Goal: Task Accomplishment & Management: Use online tool/utility

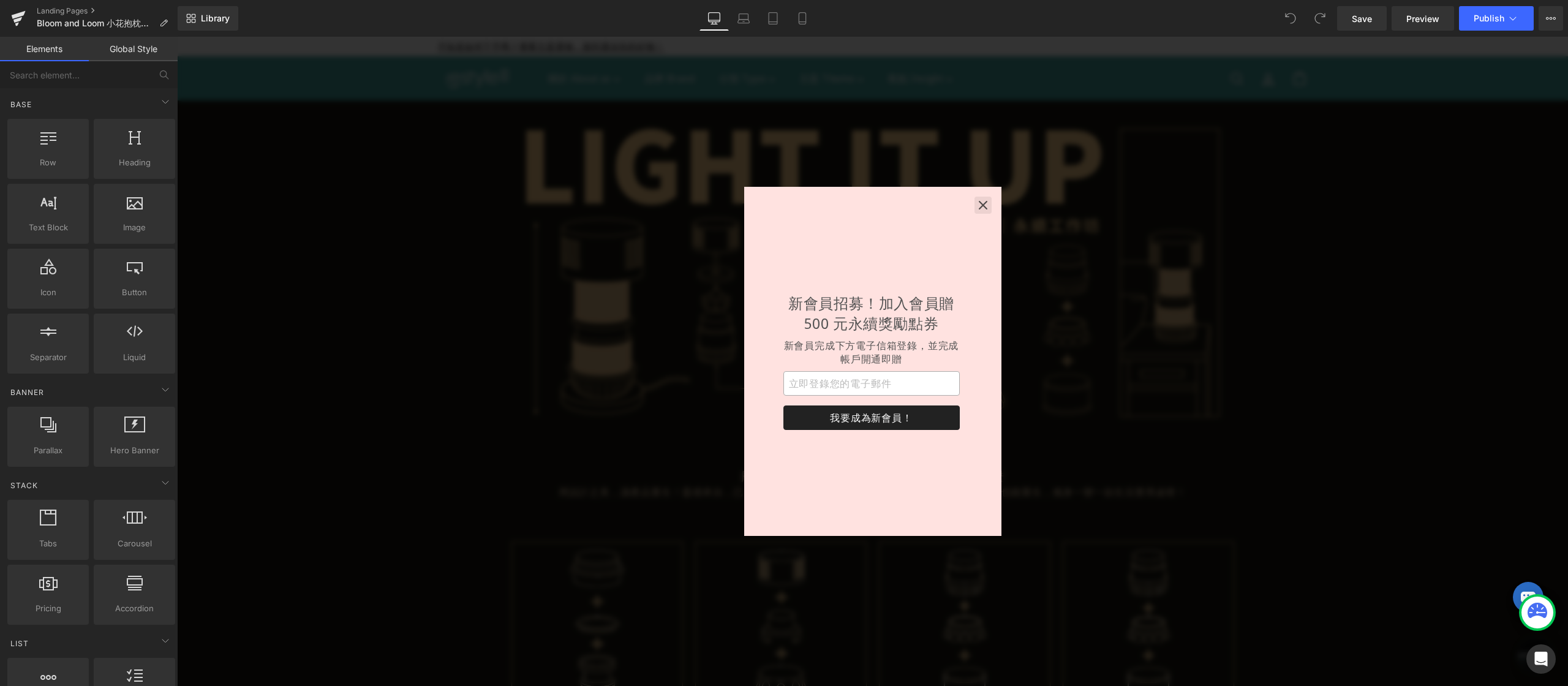
click at [985, 206] on icon "button" at bounding box center [983, 205] width 12 height 12
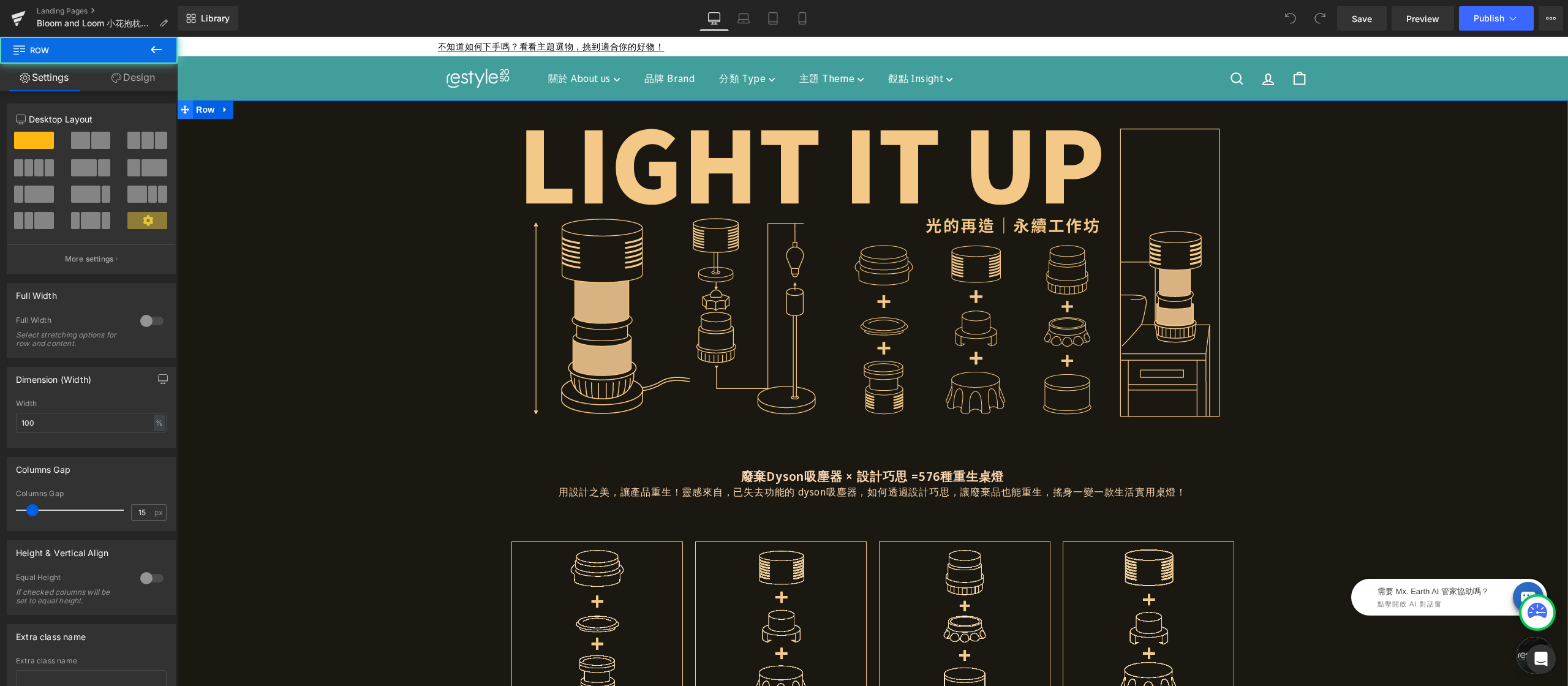
drag, startPoint x: 204, startPoint y: 108, endPoint x: 178, endPoint y: 103, distance: 26.5
click at [204, 108] on span "Row" at bounding box center [205, 110] width 25 height 18
click at [138, 73] on link "Design" at bounding box center [134, 77] width 89 height 27
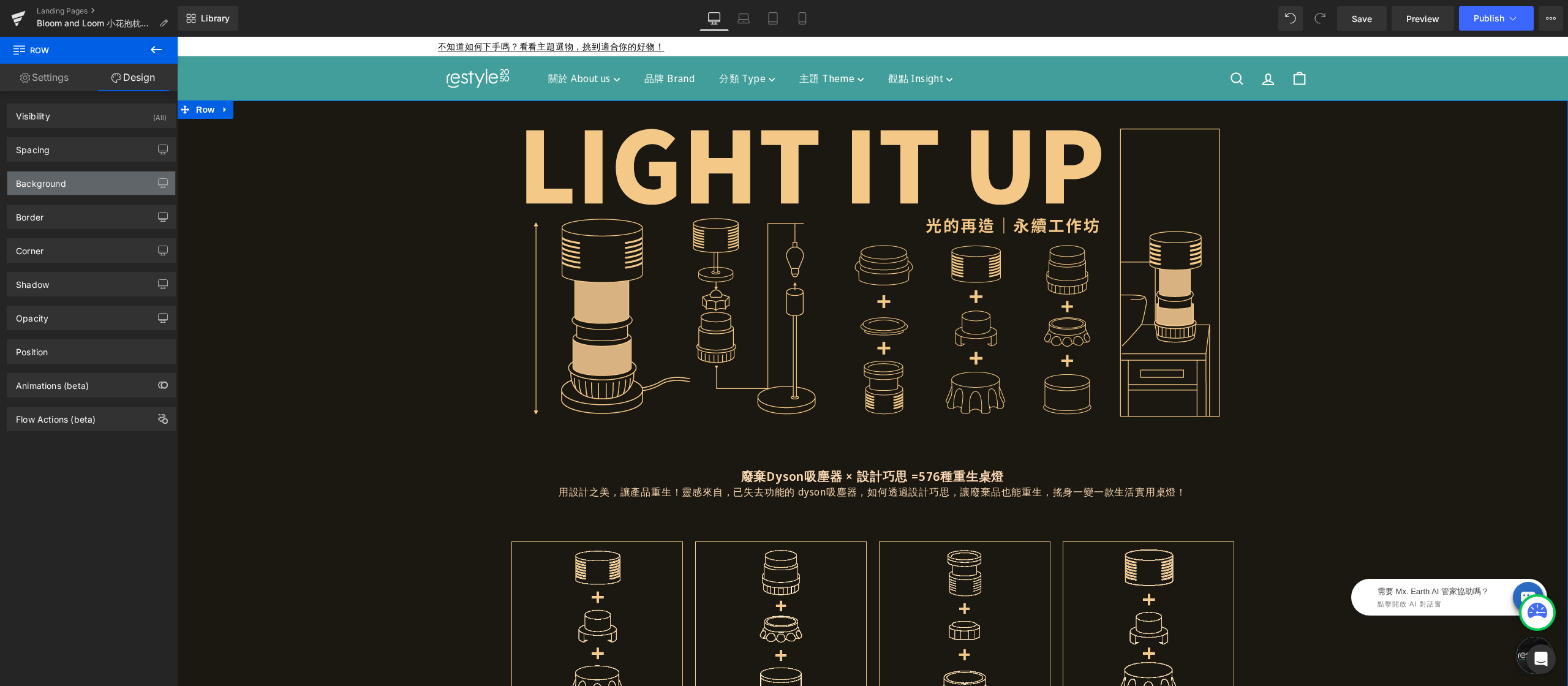
click at [73, 180] on div "Background" at bounding box center [91, 183] width 168 height 23
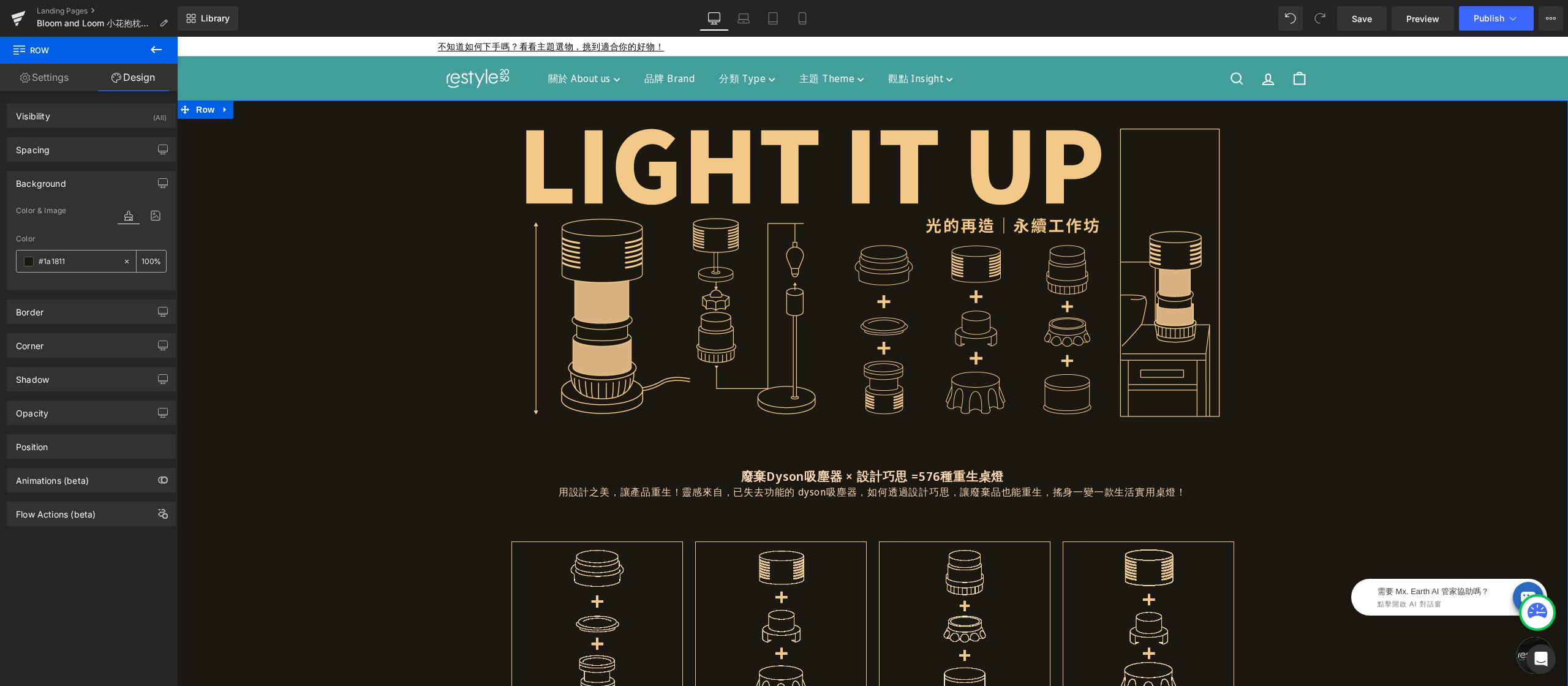
click at [75, 266] on input "#1a1811" at bounding box center [77, 262] width 78 height 14
paste input "E9F3E9"
type input "E9F3E9"
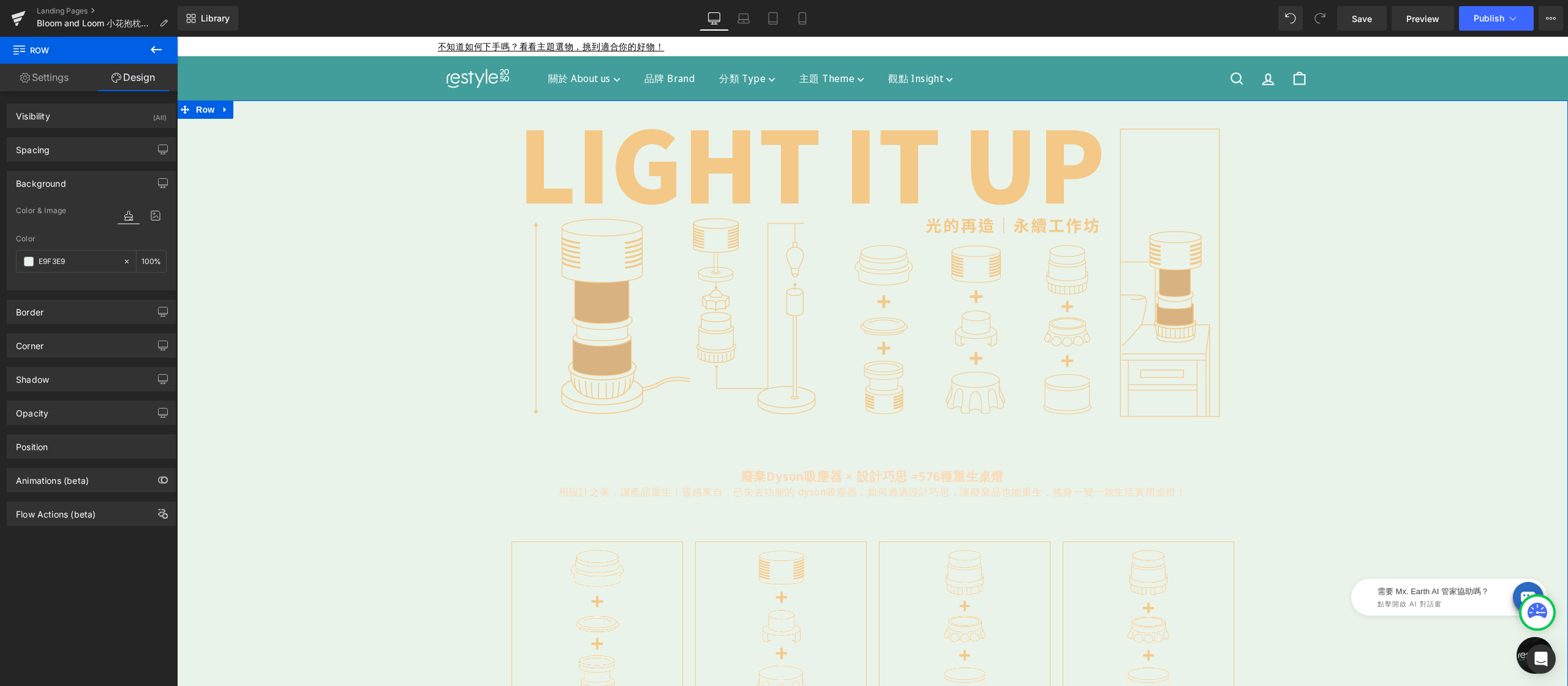
scroll to position [104, 0]
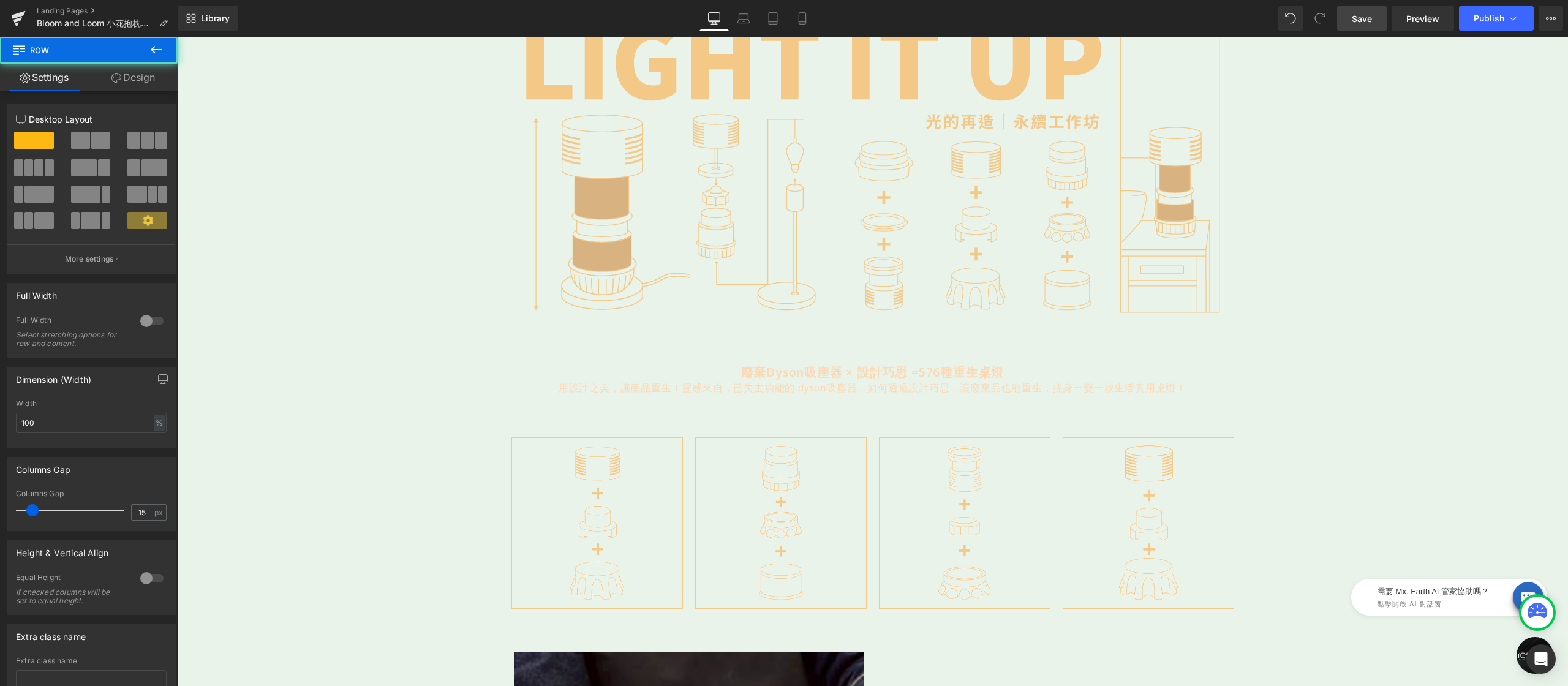
click at [1363, 23] on span "Save" at bounding box center [1362, 18] width 21 height 13
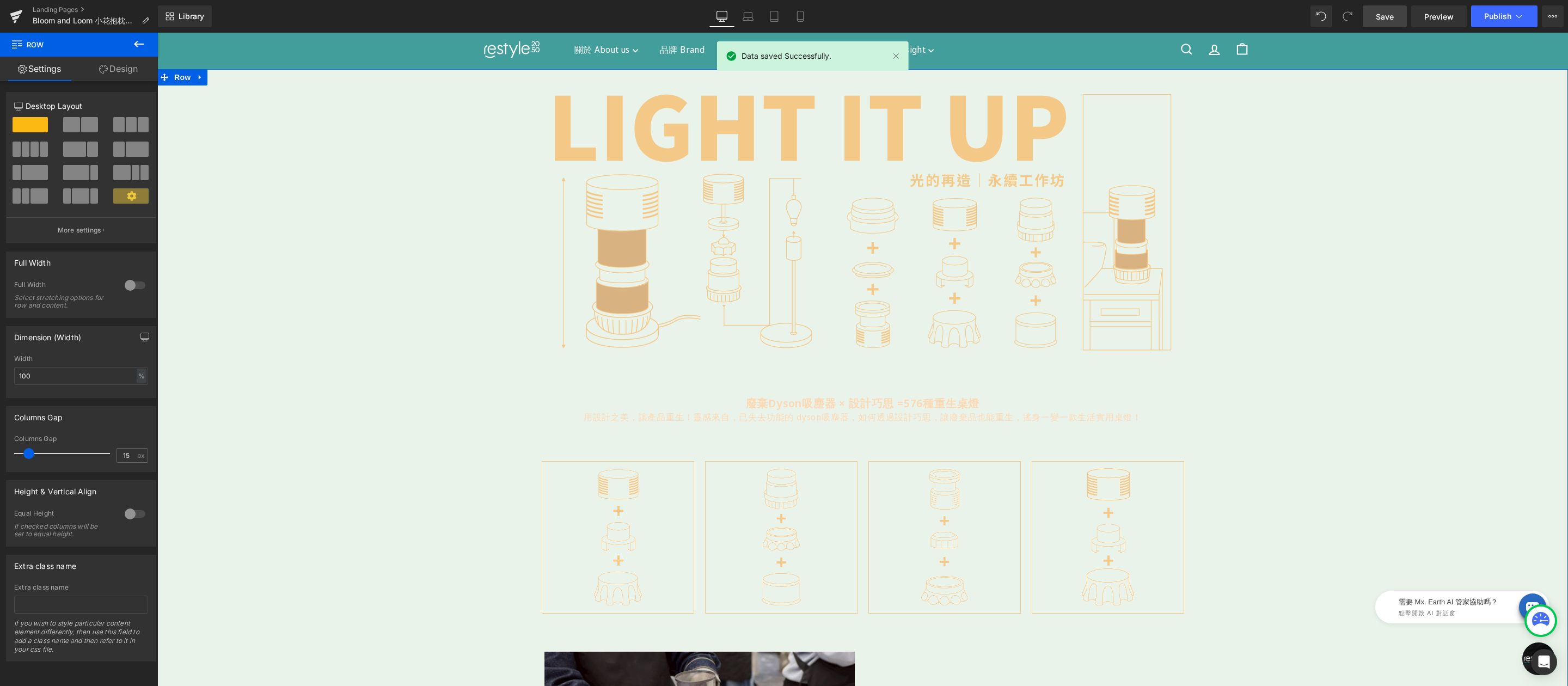
scroll to position [31, 0]
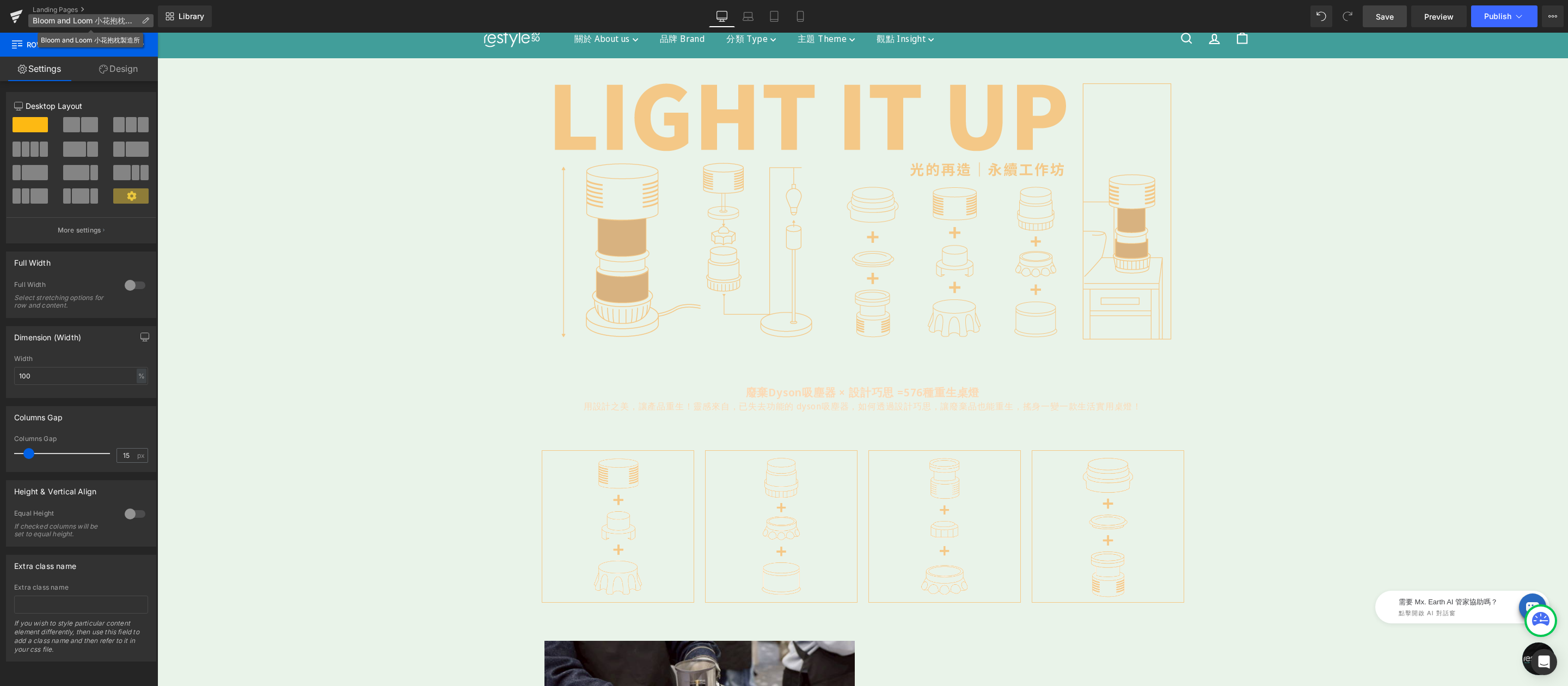
click at [143, 21] on icon at bounding box center [145, 21] width 8 height 8
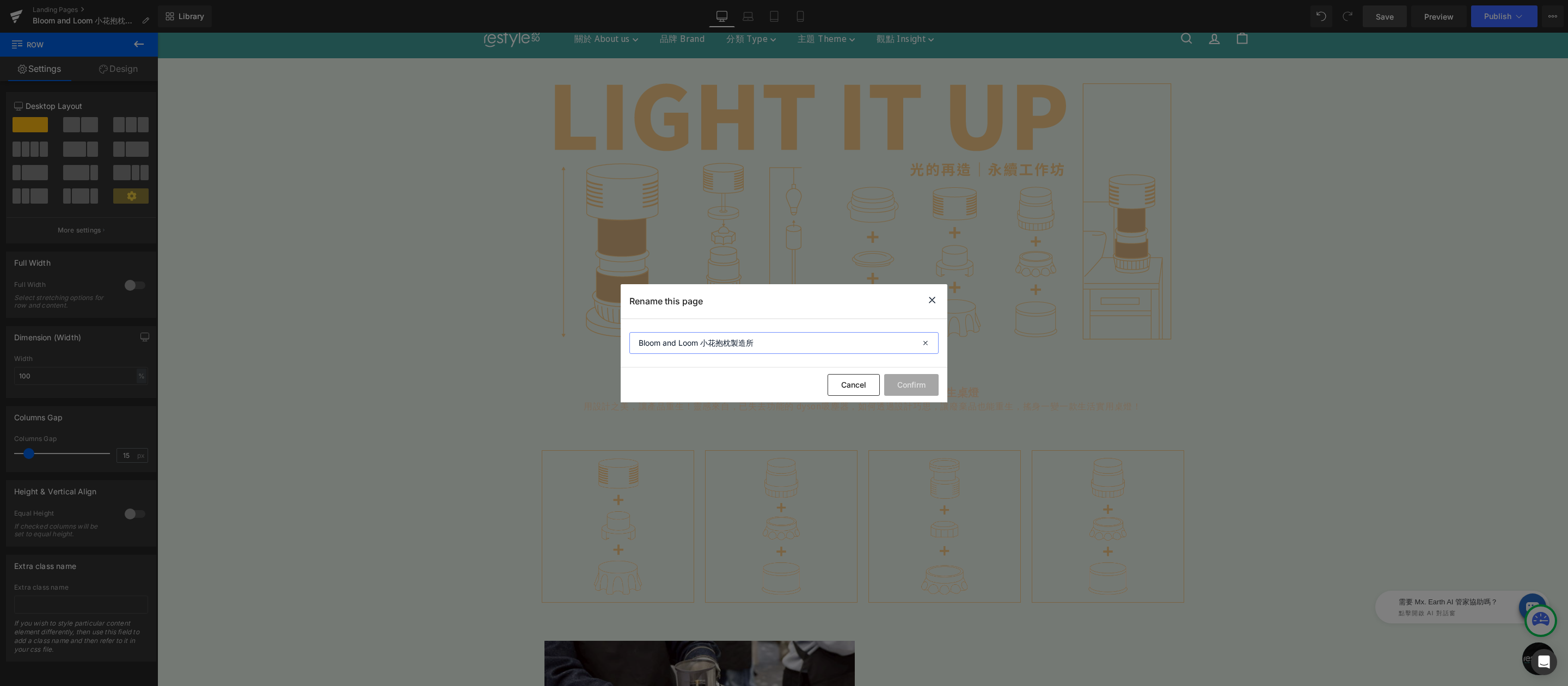
click at [715, 338] on input "Bloom and Loom 小花抱枕製造所" at bounding box center [784, 343] width 309 height 22
drag, startPoint x: 704, startPoint y: 343, endPoint x: 852, endPoint y: 345, distance: 148.0
click at [852, 345] on input "Bloom and Loom 小花抱枕製造所" at bounding box center [784, 343] width 309 height 22
click at [704, 334] on input "Bloom and Loom 雛菊花花抱枕課程" at bounding box center [784, 343] width 309 height 22
drag, startPoint x: 701, startPoint y: 341, endPoint x: 635, endPoint y: 342, distance: 66.0
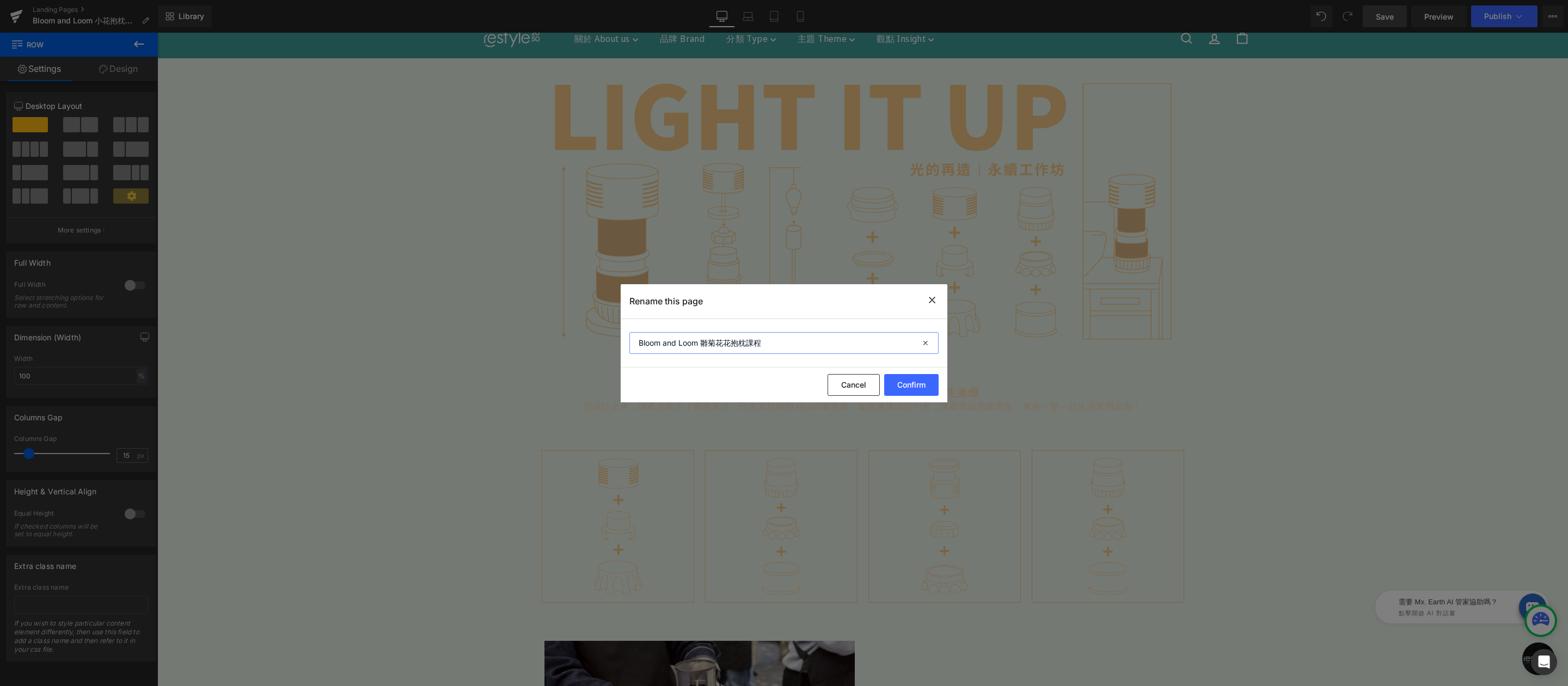
click at [635, 342] on input "Bloom and Loom 雛菊花花抱枕課程" at bounding box center [784, 343] width 309 height 22
paste input "獨特居家裝飾｜友善地球材質療癒手作｜潮流抱枕HUG A DAISY HUG THE JOY雛菊小花抱枕 製造所"
click at [699, 345] on input "獨特居家裝飾｜友善地球材質療癒手作｜潮流抱枕HUG A DAISY HUG THE JOY雛菊小花抱枕 製造雛菊花花抱枕課程" at bounding box center [784, 343] width 309 height 22
type input "獨特居家裝飾｜友善地球材質療癒手作｜潮流抱枕HUG A DAISY HUG THE JOY雛菊小花抱枕 製造雛菊花花抱枕課程"
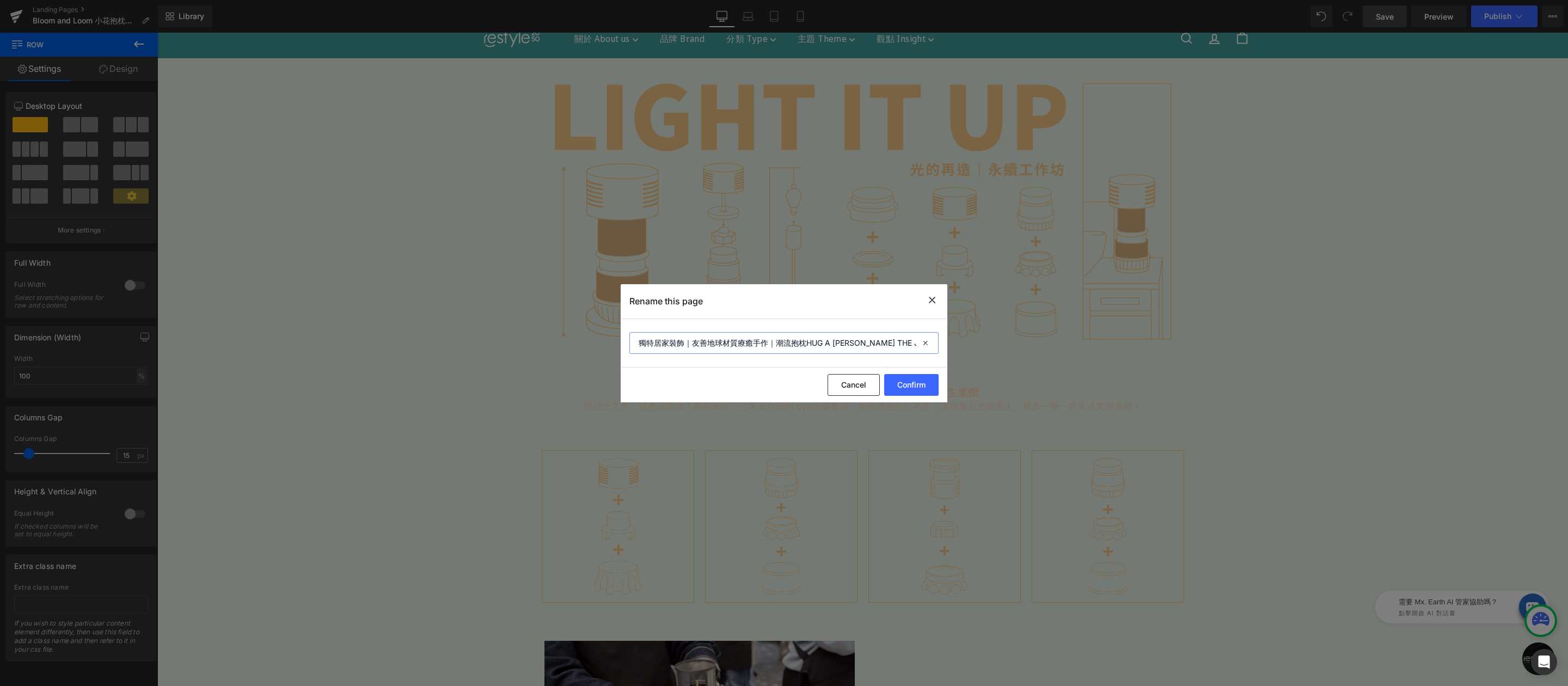
scroll to position [0, 57]
click at [0, 0] on icon at bounding box center [0, 0] width 0 height 0
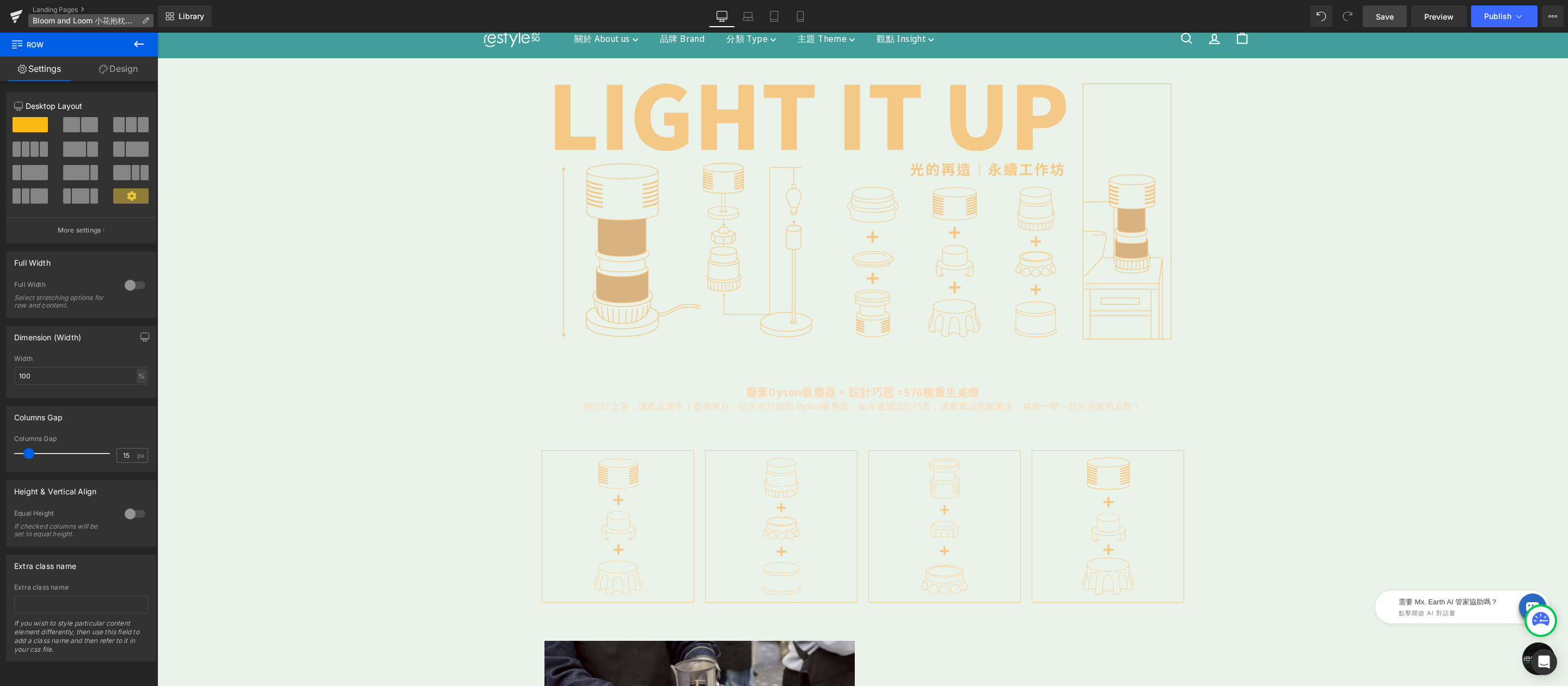
click at [142, 17] on icon at bounding box center [145, 21] width 8 height 8
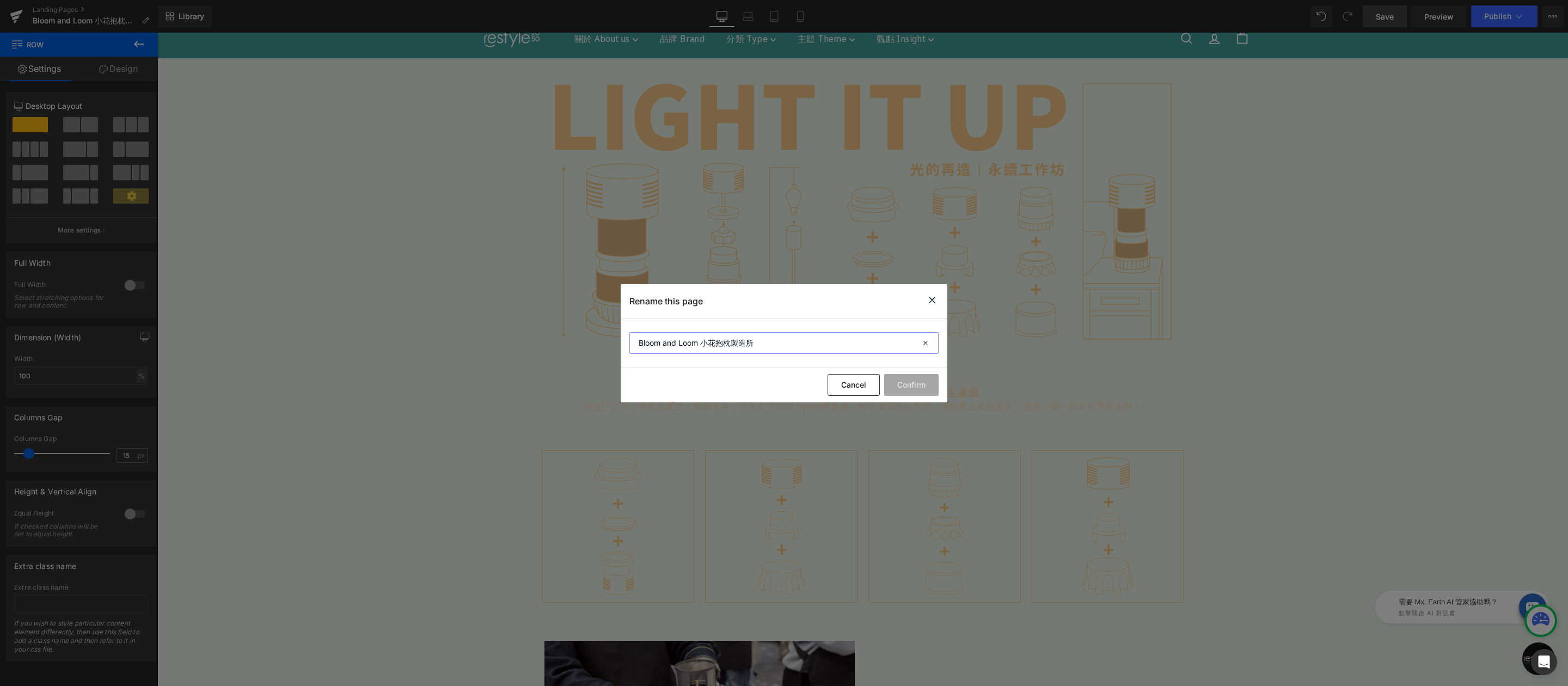
click at [0, 0] on input "Bloom and Loom 小花抱枕製造所" at bounding box center [0, 0] width 0 height 0
drag, startPoint x: 702, startPoint y: 346, endPoint x: 617, endPoint y: 346, distance: 85.0
click at [617, 346] on div "Rename this page Bloom and Loom 小花抱枕製造所 Cancel Confirm" at bounding box center [784, 343] width 1568 height 686
type input "雛菊花花抱枕｜製造所"
click at [0, 0] on button "Confirm" at bounding box center [0, 0] width 0 height 0
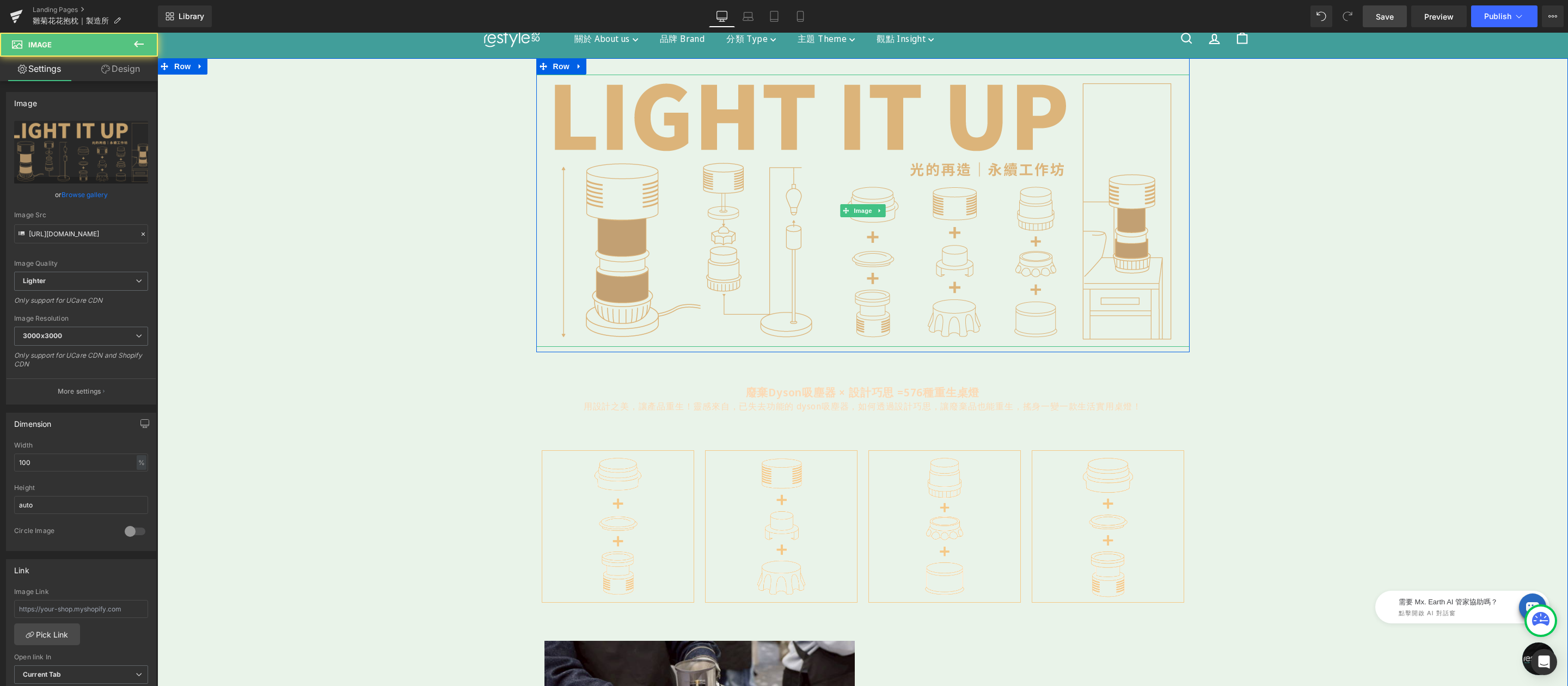
click at [839, 166] on img at bounding box center [863, 211] width 653 height 272
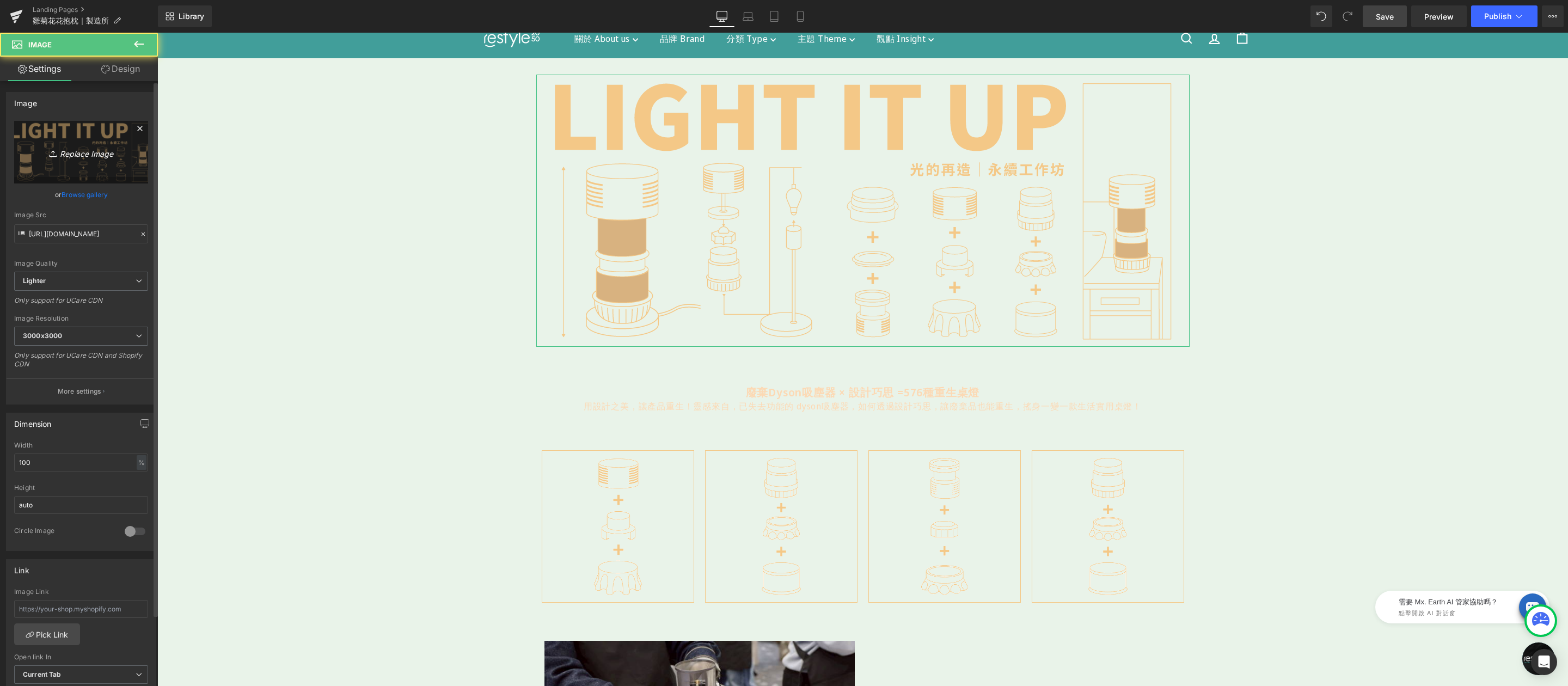
click at [91, 151] on icon "Replace Image" at bounding box center [81, 152] width 87 height 13
type input "C:\fakepath\小雛菊花花抱枕-2000x800.png"
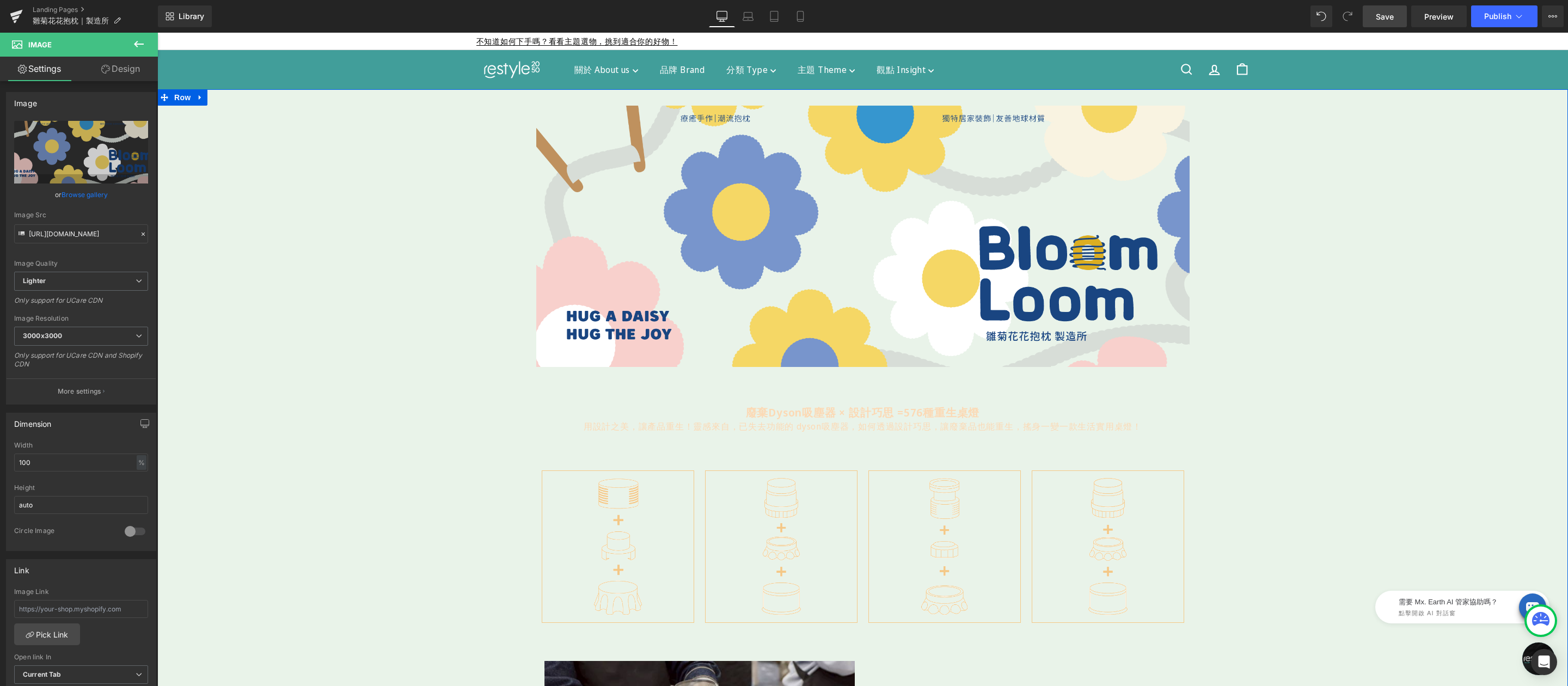
scroll to position [20, 0]
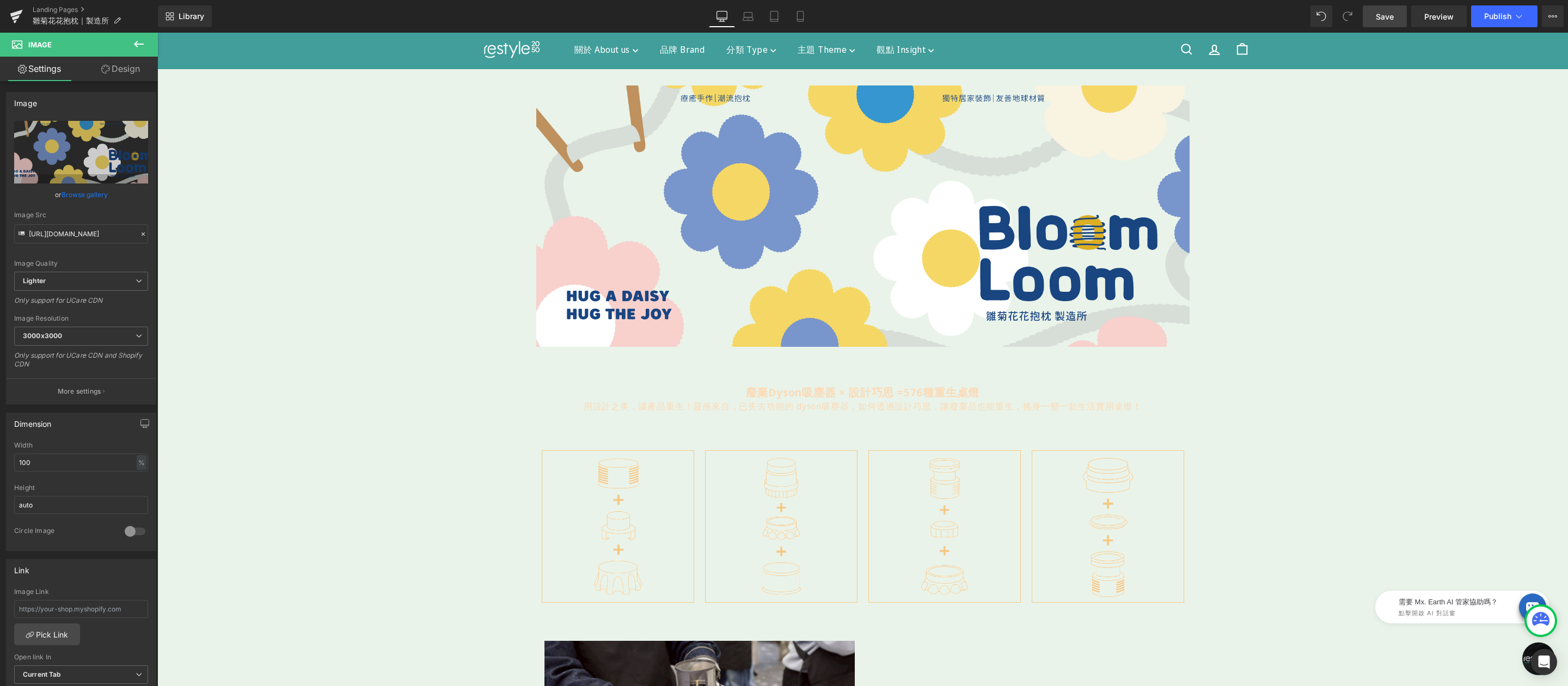
click at [1376, 10] on link "Save" at bounding box center [1385, 16] width 44 height 22
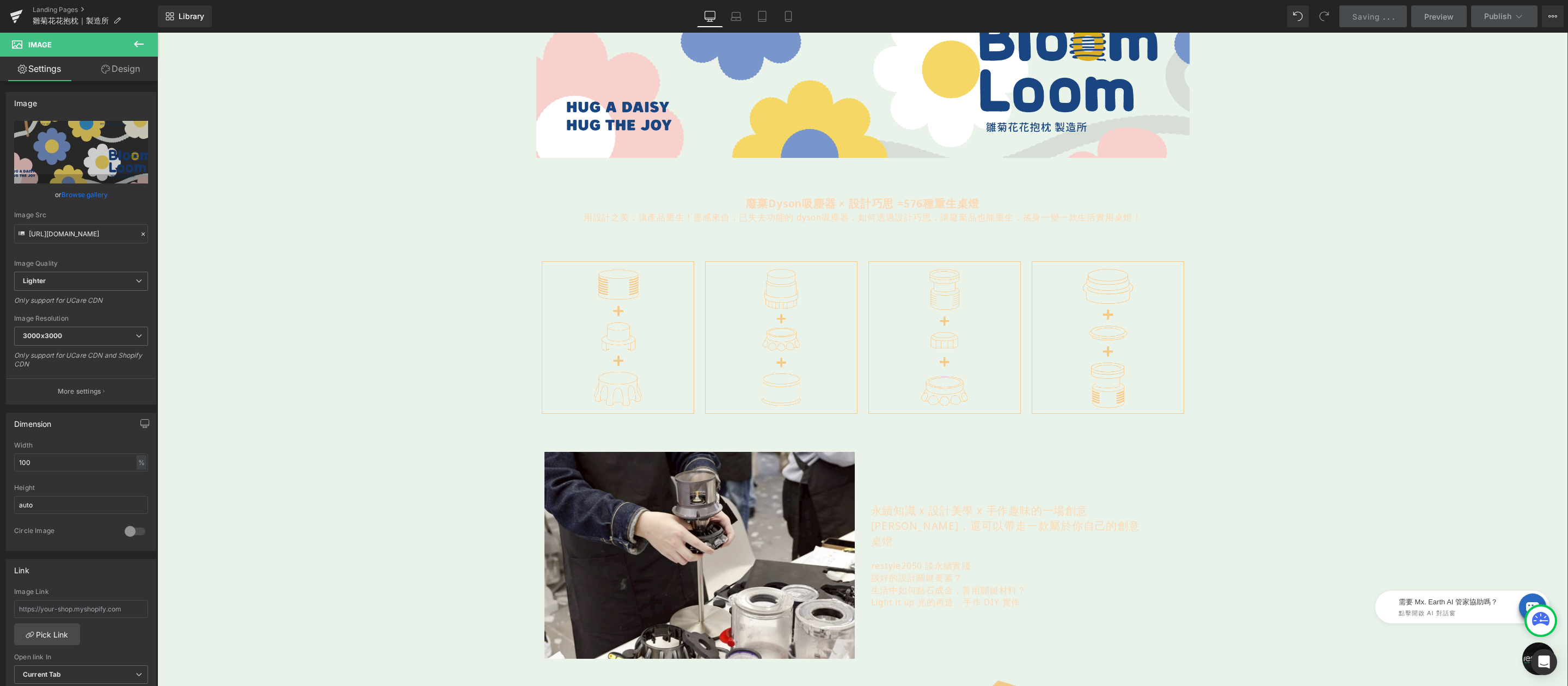
scroll to position [0, 0]
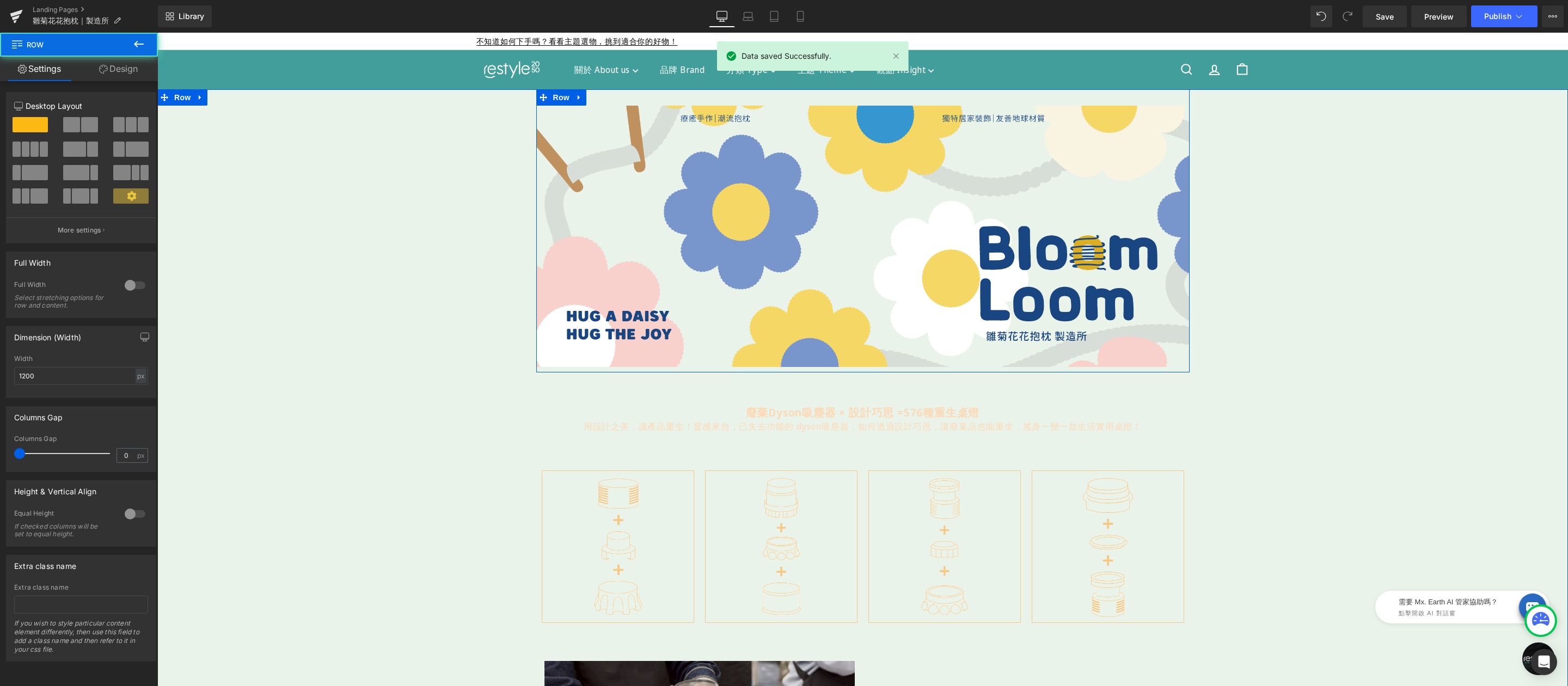
click at [973, 95] on div "Image" at bounding box center [863, 228] width 653 height 278
click at [126, 71] on link "Design" at bounding box center [119, 69] width 79 height 24
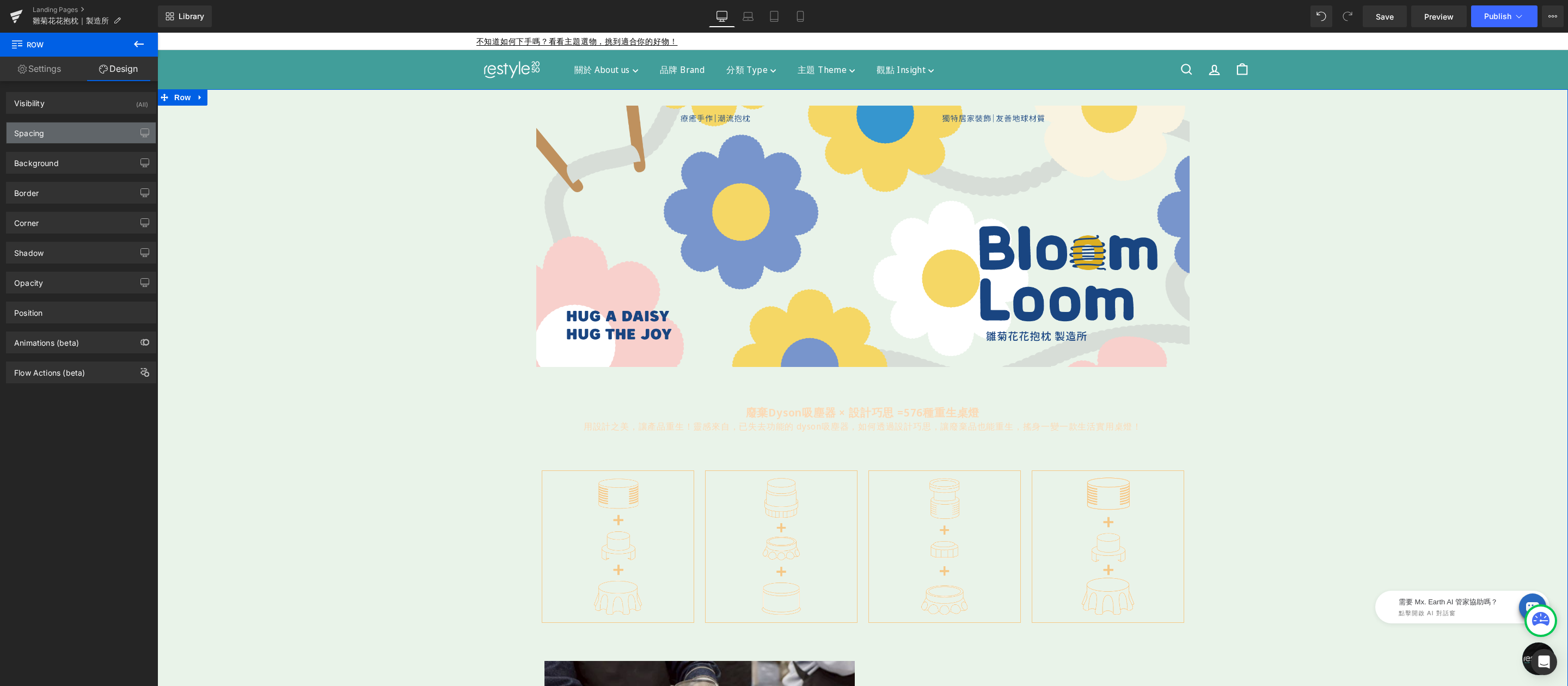
click at [74, 132] on div "Spacing" at bounding box center [81, 133] width 149 height 21
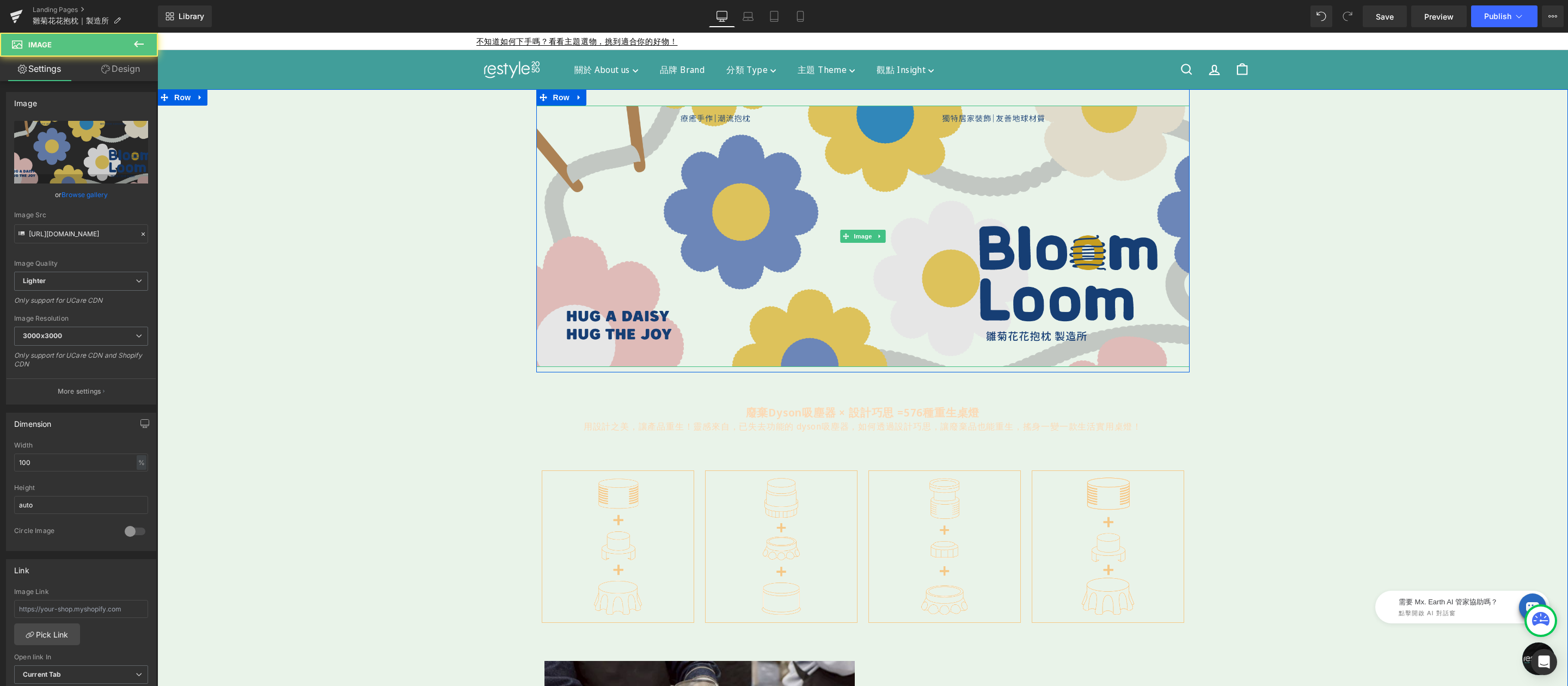
click at [629, 113] on img at bounding box center [863, 236] width 653 height 261
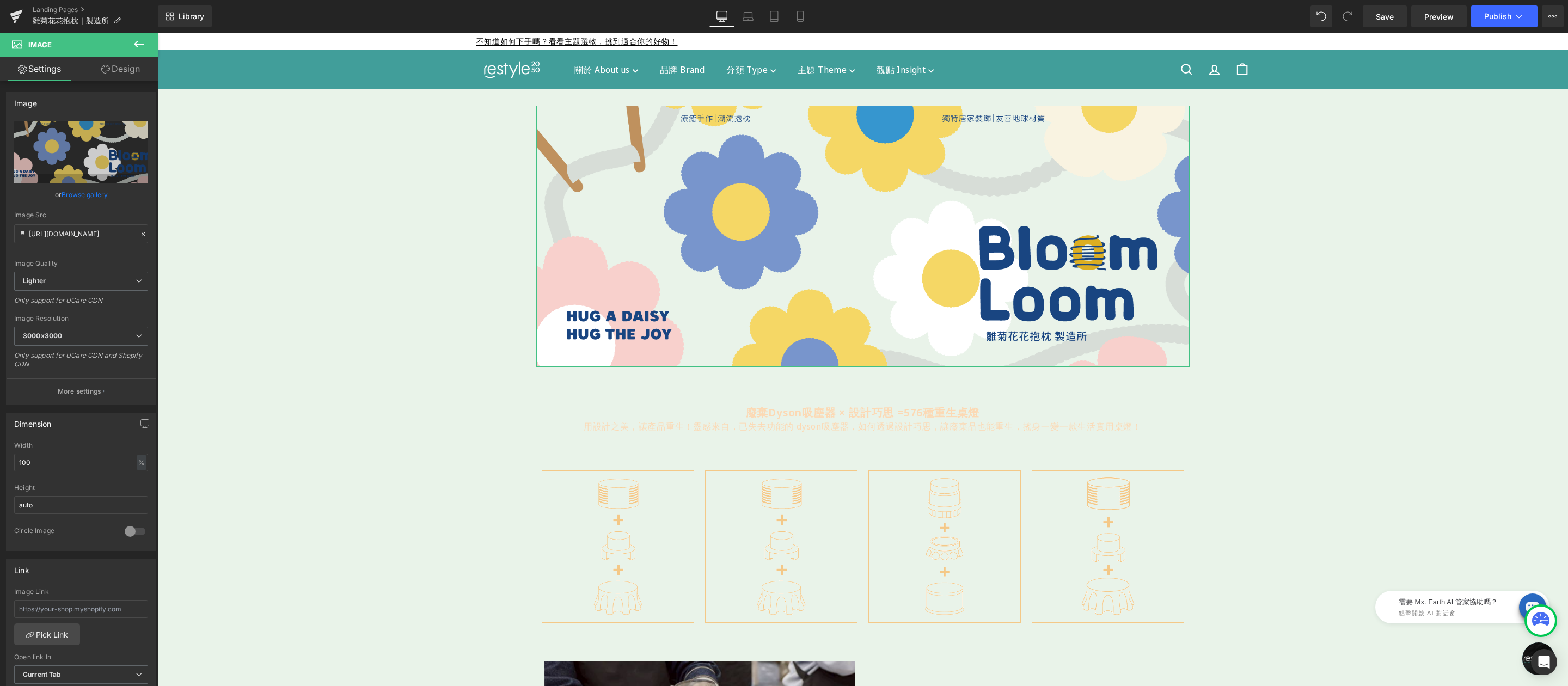
drag, startPoint x: 130, startPoint y: 77, endPoint x: 102, endPoint y: 101, distance: 36.9
click at [130, 77] on link "Design" at bounding box center [121, 69] width 79 height 24
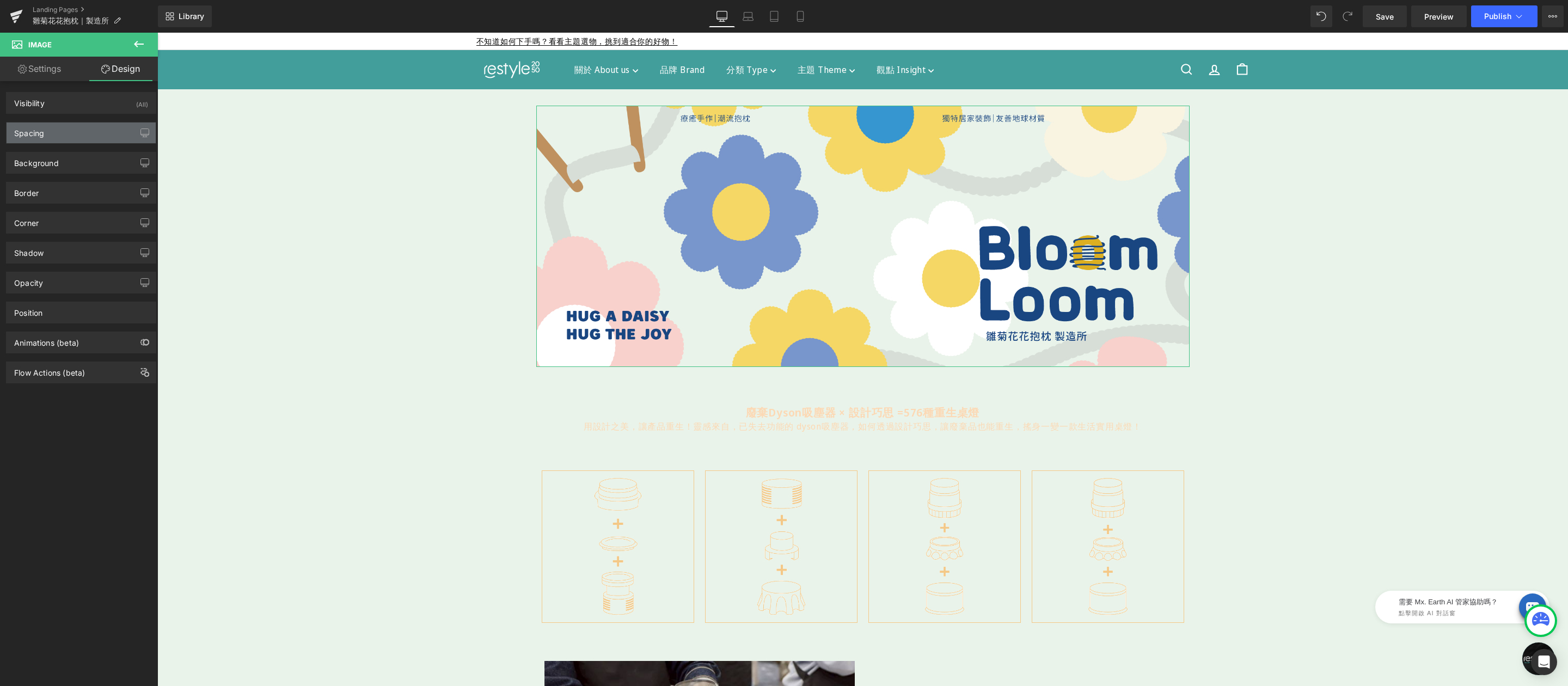
click at [77, 134] on div "Spacing" at bounding box center [81, 133] width 149 height 21
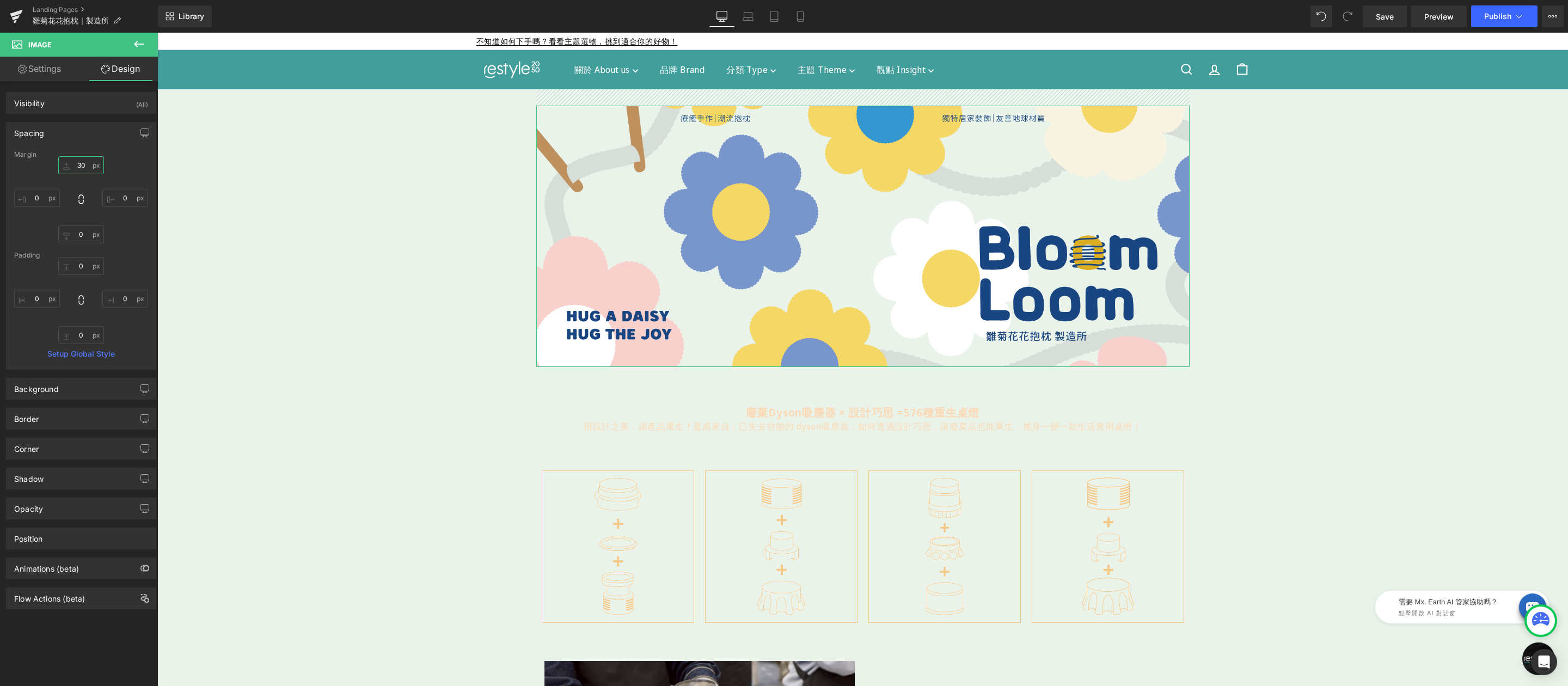
click at [86, 169] on input "30" at bounding box center [81, 166] width 46 height 18
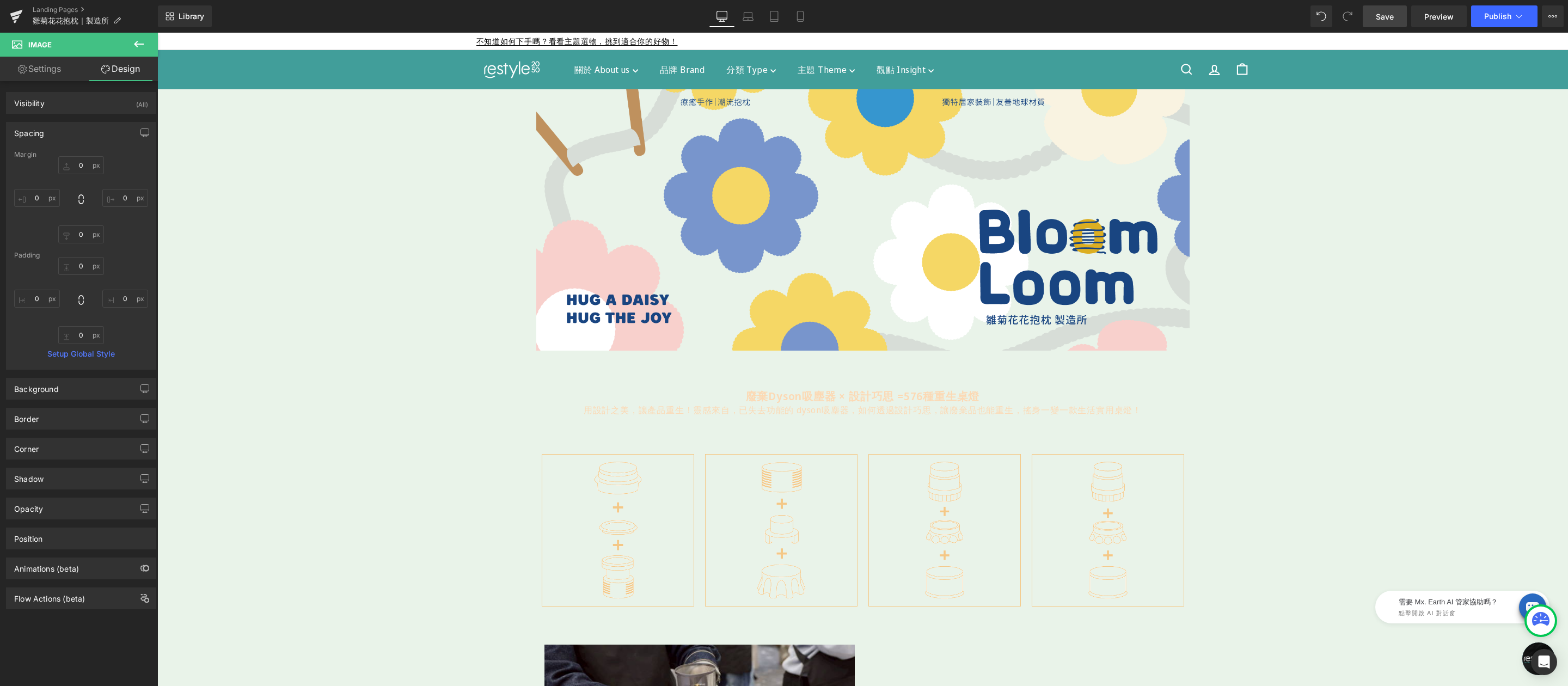
click at [1382, 16] on span "Save" at bounding box center [1385, 16] width 18 height 12
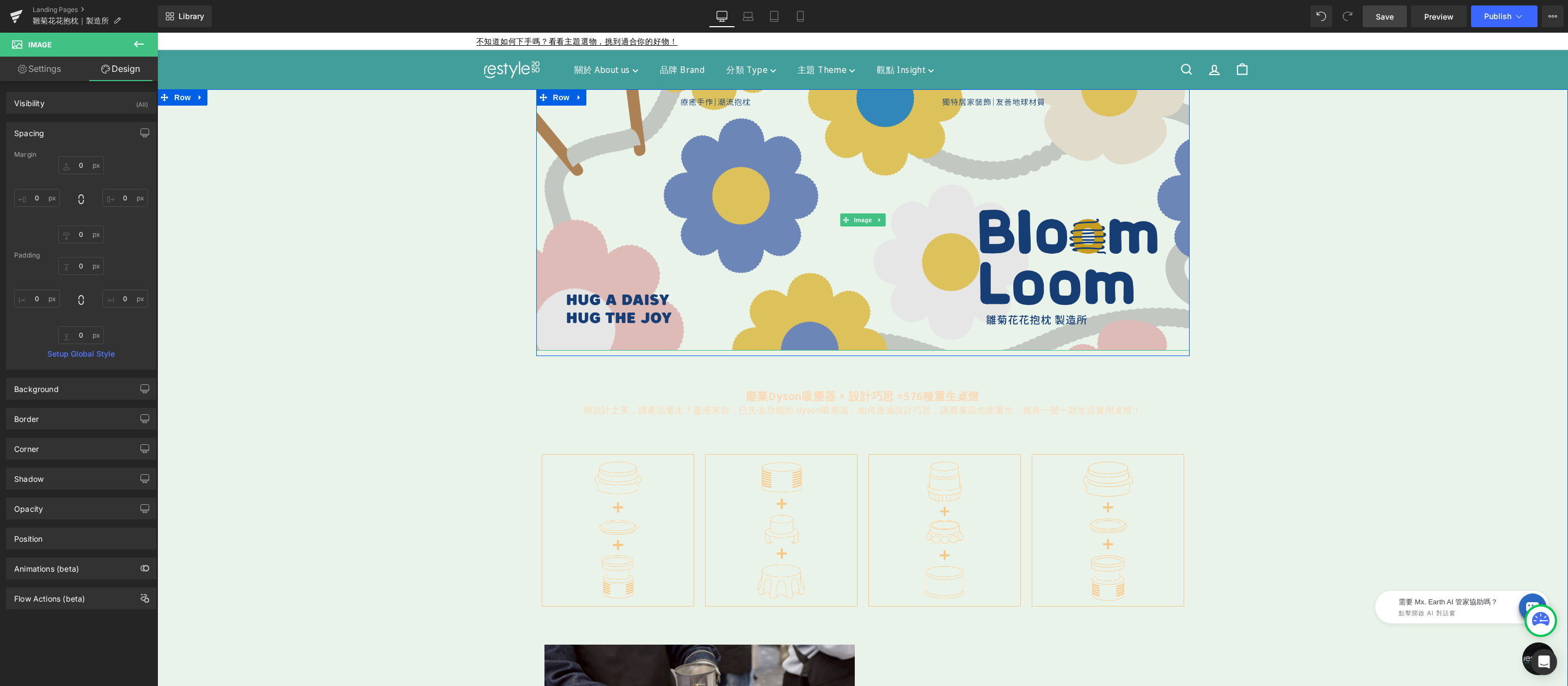
click at [824, 221] on img at bounding box center [863, 220] width 653 height 261
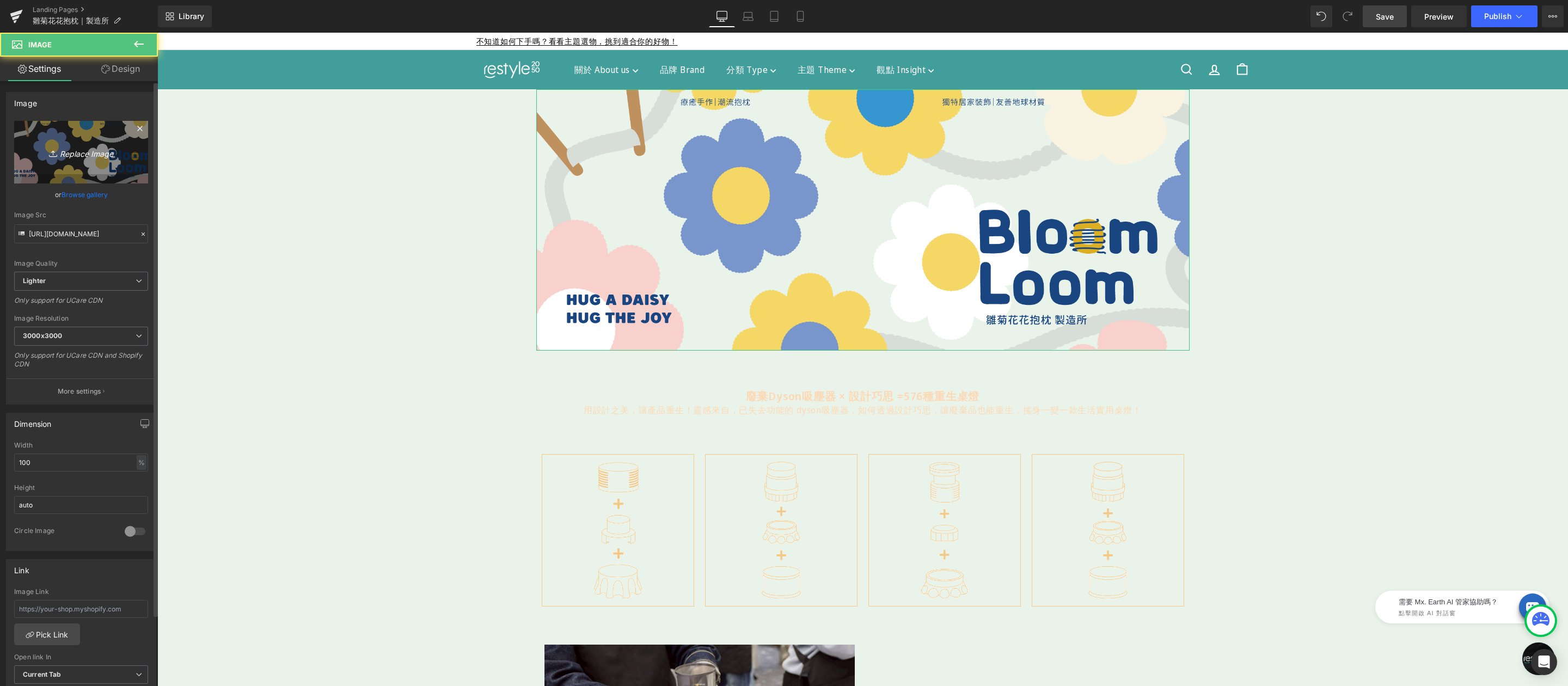
click at [91, 153] on icon "Replace Image" at bounding box center [81, 152] width 87 height 13
click at [72, 136] on link "Replace Image" at bounding box center [81, 152] width 134 height 63
type input "C:\fakepath\小雛菊花花抱枕-2000x800.png"
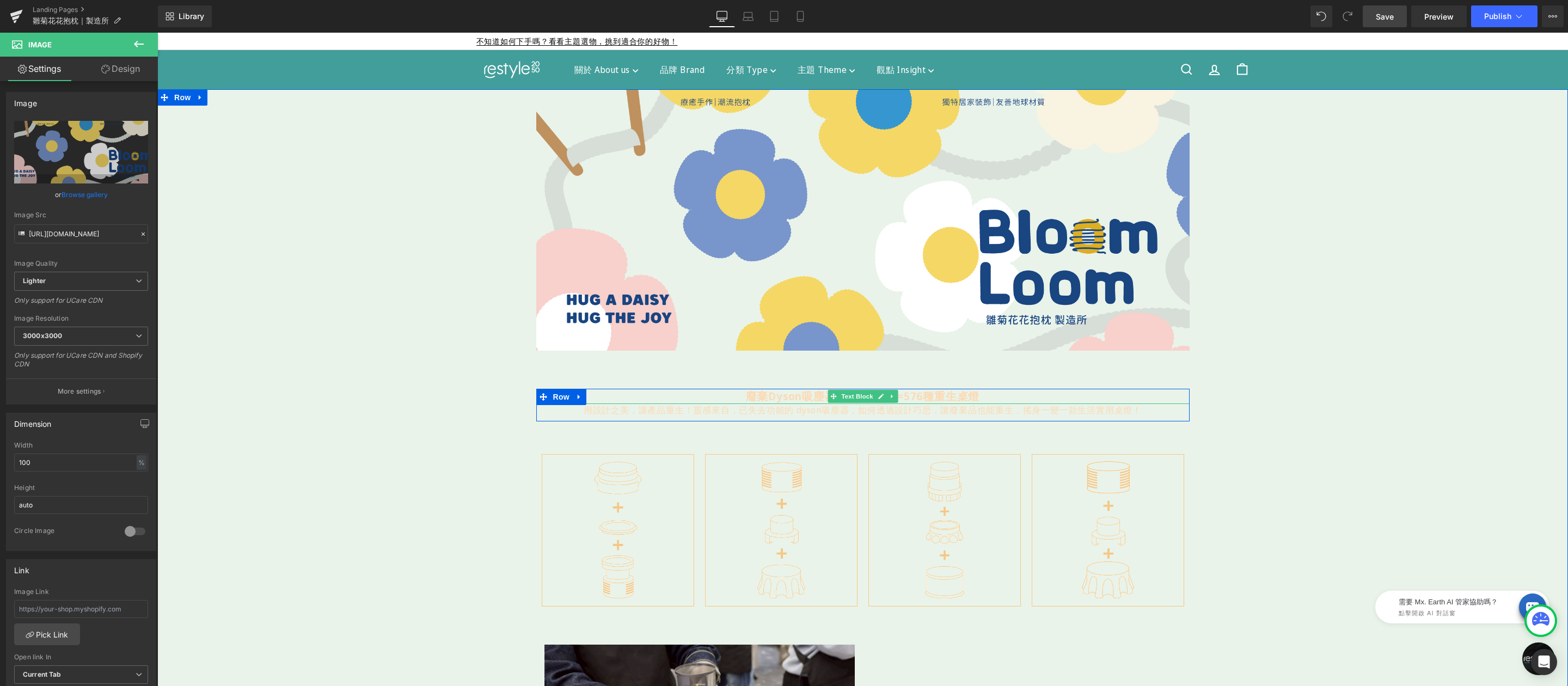
click at [735, 391] on p "廢棄Dyson吸塵器 × 設計巧思 = 576 種重生桌燈" at bounding box center [863, 396] width 653 height 15
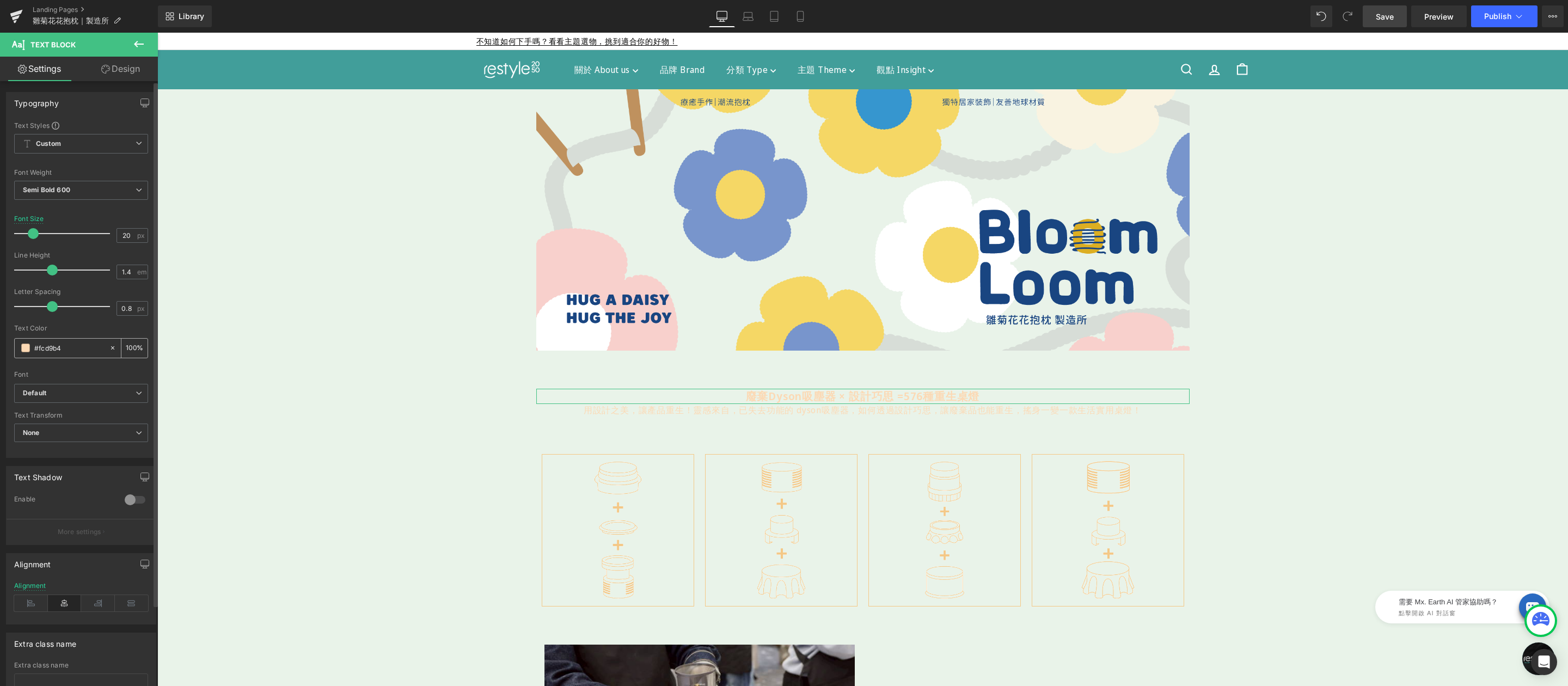
click at [74, 346] on input "#fcd9b4" at bounding box center [69, 348] width 69 height 12
paste input "194581"
type input "194581"
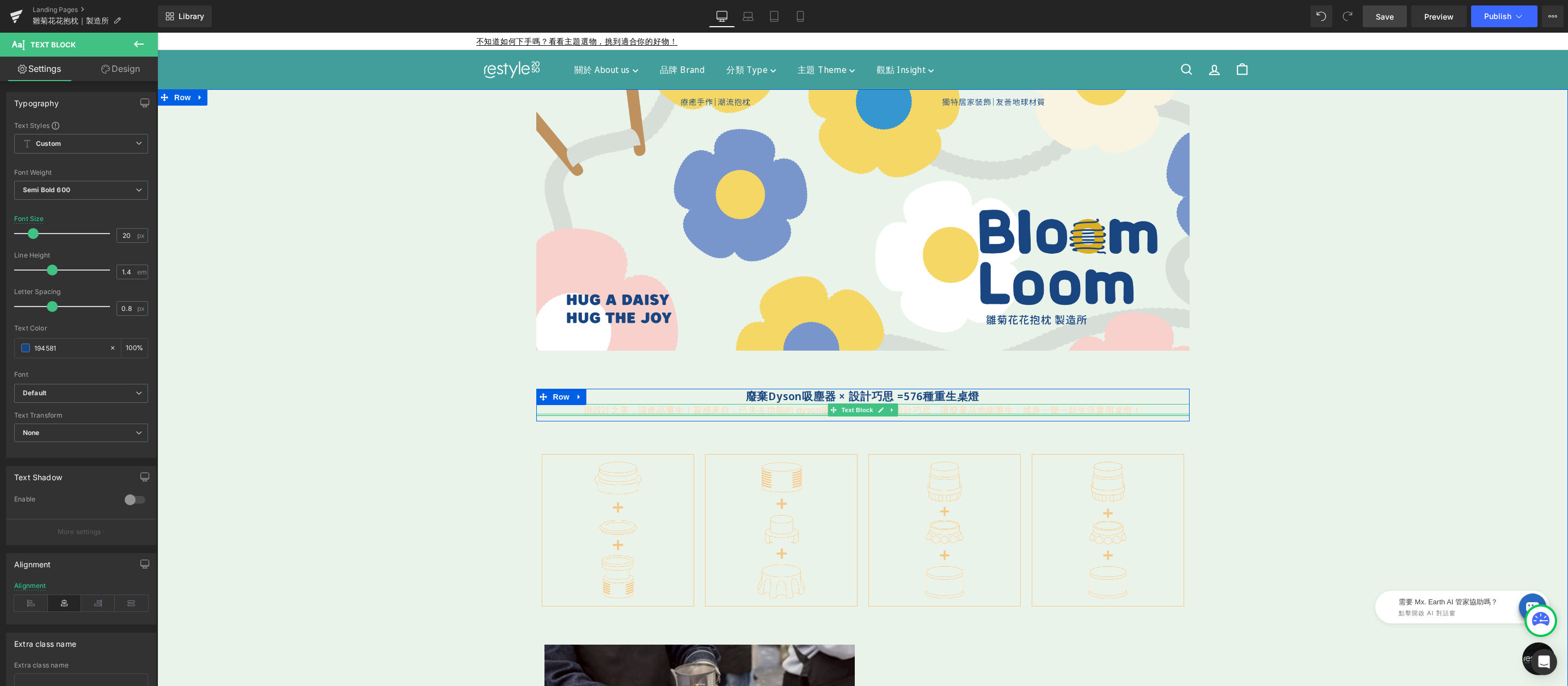
click at [620, 413] on div at bounding box center [863, 415] width 653 height 2
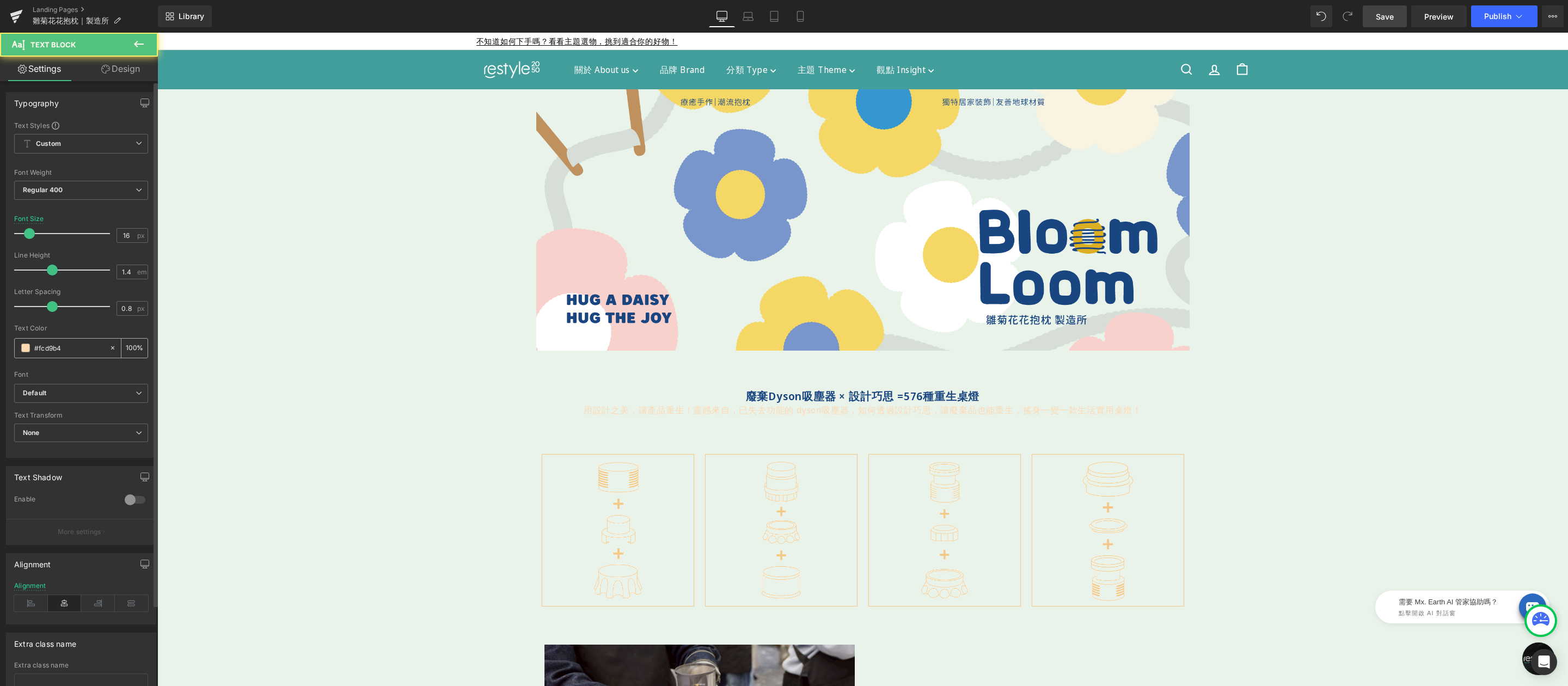
click at [83, 346] on input "#fcd9b4" at bounding box center [69, 348] width 69 height 12
paste input "194581"
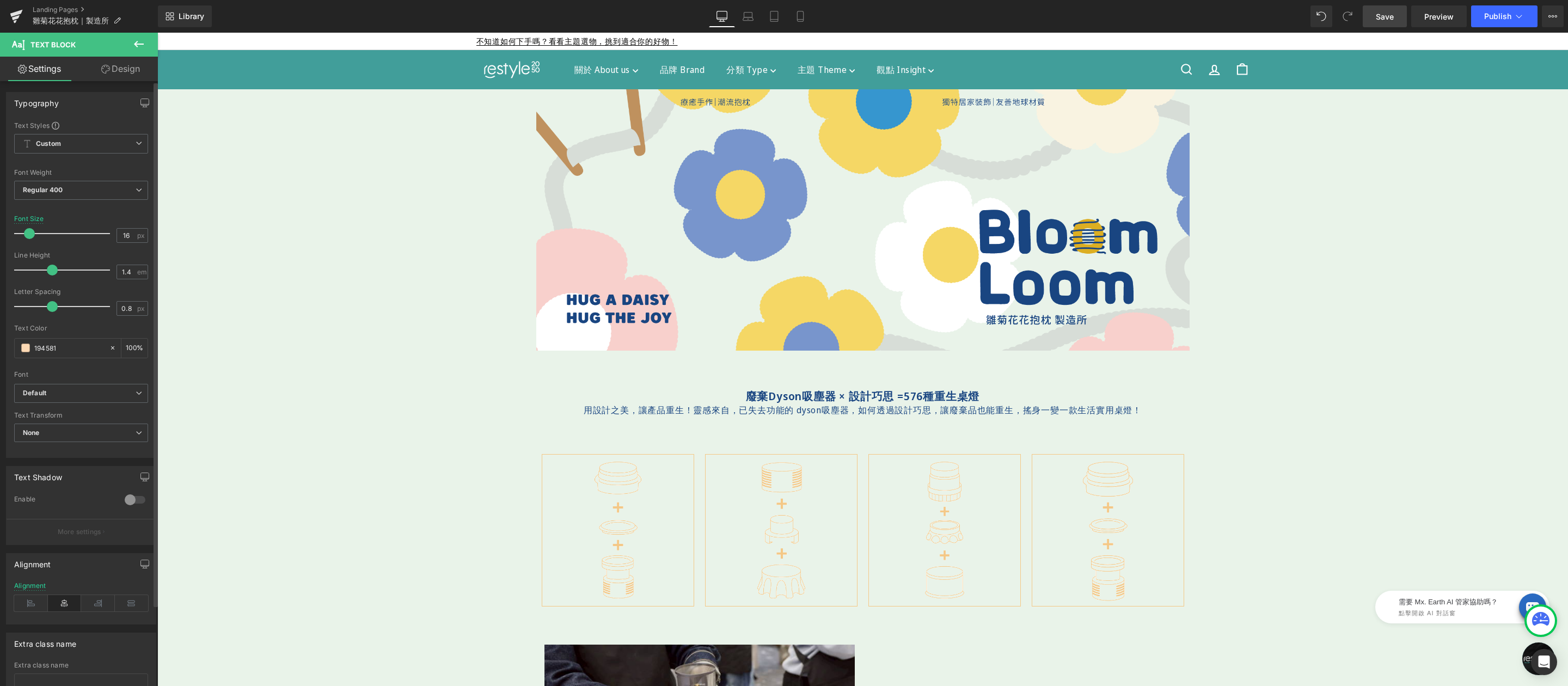
type input "194581"
click at [89, 323] on div at bounding box center [81, 321] width 134 height 7
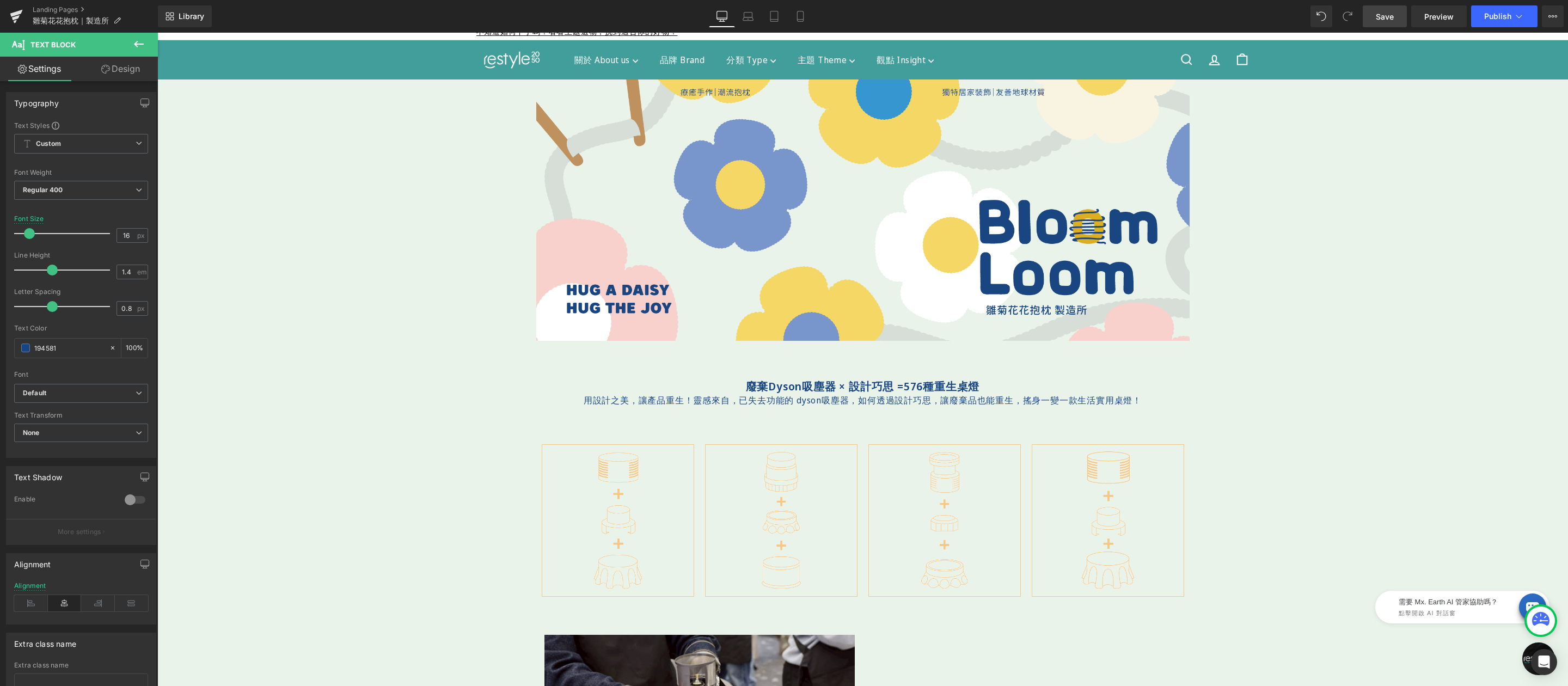
click at [141, 45] on icon at bounding box center [138, 44] width 13 height 13
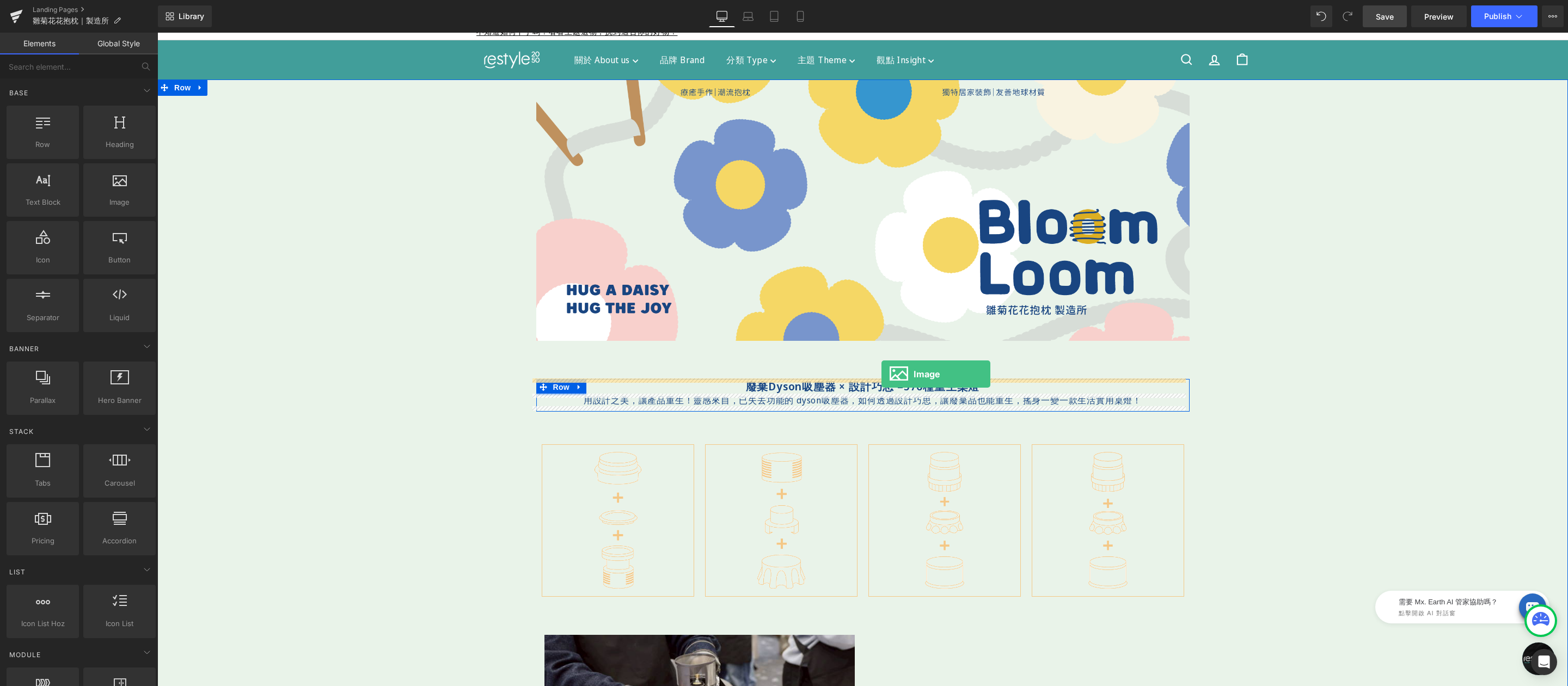
drag, startPoint x: 277, startPoint y: 222, endPoint x: 881, endPoint y: 374, distance: 622.8
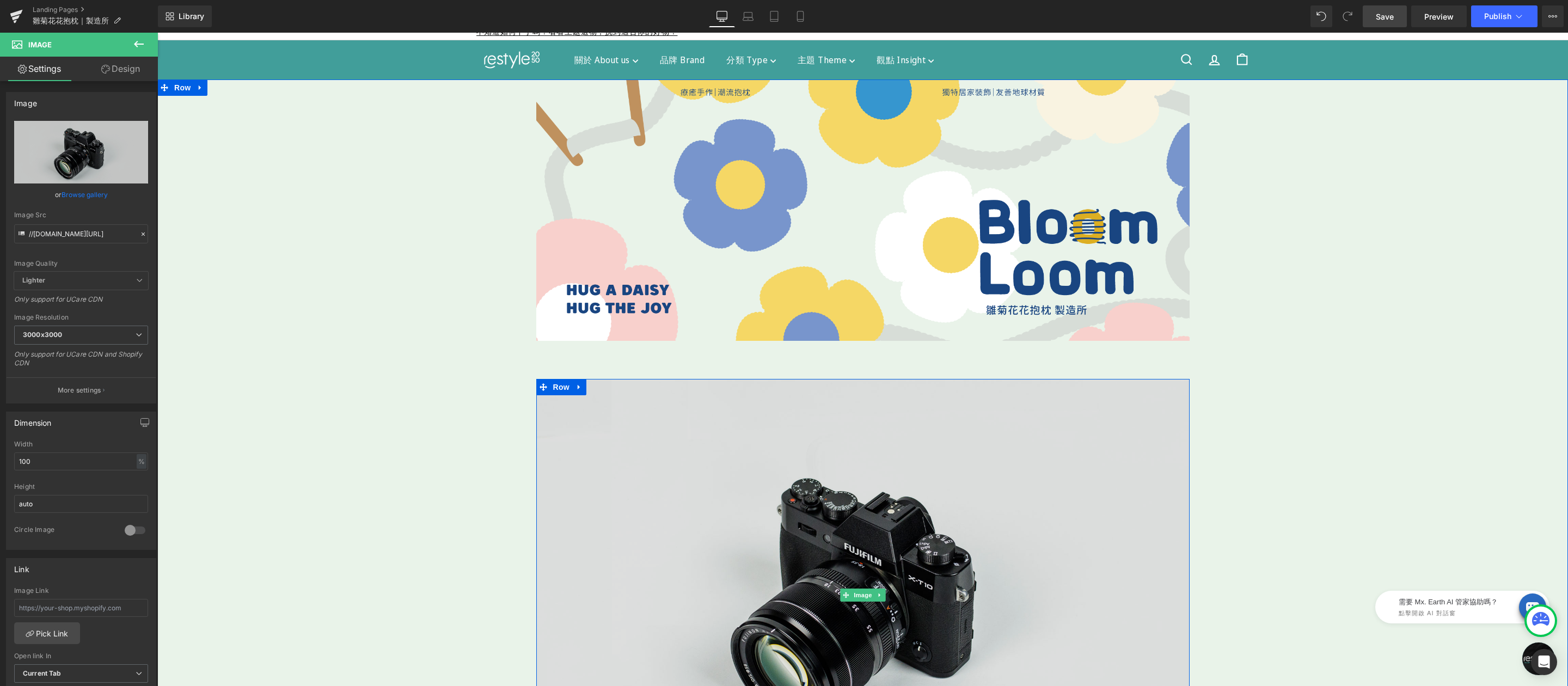
click at [822, 427] on img at bounding box center [863, 595] width 653 height 433
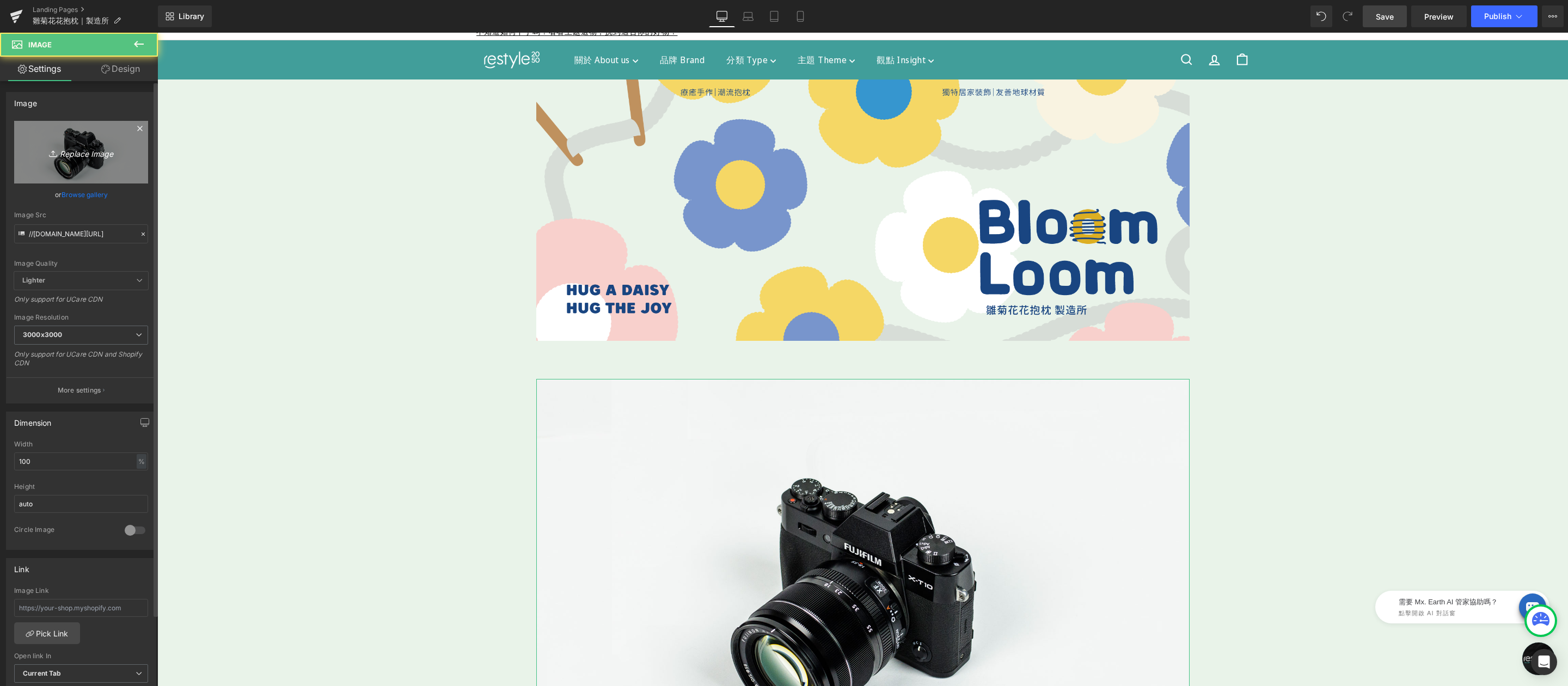
click at [107, 149] on icon "Replace Image" at bounding box center [81, 152] width 87 height 13
type input "C:\fakepath\小雛菊花花-200x200.png"
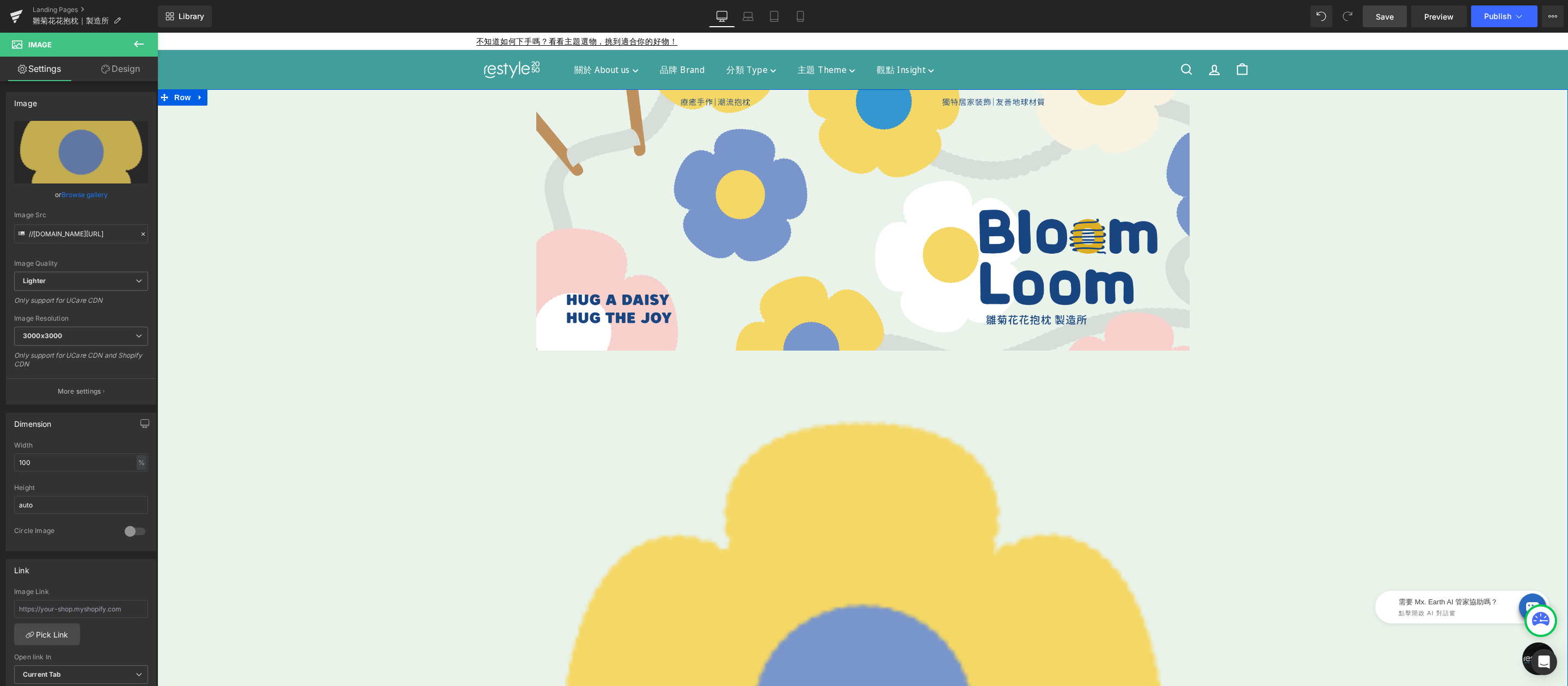
scroll to position [20, 0]
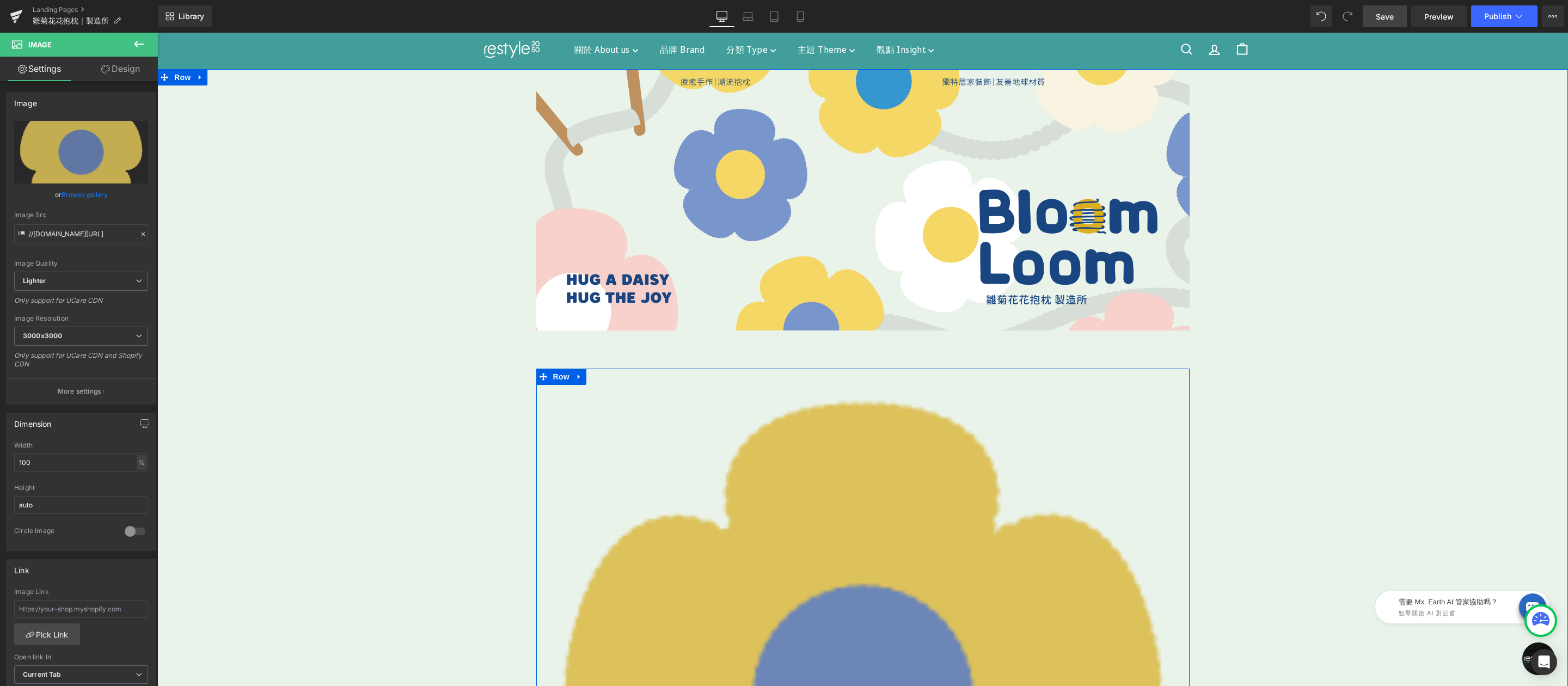
click at [755, 524] on img at bounding box center [863, 695] width 653 height 653
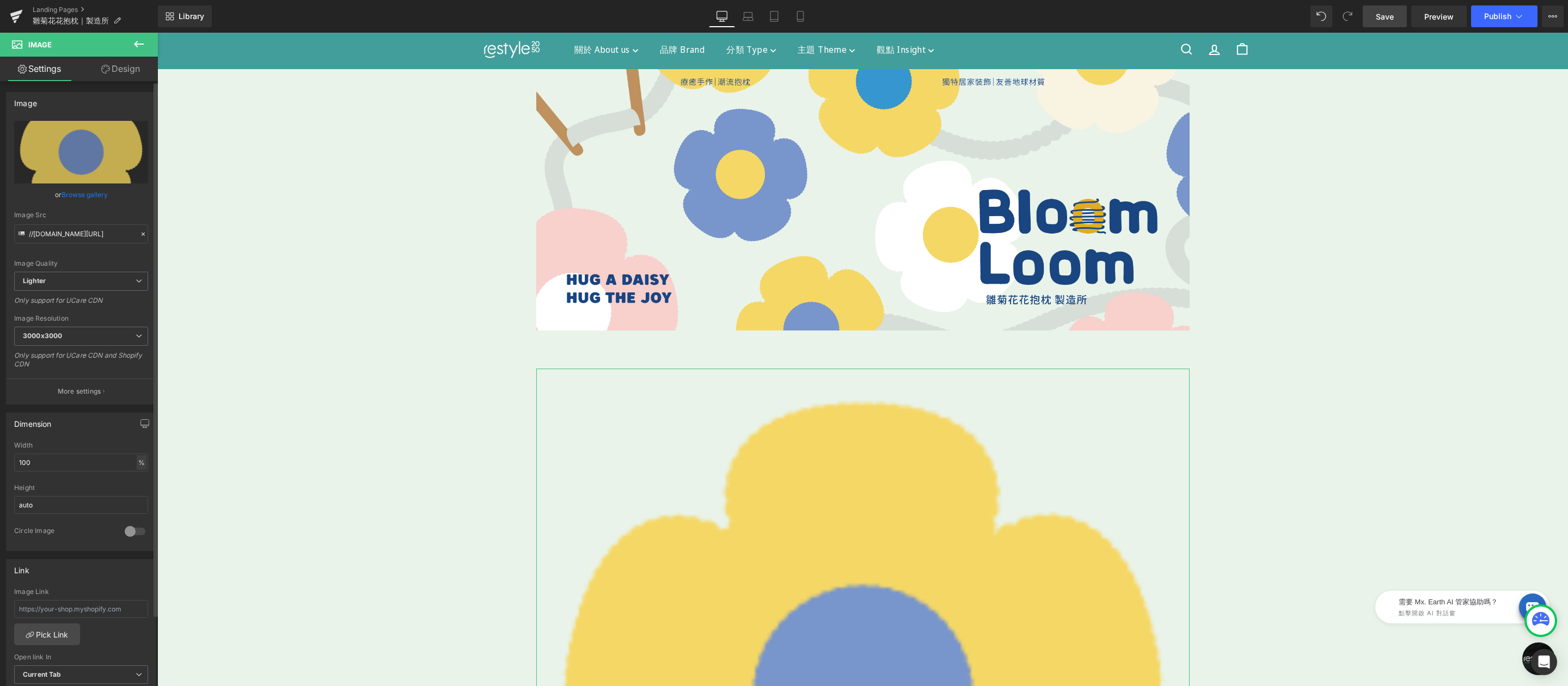
click at [140, 463] on div "%" at bounding box center [142, 463] width 10 height 15
click at [94, 465] on input "100" at bounding box center [81, 463] width 134 height 18
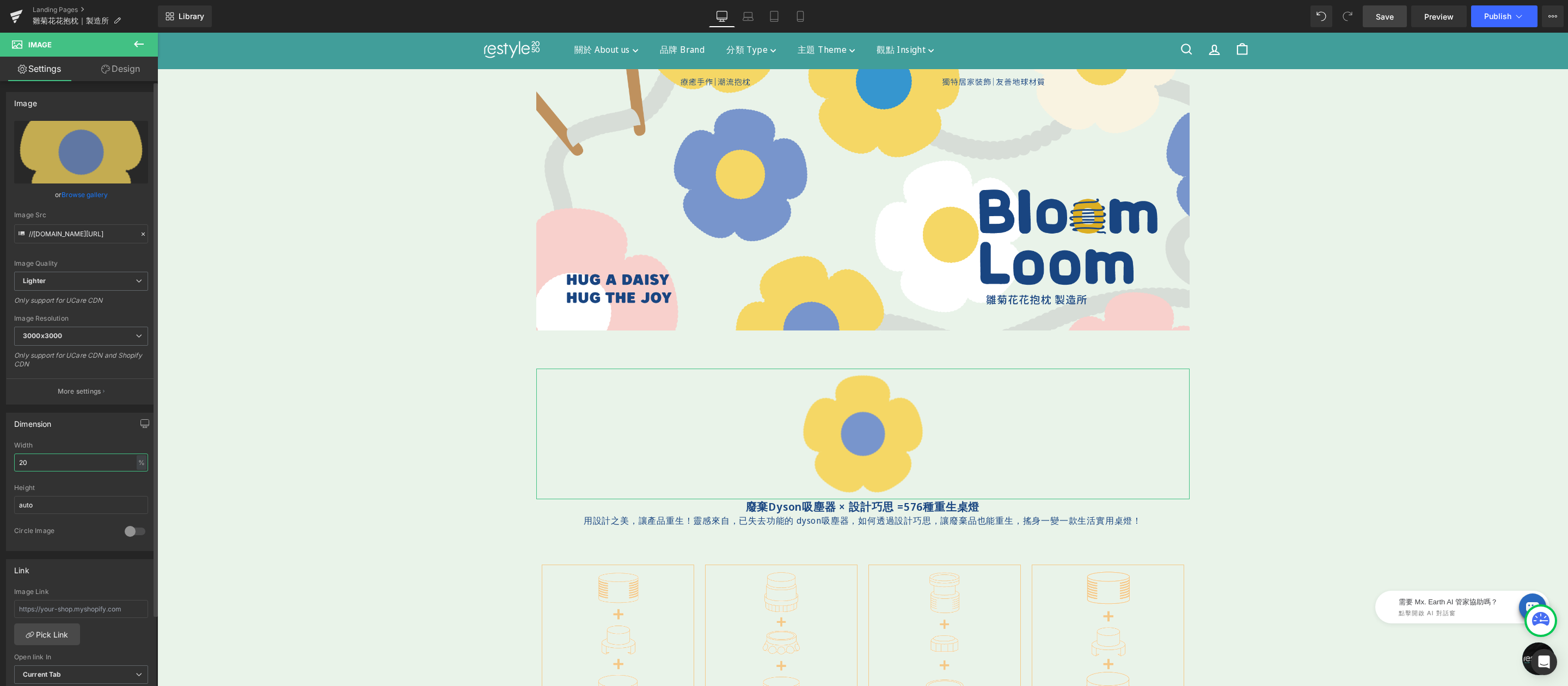
click at [95, 464] on input "20" at bounding box center [81, 463] width 134 height 18
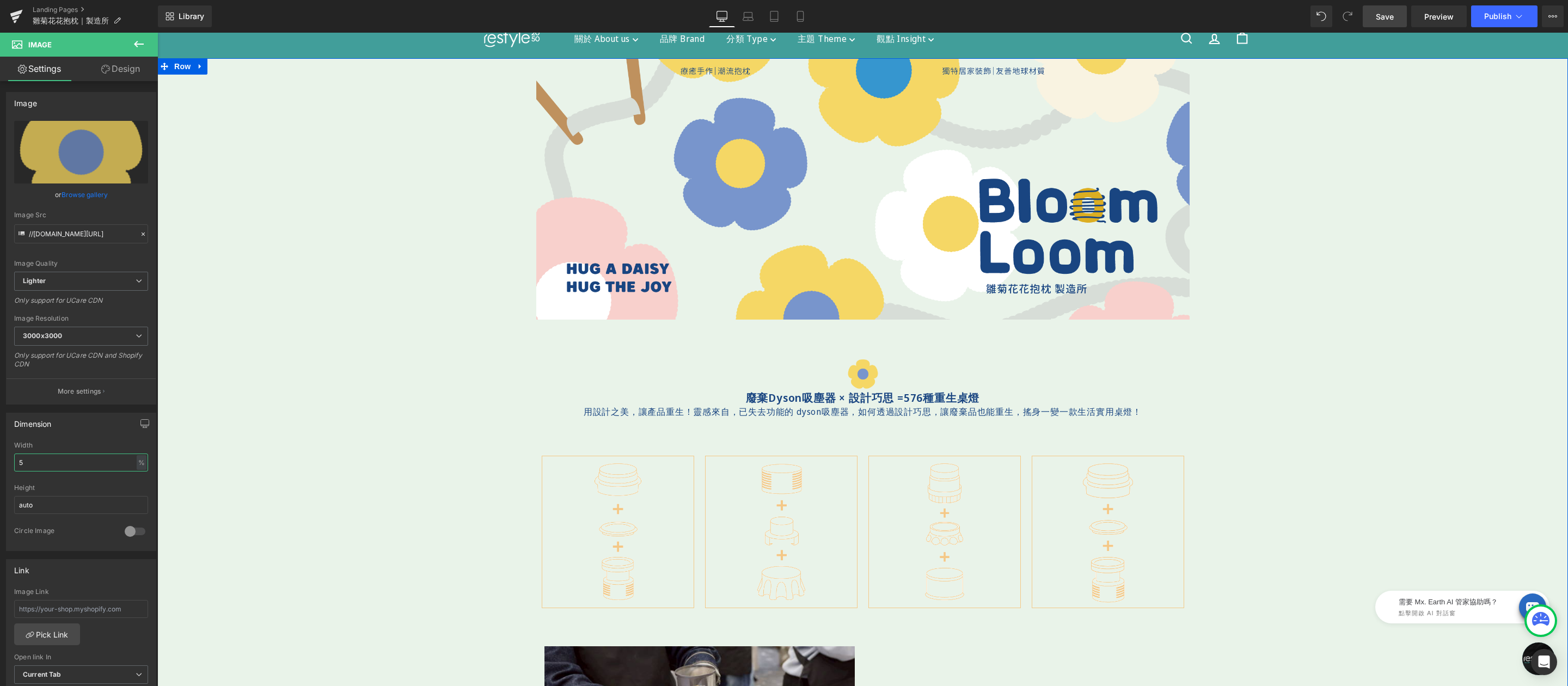
scroll to position [49, 0]
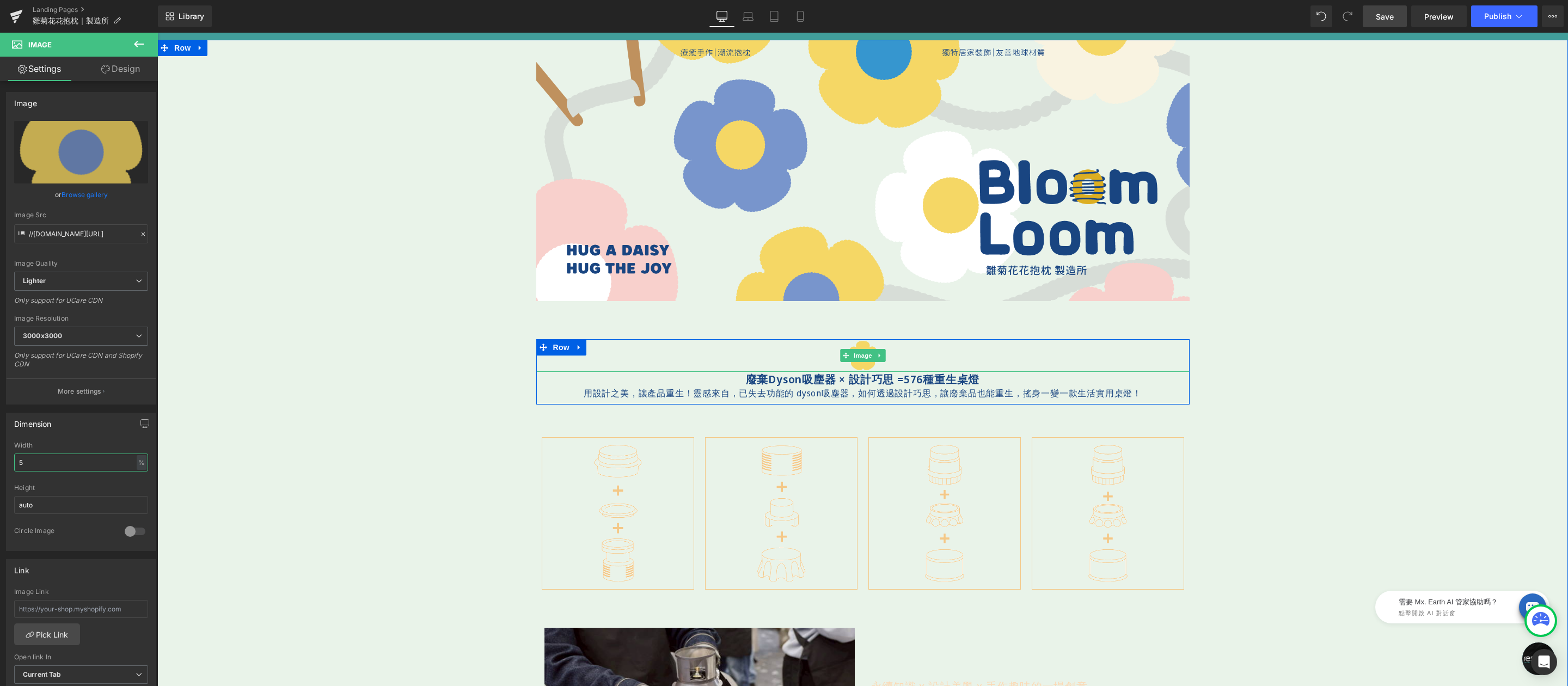
type input "5"
click at [802, 359] on div at bounding box center [863, 355] width 653 height 33
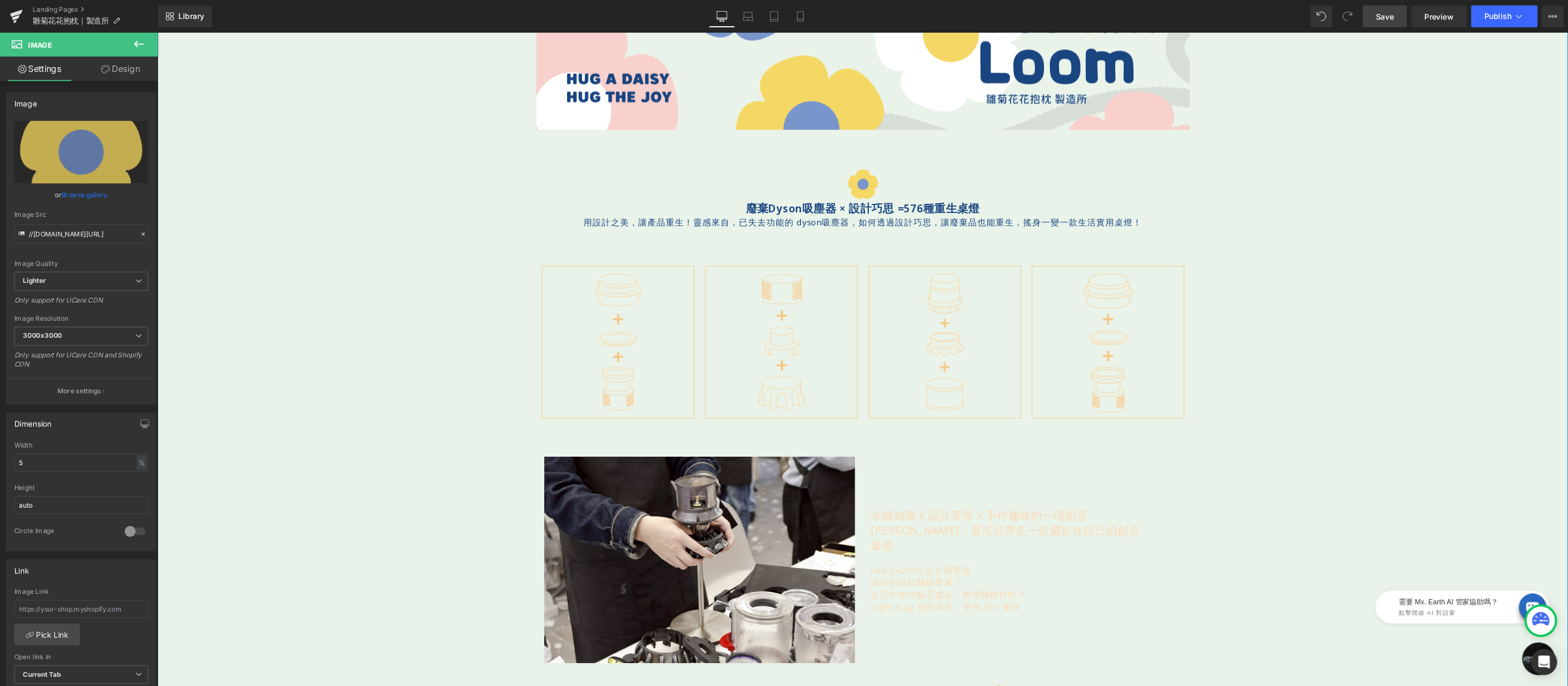
scroll to position [0, 0]
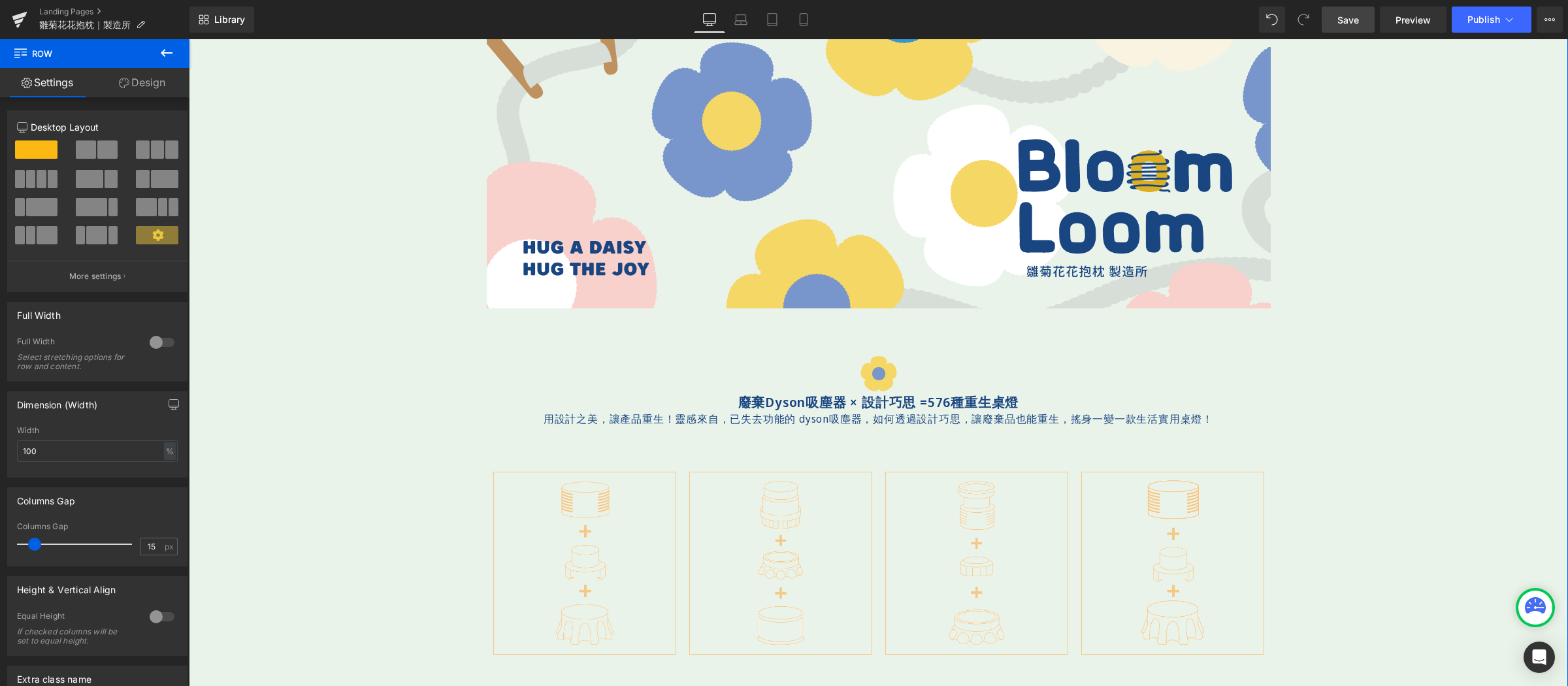
scroll to position [123, 0]
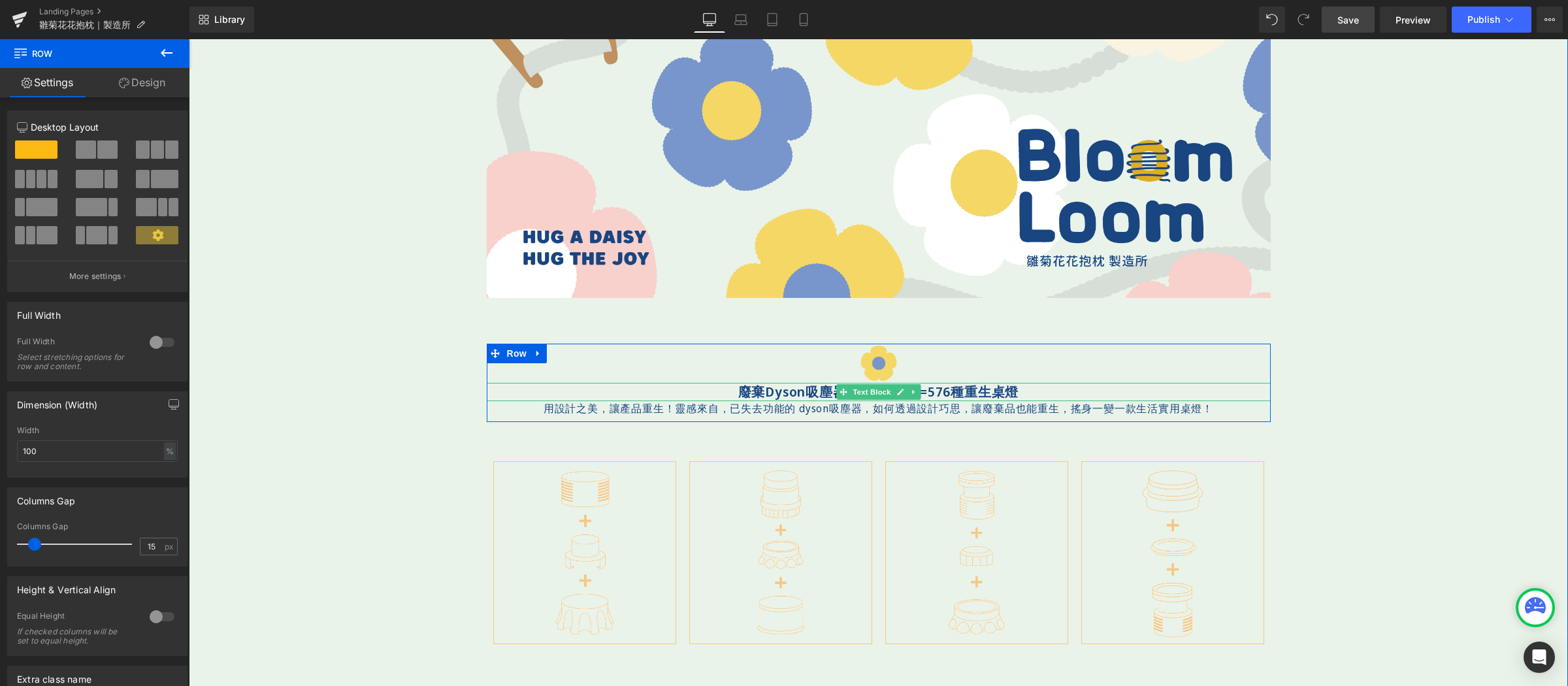
click at [719, 395] on p "廢棄Dyson吸塵器 × 設計巧思 = 576 種重生桌燈" at bounding box center [878, 392] width 784 height 18
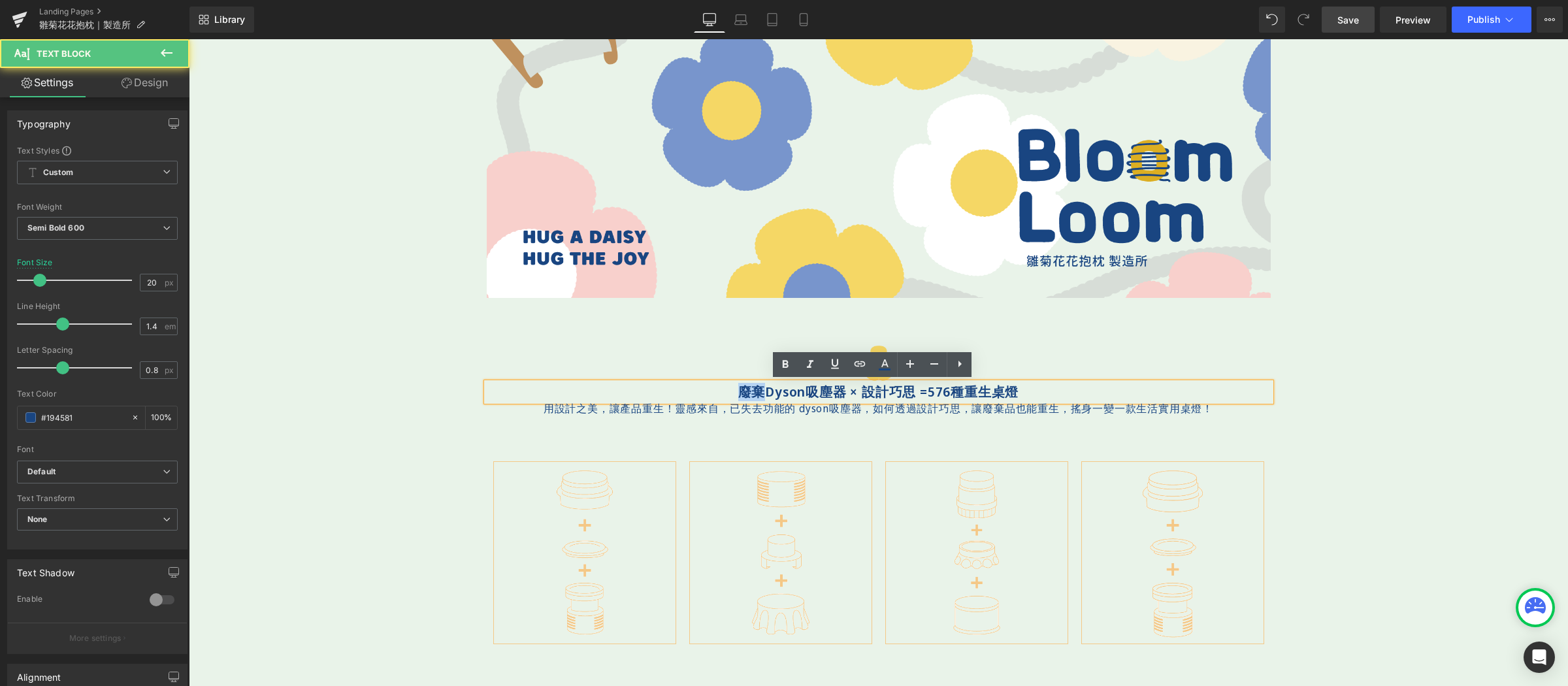
click at [719, 395] on p "廢棄Dyson吸塵器 × 設計巧思 = 576 種重生桌燈" at bounding box center [878, 392] width 784 height 18
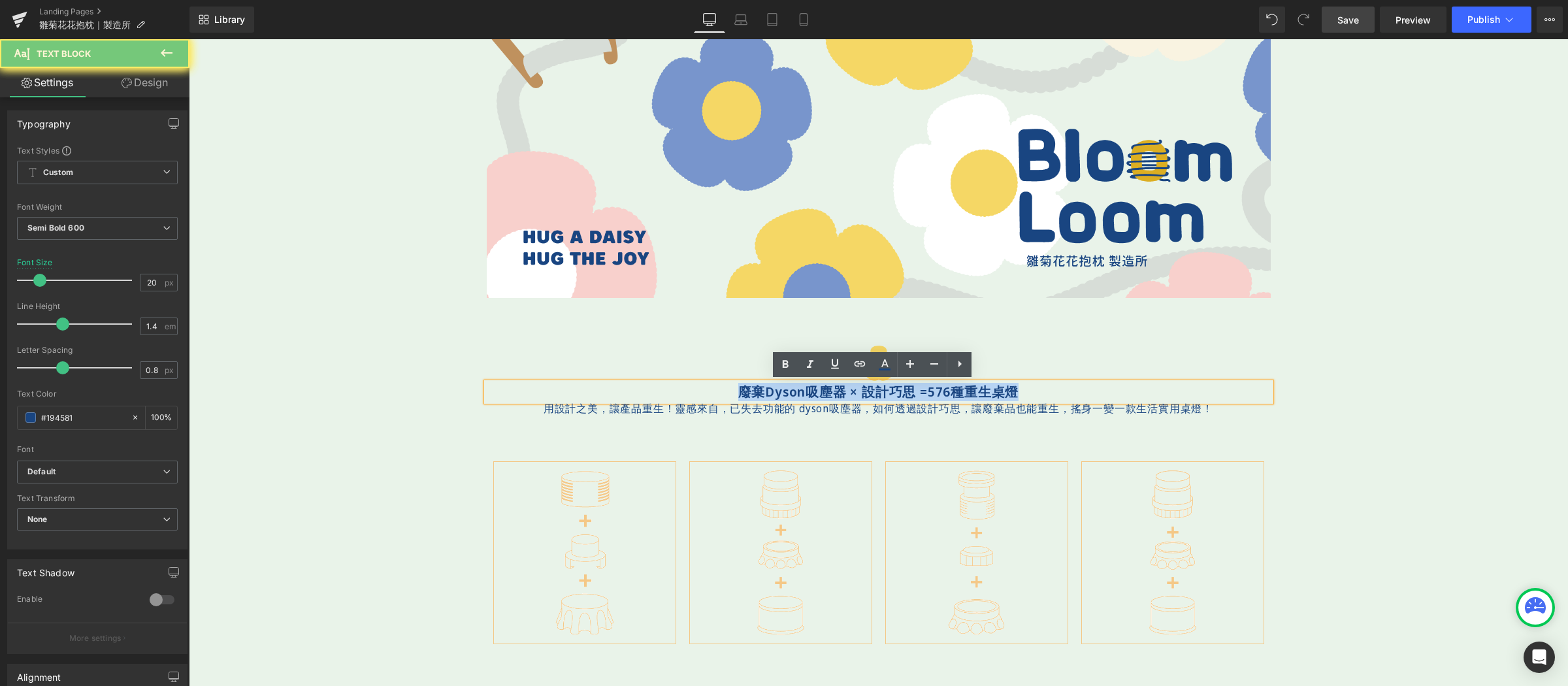
click at [719, 395] on p "廢棄Dyson吸塵器 × 設計巧思 = 576 種重生桌燈" at bounding box center [878, 392] width 784 height 18
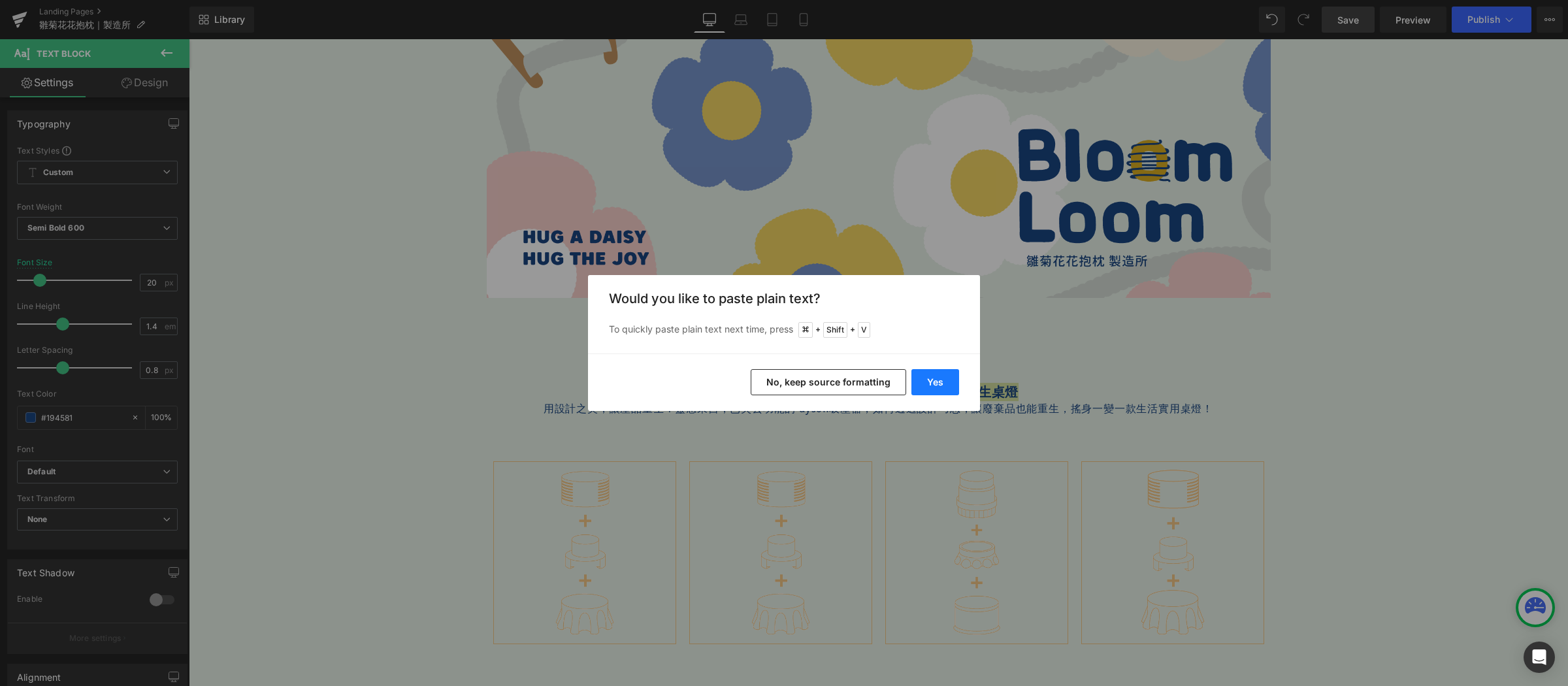
click at [925, 381] on button "Yes" at bounding box center [935, 382] width 47 height 26
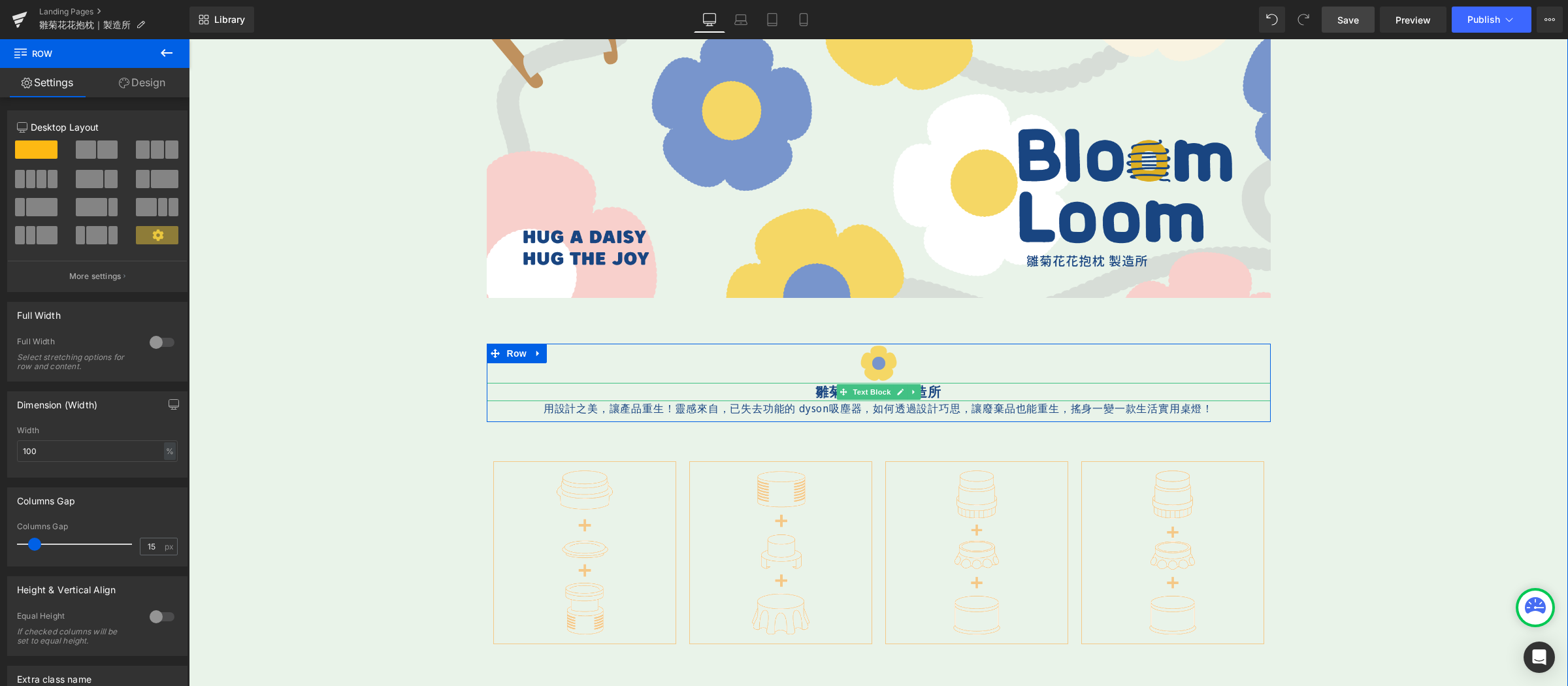
click at [932, 395] on p "雛菊花花抱枕 製造所" at bounding box center [878, 392] width 784 height 18
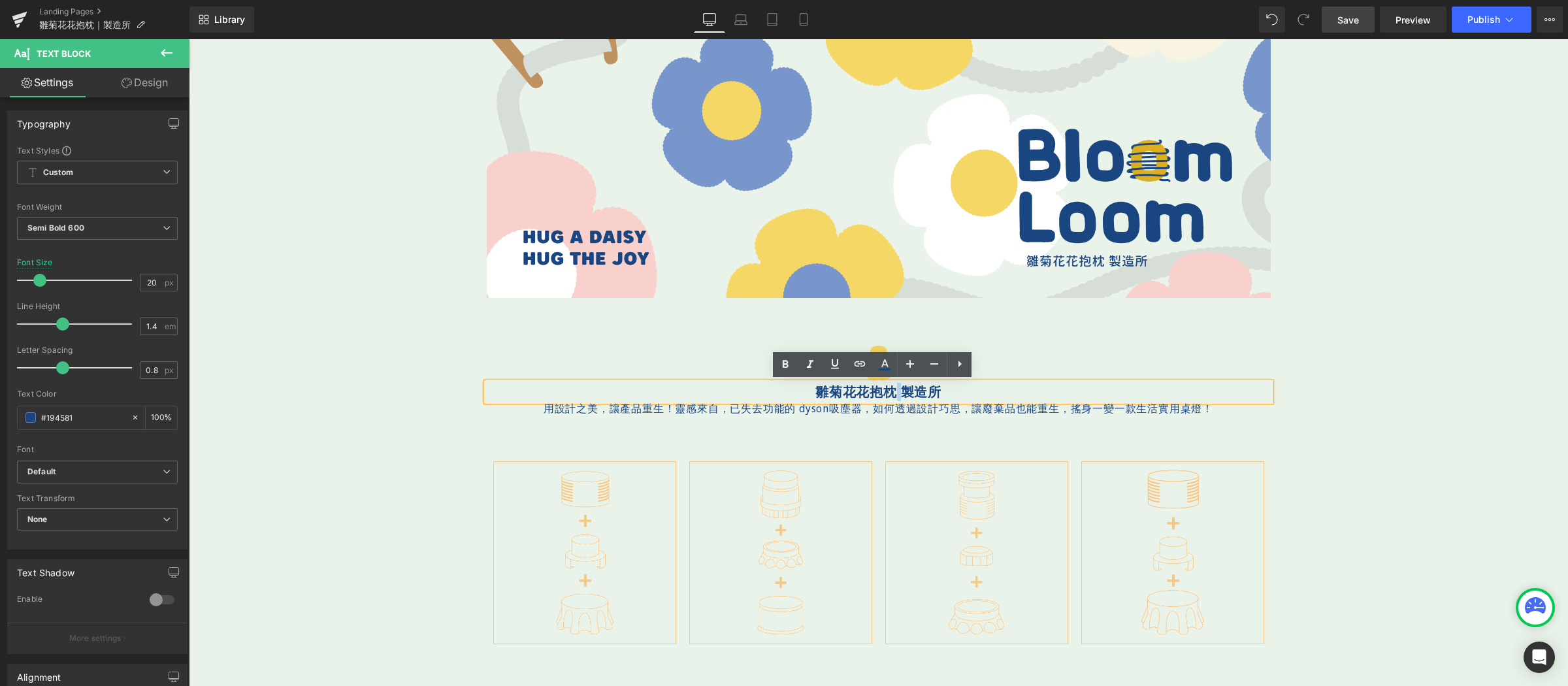
click at [890, 391] on p "雛菊花花抱枕 製造所" at bounding box center [878, 392] width 784 height 18
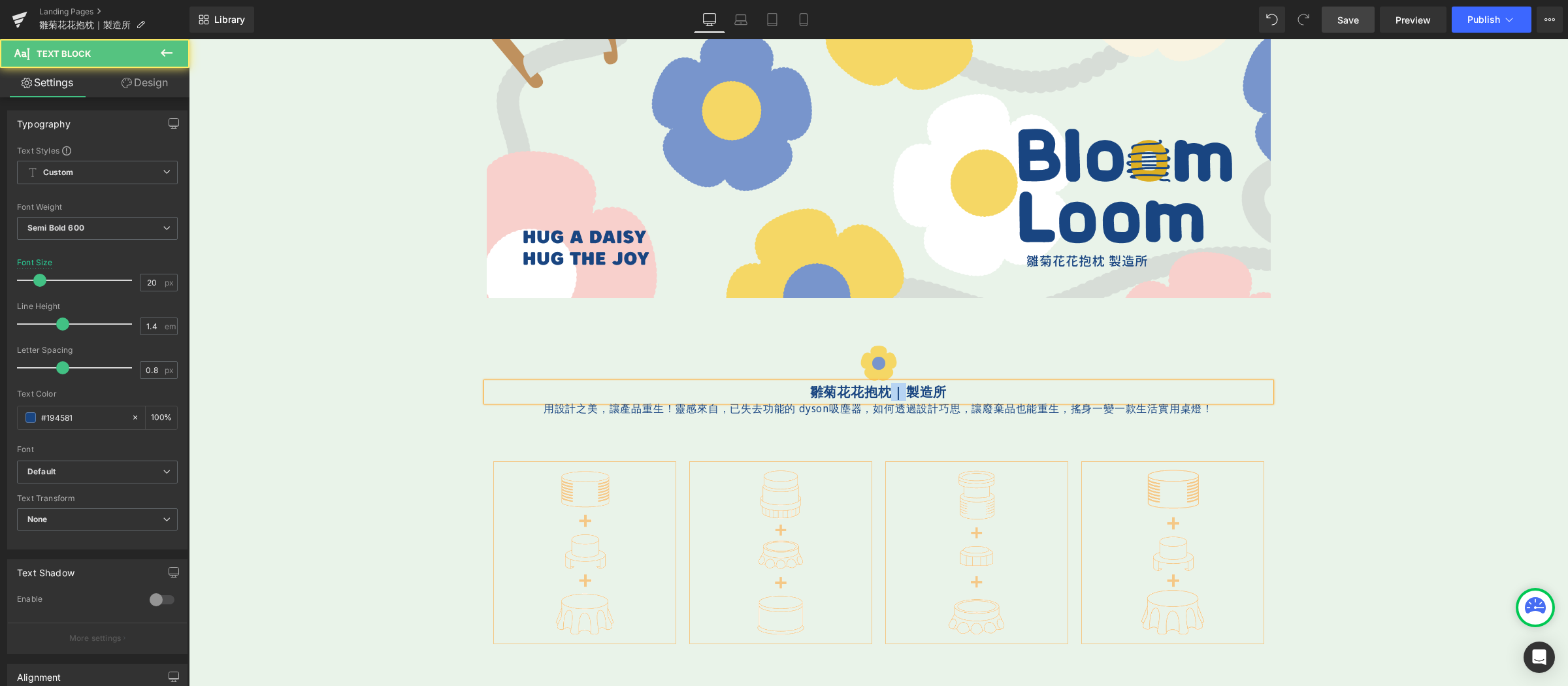
drag, startPoint x: 884, startPoint y: 392, endPoint x: 901, endPoint y: 394, distance: 17.1
click at [900, 394] on p "雛菊花花抱枕 | 製造所" at bounding box center [878, 392] width 784 height 18
click at [1159, 412] on div "用設計之美，讓產品重生！靈感來自，已失去功能的 dyson吸塵器，如何透過設計巧思，讓廢棄品也能重生，搖身一變一款生活實用桌燈！ Text Block" at bounding box center [878, 408] width 784 height 15
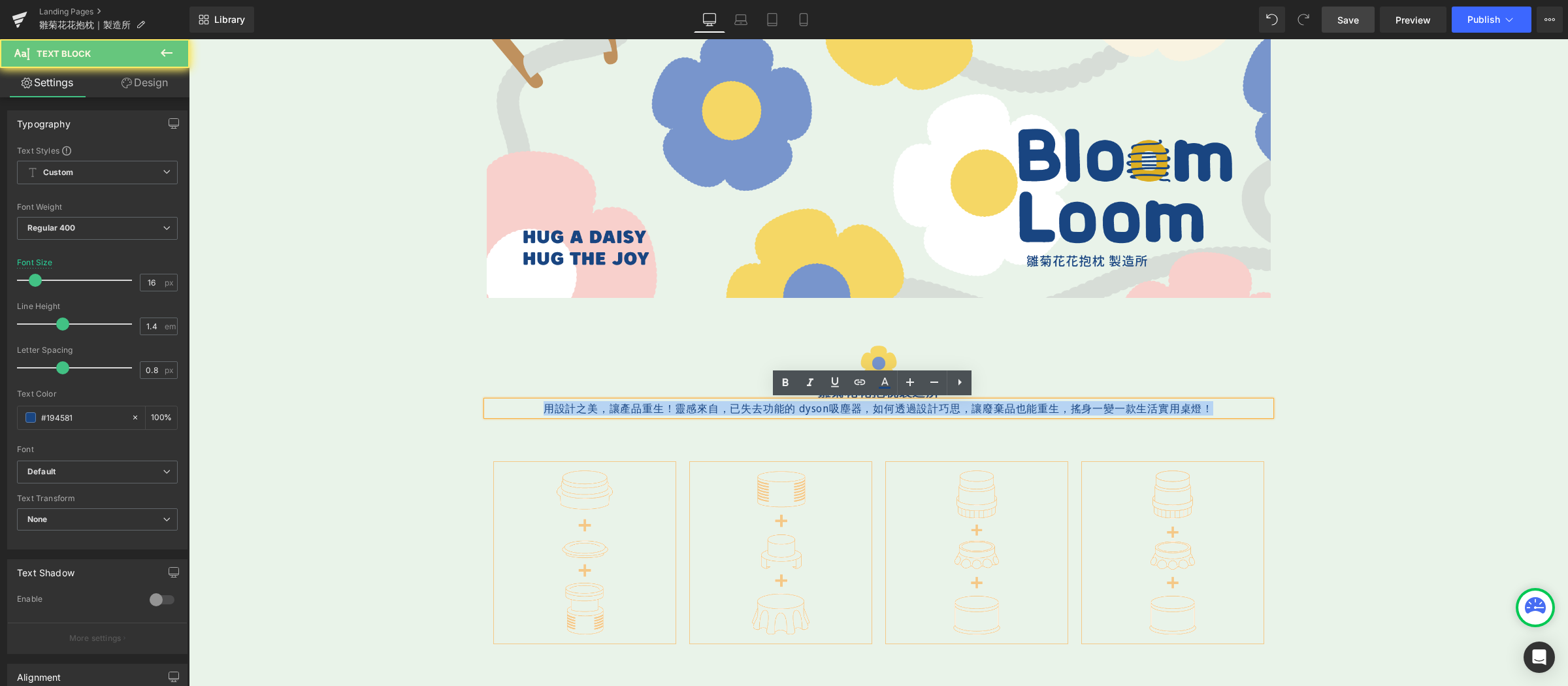
click at [1159, 412] on p "用設計之美，讓產品重生！靈感來自，已失去功能的 dyson吸塵器，如何透過設計巧思，讓廢棄品也能重生，搖身一變一款生活實用桌燈！" at bounding box center [878, 408] width 784 height 15
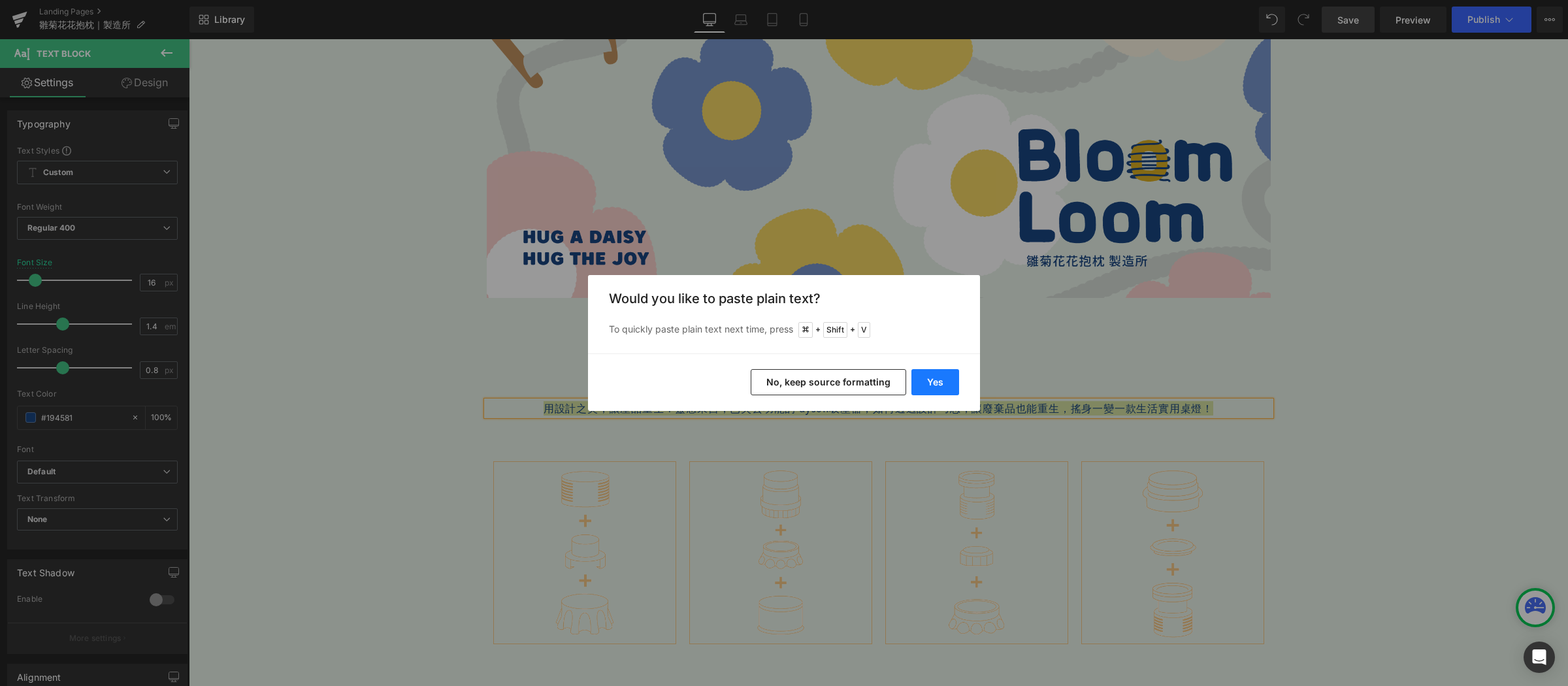
click at [944, 375] on button "Yes" at bounding box center [935, 382] width 47 height 26
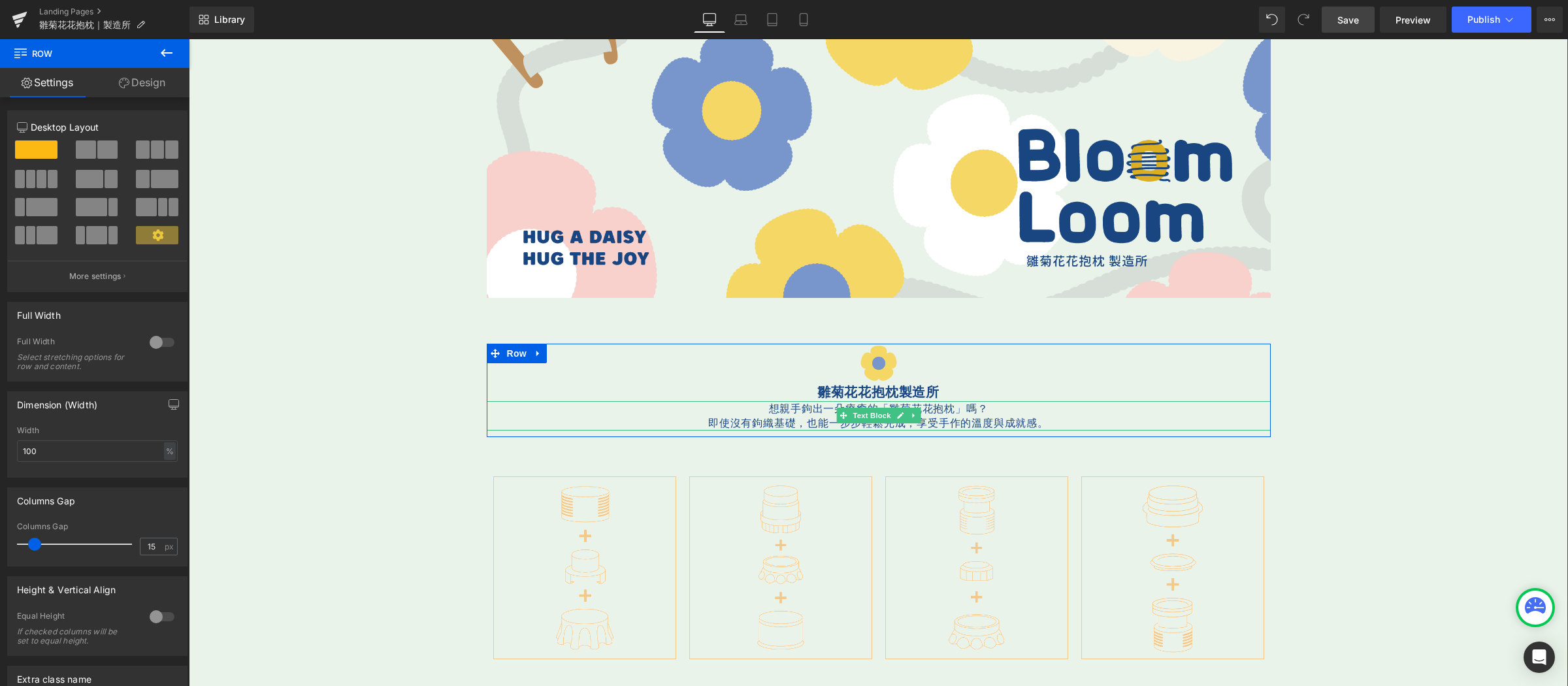
click at [704, 421] on p "即使沒有鉤織基礎，也能一步步輕鬆完成，享受手作的溫度與成就感。" at bounding box center [878, 423] width 784 height 15
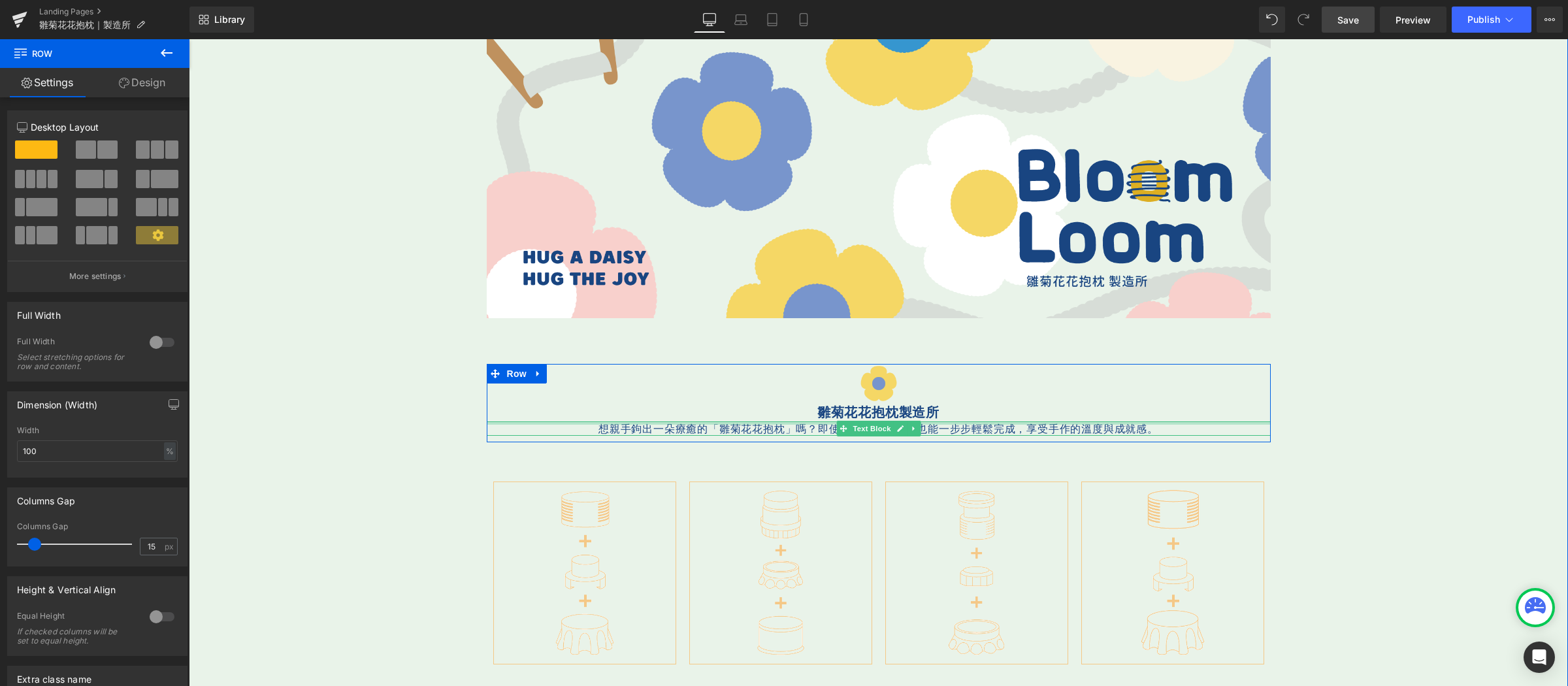
scroll to position [40, 0]
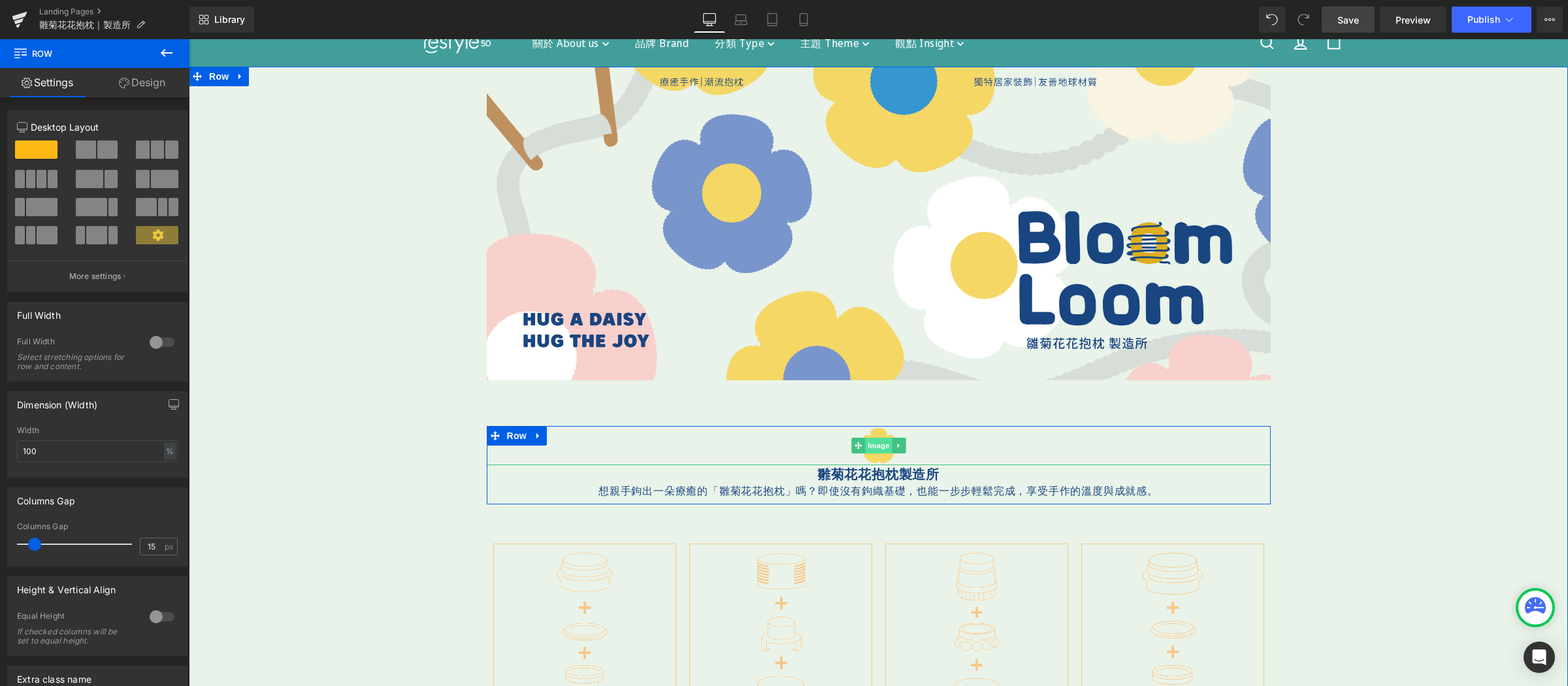
click at [871, 441] on div "Image" at bounding box center [878, 446] width 784 height 39
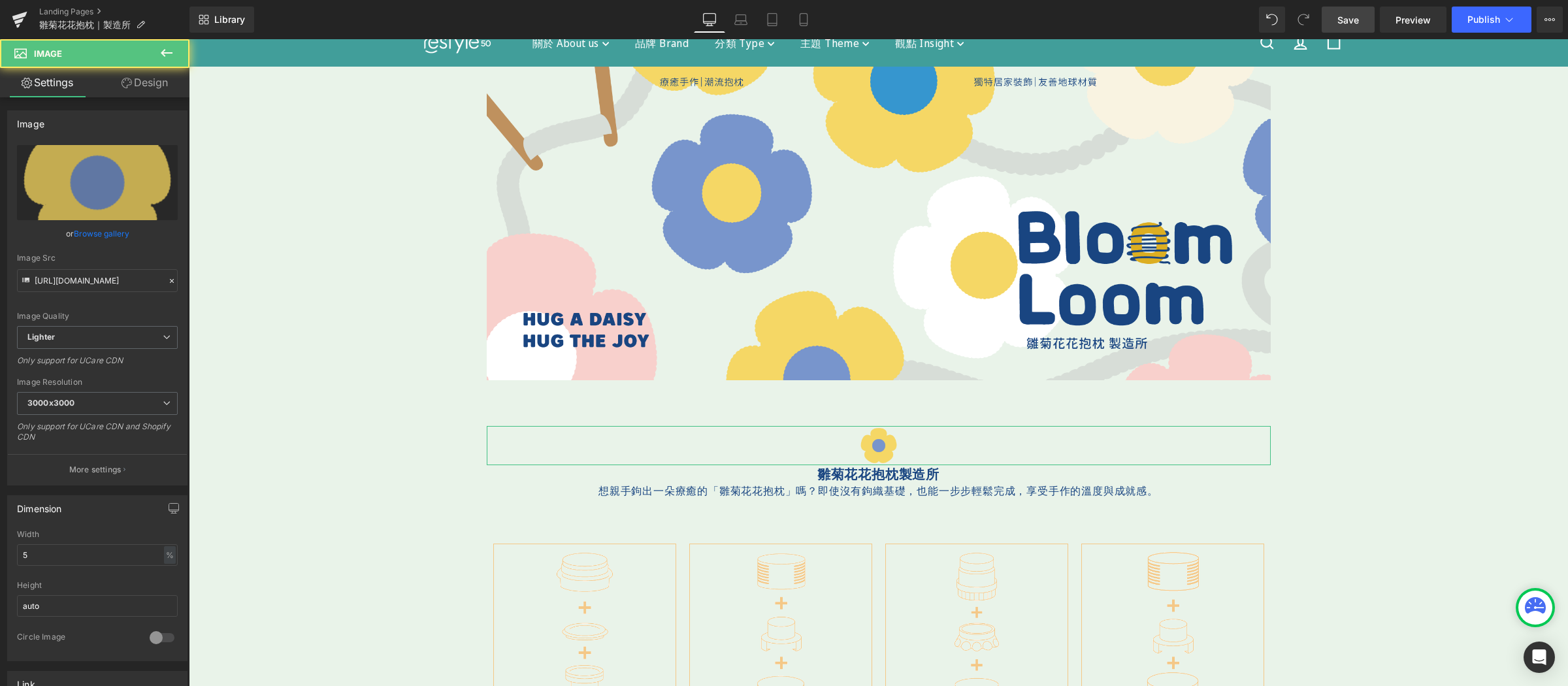
click at [153, 70] on link "Design" at bounding box center [145, 83] width 95 height 29
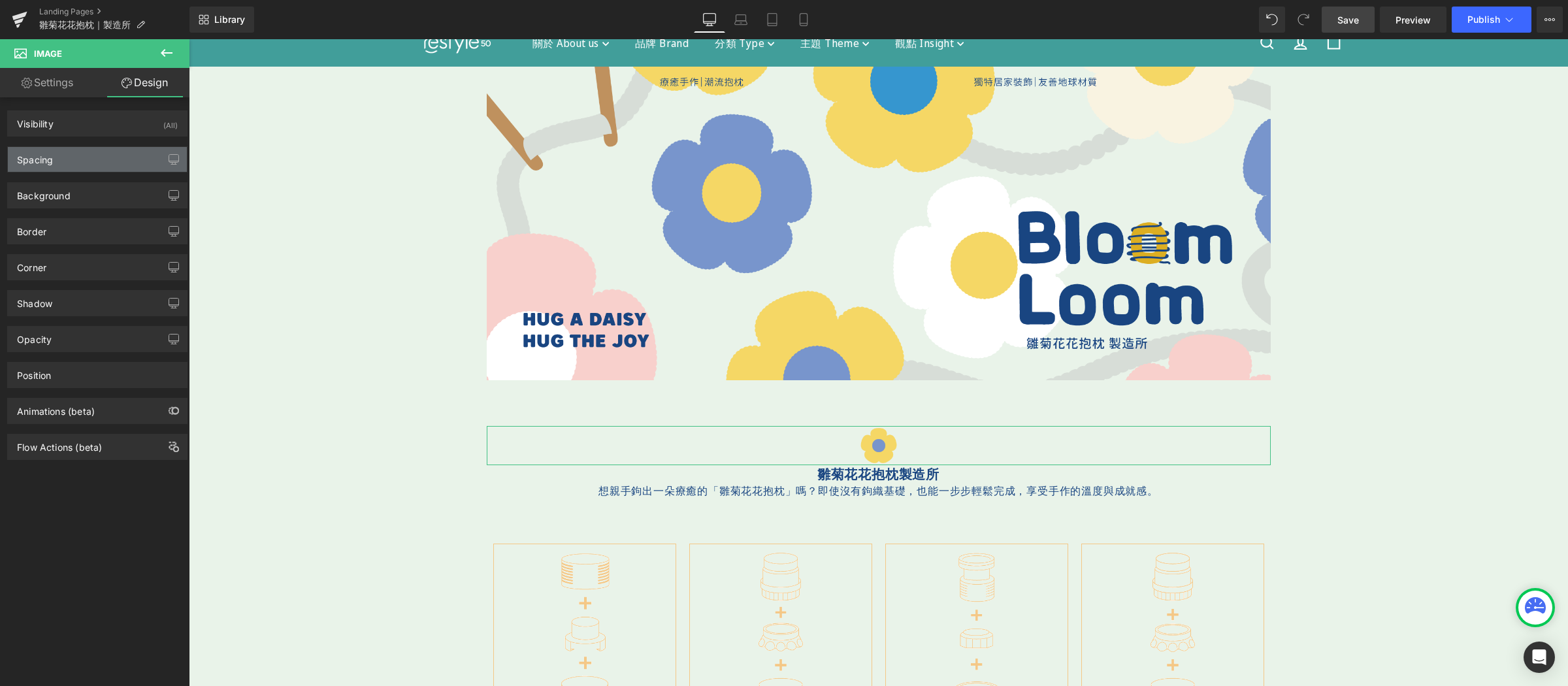
click at [53, 160] on div "Spacing" at bounding box center [97, 159] width 179 height 25
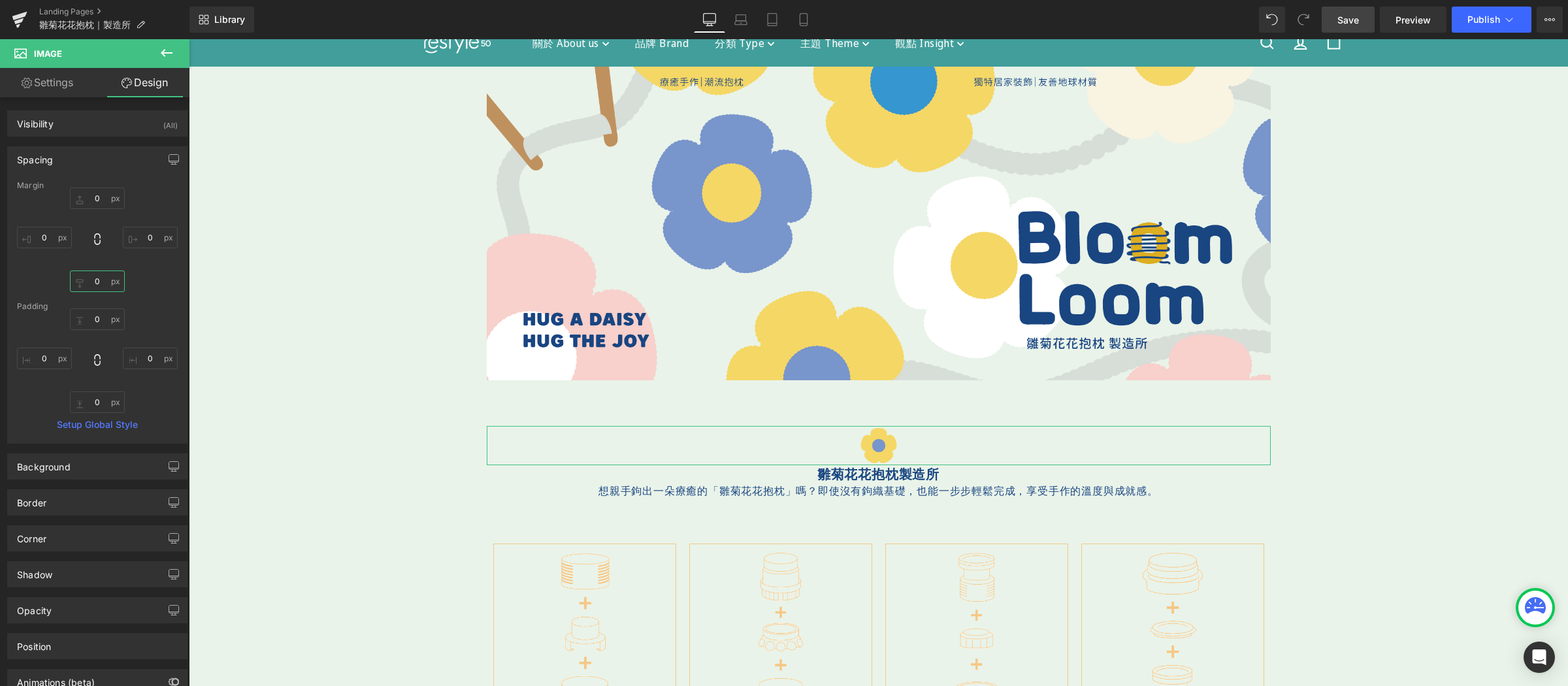
click at [99, 283] on input "0" at bounding box center [97, 281] width 55 height 22
type input "10"
drag, startPoint x: 1347, startPoint y: 17, endPoint x: 1153, endPoint y: 15, distance: 194.0
click at [1347, 17] on span "Save" at bounding box center [1348, 20] width 22 height 14
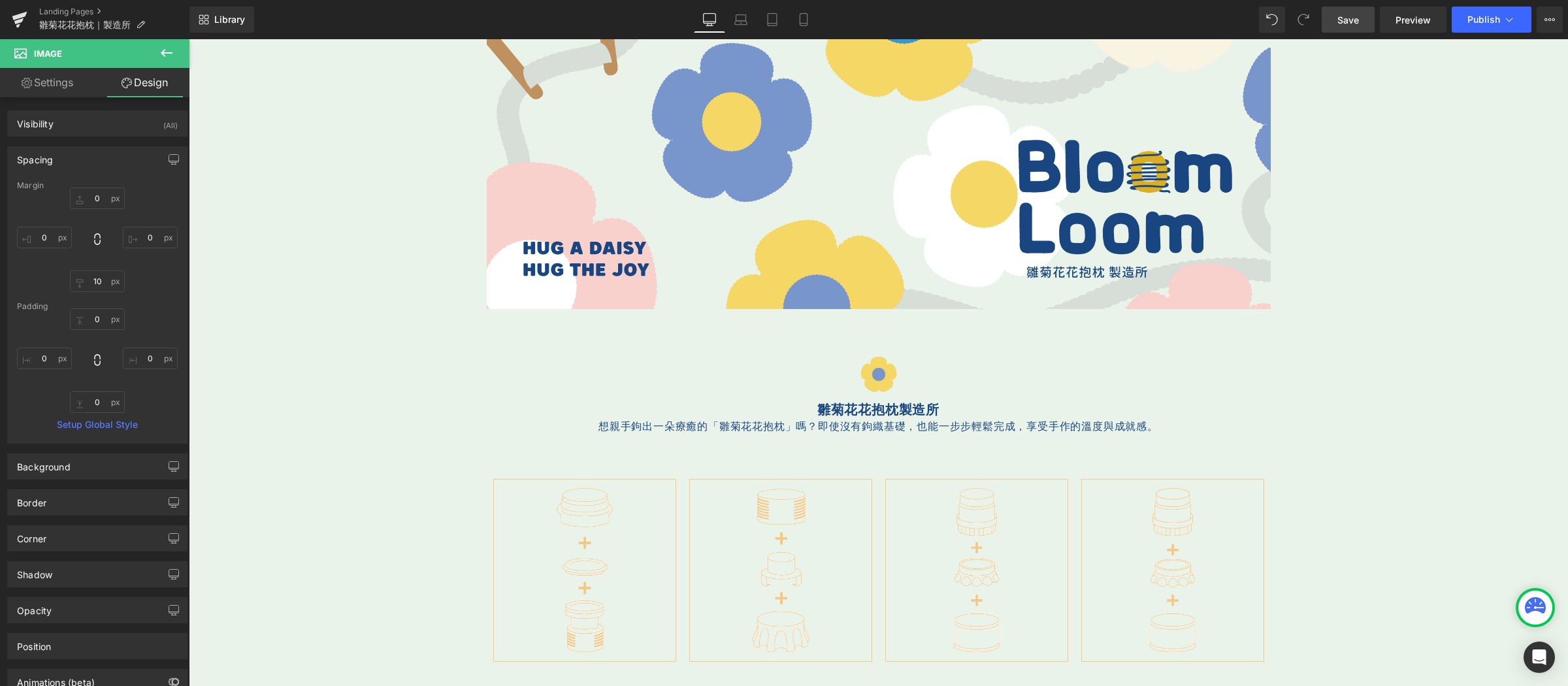
scroll to position [133, 0]
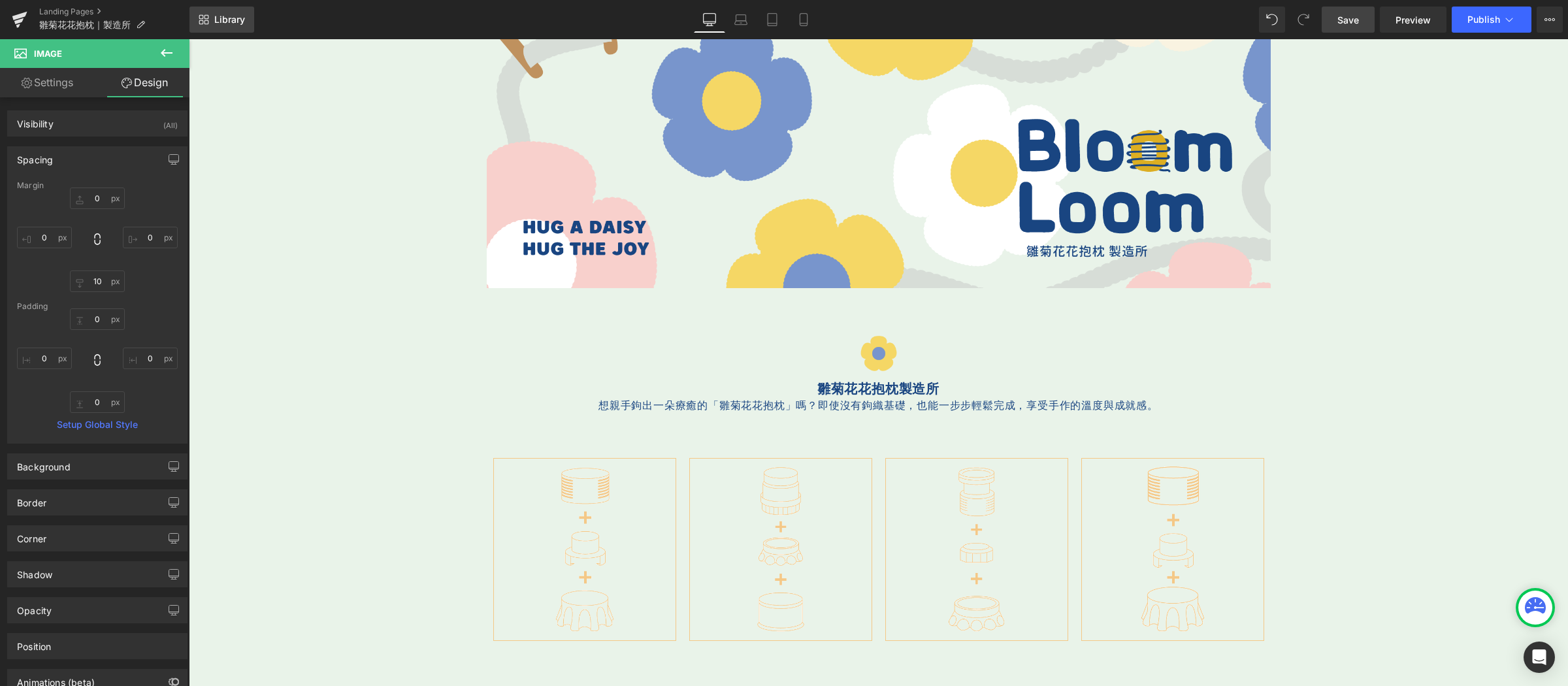
click at [225, 15] on span "Library" at bounding box center [229, 20] width 31 height 12
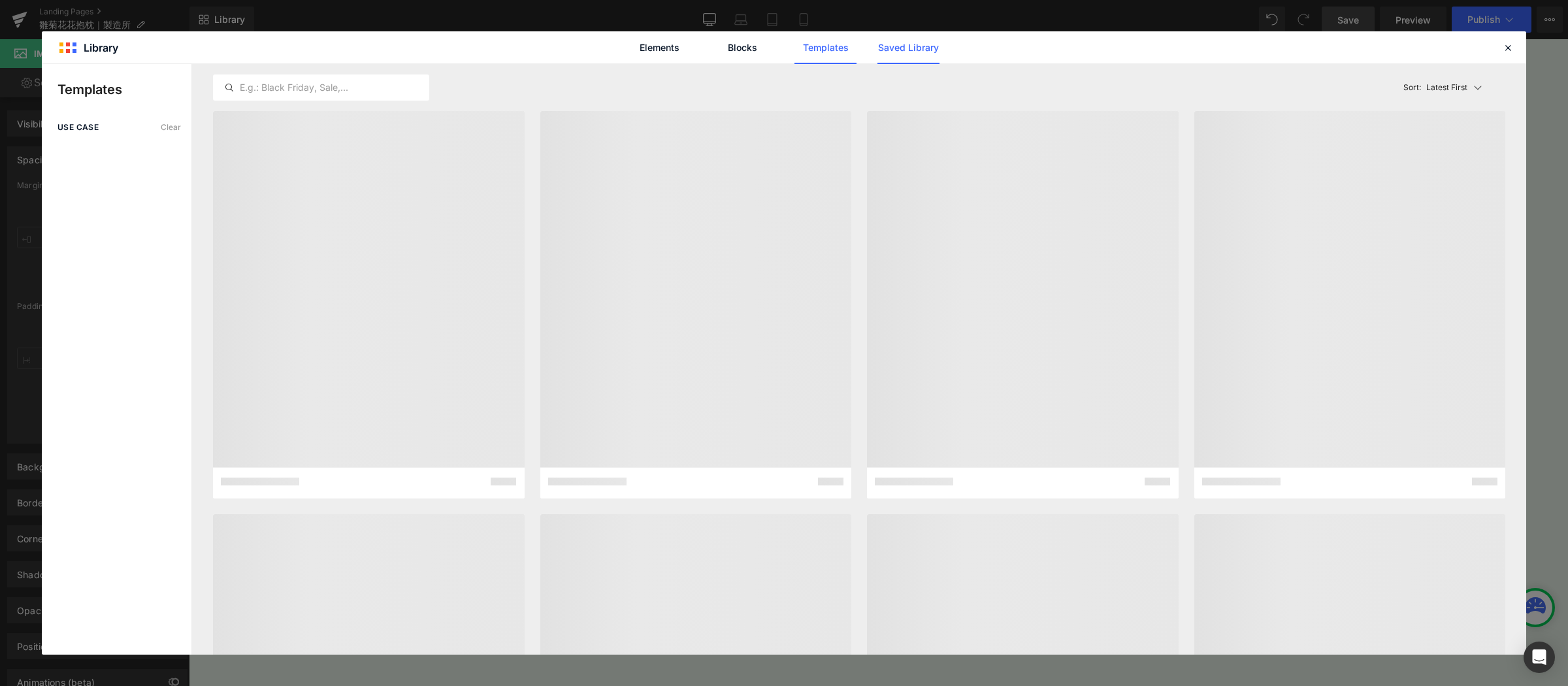
click at [887, 48] on link "Saved Library" at bounding box center [908, 47] width 62 height 33
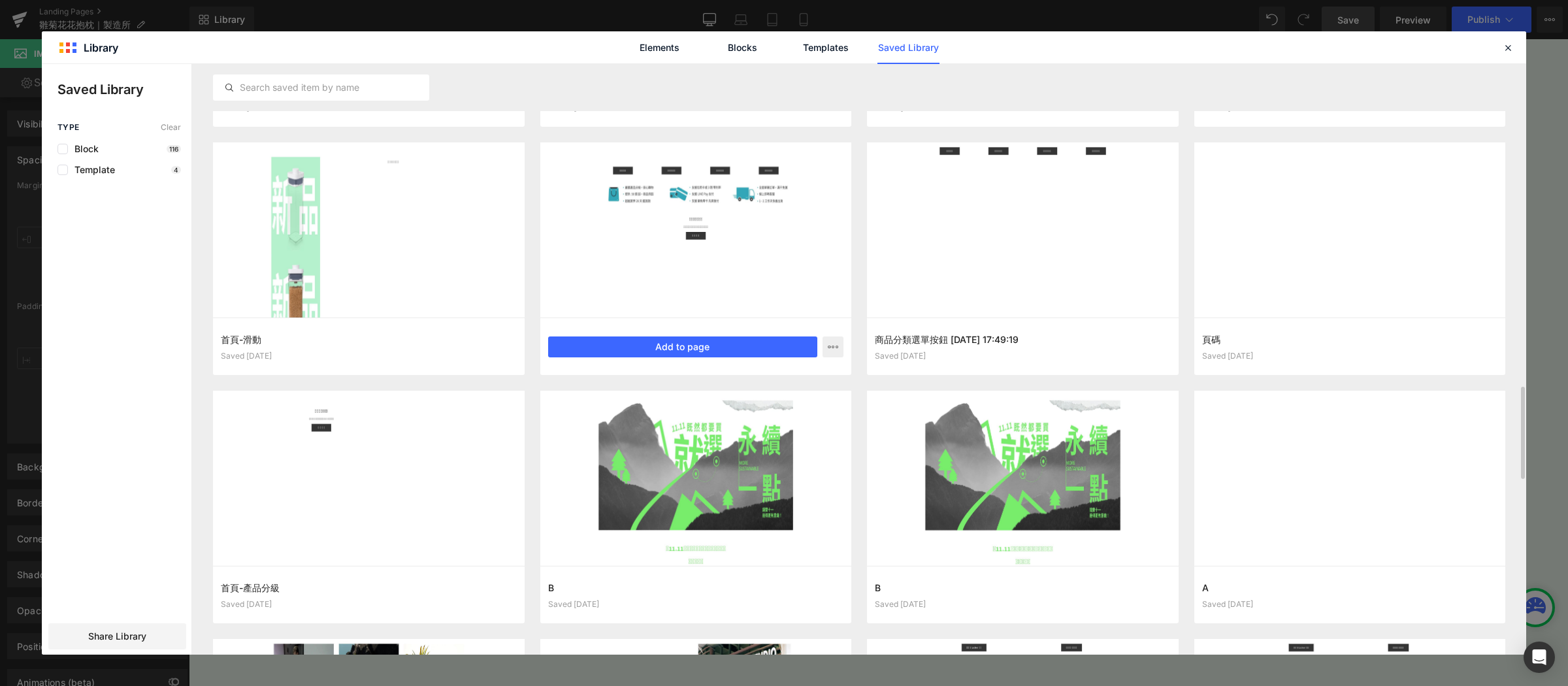
scroll to position [1797, 0]
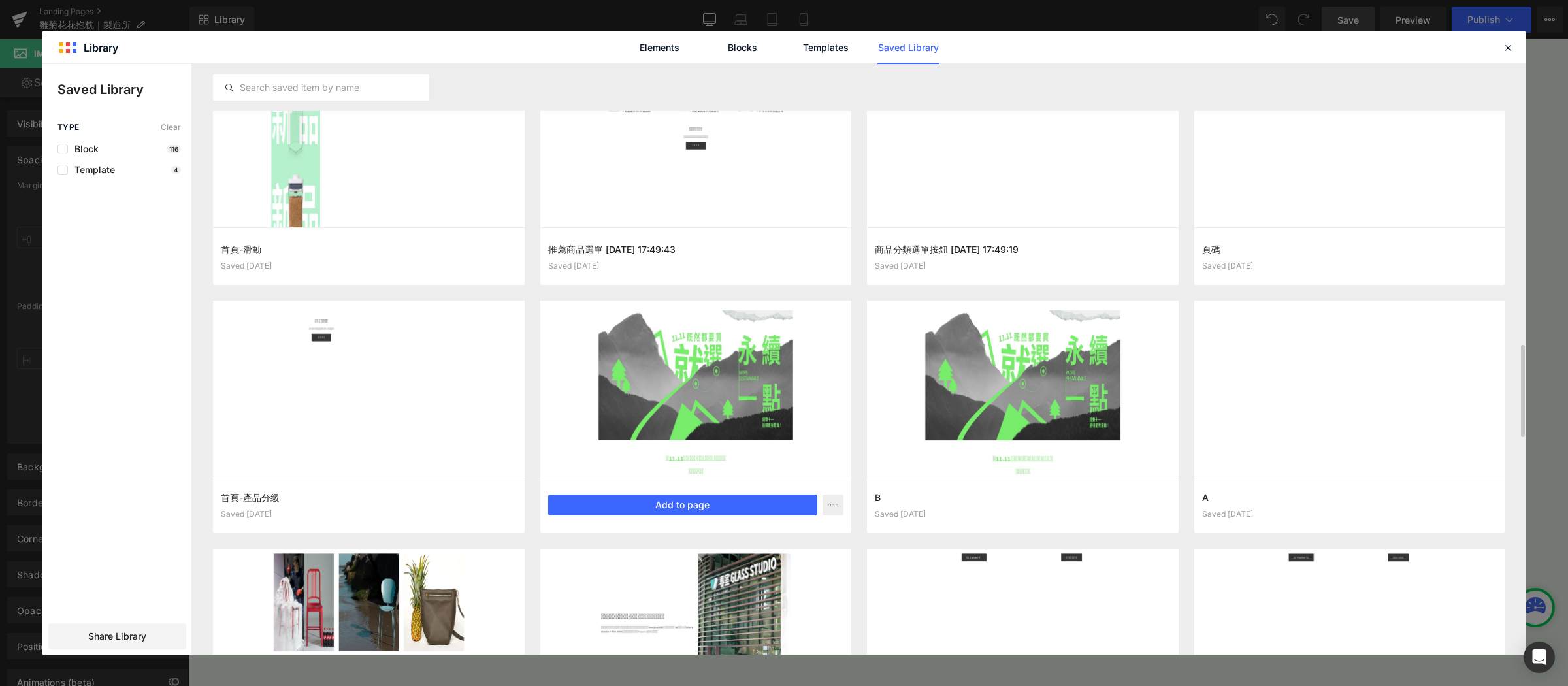
click at [846, 500] on div "B Saved 1 year ago Add to page" at bounding box center [696, 504] width 312 height 58
click at [836, 506] on icon "button" at bounding box center [833, 505] width 10 height 10
click at [744, 564] on p "Delete" at bounding box center [735, 562] width 28 height 12
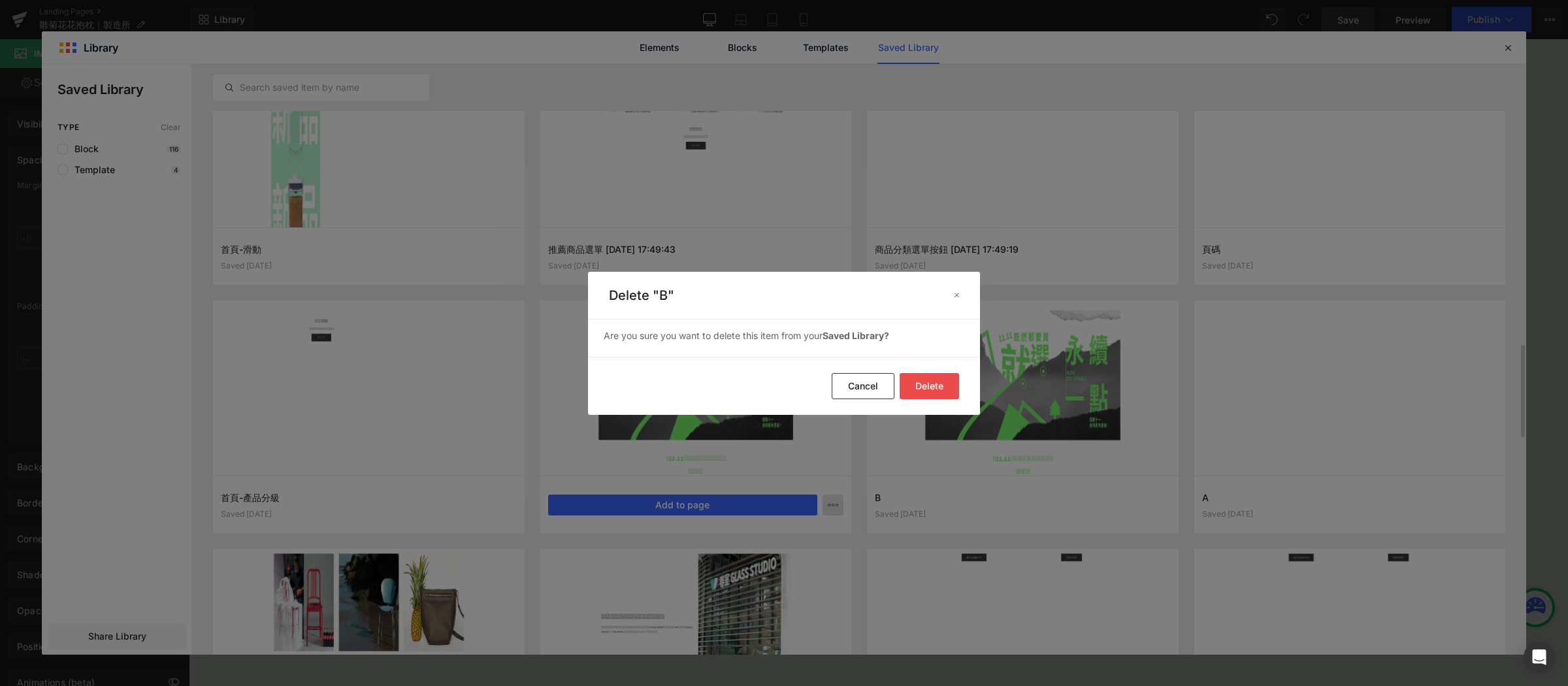
click at [946, 381] on button "Delete" at bounding box center [929, 386] width 59 height 26
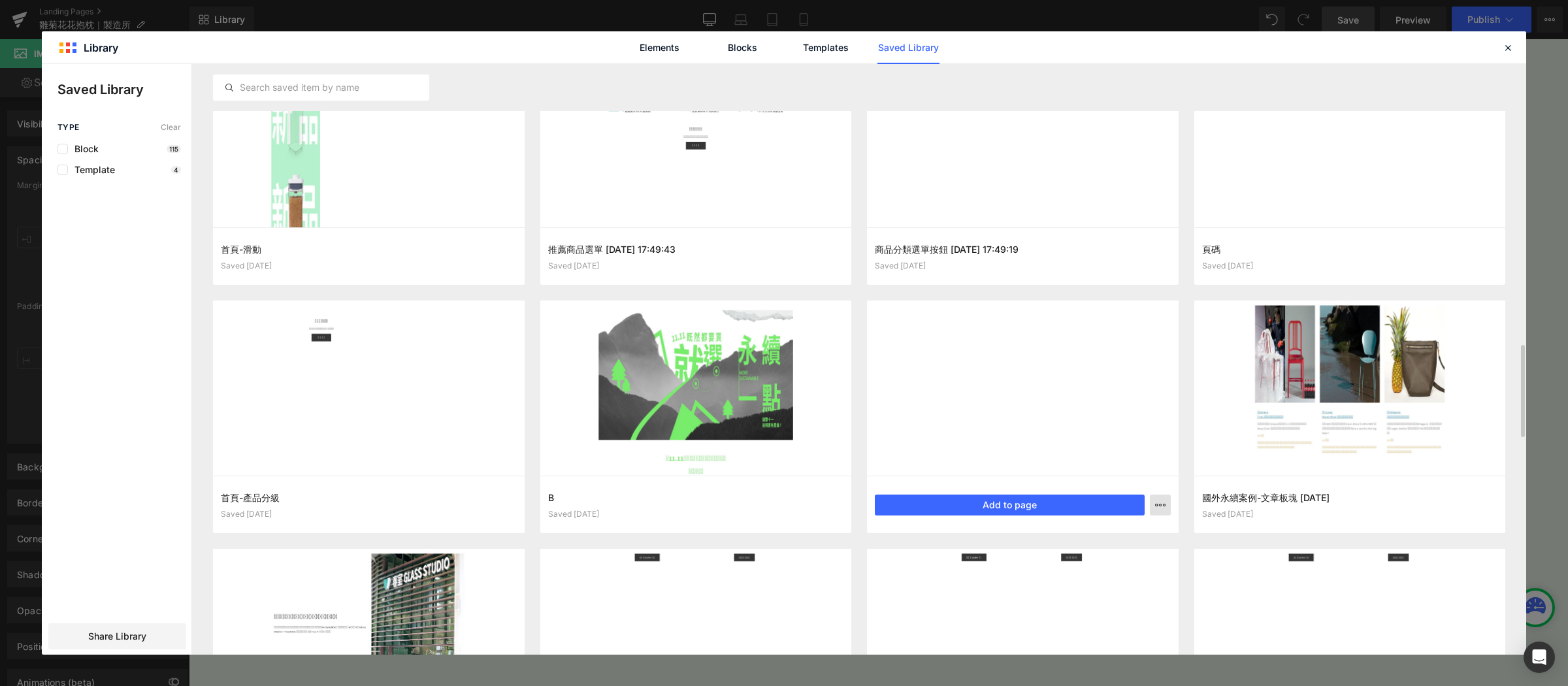
click at [1160, 500] on icon "button" at bounding box center [1160, 505] width 10 height 10
click at [1043, 564] on div "Delete" at bounding box center [1096, 562] width 149 height 28
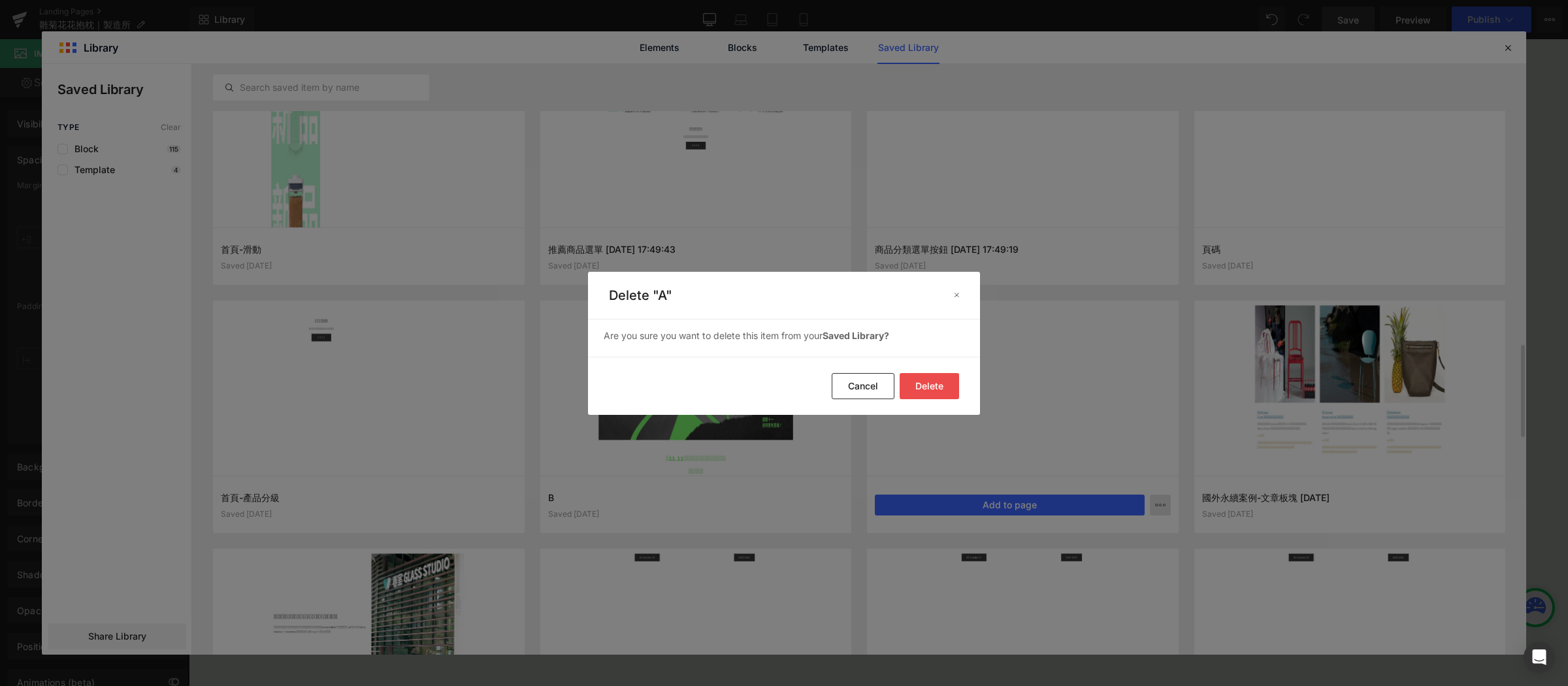
click at [919, 379] on button "Delete" at bounding box center [929, 386] width 59 height 26
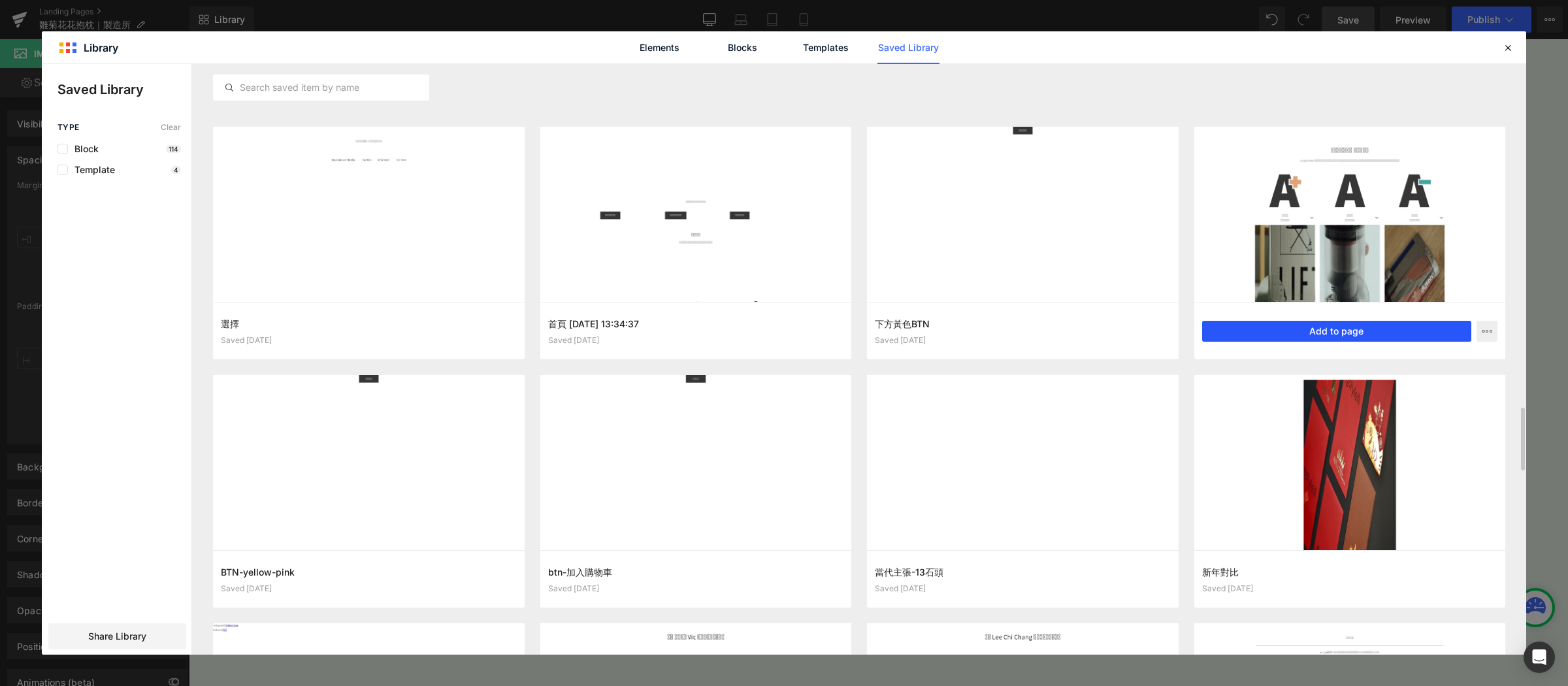
scroll to position [3308, 0]
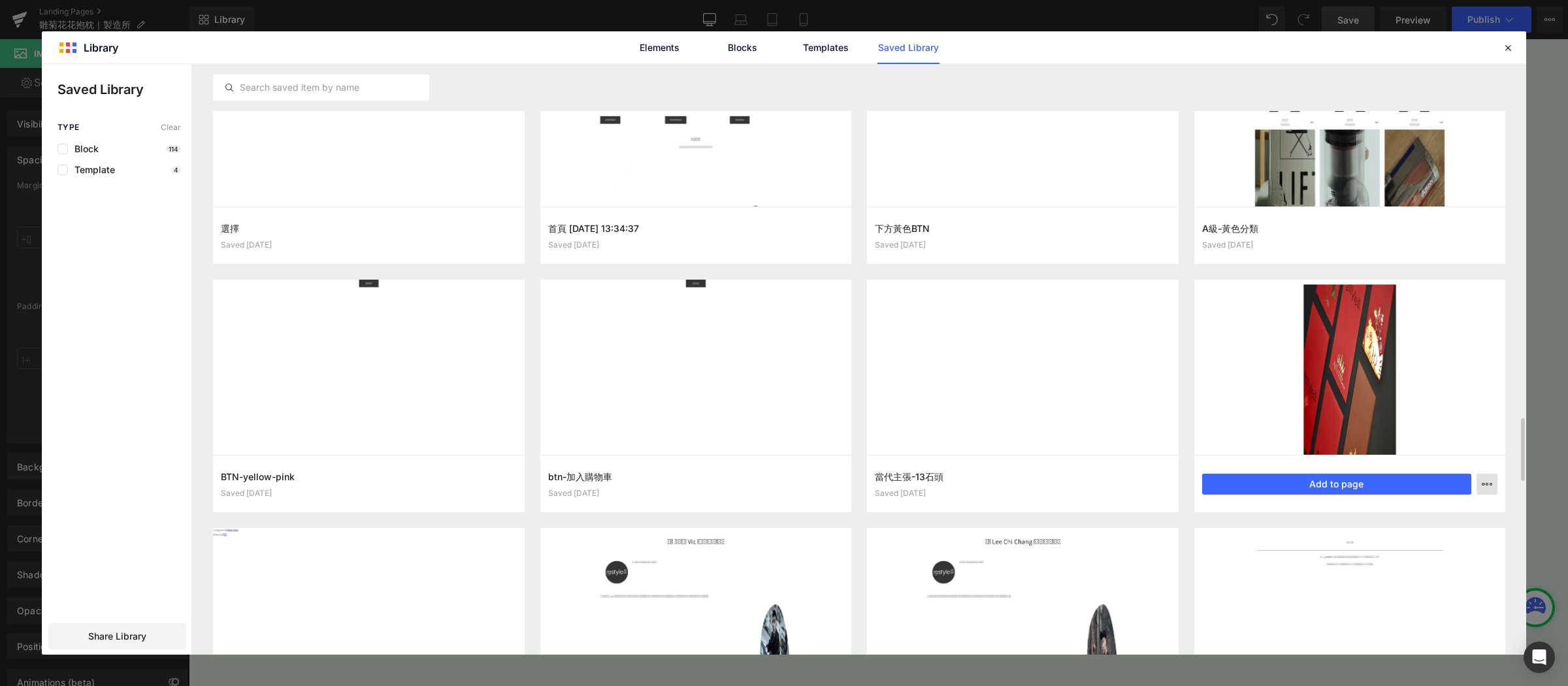
click at [1486, 481] on icon "button" at bounding box center [1487, 484] width 10 height 10
click at [1377, 541] on p "Delete" at bounding box center [1388, 541] width 28 height 12
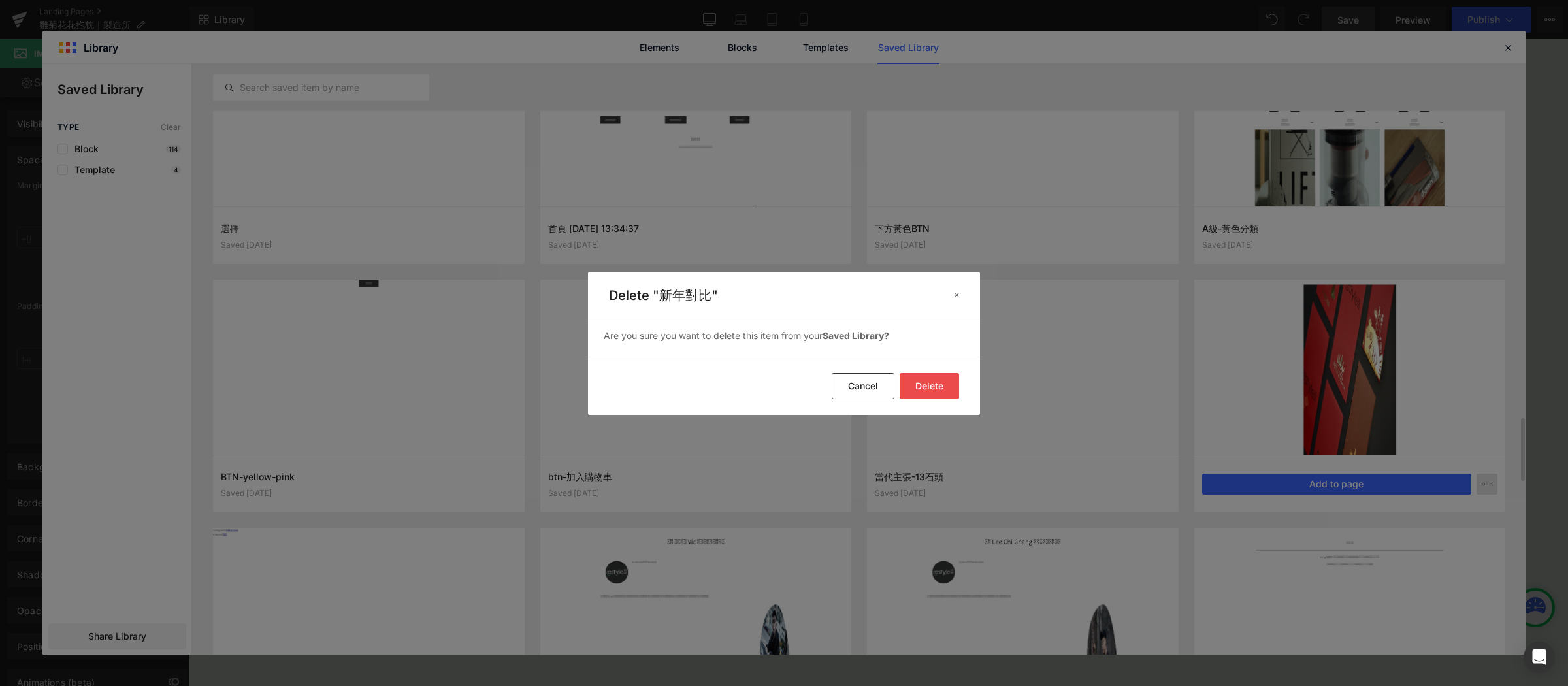
click at [933, 378] on button "Delete" at bounding box center [929, 386] width 59 height 26
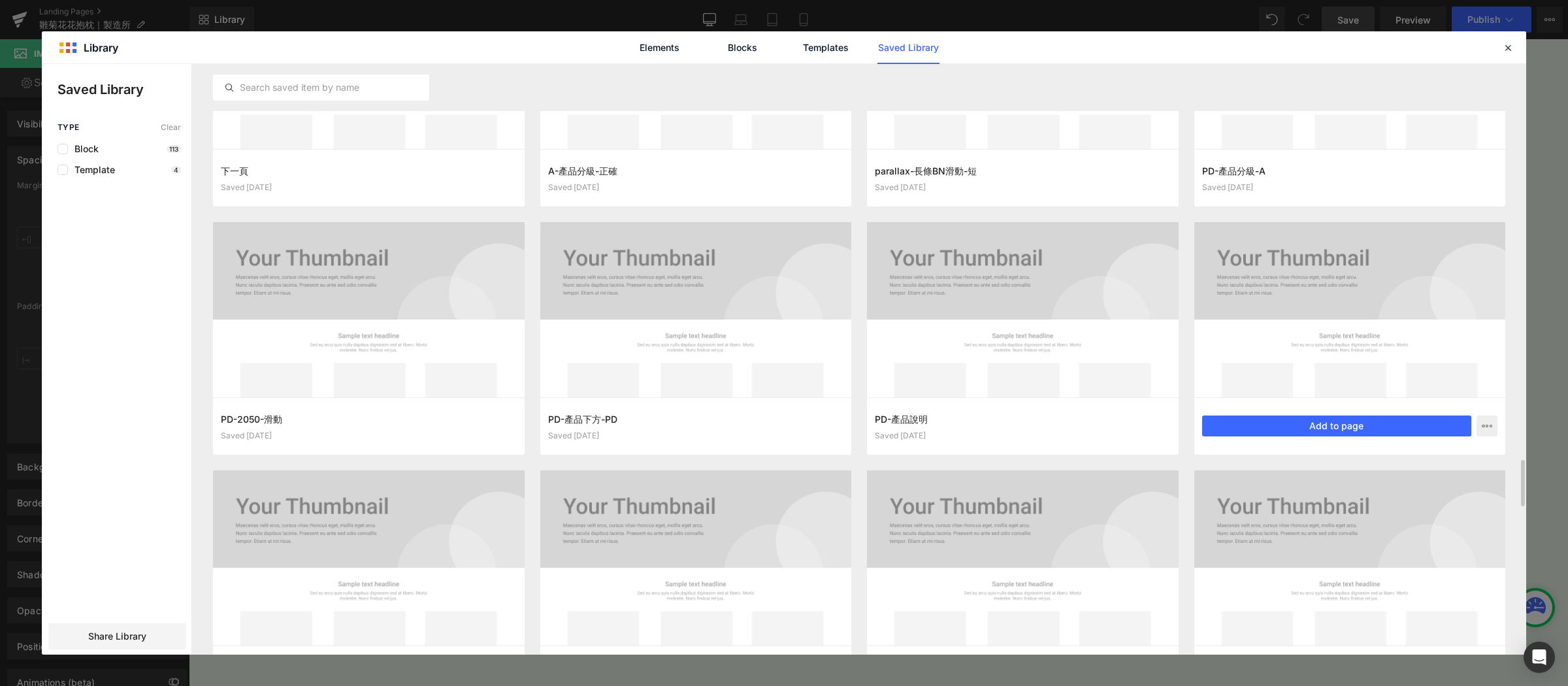
scroll to position [4969, 0]
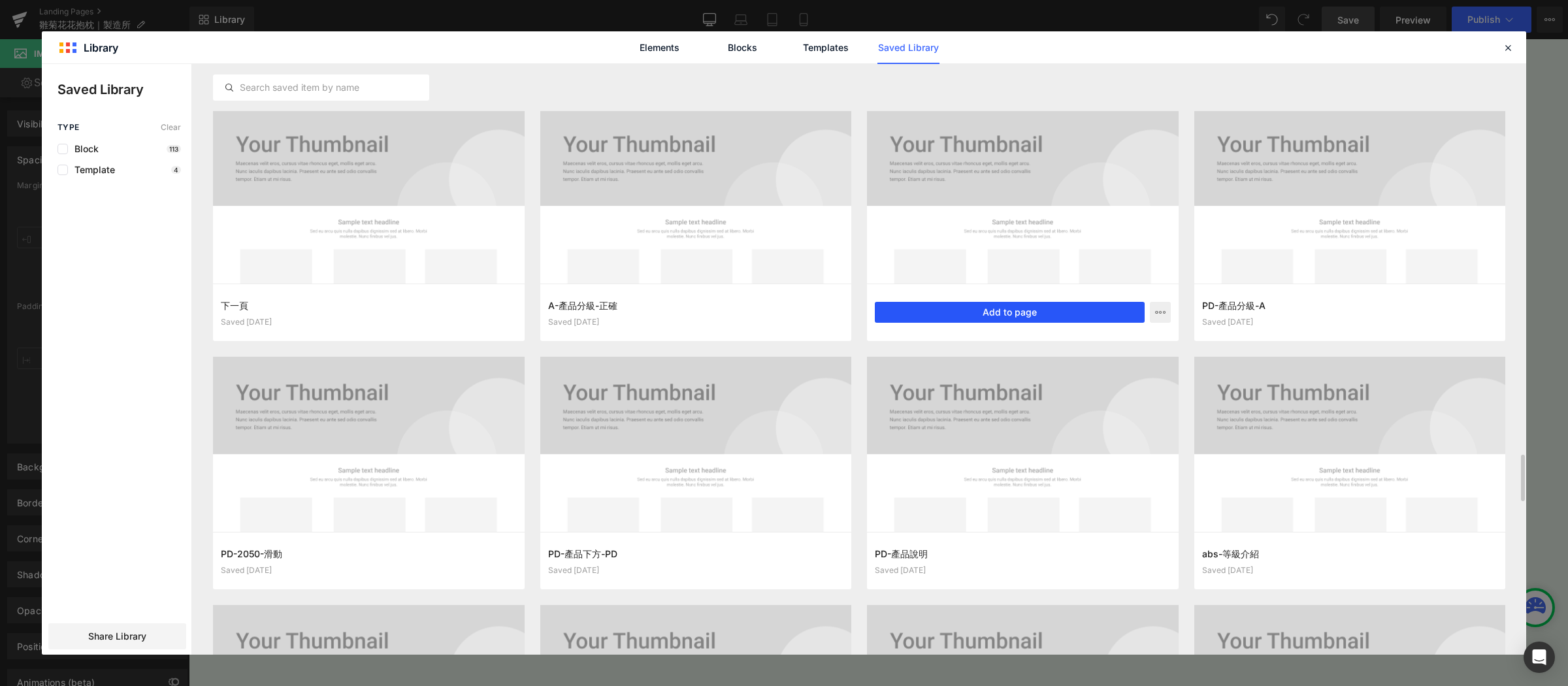
click at [979, 313] on button "Add to page" at bounding box center [1009, 312] width 269 height 21
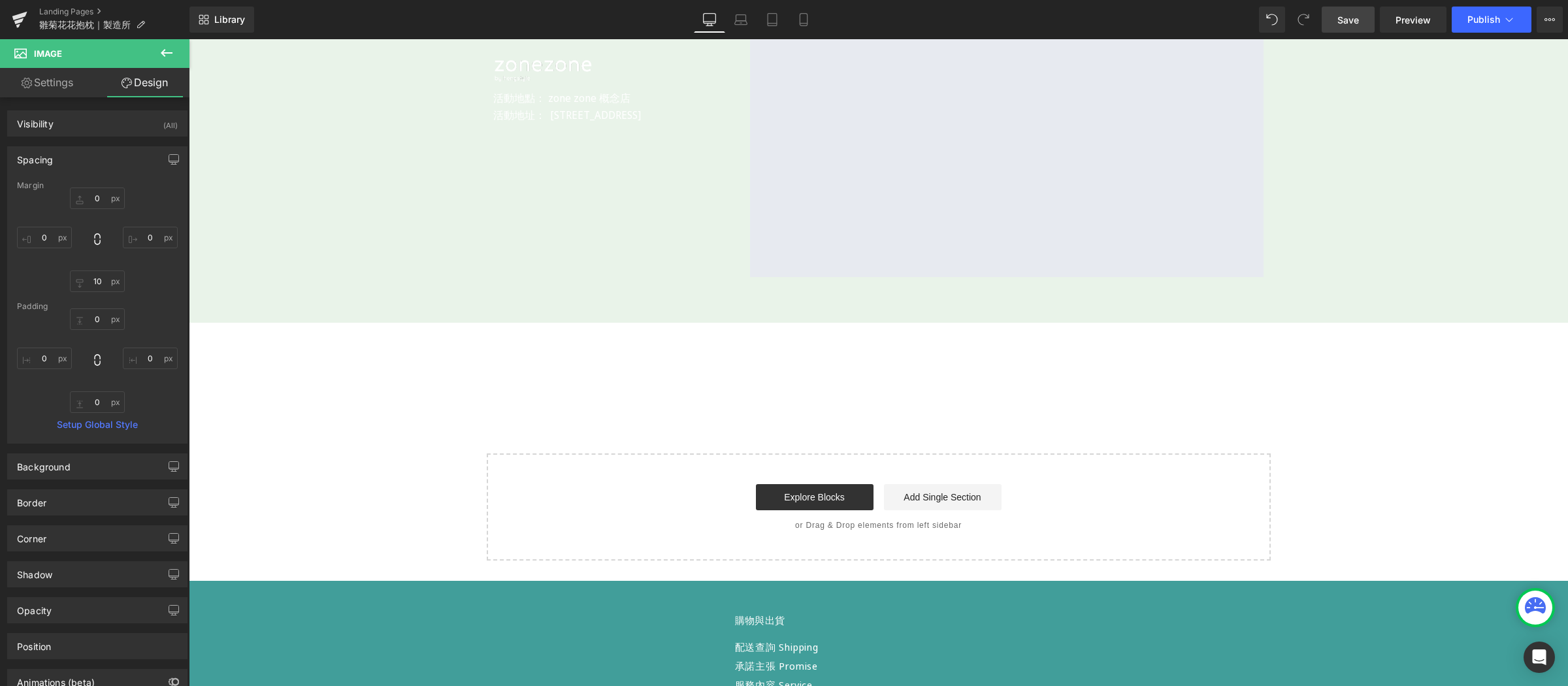
scroll to position [2774, 0]
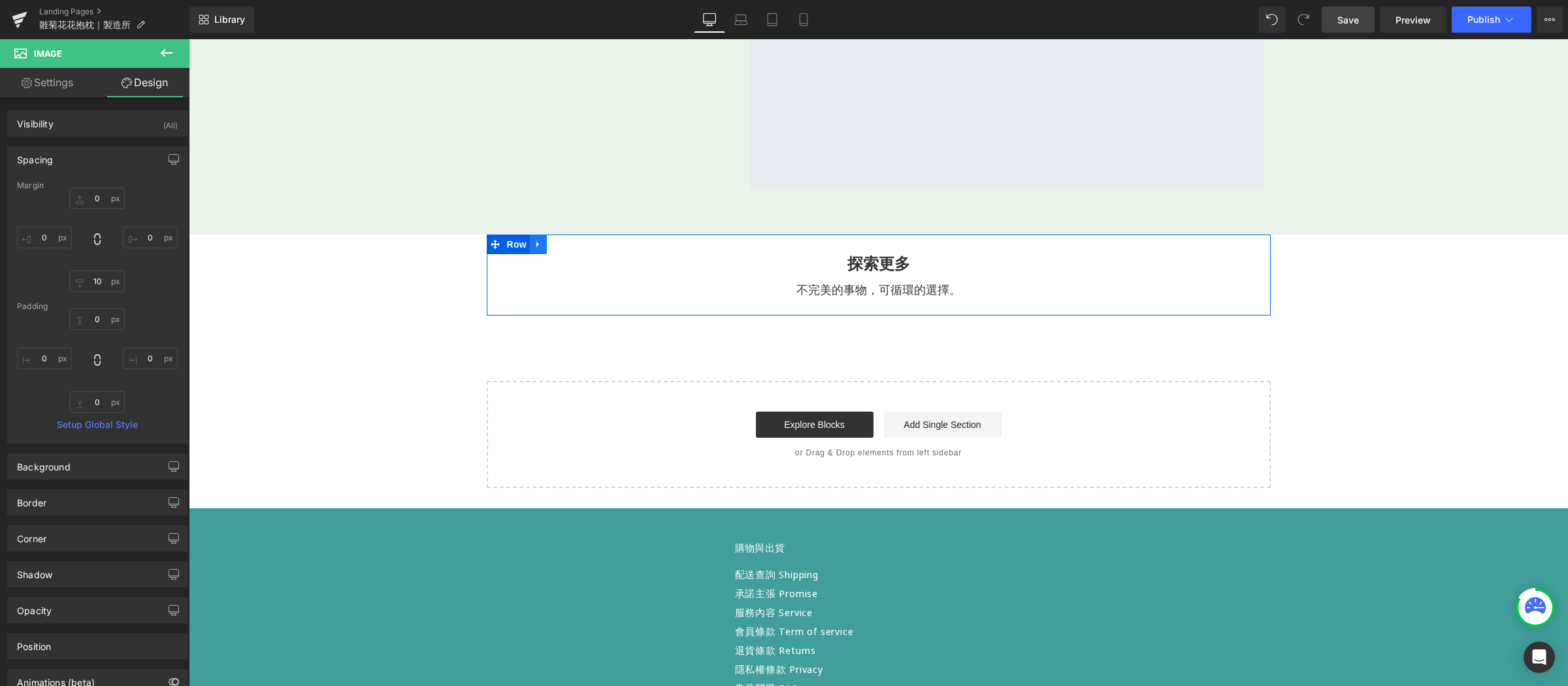
click at [538, 235] on link at bounding box center [538, 244] width 17 height 20
click at [567, 240] on icon at bounding box center [572, 244] width 9 height 9
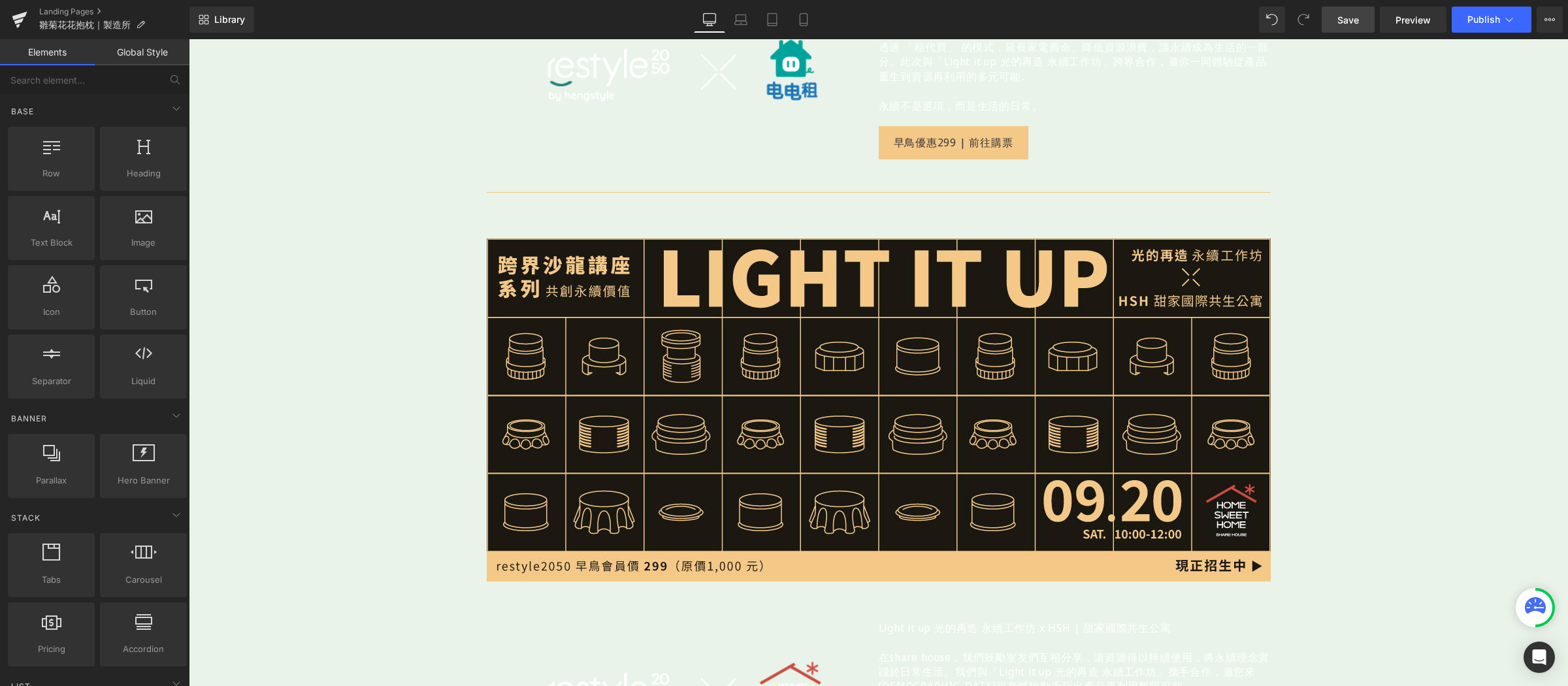
scroll to position [0, 0]
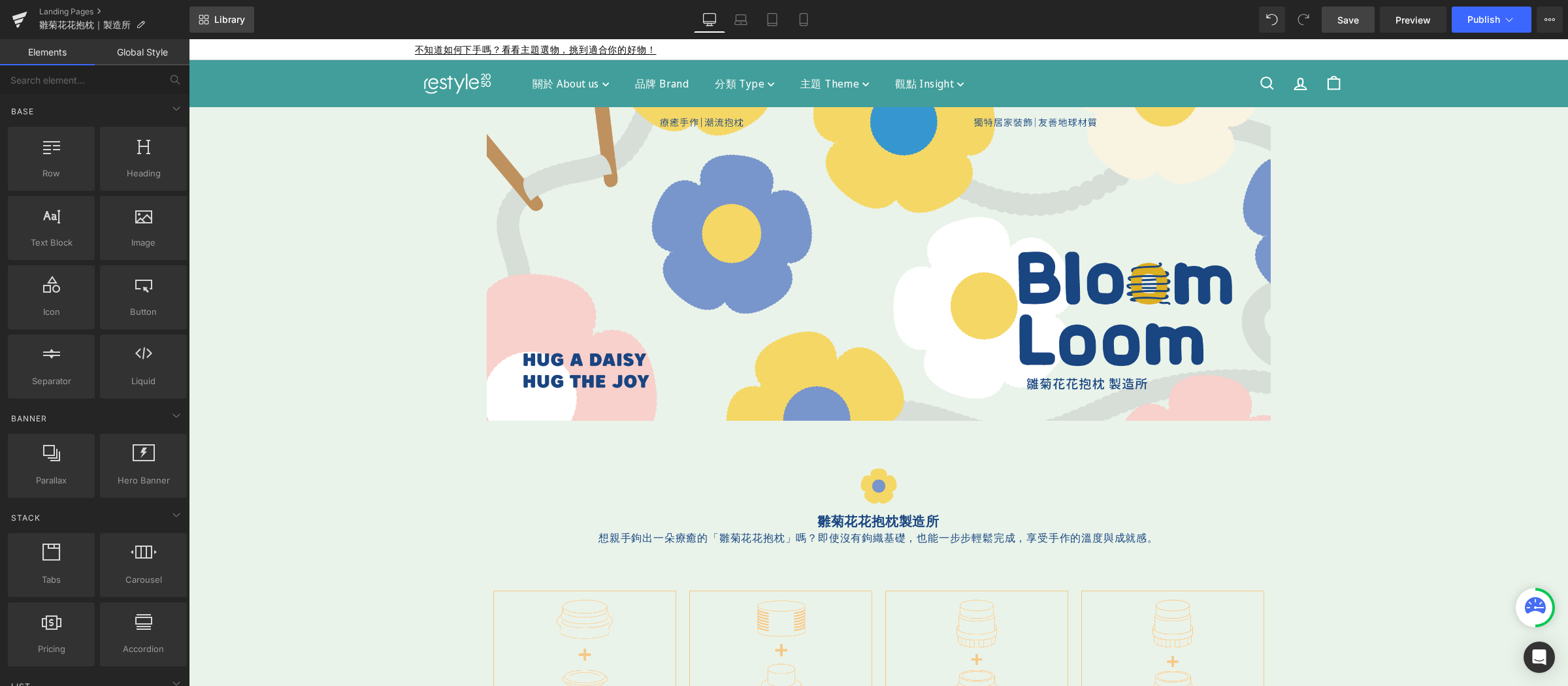
click at [245, 21] on span "Library" at bounding box center [229, 20] width 31 height 12
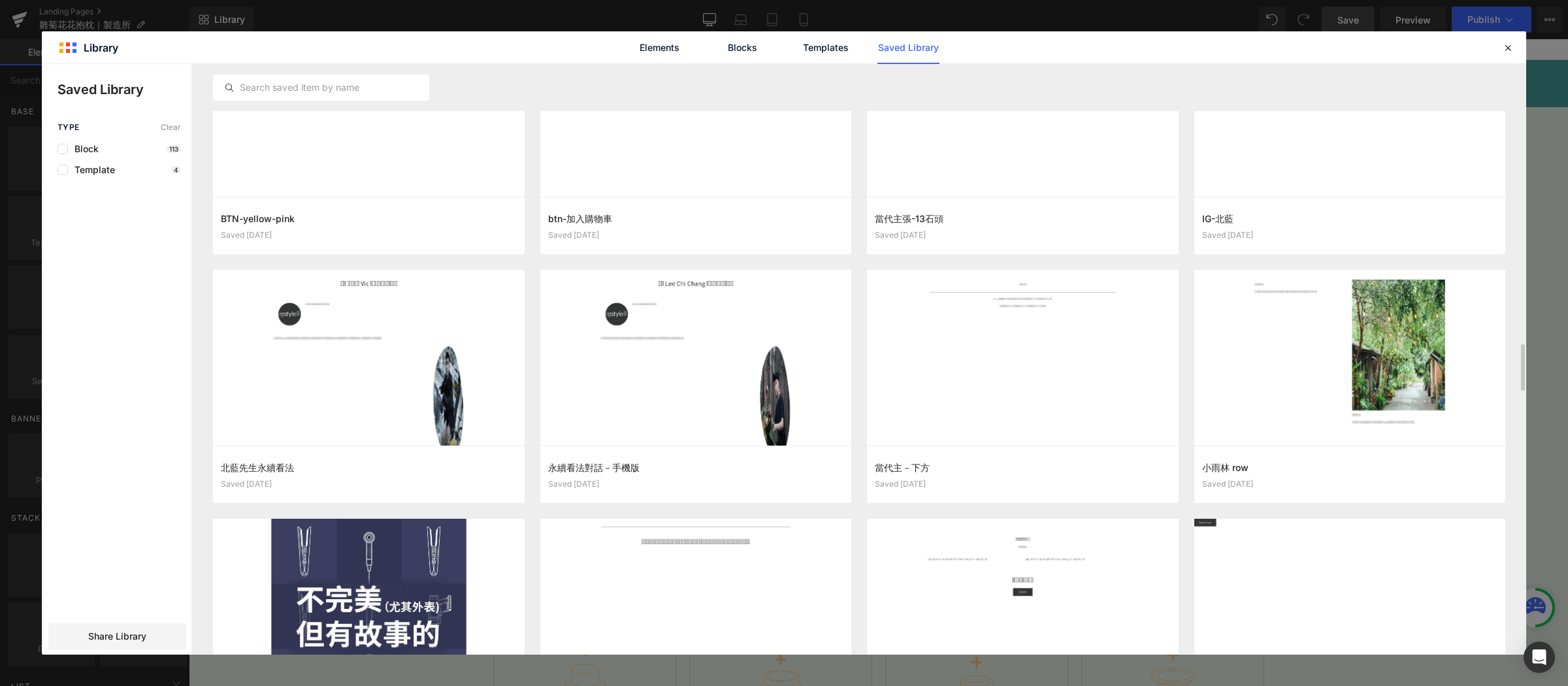
scroll to position [3695, 0]
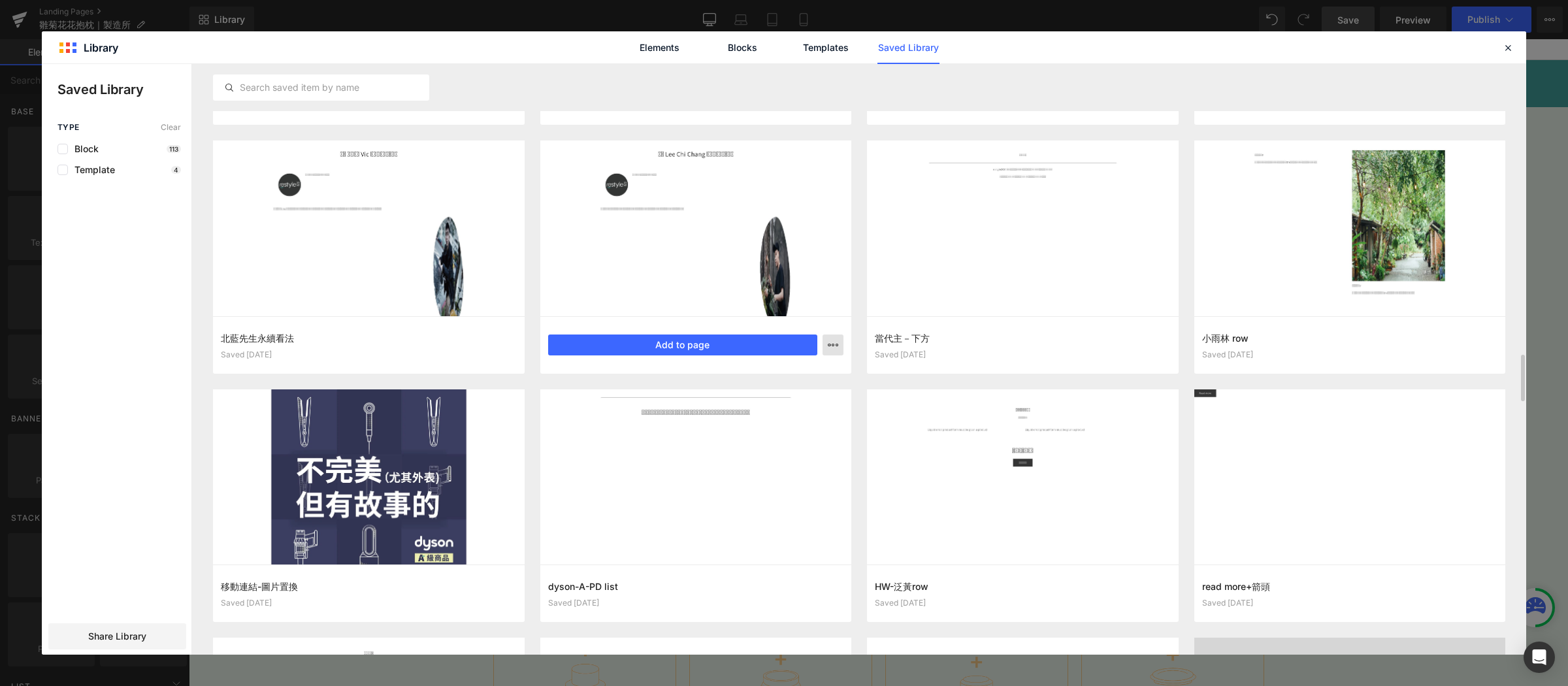
click at [830, 338] on button "button" at bounding box center [833, 345] width 21 height 21
click at [1502, 48] on icon at bounding box center [1507, 47] width 12 height 12
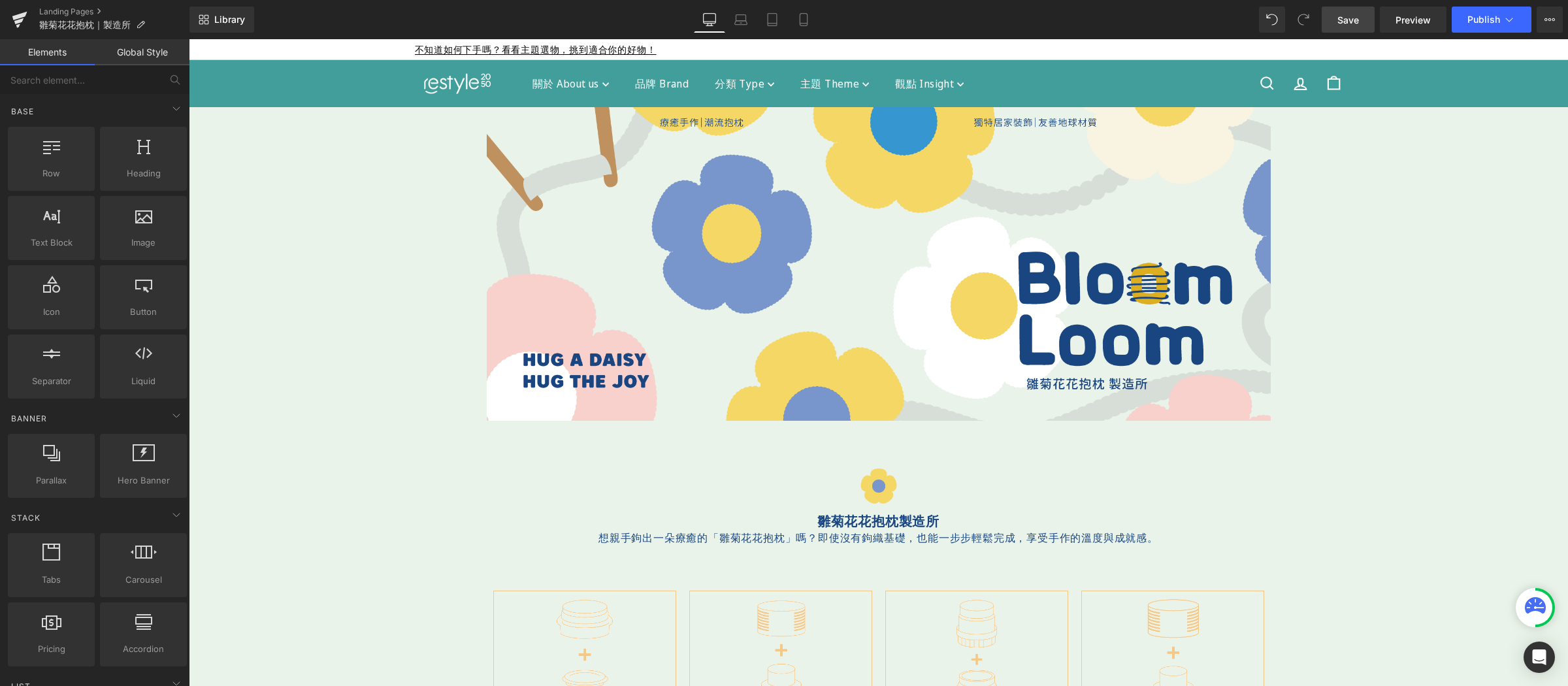
click at [1355, 16] on span "Save" at bounding box center [1348, 20] width 22 height 14
click at [15, 16] on icon at bounding box center [20, 16] width 15 height 9
click at [1347, 23] on span "Save" at bounding box center [1348, 20] width 22 height 14
click at [16, 29] on icon at bounding box center [19, 19] width 15 height 33
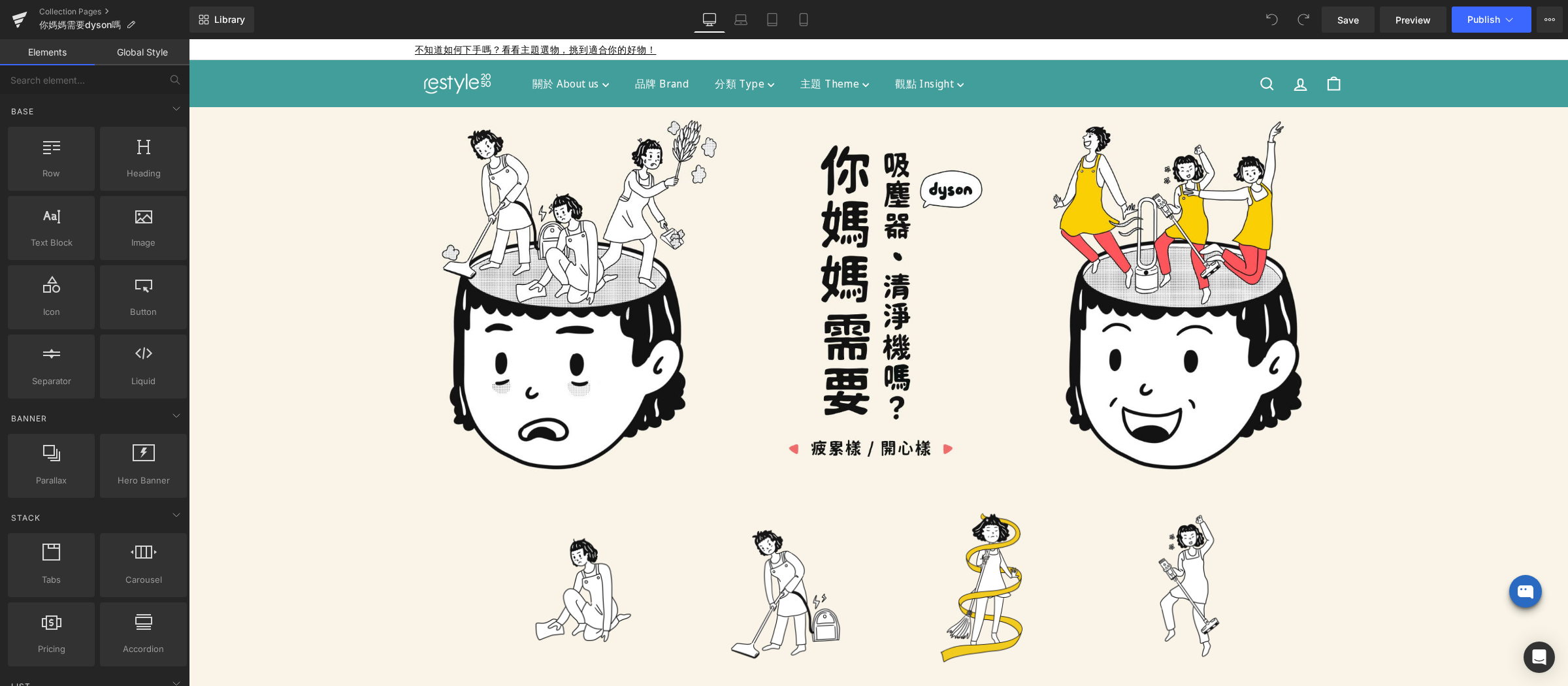
scroll to position [345, 0]
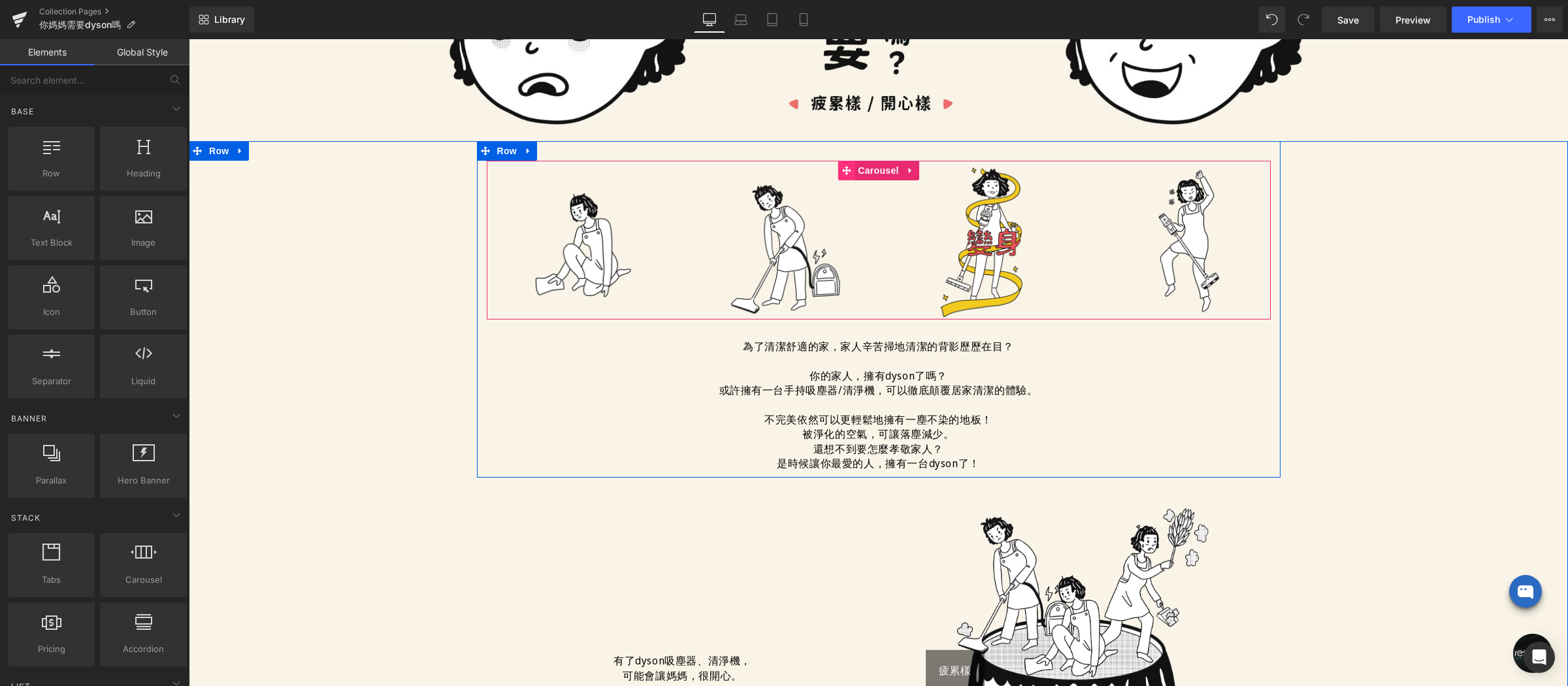
click at [841, 166] on icon at bounding box center [846, 170] width 9 height 9
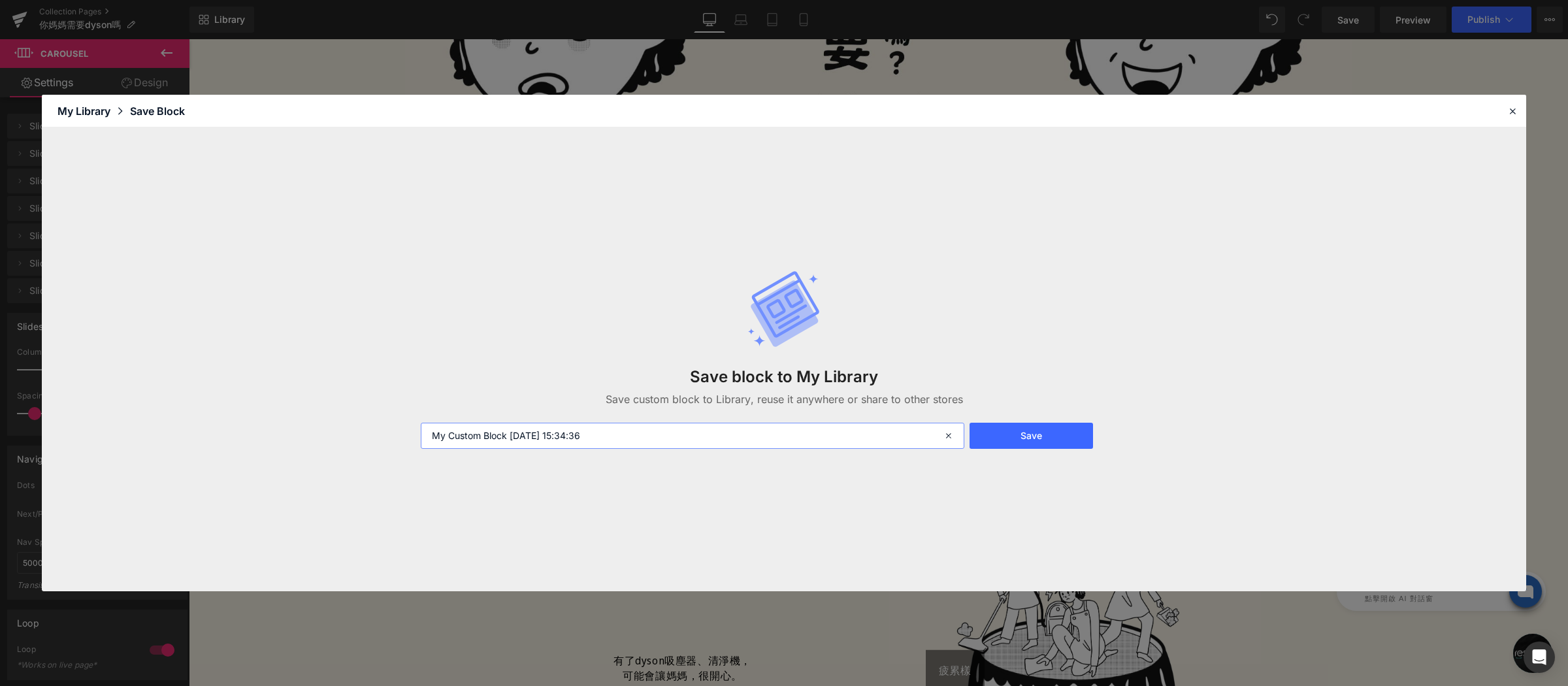
click at [685, 443] on input "My Custom Block 2025-08-28 15:34:36" at bounding box center [692, 436] width 543 height 26
type input "c"
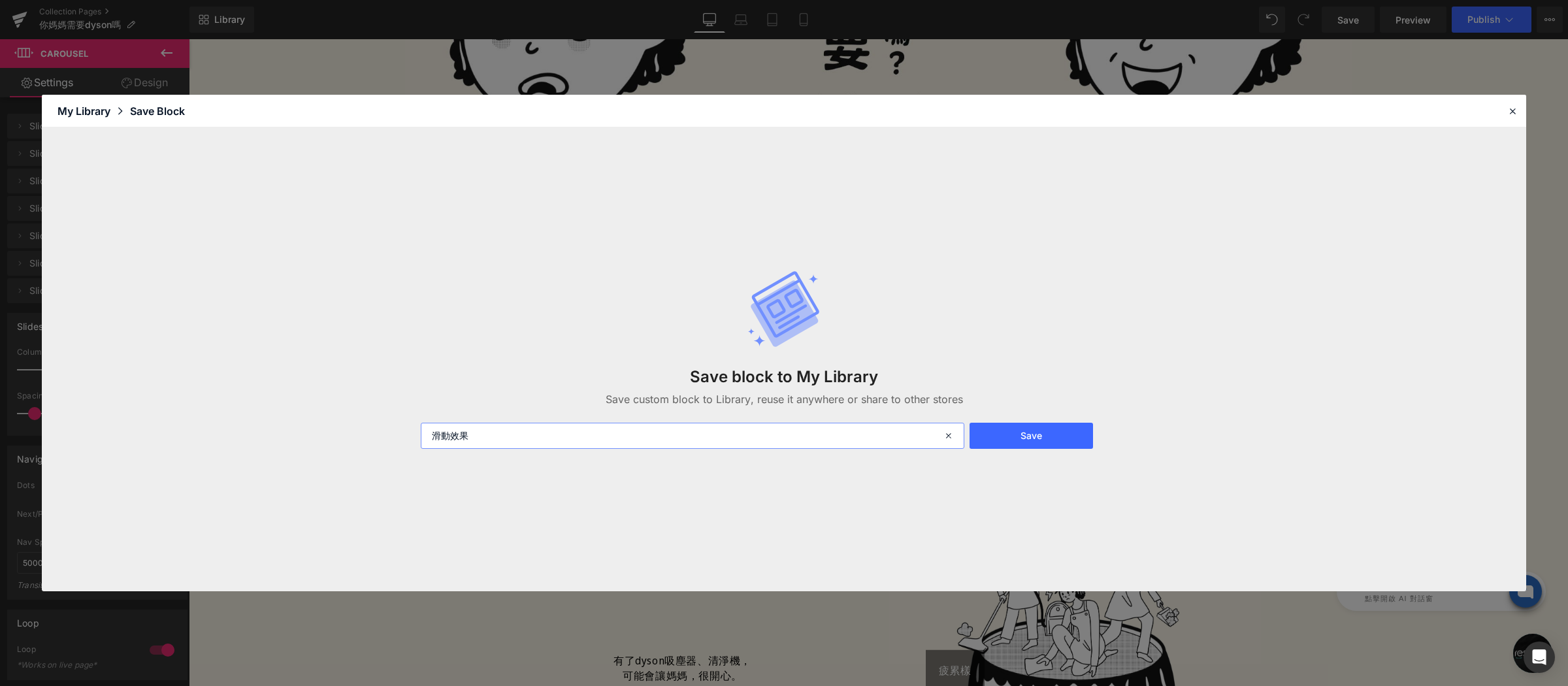
click at [438, 437] on input "滑動效果" at bounding box center [692, 436] width 543 height 26
click at [434, 435] on input "滑動效果" at bounding box center [692, 436] width 543 height 26
type input "自動滑動效果"
click at [1022, 430] on button "Save" at bounding box center [1030, 436] width 123 height 26
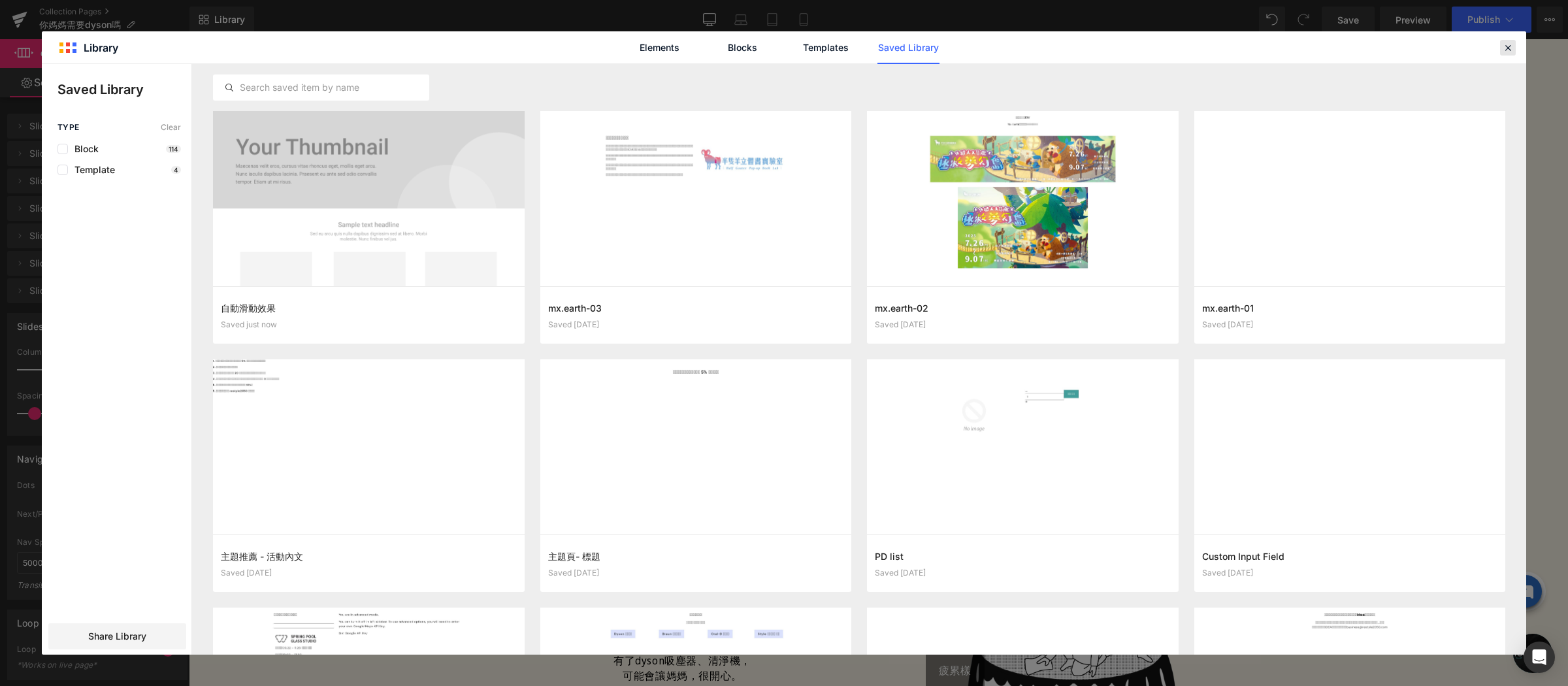
click at [0, 0] on icon at bounding box center [0, 0] width 0 height 0
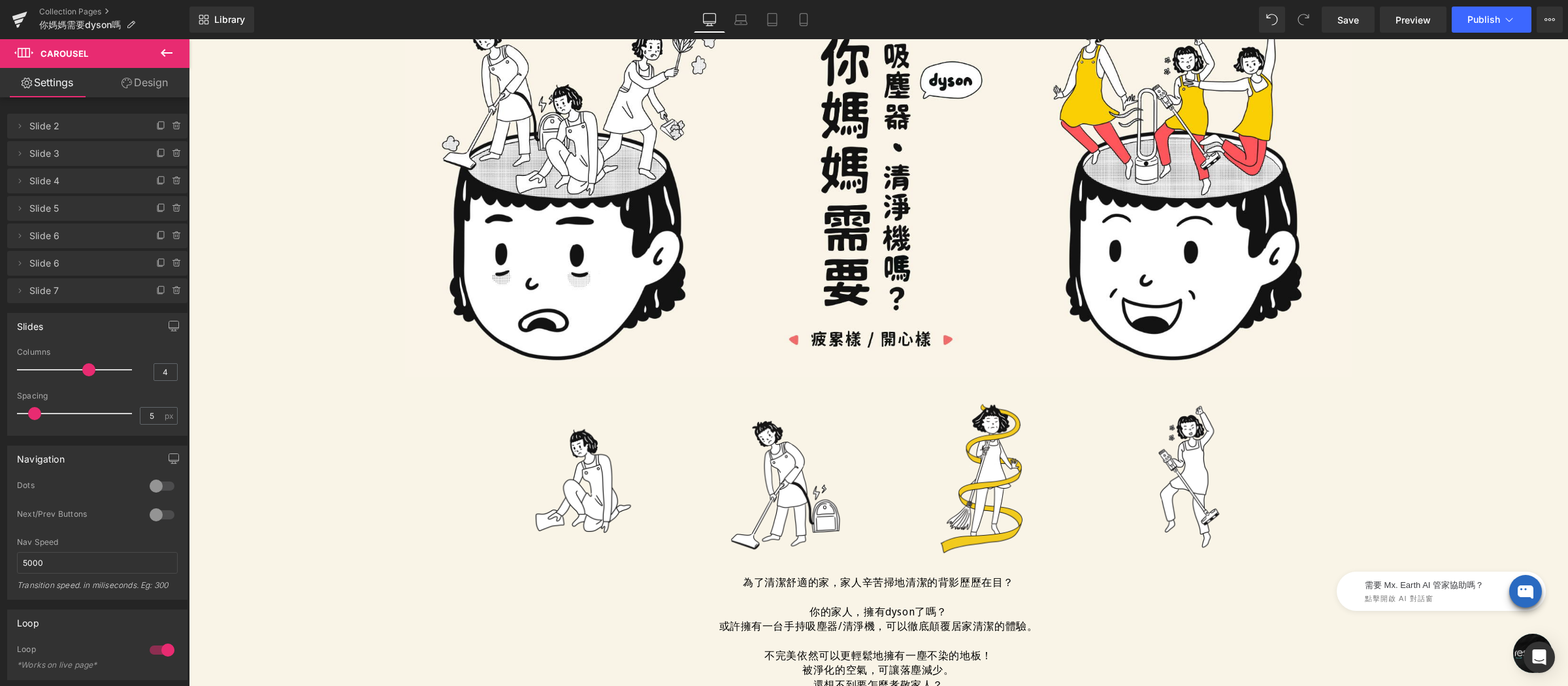
scroll to position [0, 0]
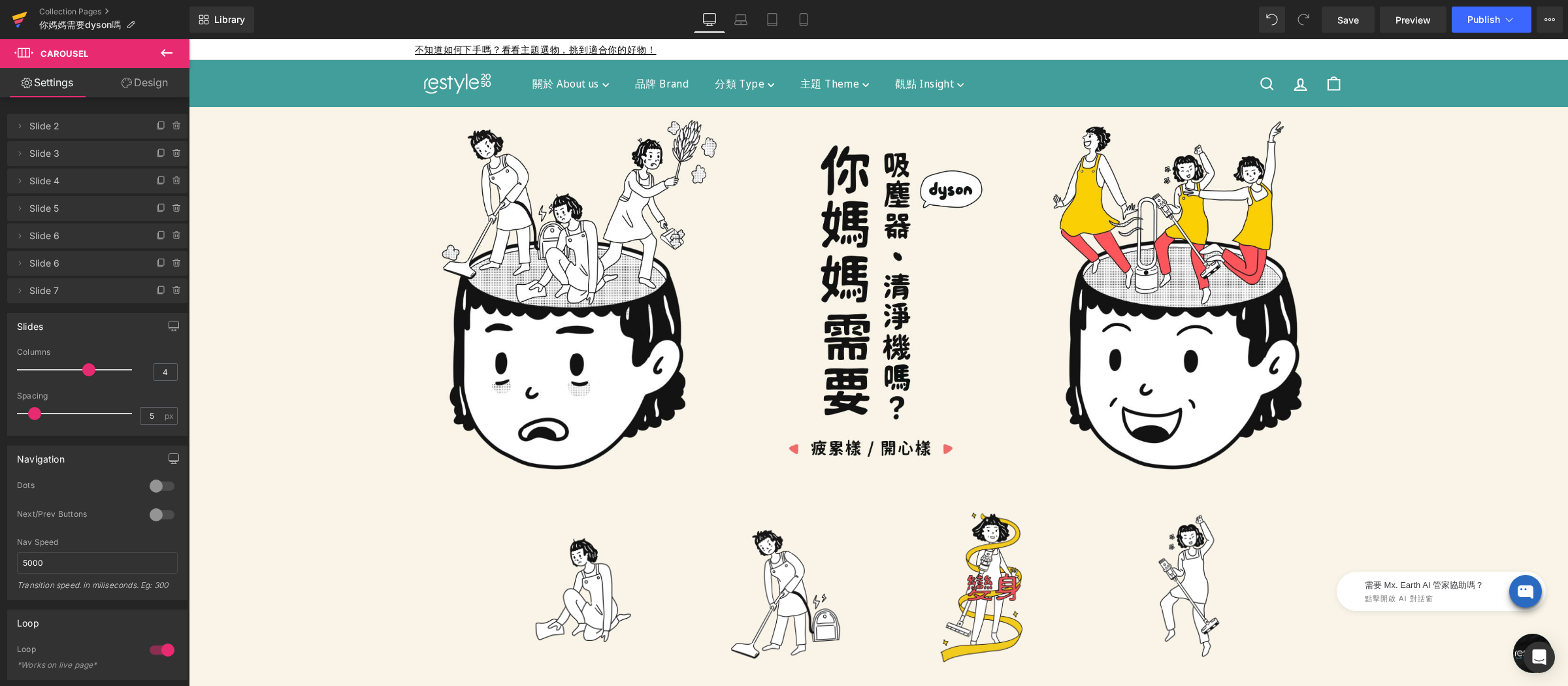
click at [17, 23] on icon at bounding box center [19, 19] width 15 height 33
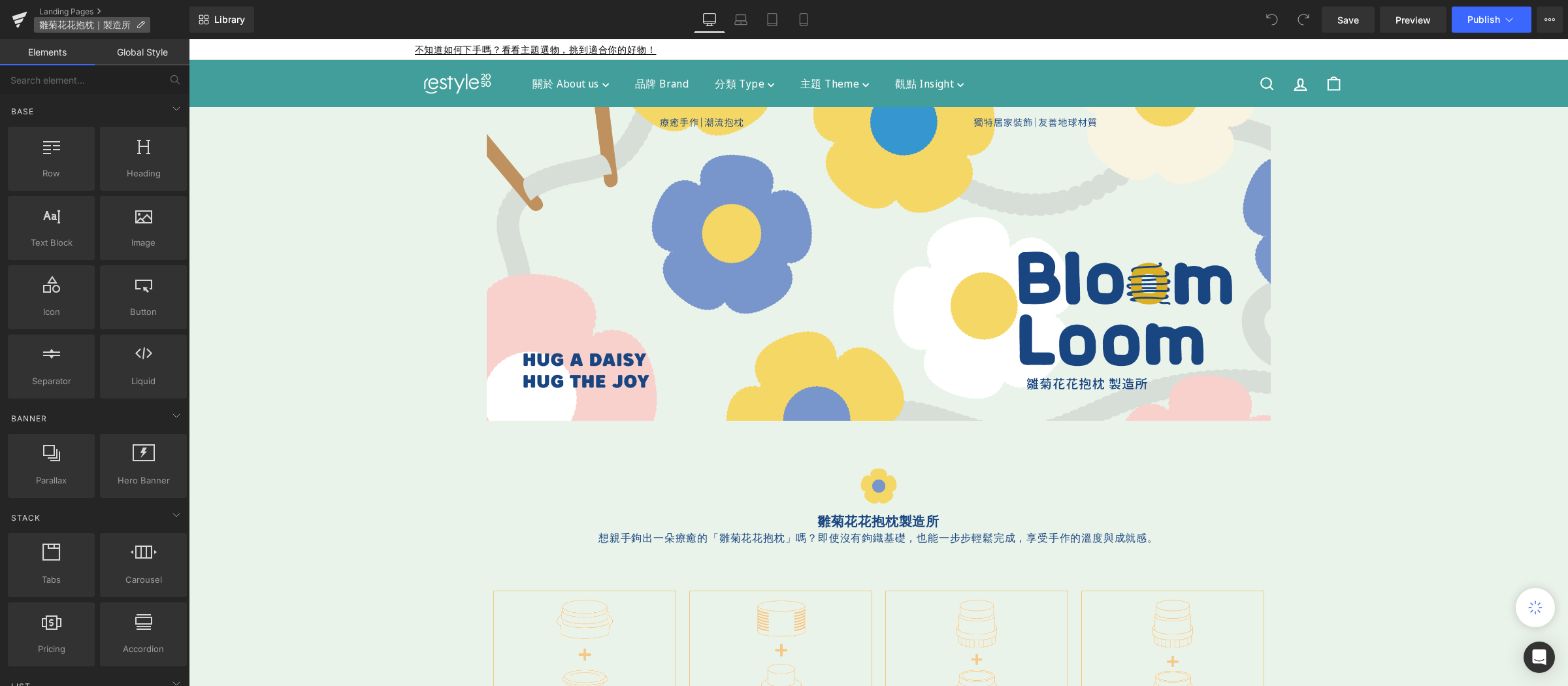
click at [140, 23] on icon at bounding box center [140, 25] width 9 height 9
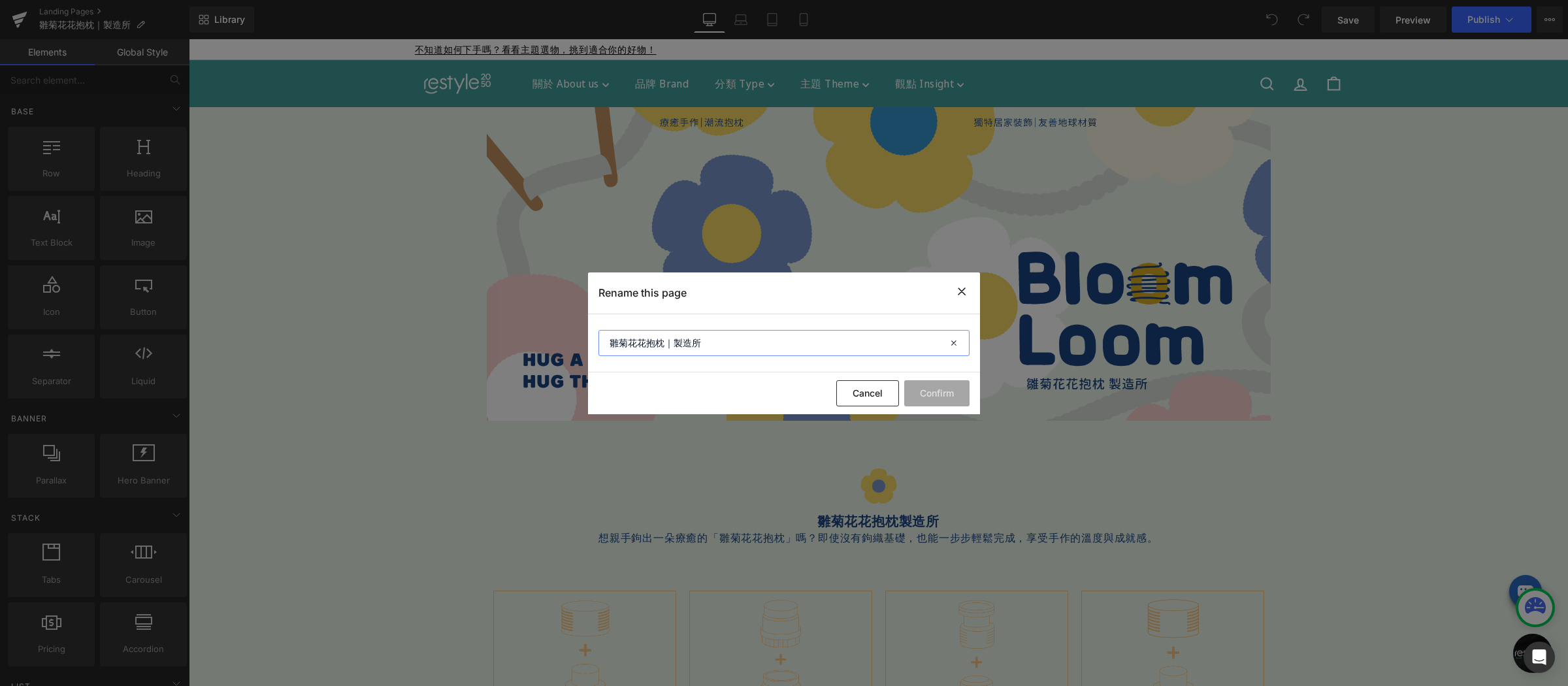
click at [659, 343] on input "雛菊花花抱枕｜製造所" at bounding box center [784, 343] width 371 height 26
click at [673, 344] on input "雛菊花花抱枕｜製造所" at bounding box center [784, 343] width 371 height 26
type input "雛菊花花抱枕 製造所"
click at [931, 393] on button "Confirm" at bounding box center [936, 394] width 65 height 26
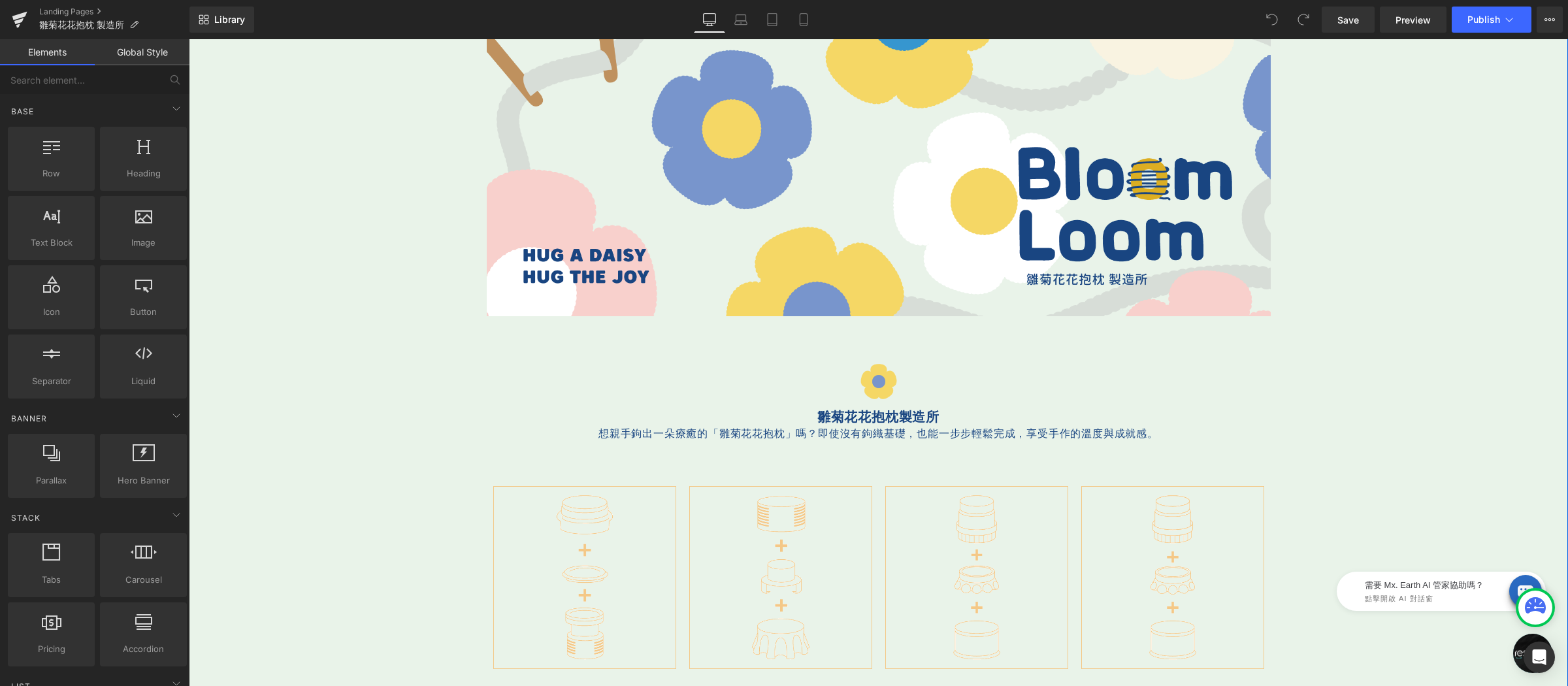
scroll to position [167, 0]
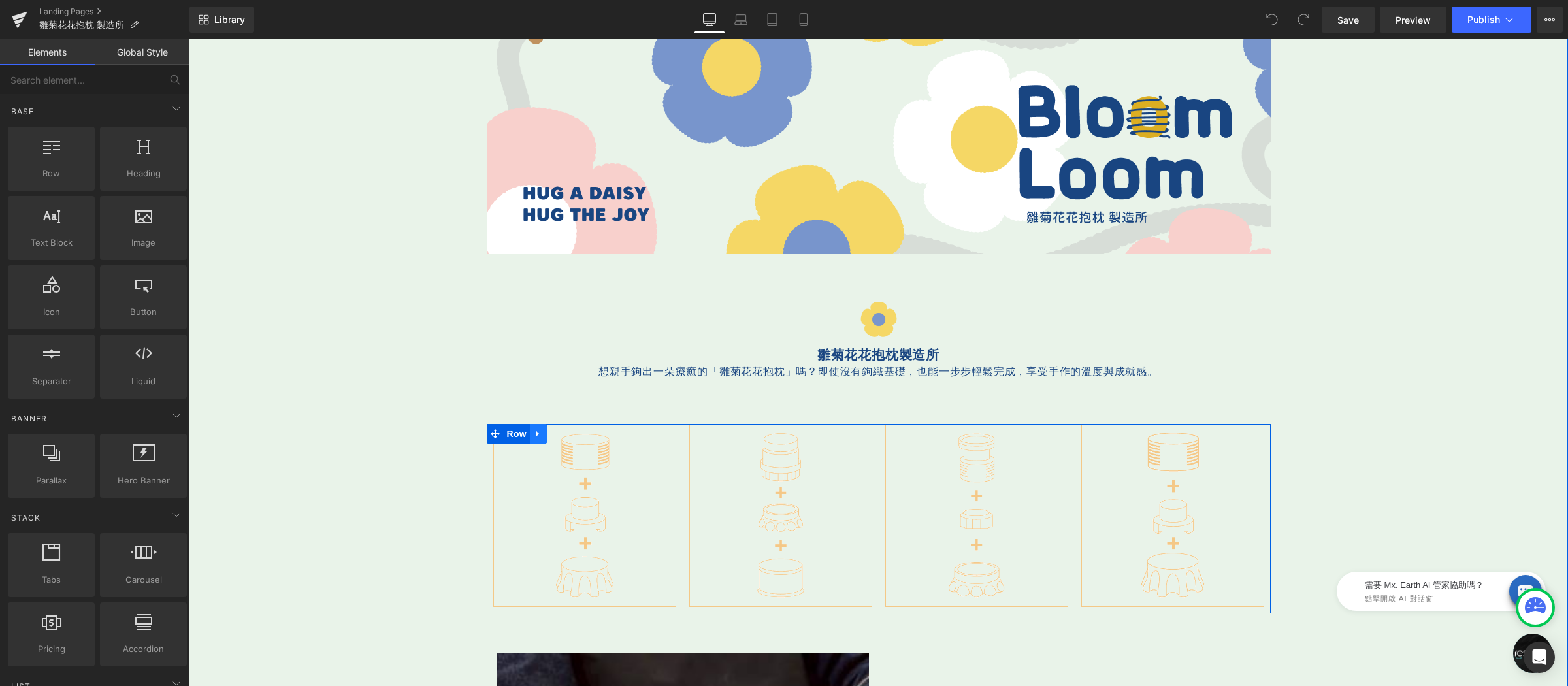
click at [534, 438] on icon at bounding box center [538, 434] width 9 height 9
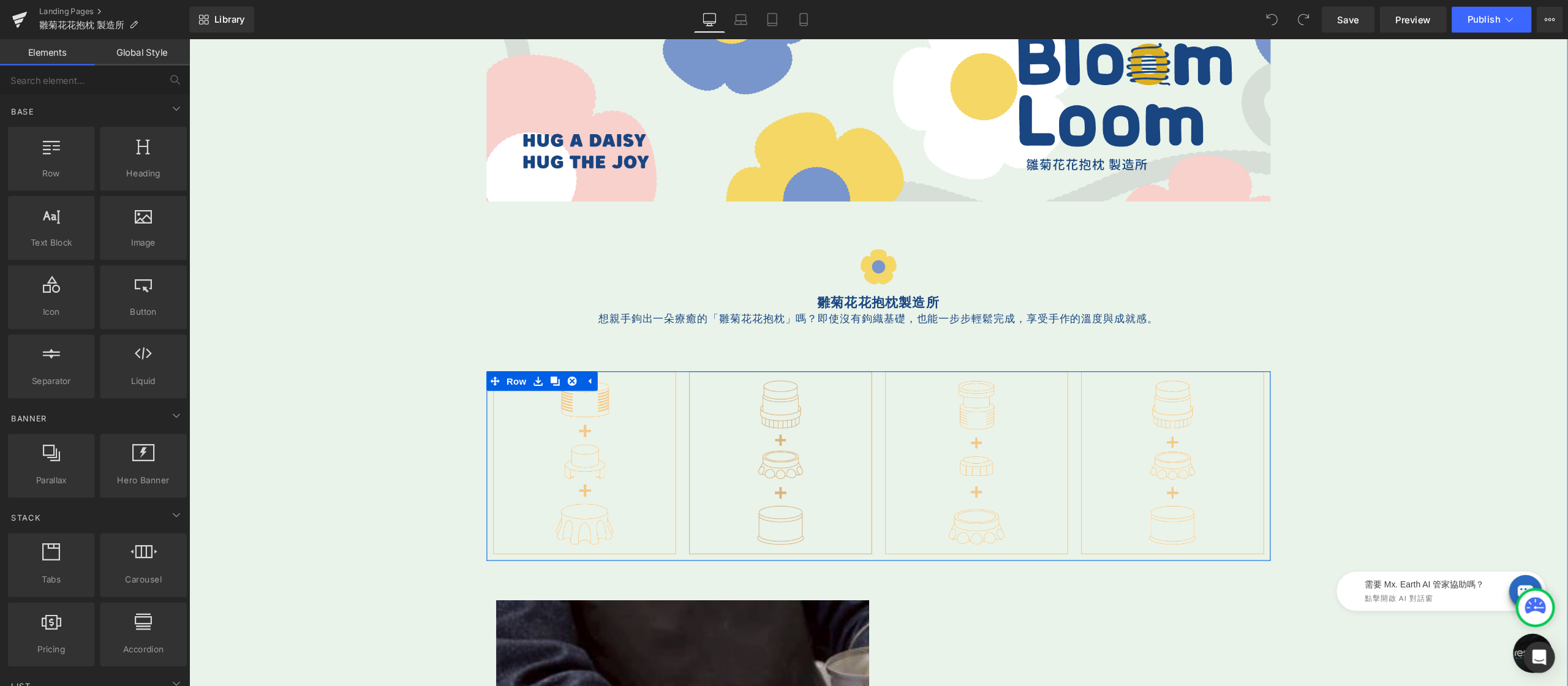
scroll to position [265, 0]
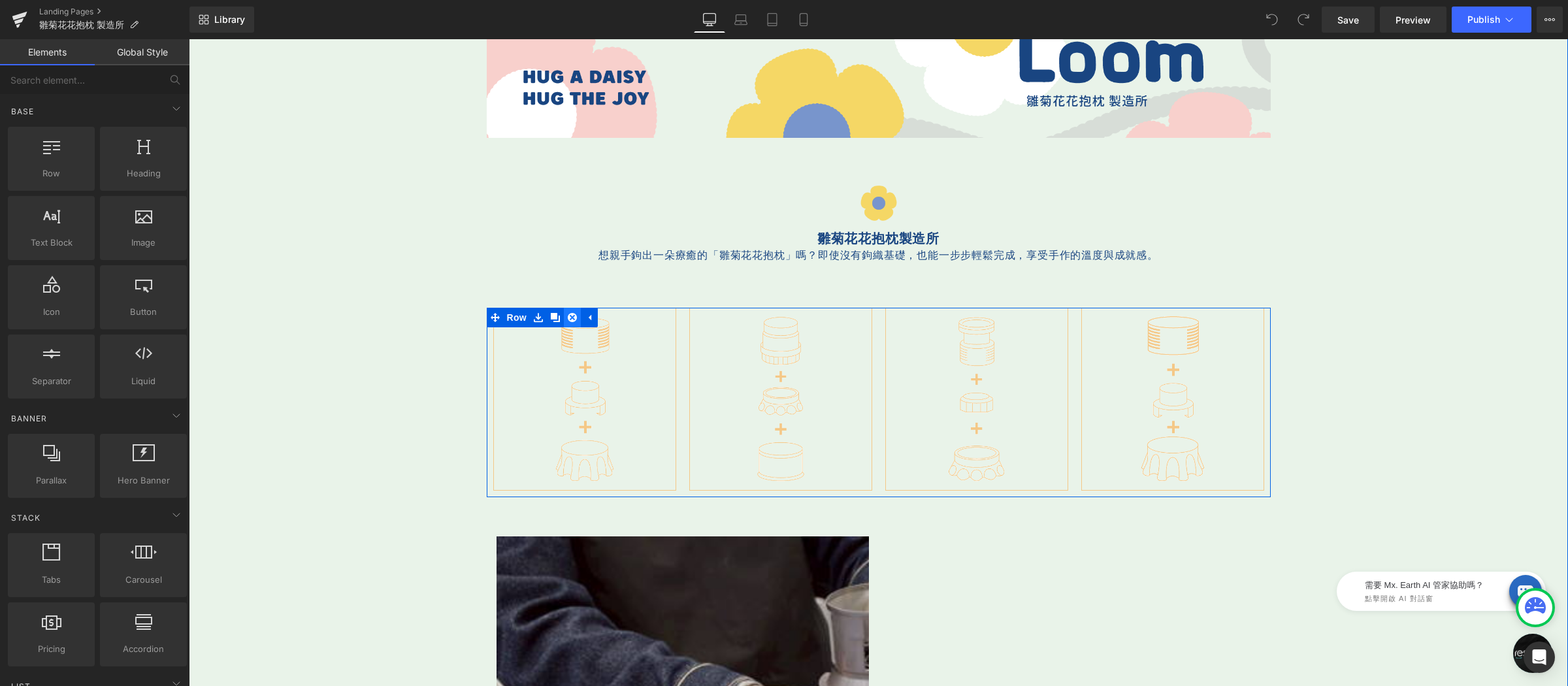
click at [569, 319] on icon at bounding box center [572, 317] width 9 height 9
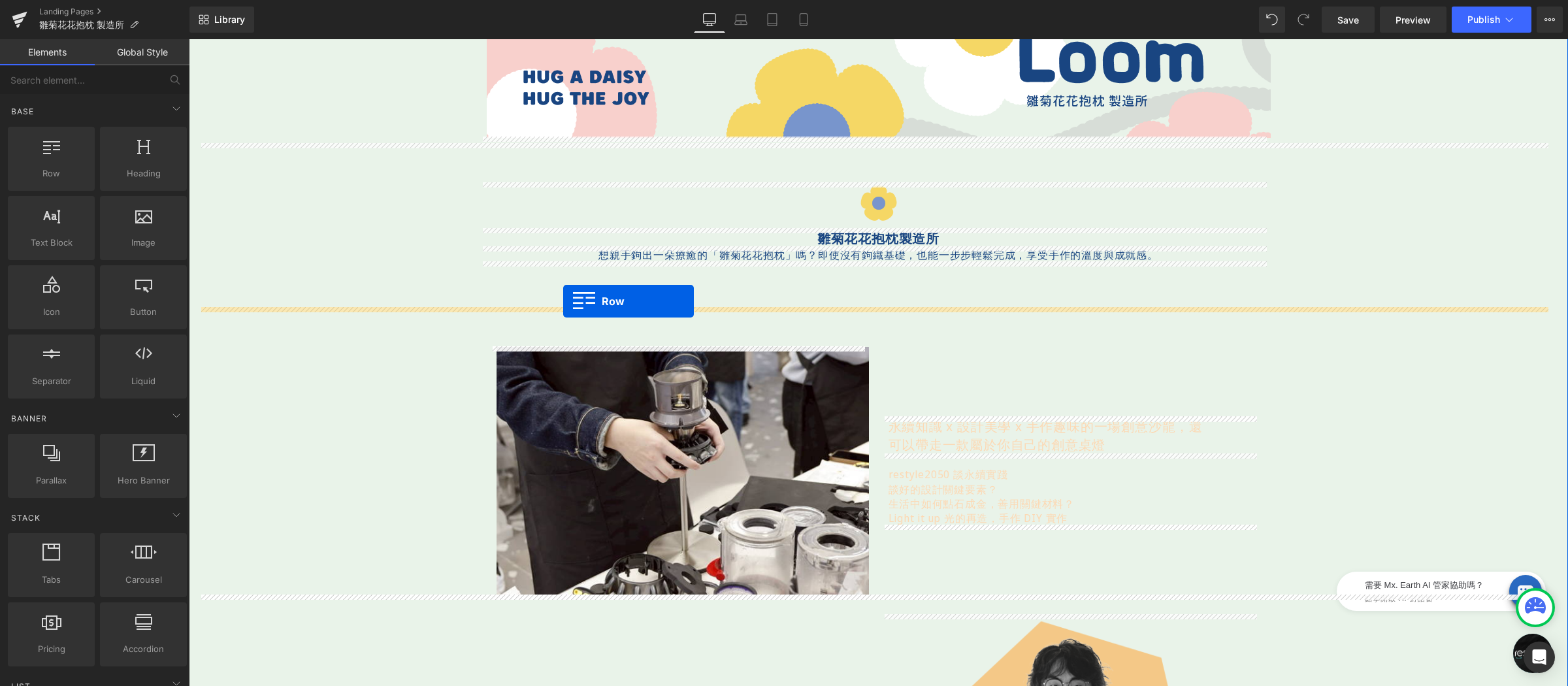
drag, startPoint x: 351, startPoint y: 224, endPoint x: 565, endPoint y: 304, distance: 228.5
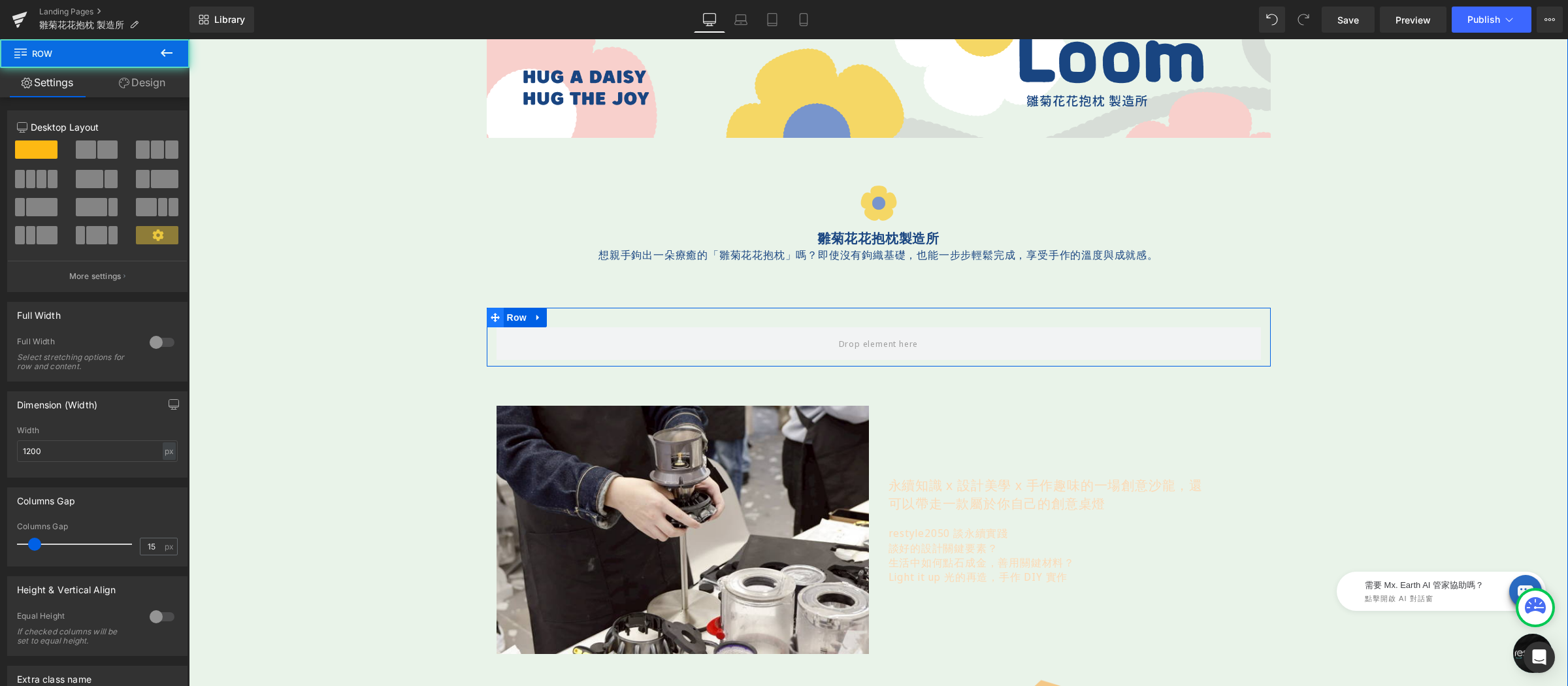
click at [494, 313] on span at bounding box center [494, 317] width 17 height 20
type input "0"
drag, startPoint x: 34, startPoint y: 544, endPoint x: 5, endPoint y: 544, distance: 29.0
click at [12, 544] on div "0px Columns Gap 0 px" at bounding box center [97, 544] width 179 height 44
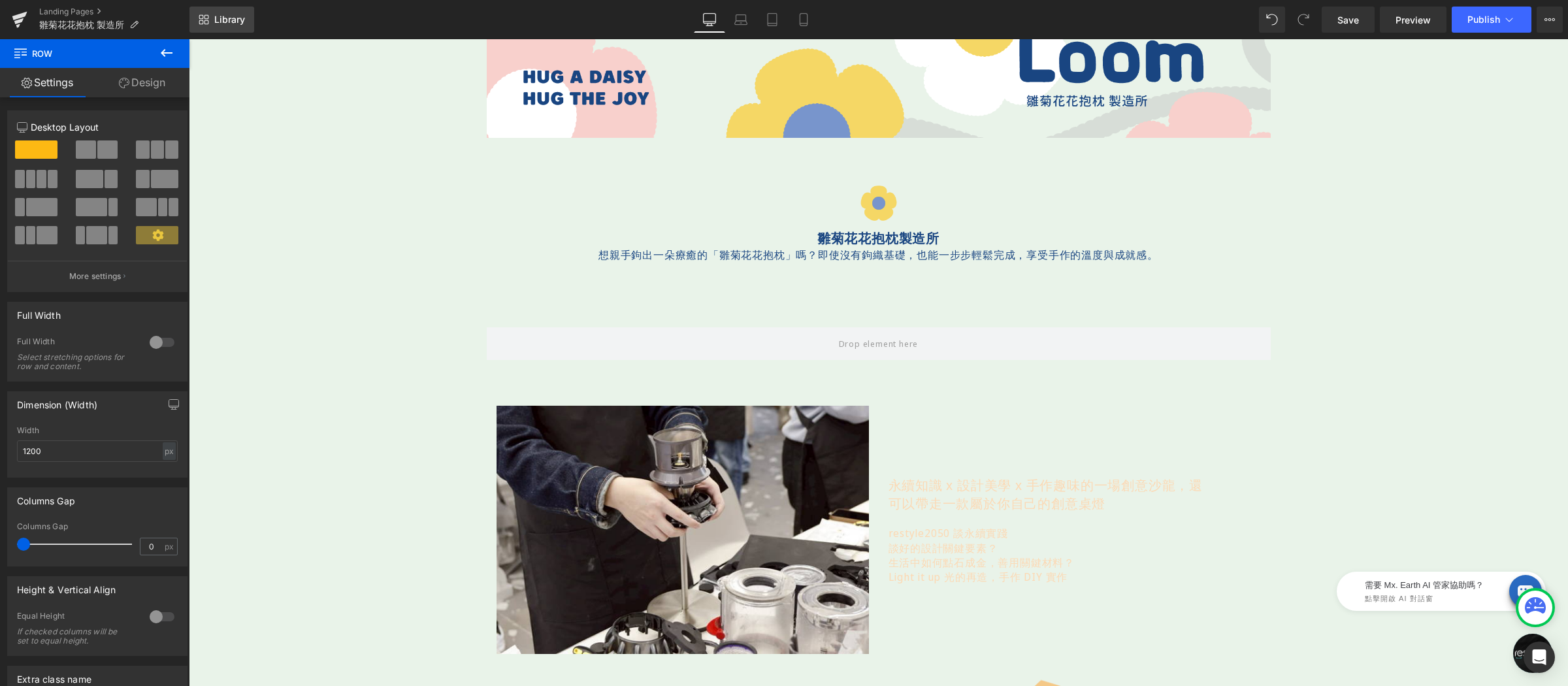
click at [224, 11] on link "Library" at bounding box center [221, 20] width 65 height 26
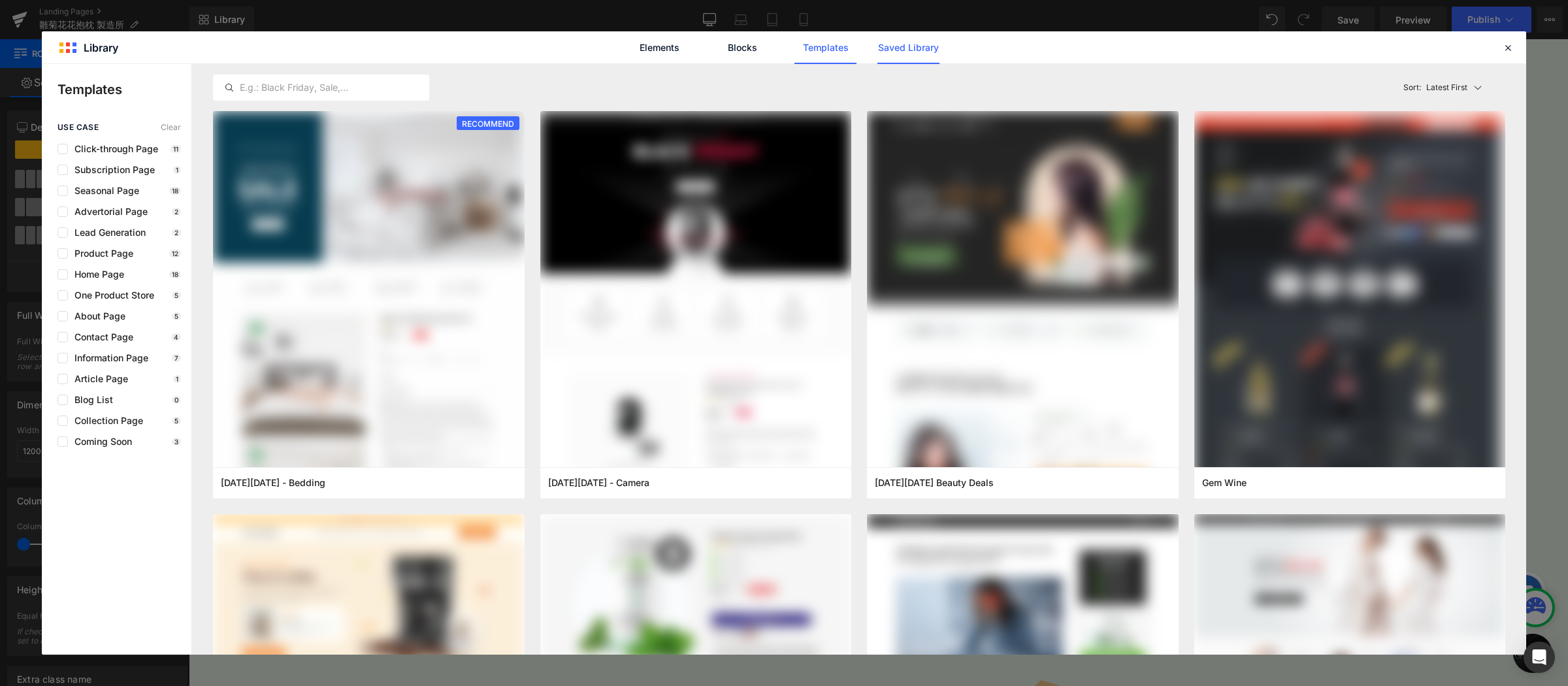
click at [904, 40] on link "Saved Library" at bounding box center [908, 47] width 62 height 33
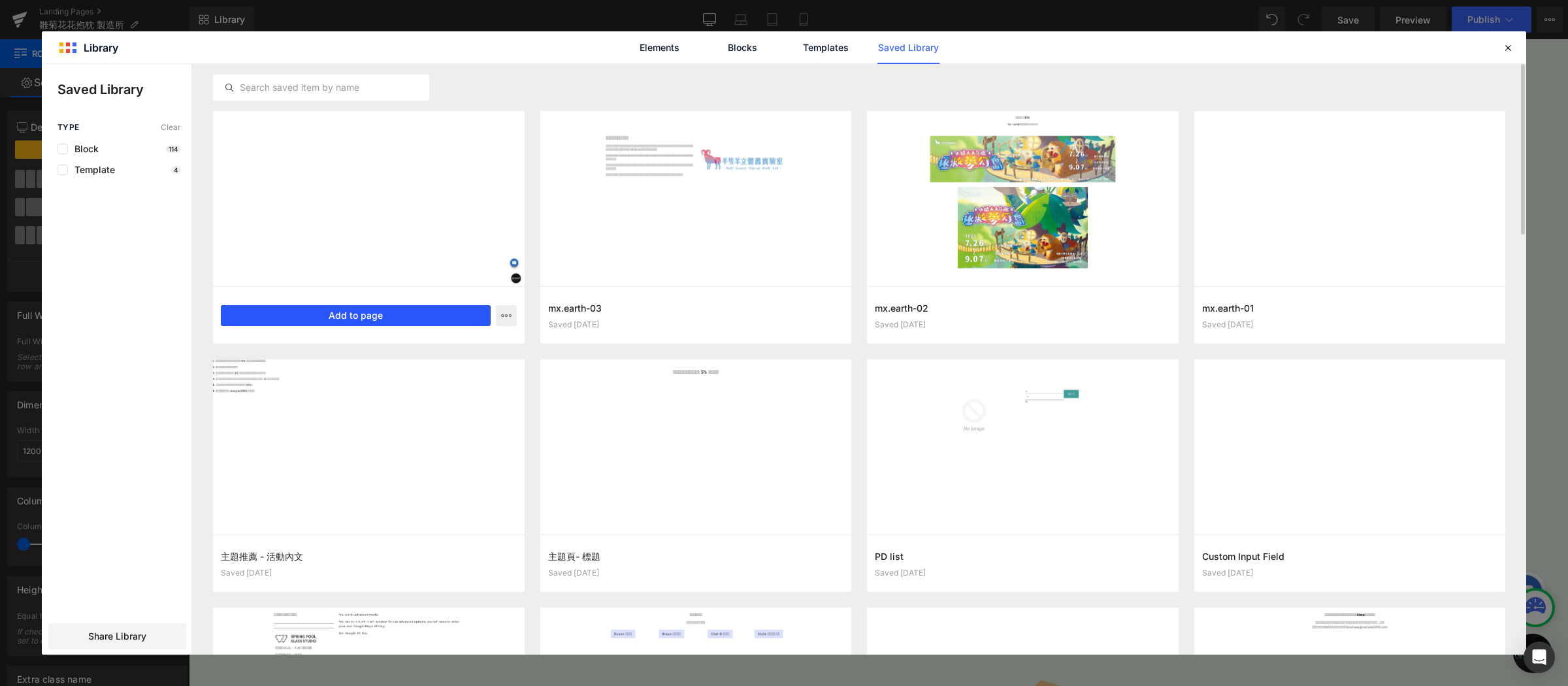
click at [309, 320] on button "Add to page" at bounding box center [355, 316] width 269 height 21
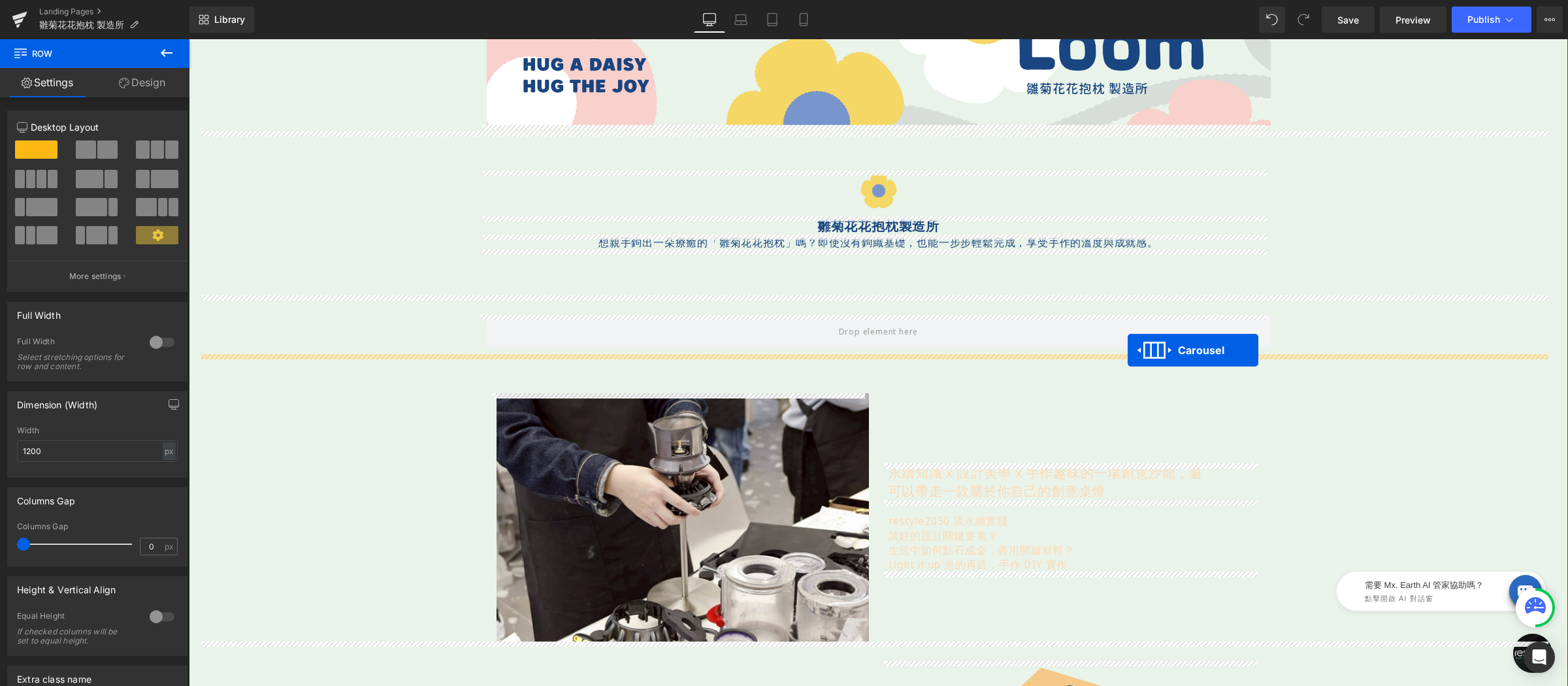
scroll to position [37, 0]
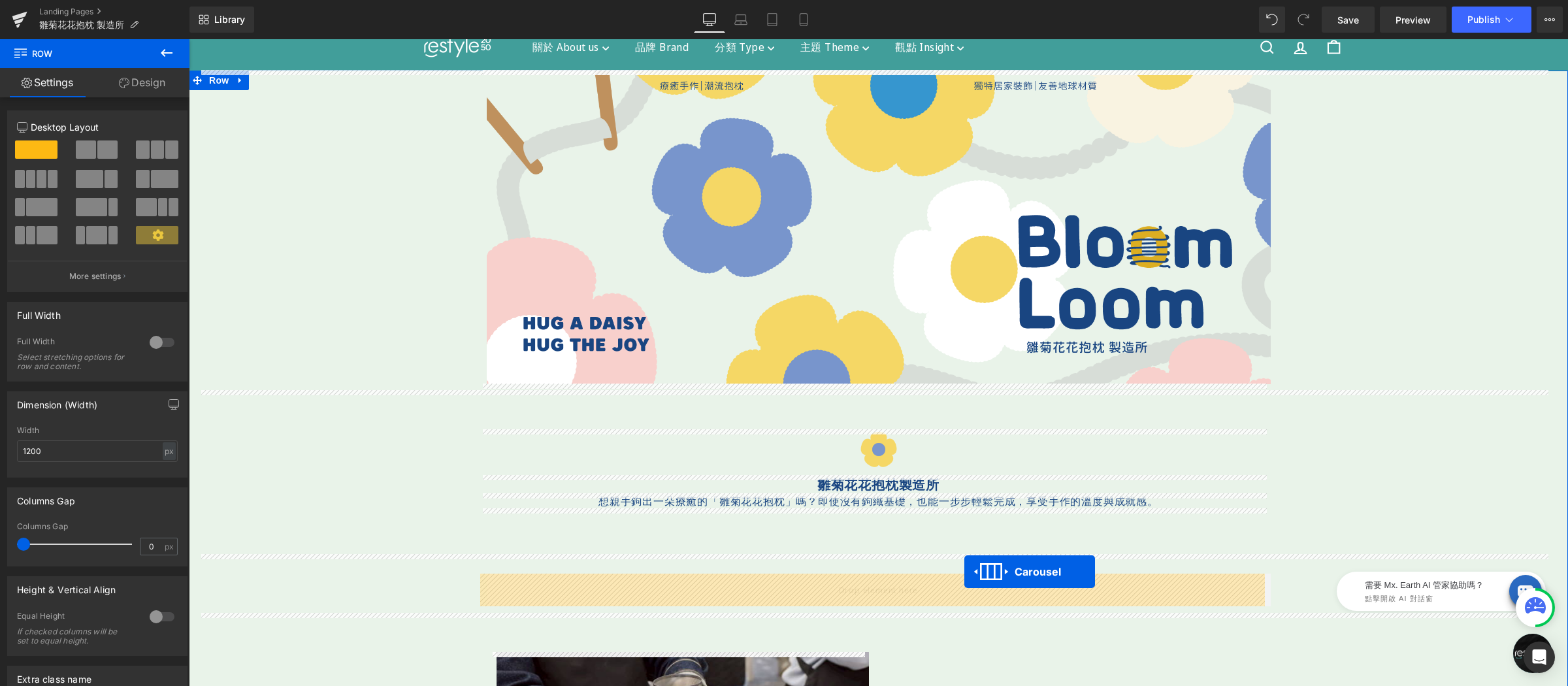
drag, startPoint x: 898, startPoint y: 311, endPoint x: 964, endPoint y: 572, distance: 269.2
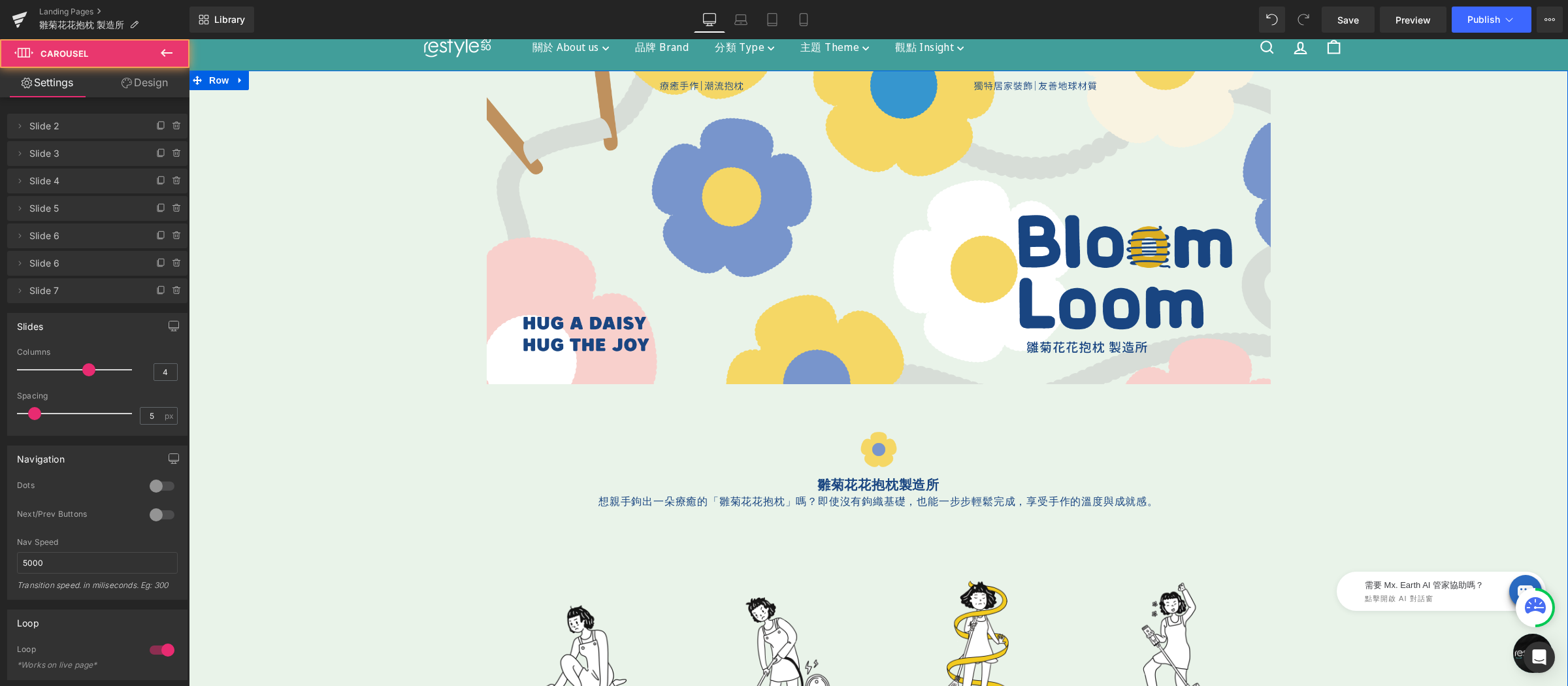
scroll to position [236, 0]
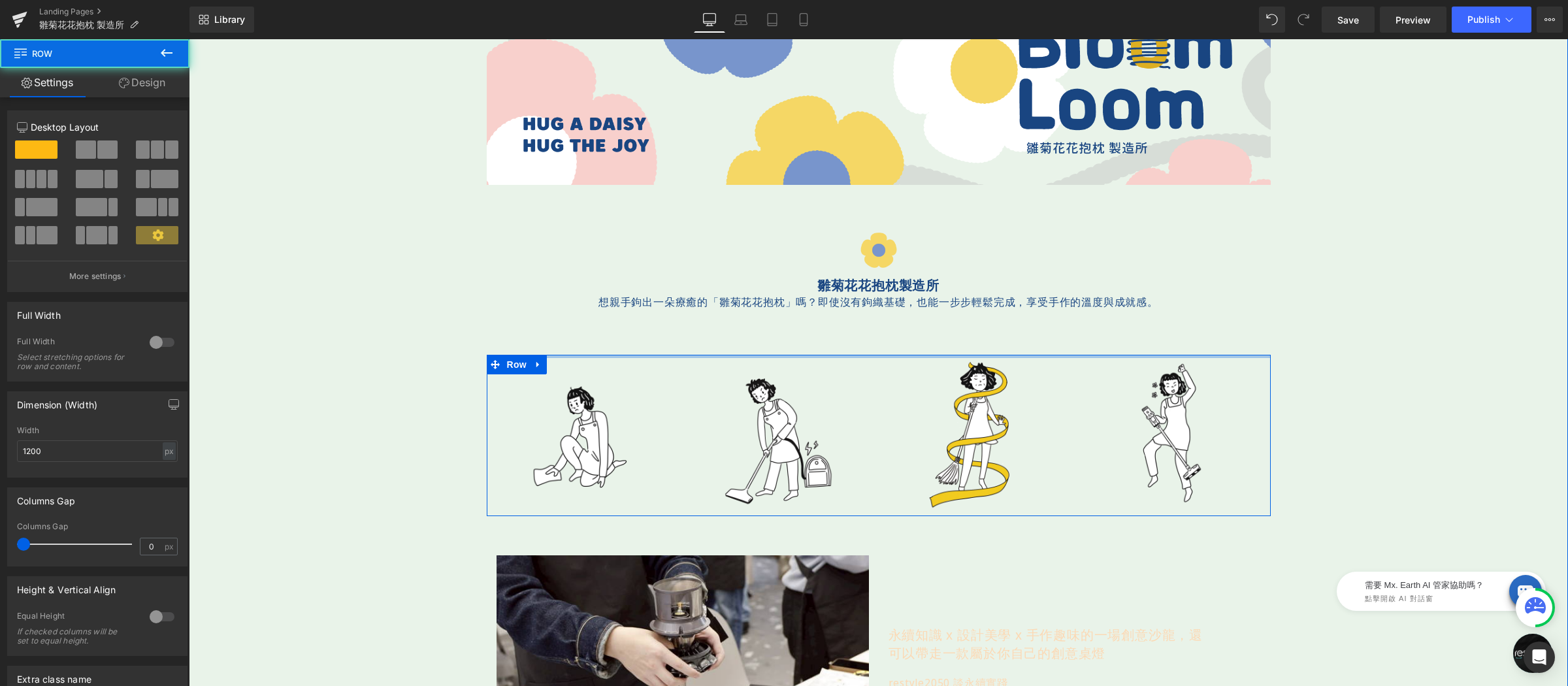
drag, startPoint x: 771, startPoint y: 367, endPoint x: 776, endPoint y: 337, distance: 30.4
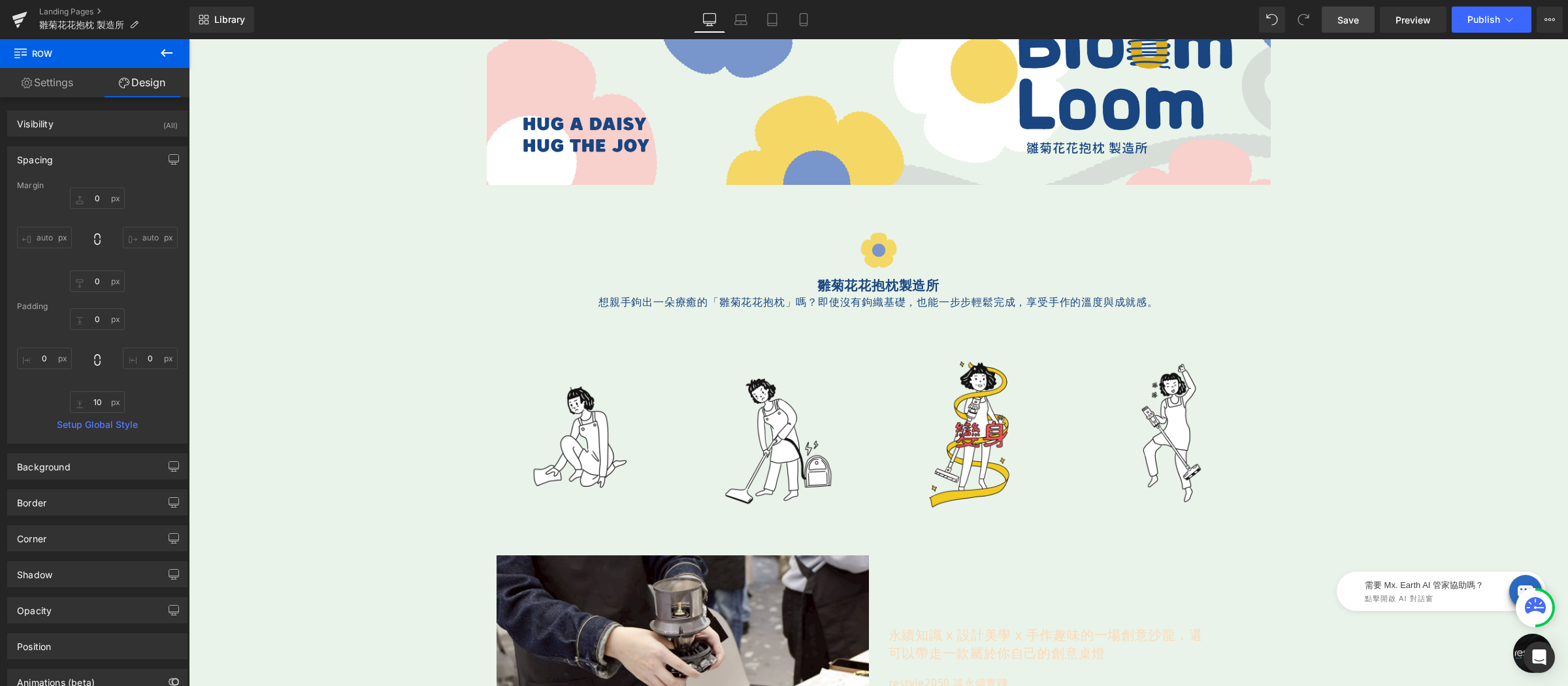
click at [1344, 26] on span "Save" at bounding box center [1348, 20] width 22 height 14
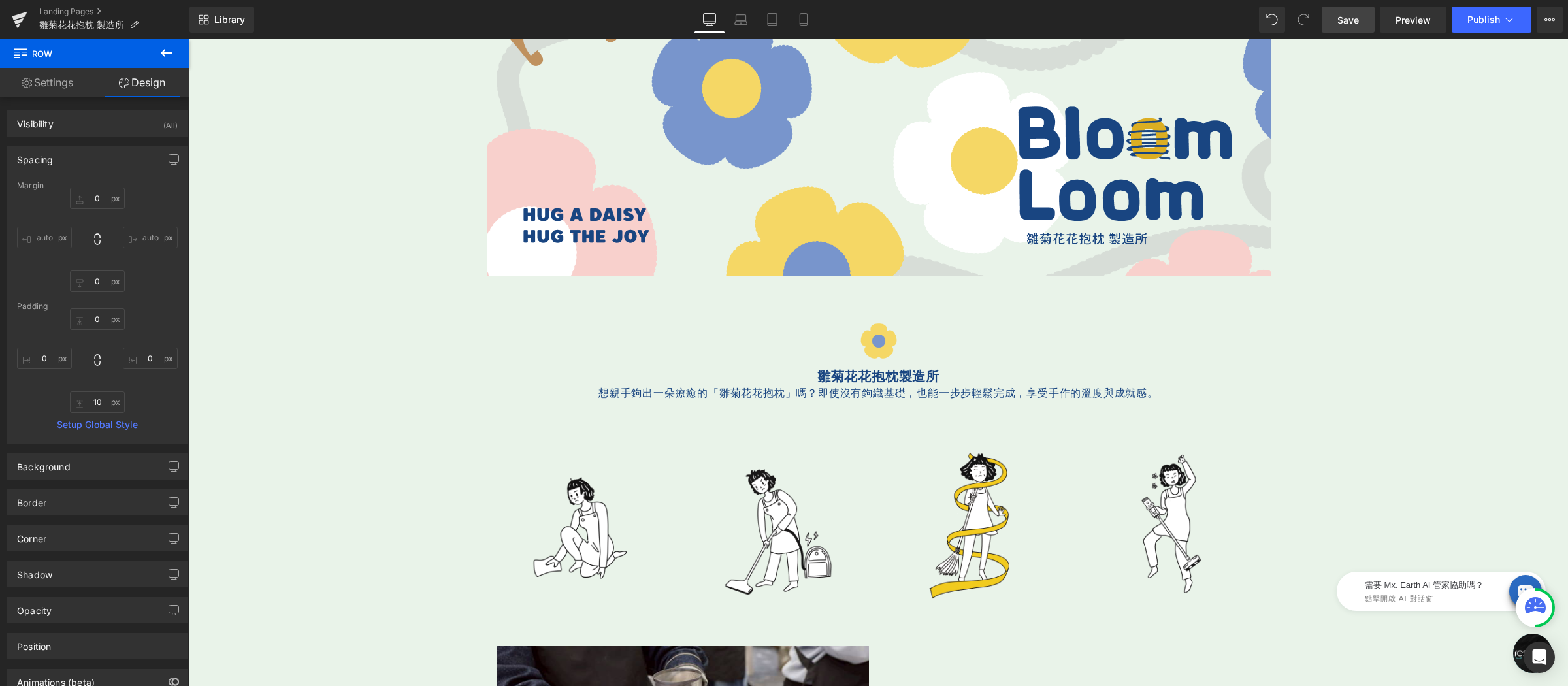
scroll to position [62, 0]
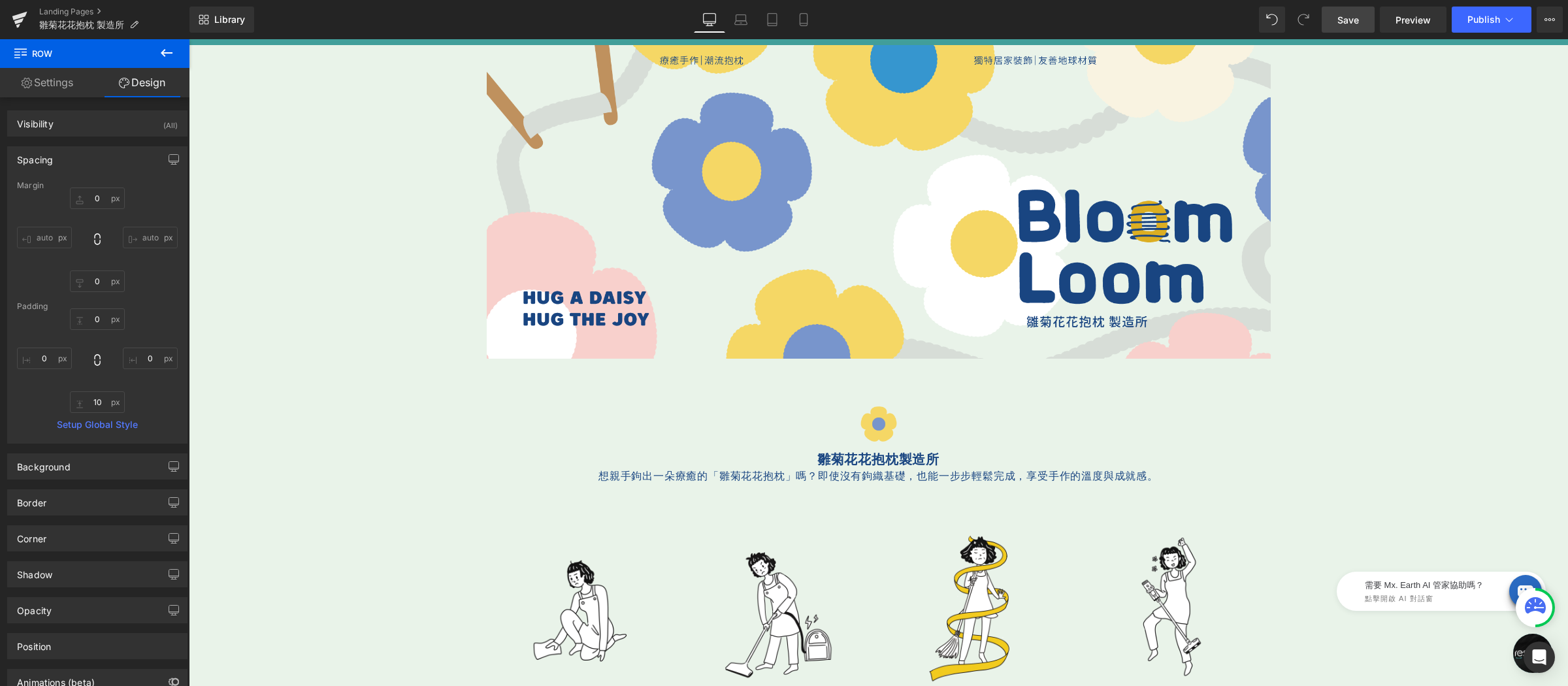
click at [1351, 15] on span "Save" at bounding box center [1348, 20] width 22 height 14
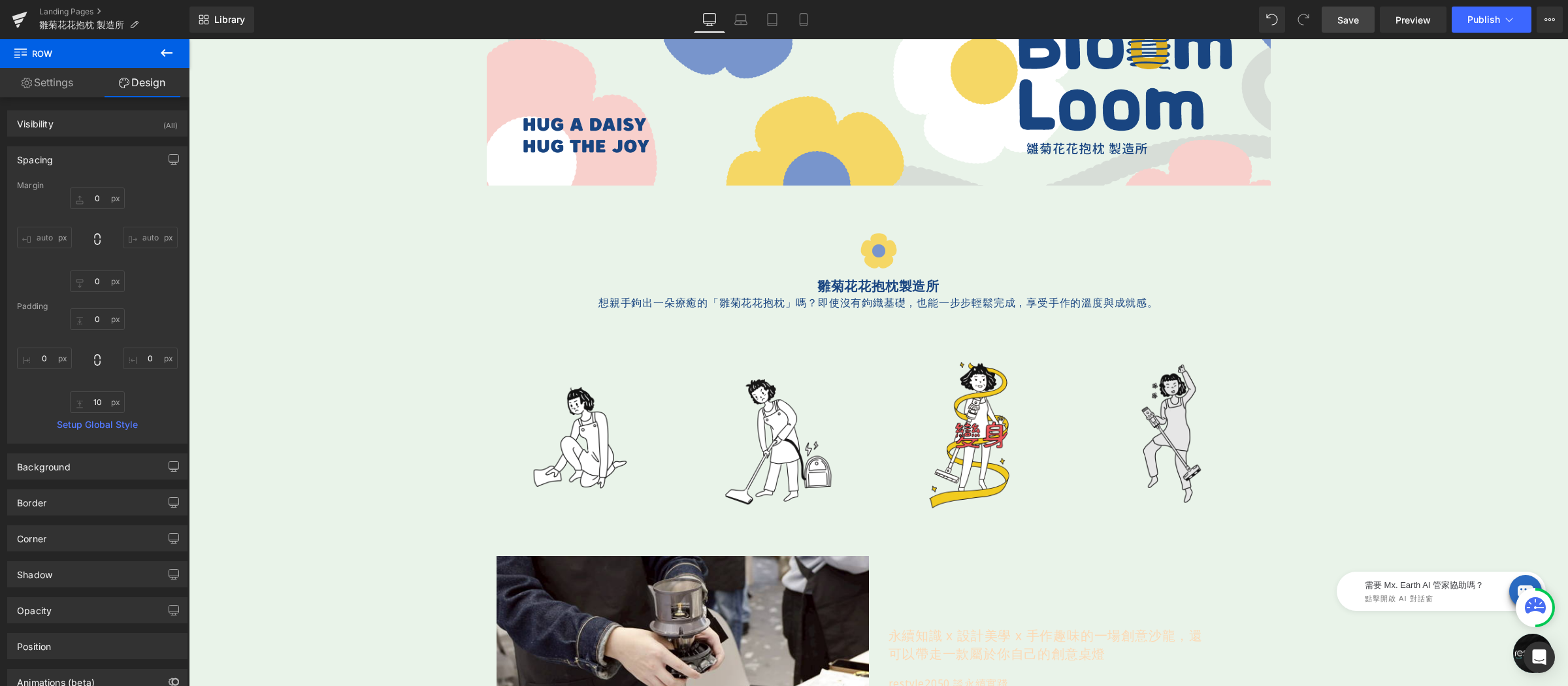
scroll to position [319, 0]
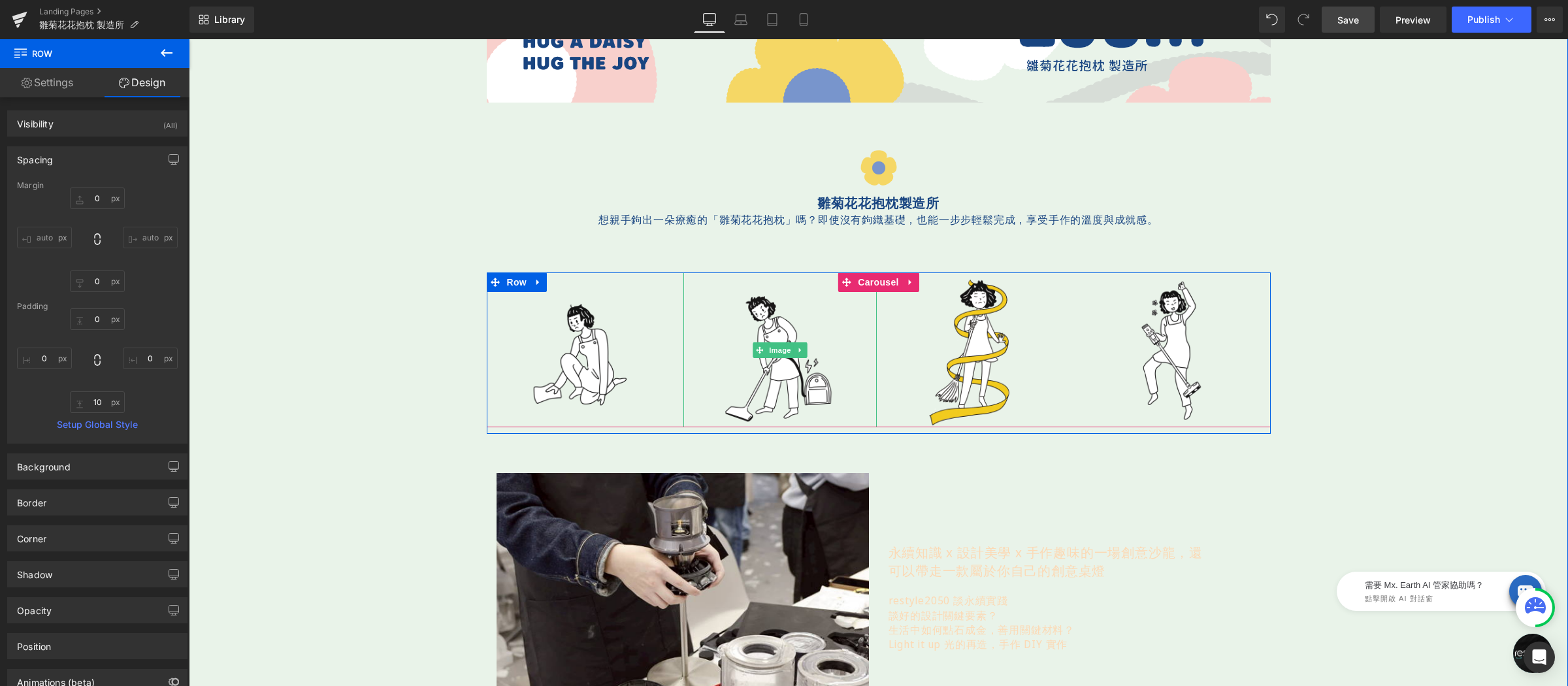
click at [859, 313] on div at bounding box center [780, 350] width 194 height 155
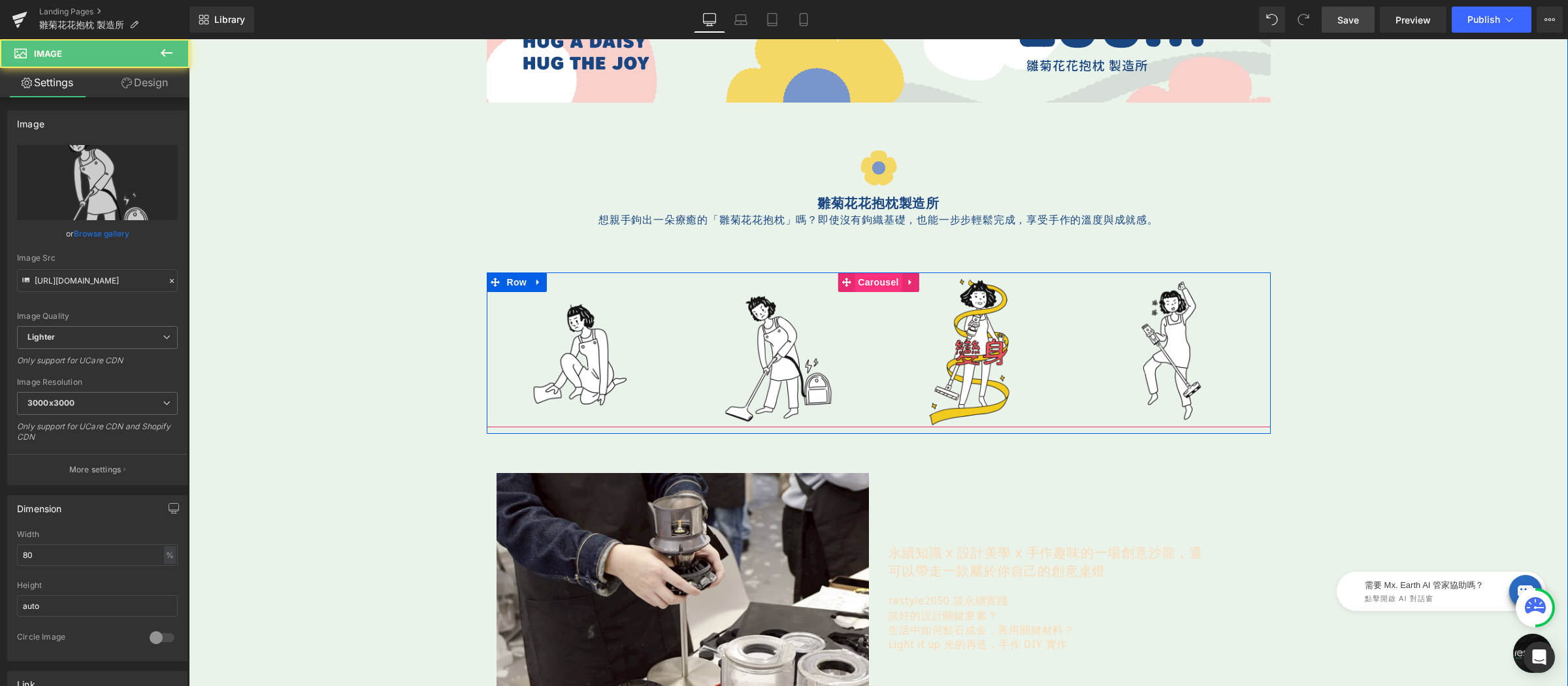
click at [873, 283] on div "Image Image Image Image Image Image" at bounding box center [878, 350] width 784 height 155
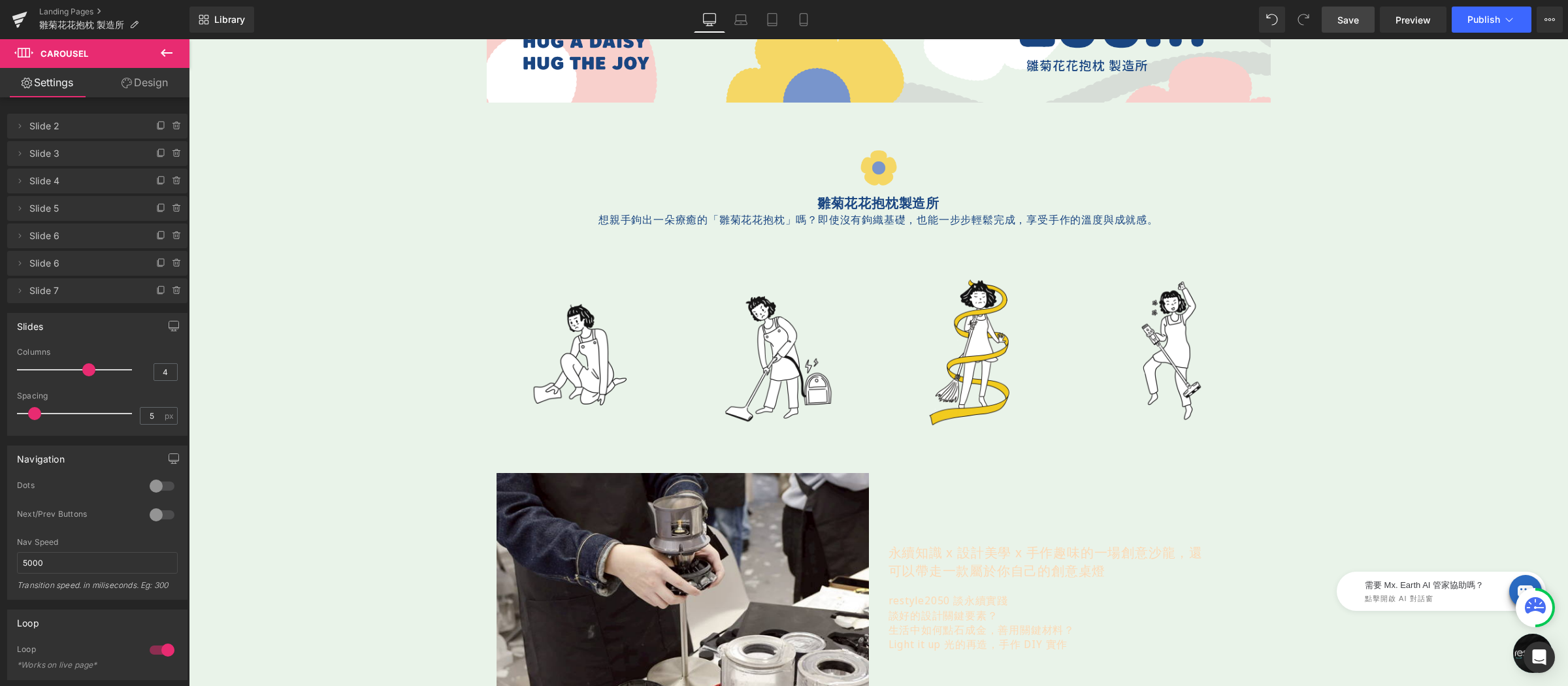
click at [1346, 15] on span "Save" at bounding box center [1348, 20] width 22 height 14
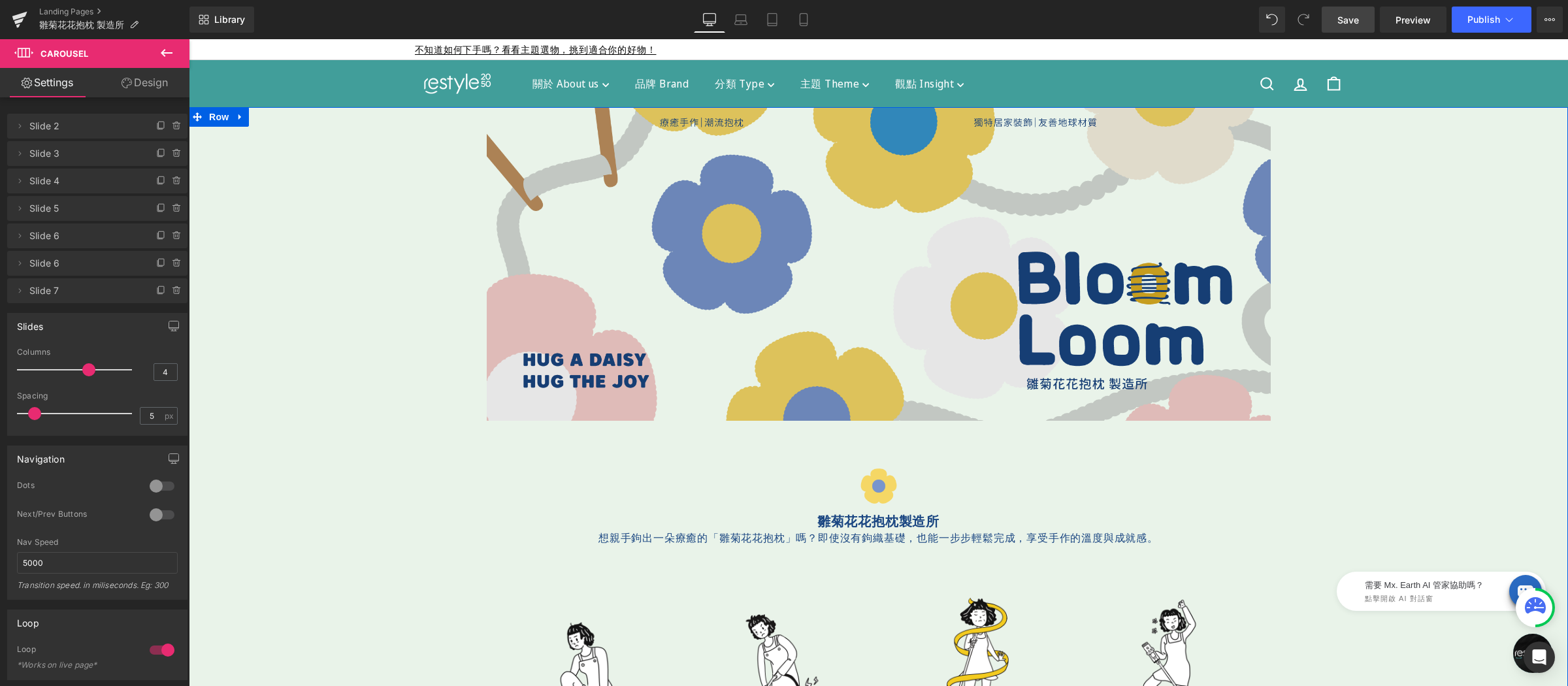
scroll to position [64, 0]
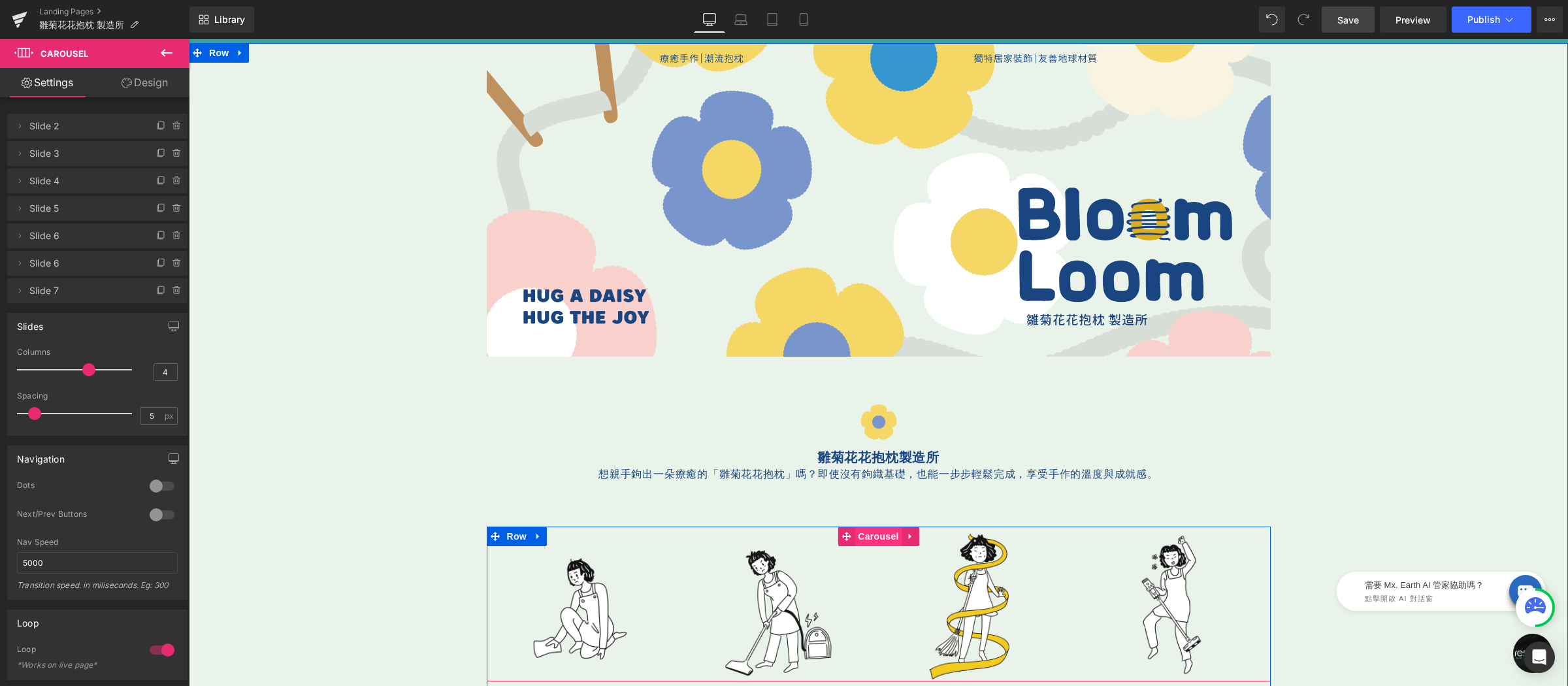
click at [864, 538] on div "Image Image Image Image Image Image" at bounding box center [878, 604] width 784 height 155
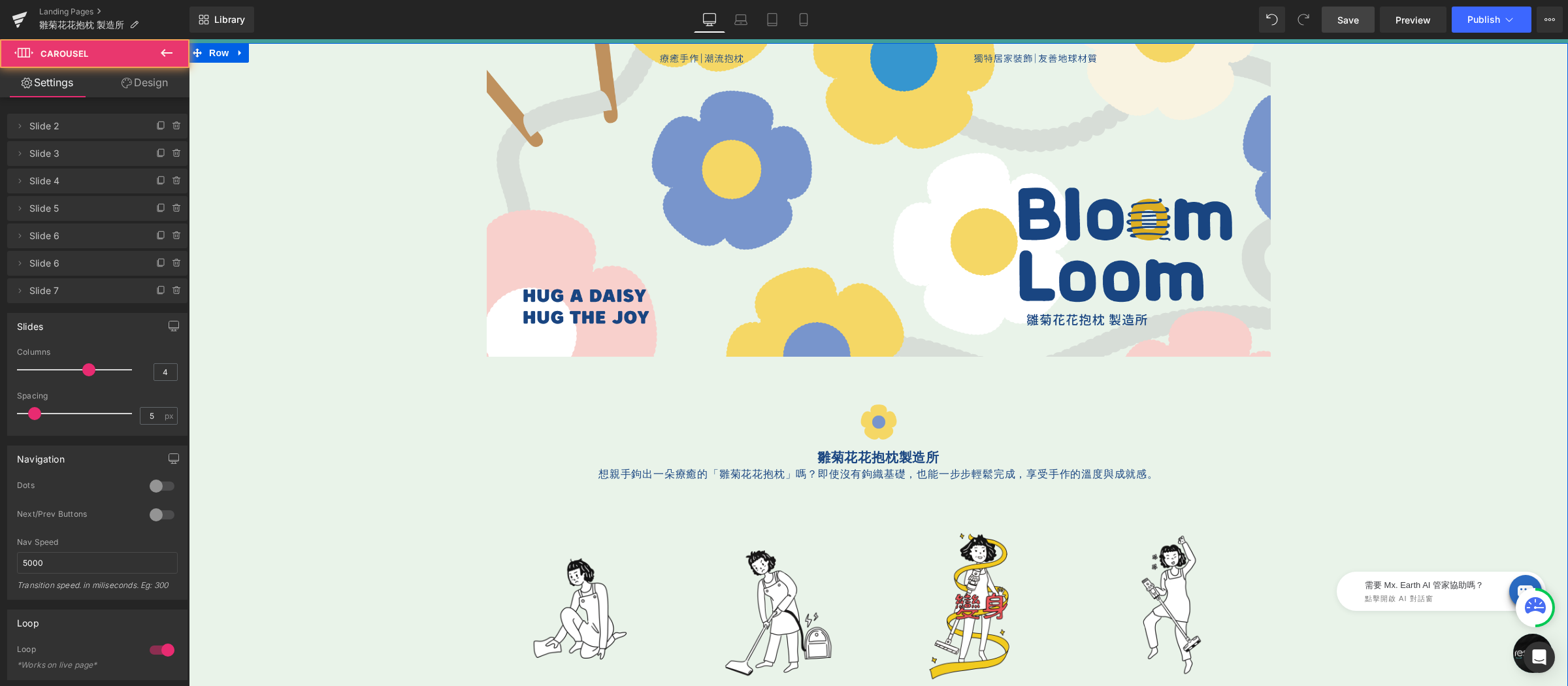
scroll to position [156, 0]
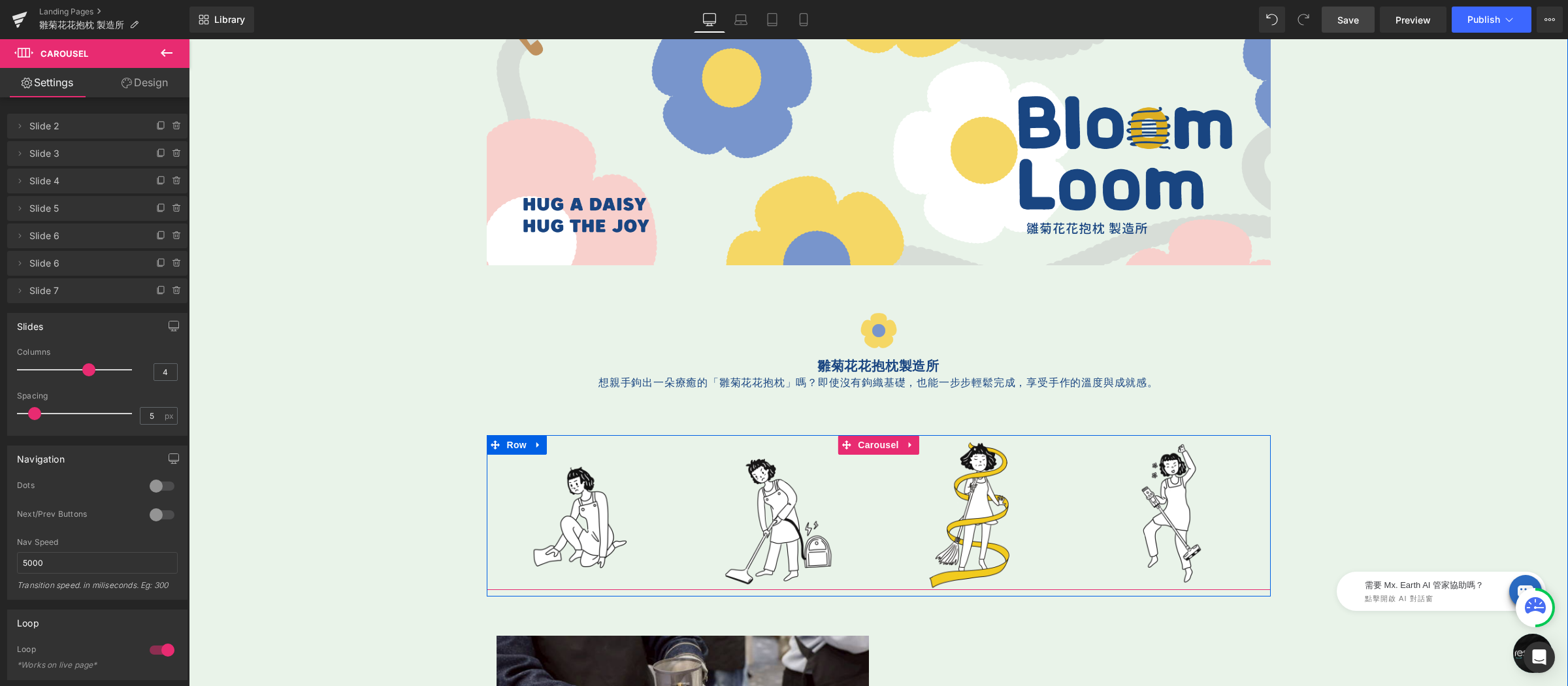
click at [871, 441] on span "Carousel" at bounding box center [878, 445] width 47 height 20
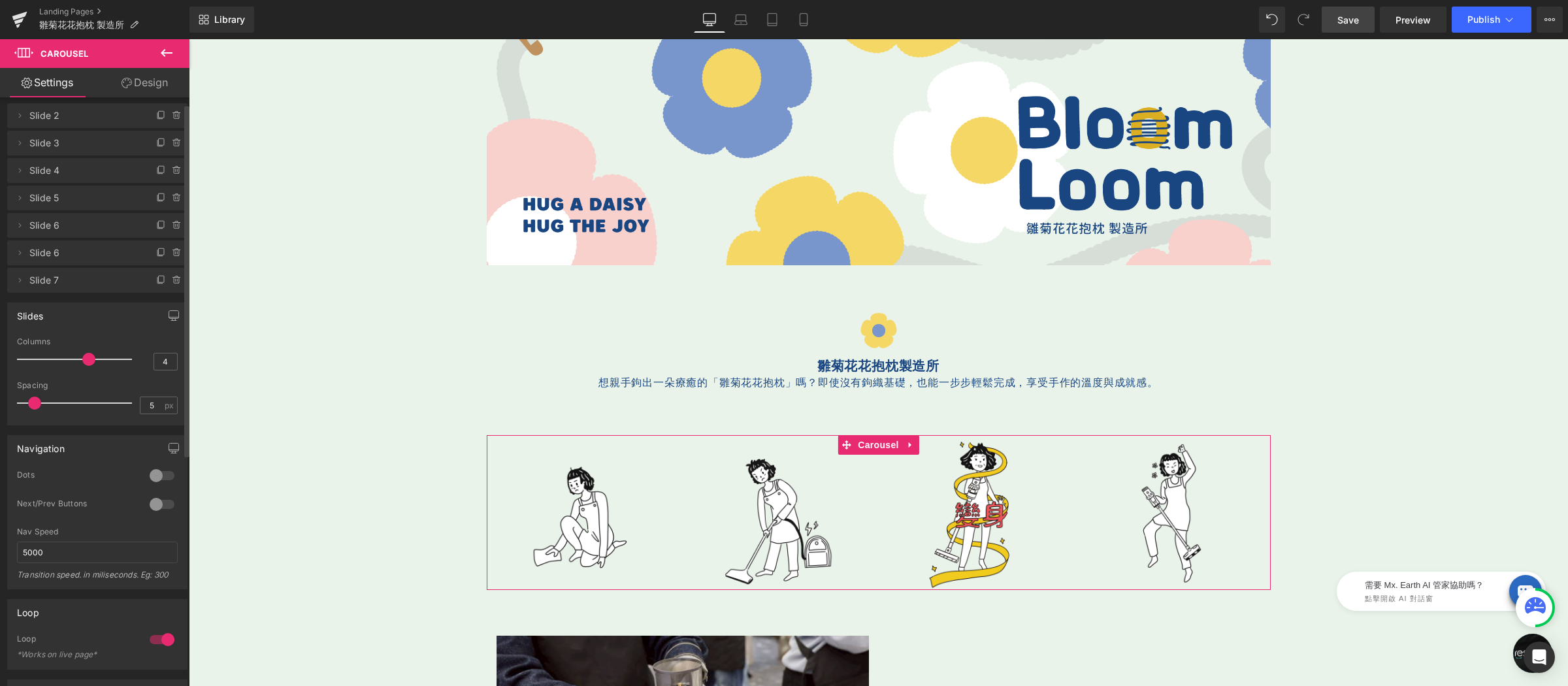
click at [156, 479] on div at bounding box center [161, 476] width 31 height 21
click at [157, 477] on div at bounding box center [161, 476] width 31 height 21
click at [152, 502] on div at bounding box center [161, 504] width 31 height 21
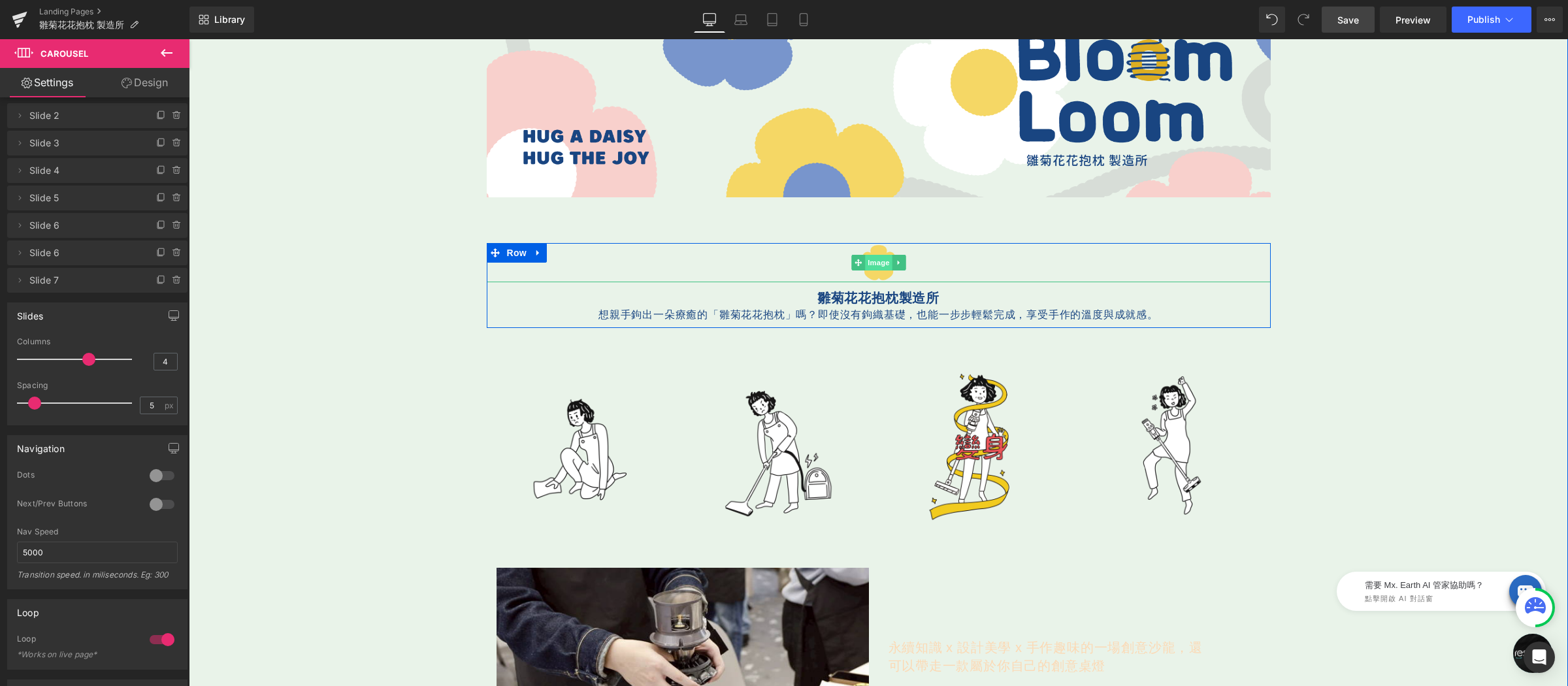
click at [863, 263] on div "Image" at bounding box center [878, 263] width 784 height 39
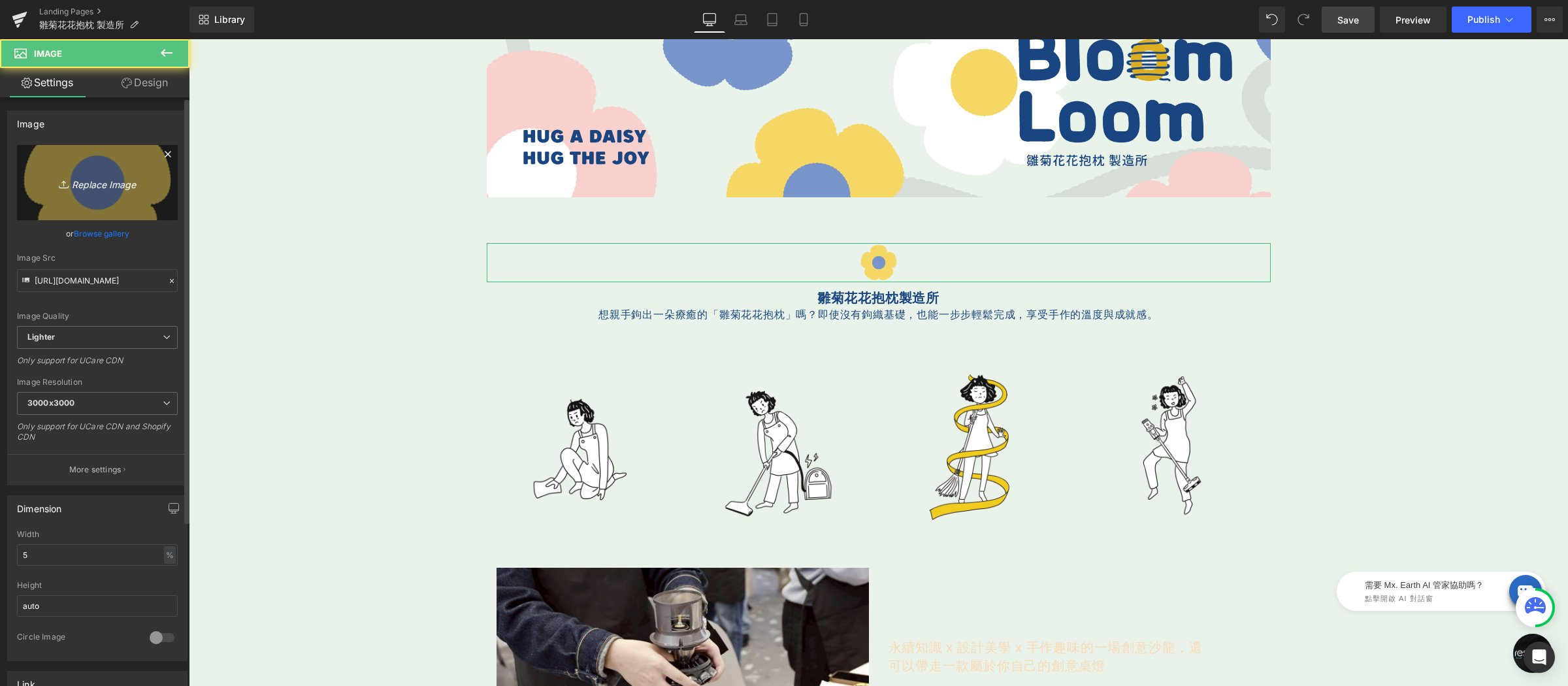
click at [94, 183] on icon "Replace Image" at bounding box center [97, 183] width 104 height 16
type input "C:\fakepath\編織-200x200.png"
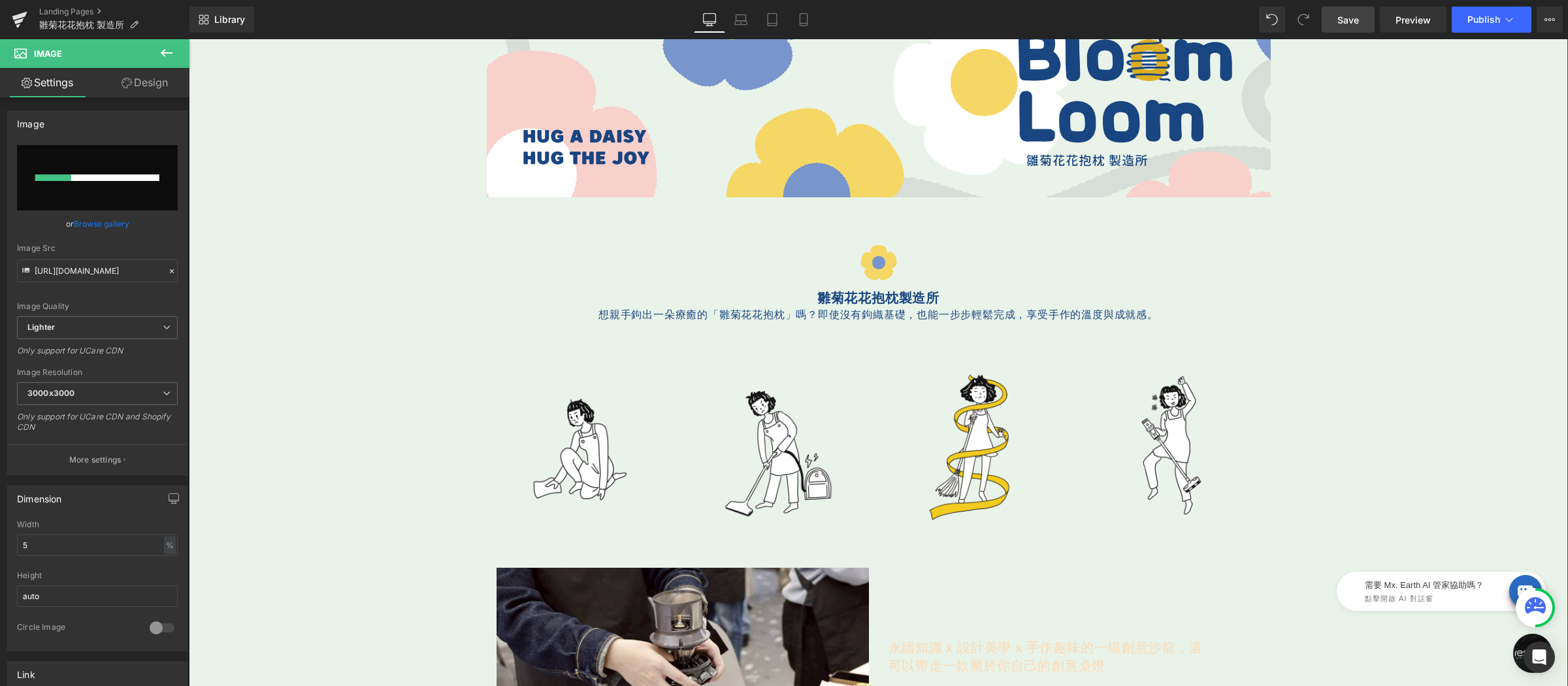
scroll to position [0, 0]
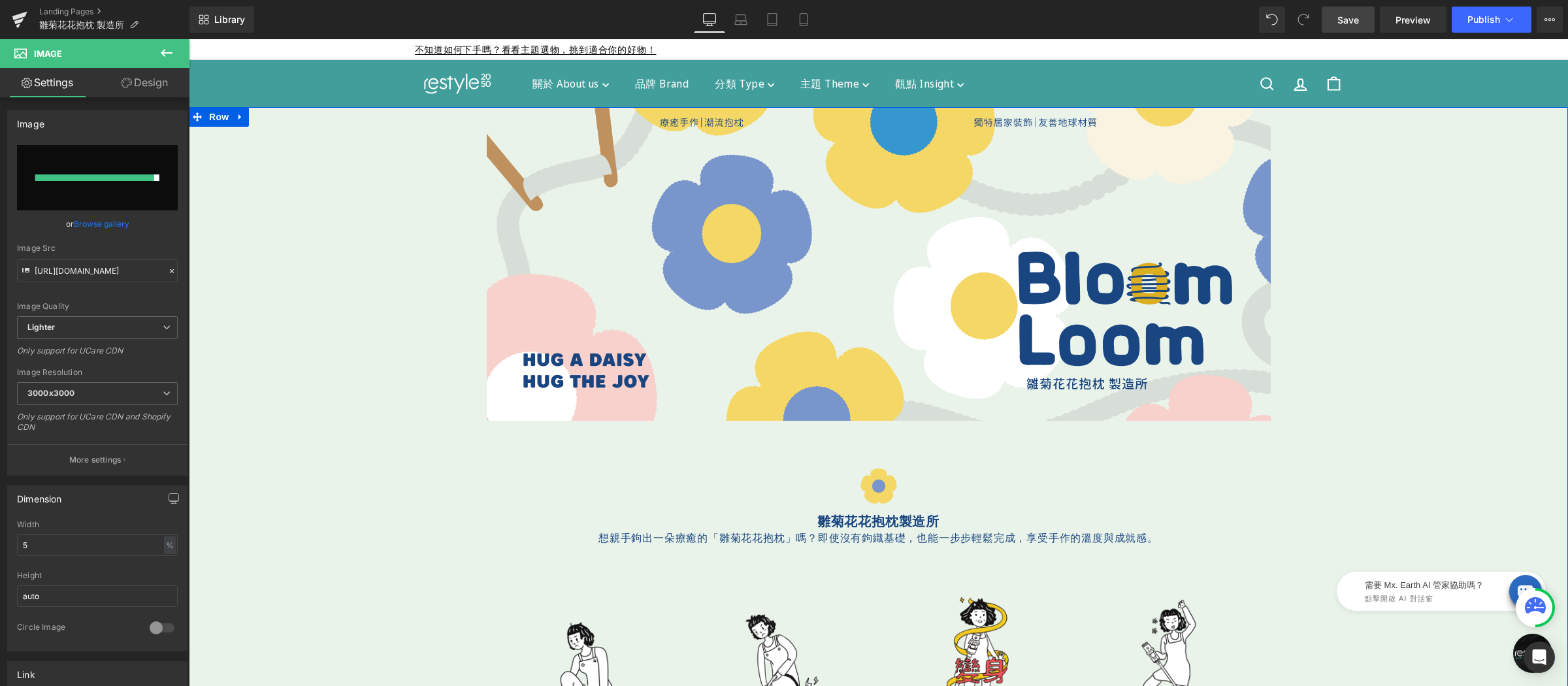
type input "https://ucarecdn.com/500402ae-6bb5-4e64-929f-ec39ad771098/-/format/auto/-/previ…"
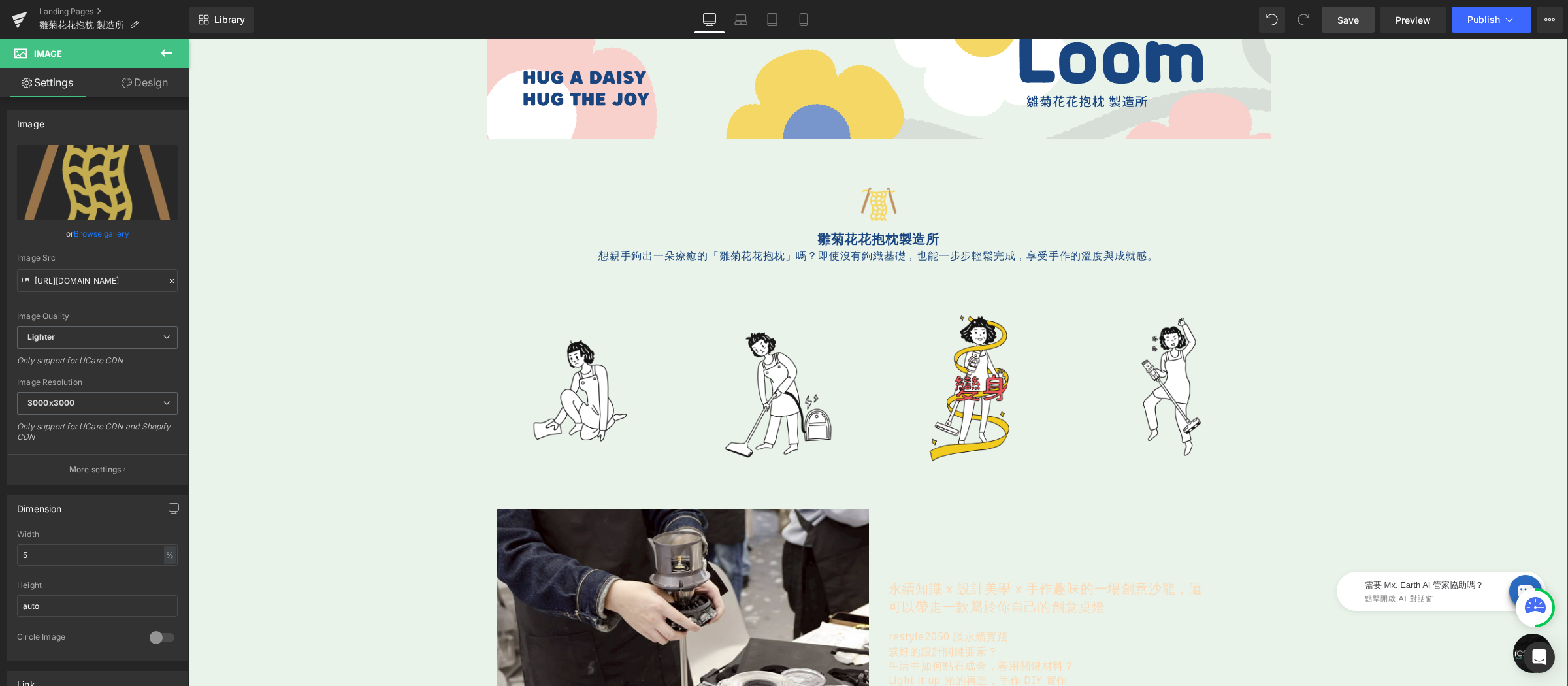
scroll to position [293, 0]
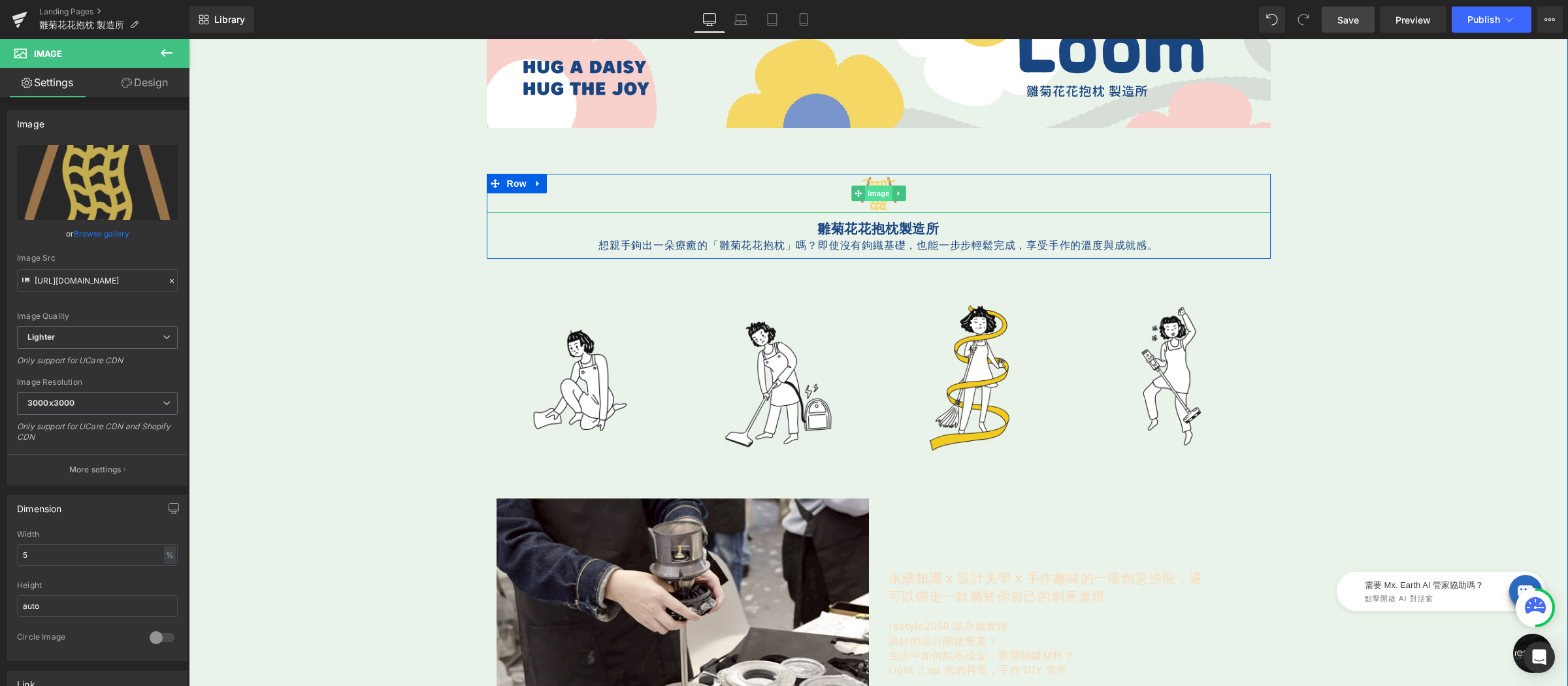
click at [869, 190] on div "Image" at bounding box center [878, 194] width 784 height 39
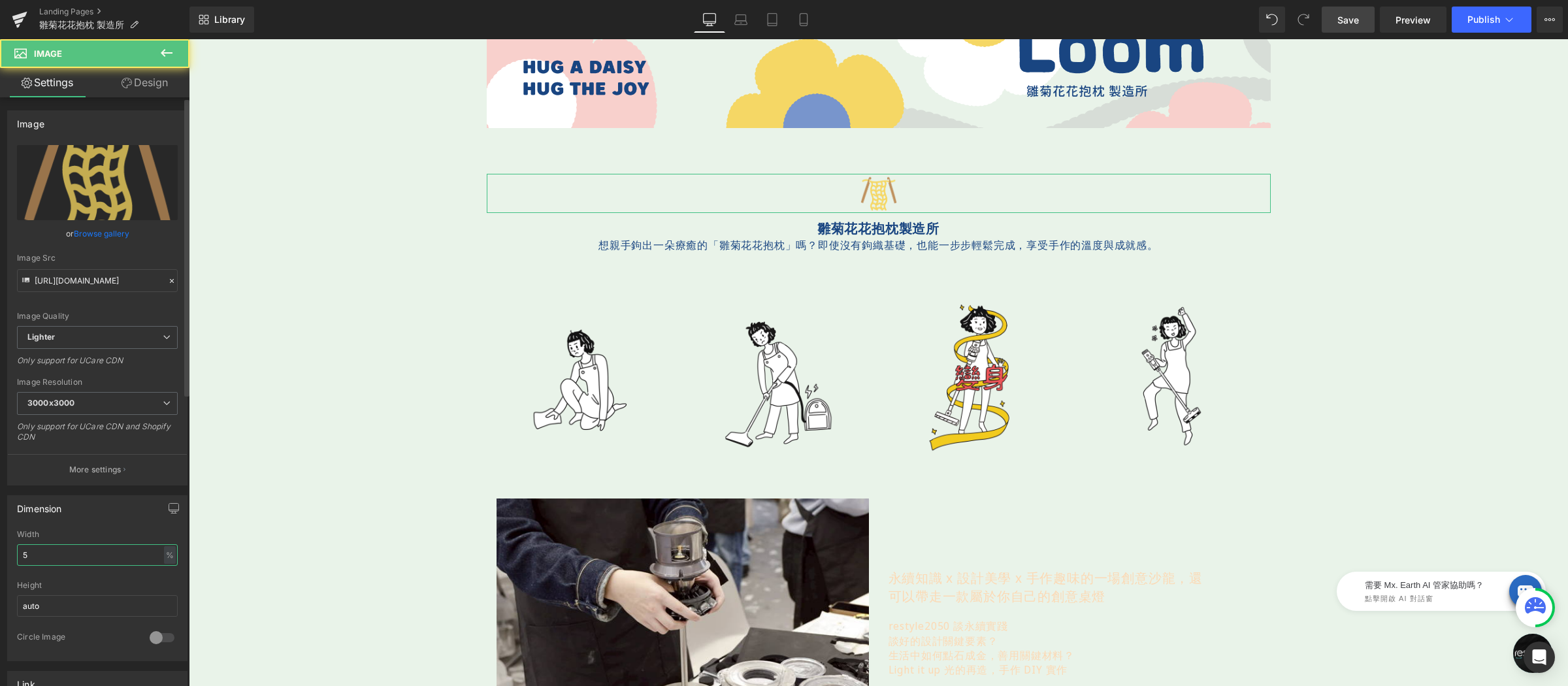
click at [61, 548] on input "5" at bounding box center [97, 555] width 161 height 22
click at [60, 550] on input "5" at bounding box center [97, 555] width 161 height 22
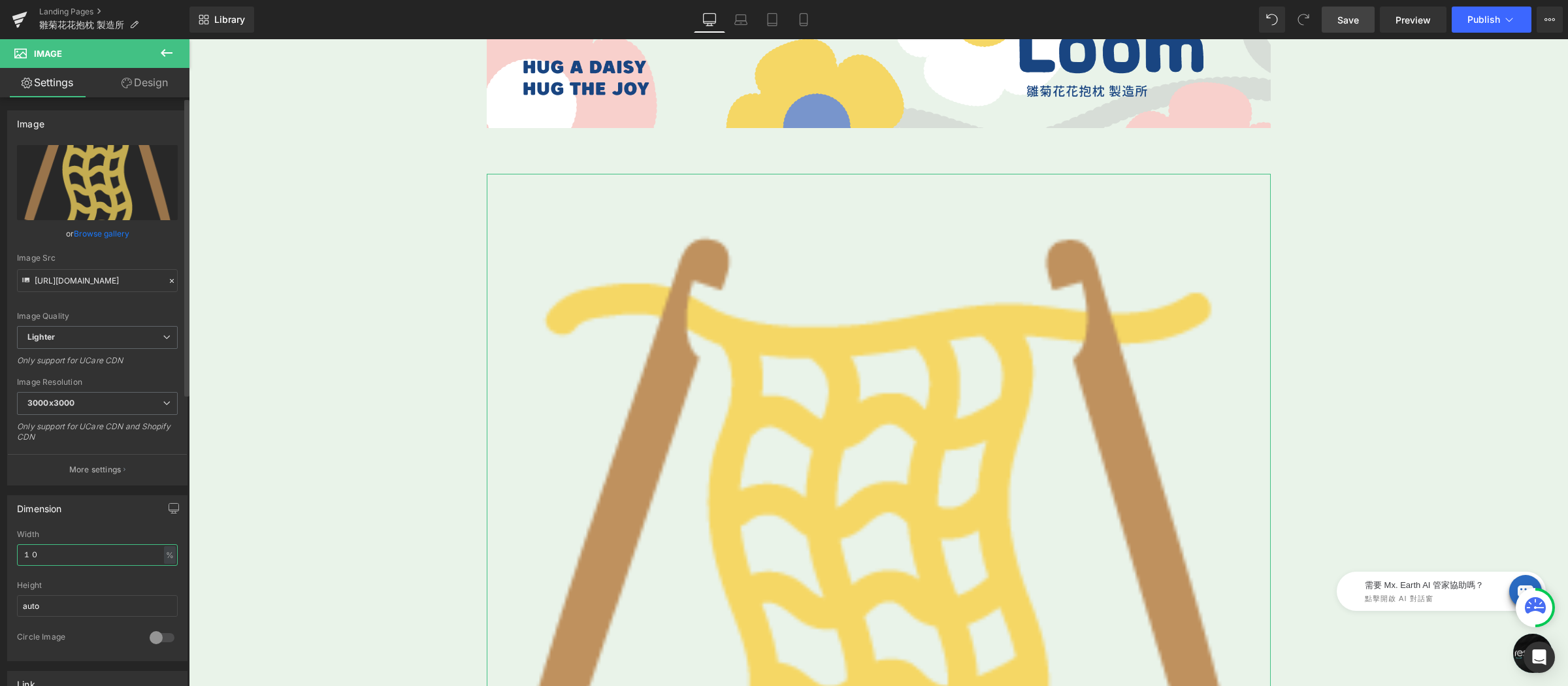
type input "１"
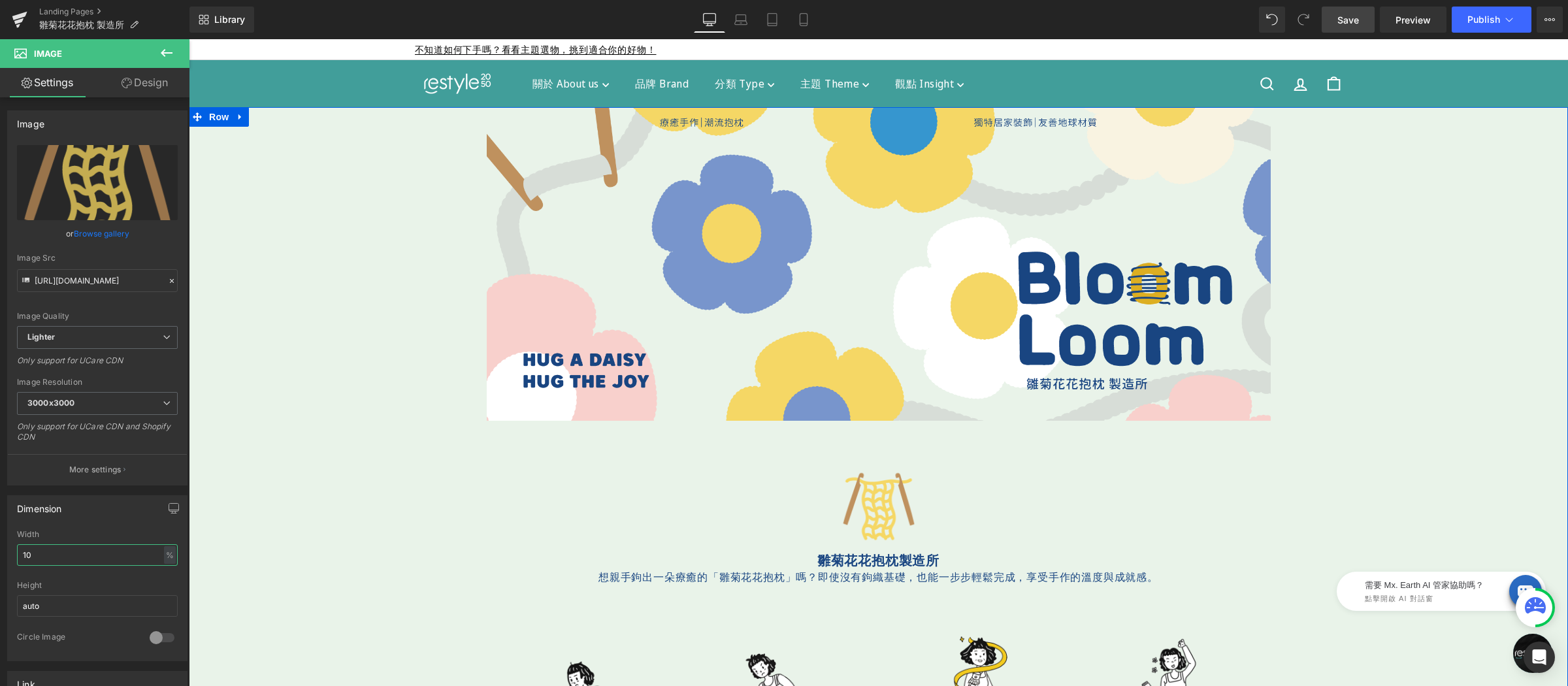
scroll to position [254, 0]
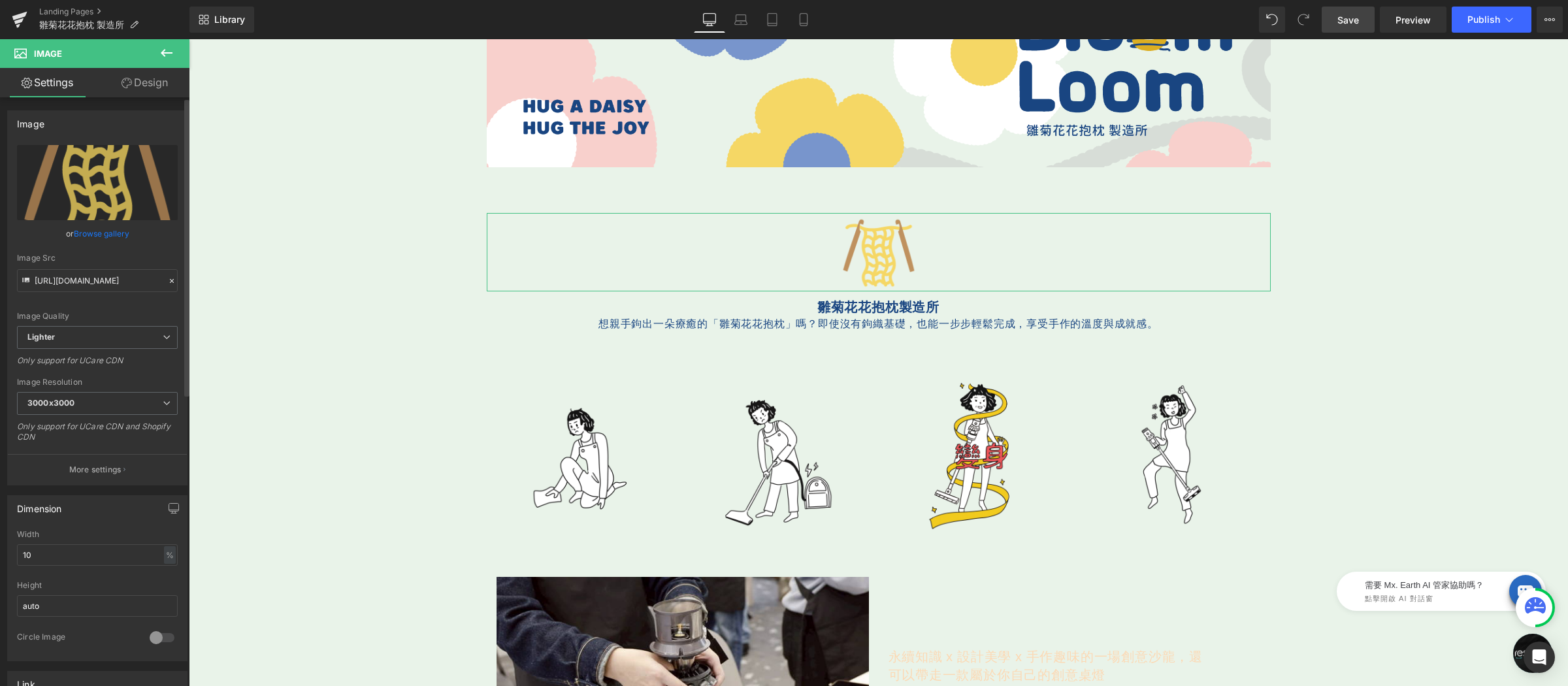
click at [65, 544] on div "Width 10 % % px" at bounding box center [97, 555] width 161 height 51
click at [64, 550] on input "10" at bounding box center [97, 555] width 161 height 22
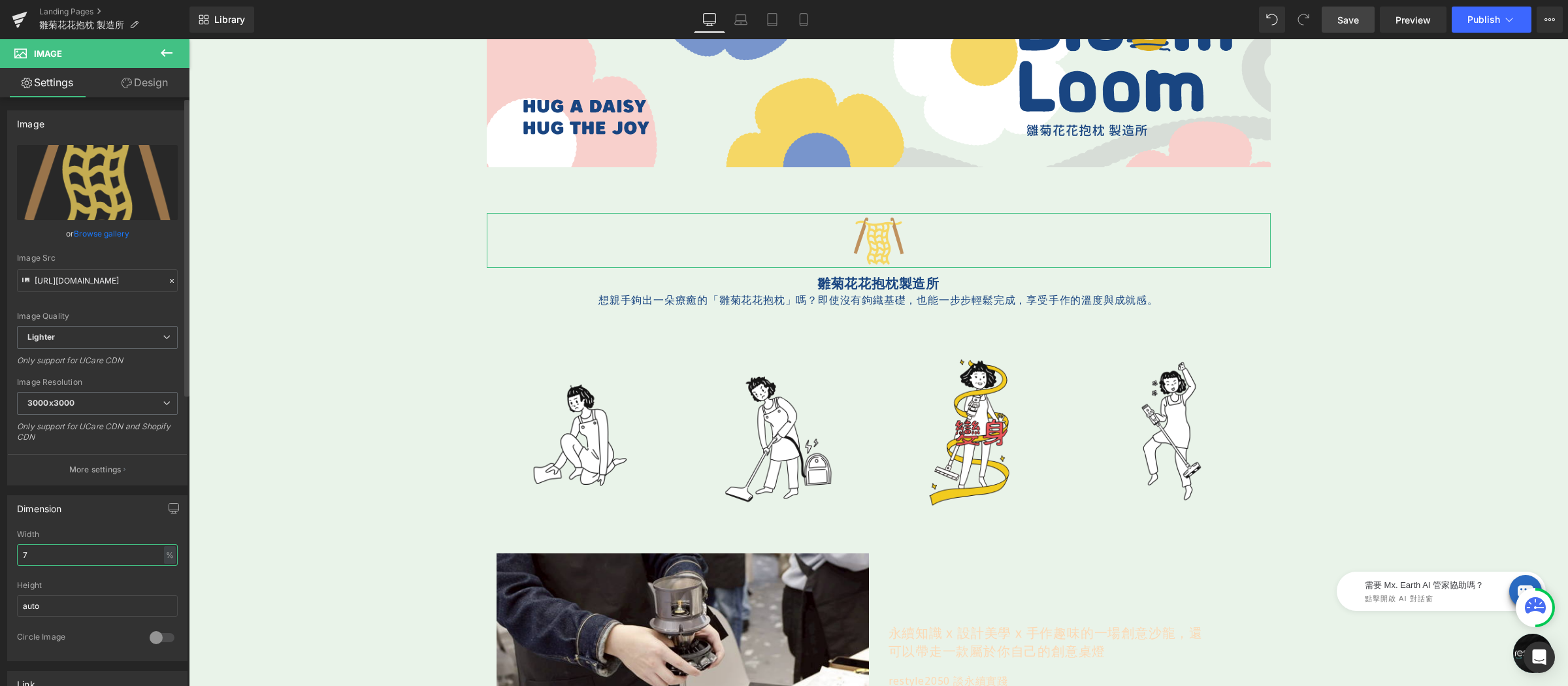
type input "7"
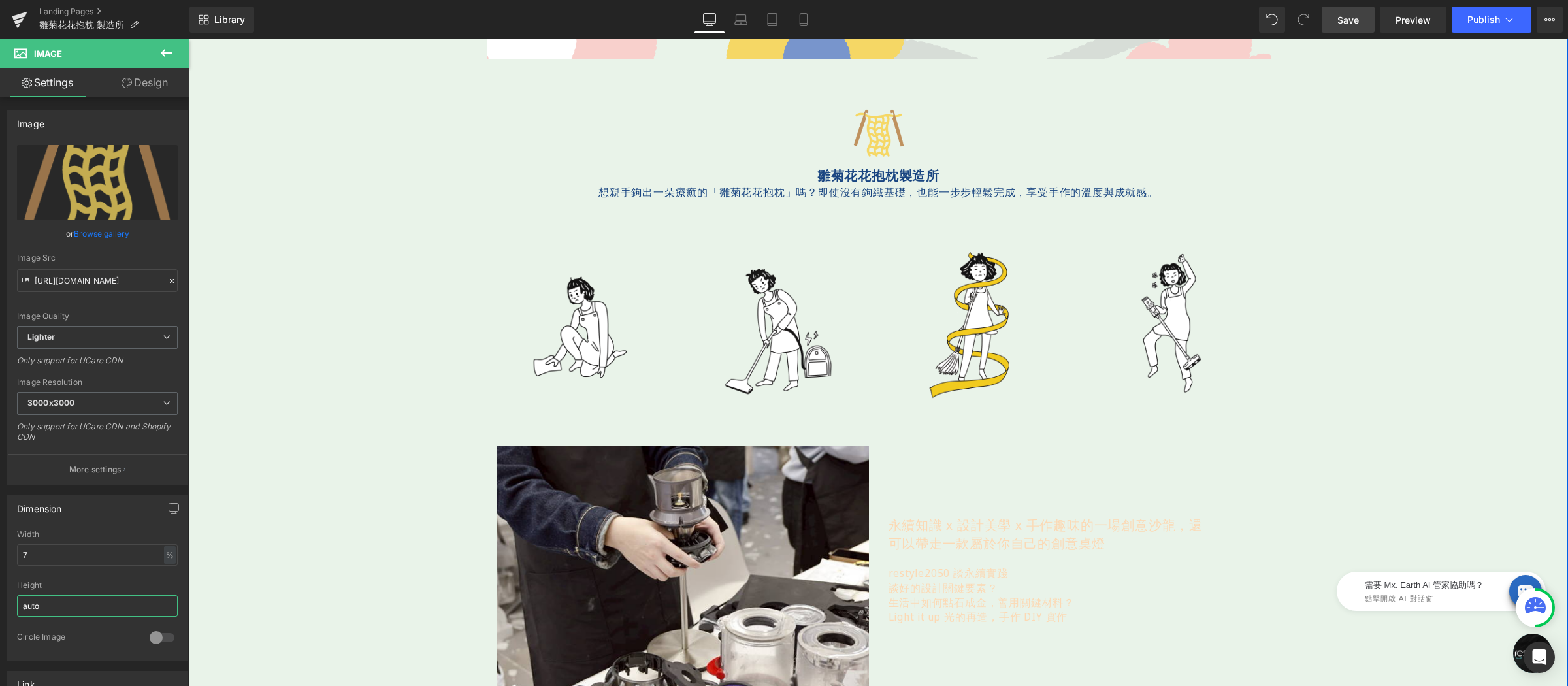
scroll to position [373, 0]
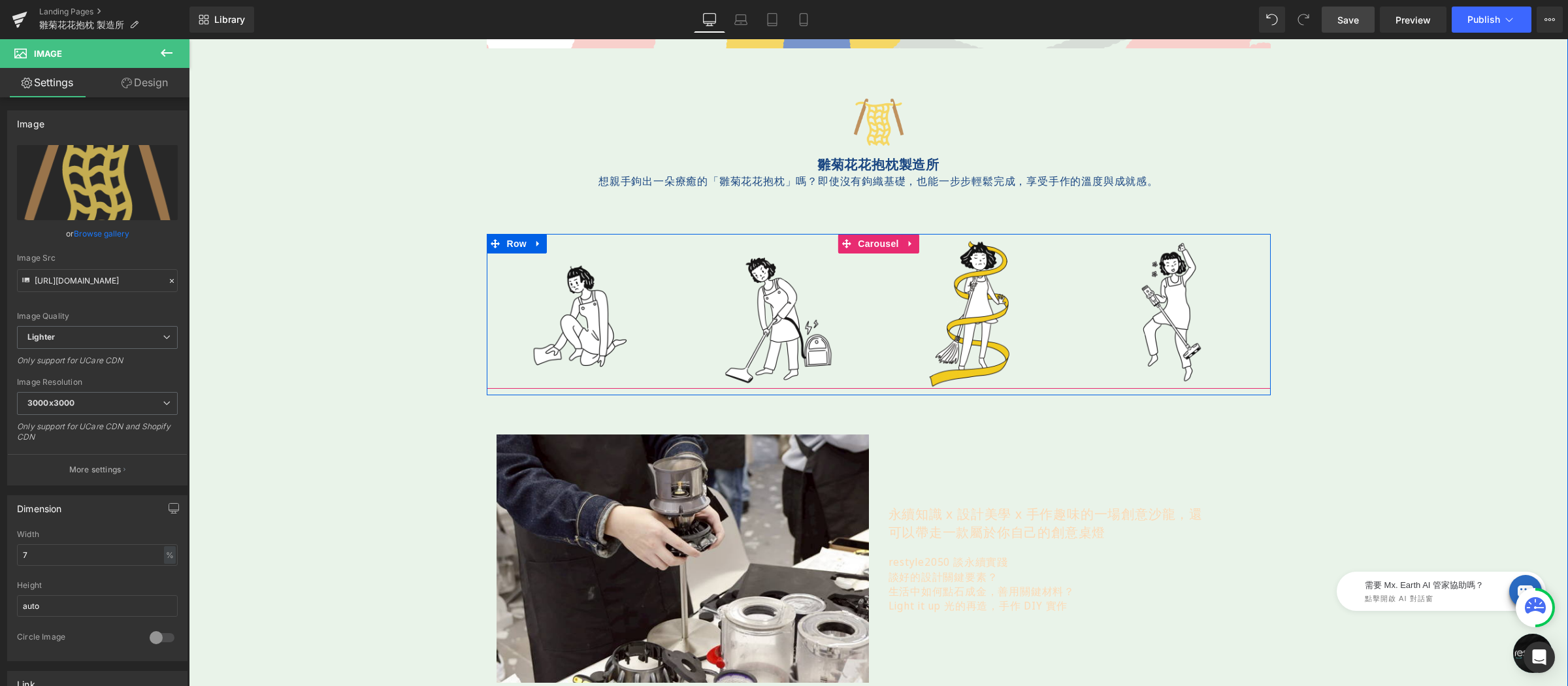
click at [863, 242] on div "Image Image Image Image Image Image" at bounding box center [878, 311] width 784 height 155
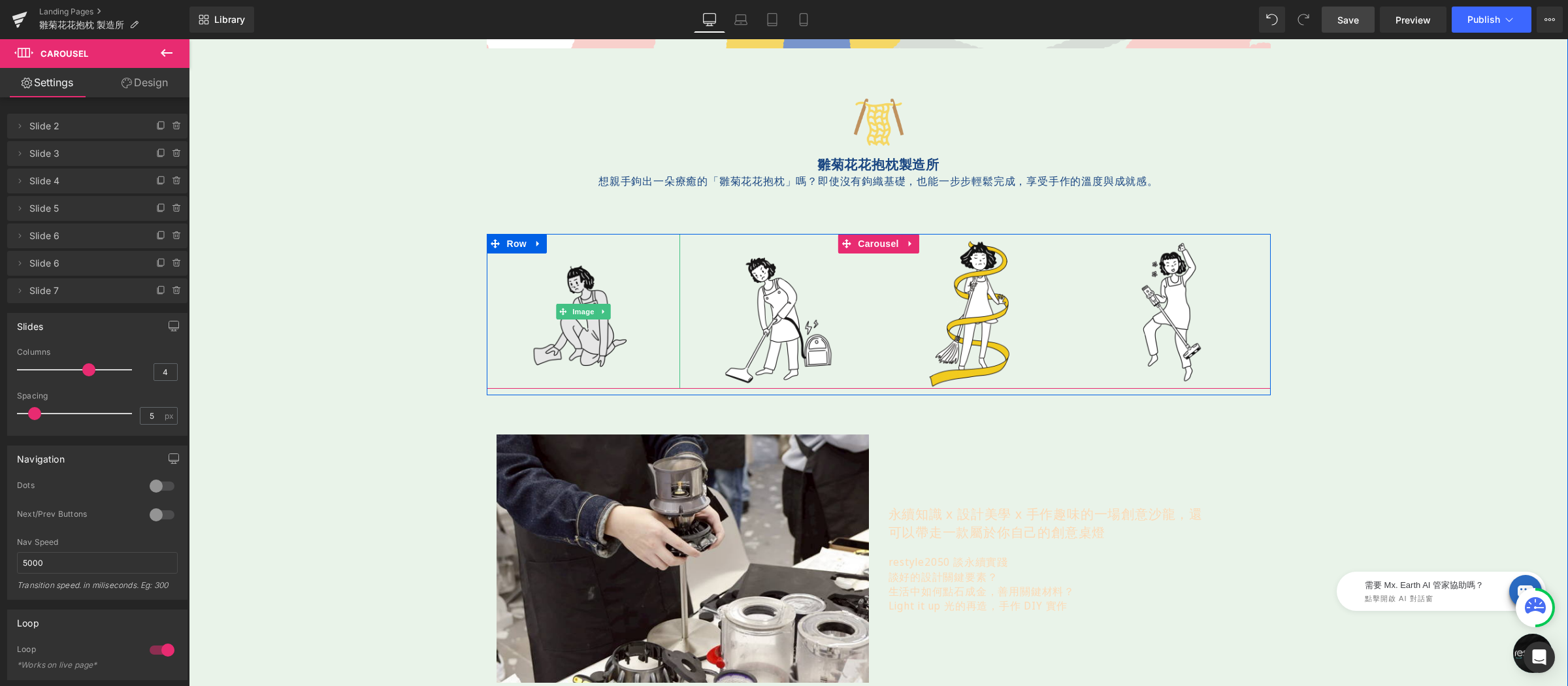
click at [581, 287] on img at bounding box center [583, 311] width 155 height 155
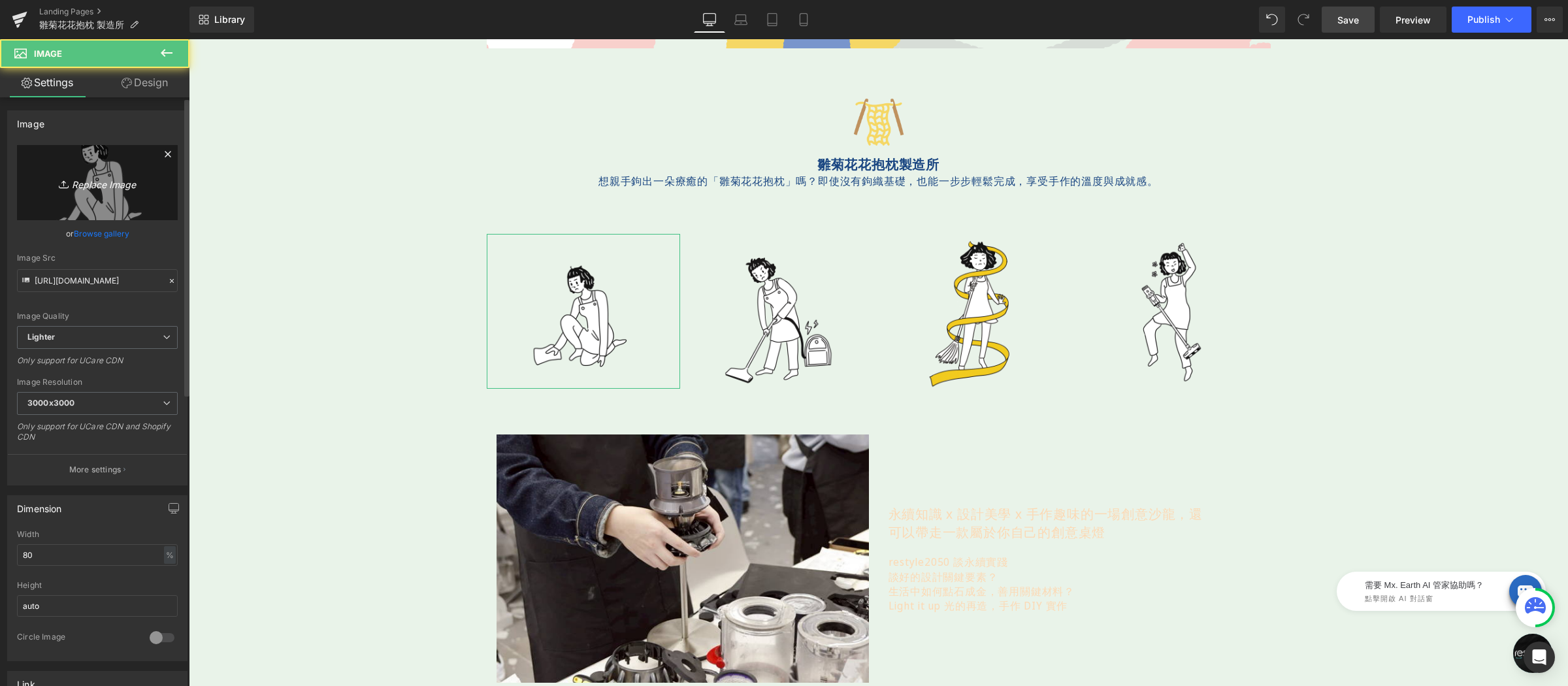
click at [97, 179] on icon "Replace Image" at bounding box center [97, 183] width 104 height 16
type input "C:\fakepath\花-350x350.png"
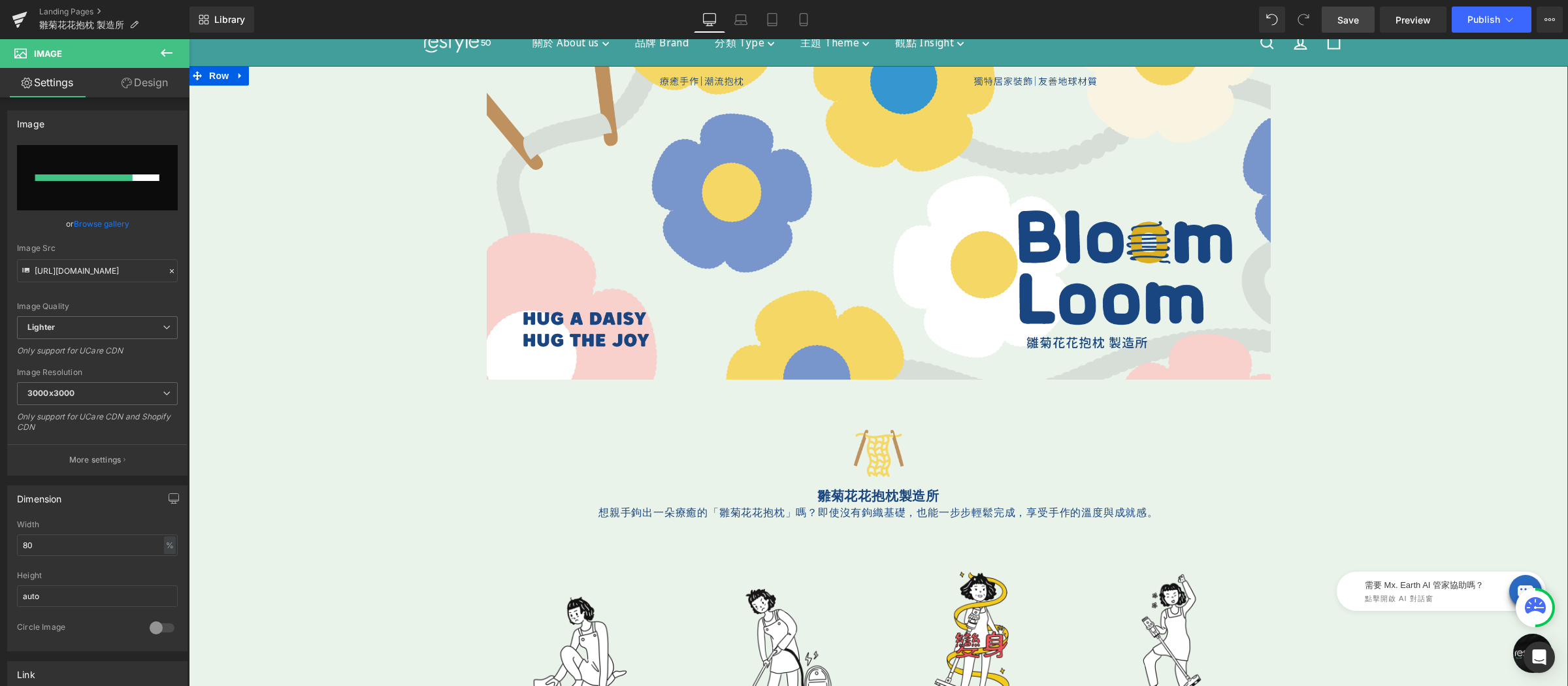
scroll to position [187, 0]
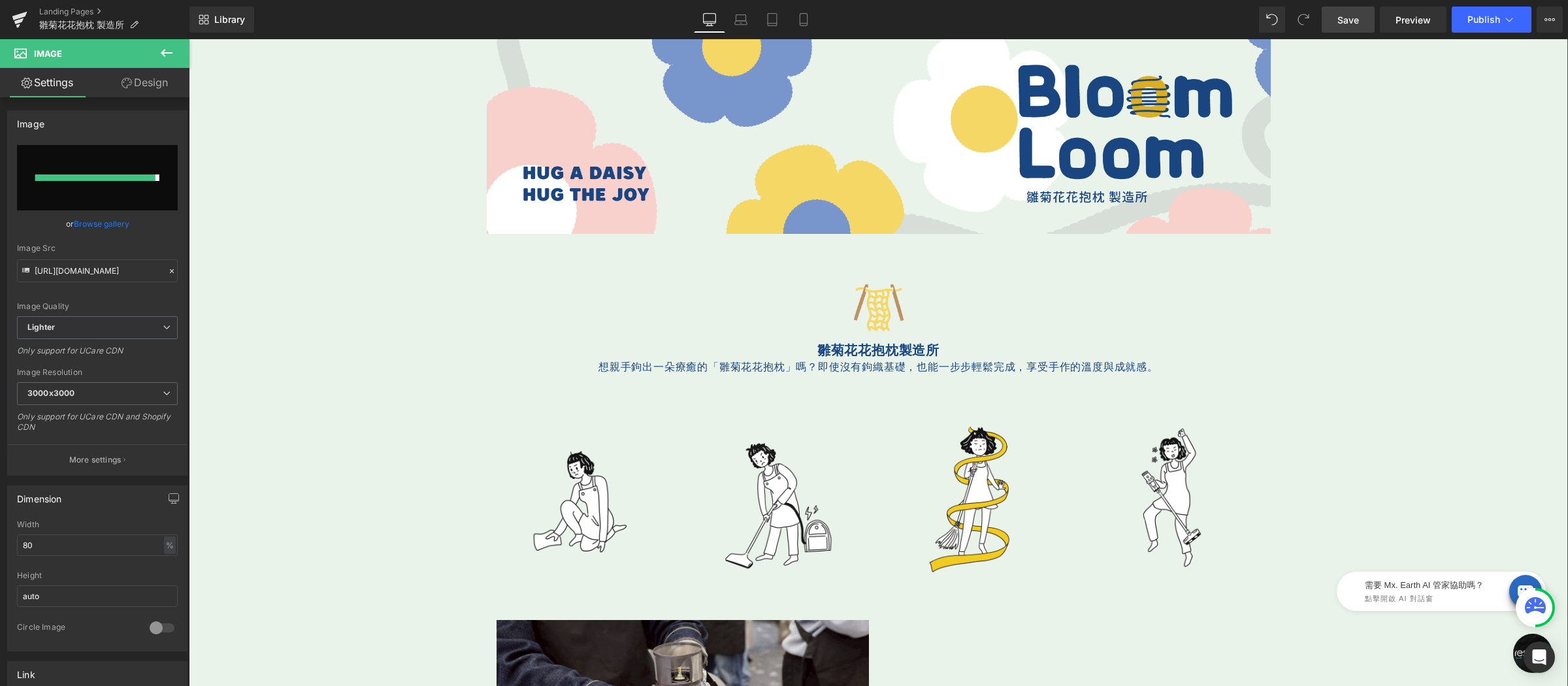
type input "https://ucarecdn.com/e79ca682-1d9b-4d68-ad2e-3094269d5a27/-/format/auto/-/previ…"
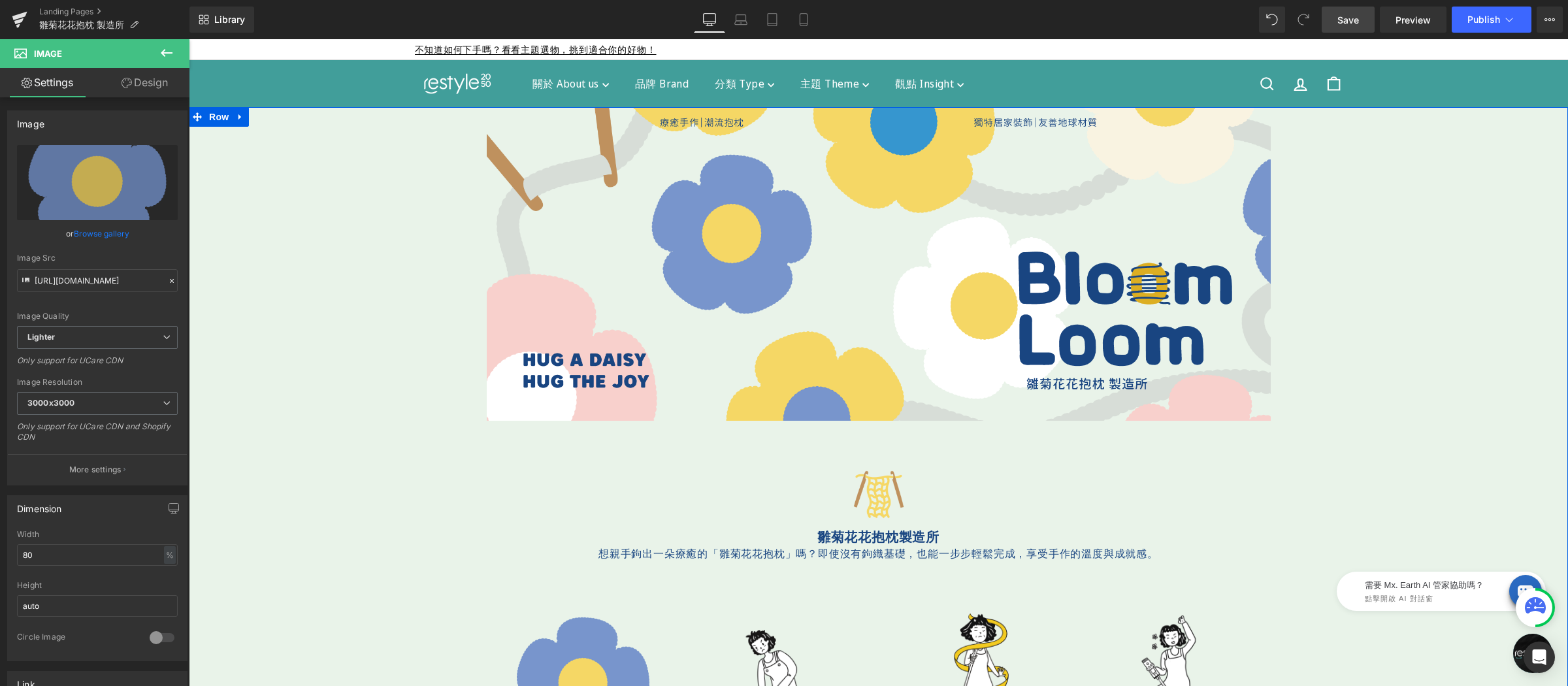
scroll to position [338, 0]
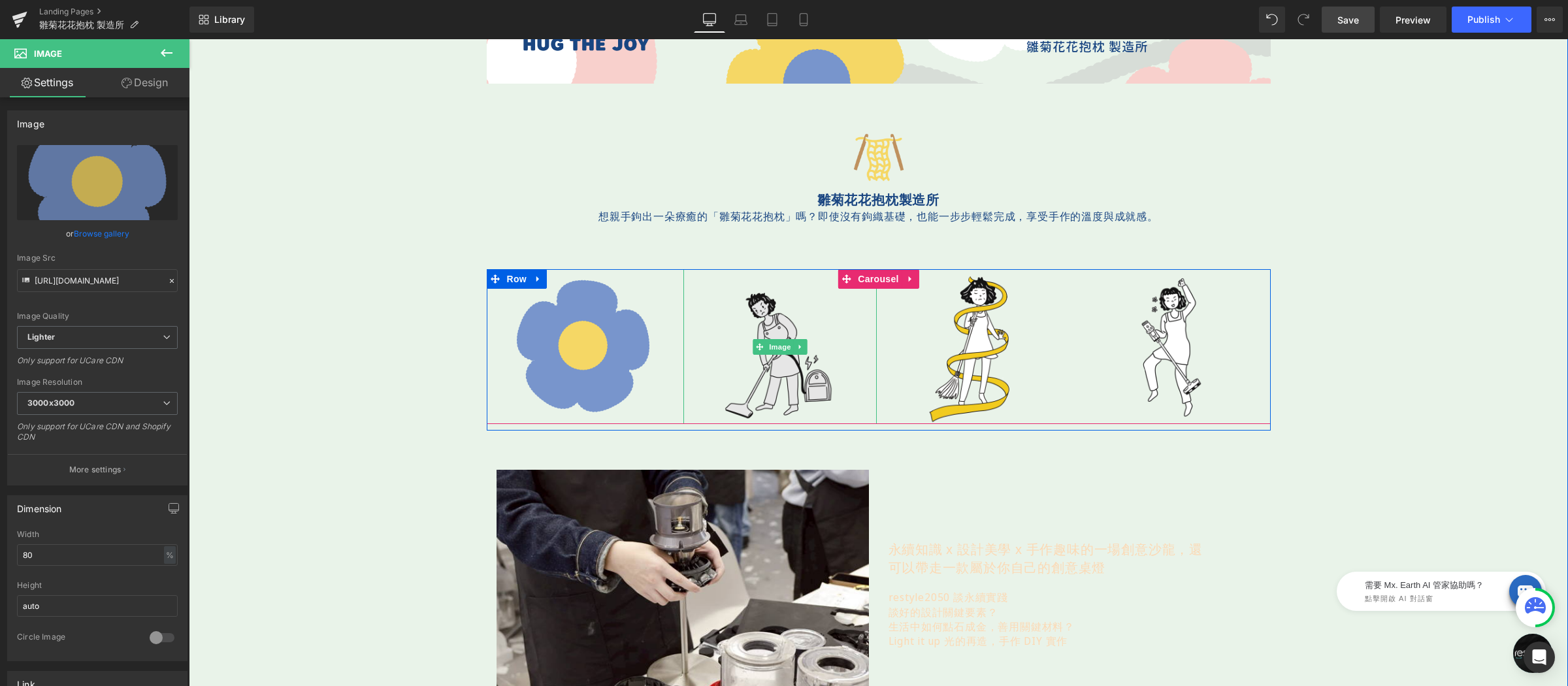
click at [757, 297] on img at bounding box center [780, 347] width 155 height 155
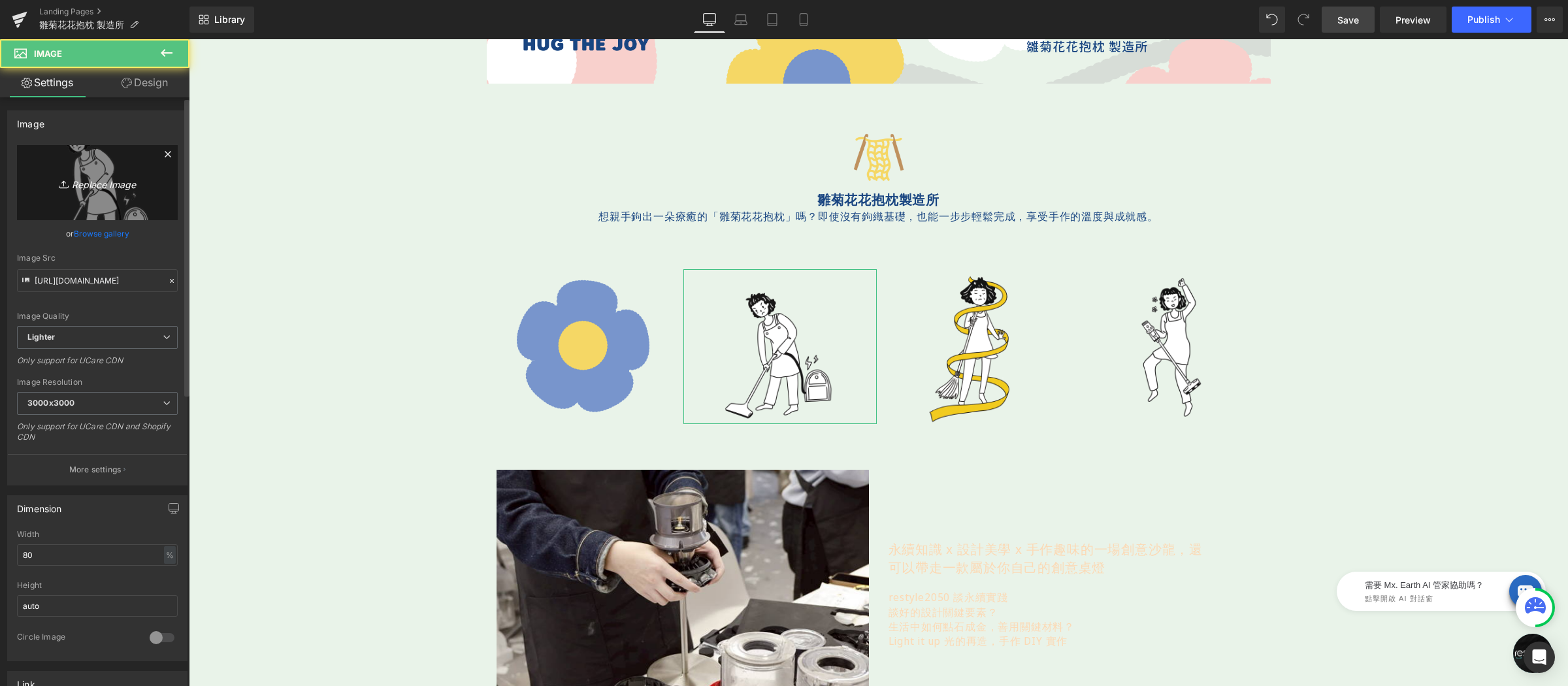
click at [107, 169] on link "Replace Image" at bounding box center [97, 183] width 161 height 75
type input "C:\fakepath\花-350x350.png"
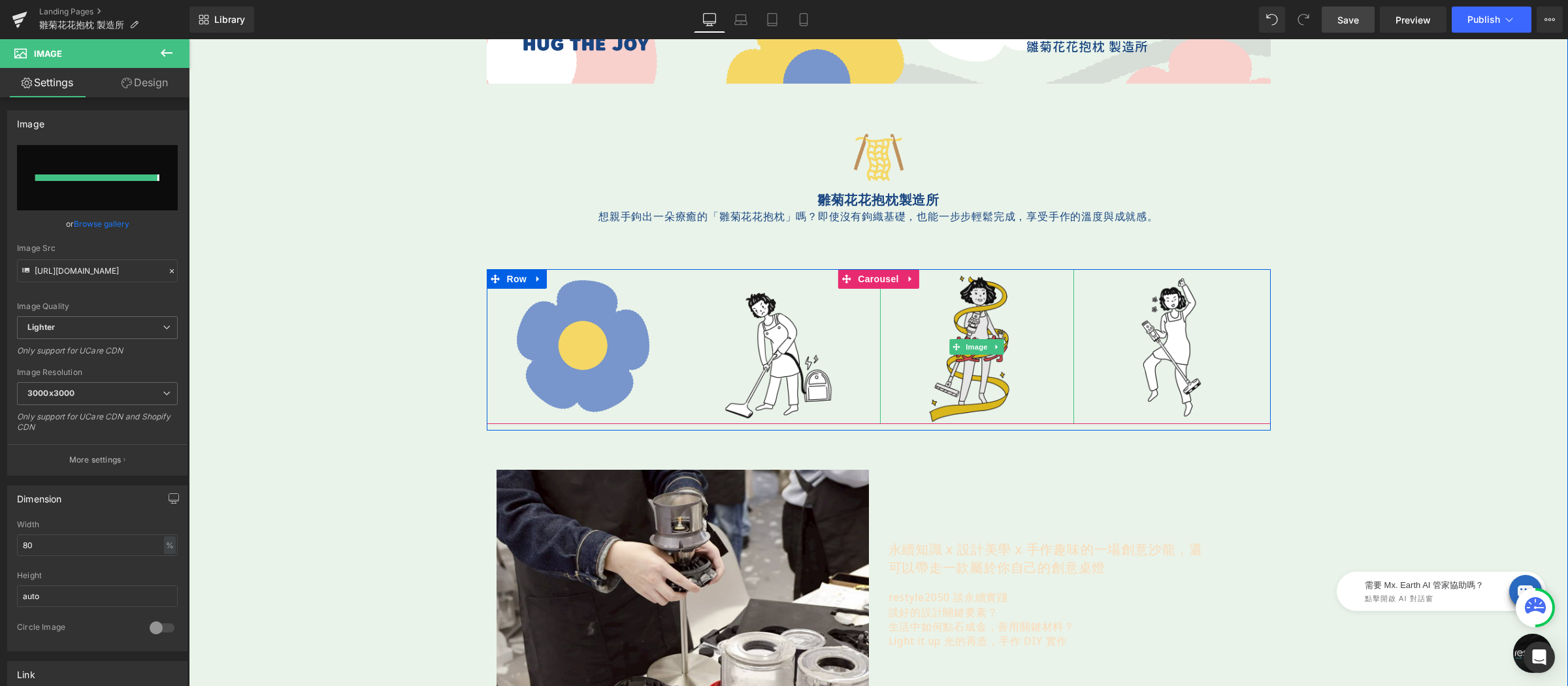
type input "https://ucarecdn.com/44fcaec8-ecee-47ab-9c92-65ae49015778/-/format/auto/-/previ…"
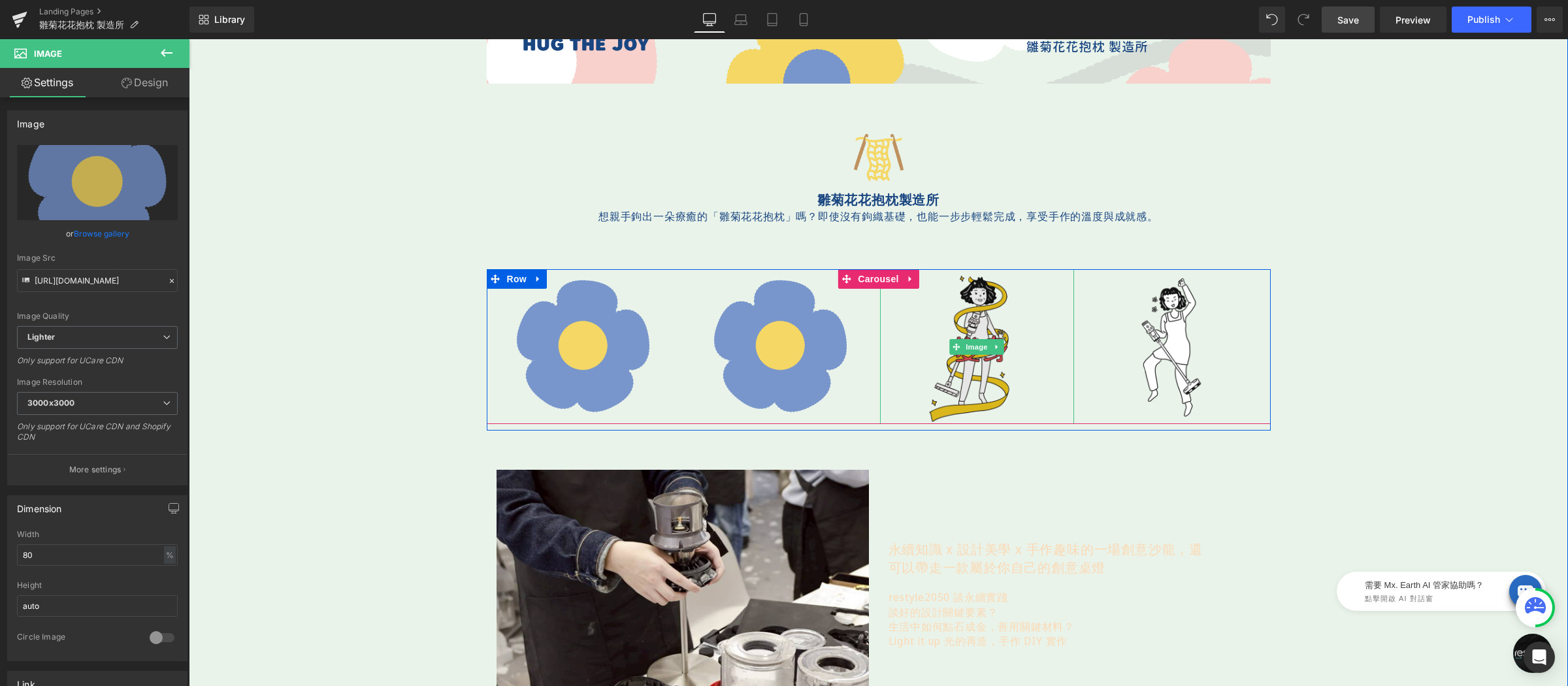
click at [961, 311] on img at bounding box center [977, 347] width 155 height 155
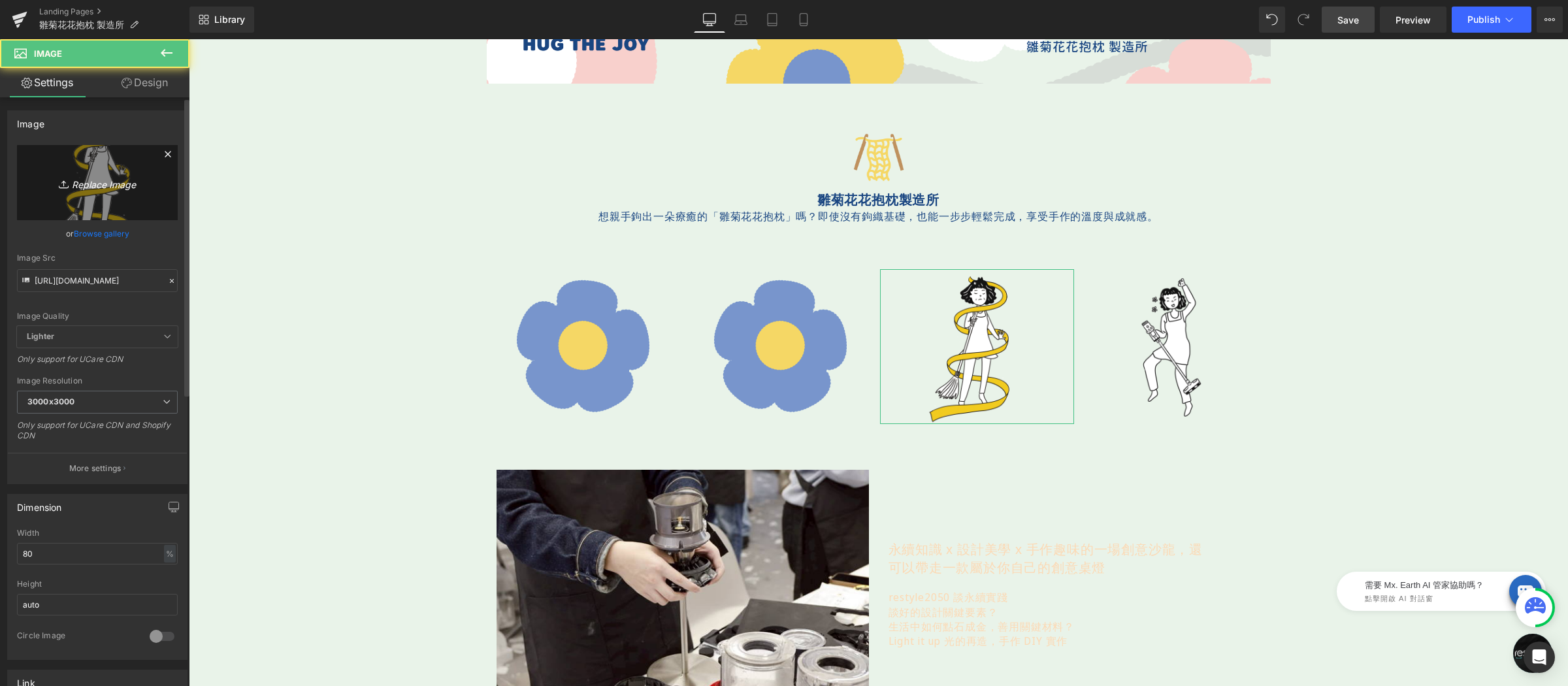
click at [80, 167] on link "Replace Image" at bounding box center [97, 183] width 161 height 75
type input "C:\fakepath\花-350x350.png"
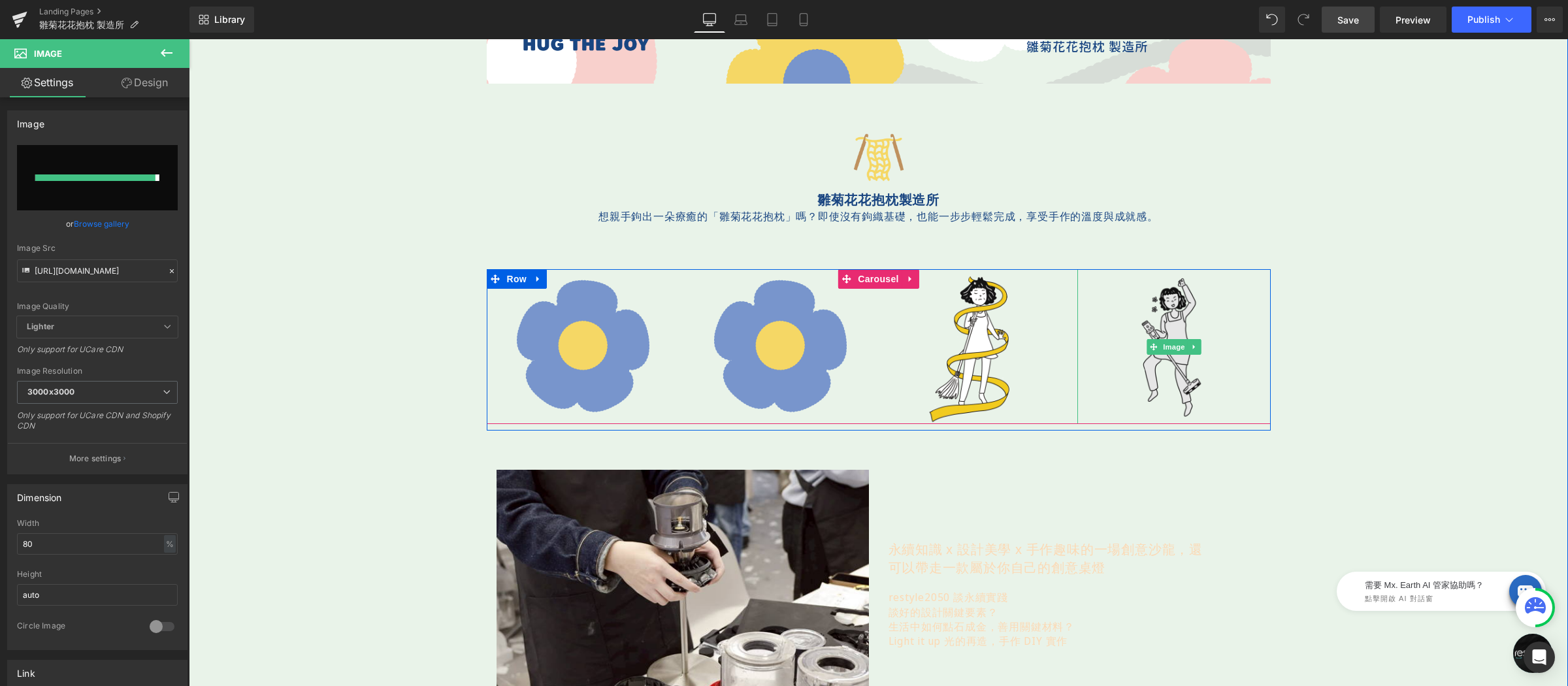
type input "https://ucarecdn.com/3a988c71-5655-4ae7-9b73-5eda8224092b/-/format/auto/-/previ…"
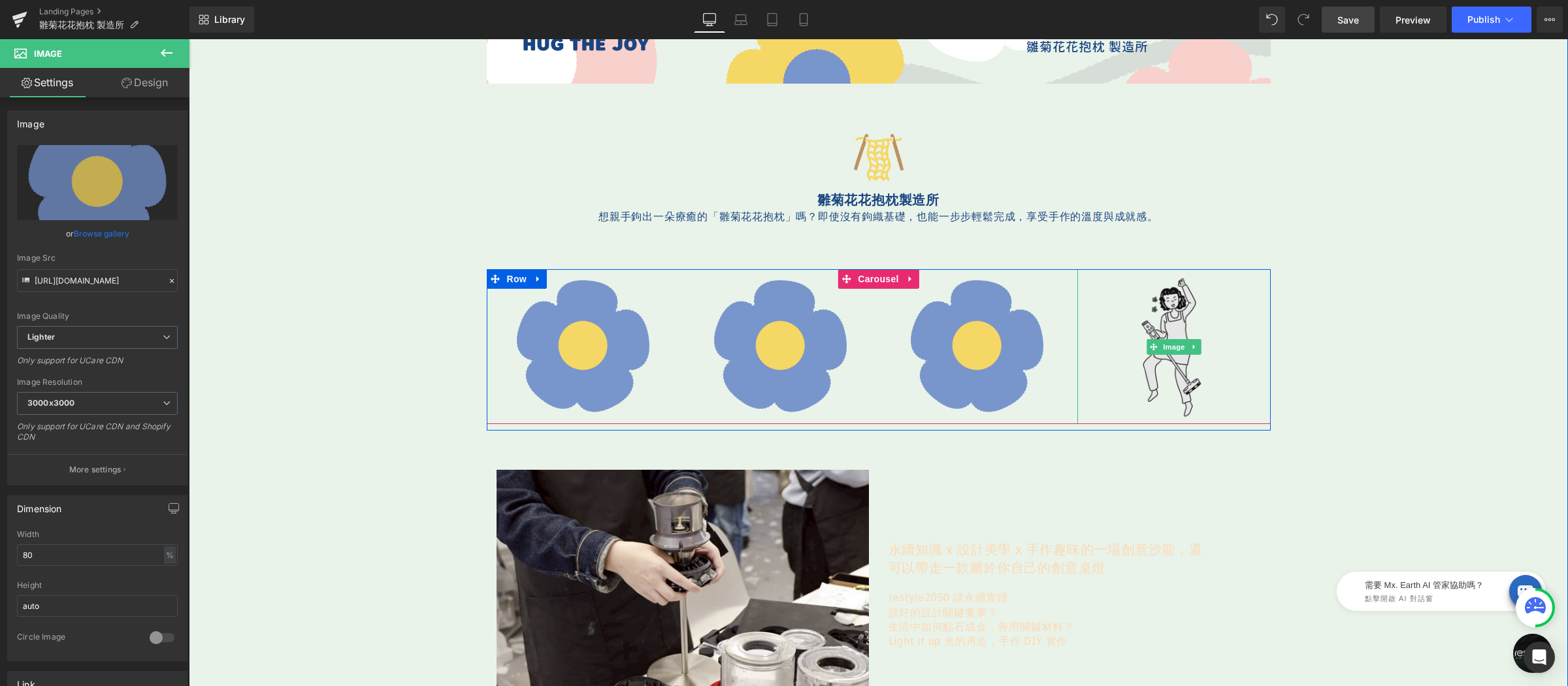
click at [1177, 296] on img at bounding box center [1174, 347] width 155 height 155
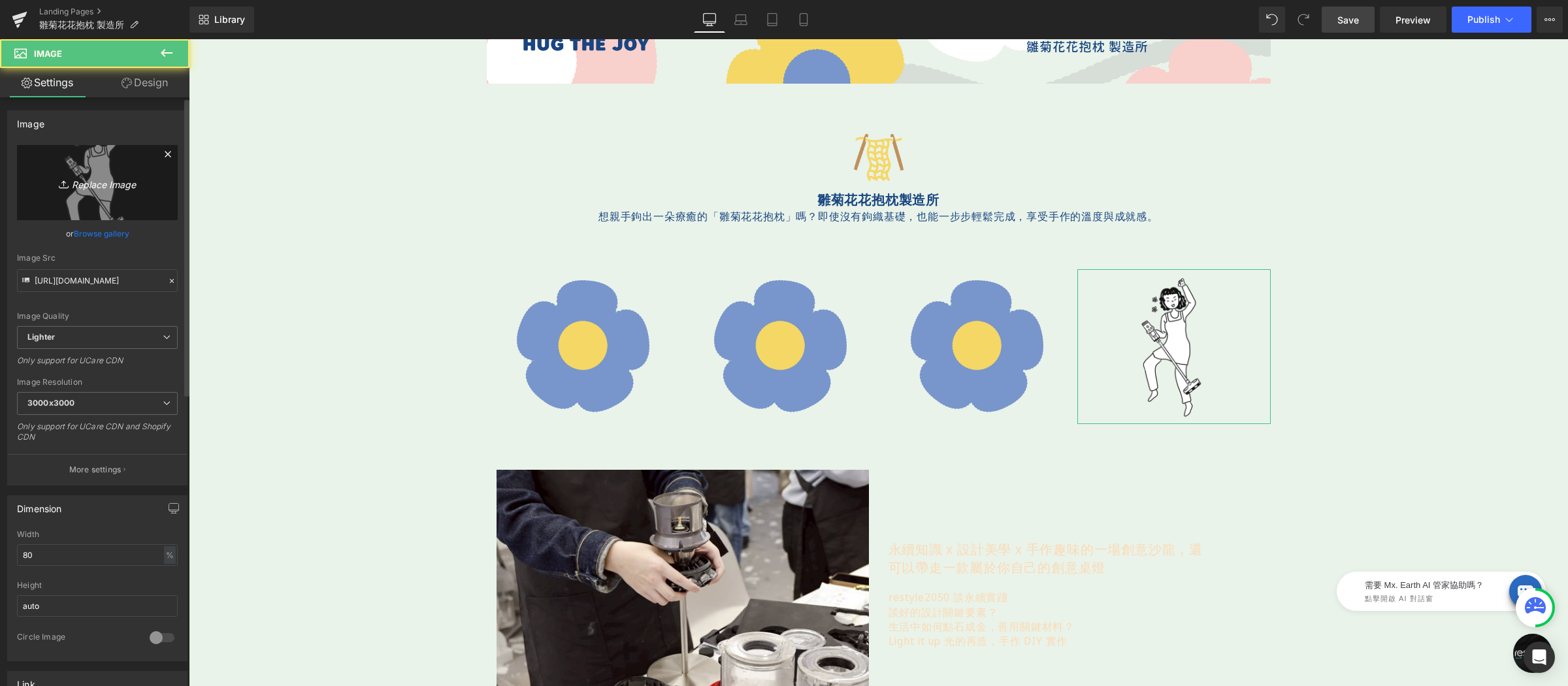
click at [115, 186] on icon "Replace Image" at bounding box center [97, 183] width 104 height 16
type input "C:\fakepath\花-350x350.png"
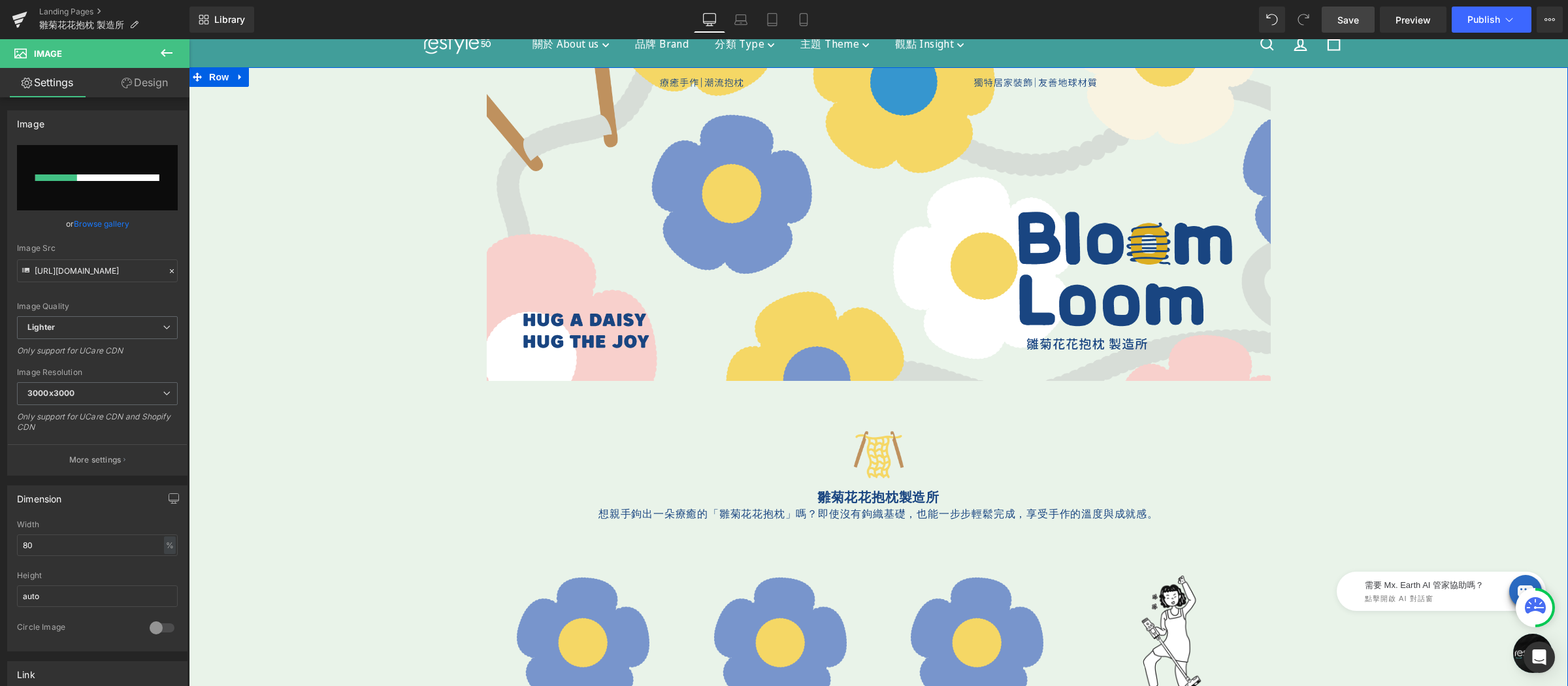
scroll to position [229, 0]
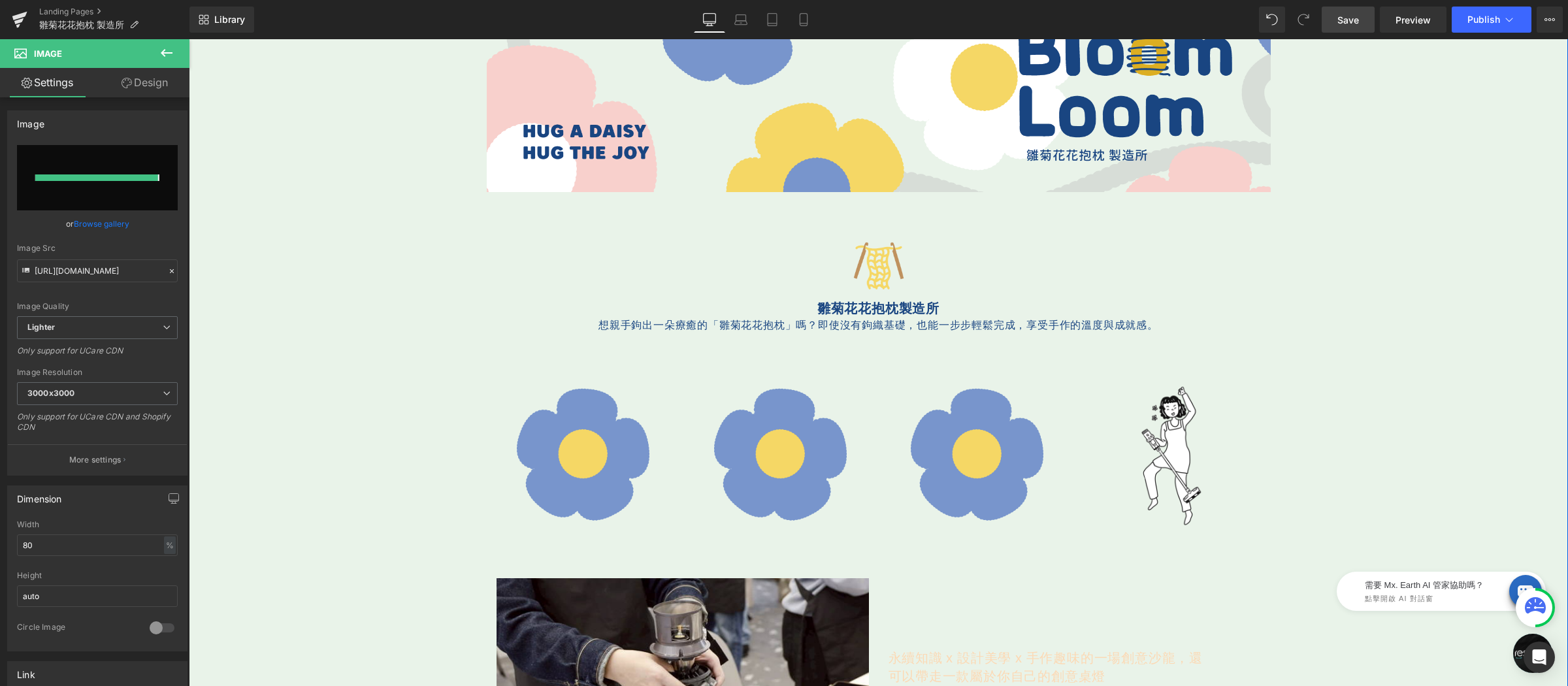
type input "https://ucarecdn.com/d7dadcf5-0893-4309-8281-9f5013d6ff19/-/format/auto/-/previ…"
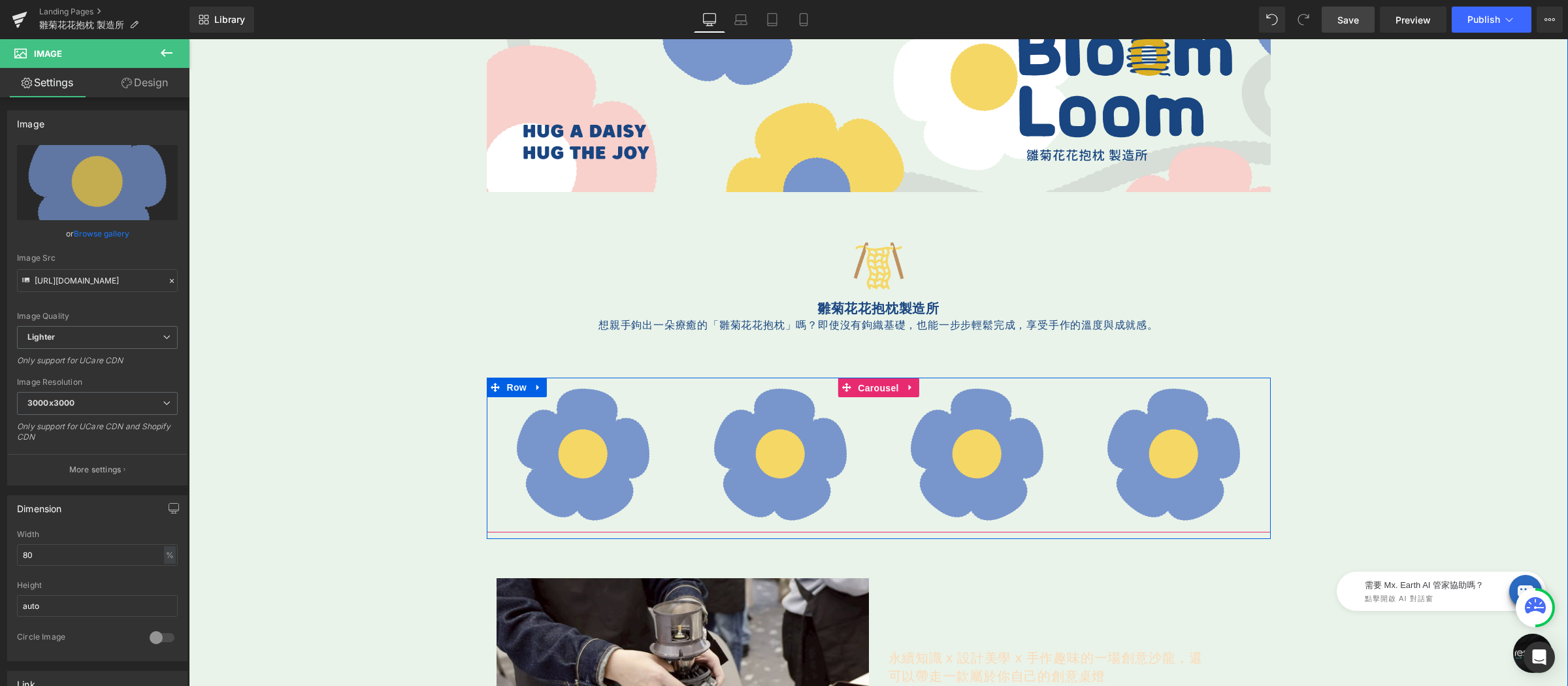
click at [874, 386] on div "Image Image Image Image Image Image" at bounding box center [878, 455] width 784 height 155
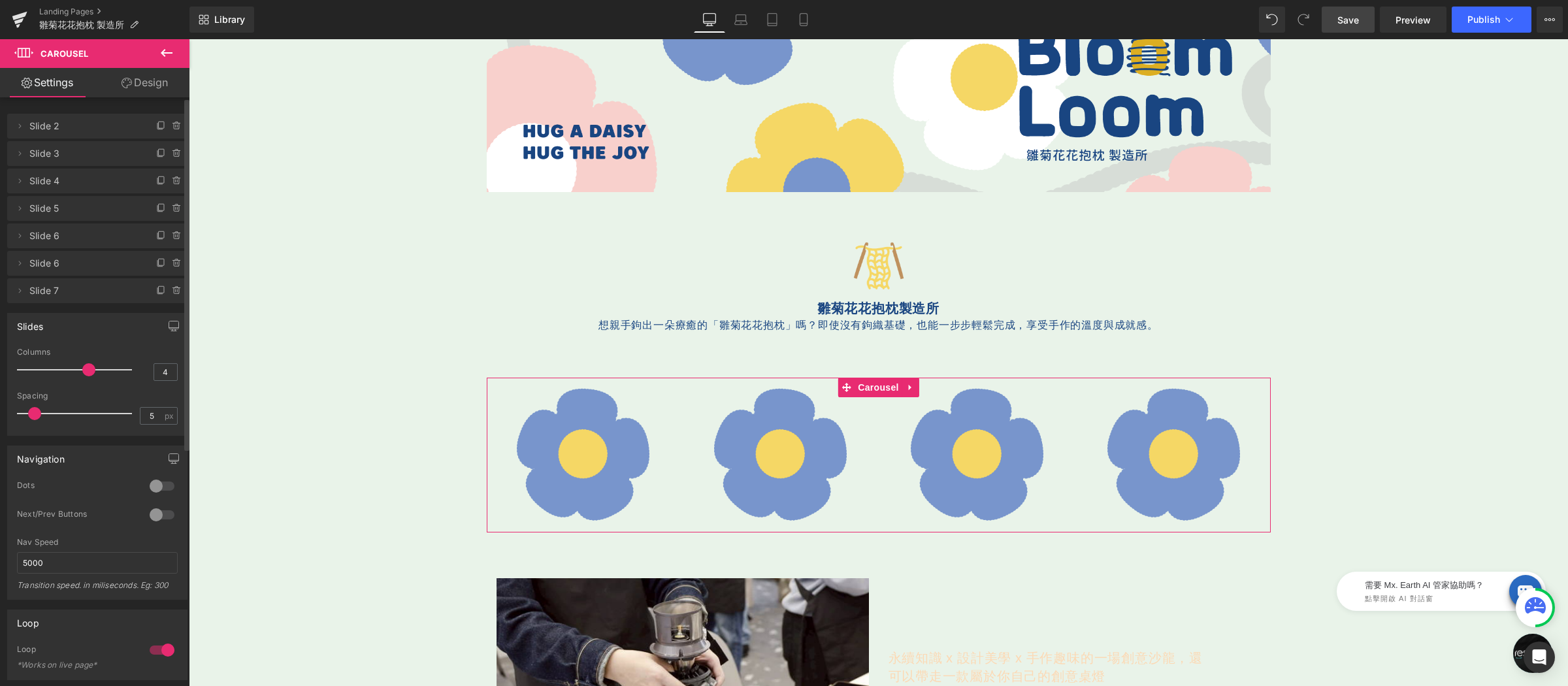
click at [150, 519] on div at bounding box center [161, 515] width 31 height 21
click at [500, 450] on button "‹" at bounding box center [506, 456] width 39 height 39
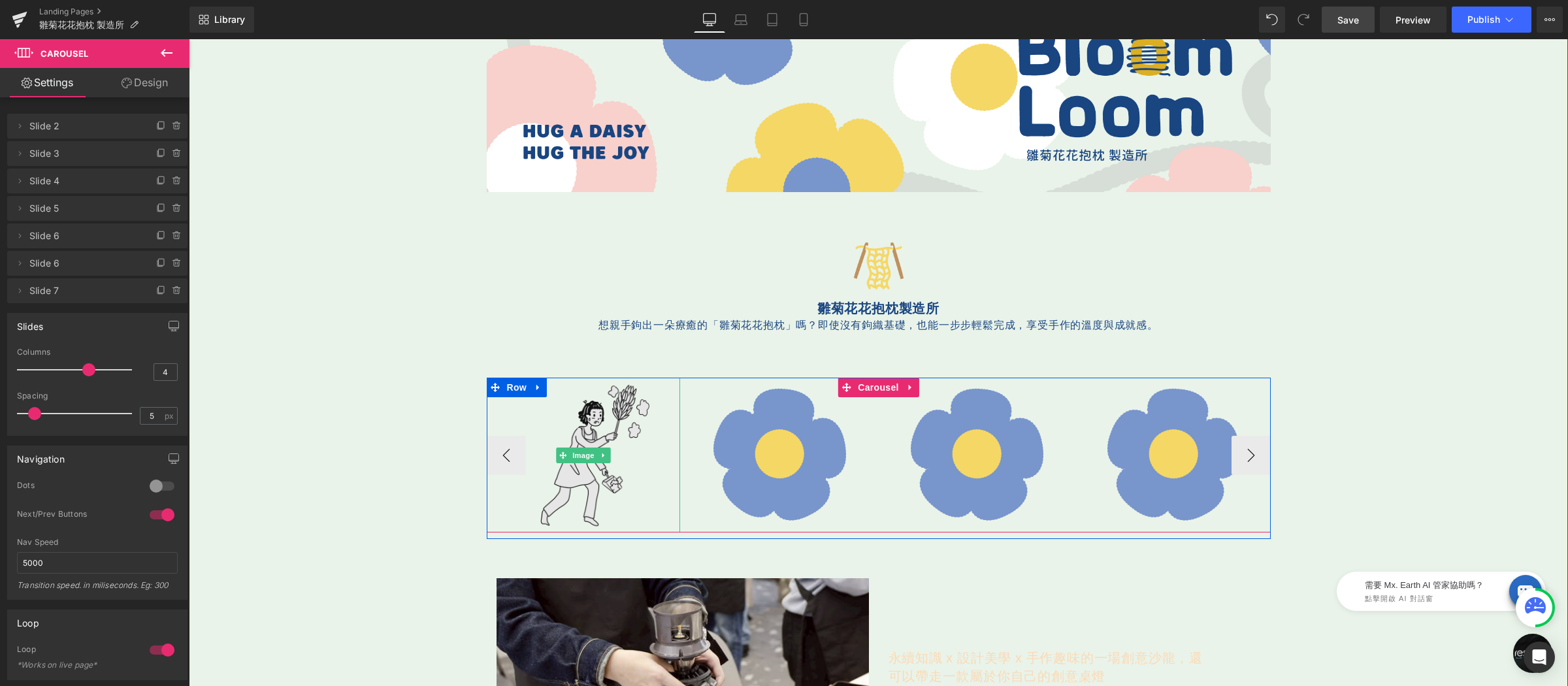
click at [554, 421] on img at bounding box center [583, 455] width 155 height 155
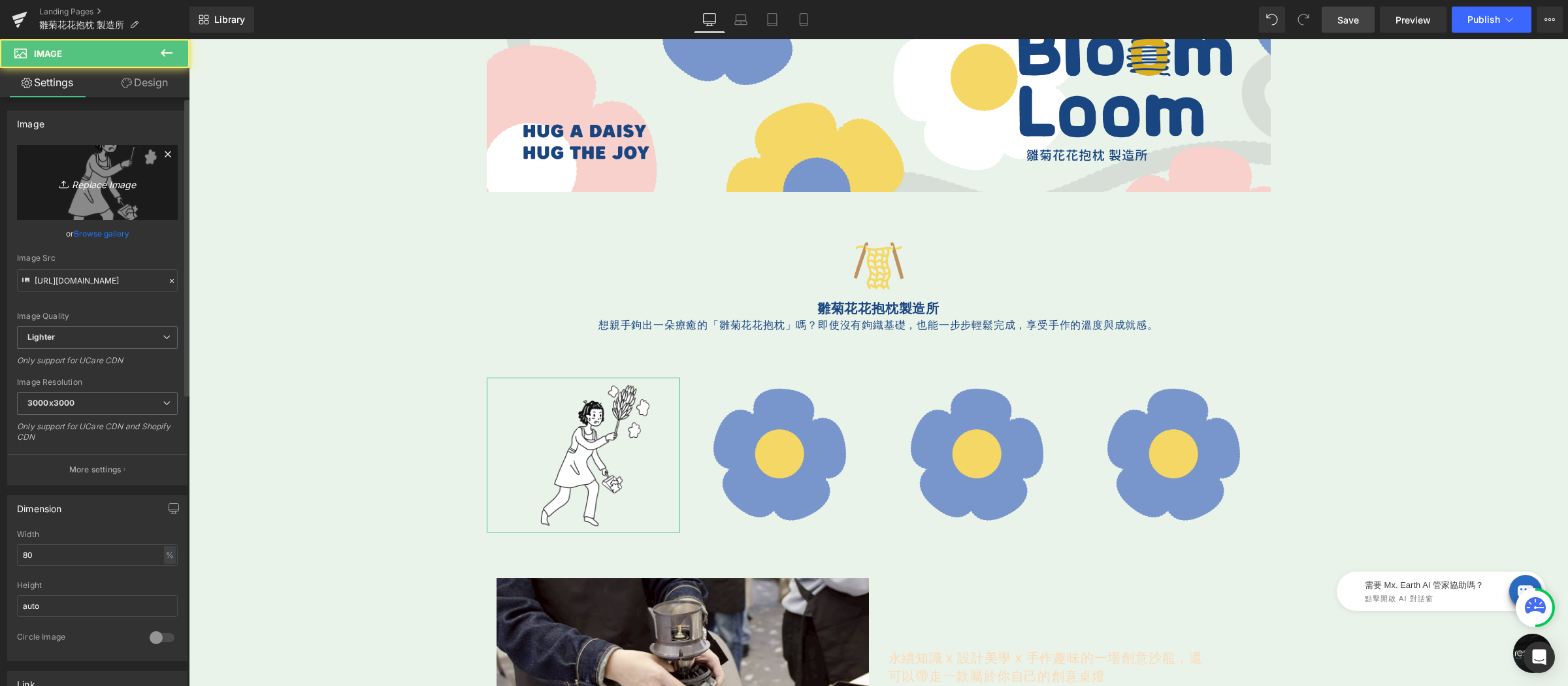
click at [108, 183] on icon "Replace Image" at bounding box center [97, 183] width 104 height 16
type input "C:\fakepath\花-350x350.png"
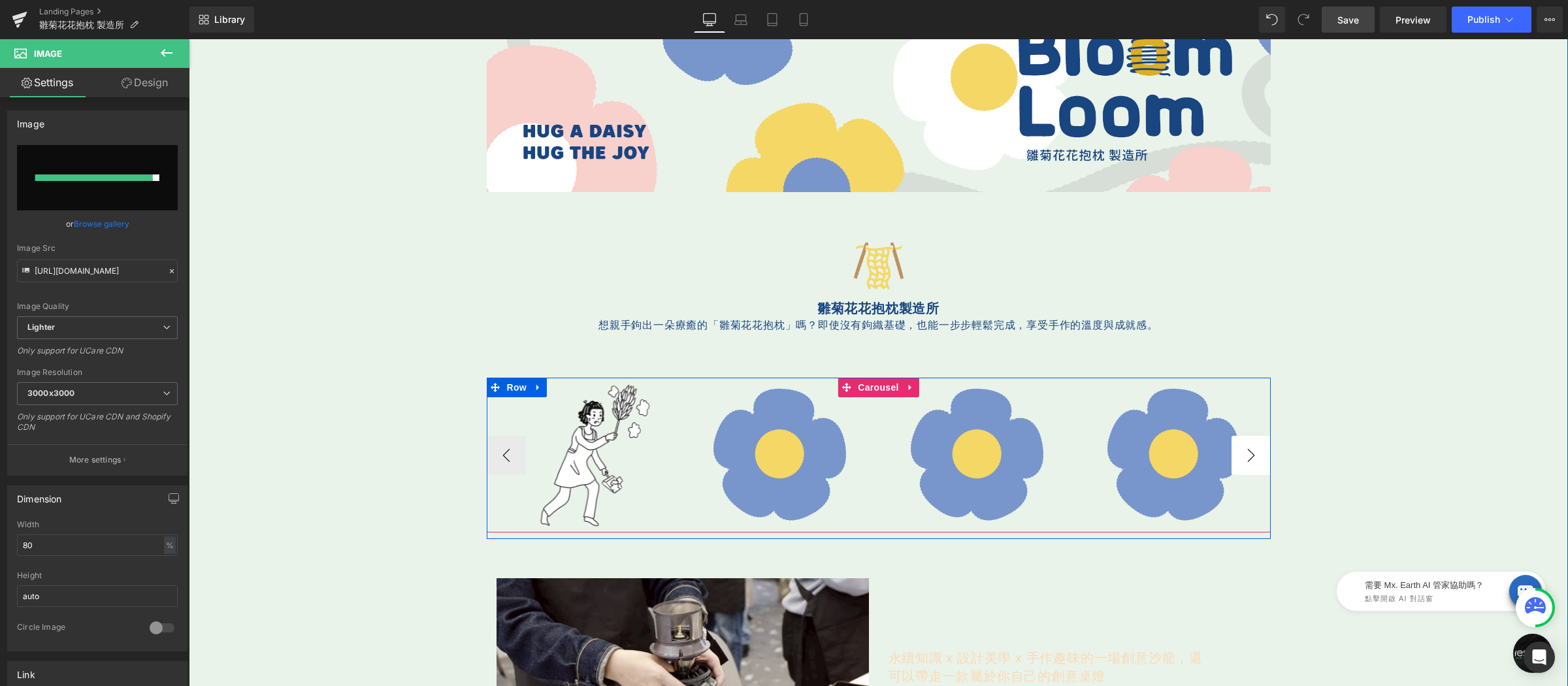
type input "https://ucarecdn.com/e3824c74-d824-467a-88d1-51b98d55b669/-/format/auto/-/previ…"
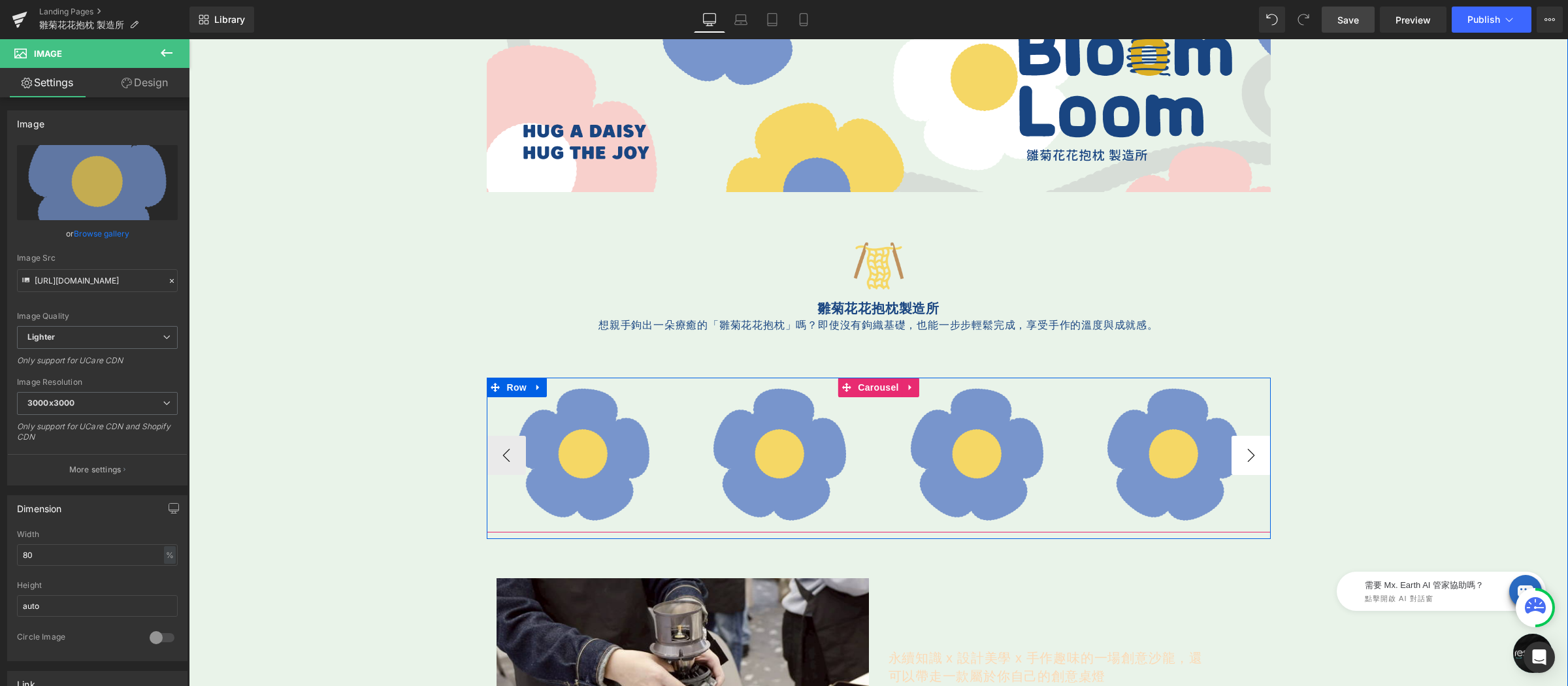
click at [1241, 453] on button "›" at bounding box center [1251, 456] width 39 height 39
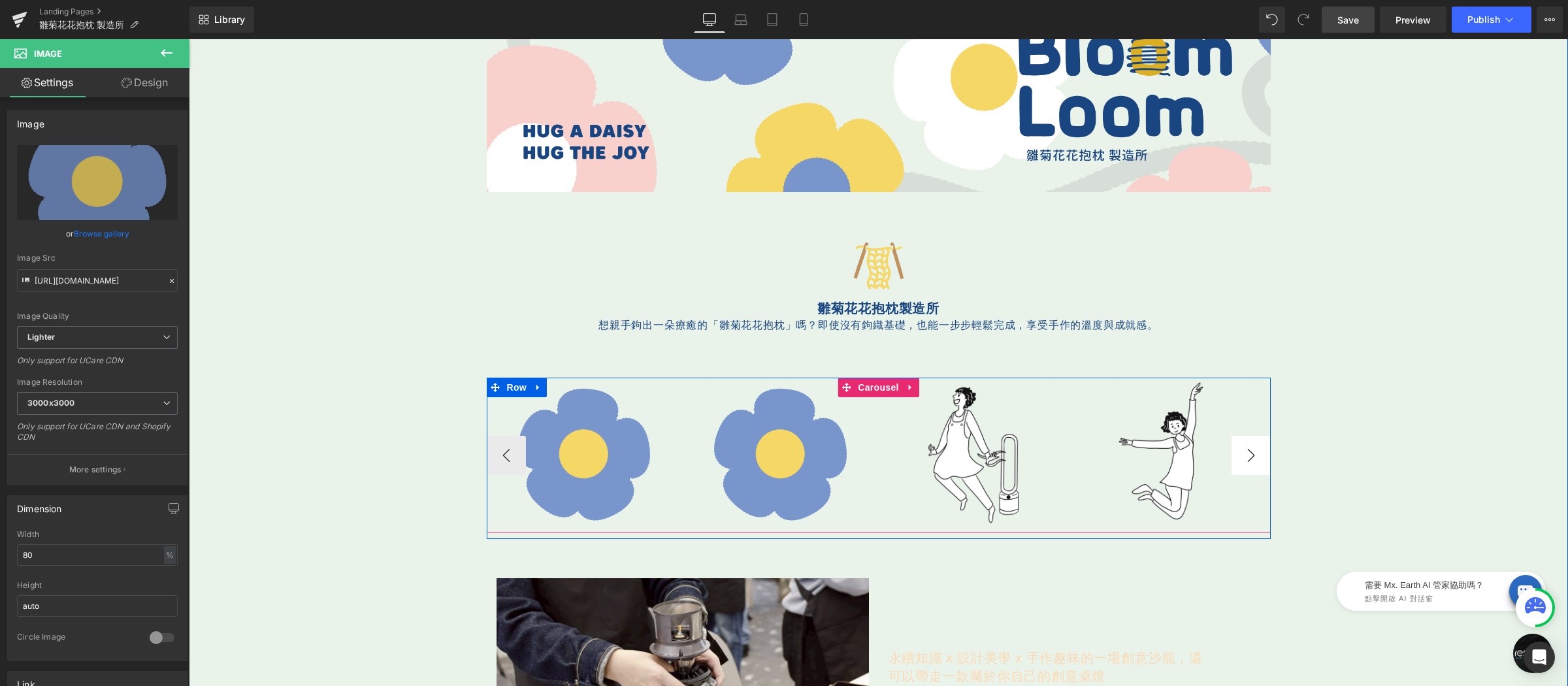
click at [1241, 453] on button "›" at bounding box center [1251, 456] width 39 height 39
click at [1234, 461] on button "›" at bounding box center [1251, 456] width 39 height 39
click at [1240, 459] on button "›" at bounding box center [1251, 456] width 39 height 39
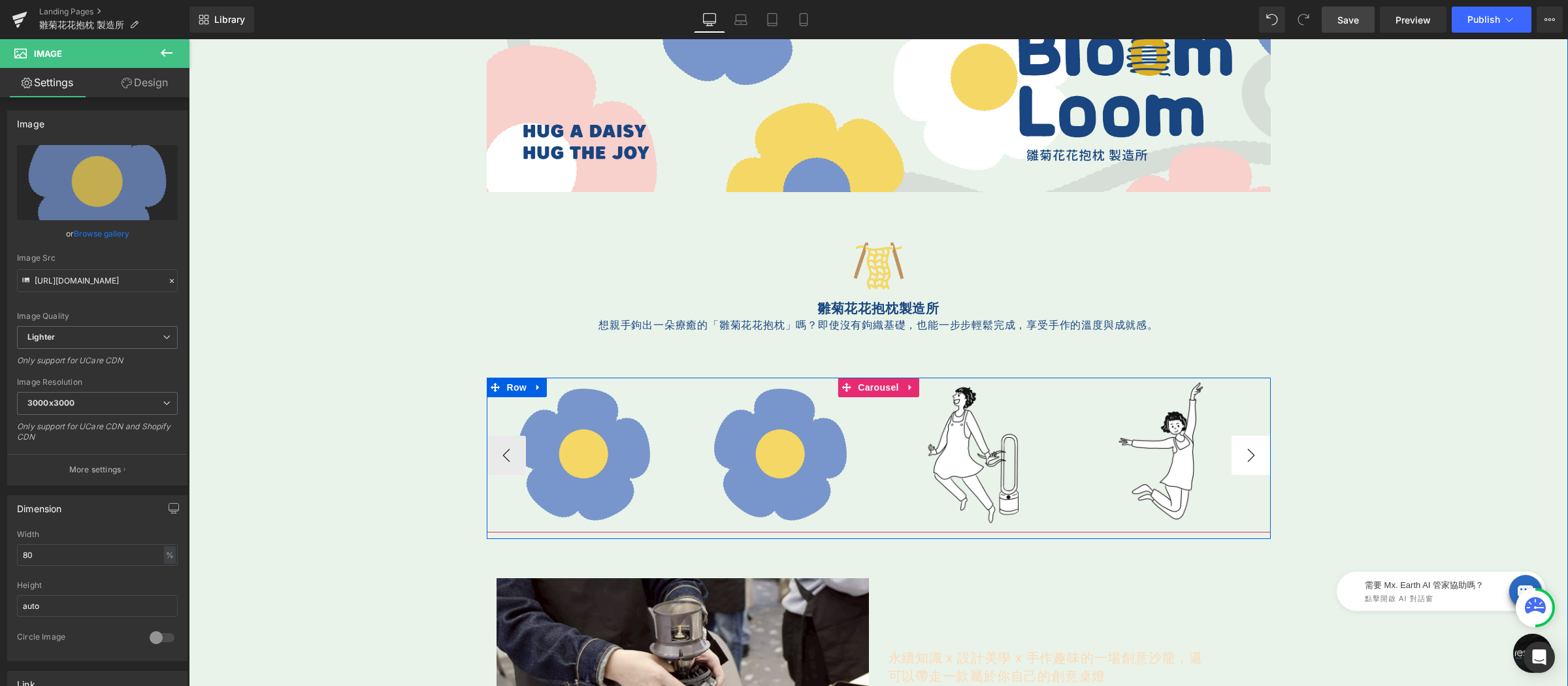
click at [1240, 459] on button "›" at bounding box center [1251, 456] width 39 height 39
click at [1055, 407] on img at bounding box center [977, 455] width 155 height 155
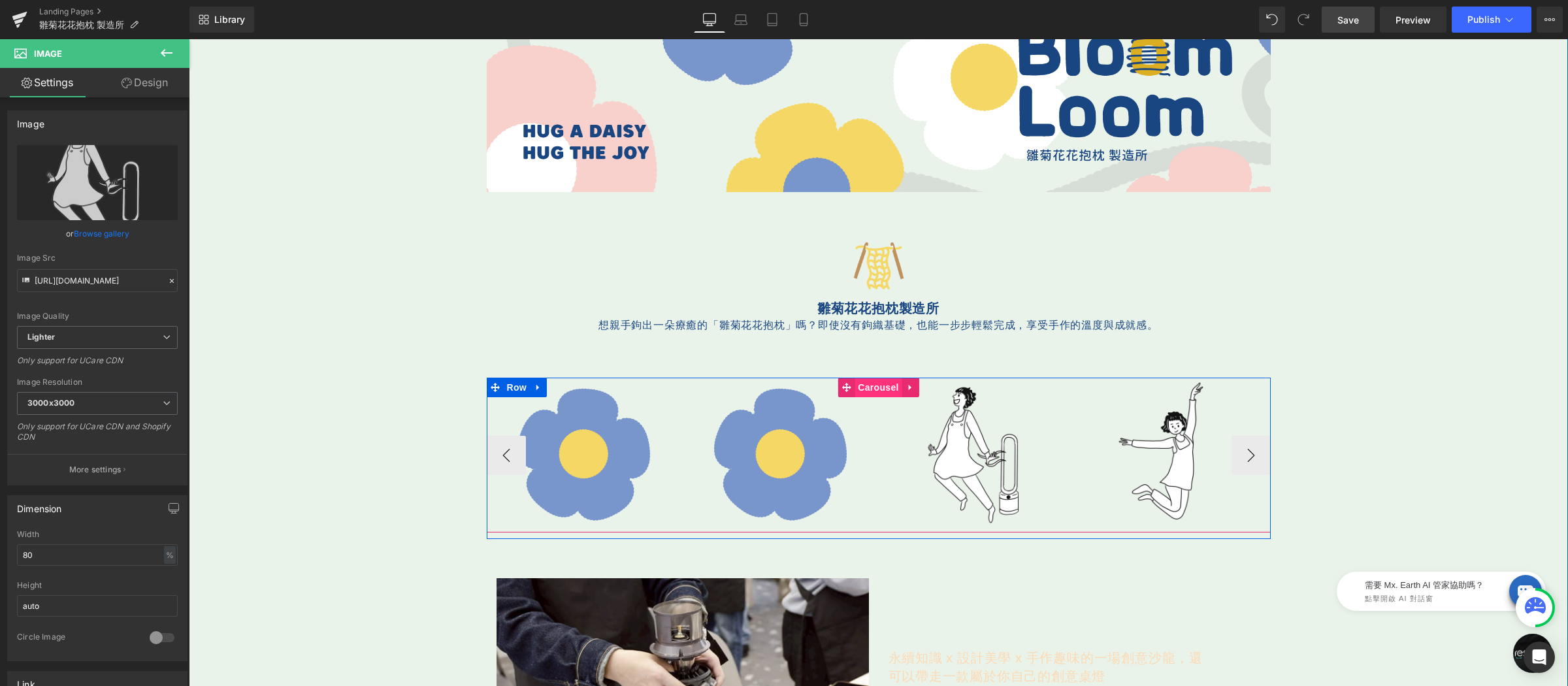
click at [869, 387] on div "Image Image Image Image Image" at bounding box center [878, 455] width 784 height 155
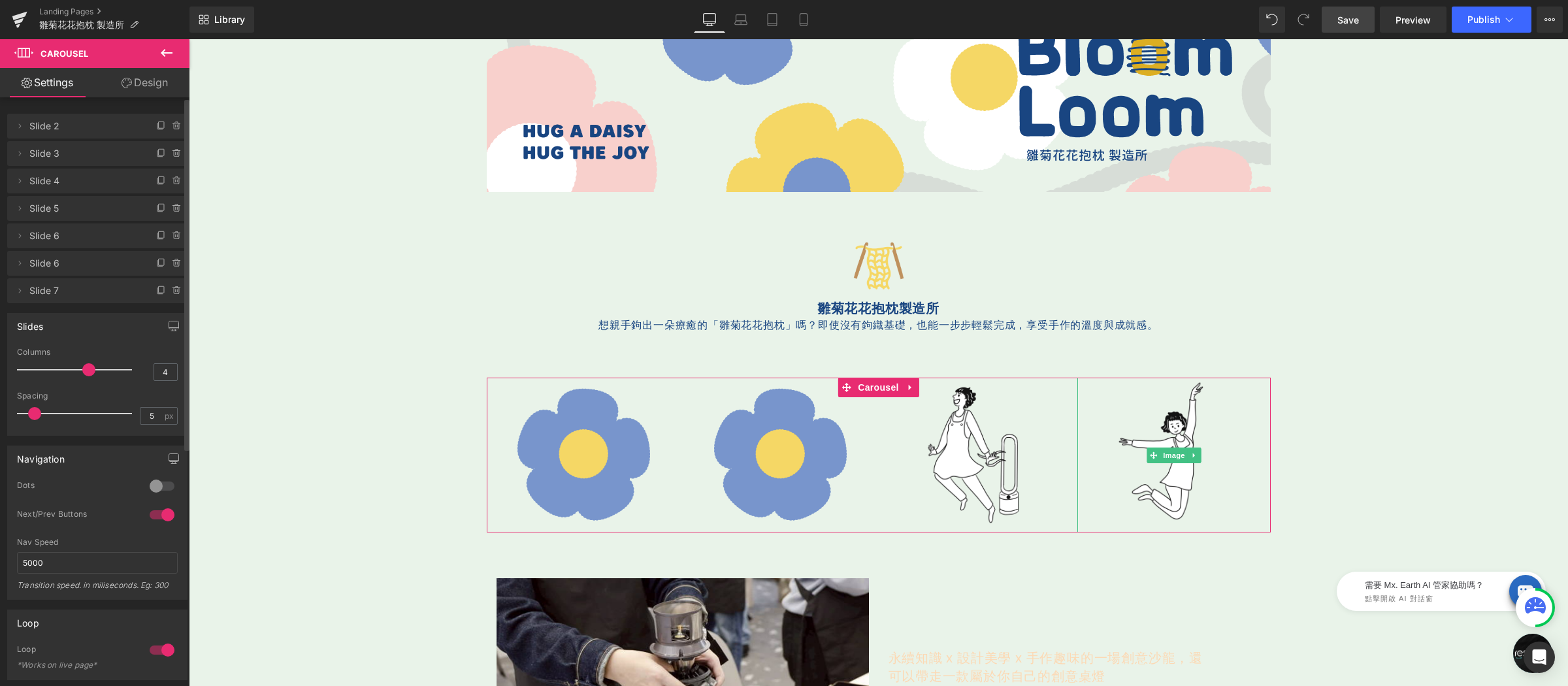
click at [172, 291] on icon at bounding box center [177, 291] width 10 height 10
click at [158, 289] on button "Delete" at bounding box center [163, 291] width 41 height 17
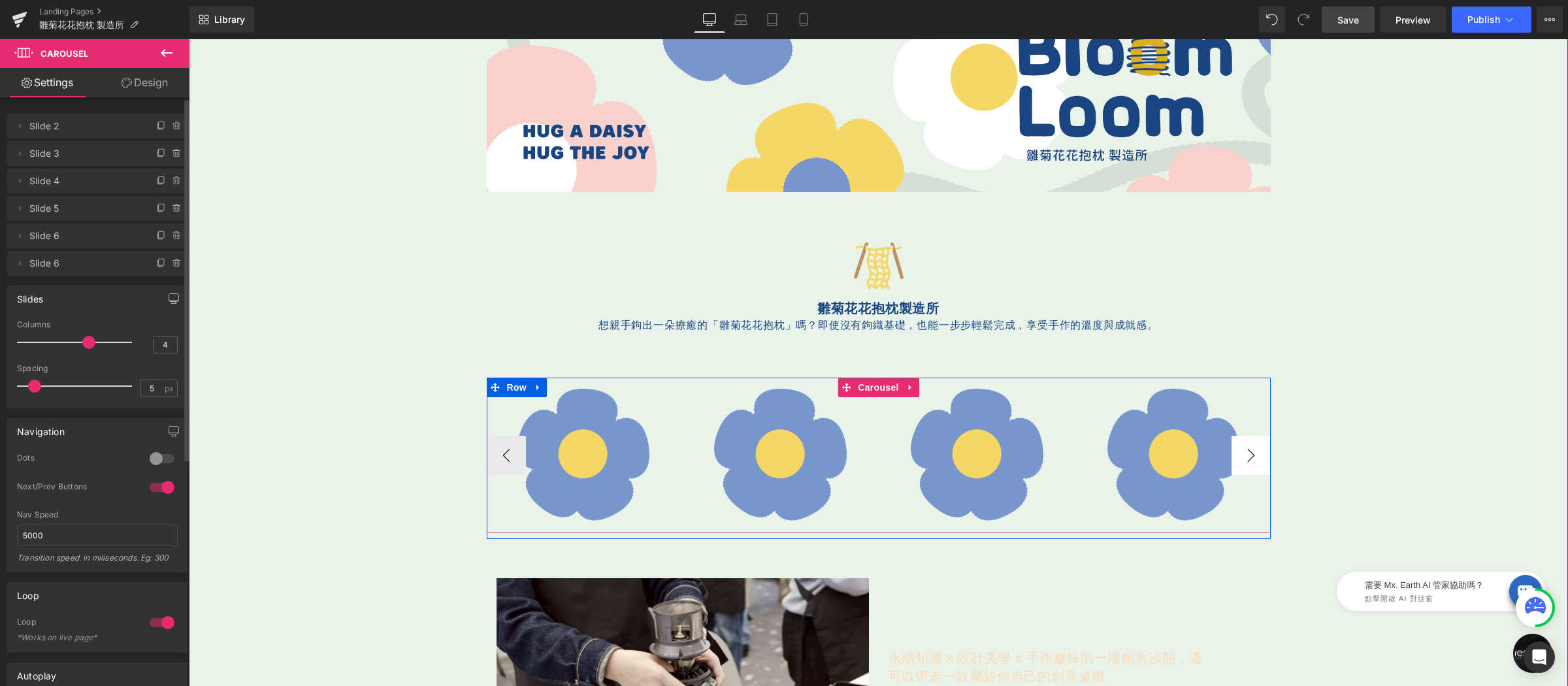
click at [1242, 448] on button "›" at bounding box center [1251, 456] width 39 height 39
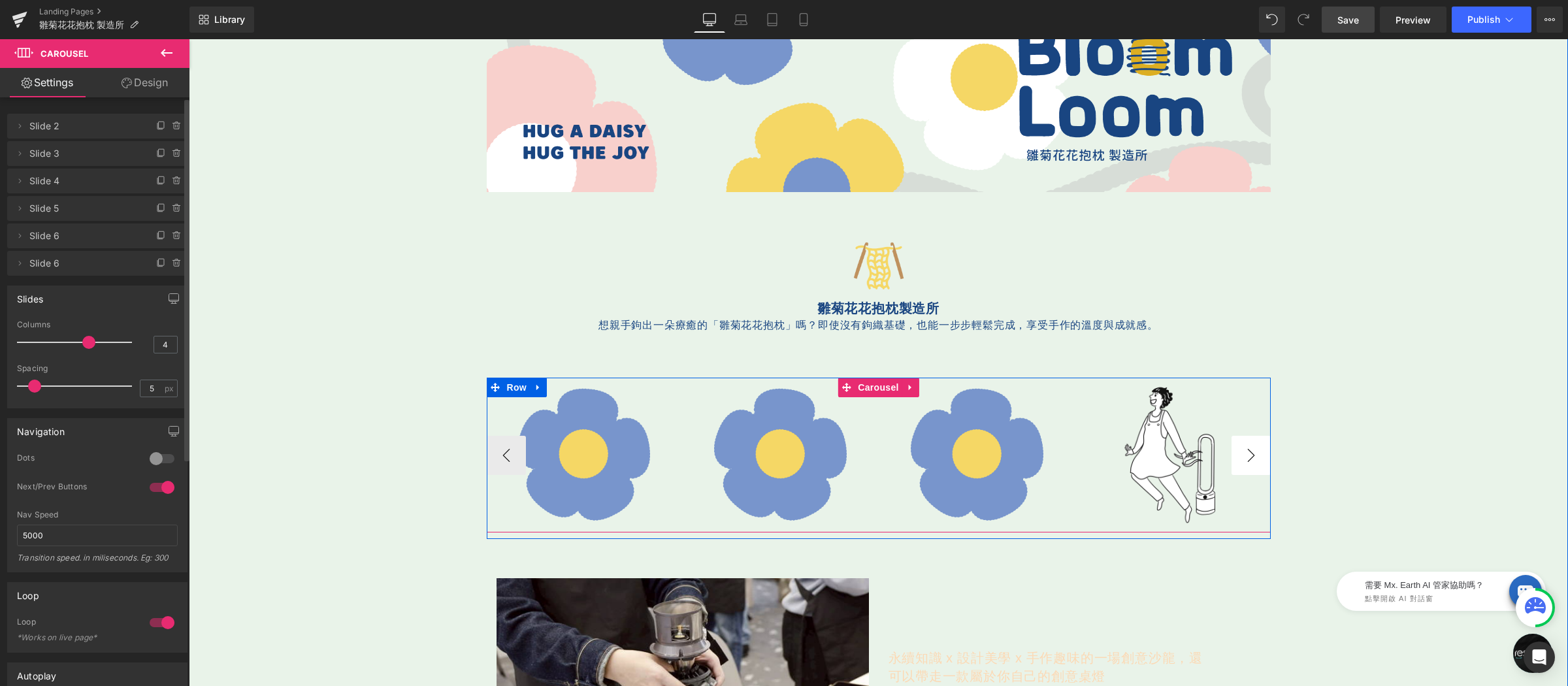
click at [1244, 449] on button "›" at bounding box center [1251, 456] width 39 height 39
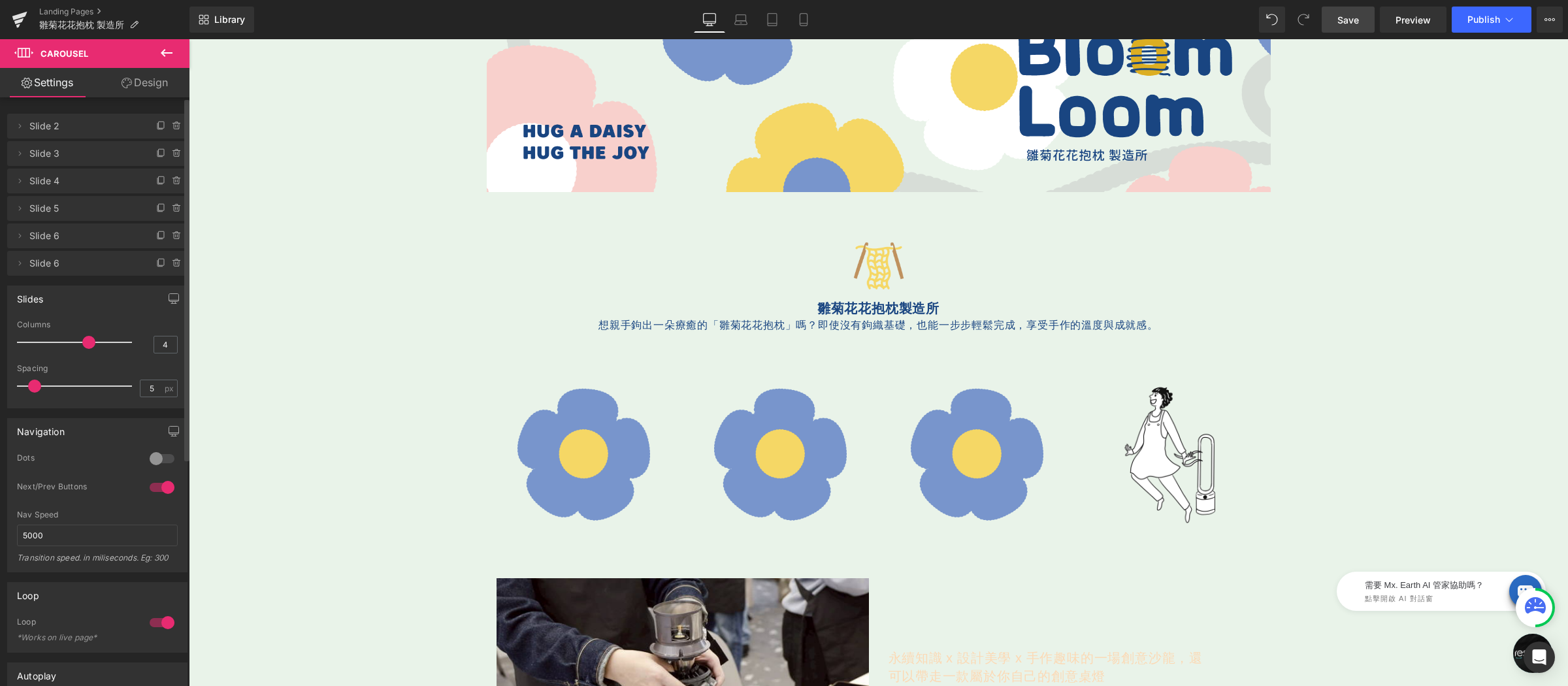
click at [1349, 15] on span "Save" at bounding box center [1348, 20] width 22 height 14
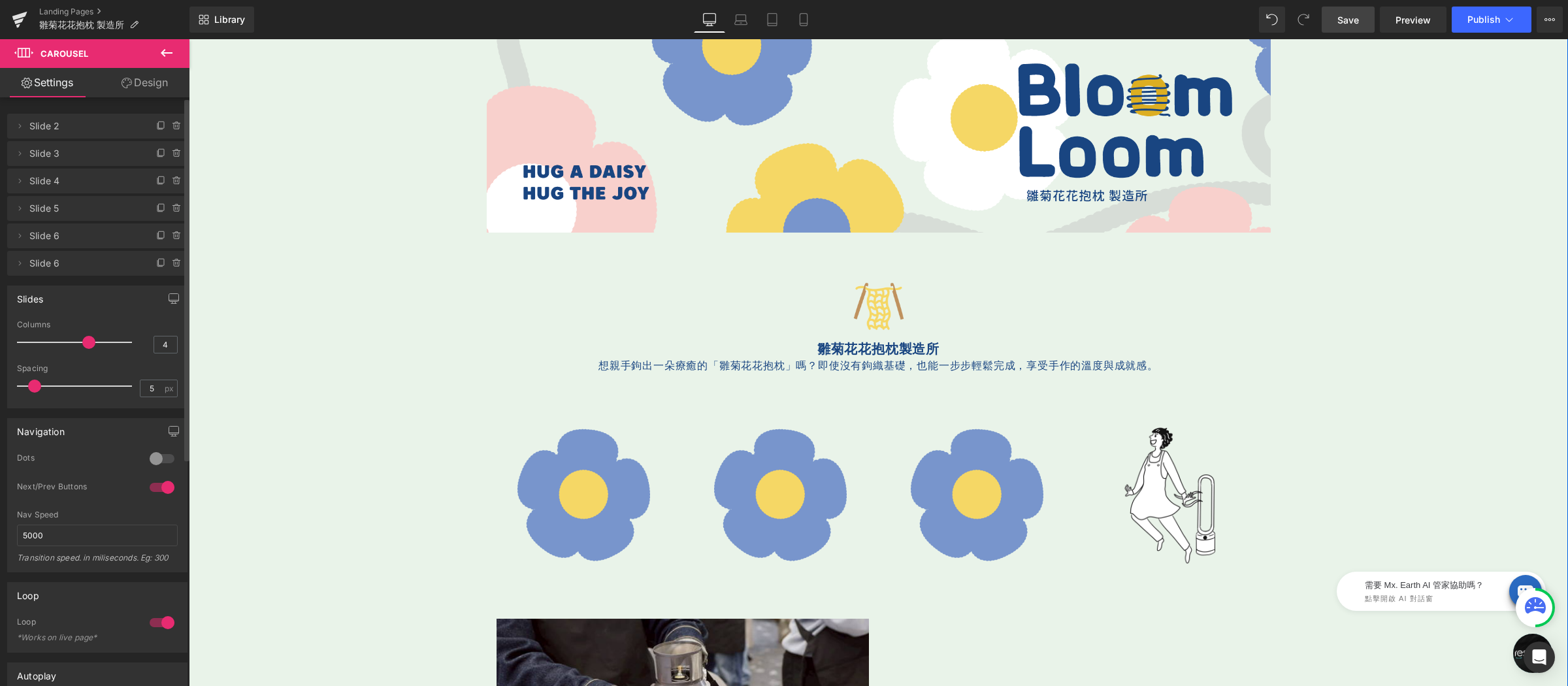
scroll to position [7, 0]
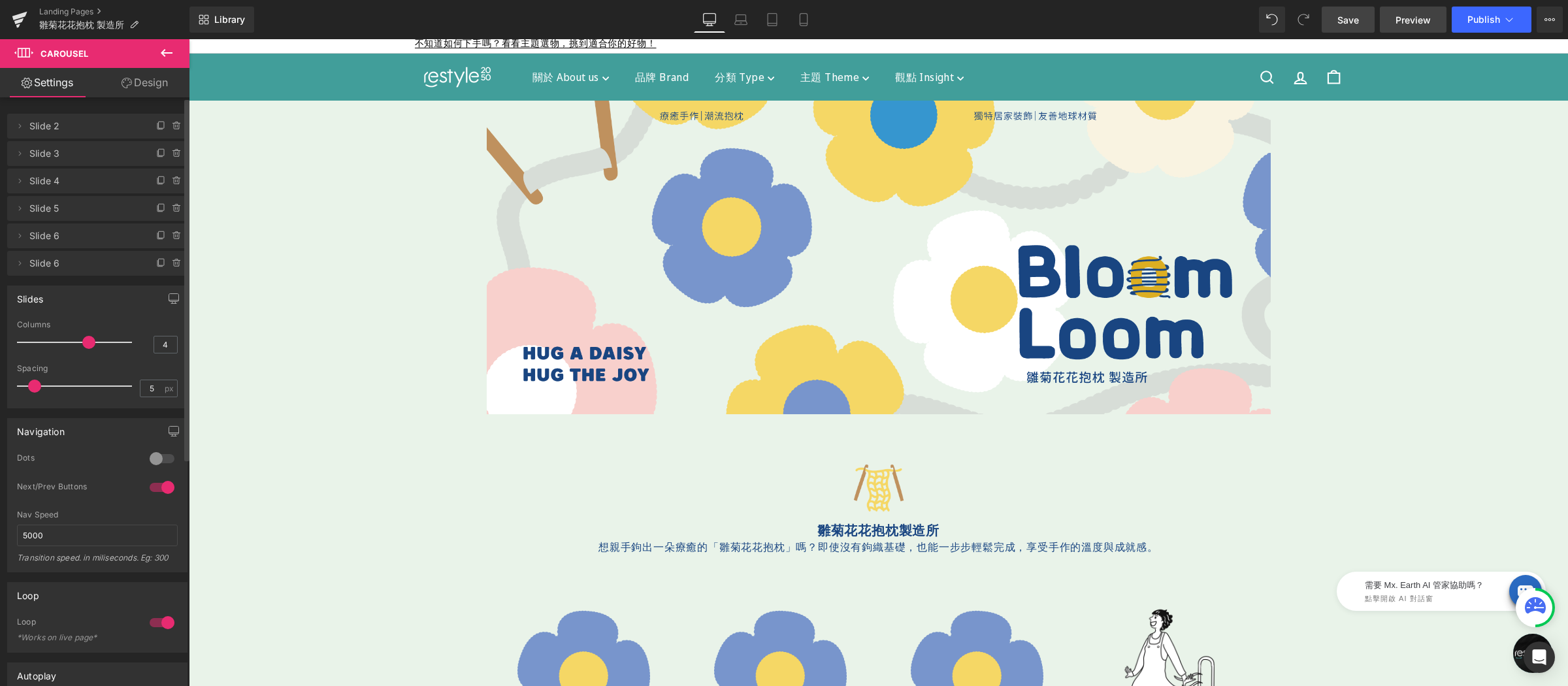
click at [1420, 13] on span "Preview" at bounding box center [1413, 20] width 35 height 14
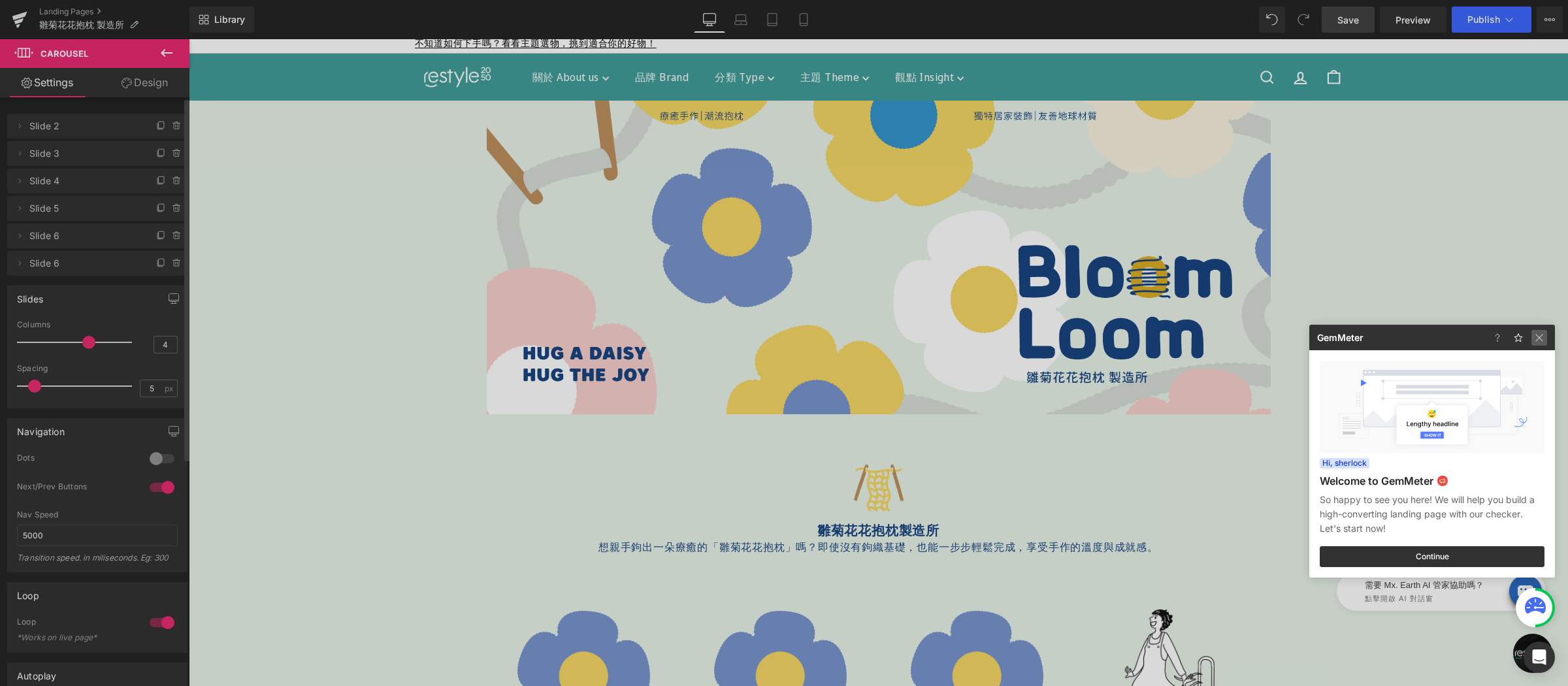
click at [1540, 340] on img at bounding box center [1539, 338] width 15 height 15
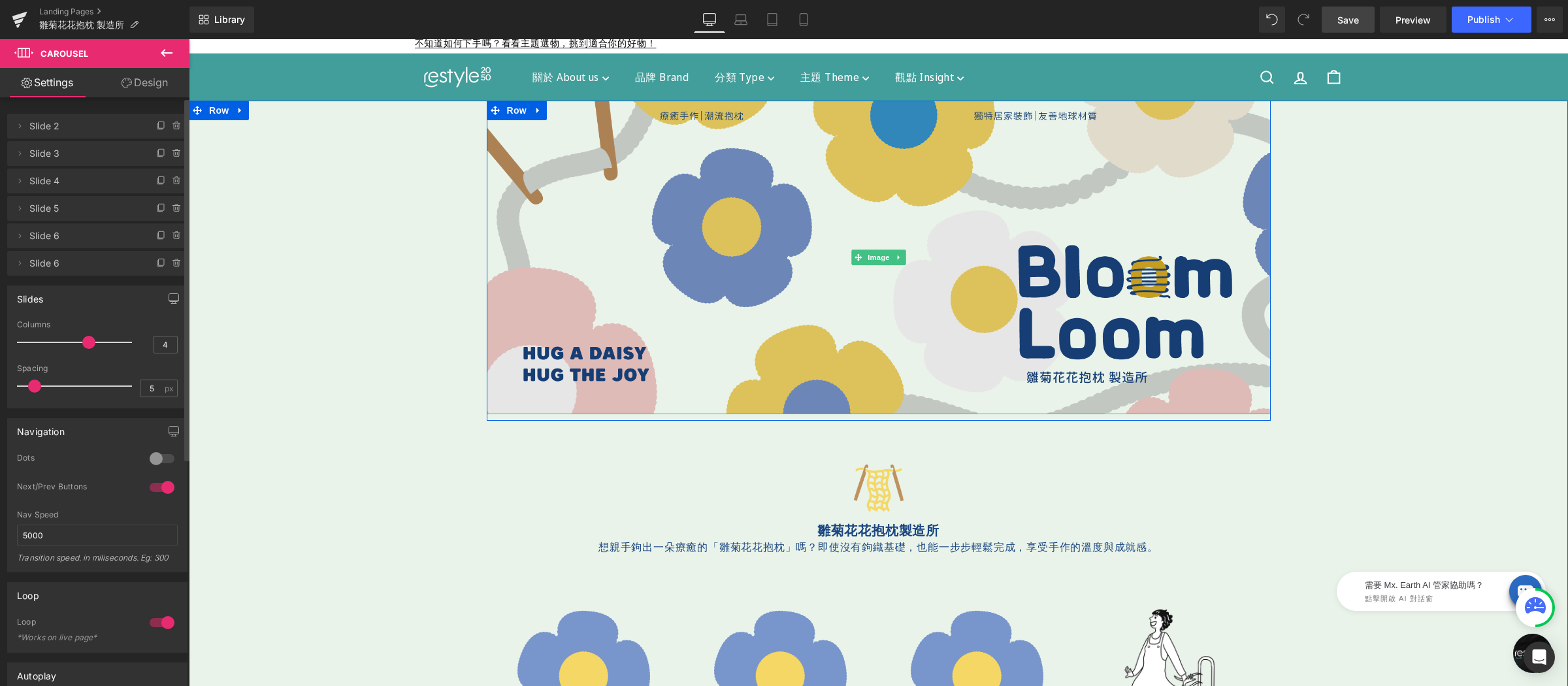
scroll to position [289, 0]
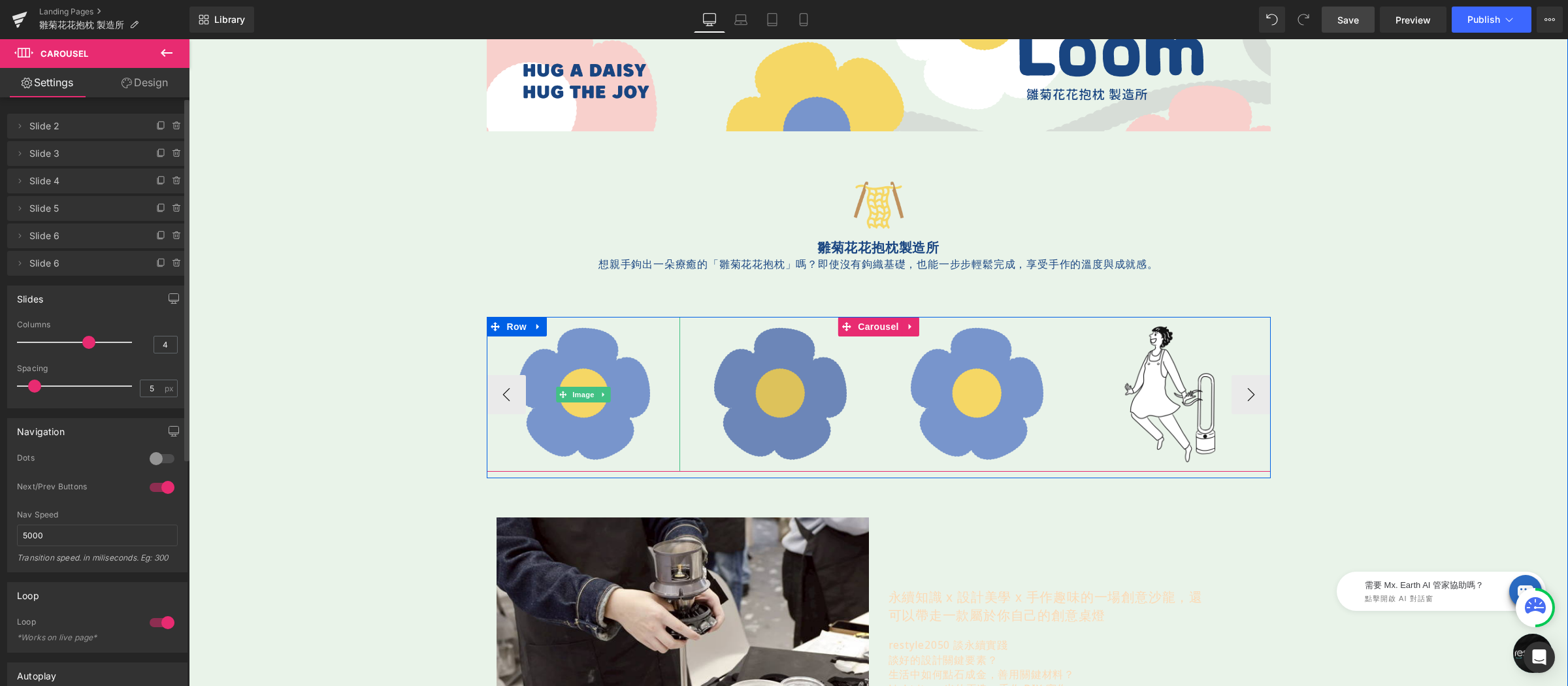
click at [763, 371] on img at bounding box center [780, 395] width 155 height 155
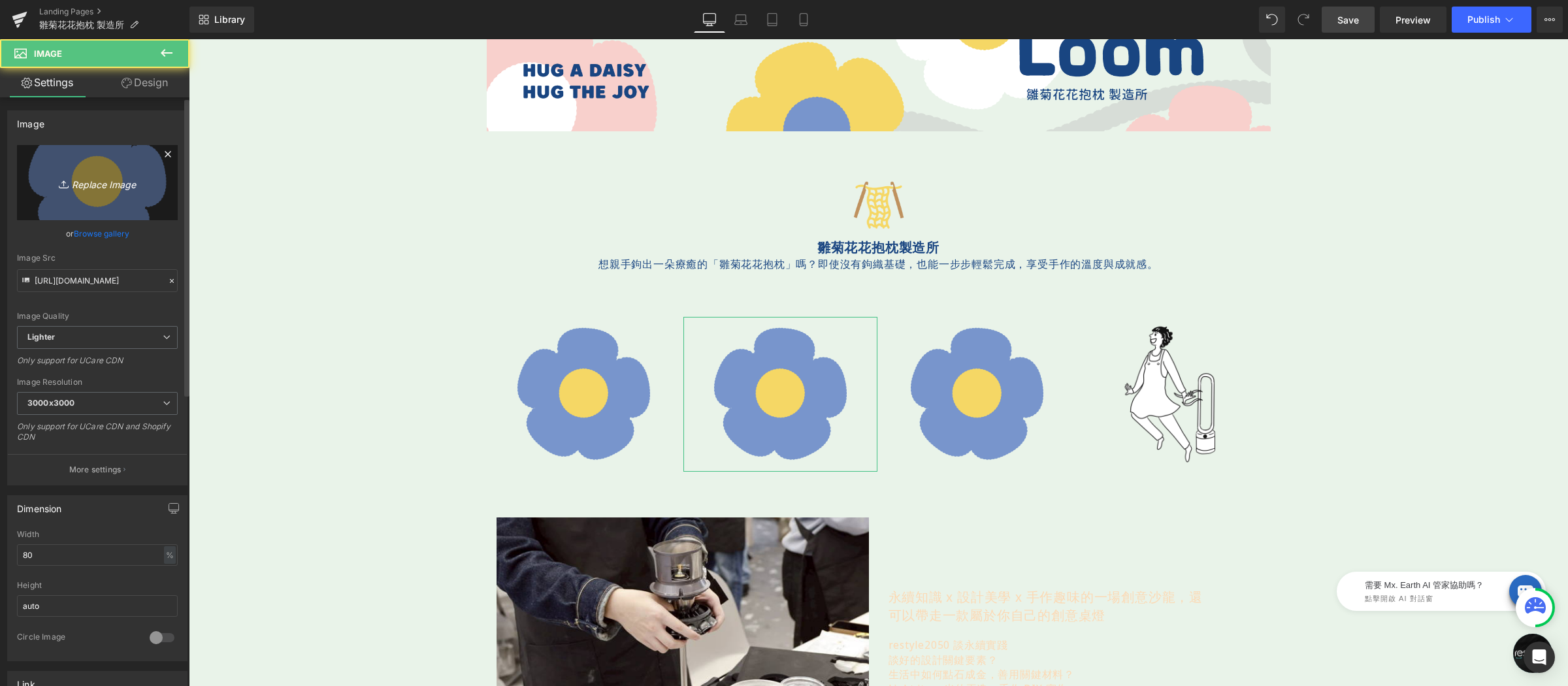
click at [98, 195] on link "Replace Image" at bounding box center [97, 183] width 161 height 75
type input "C:\fakepath\花-350x350-02.png"
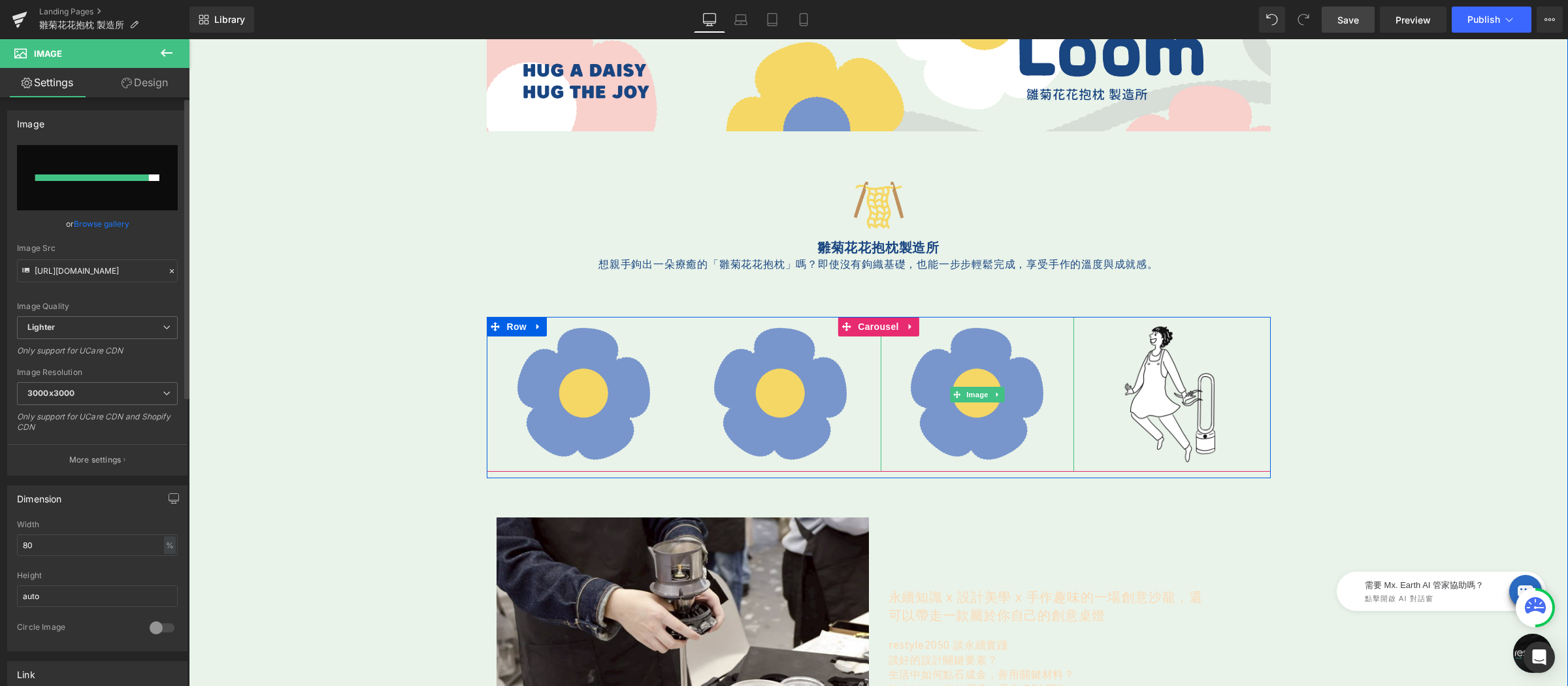
type input "https://ucarecdn.com/c1ad7c4c-6c09-493c-ac85-21c22ff9df27/-/format/auto/-/previ…"
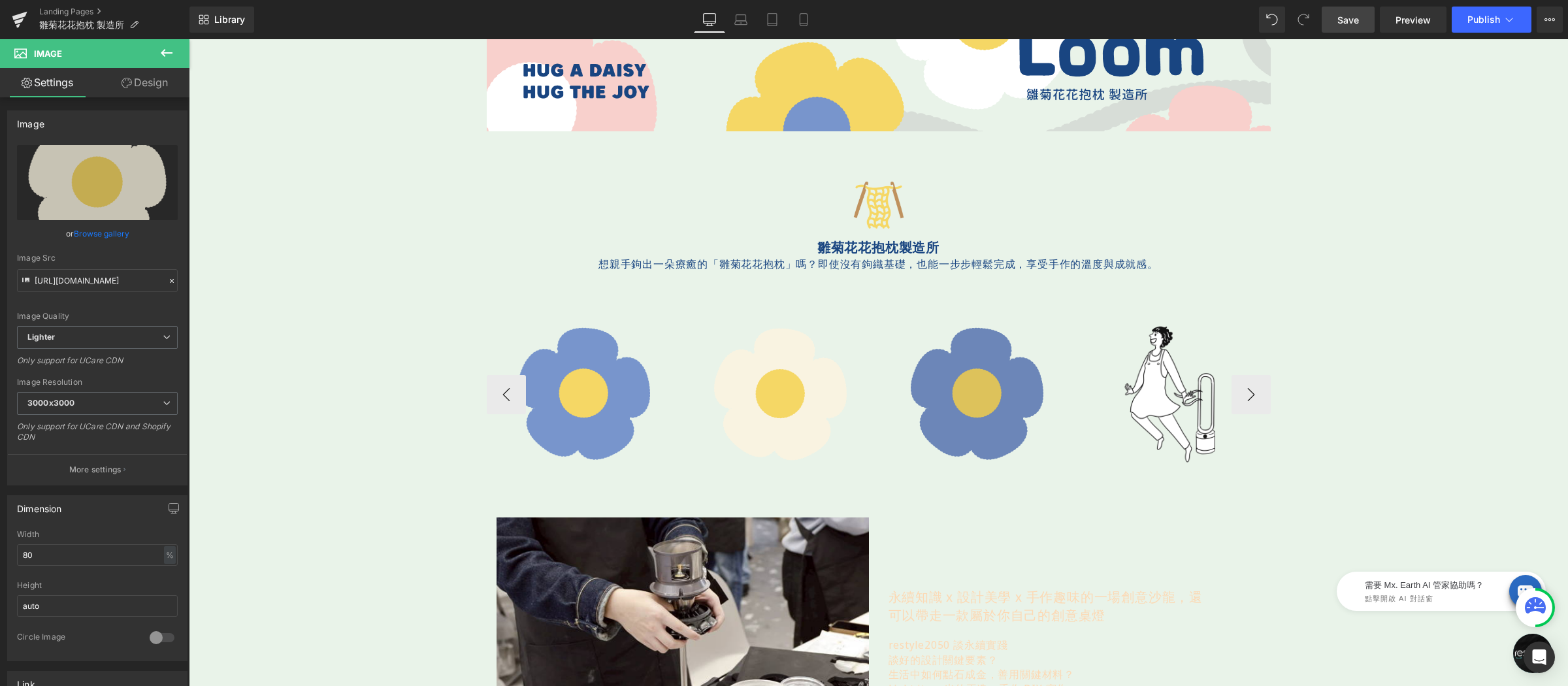
click at [979, 343] on img at bounding box center [977, 395] width 155 height 155
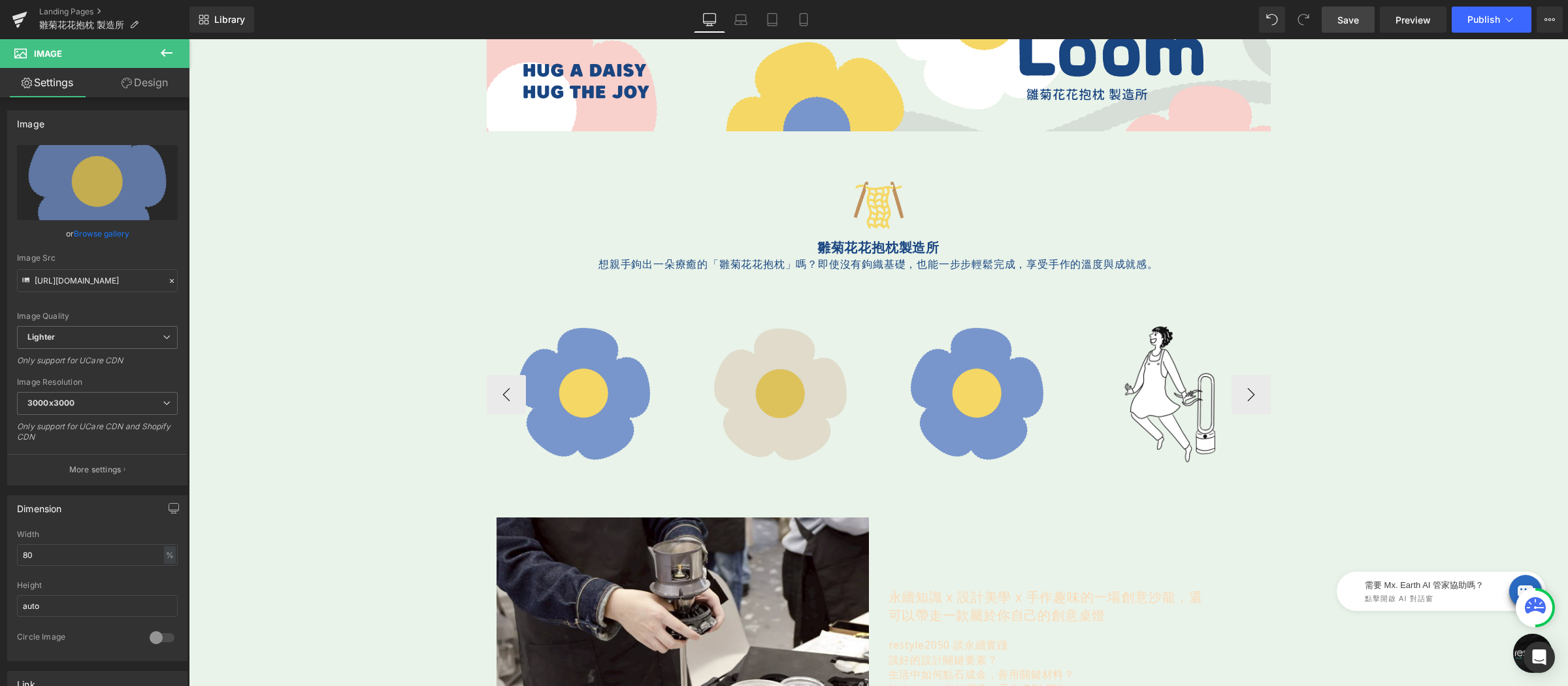
click at [773, 360] on img at bounding box center [780, 395] width 155 height 155
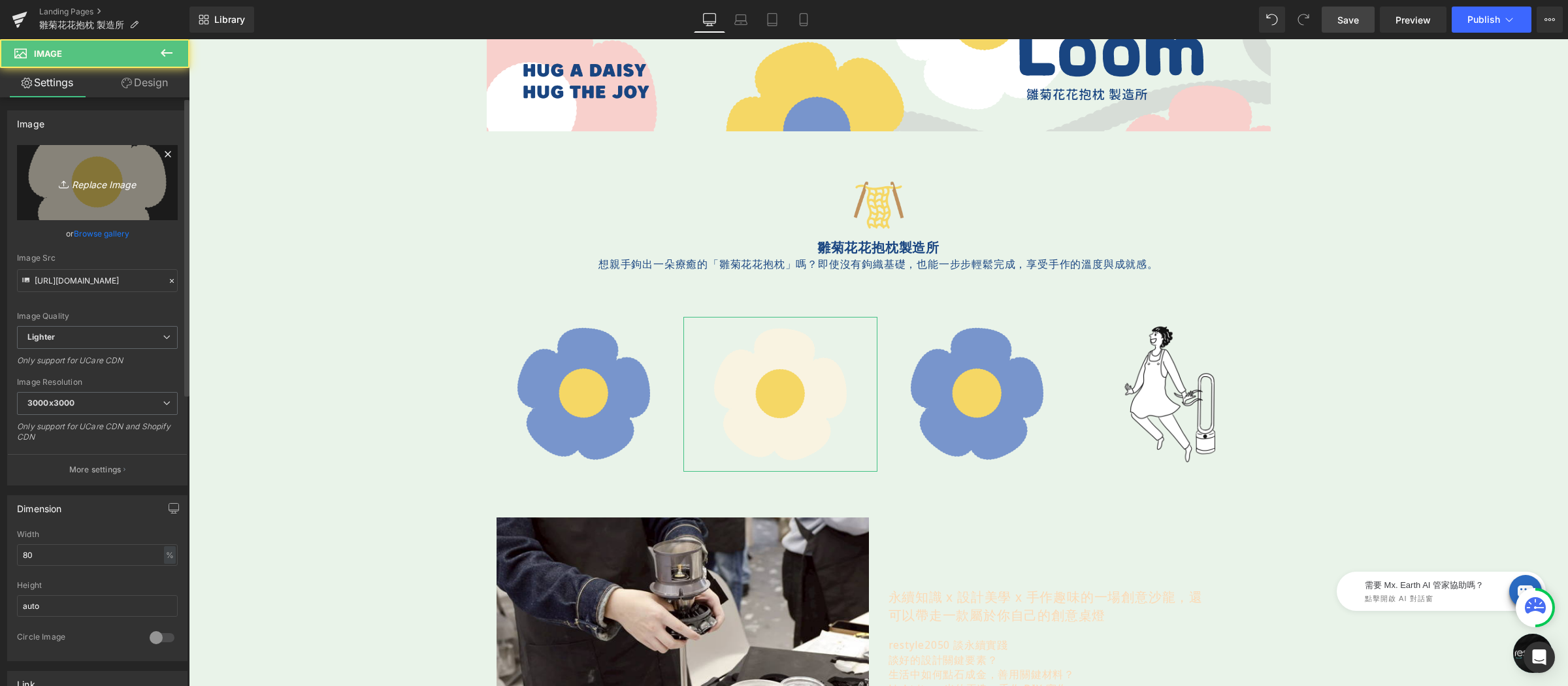
click at [83, 185] on icon "Replace Image" at bounding box center [97, 183] width 104 height 16
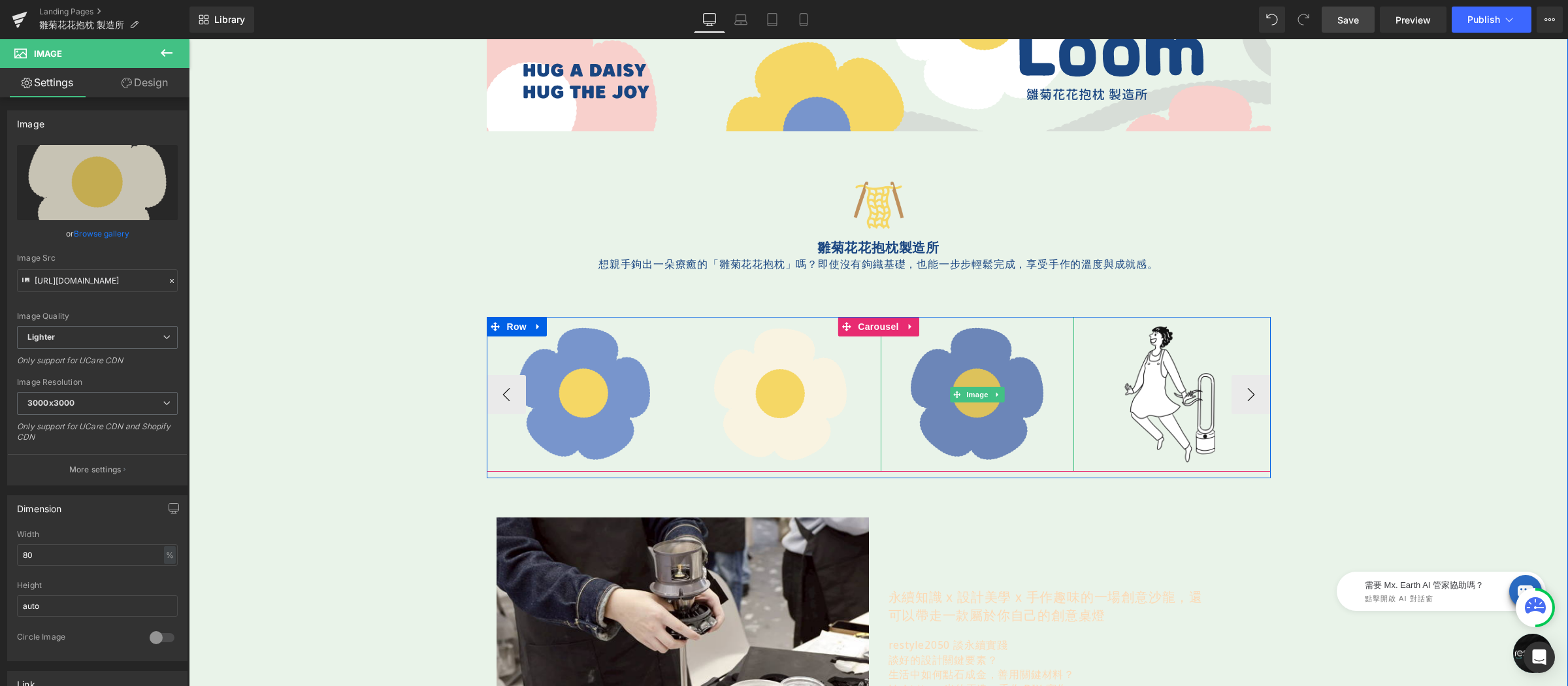
click at [946, 375] on img at bounding box center [977, 395] width 155 height 155
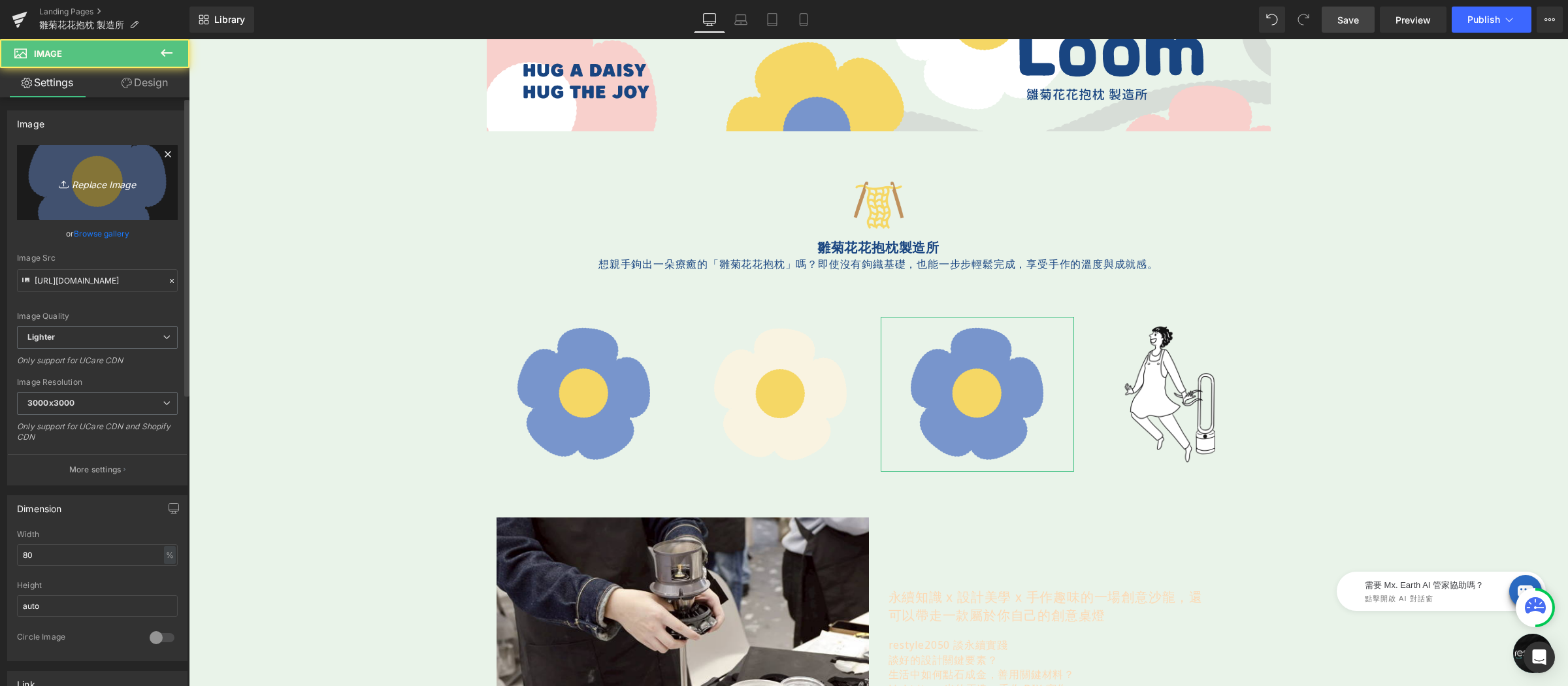
click at [127, 189] on icon "Replace Image" at bounding box center [97, 183] width 104 height 16
type input "C:\fakepath\花-350x350-04.png"
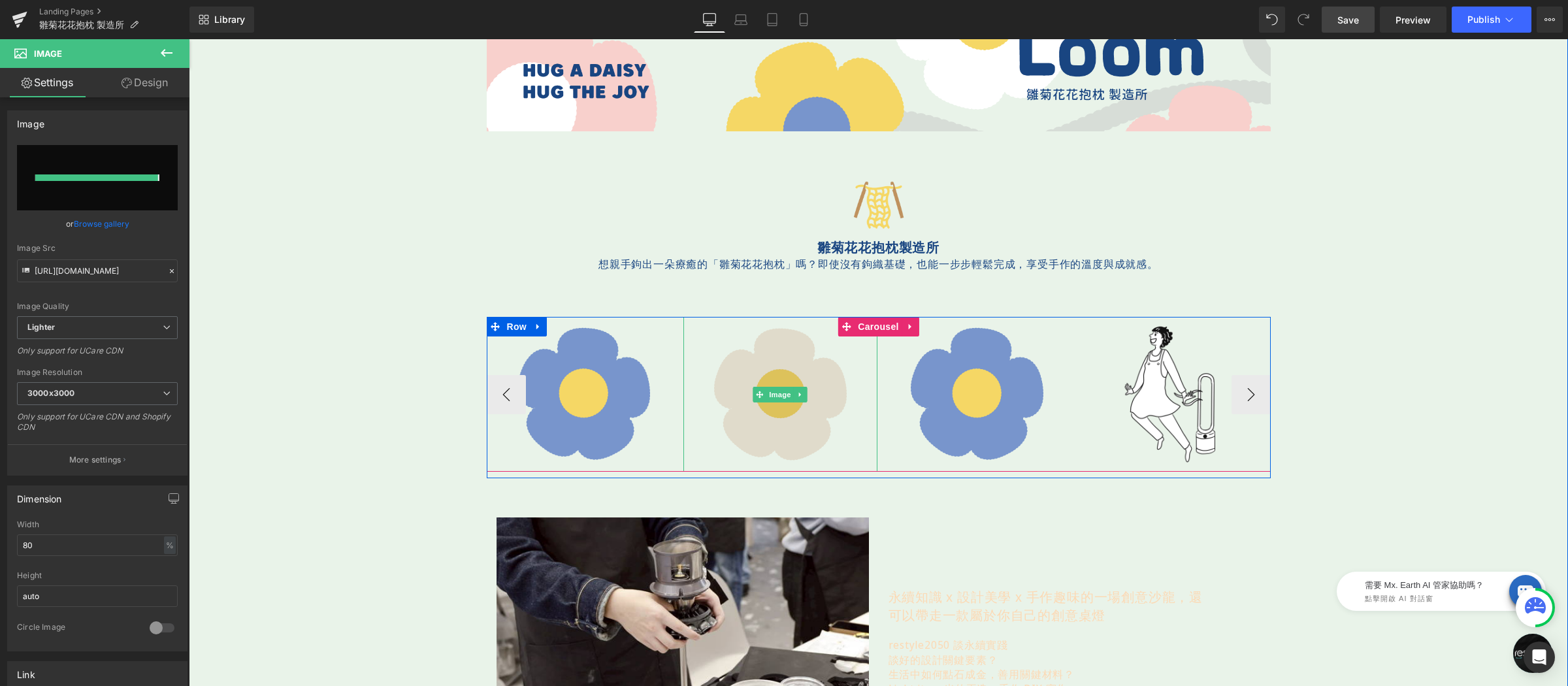
type input "https://ucarecdn.com/2074071b-309a-4d71-84a5-93e49b3824fe/-/format/auto/-/previ…"
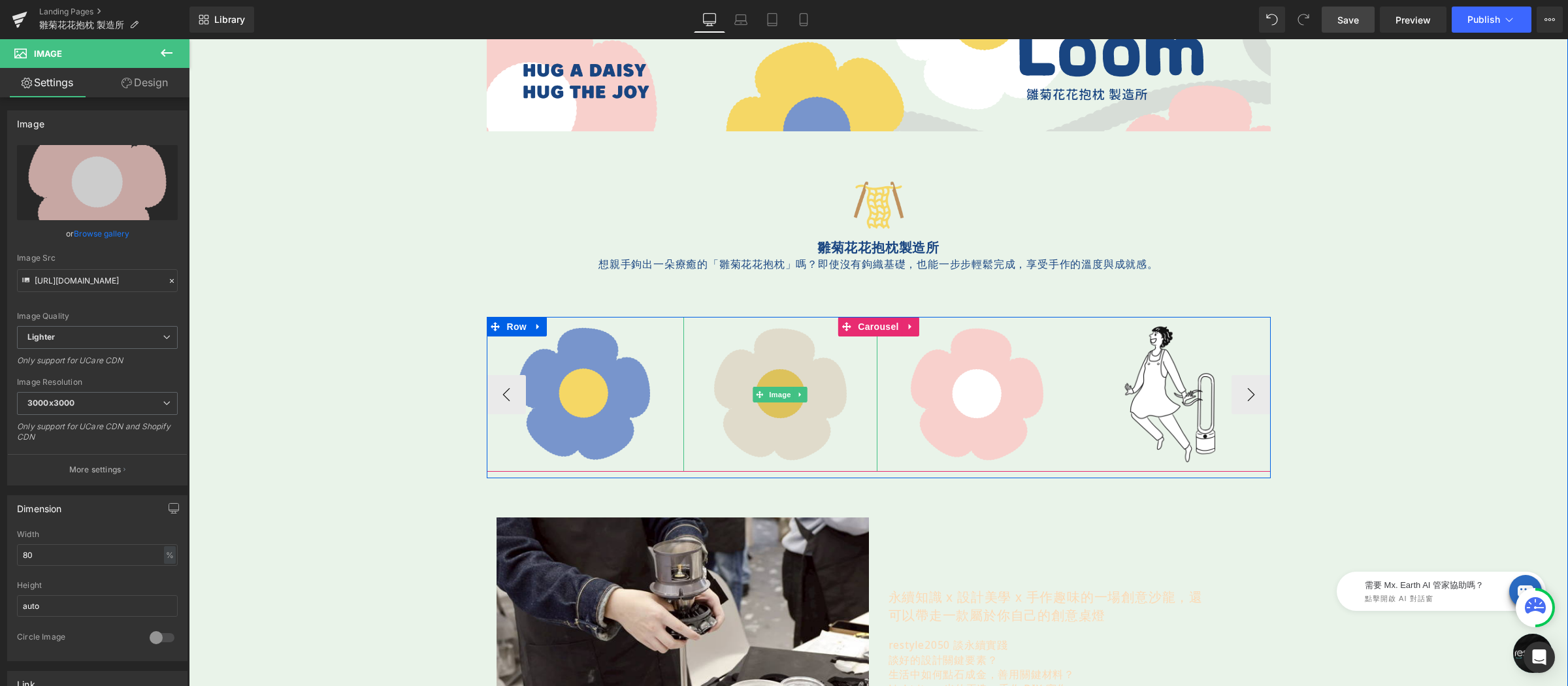
click at [778, 353] on img at bounding box center [780, 395] width 155 height 155
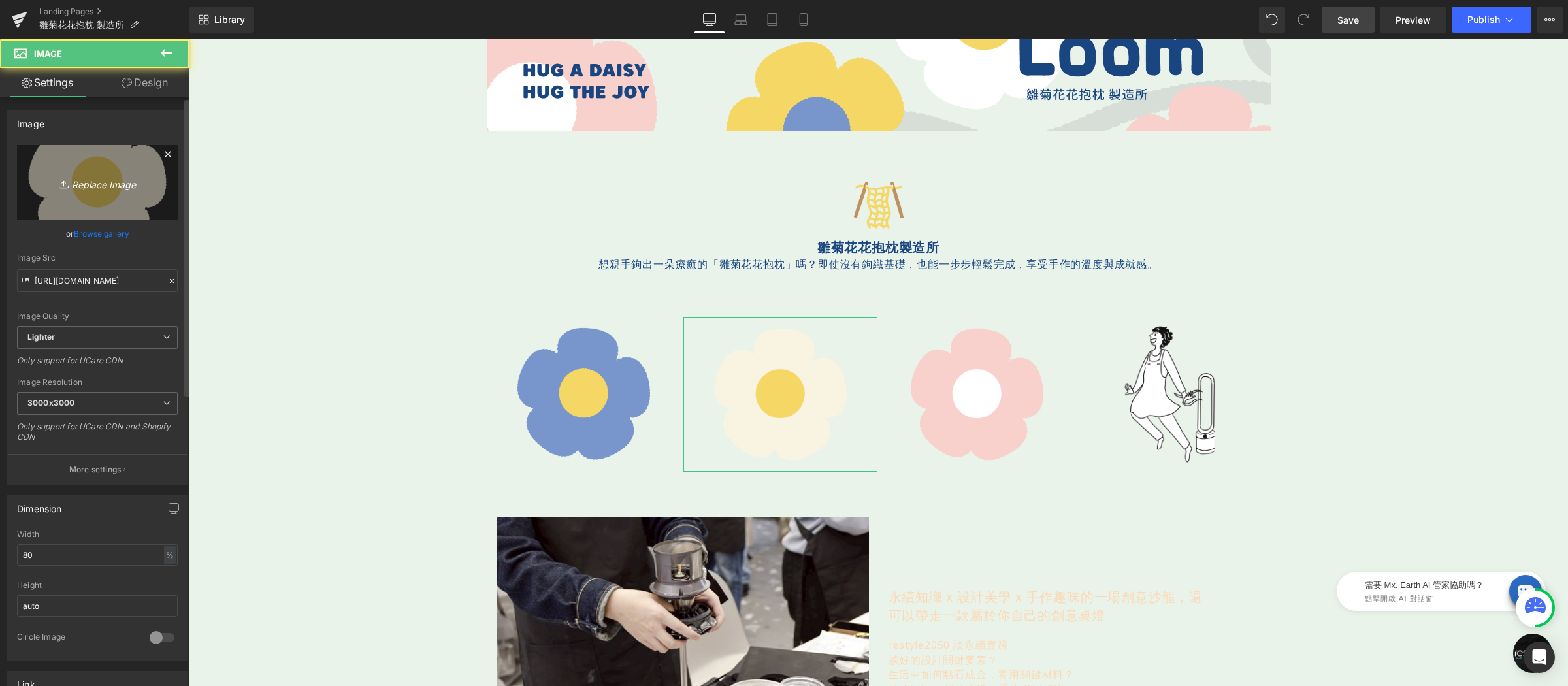
click at [127, 172] on link "Replace Image" at bounding box center [97, 183] width 161 height 75
type input "C:\fakepath\花-350x350-02.png"
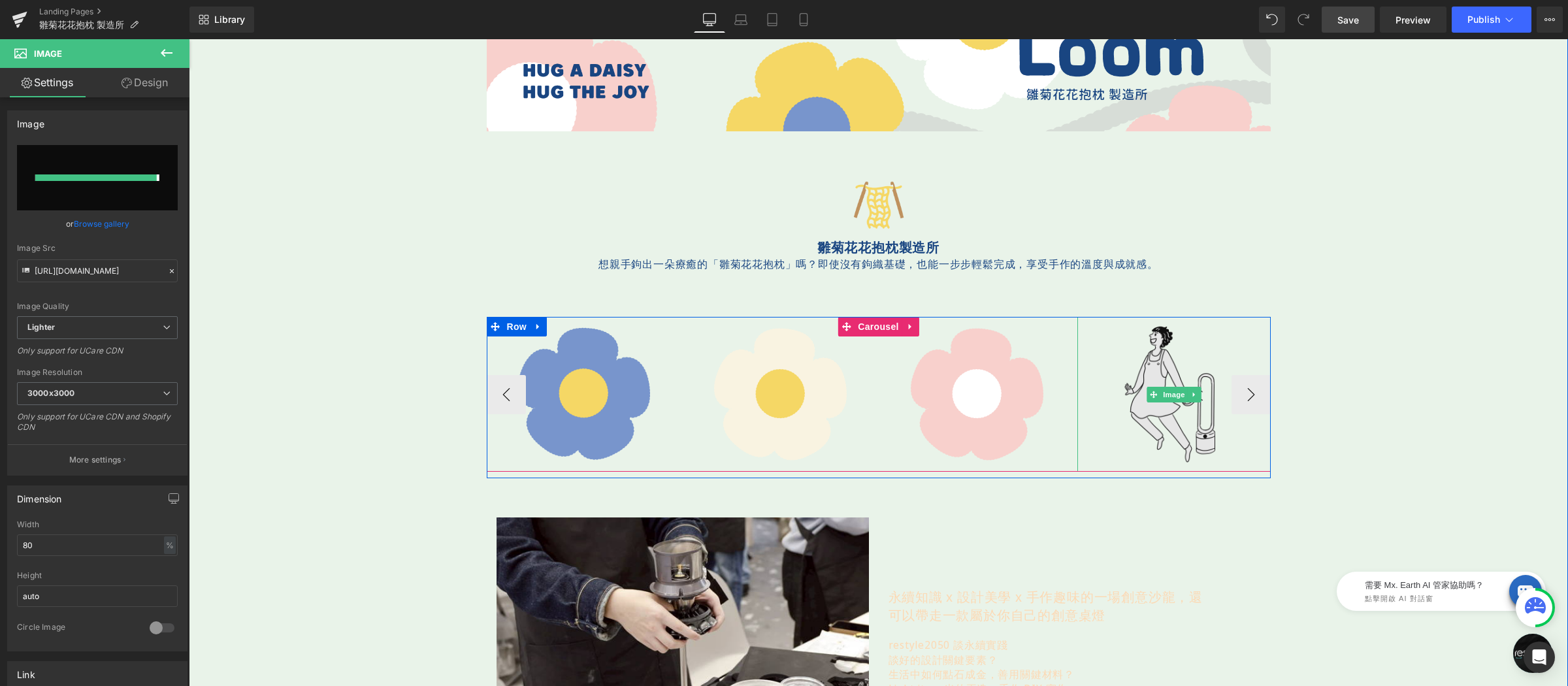
type input "https://ucarecdn.com/8b327bfa-2b25-4dd5-ba4f-809355239d9f/-/format/auto/-/previ…"
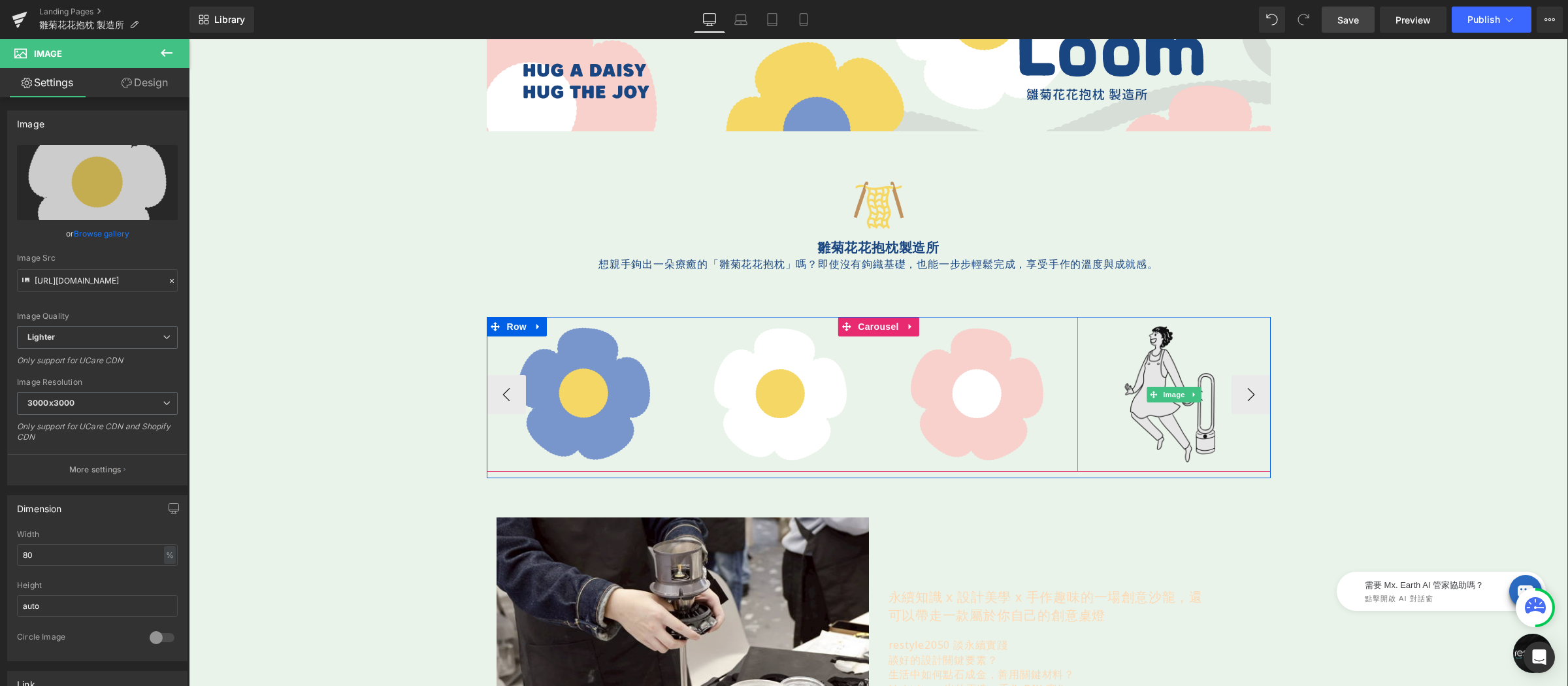
click at [1144, 350] on img at bounding box center [1174, 395] width 155 height 155
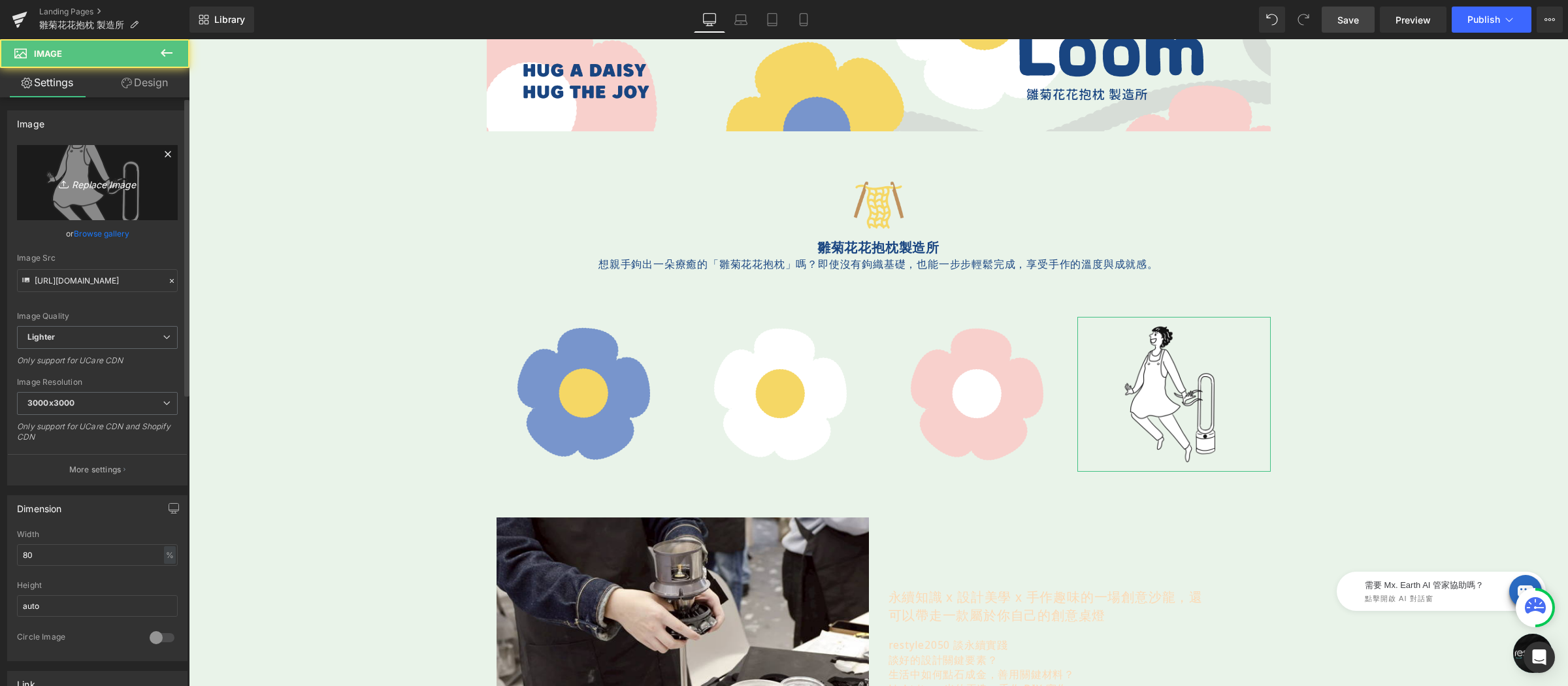
click at [91, 192] on link "Replace Image" at bounding box center [97, 183] width 161 height 75
type input "C:\fakepath\花-350x350-05.png"
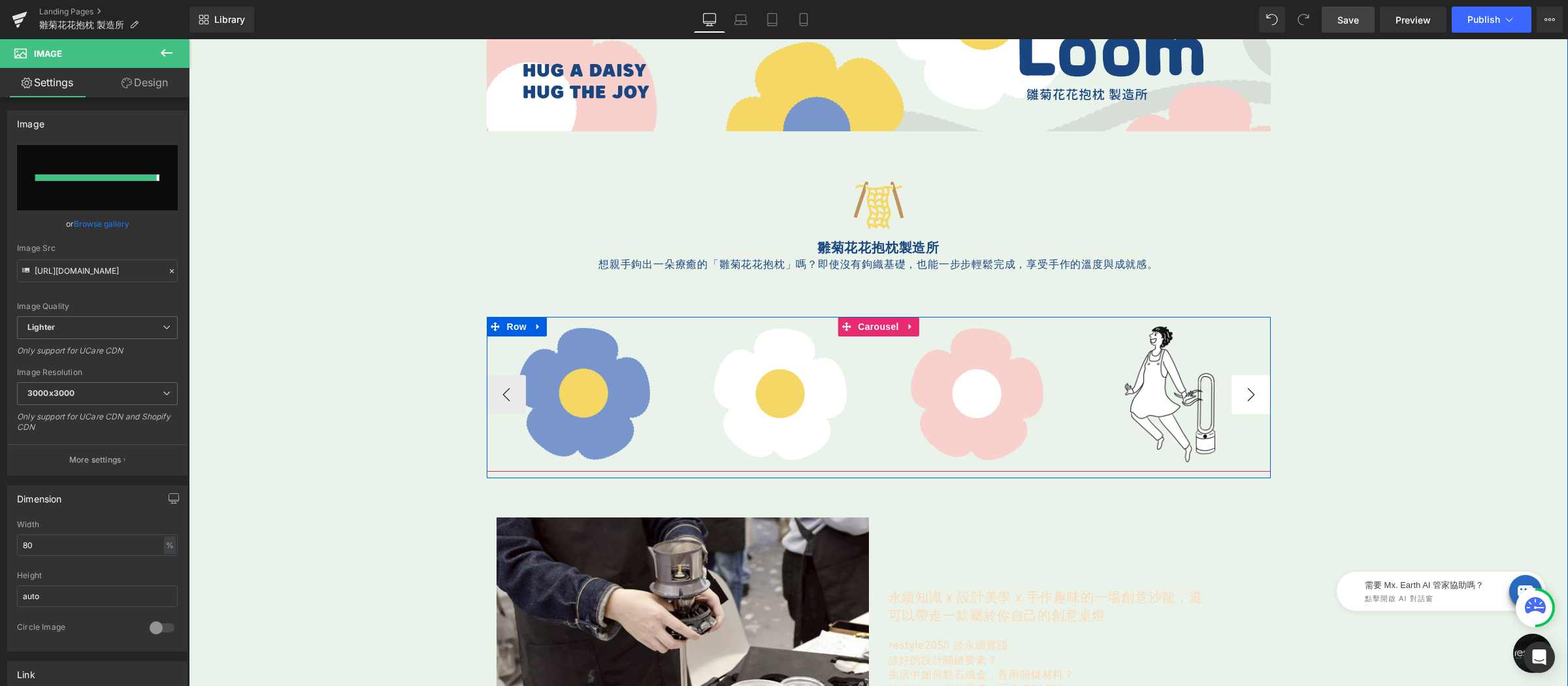
type input "https://ucarecdn.com/6708d2f6-6b73-48a4-a102-2ee3fd62d371/-/format/auto/-/previ…"
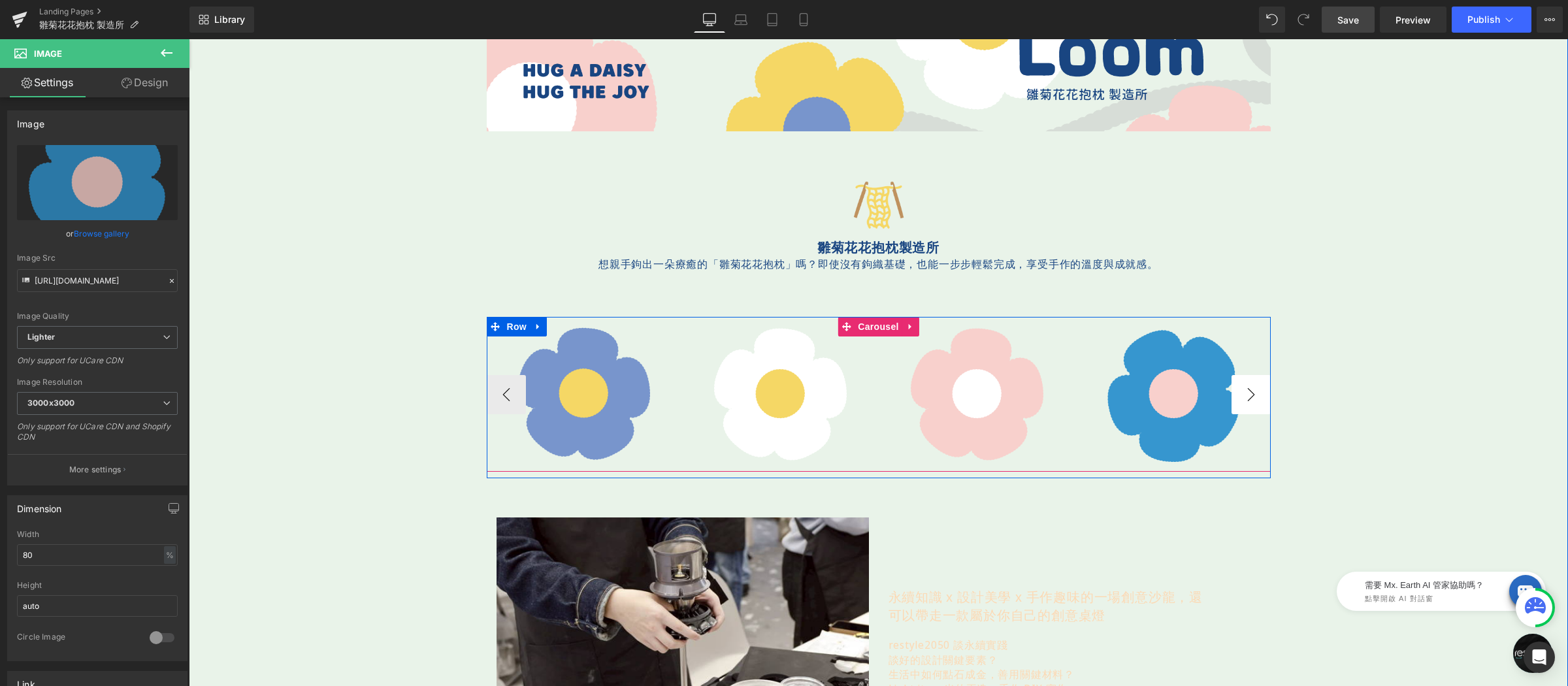
click at [1245, 396] on button "›" at bounding box center [1251, 395] width 39 height 39
click at [1254, 395] on button "›" at bounding box center [1251, 395] width 39 height 39
click at [857, 325] on div "Image Image Image Image Image Image" at bounding box center [878, 395] width 784 height 155
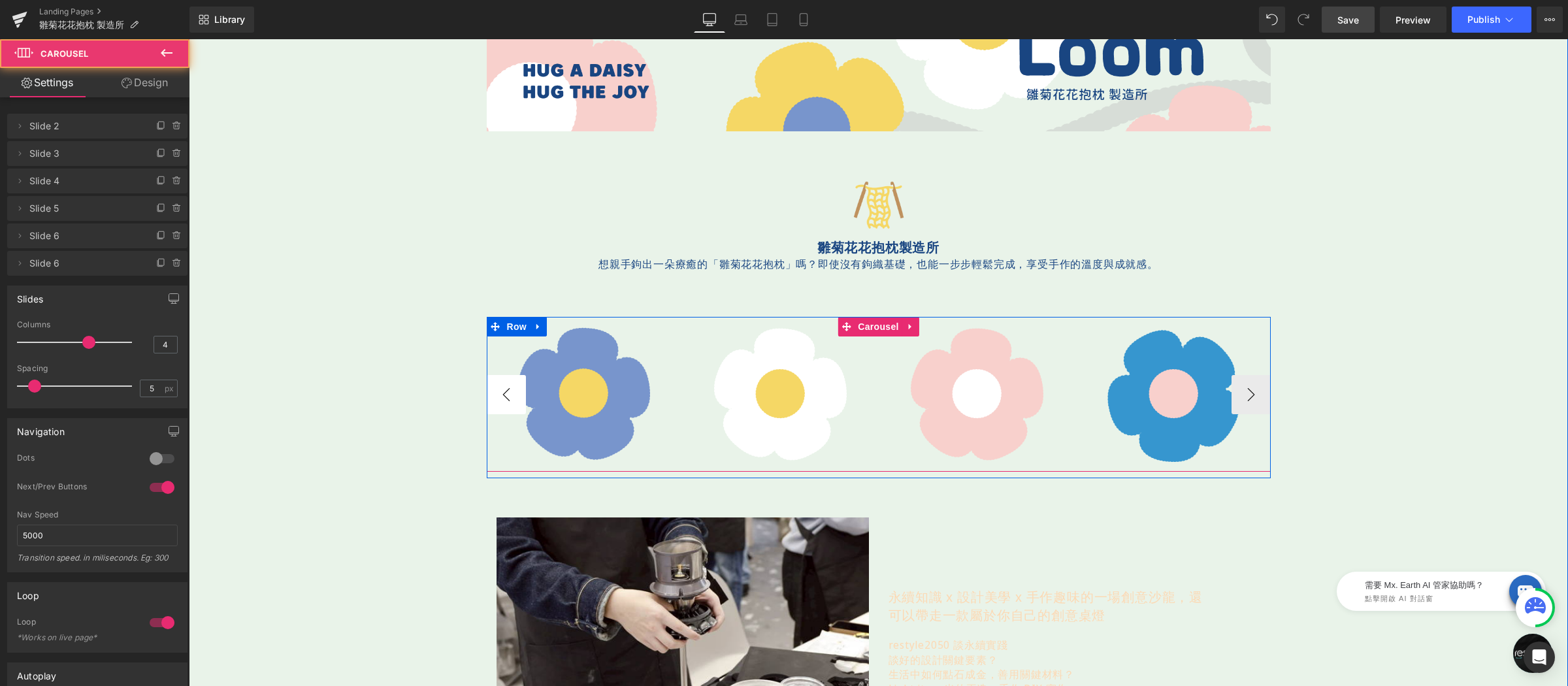
click at [498, 386] on button "‹" at bounding box center [506, 395] width 39 height 39
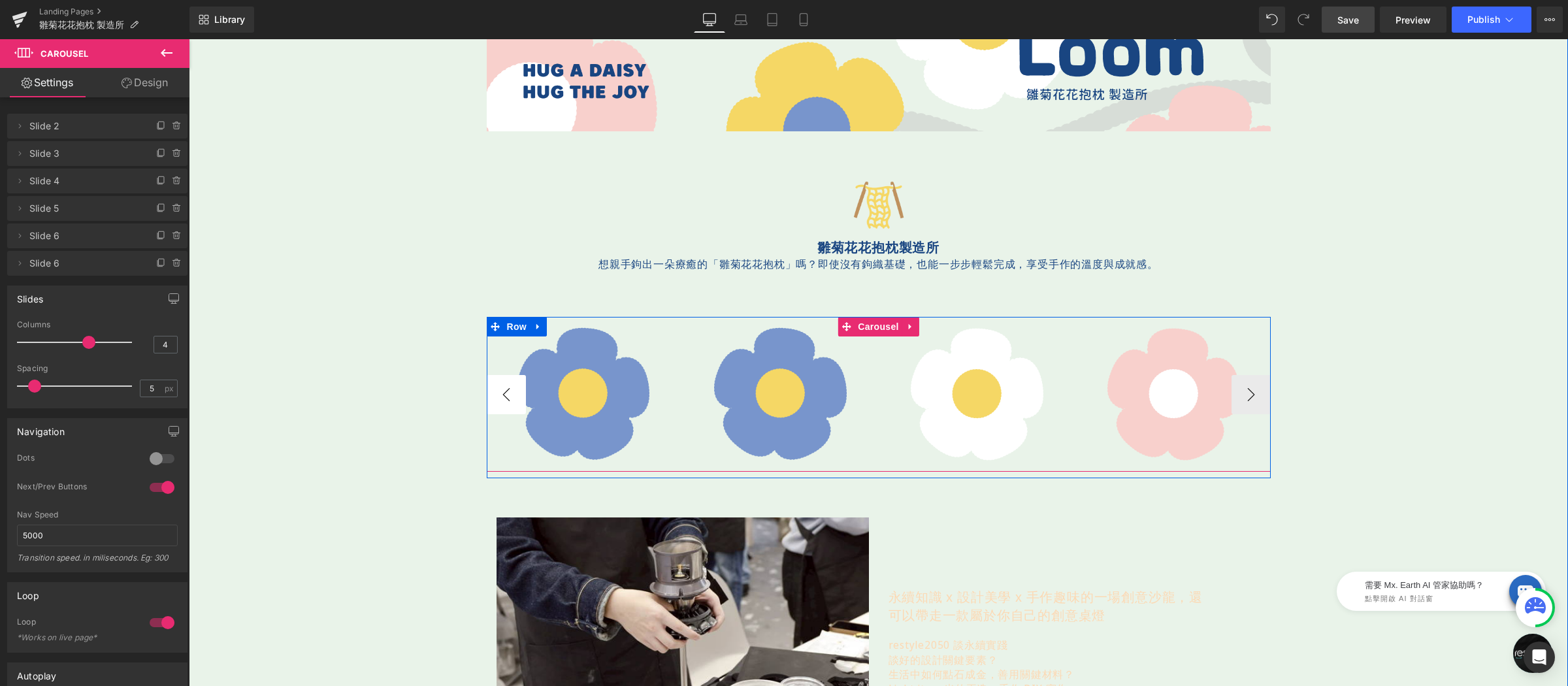
click at [502, 391] on button "‹" at bounding box center [506, 395] width 39 height 39
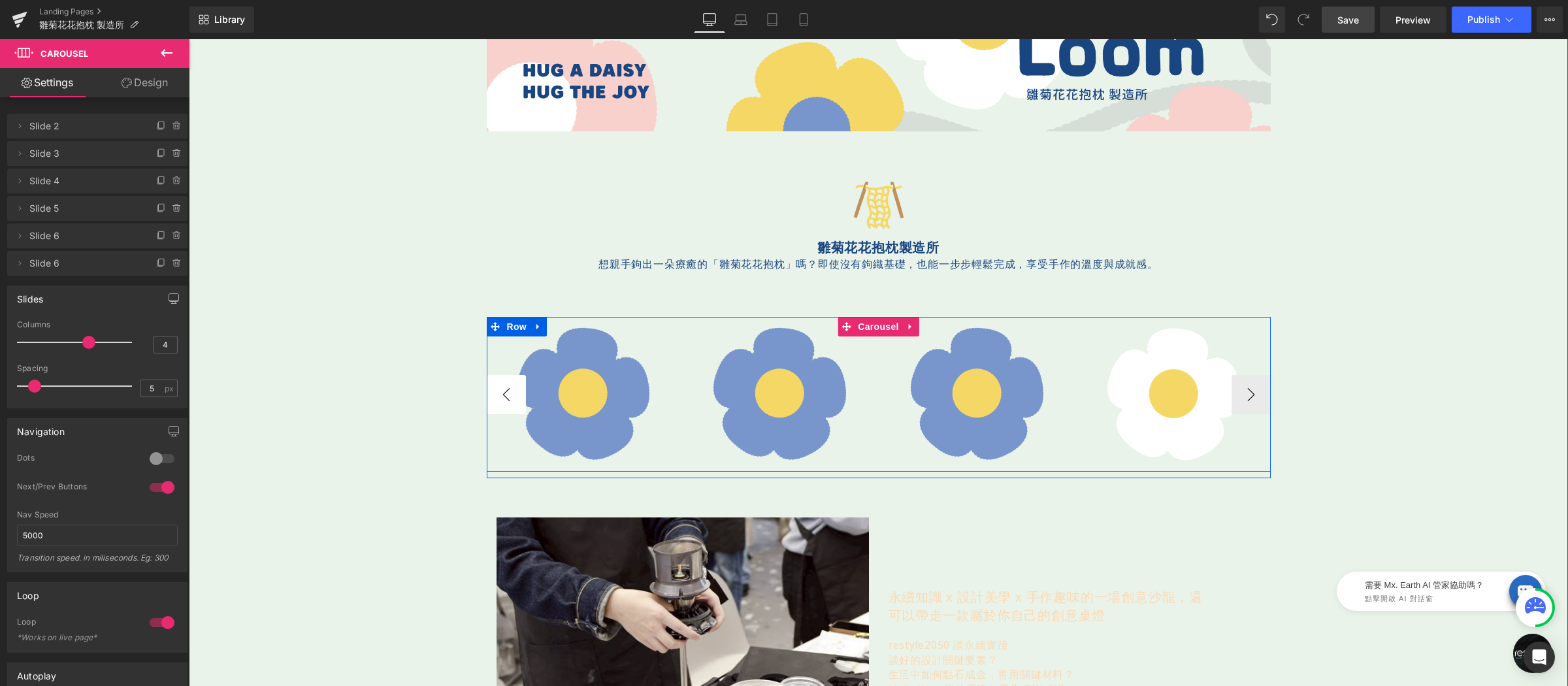
click at [502, 391] on button "‹" at bounding box center [506, 395] width 39 height 39
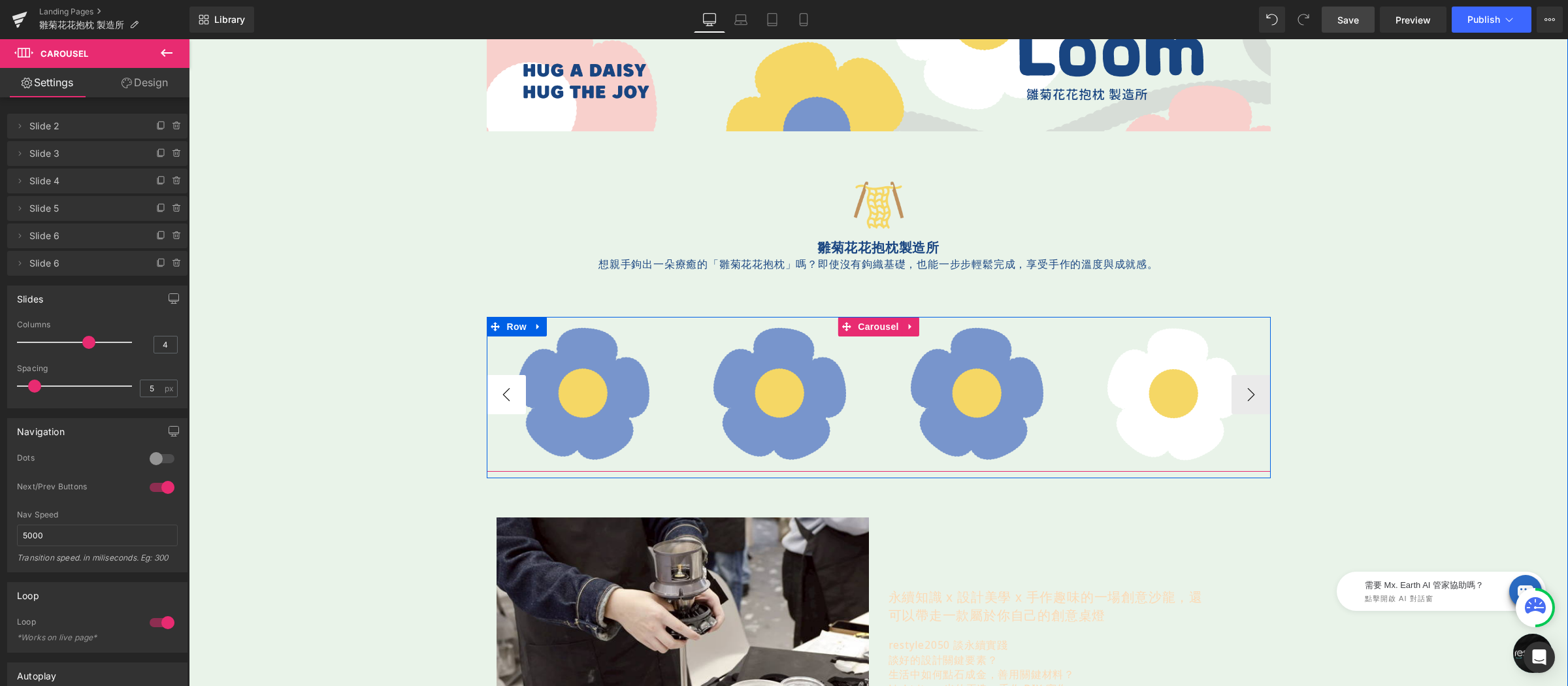
click at [502, 391] on button "‹" at bounding box center [506, 395] width 39 height 39
click at [504, 392] on button "‹" at bounding box center [506, 395] width 39 height 39
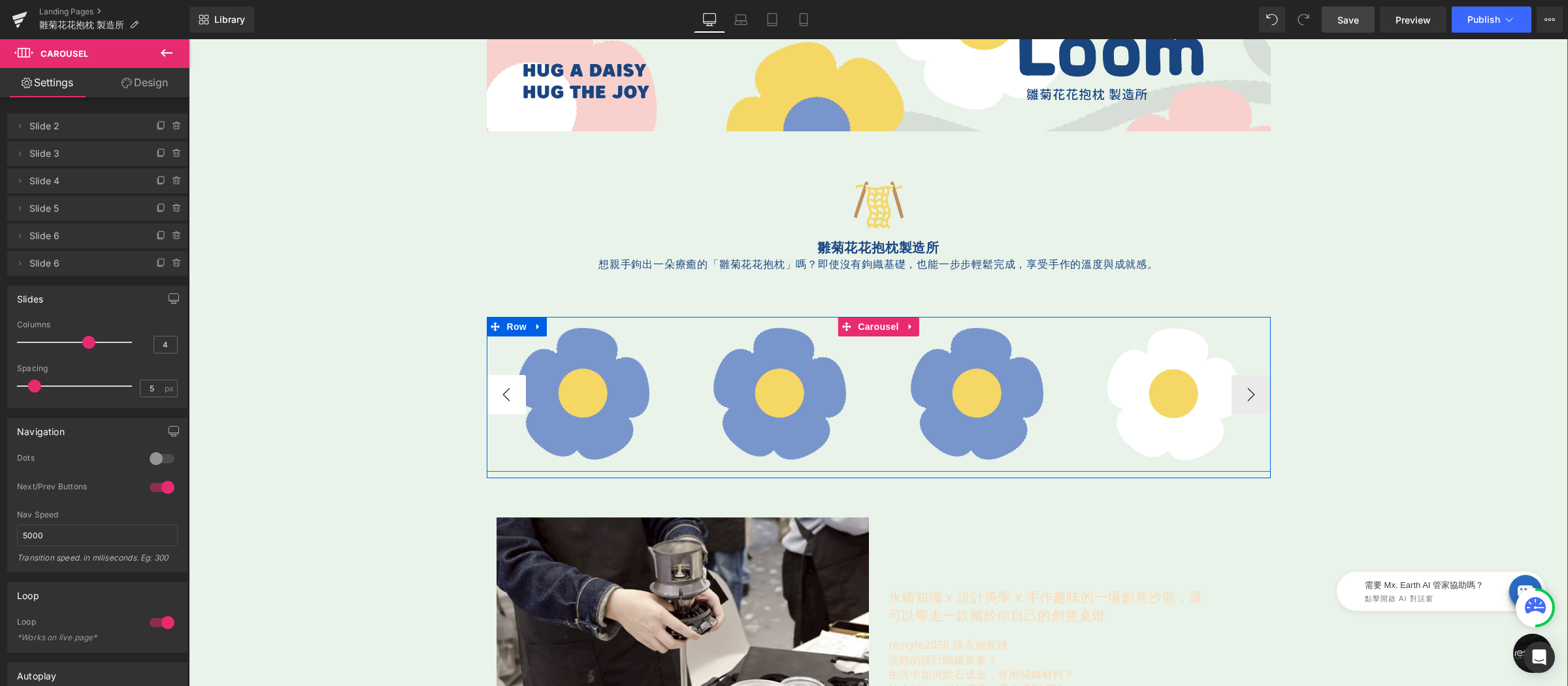
click at [504, 392] on button "‹" at bounding box center [506, 395] width 39 height 39
click at [703, 362] on img at bounding box center [780, 395] width 155 height 155
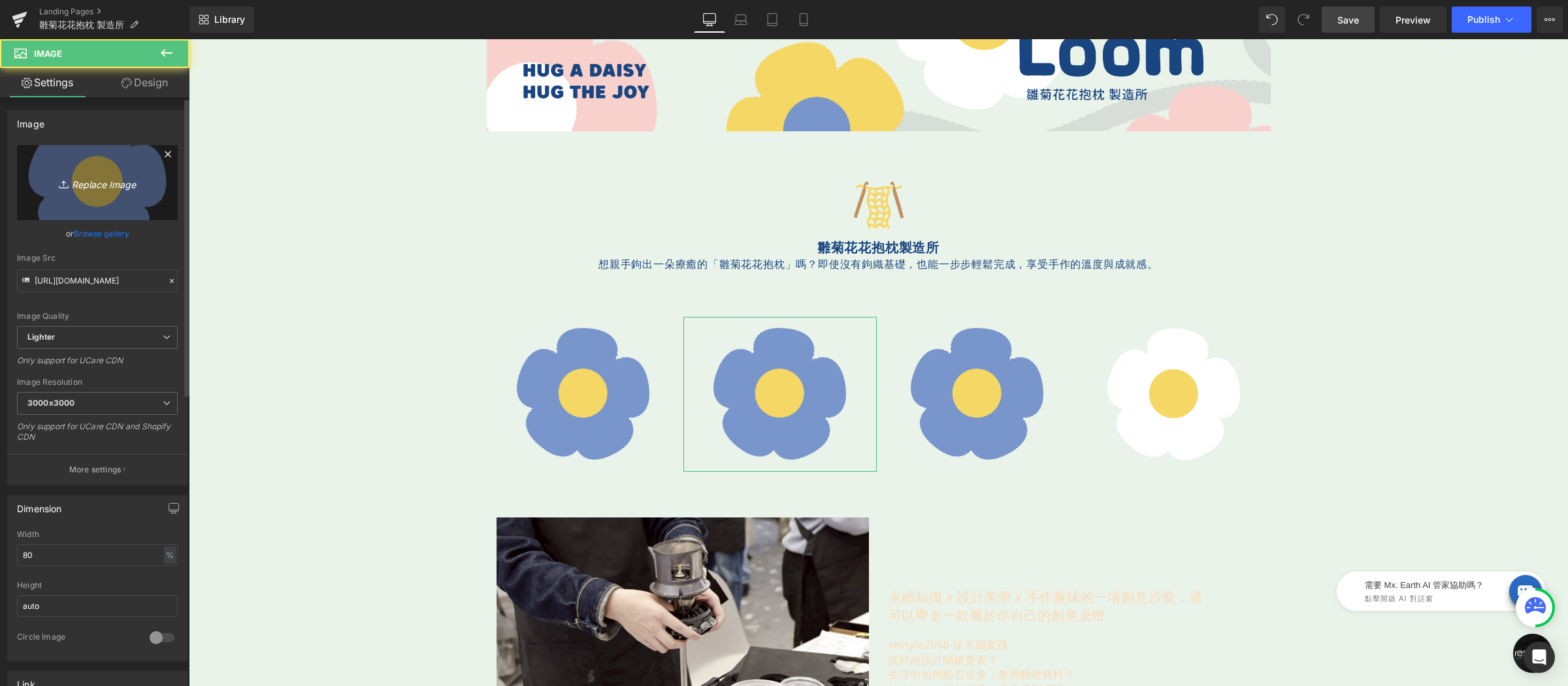
click at [110, 192] on link "Replace Image" at bounding box center [97, 183] width 161 height 75
type input "C:\fakepath\花-350x350-06.png"
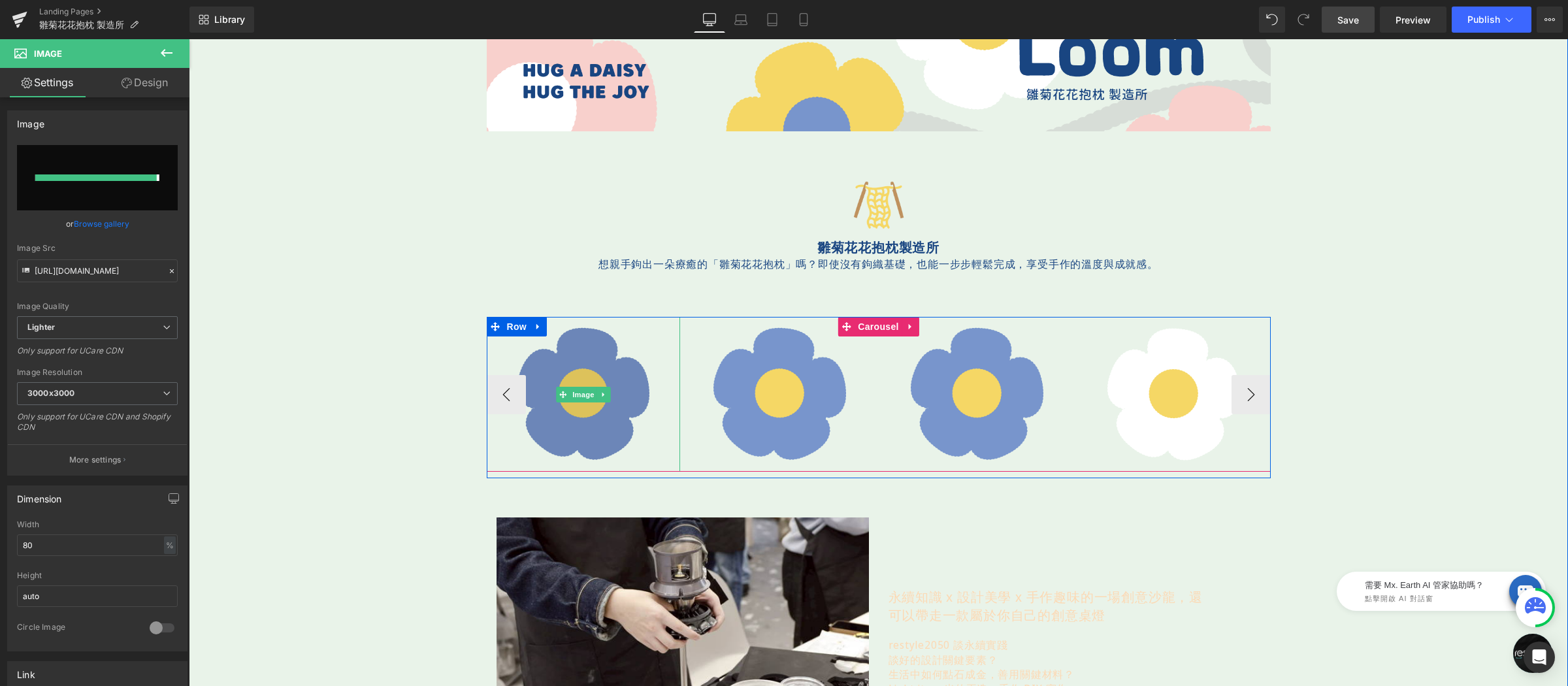
type input "https://ucarecdn.com/d6b10622-ec28-497c-a15f-dbcddb7d6bc9/-/format/auto/-/previ…"
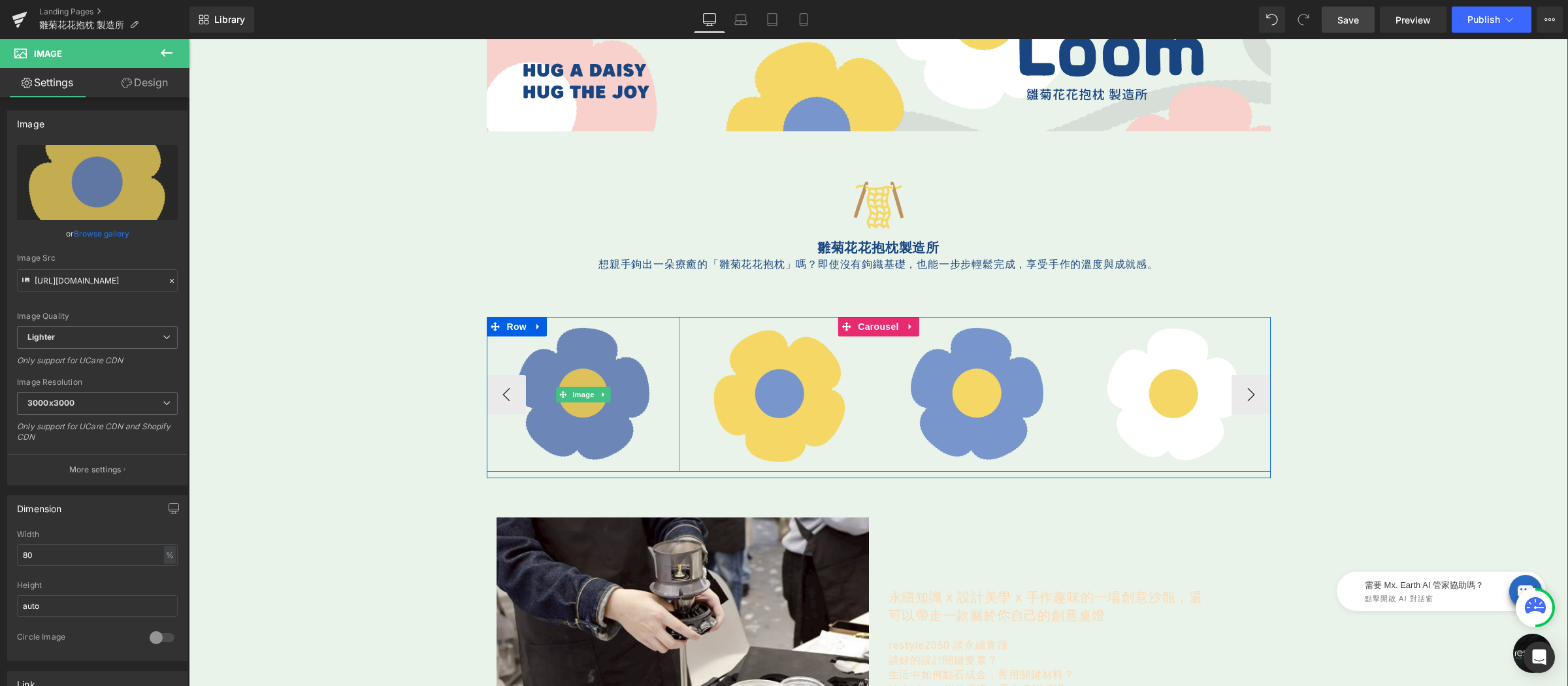
click at [597, 350] on img at bounding box center [583, 395] width 155 height 155
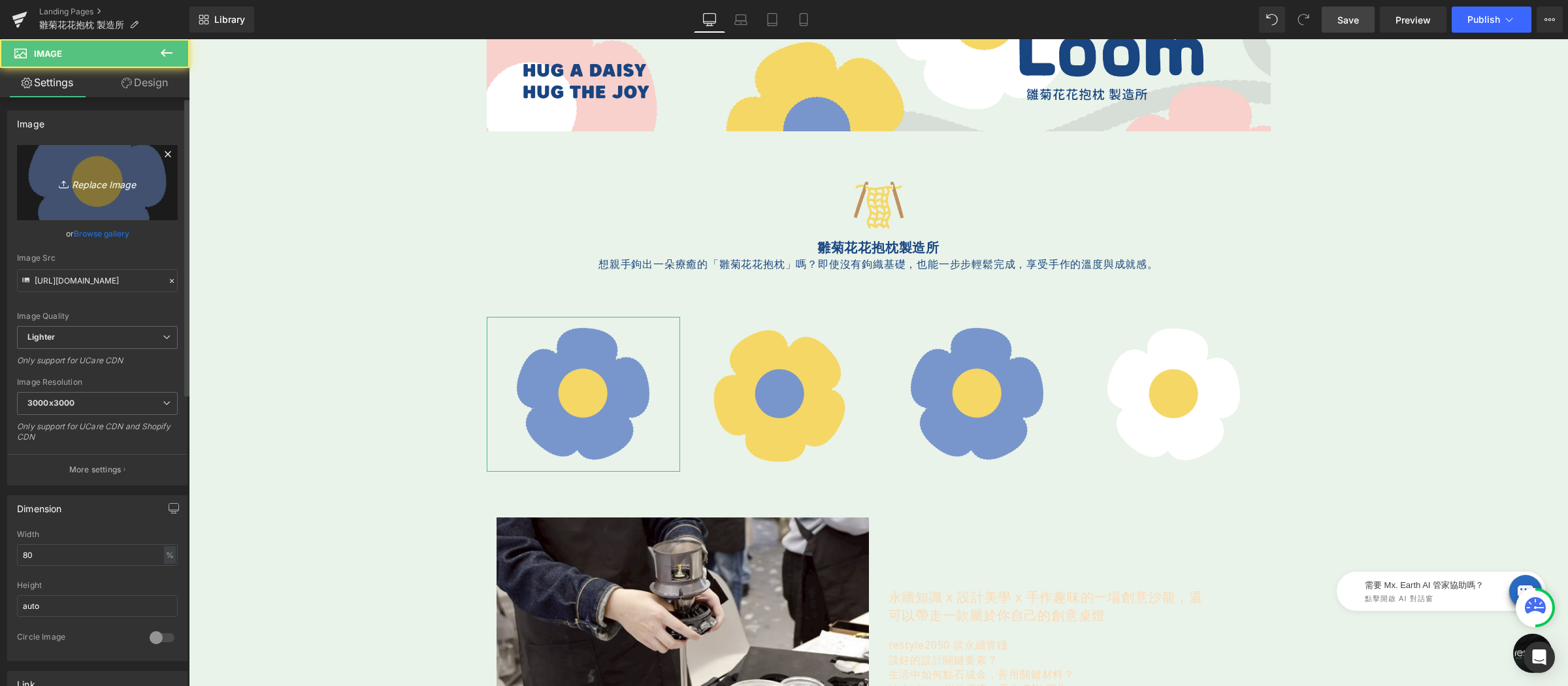
click at [123, 164] on link "Replace Image" at bounding box center [97, 183] width 161 height 75
type input "C:\fakepath\花-350x350-05.png"
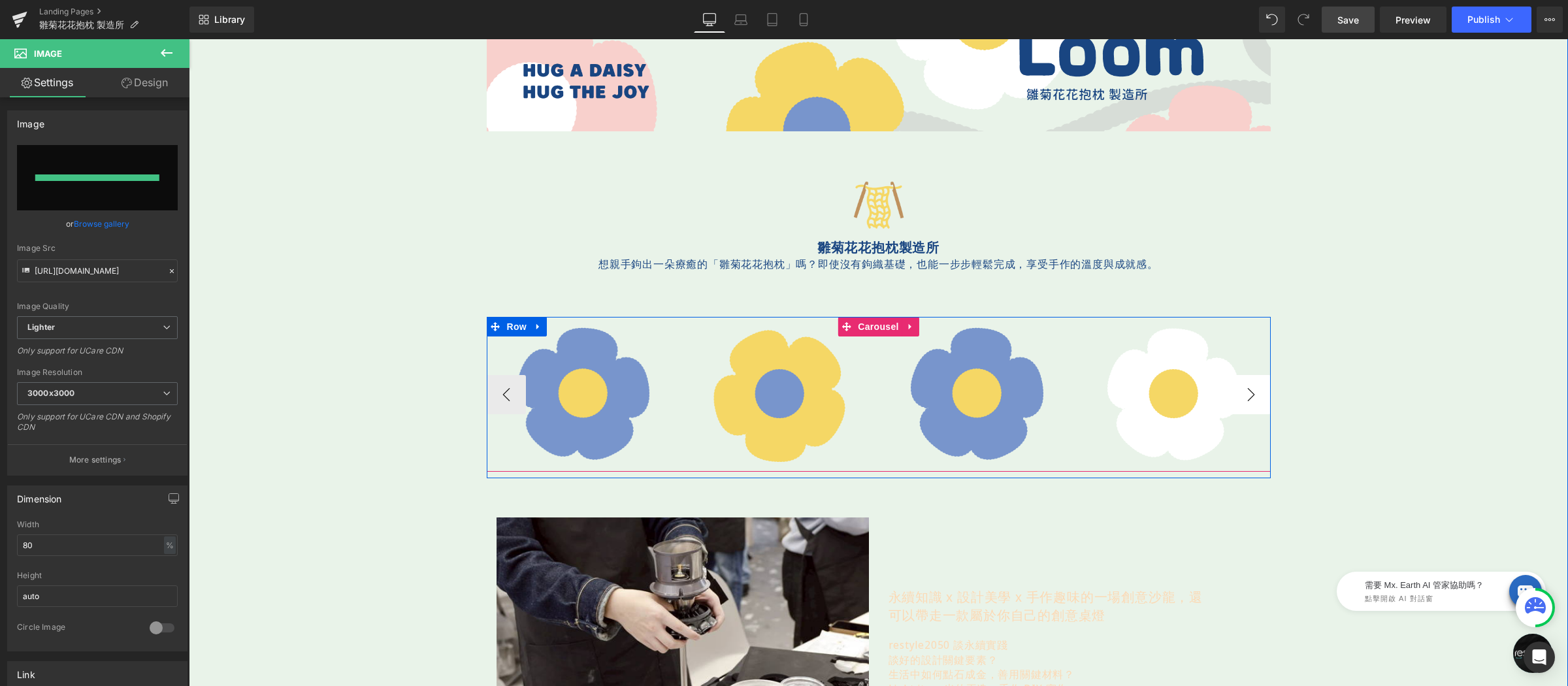
type input "https://ucarecdn.com/ff945ed6-5aab-45ef-9c03-060a4c832222/-/format/auto/-/previ…"
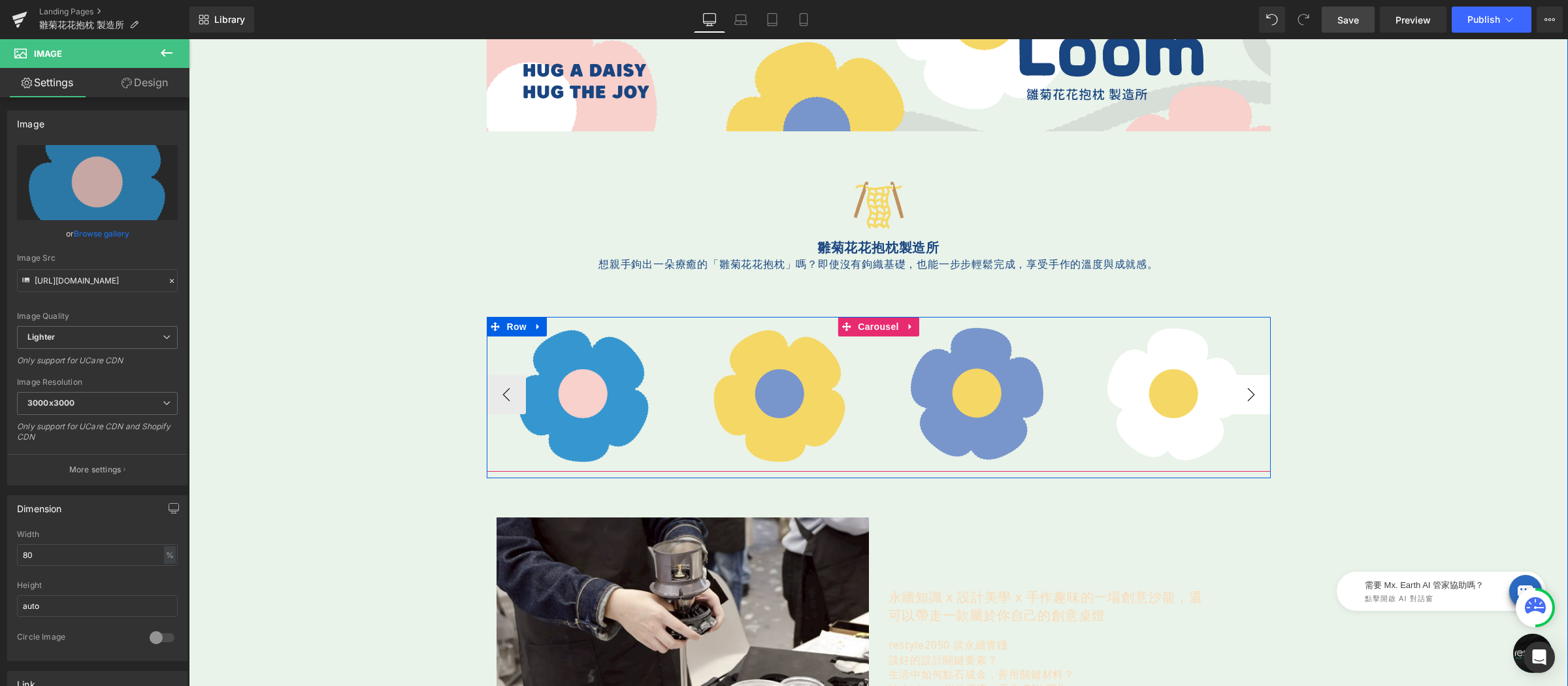
click at [1241, 386] on button "›" at bounding box center [1251, 395] width 39 height 39
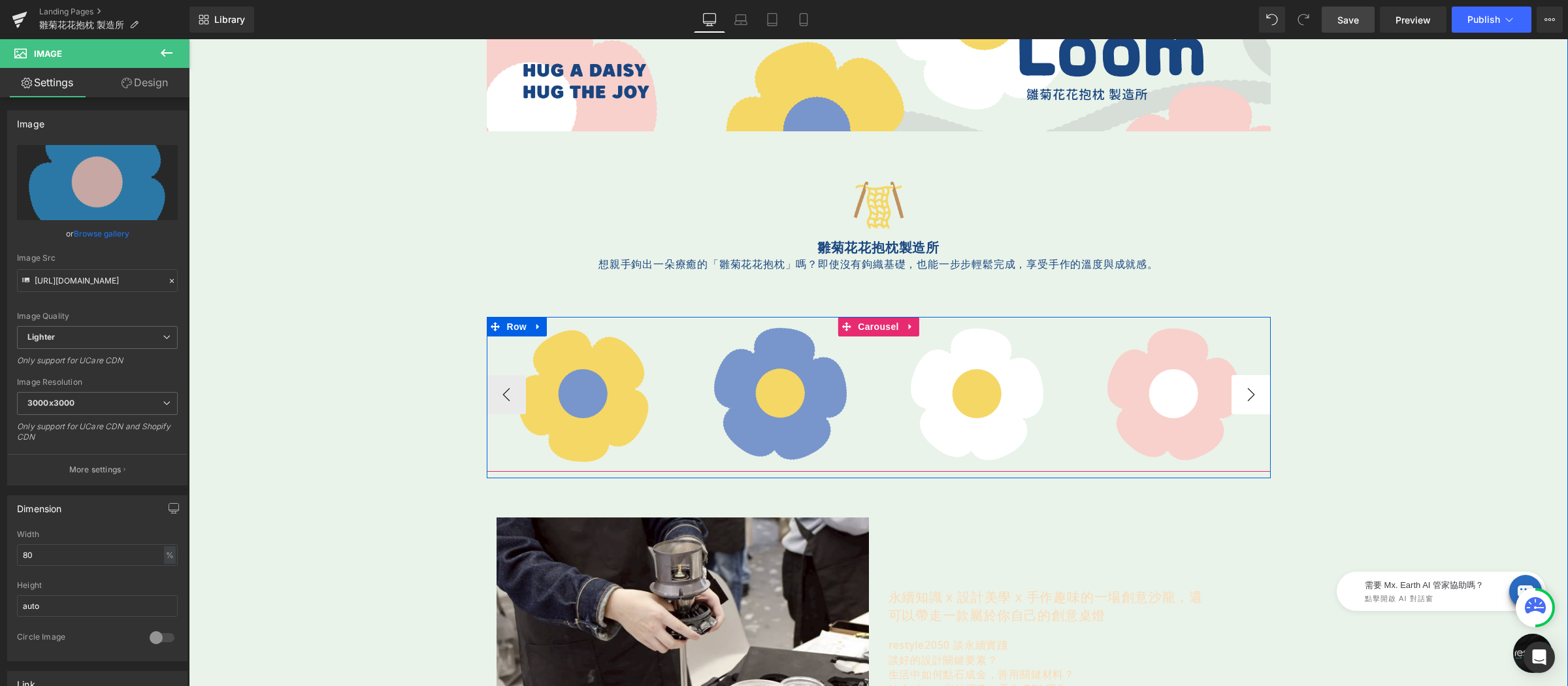
click at [1241, 386] on button "›" at bounding box center [1251, 395] width 39 height 39
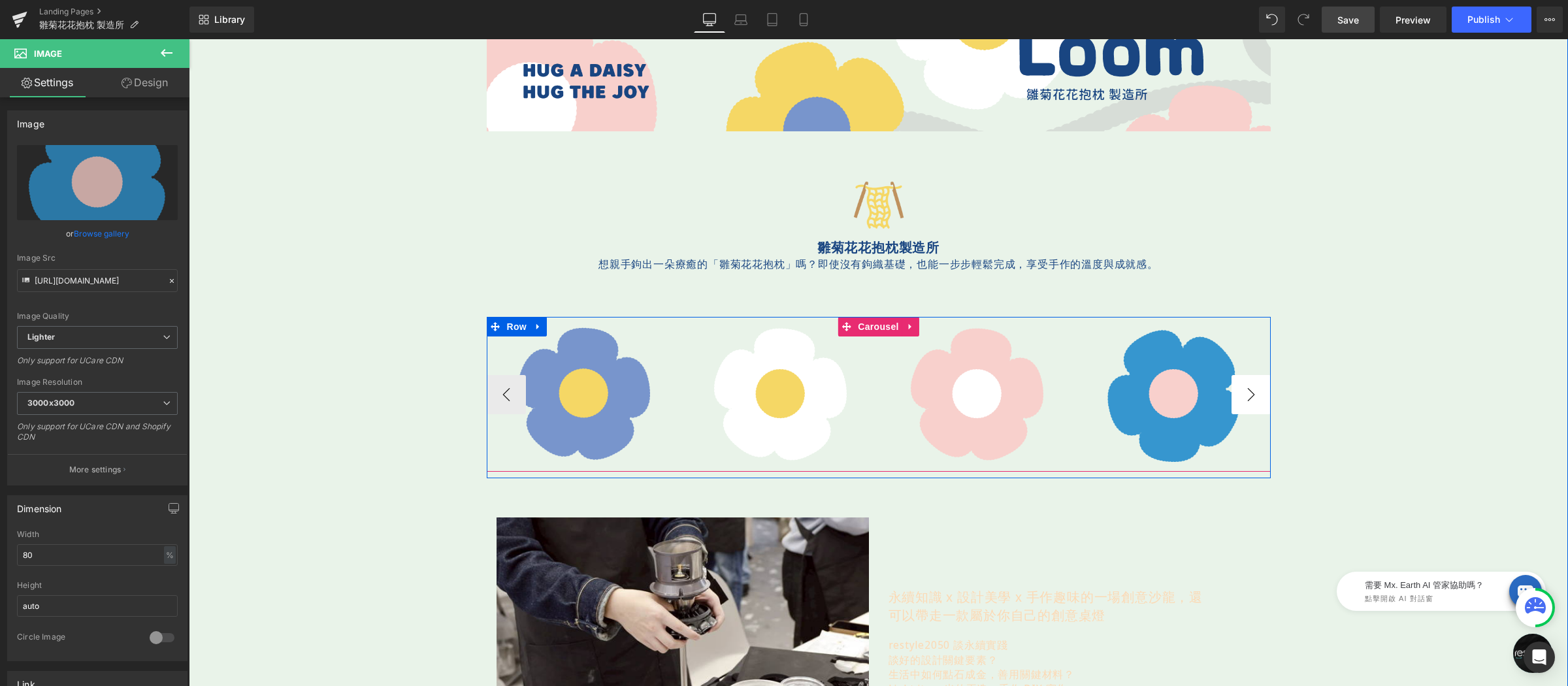
click at [1241, 386] on button "›" at bounding box center [1251, 395] width 39 height 39
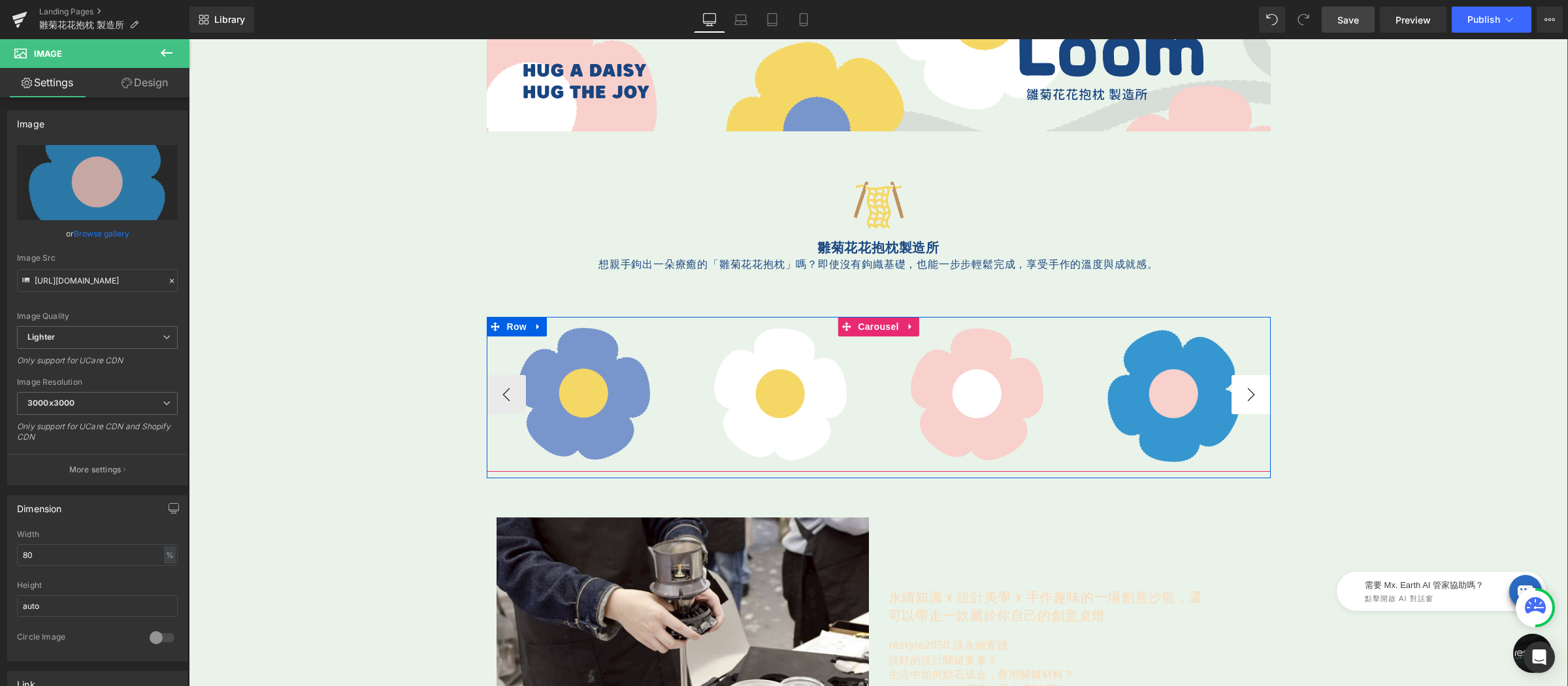
click at [1241, 386] on button "›" at bounding box center [1251, 395] width 39 height 39
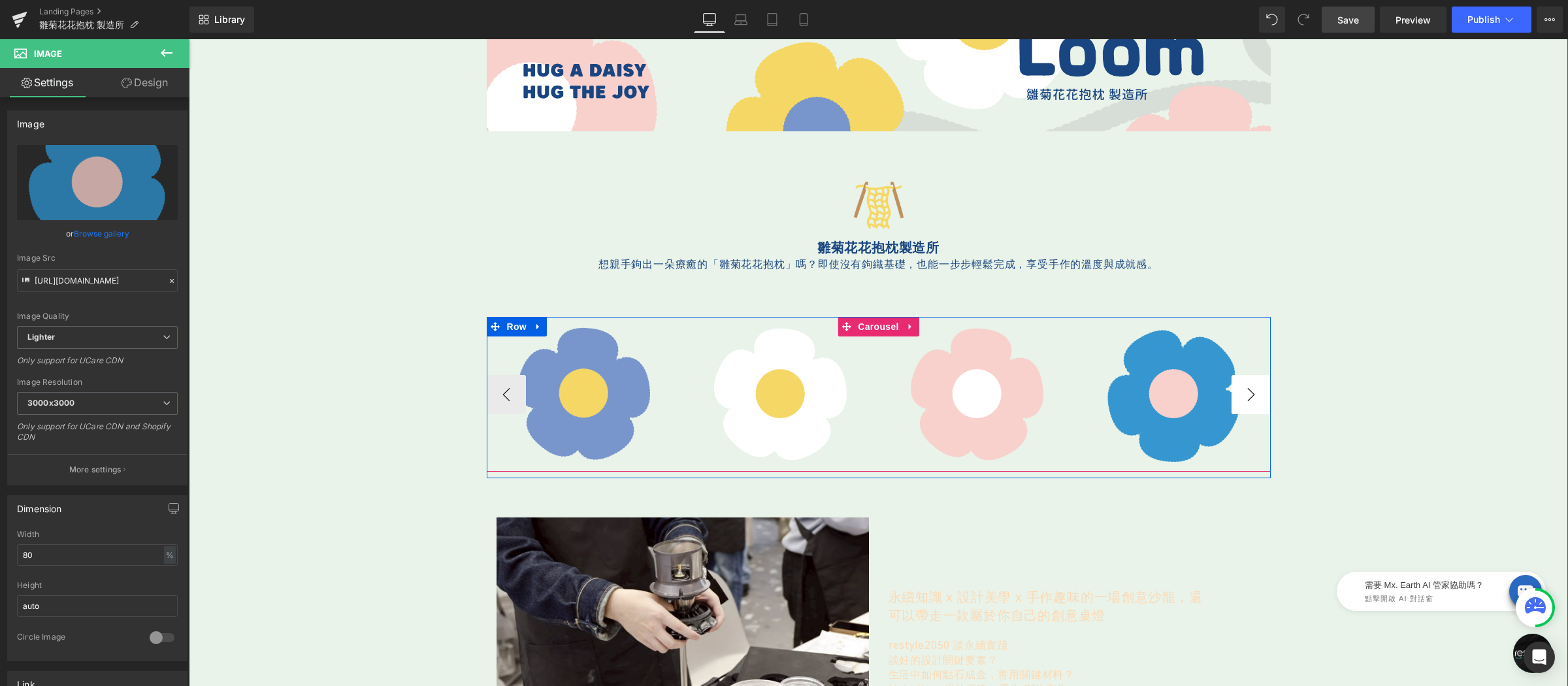
click at [1241, 386] on button "›" at bounding box center [1251, 395] width 39 height 39
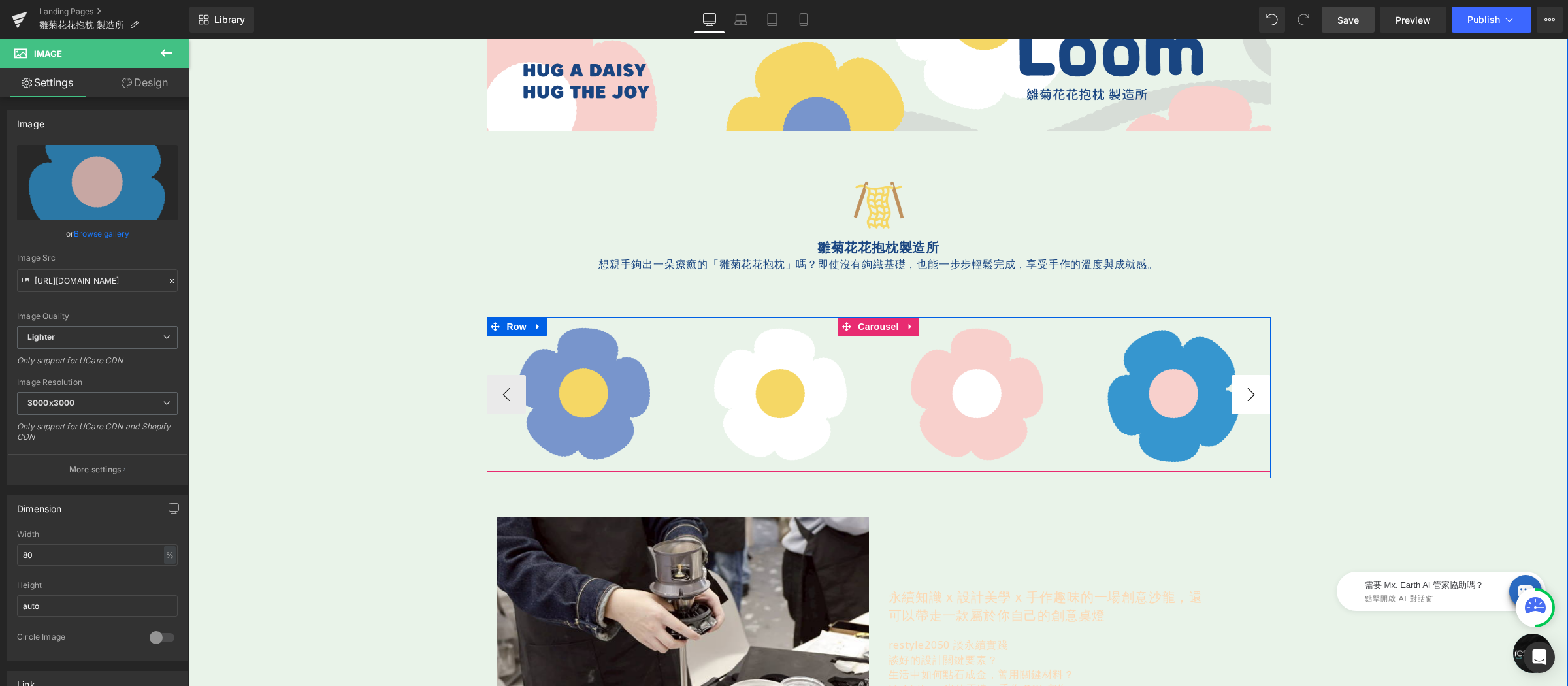
click at [1241, 386] on button "›" at bounding box center [1251, 395] width 39 height 39
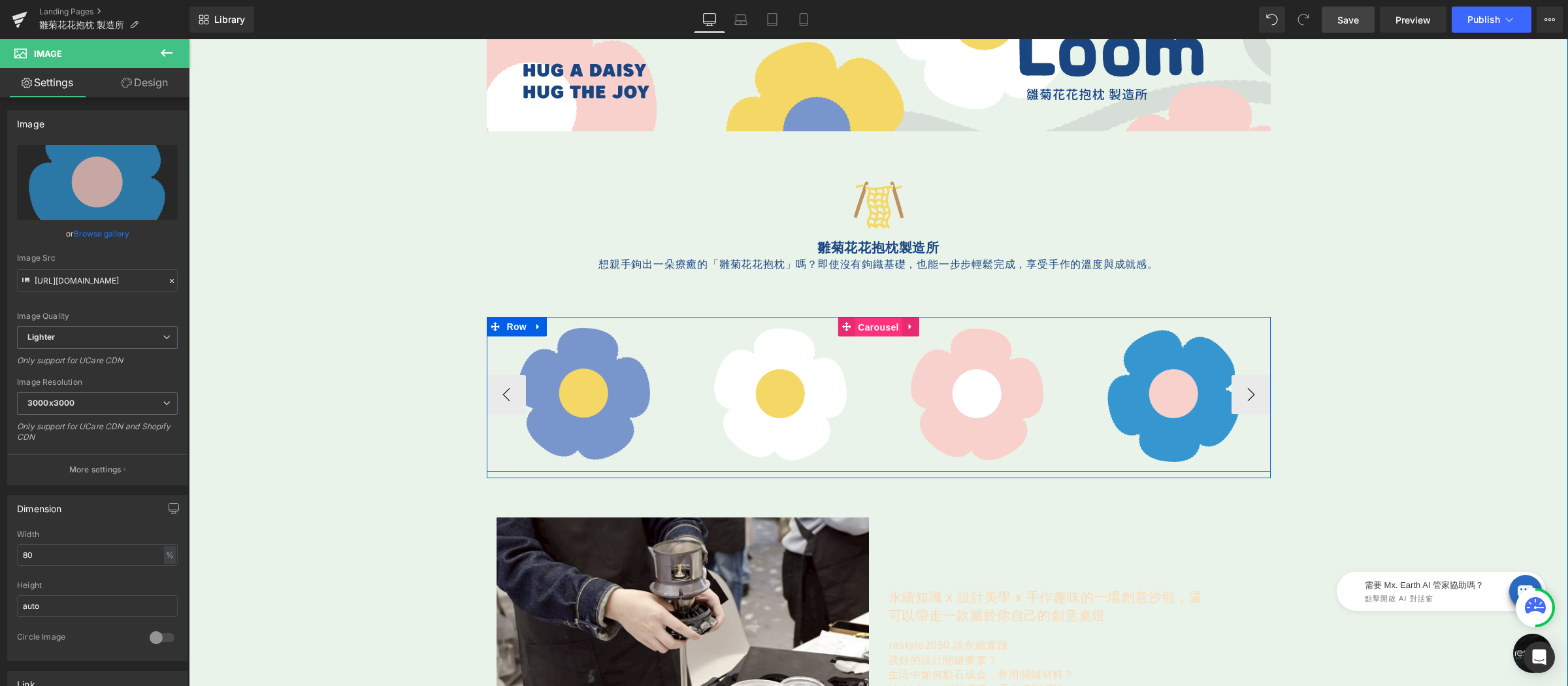
click at [863, 326] on span "Carousel" at bounding box center [878, 327] width 47 height 20
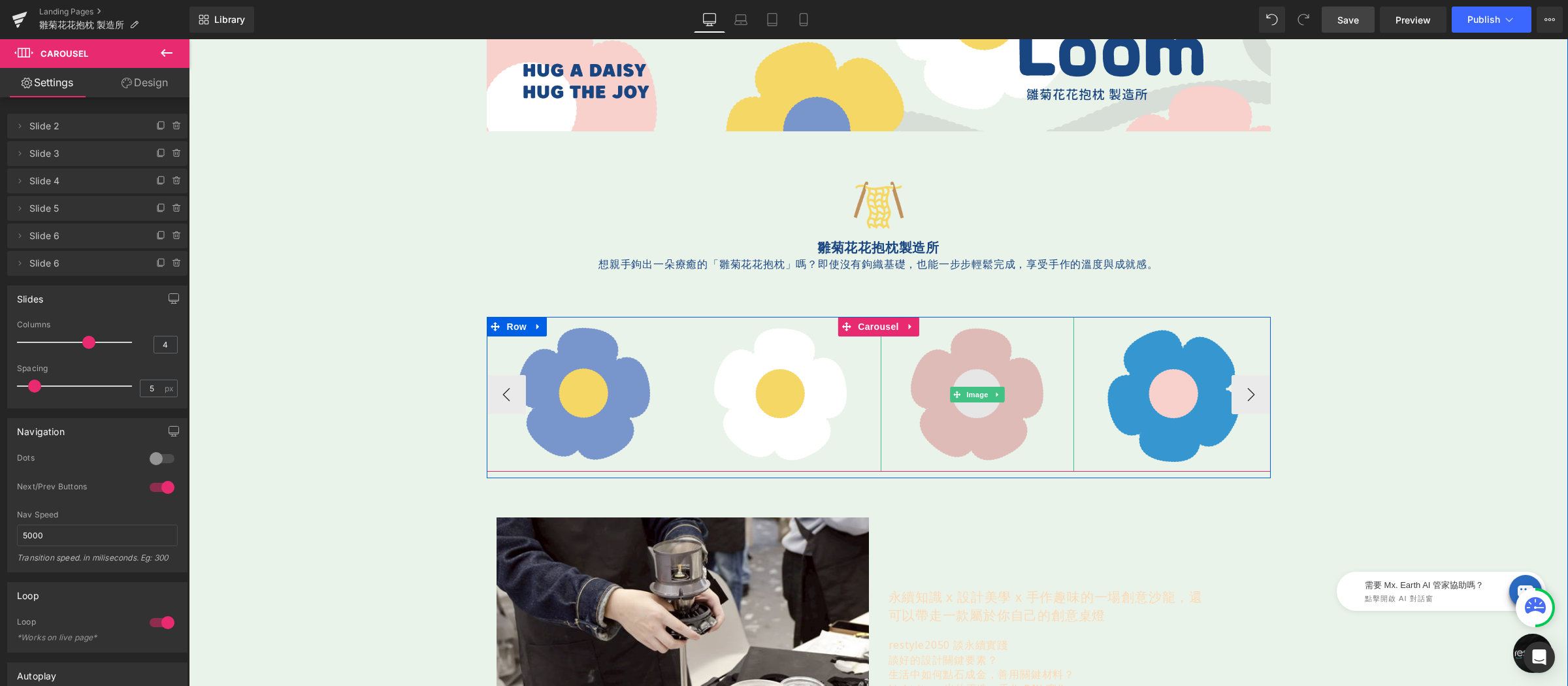
click at [945, 369] on img at bounding box center [977, 395] width 155 height 155
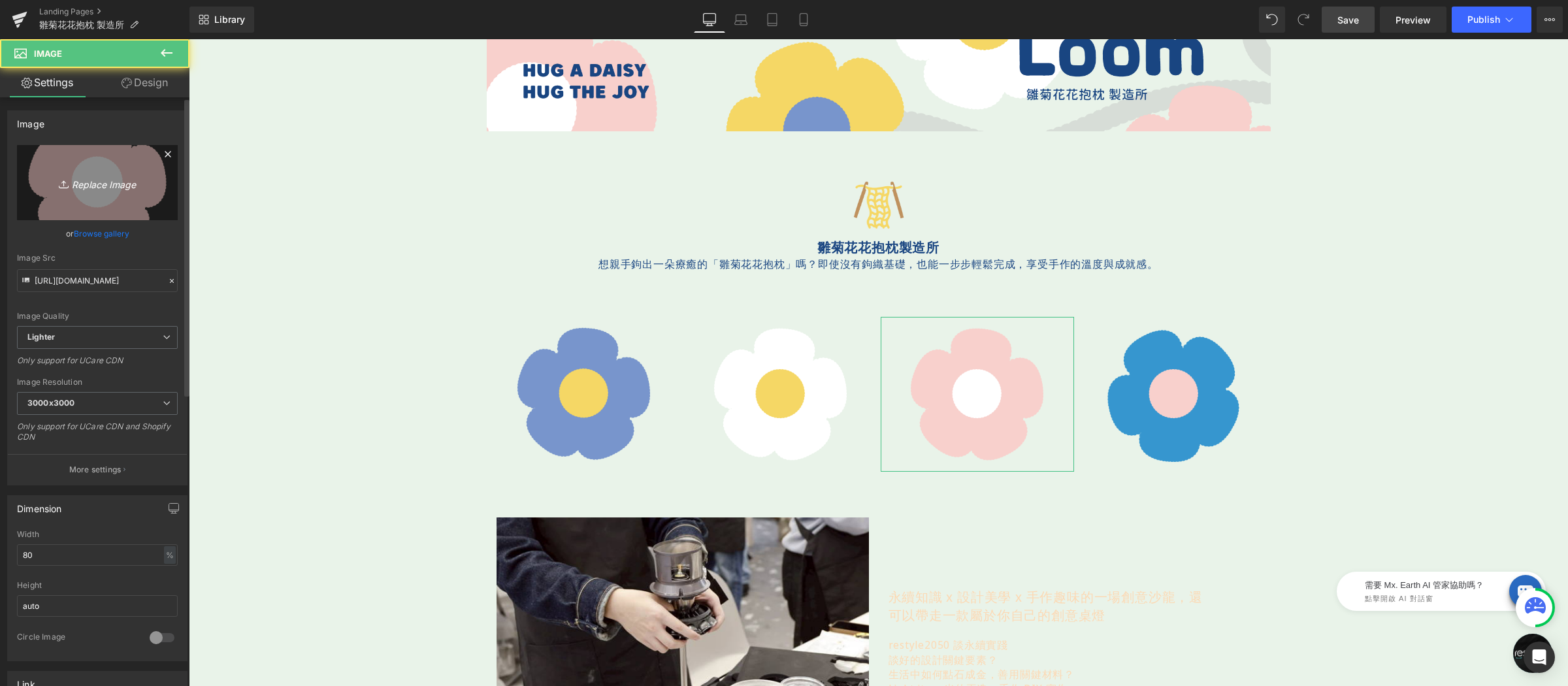
click at [100, 188] on icon "Replace Image" at bounding box center [97, 183] width 104 height 16
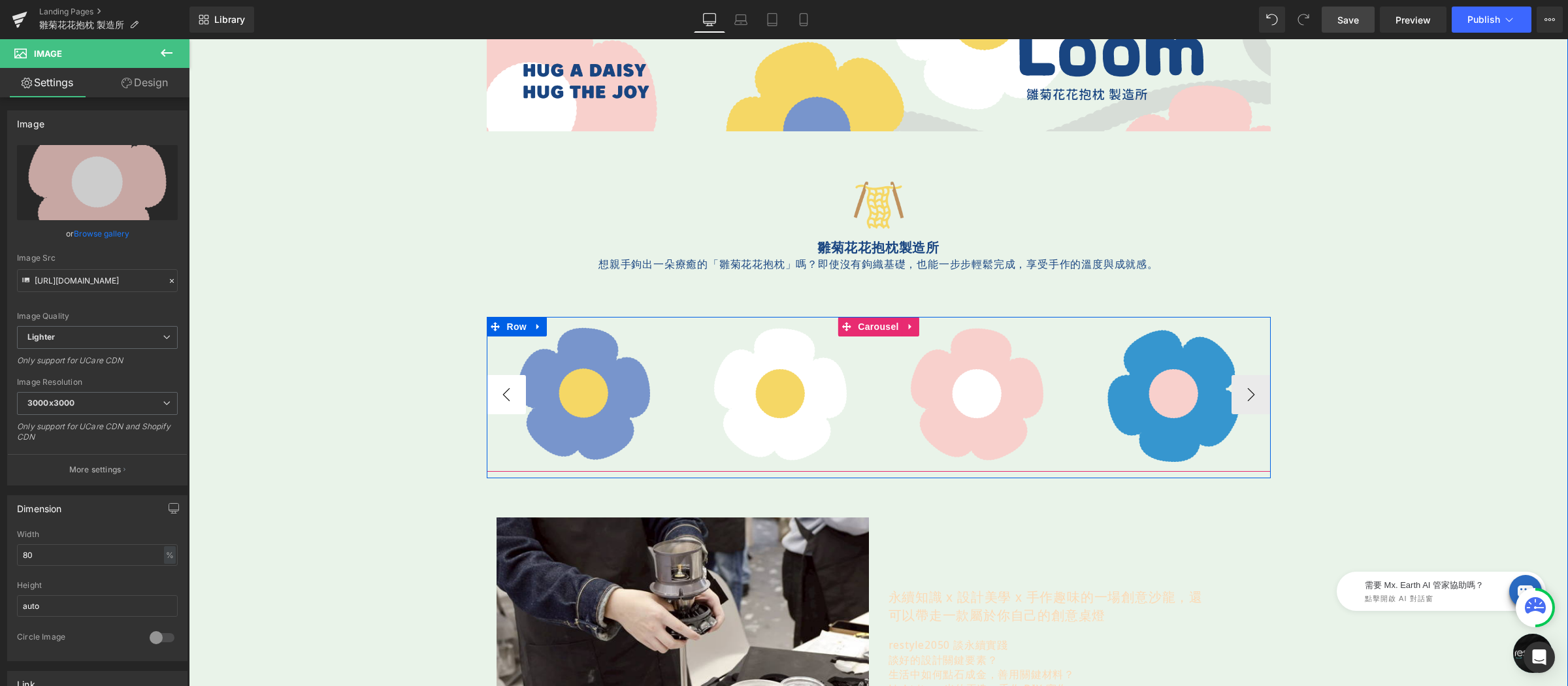
click at [498, 396] on button "‹" at bounding box center [506, 395] width 39 height 39
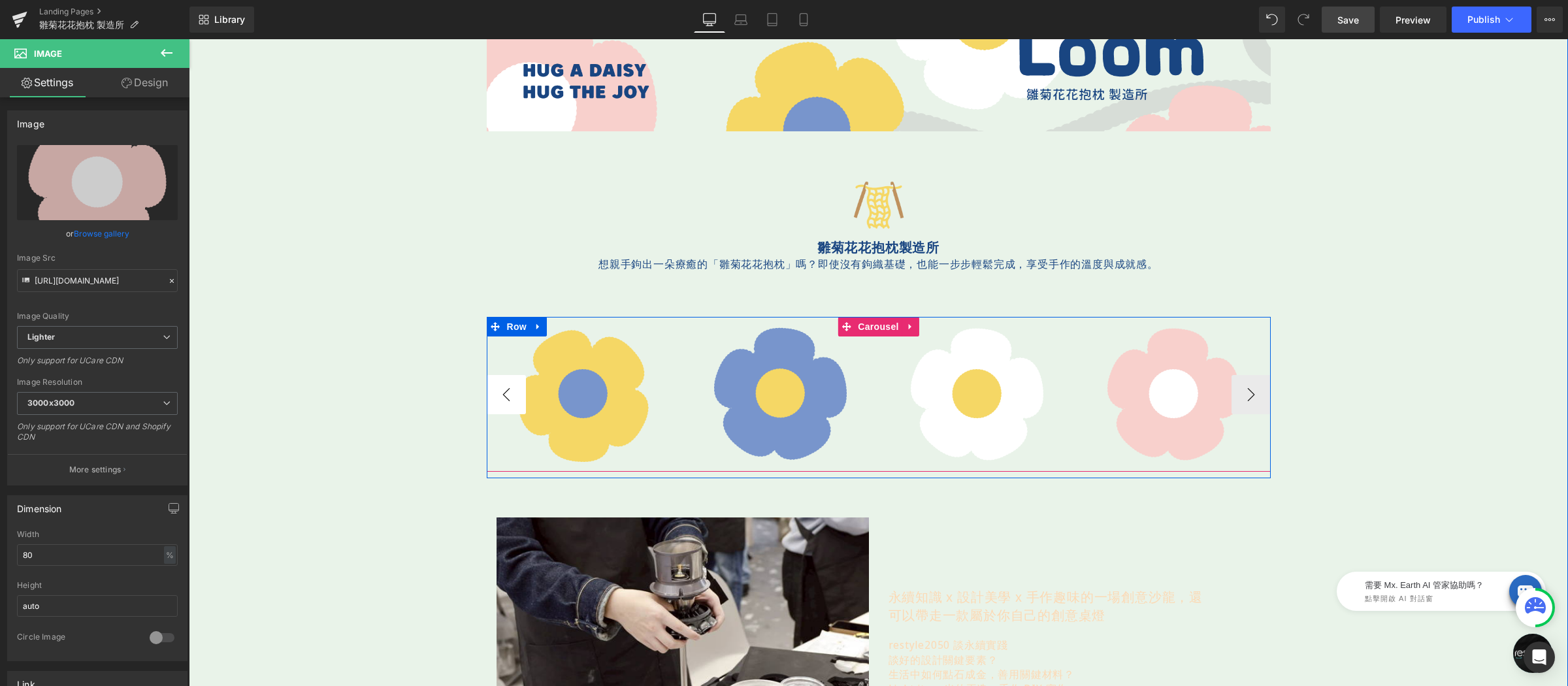
click at [498, 396] on button "‹" at bounding box center [506, 395] width 39 height 39
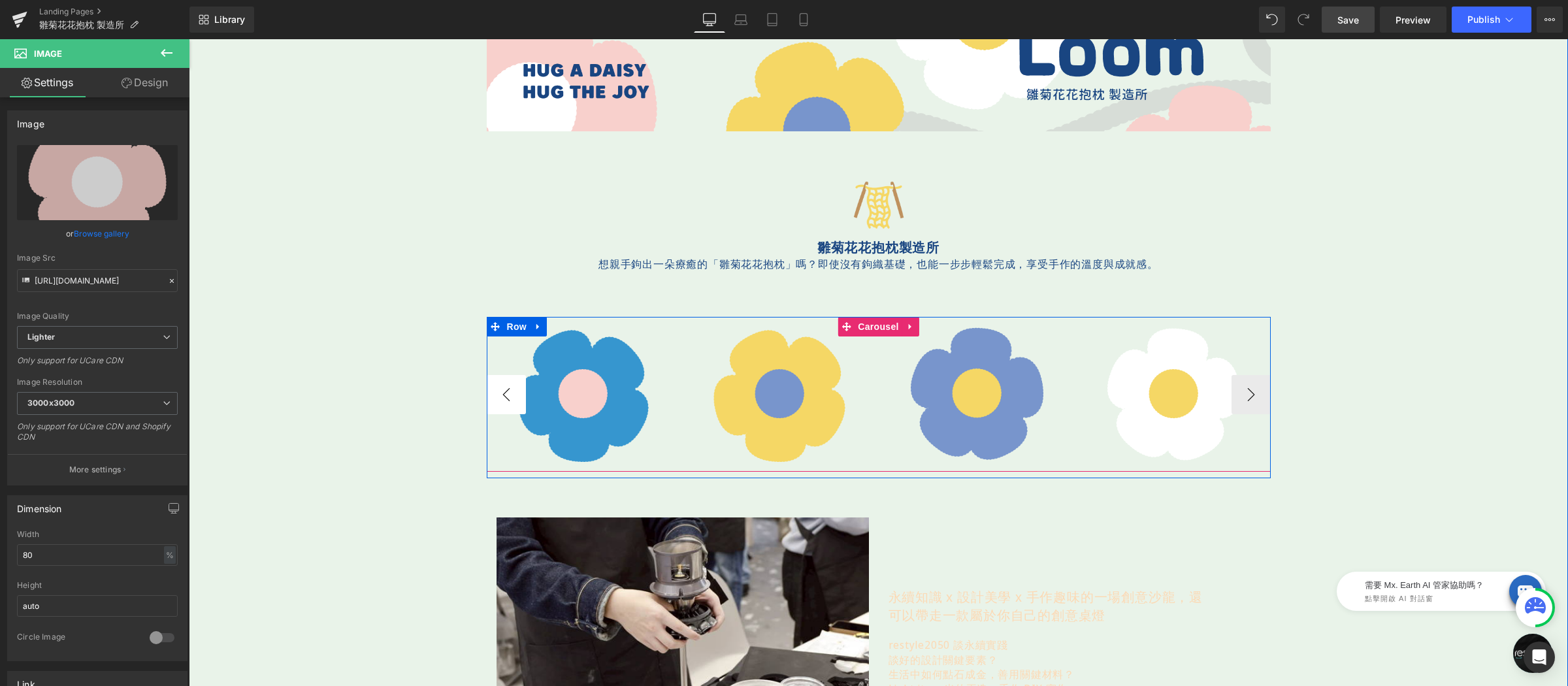
click at [498, 396] on button "‹" at bounding box center [506, 395] width 39 height 39
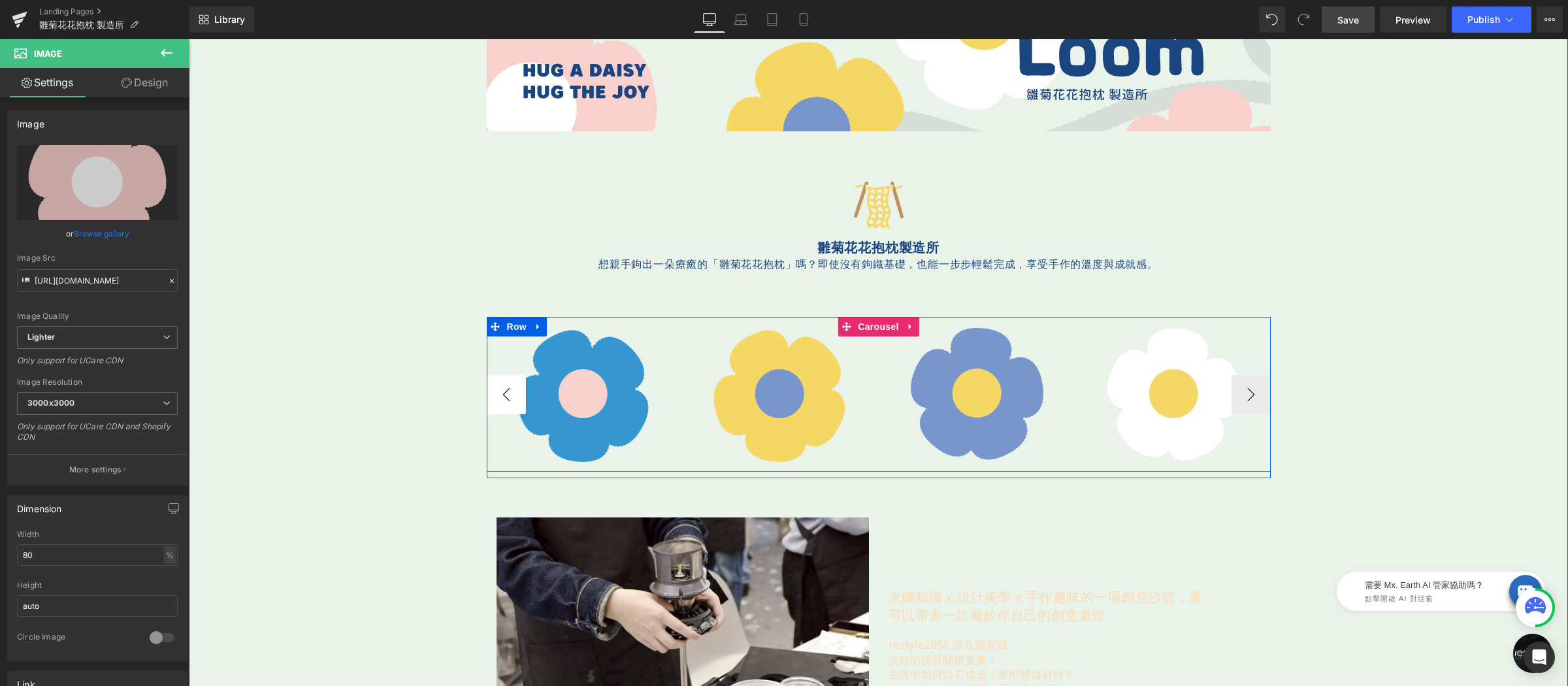
click at [498, 396] on button "‹" at bounding box center [506, 395] width 39 height 39
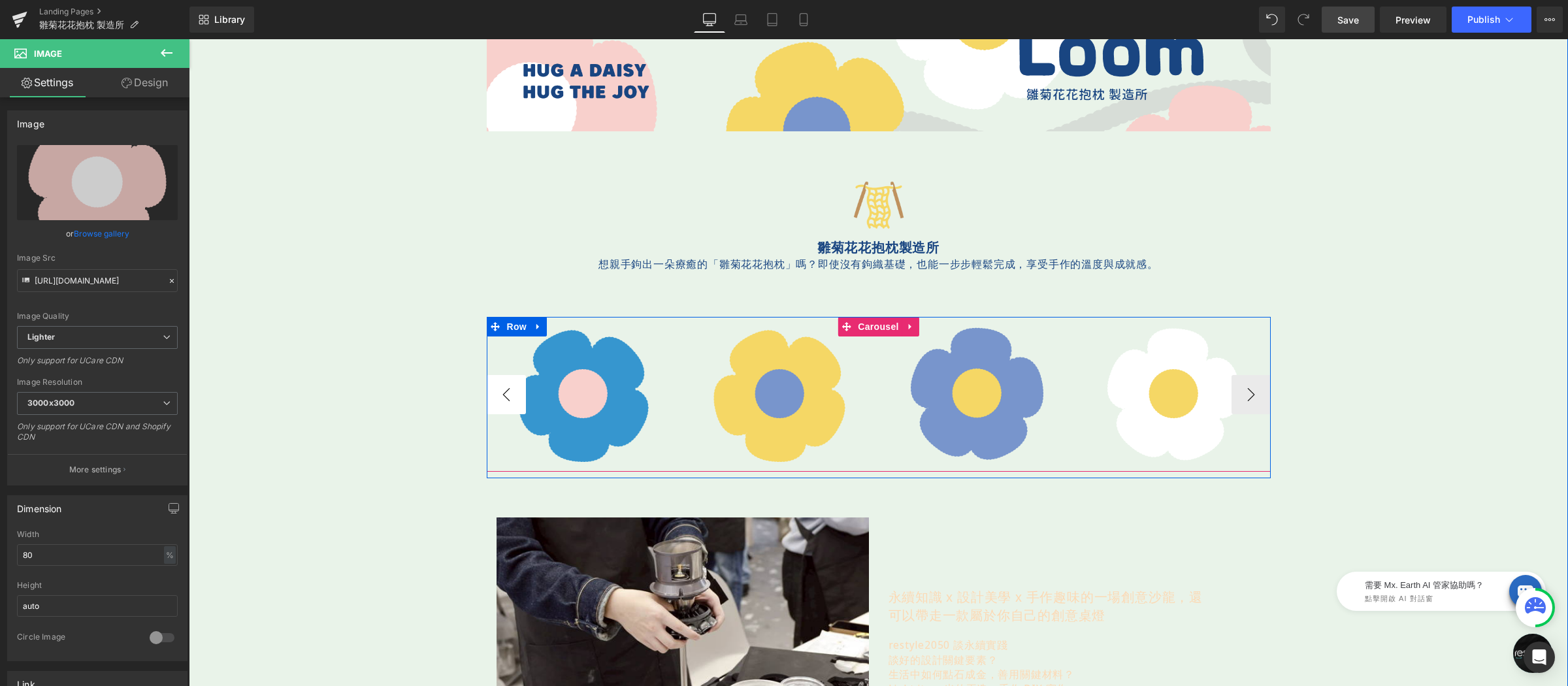
click at [498, 396] on button "‹" at bounding box center [506, 395] width 39 height 39
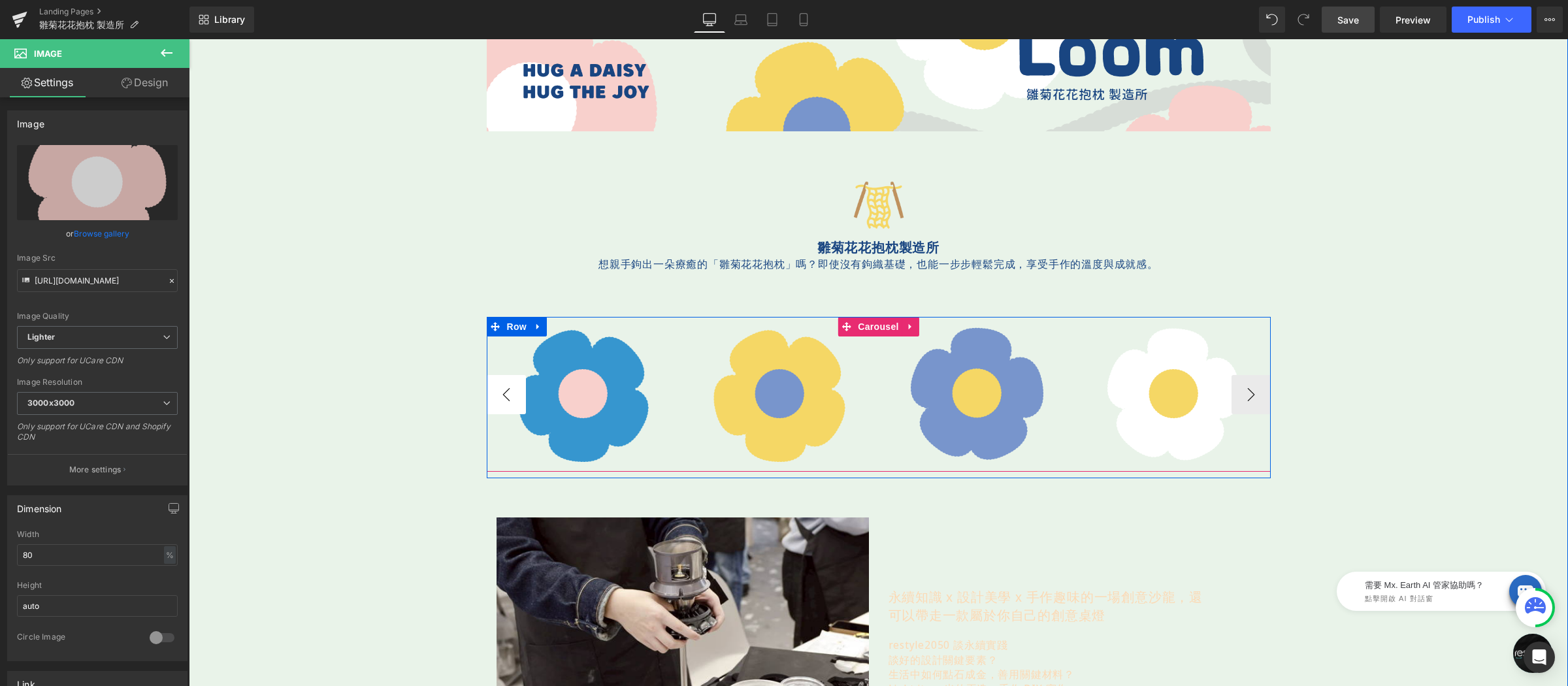
click at [498, 396] on button "‹" at bounding box center [506, 395] width 39 height 39
click at [1238, 386] on button "›" at bounding box center [1251, 395] width 39 height 39
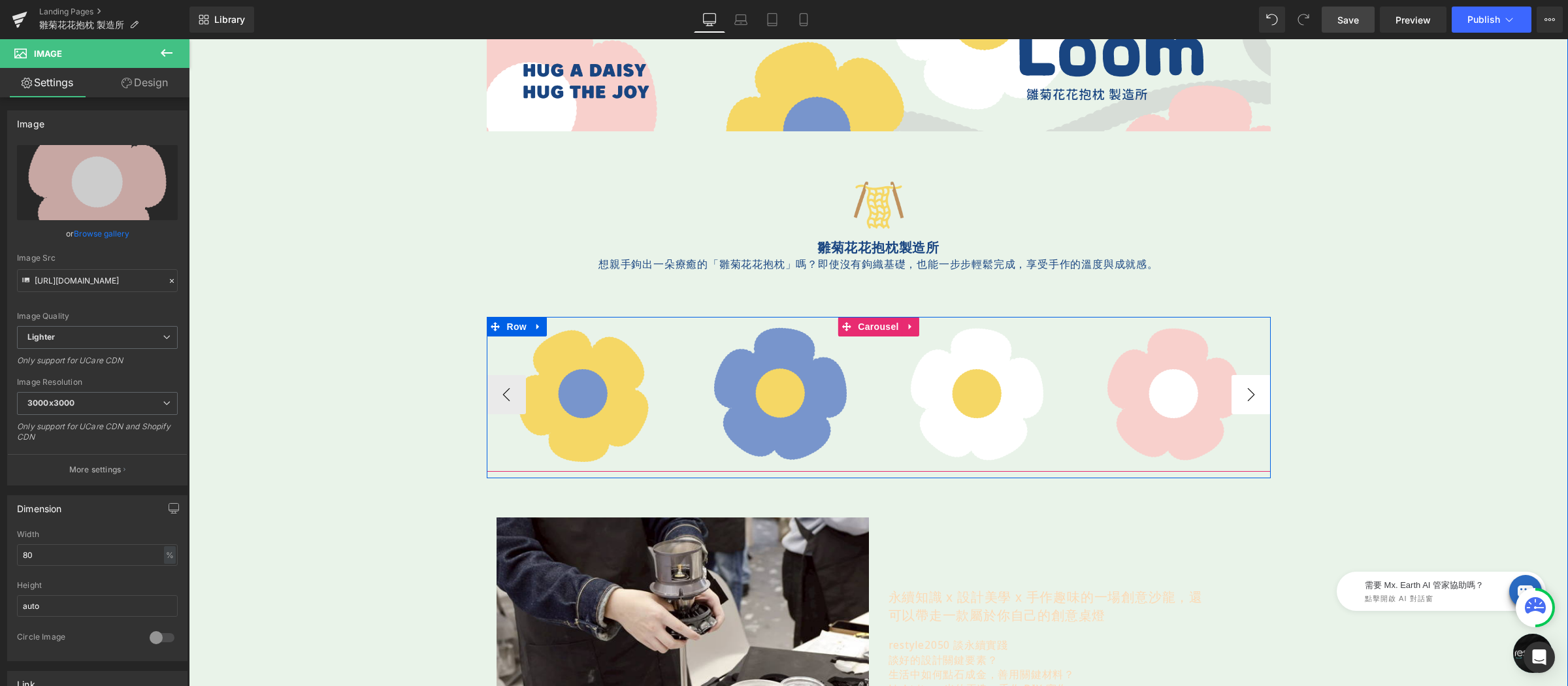
click at [1238, 386] on button "›" at bounding box center [1251, 395] width 39 height 39
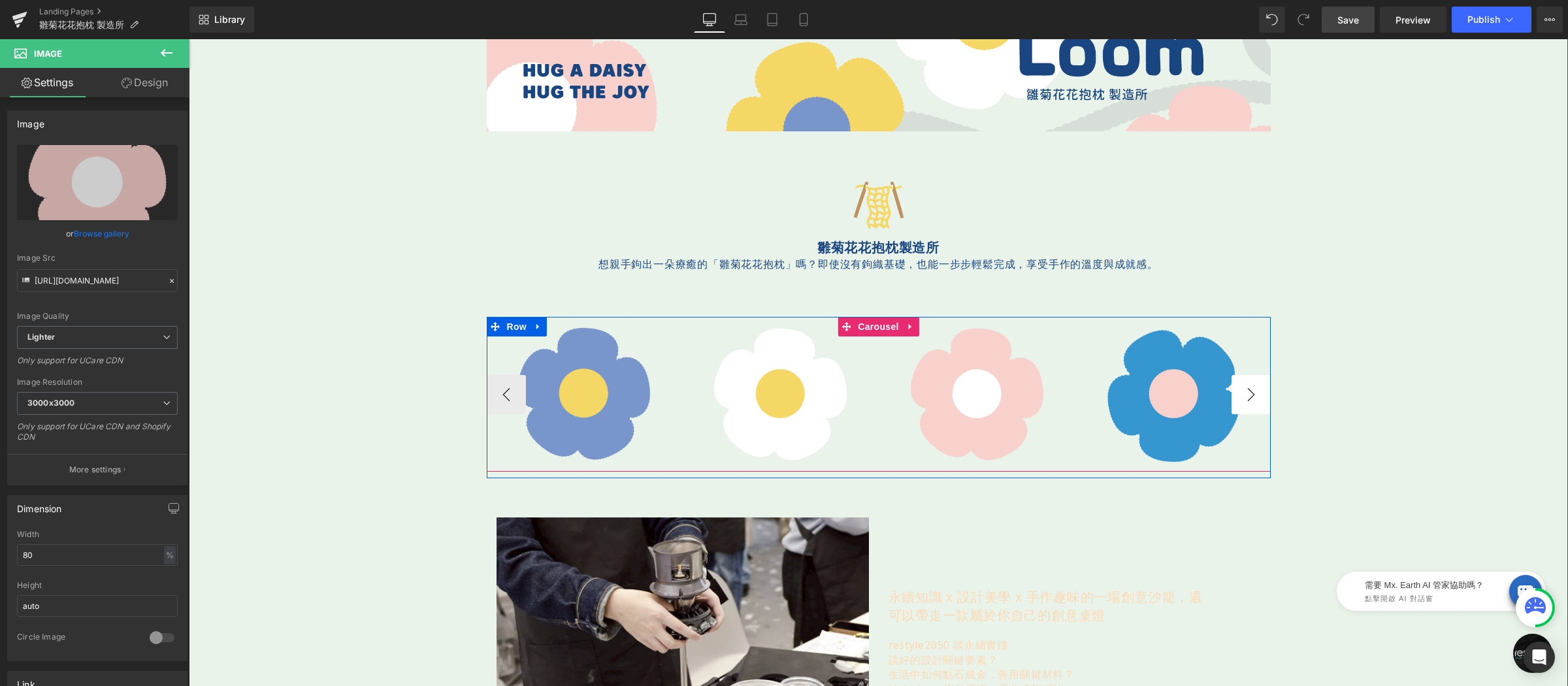
click at [1238, 386] on button "›" at bounding box center [1251, 395] width 39 height 39
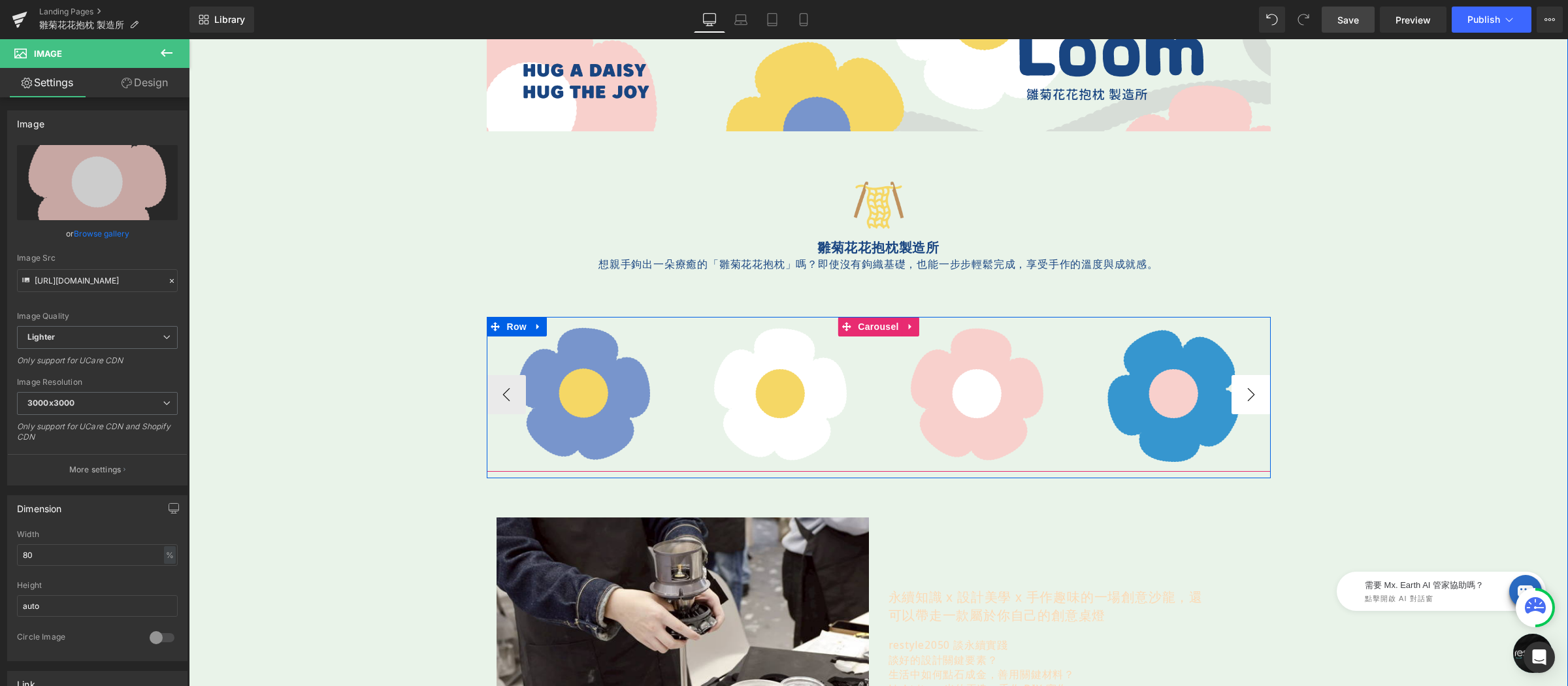
click at [1238, 386] on button "›" at bounding box center [1251, 395] width 39 height 39
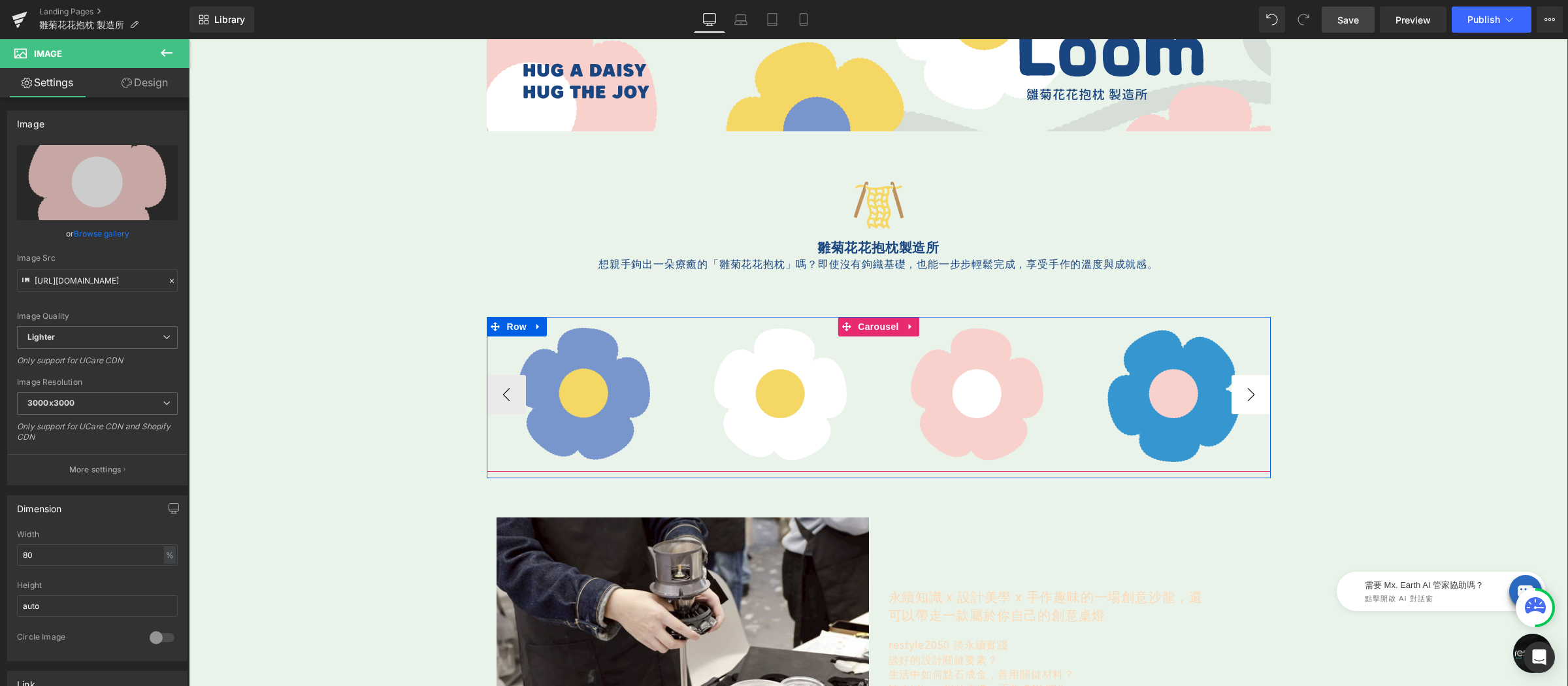
click at [1238, 386] on button "›" at bounding box center [1251, 395] width 39 height 39
click at [1241, 382] on button "›" at bounding box center [1251, 395] width 39 height 39
click at [1241, 383] on button "›" at bounding box center [1251, 395] width 39 height 39
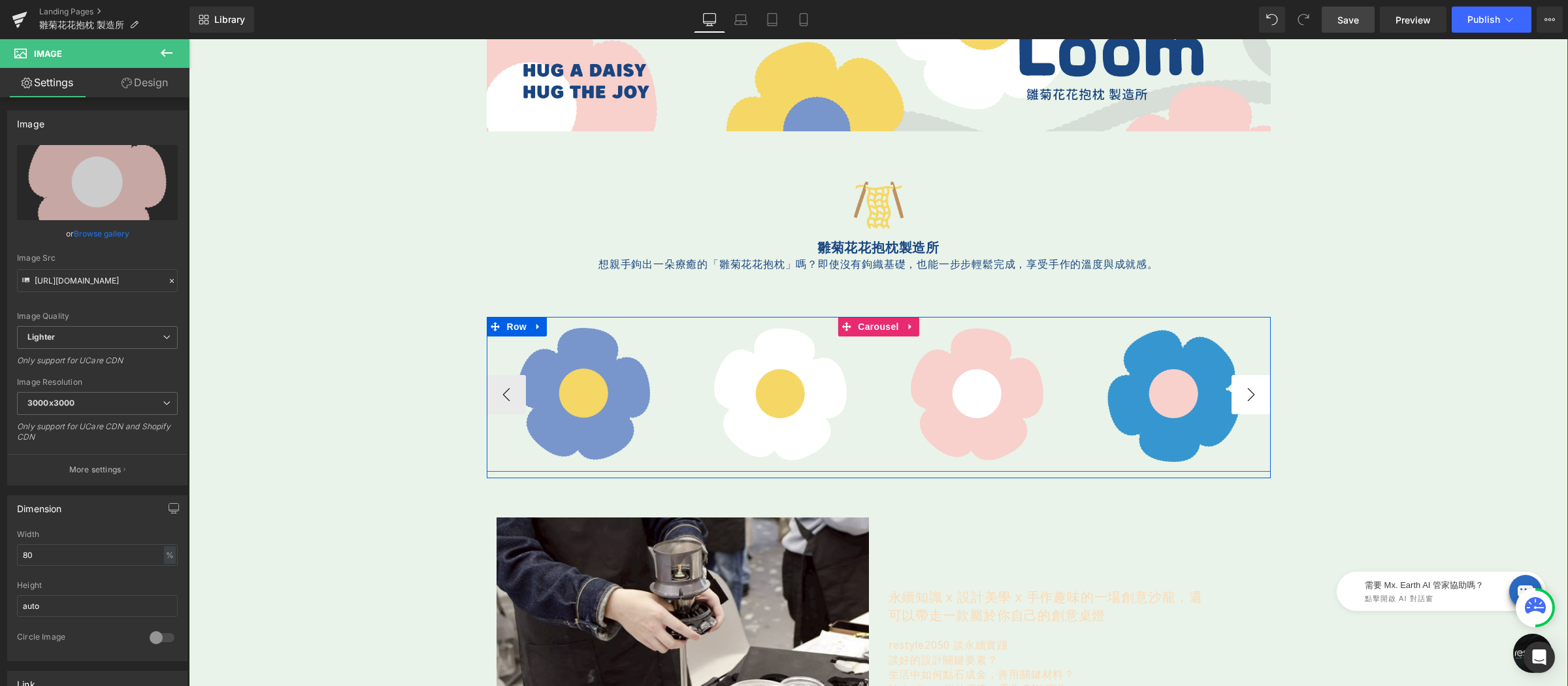
click at [1241, 383] on button "›" at bounding box center [1251, 395] width 39 height 39
click at [1191, 349] on img at bounding box center [1174, 395] width 155 height 155
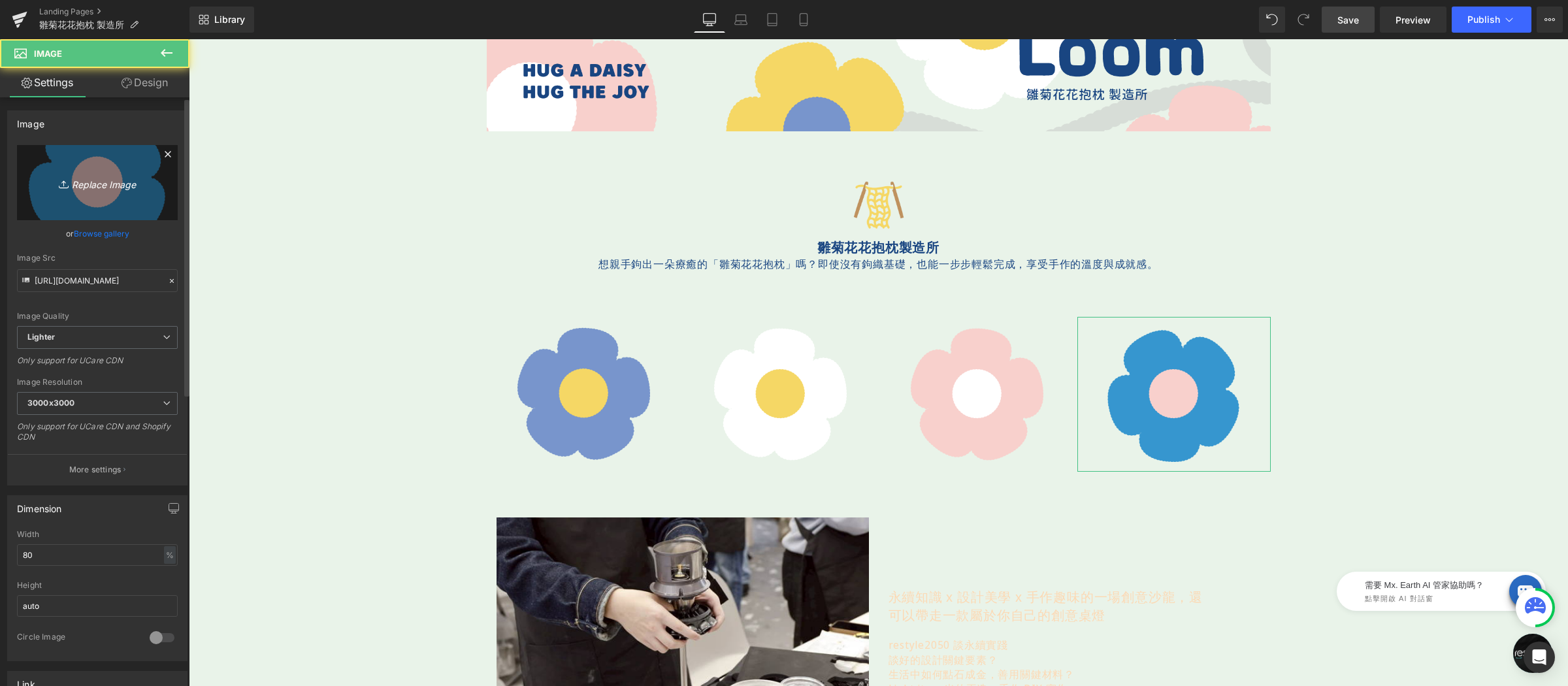
click at [102, 185] on icon "Replace Image" at bounding box center [97, 183] width 104 height 16
type input "C:\fakepath\花-350x350-06.png"
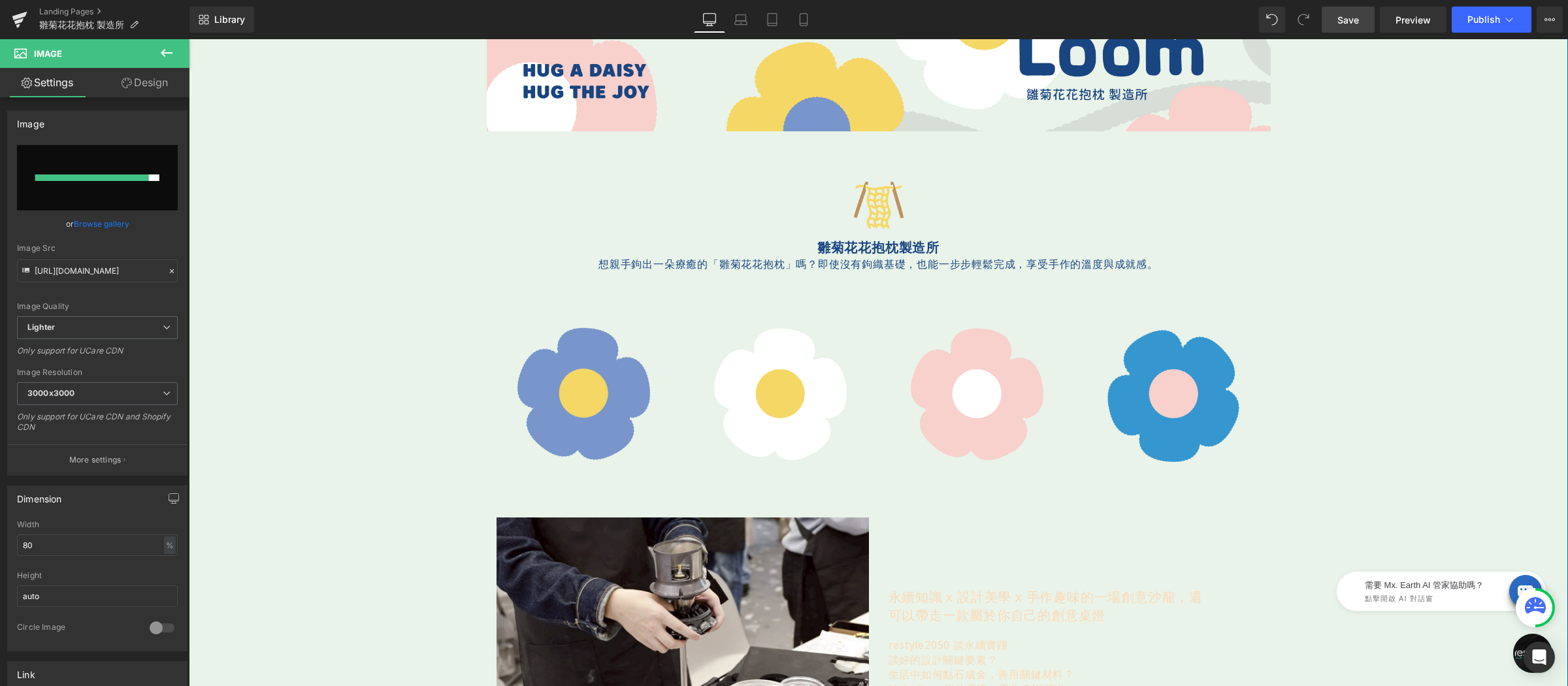
type input "https://ucarecdn.com/987e58be-5fd5-4c2b-aa48-004f9593c2a2/-/format/auto/-/previ…"
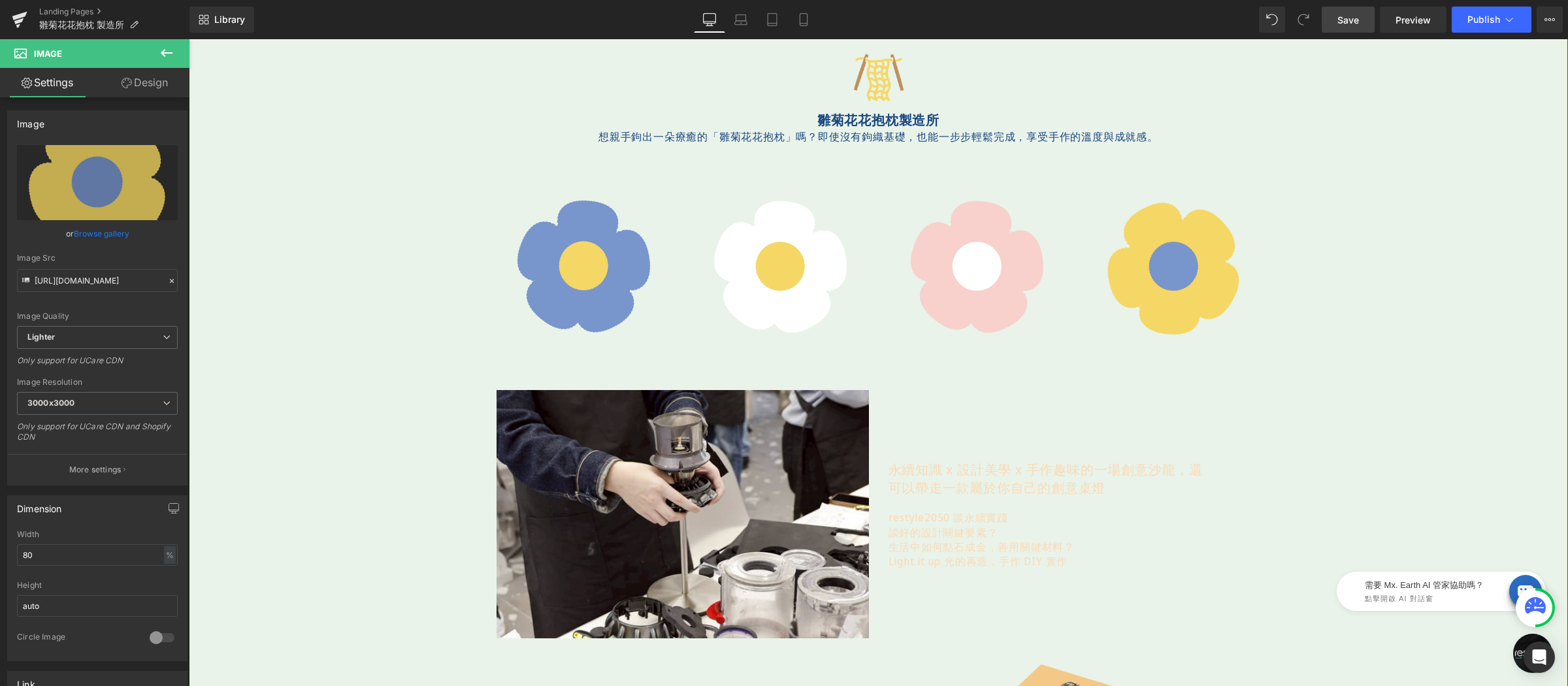
scroll to position [438, 0]
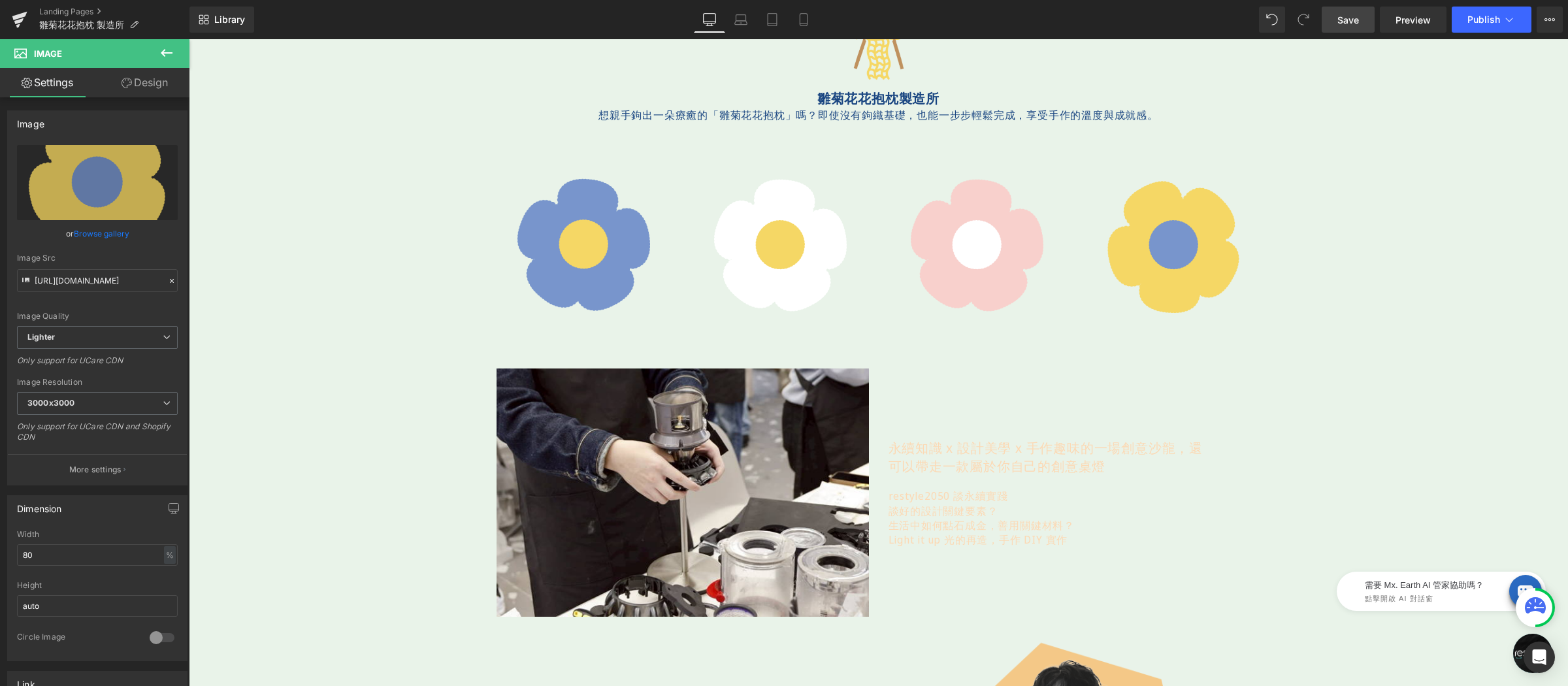
click at [1351, 15] on span "Save" at bounding box center [1348, 20] width 22 height 14
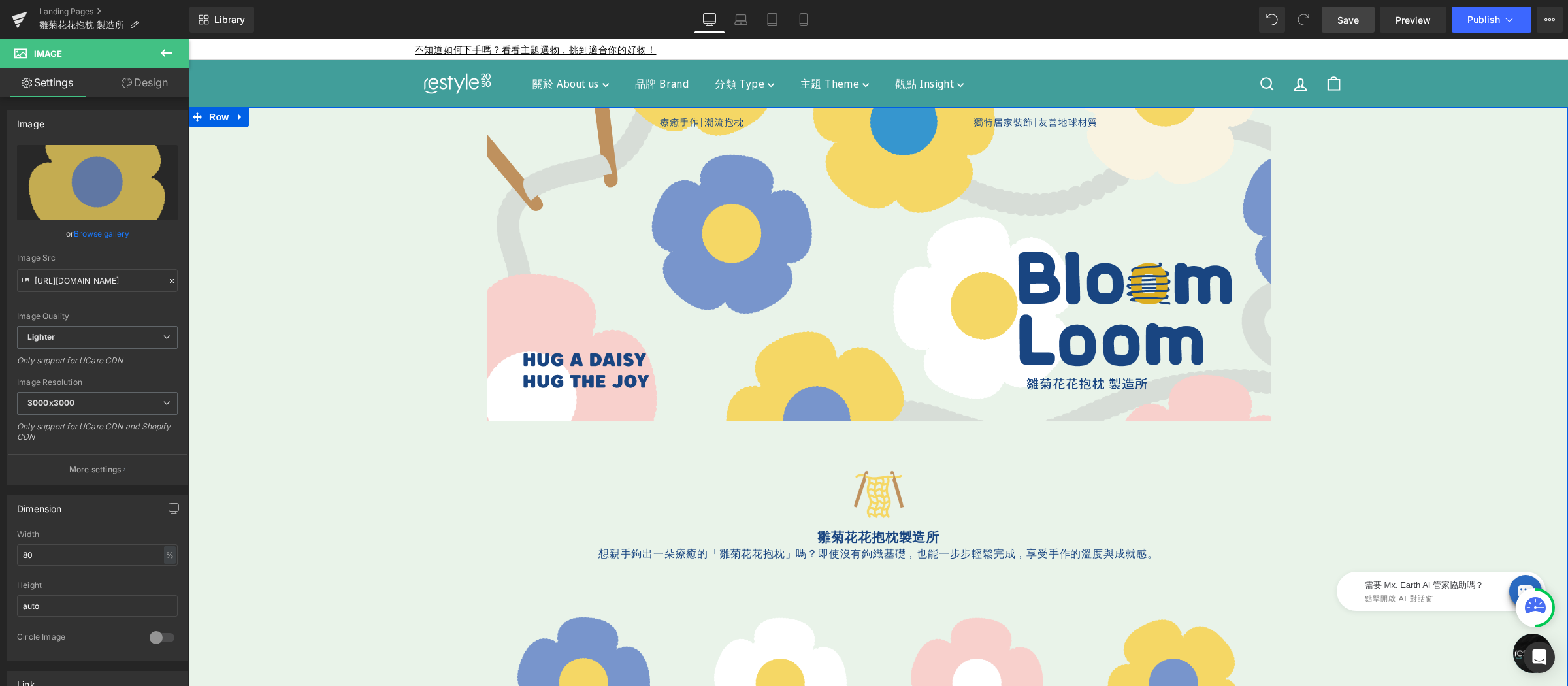
scroll to position [20, 0]
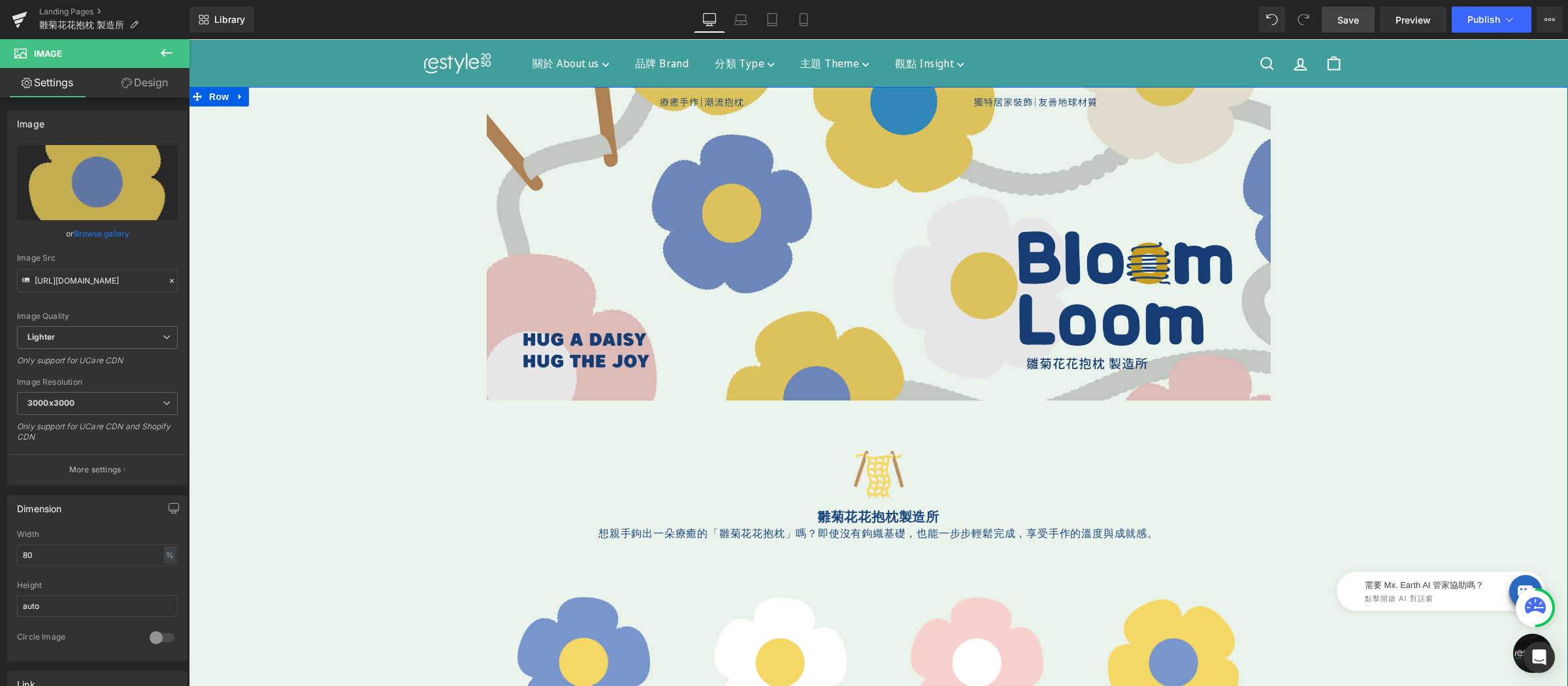
click at [863, 114] on img at bounding box center [878, 243] width 784 height 313
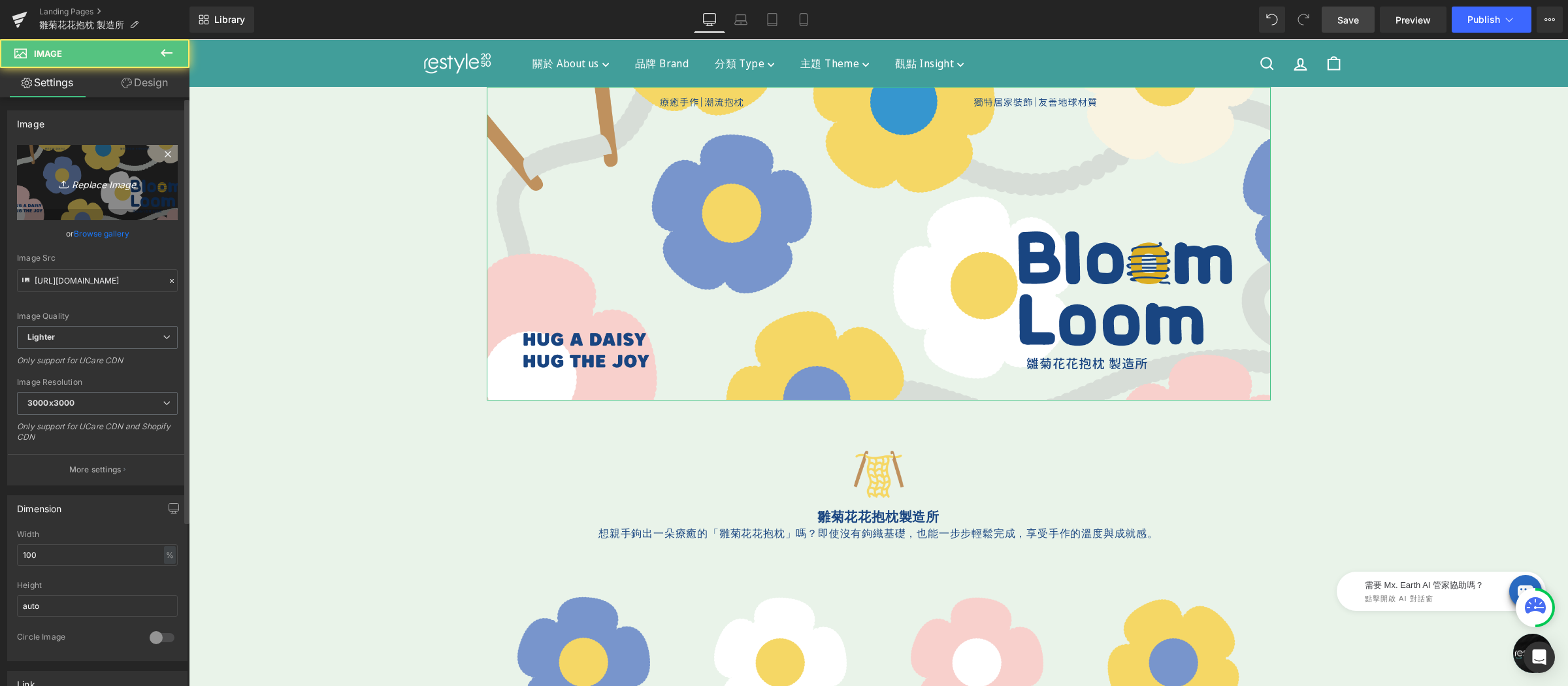
click at [116, 195] on link "Replace Image" at bounding box center [97, 183] width 161 height 75
type input "C:\fakepath\小雛菊花花抱枕-2000x800.png"
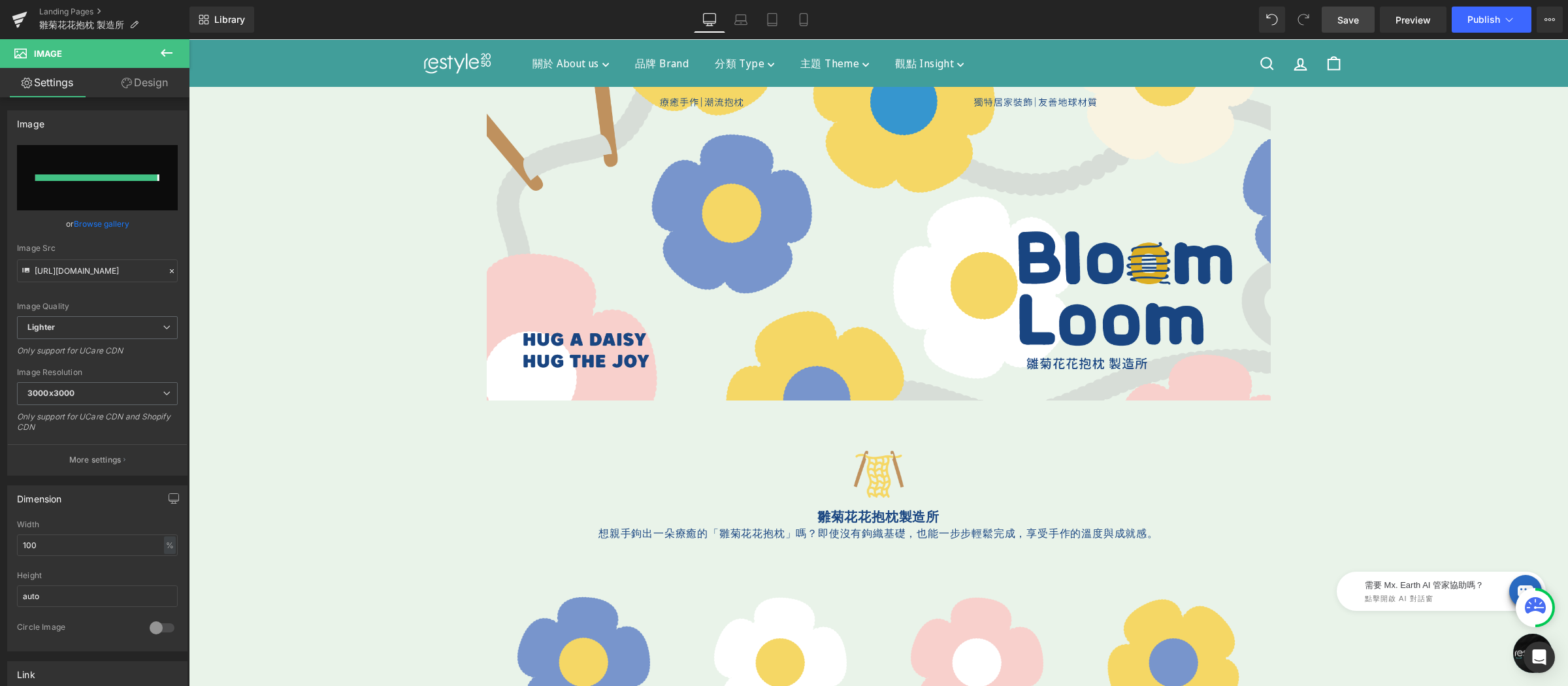
type input "https://ucarecdn.com/68884acf-cede-4053-8e25-7b83fdfb2c14/-/format/auto/-/previ…"
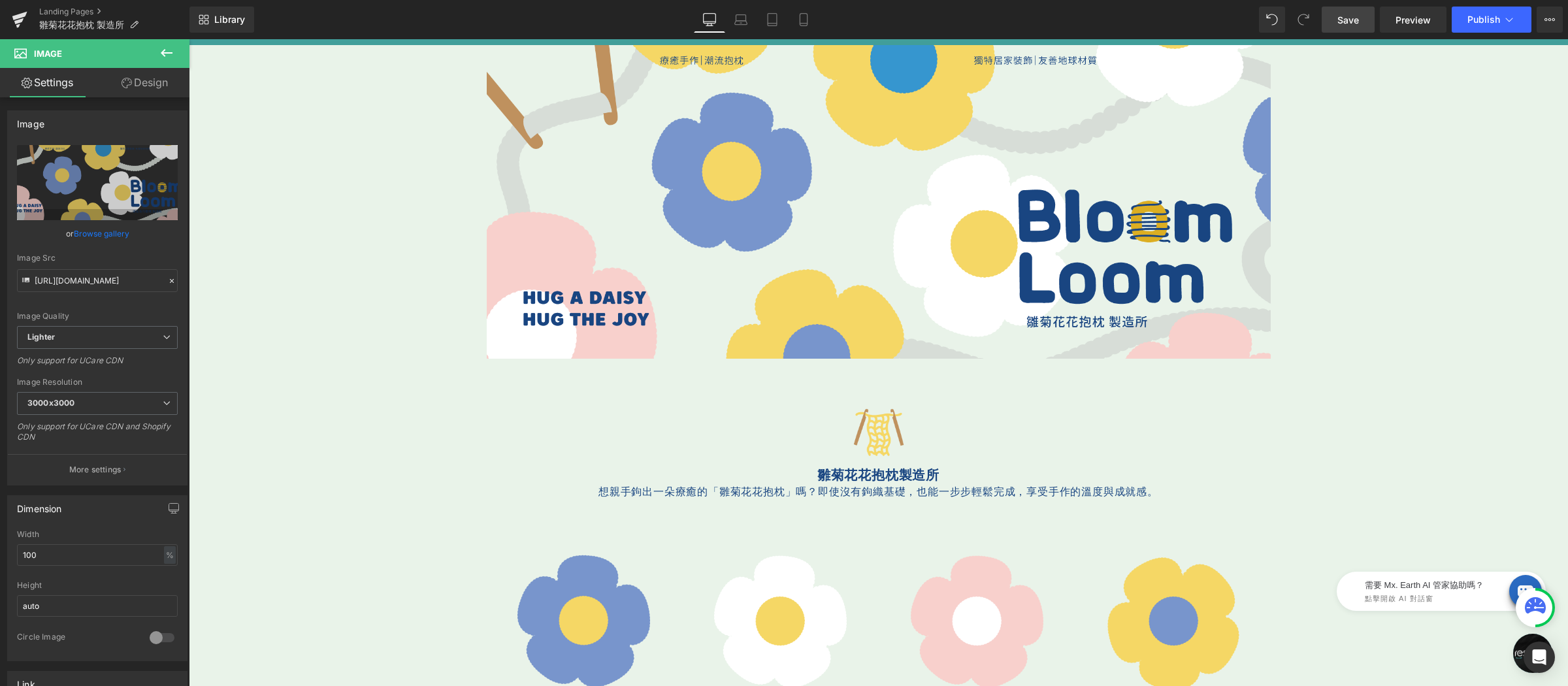
scroll to position [0, 0]
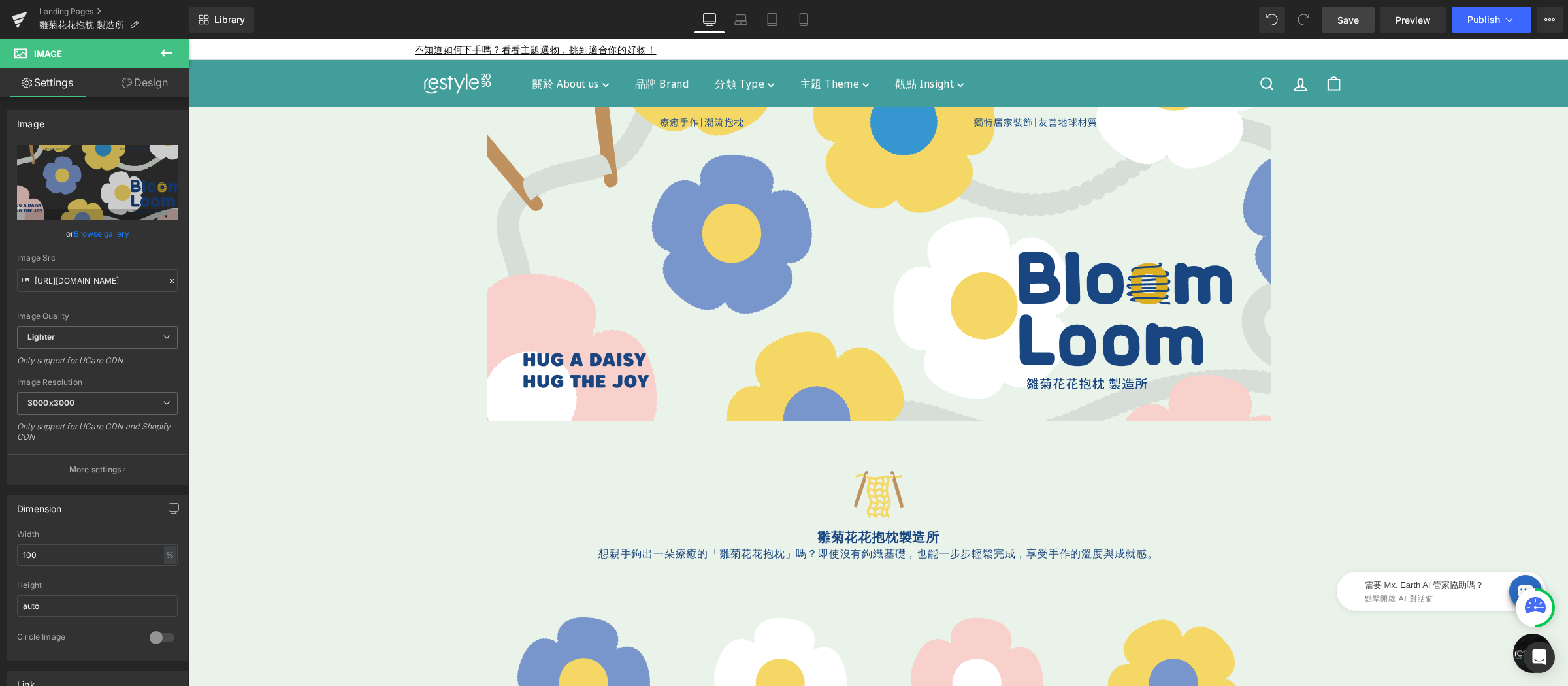
click at [1330, 12] on link "Save" at bounding box center [1347, 20] width 53 height 26
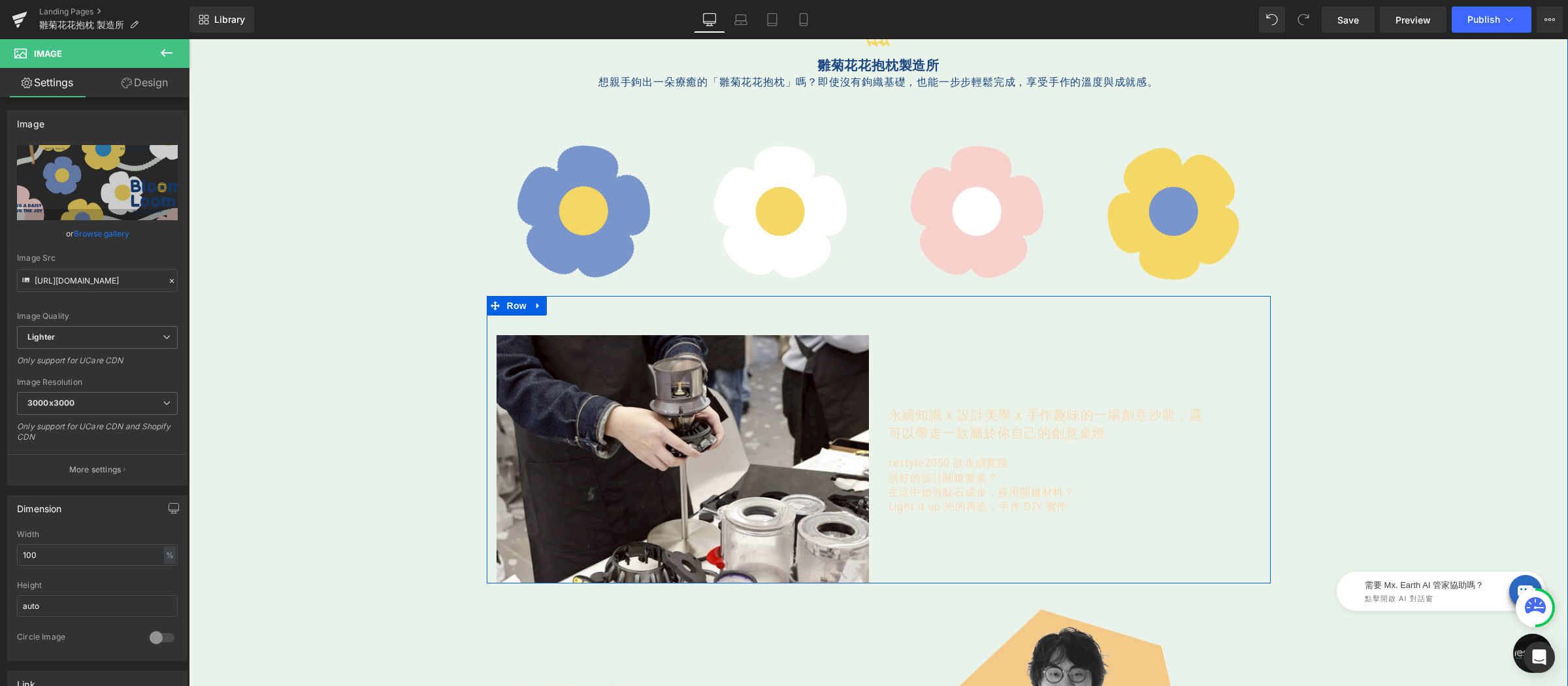
scroll to position [536, 0]
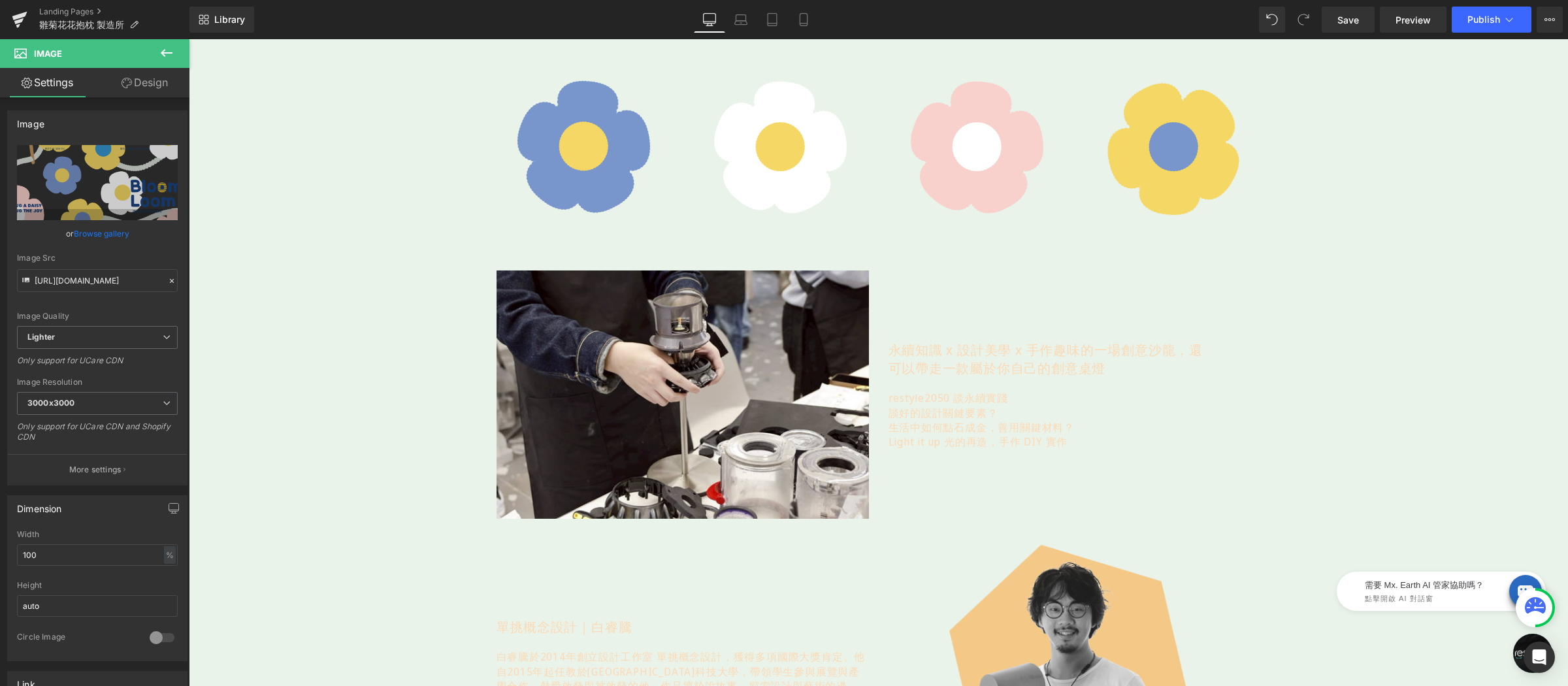
click at [963, 386] on div "永續知識 x 設計美學 x 手作趣味的一場創意沙龍， 還可以帶走一款屬於你自己的創意桌燈 Text Block restyle2050 談永續實踐 談好的設計…" at bounding box center [1074, 395] width 372 height 108
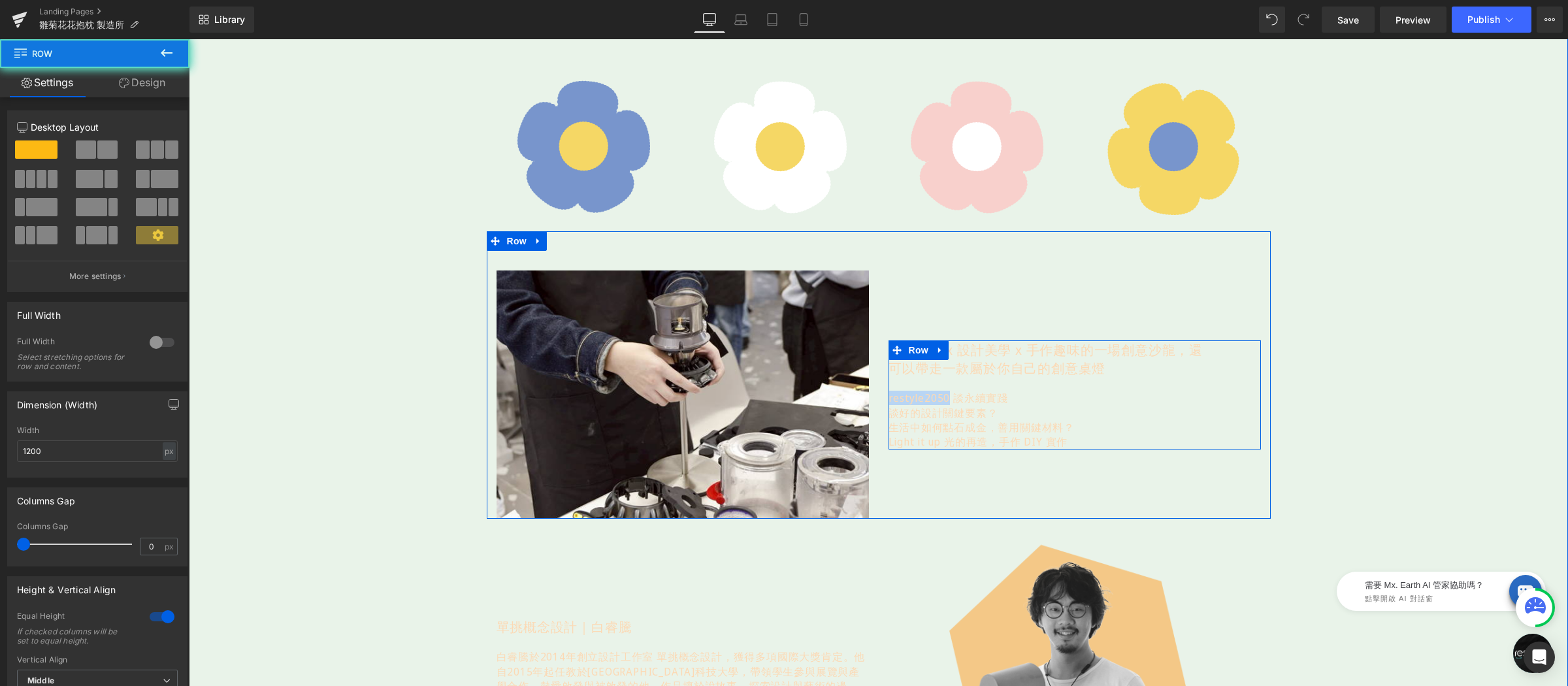
click at [963, 386] on div "永續知識 x 設計美學 x 手作趣味的一場創意沙龍， 還可以帶走一款屬於你自己的創意桌燈 Text Block restyle2050 談永續實踐 談好的設計…" at bounding box center [1074, 395] width 372 height 108
click at [970, 410] on p "談好的設計關鍵要素？" at bounding box center [1074, 413] width 372 height 15
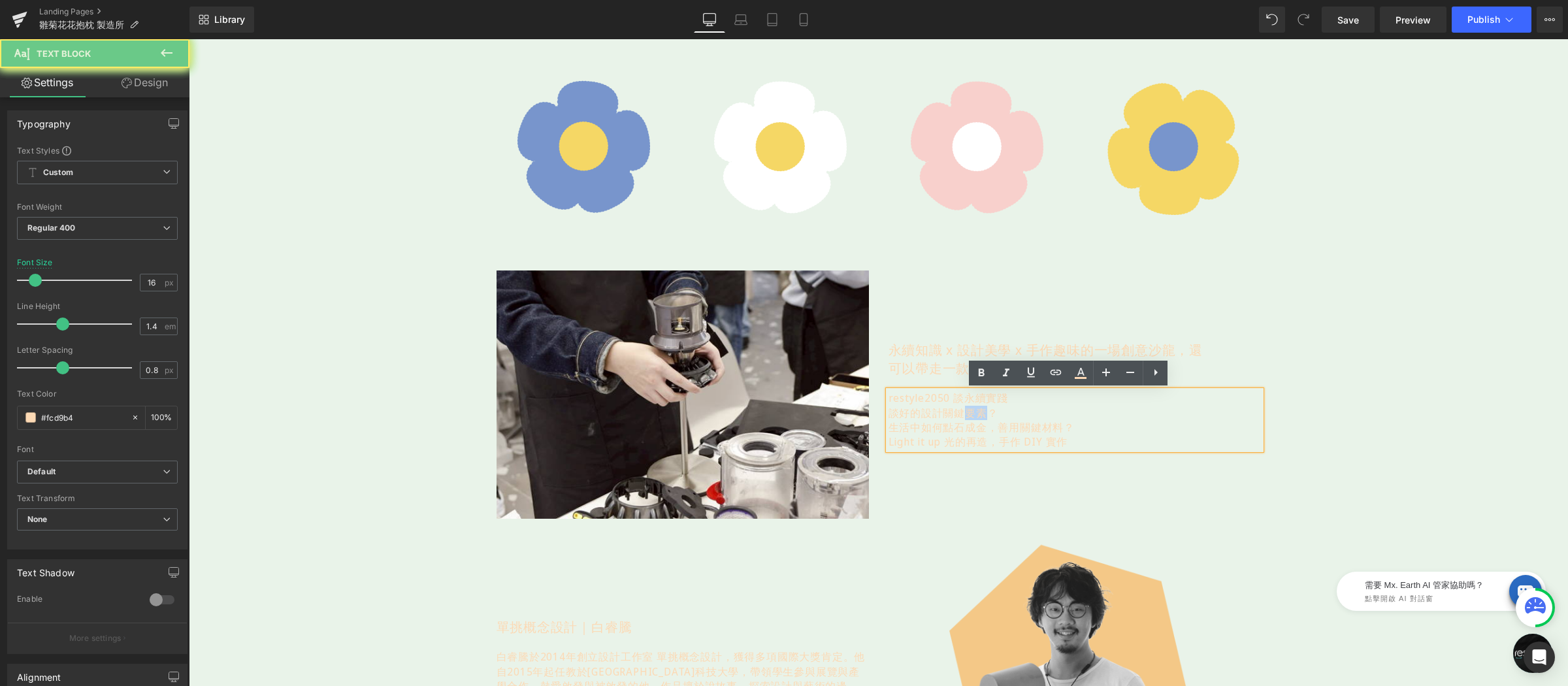
click at [970, 410] on p "談好的設計關鍵要素？" at bounding box center [1074, 413] width 372 height 15
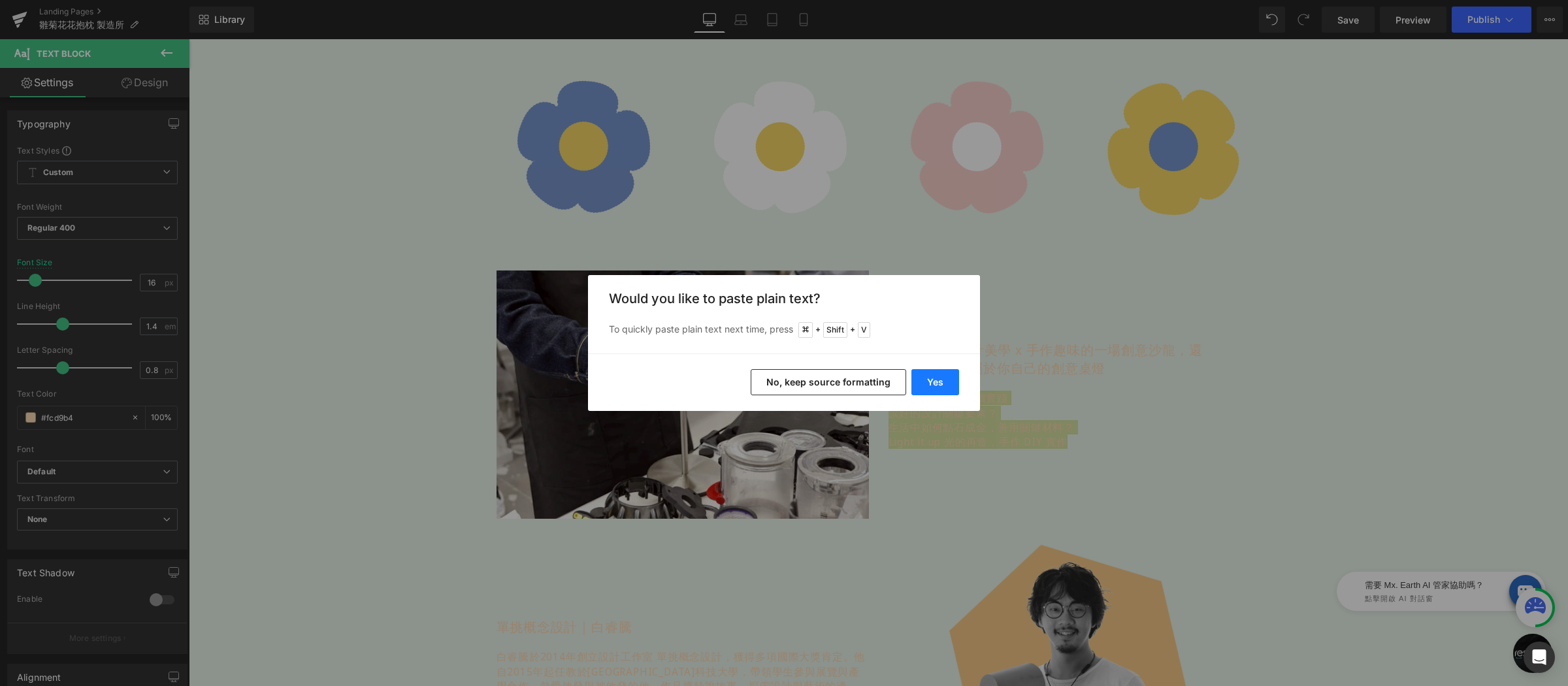
click at [941, 383] on button "Yes" at bounding box center [935, 382] width 47 height 26
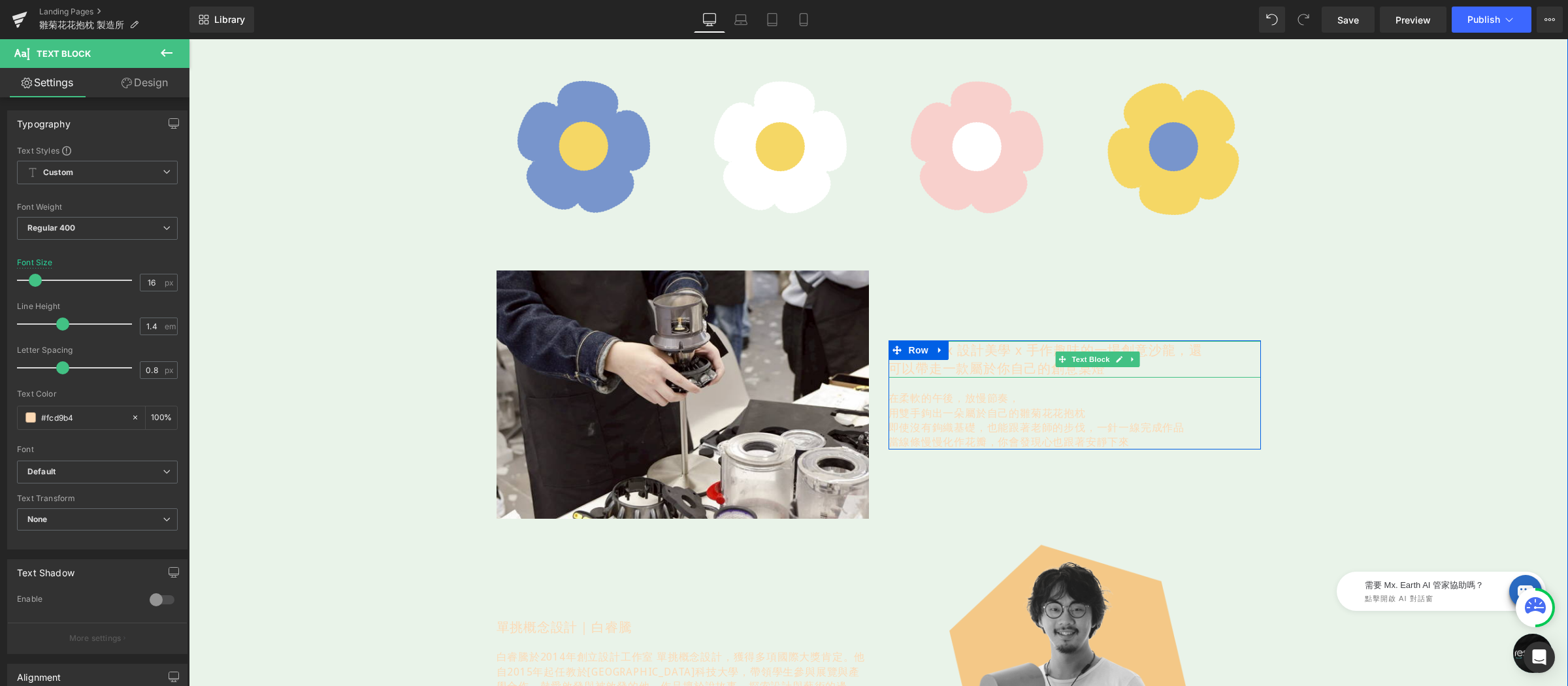
click at [936, 371] on span "還可以帶走一款屬於你自己的創意桌燈" at bounding box center [1045, 359] width 315 height 36
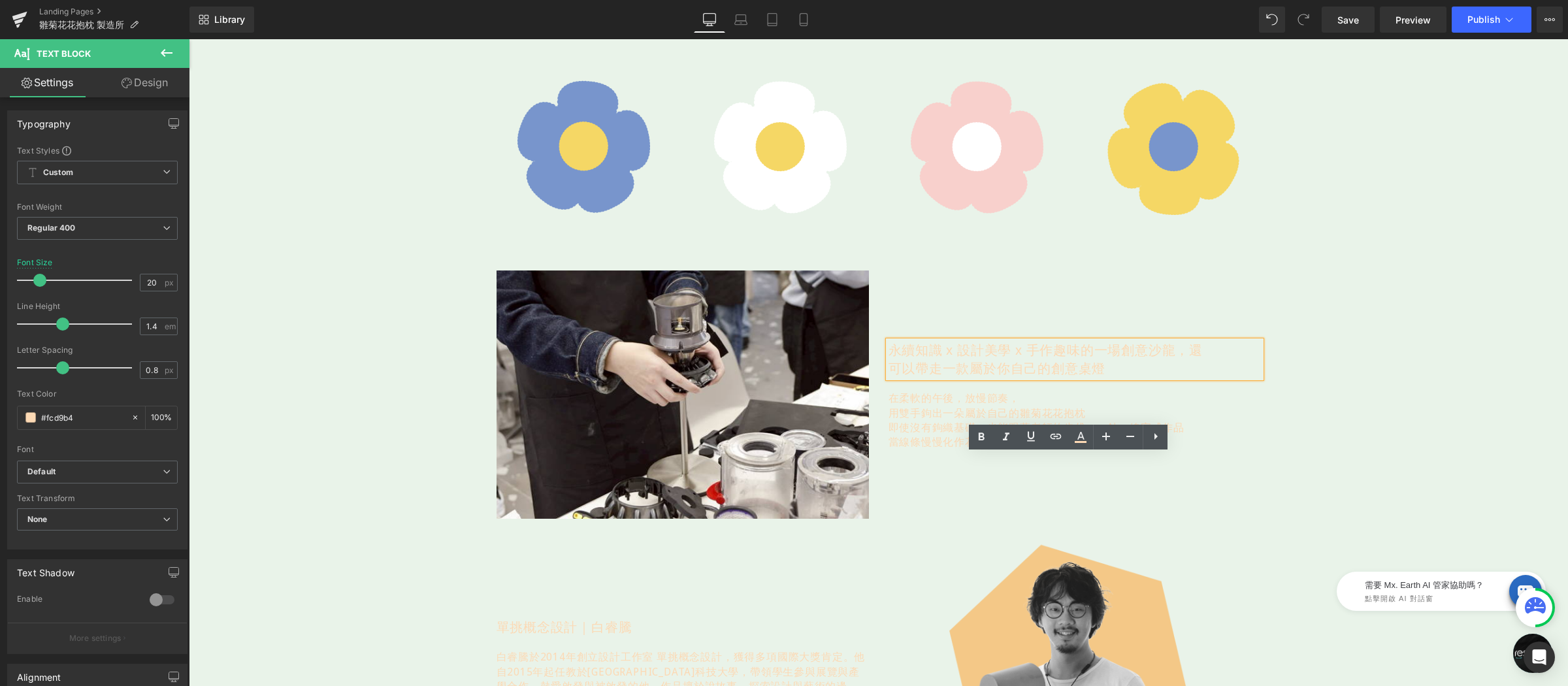
scroll to position [255, 0]
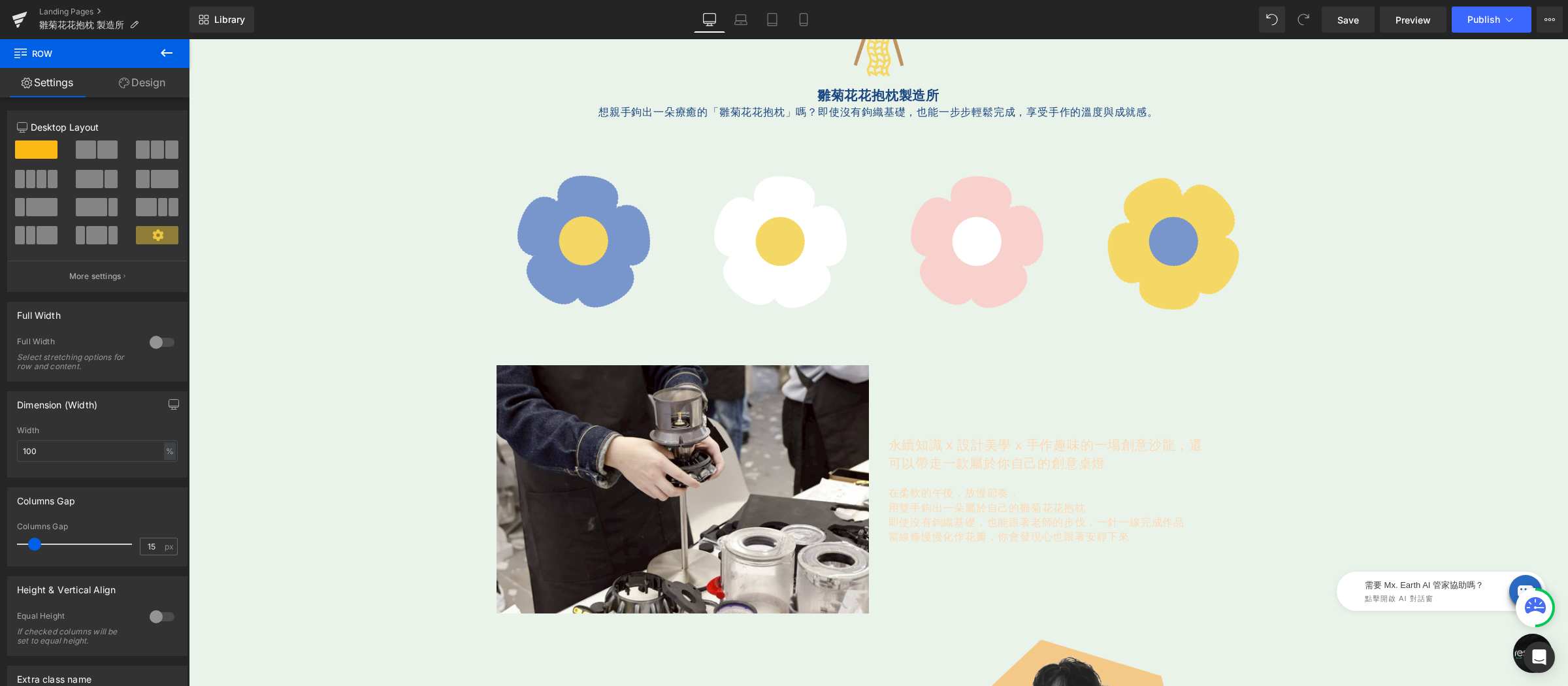
scroll to position [357, 0]
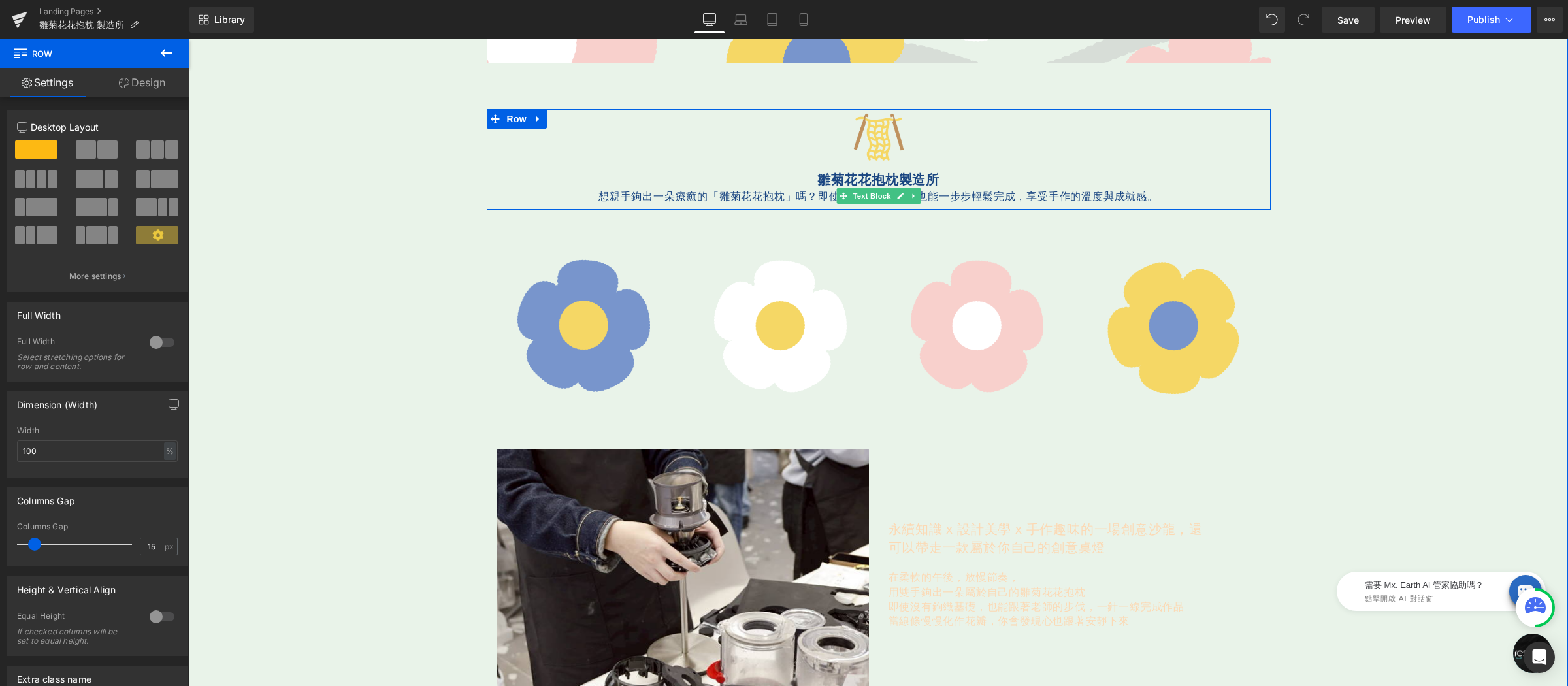
click at [776, 195] on p "想親手鉤出一朵療癒的「雛菊花花抱枕」嗎？ 即使沒有鉤織基礎，也能一步步輕鬆完成，享受手作的溫度與成就感。" at bounding box center [878, 196] width 784 height 15
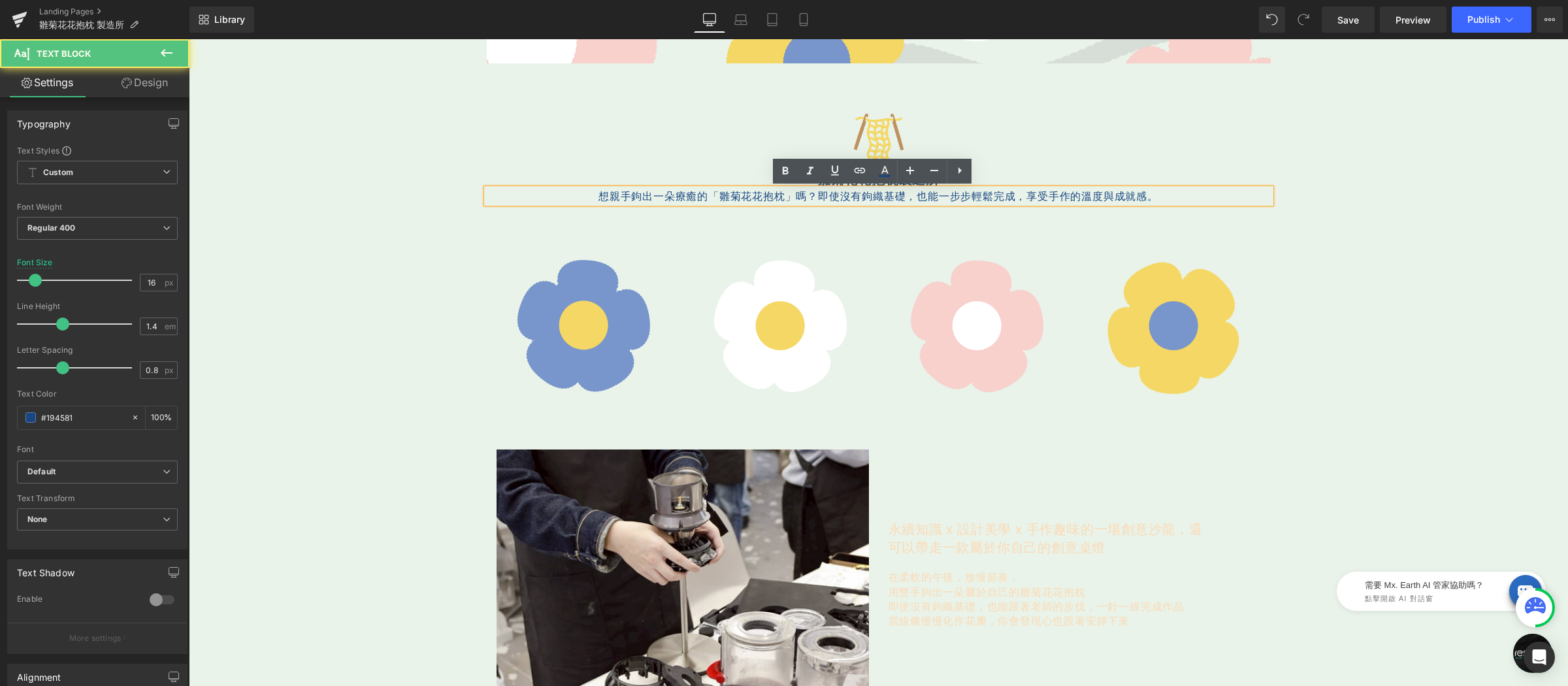
click at [1161, 195] on p "想親手鉤出一朵療癒的「雛菊花花抱枕」嗎？ 即使沒有鉤織基礎，也能一步步輕鬆完成，享受手作的溫度與成就感。" at bounding box center [878, 196] width 784 height 15
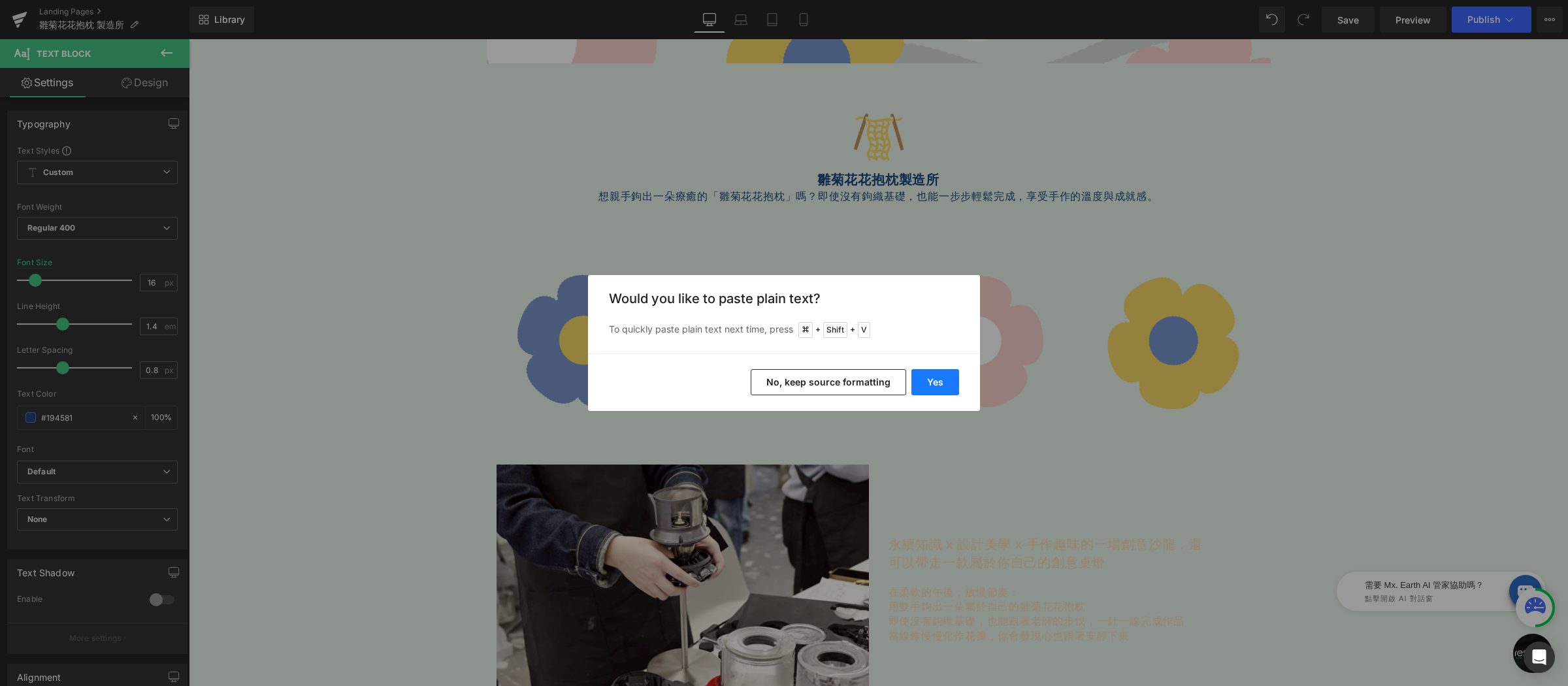
click at [946, 375] on button "Yes" at bounding box center [935, 382] width 47 height 26
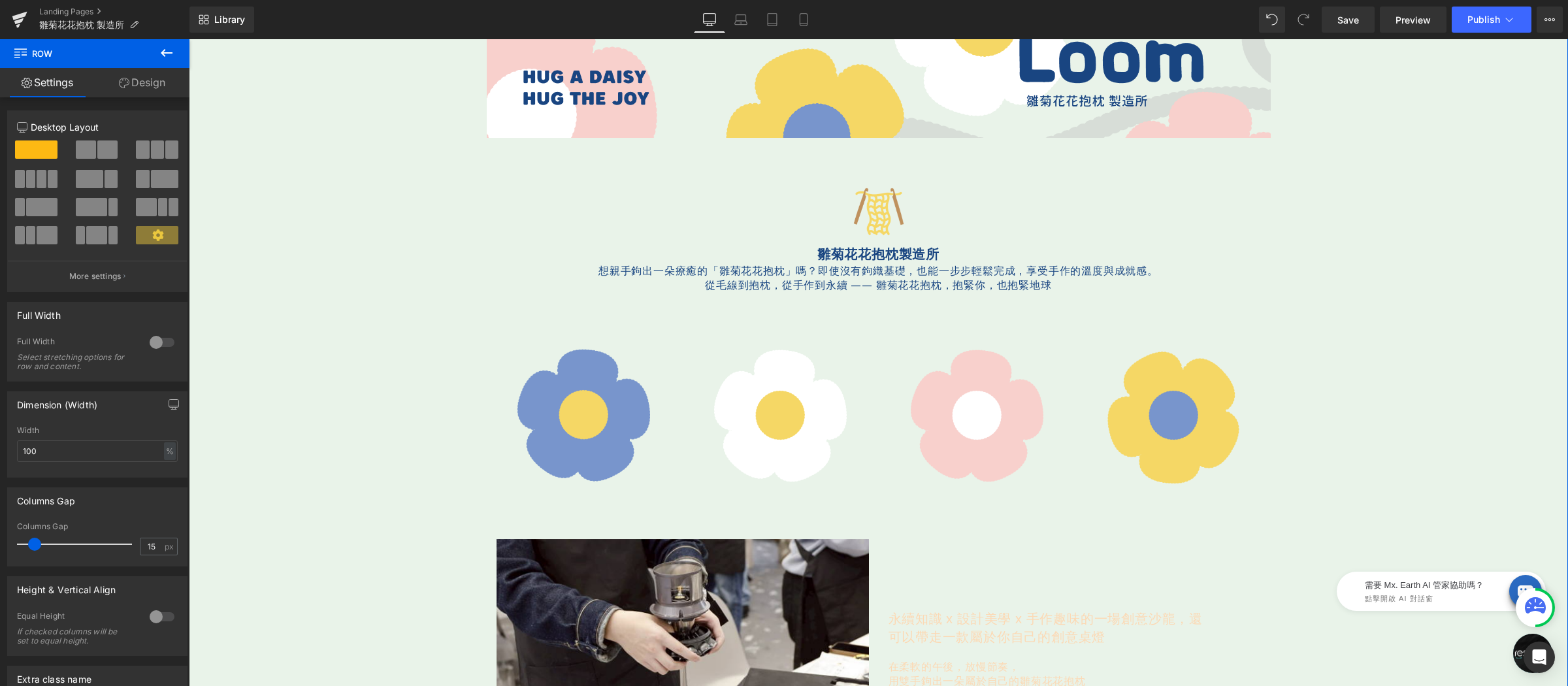
scroll to position [367, 0]
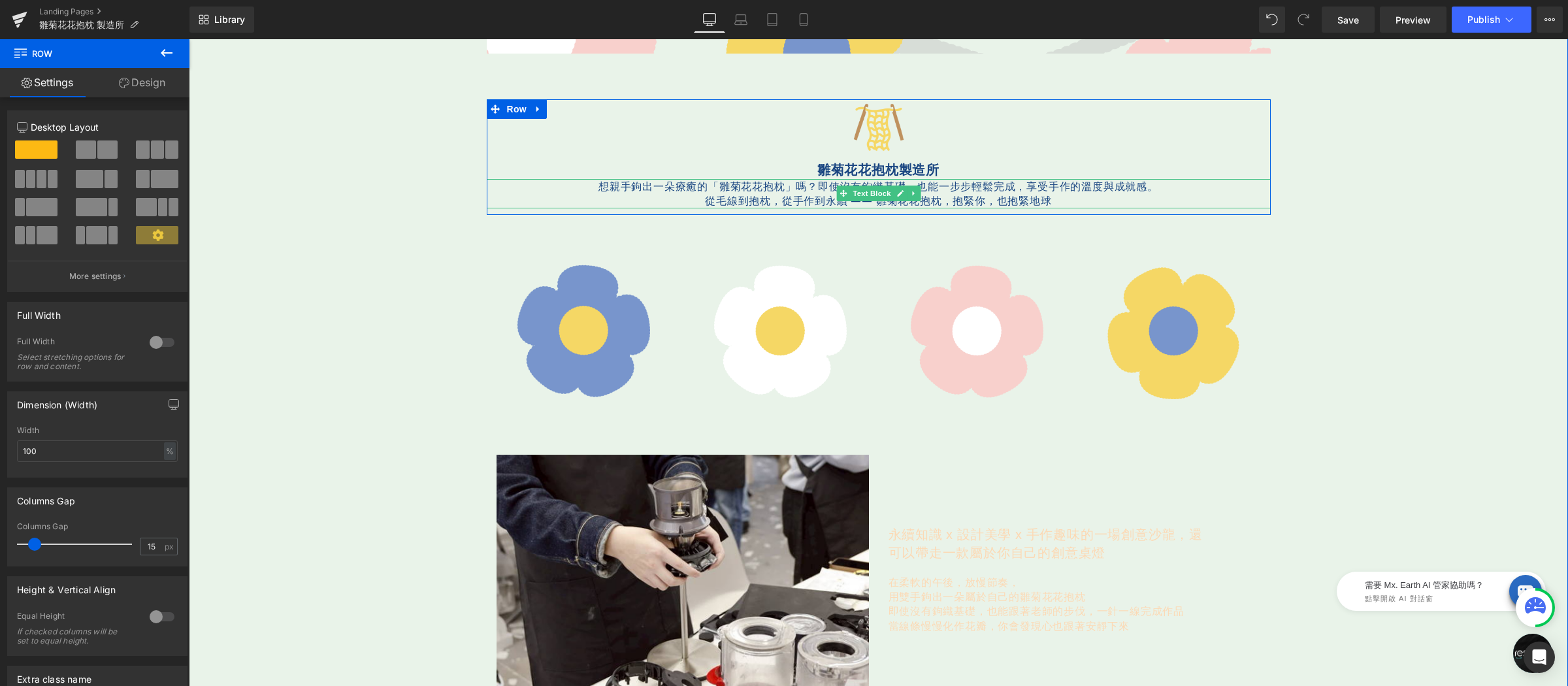
click at [987, 198] on span "從毛線到抱枕，從手作到永續 —— 雛菊花花抱枕，抱緊你，也抱緊地球" at bounding box center [878, 201] width 346 height 15
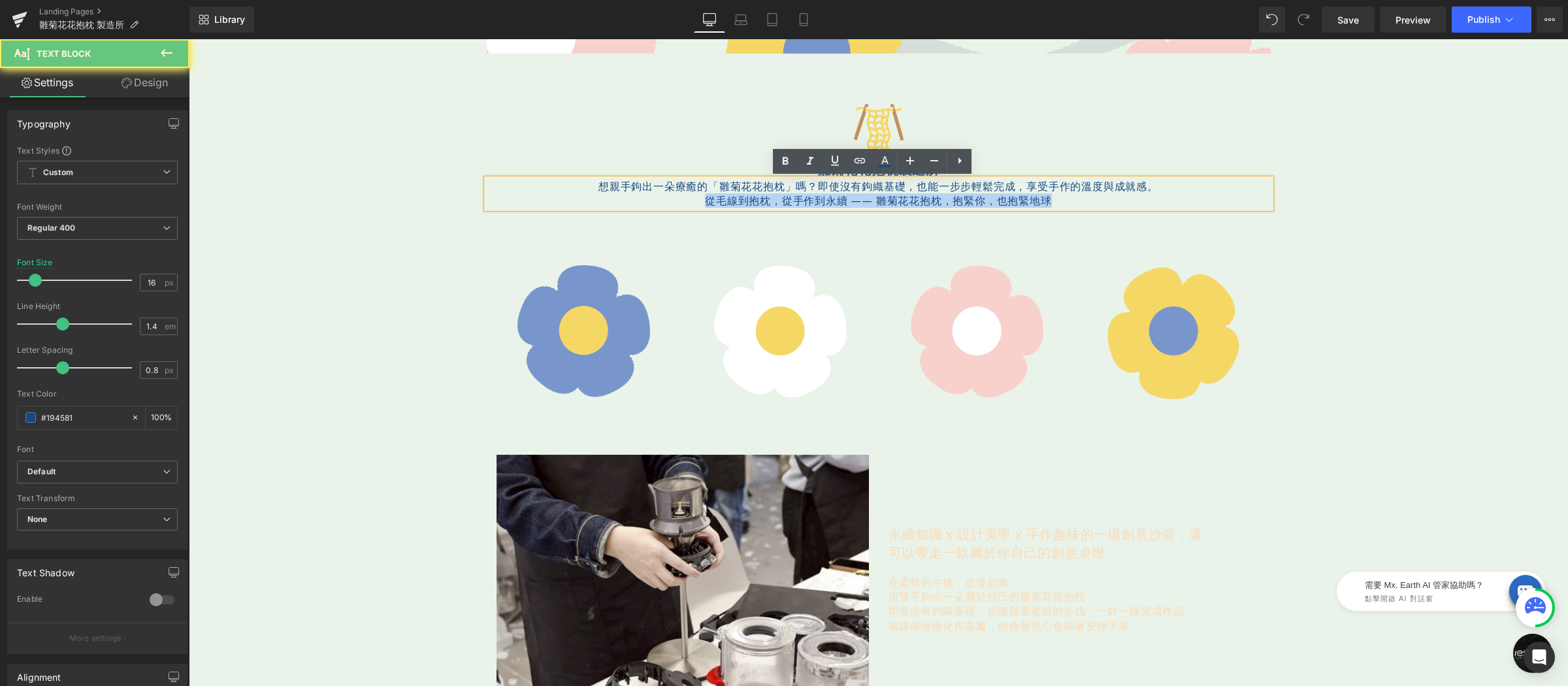
click at [987, 198] on span "從毛線到抱枕，從手作到永續 —— 雛菊花花抱枕，抱緊你，也抱緊地球" at bounding box center [878, 201] width 346 height 15
copy span "從毛線到抱枕，從手作到永續 —— 雛菊花花抱枕，抱緊你，也抱緊地球"
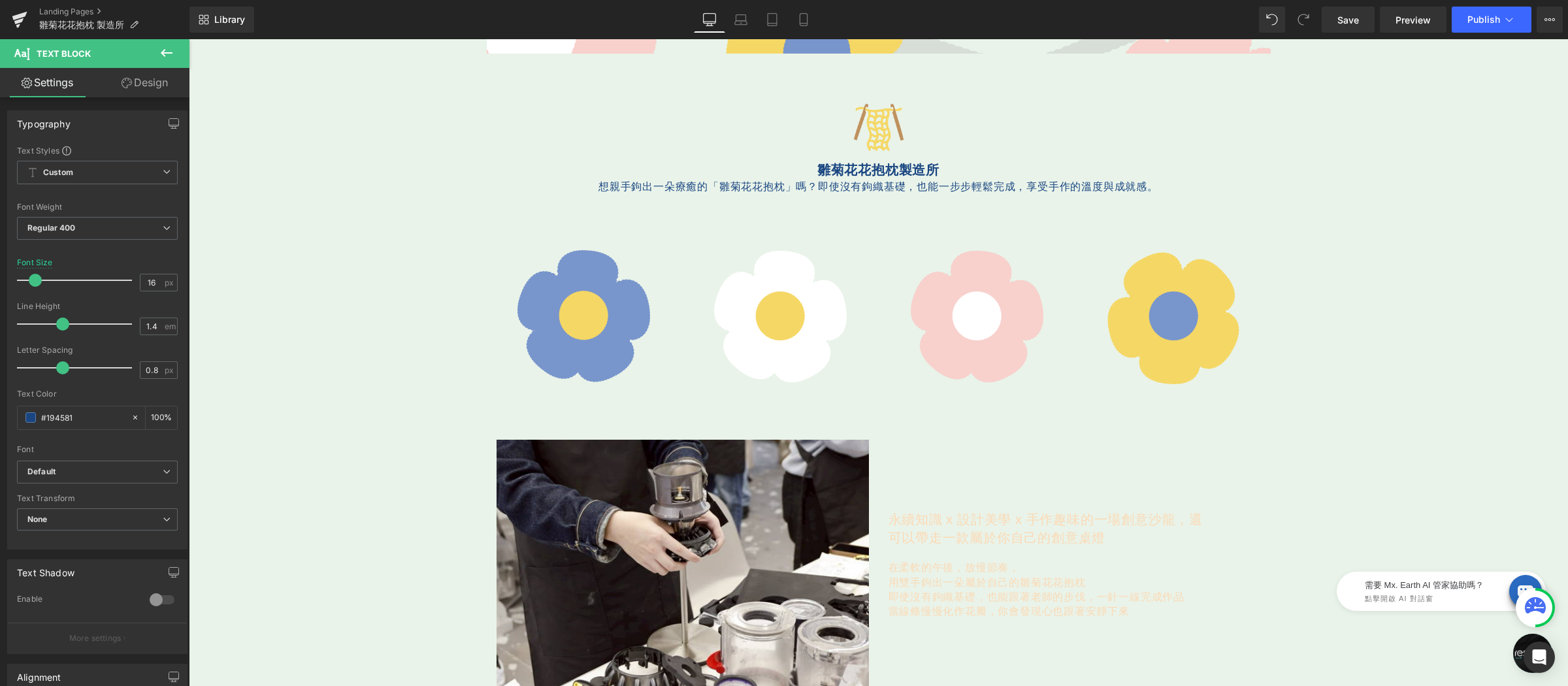
click at [172, 52] on icon at bounding box center [166, 53] width 15 height 15
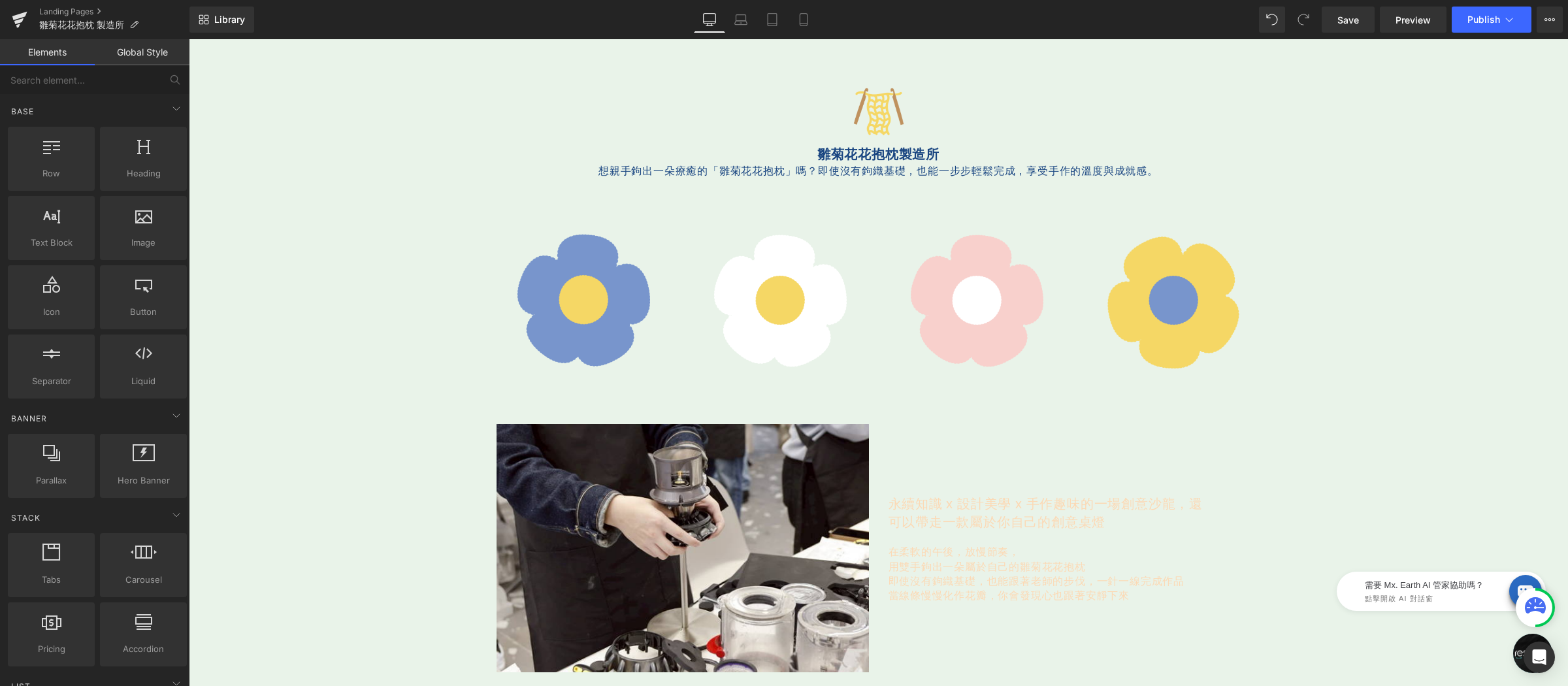
scroll to position [307, 0]
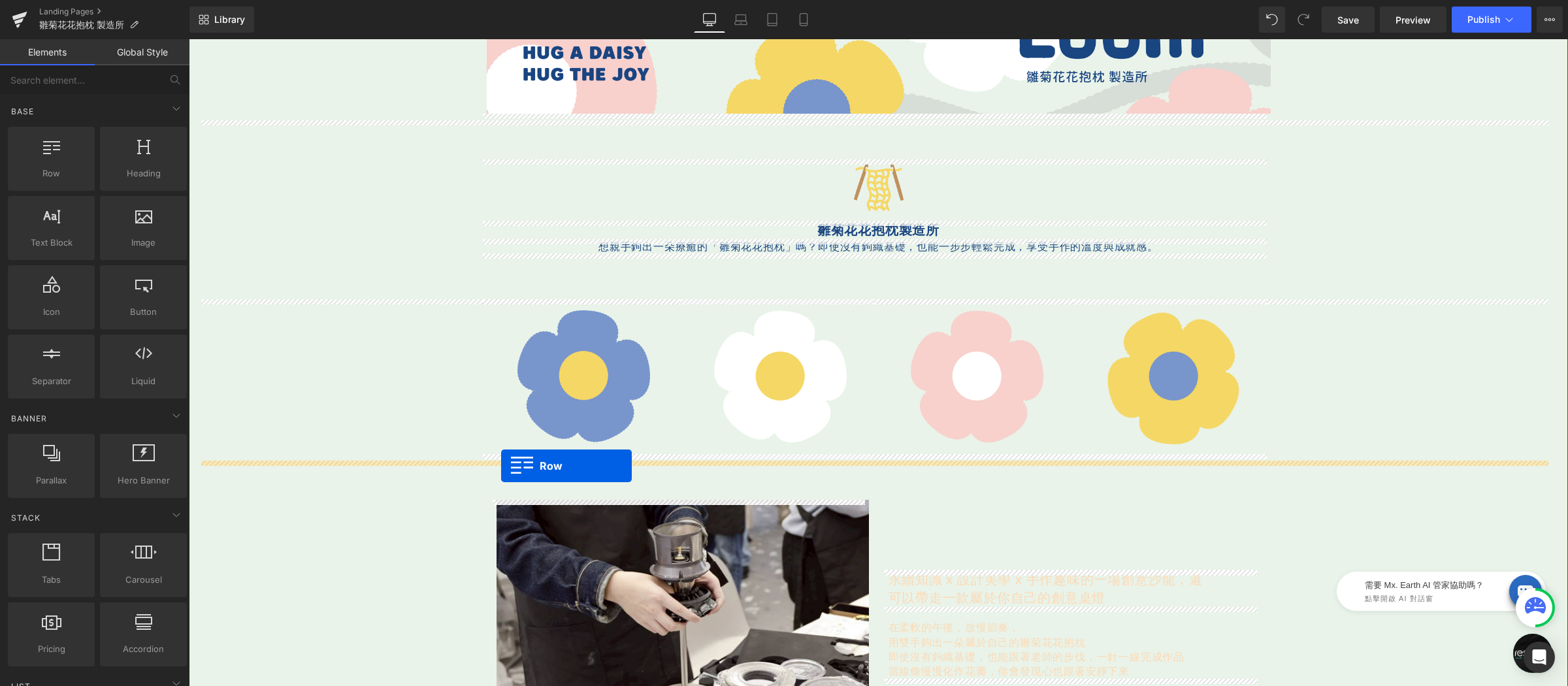
drag, startPoint x: 248, startPoint y: 210, endPoint x: 501, endPoint y: 466, distance: 359.9
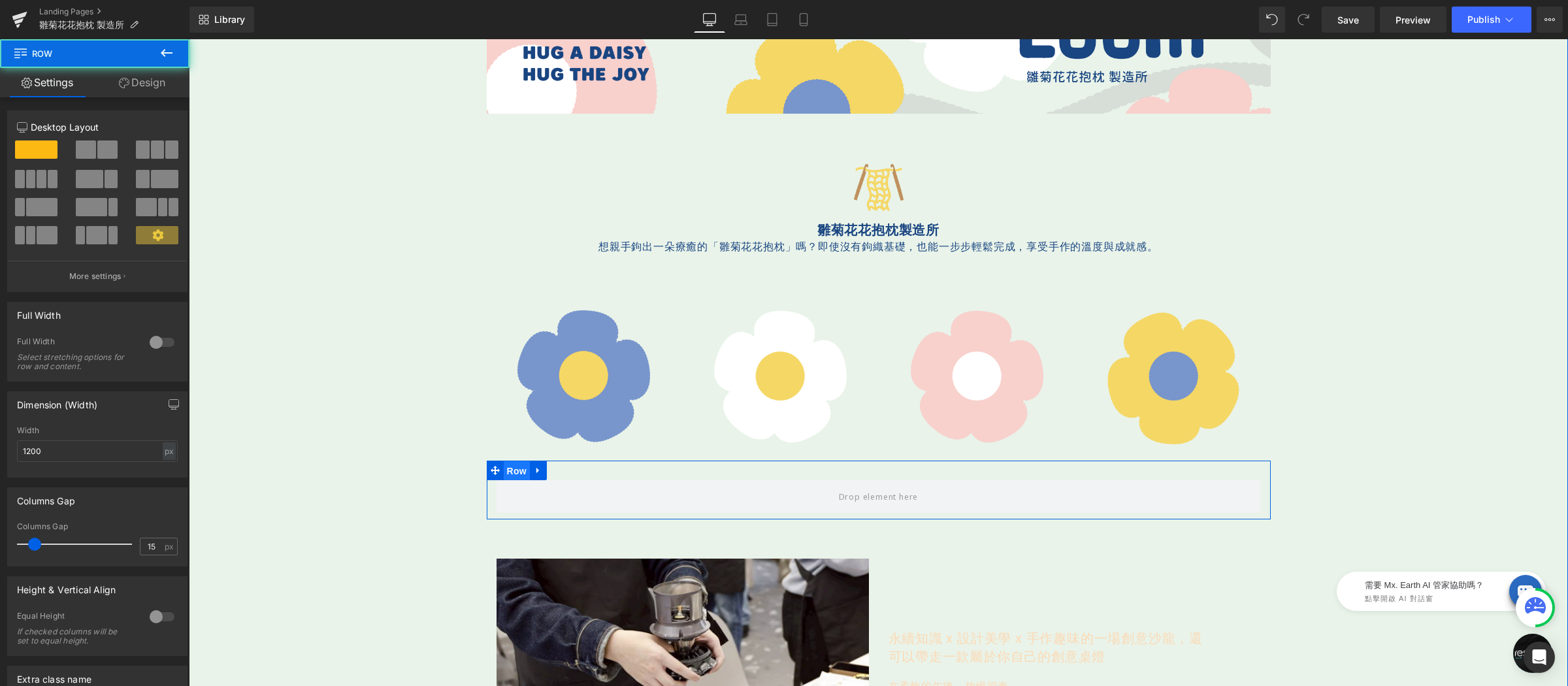
click at [504, 471] on span "Row" at bounding box center [517, 470] width 26 height 20
type input "0"
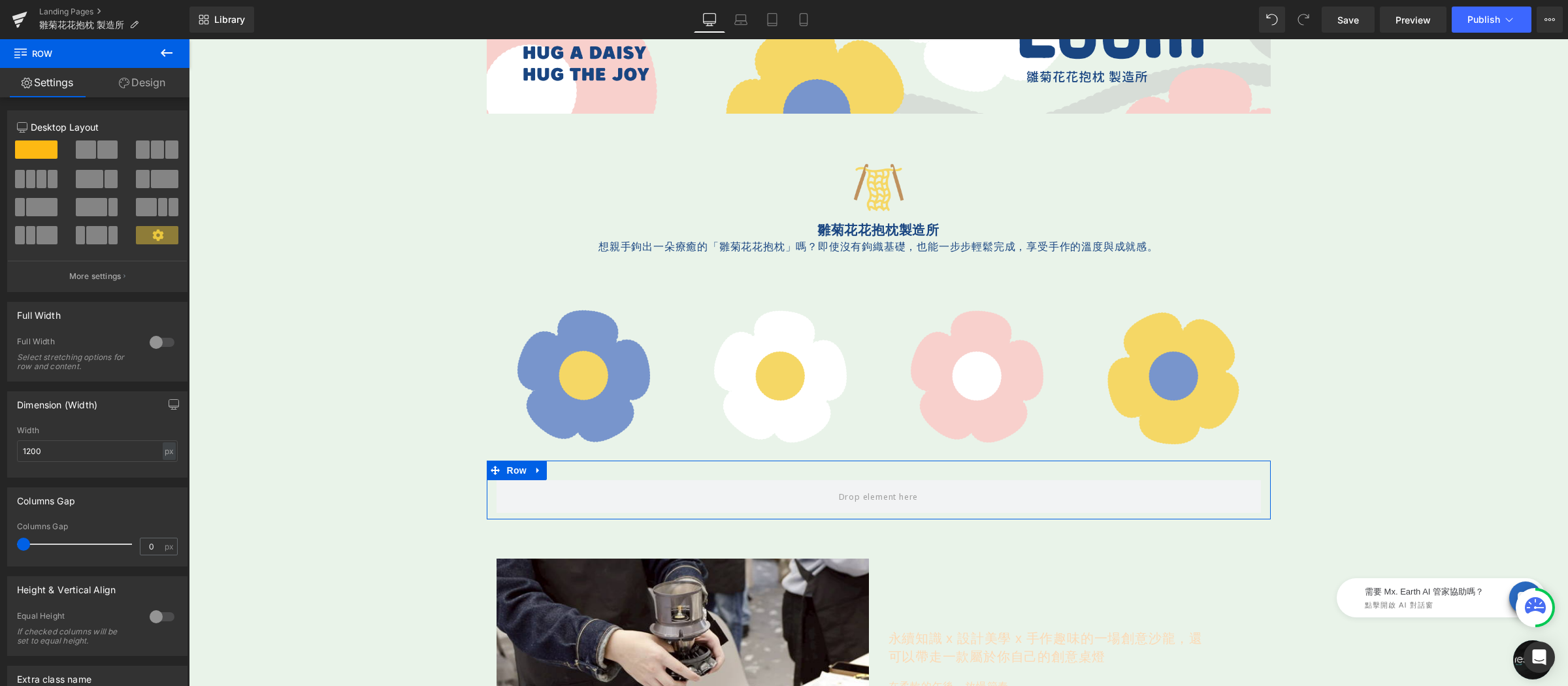
drag, startPoint x: 32, startPoint y: 549, endPoint x: -9, endPoint y: 548, distance: 41.0
click at [0, 548] on html "Row You are previewing how the will restyle your page. You can not edit Element…" at bounding box center [784, 343] width 1568 height 686
click at [161, 53] on icon at bounding box center [166, 53] width 15 height 15
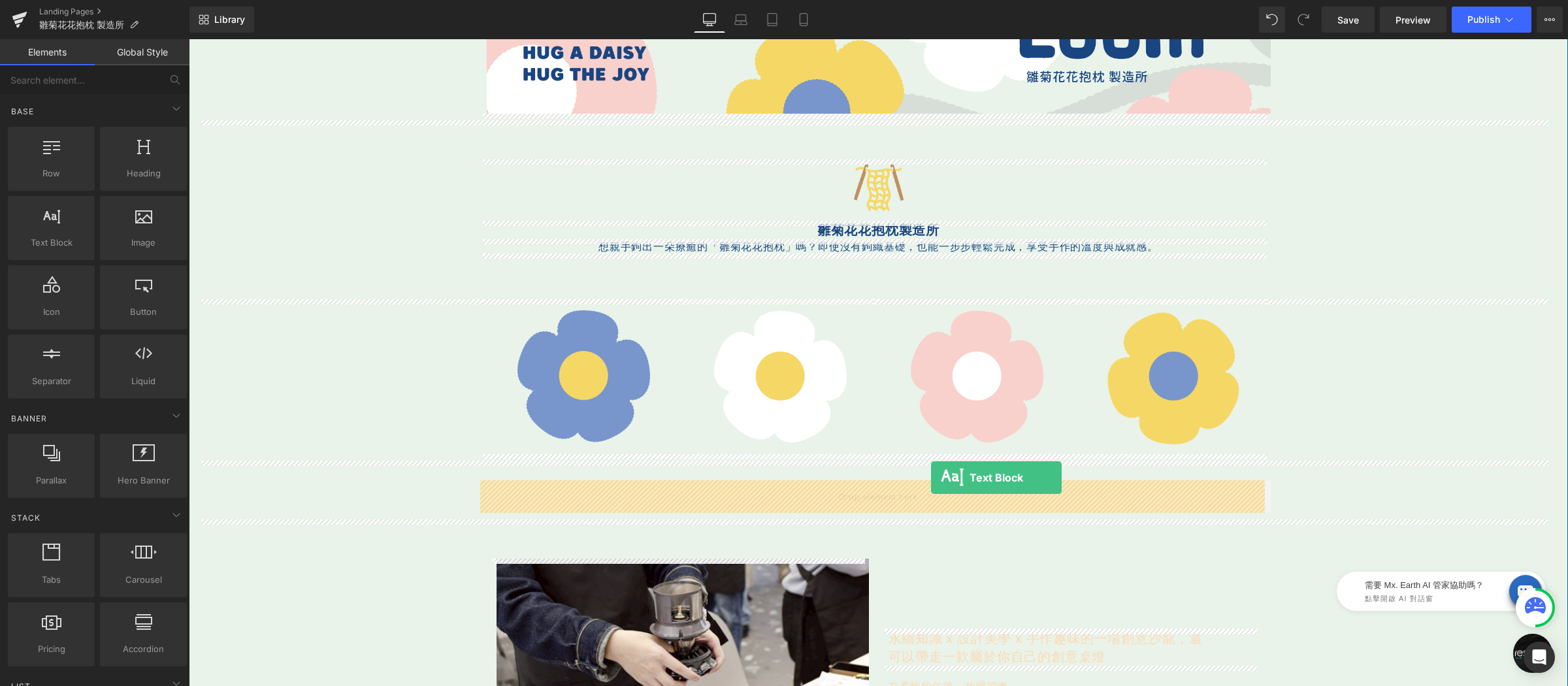
drag, startPoint x: 348, startPoint y: 281, endPoint x: 931, endPoint y: 478, distance: 615.4
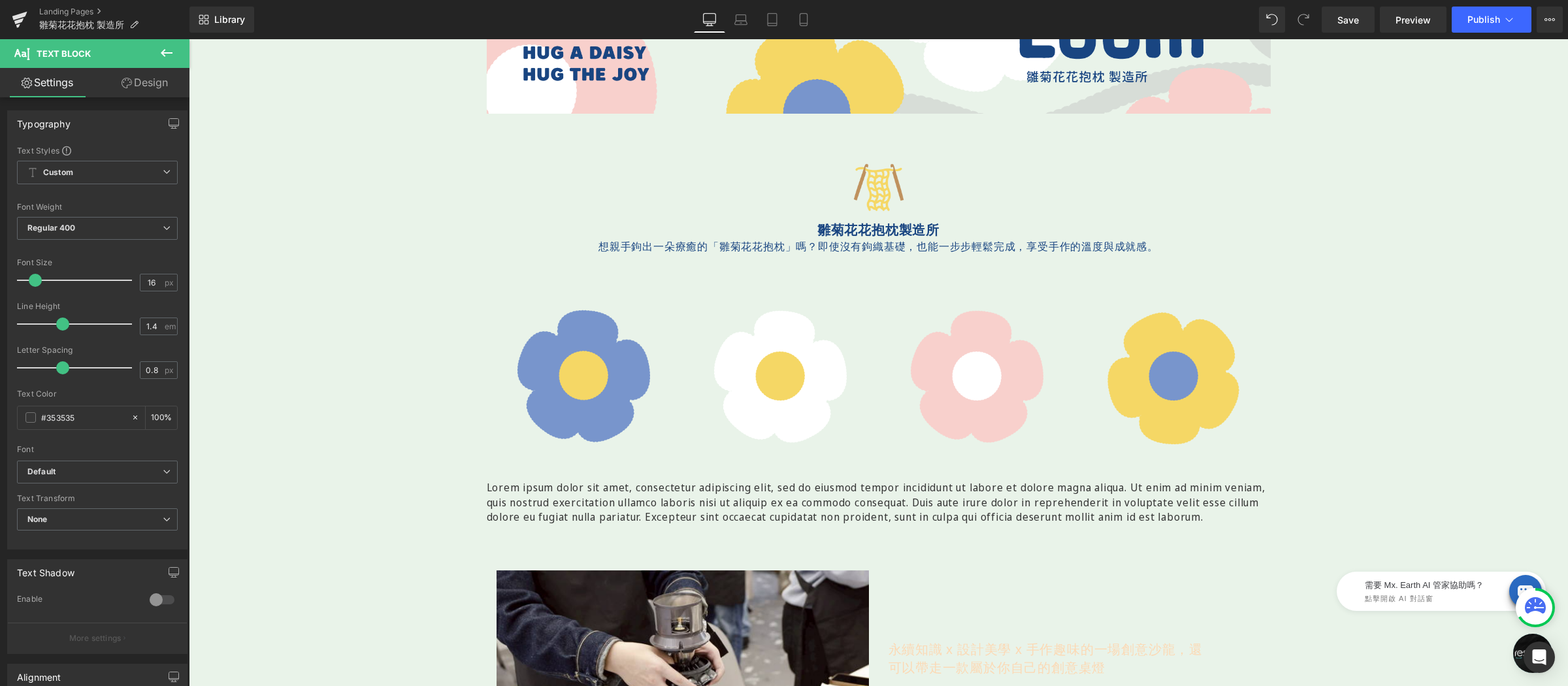
click at [161, 53] on icon at bounding box center [166, 53] width 15 height 15
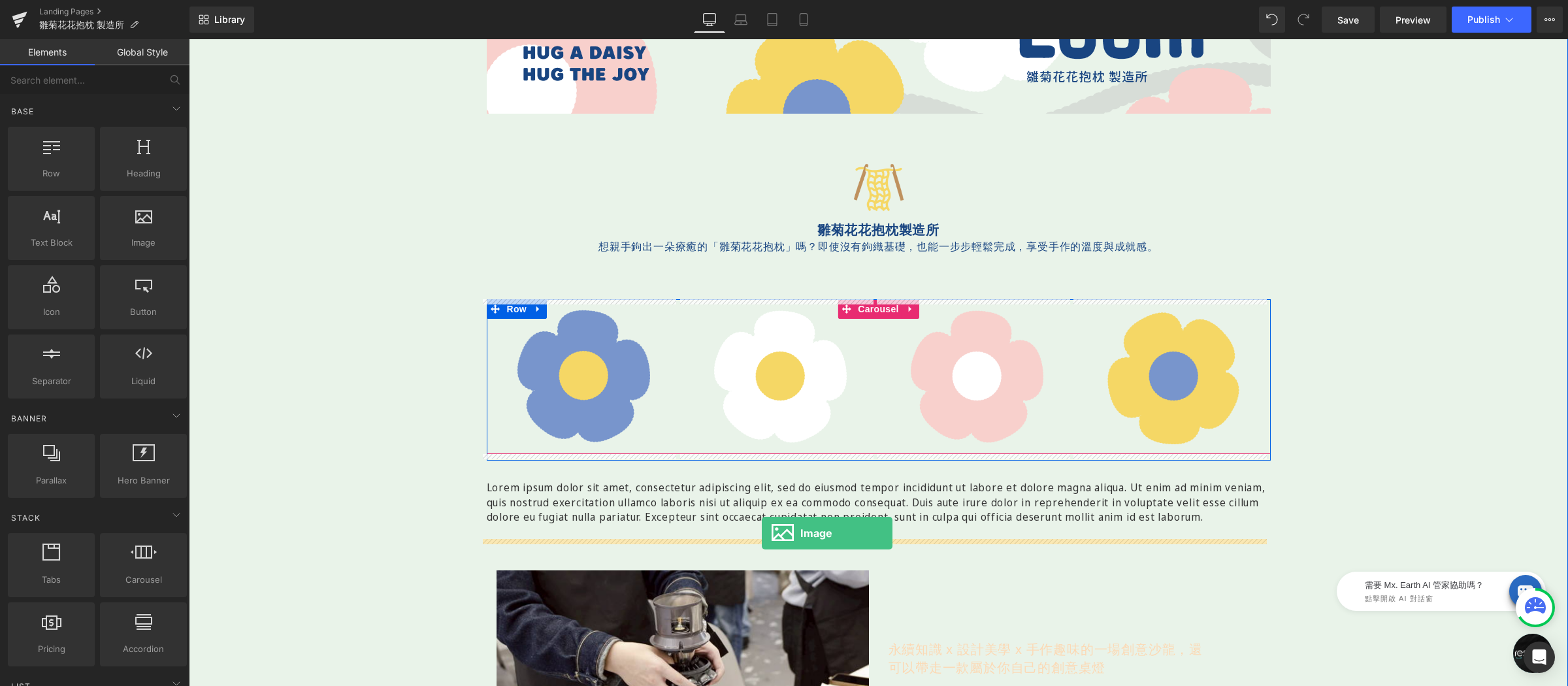
drag, startPoint x: 376, startPoint y: 264, endPoint x: 762, endPoint y: 533, distance: 470.5
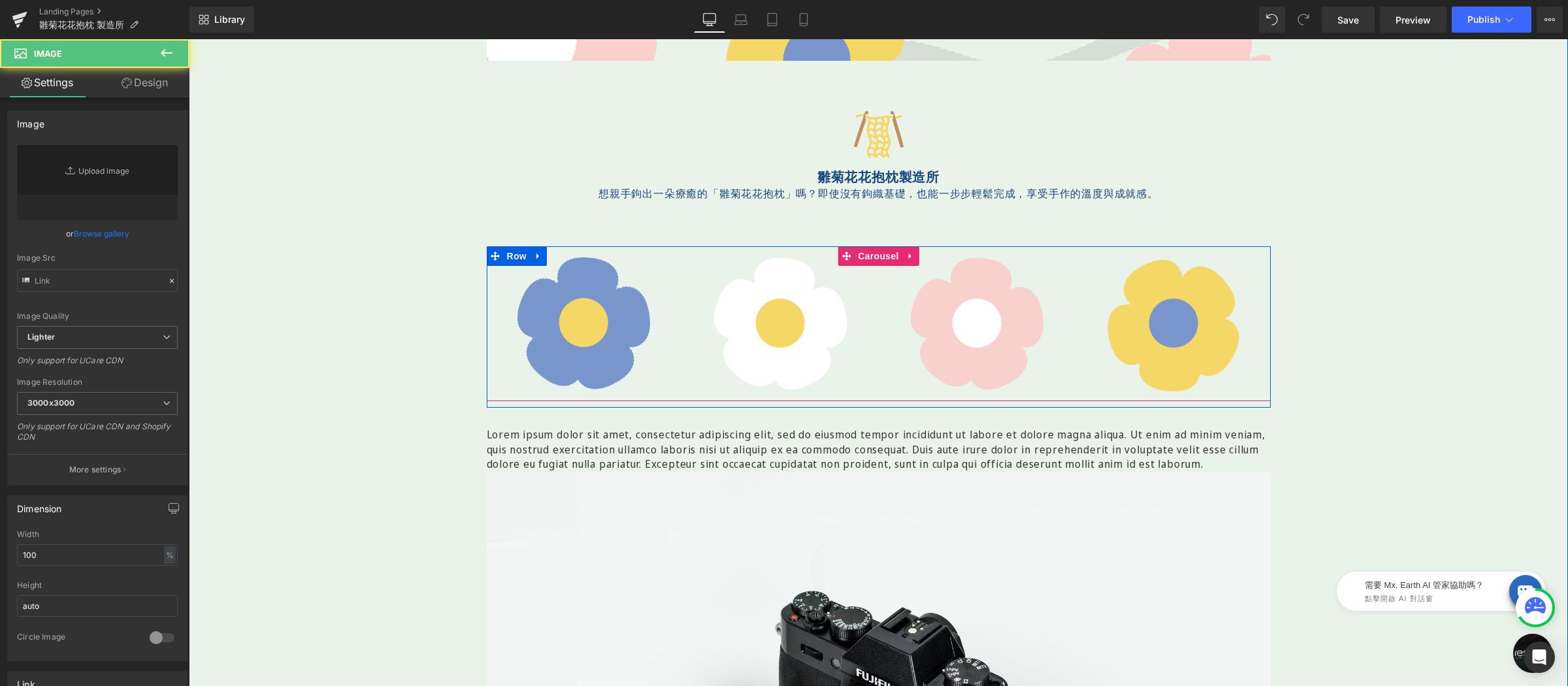
type input "//d1um8515vdn9kb.cloudfront.net/images/parallax.jpg"
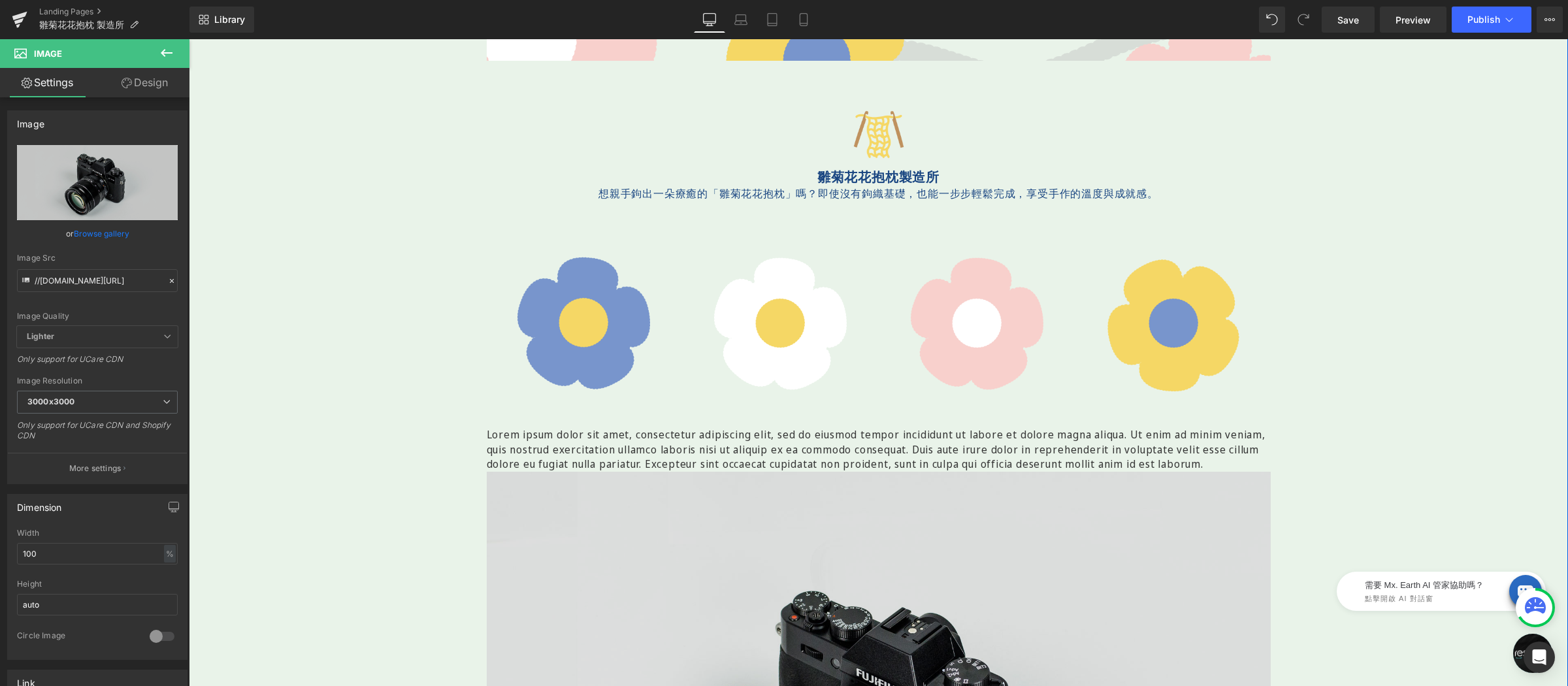
scroll to position [381, 0]
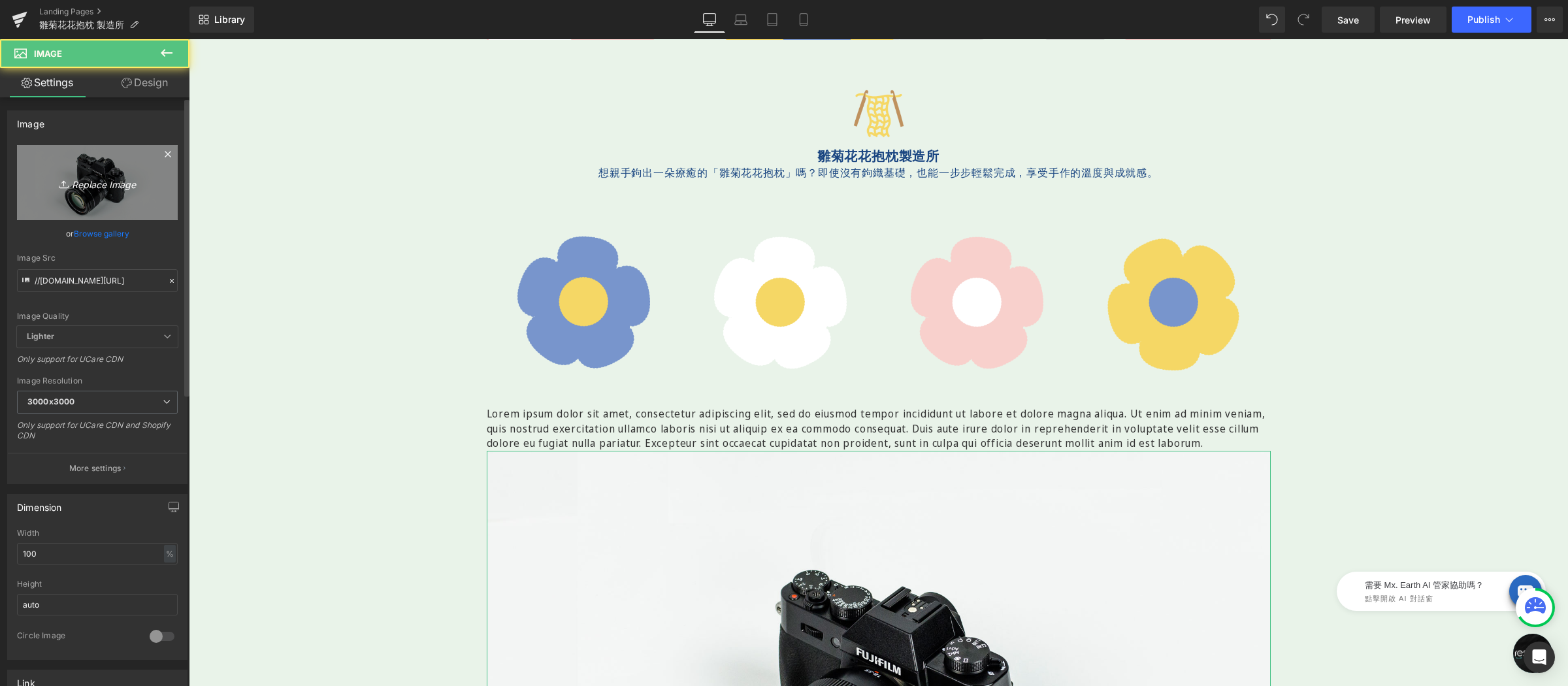
click at [71, 178] on icon "Replace Image" at bounding box center [97, 183] width 104 height 16
type input "C:\fakepath\分隔花-1920x75.png"
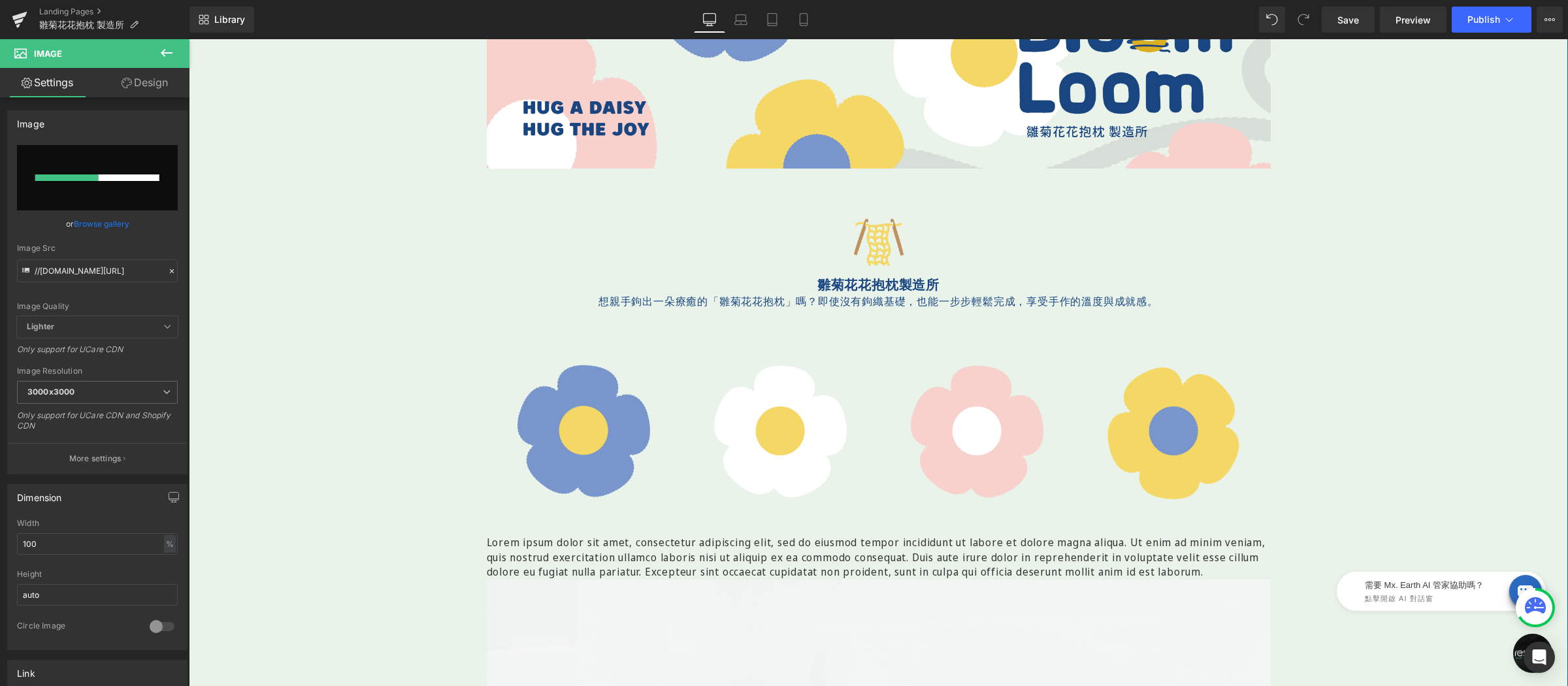
scroll to position [511, 0]
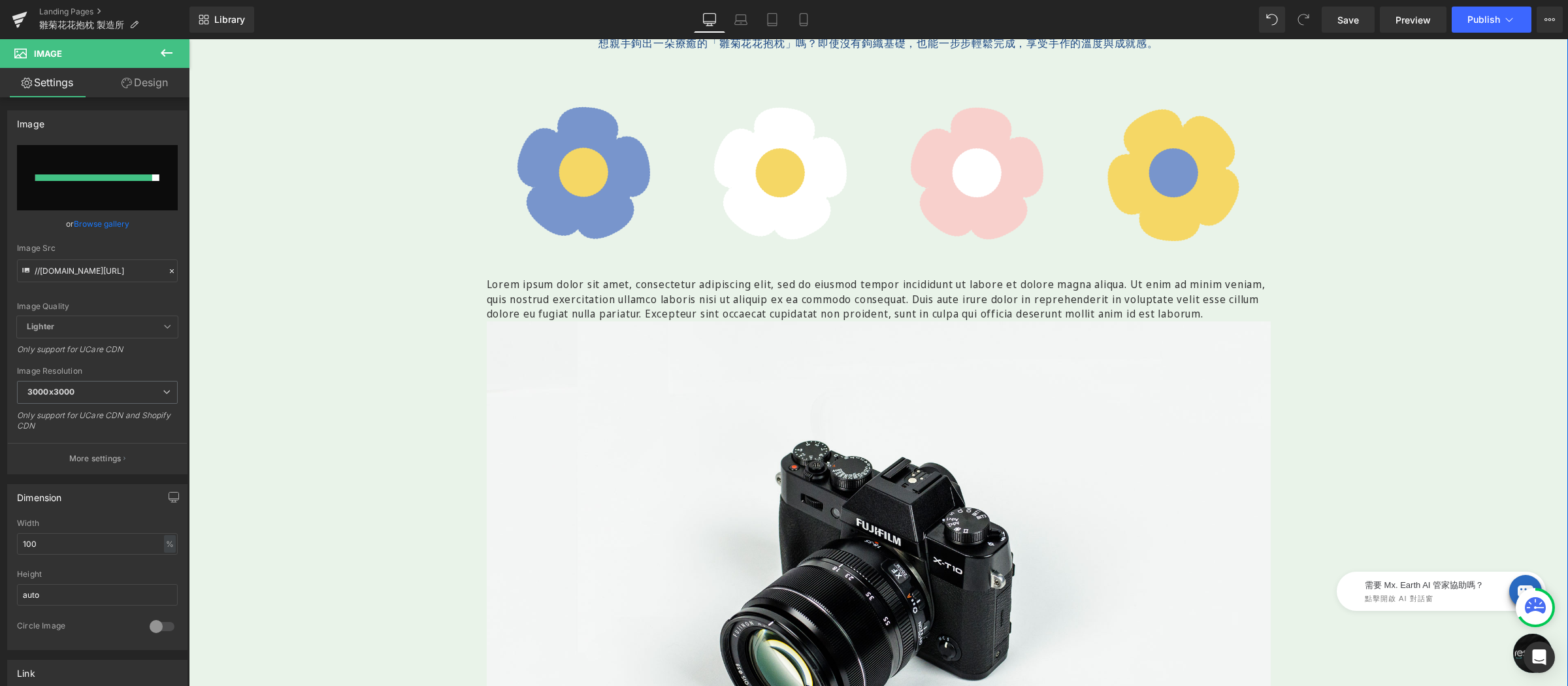
type input "https://ucarecdn.com/32edb3ce-b293-4554-8a88-b9155b89a0cf/-/format/auto/-/previ…"
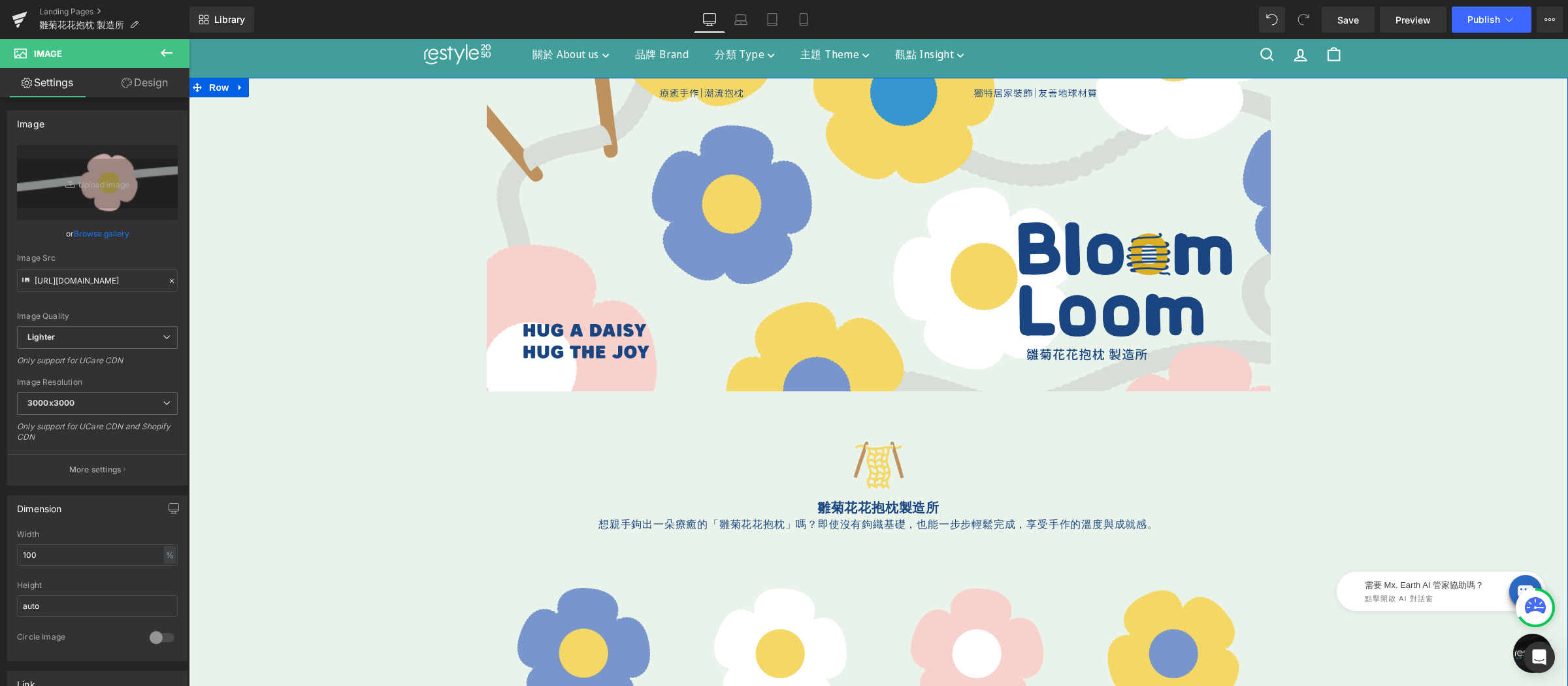
scroll to position [454, 0]
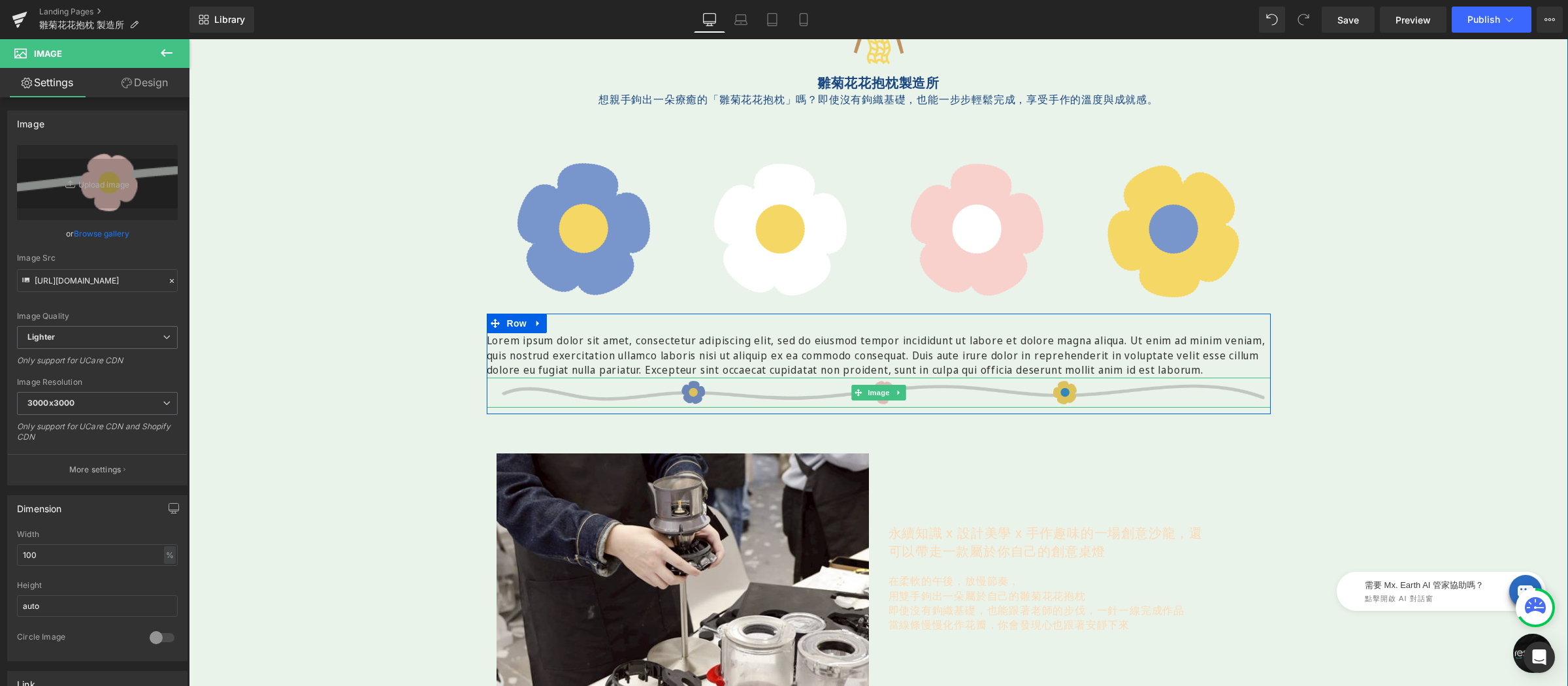
click at [825, 405] on img at bounding box center [878, 393] width 784 height 31
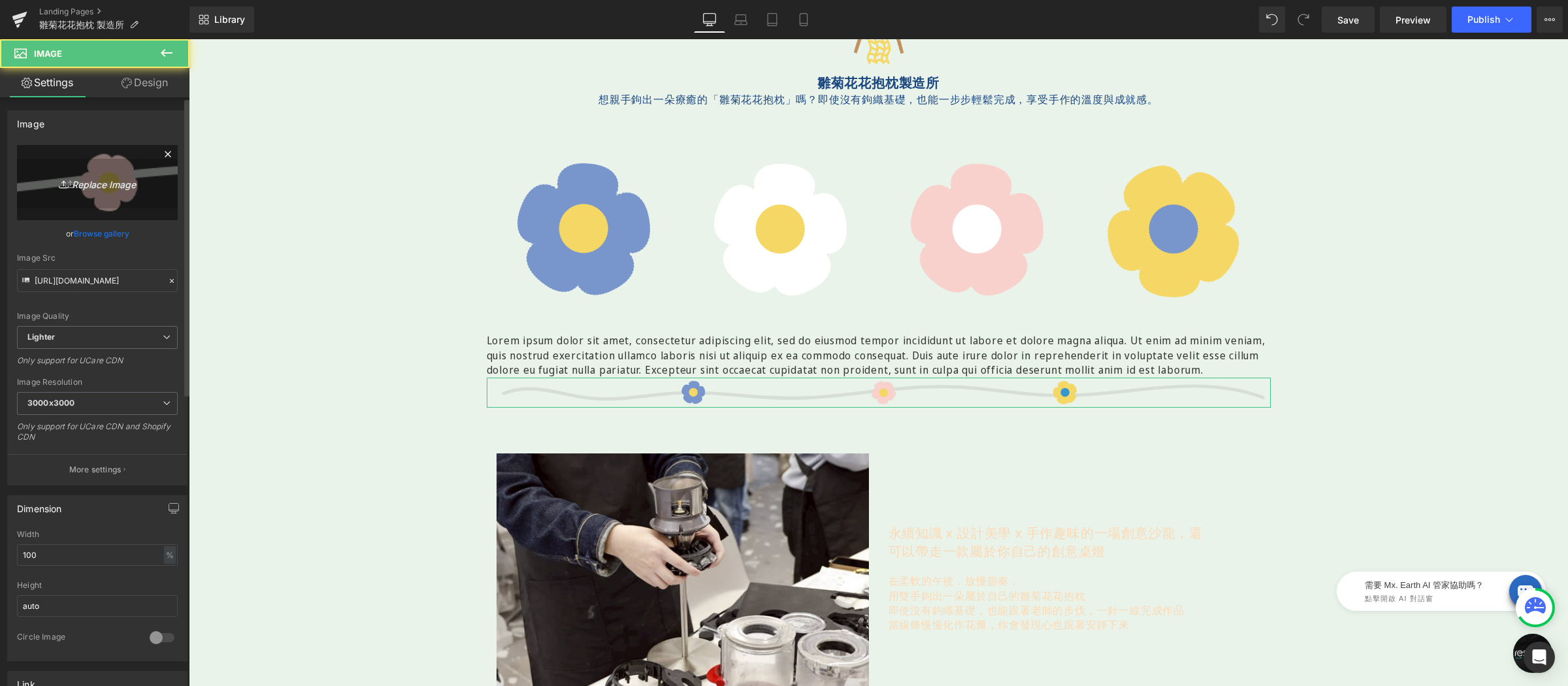
click at [104, 180] on icon "Replace Image" at bounding box center [97, 183] width 104 height 16
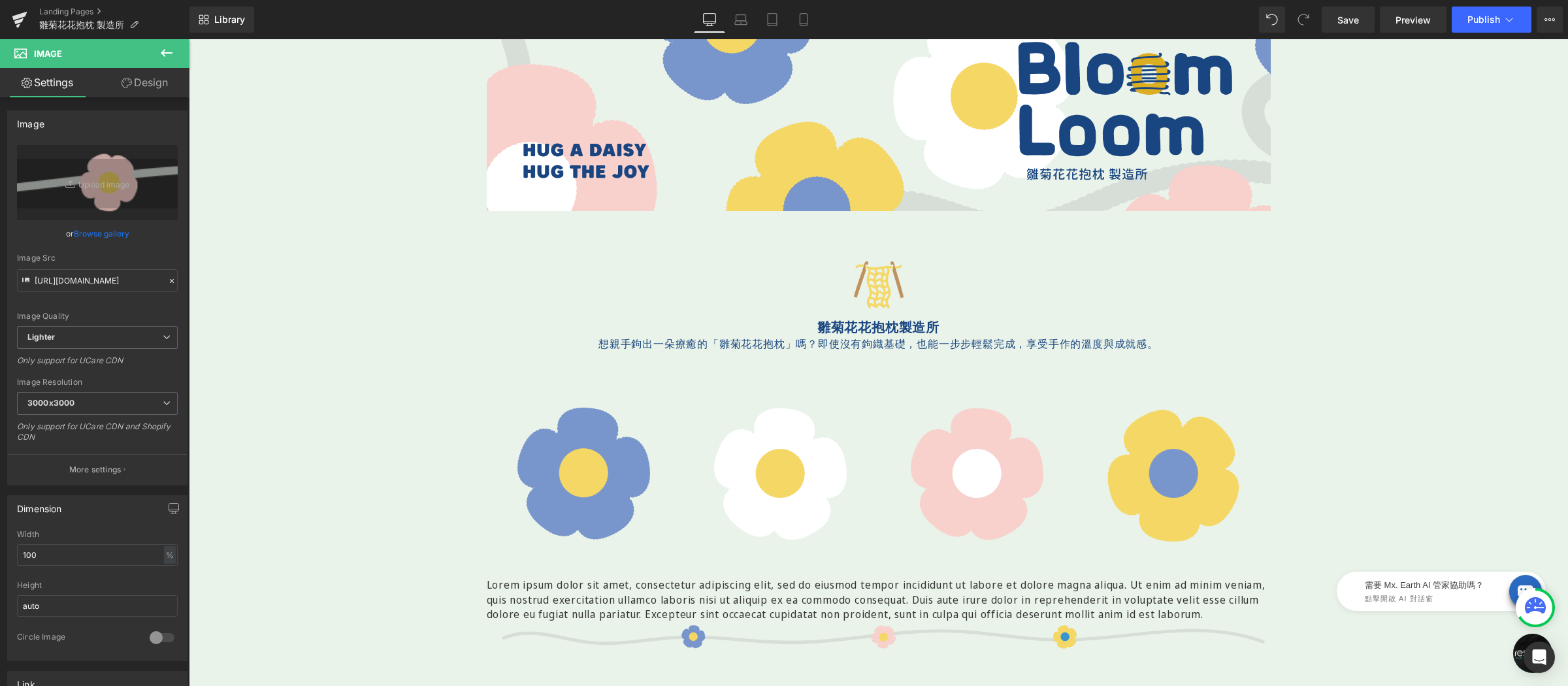
scroll to position [381, 0]
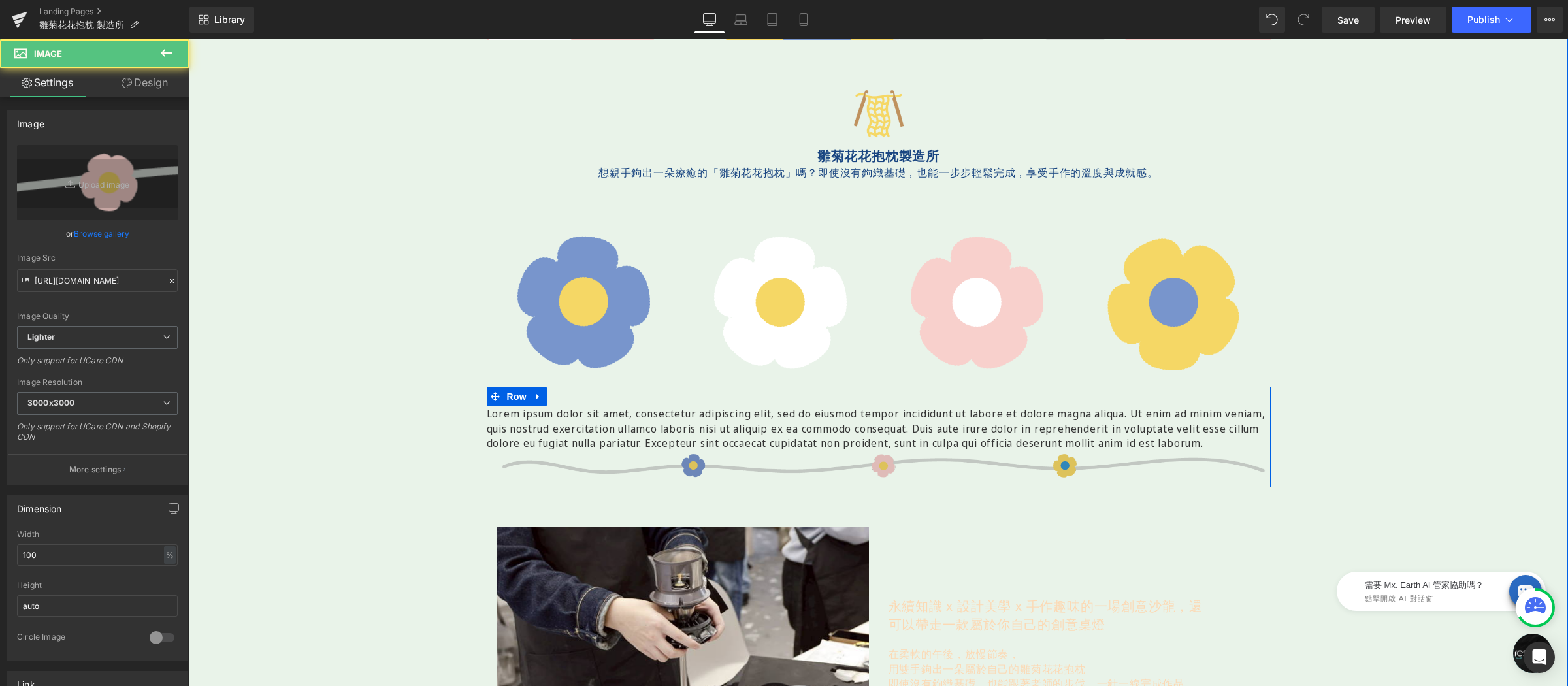
click at [754, 472] on img at bounding box center [878, 466] width 784 height 31
click at [105, 167] on link "Replace Image" at bounding box center [97, 183] width 161 height 75
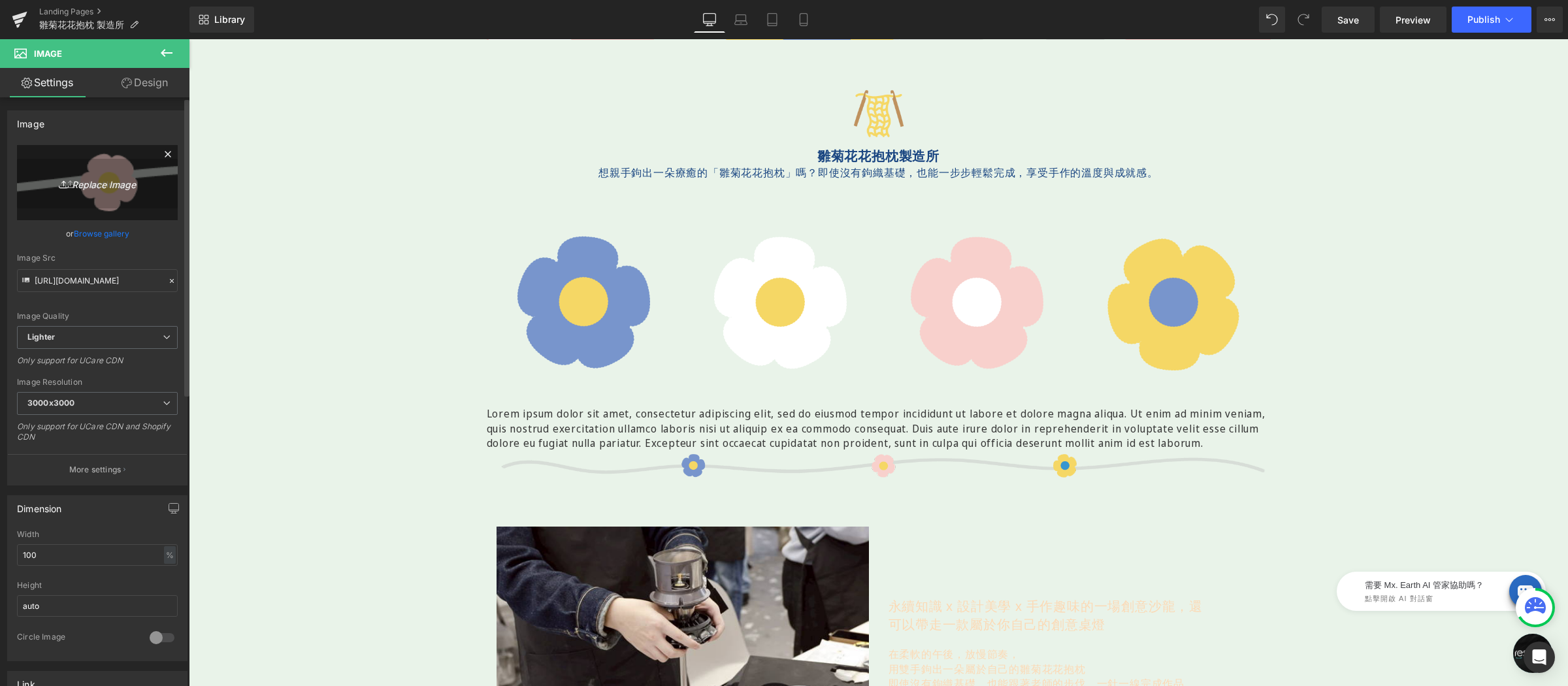
type input "C:\fakepath\分隔花-1920x75.png"
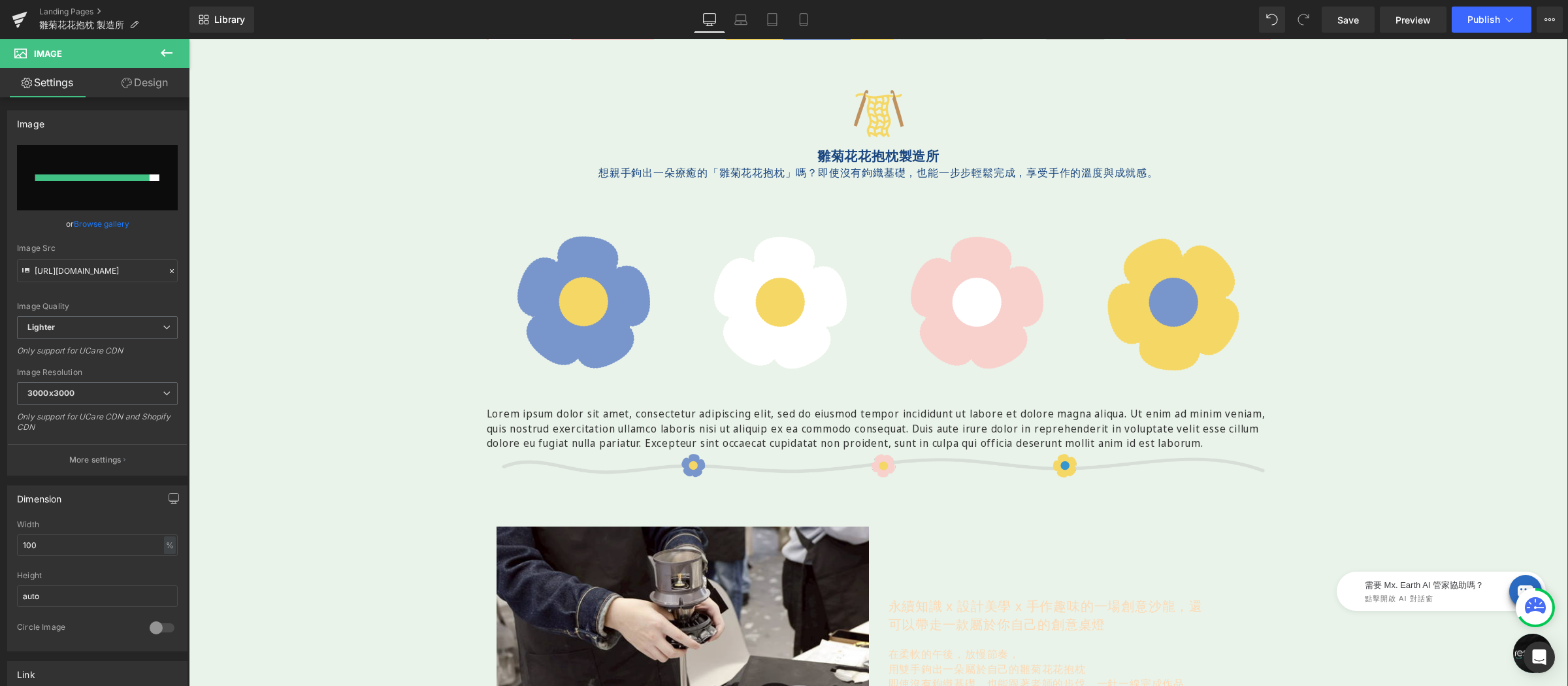
type input "https://ucarecdn.com/ea98ef55-aa7a-46f2-8a23-e8f0c78a42d0/-/format/auto/-/previ…"
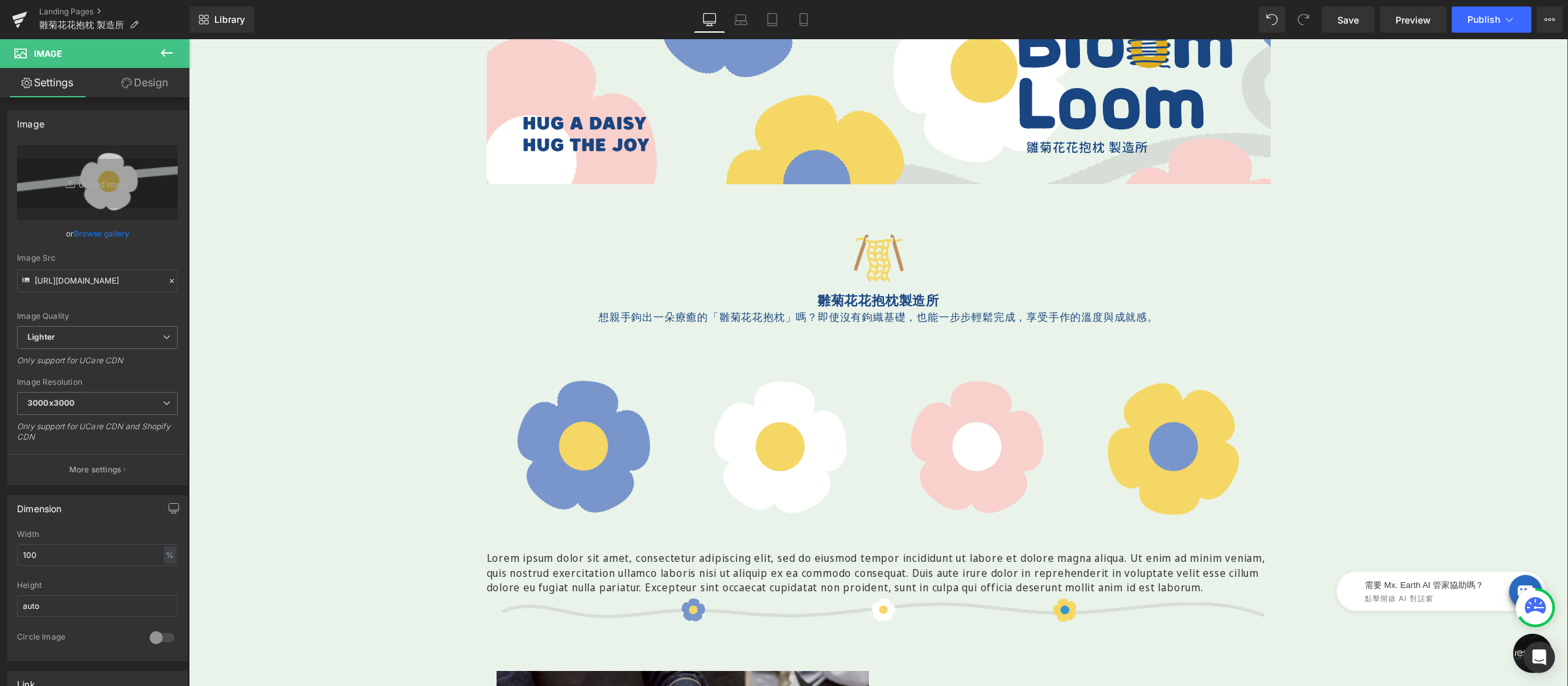
scroll to position [258, 0]
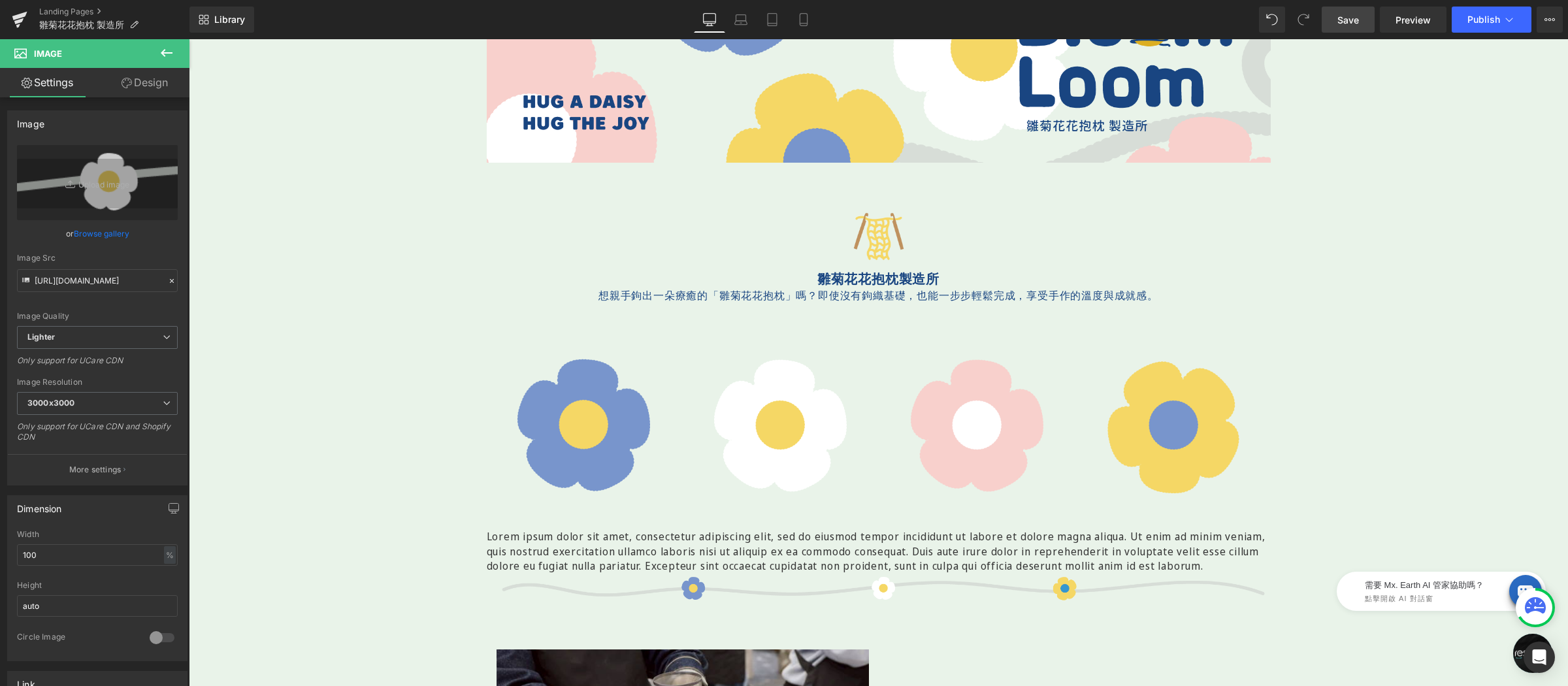
click at [1331, 28] on link "Save" at bounding box center [1347, 20] width 53 height 26
click at [1415, 15] on span "Preview" at bounding box center [1413, 20] width 35 height 14
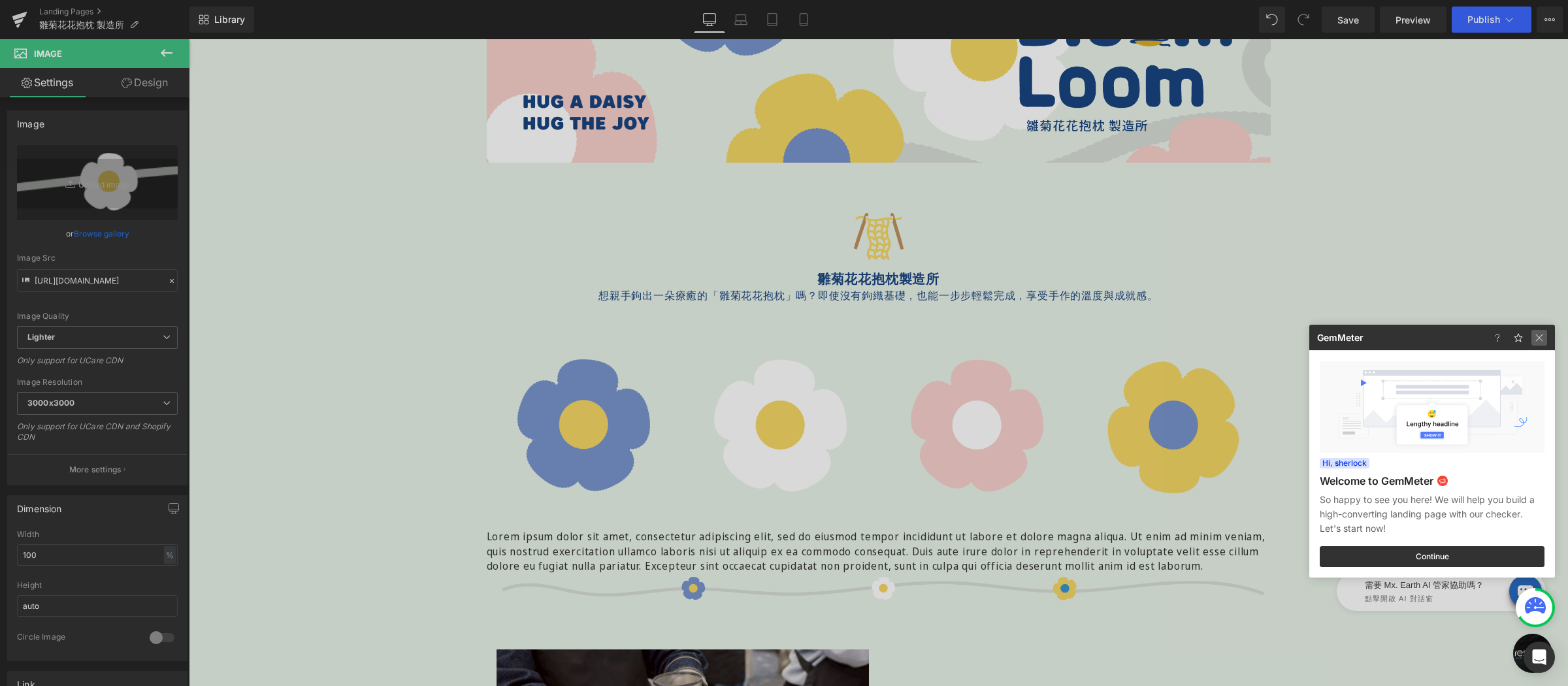
click at [1545, 342] on img at bounding box center [1539, 338] width 15 height 15
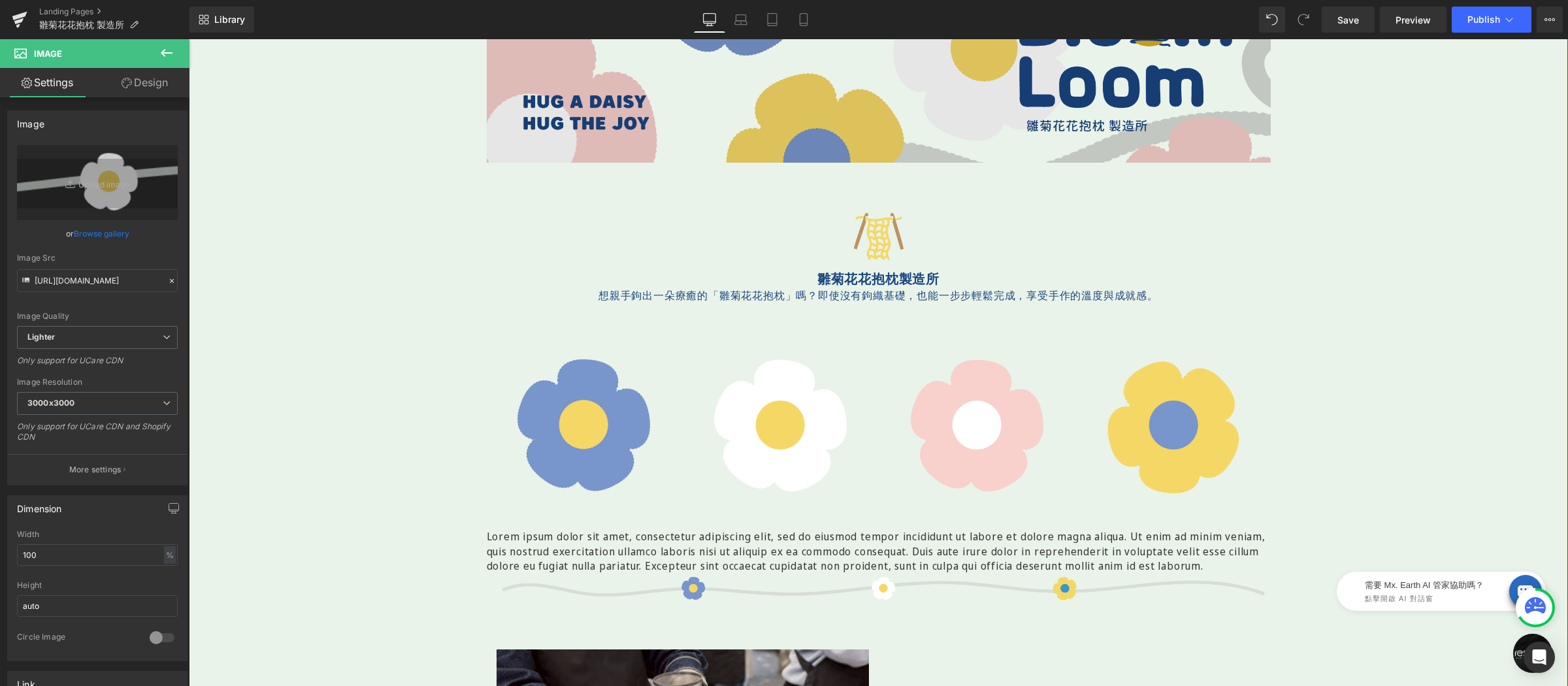
scroll to position [64, 0]
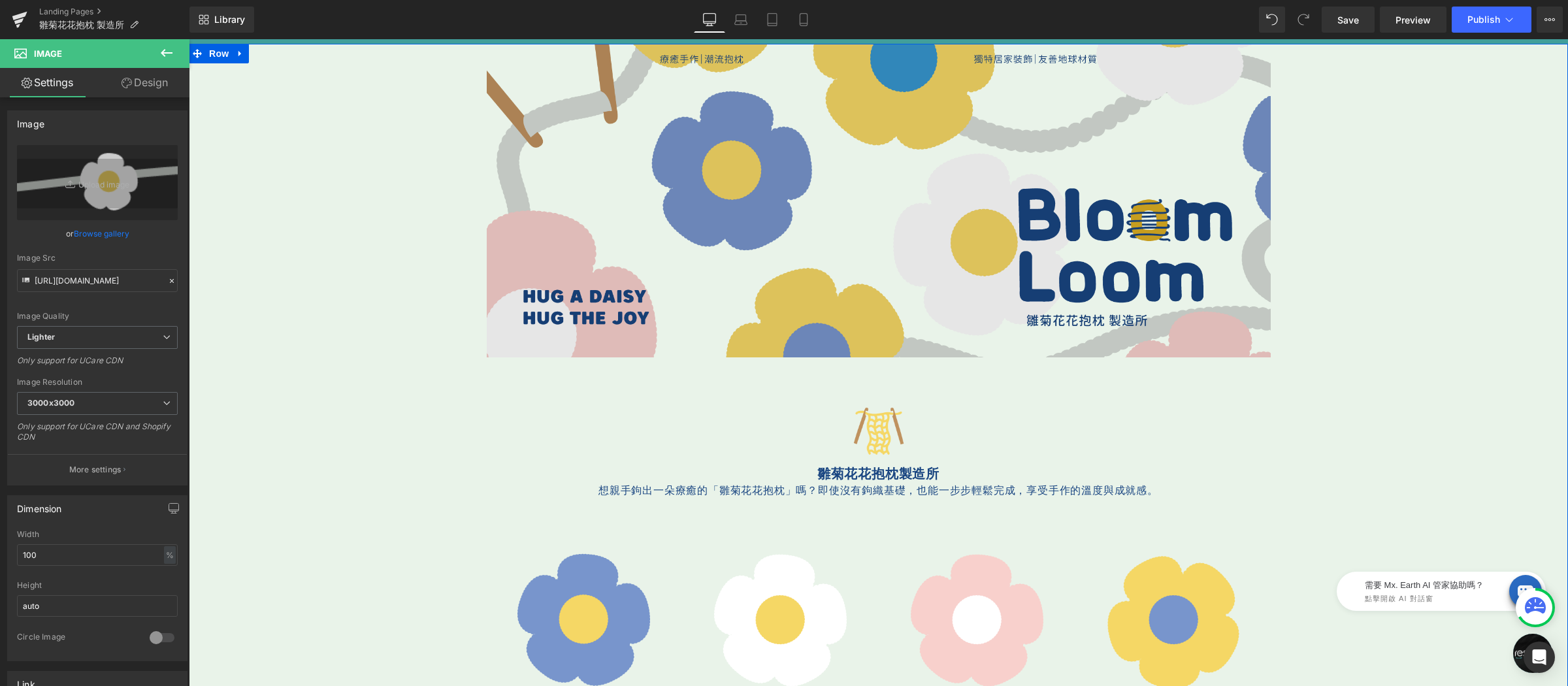
click at [777, 145] on img at bounding box center [878, 200] width 784 height 313
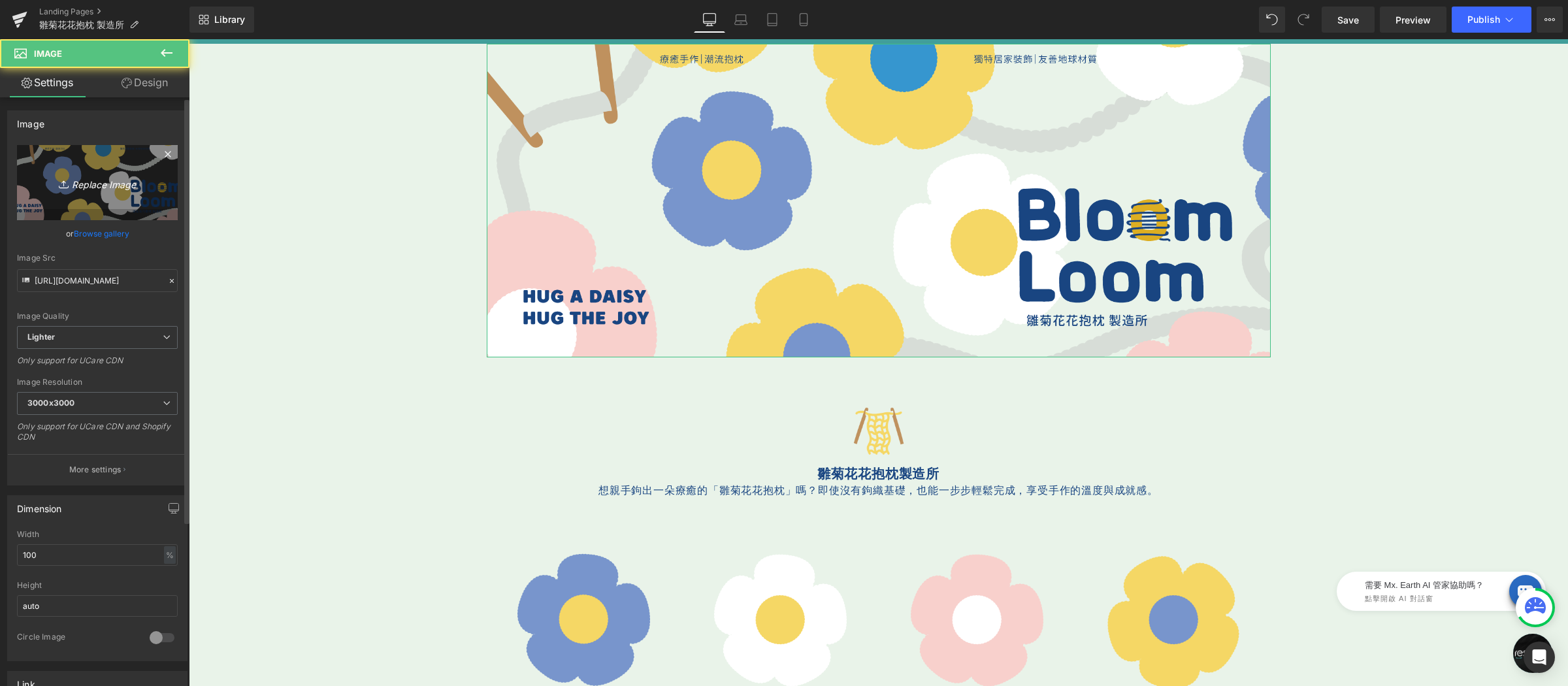
click at [67, 178] on icon at bounding box center [65, 184] width 13 height 13
type input "C:\fakepath\A.png"
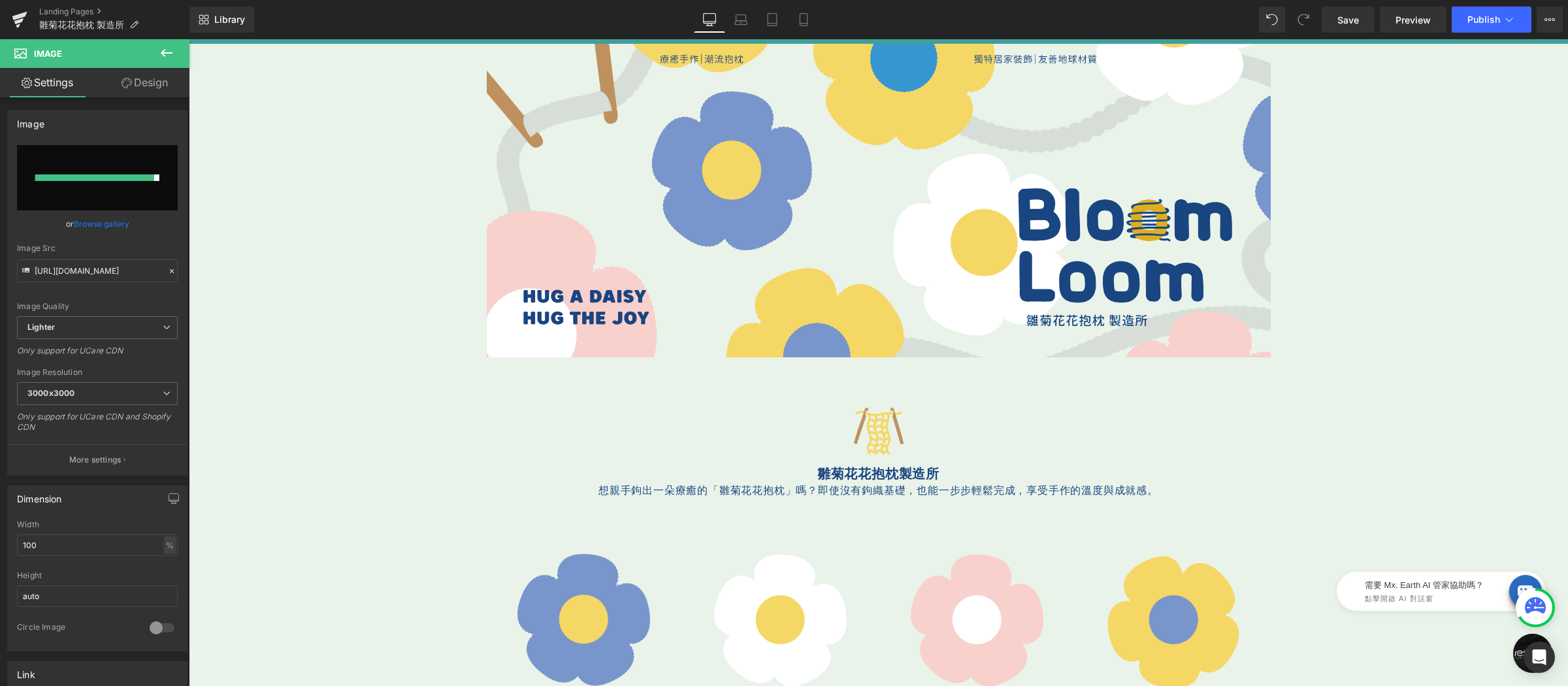
type input "https://ucarecdn.com/897f9c3c-9200-4cbf-b879-94a48585dca2/-/format/auto/-/previ…"
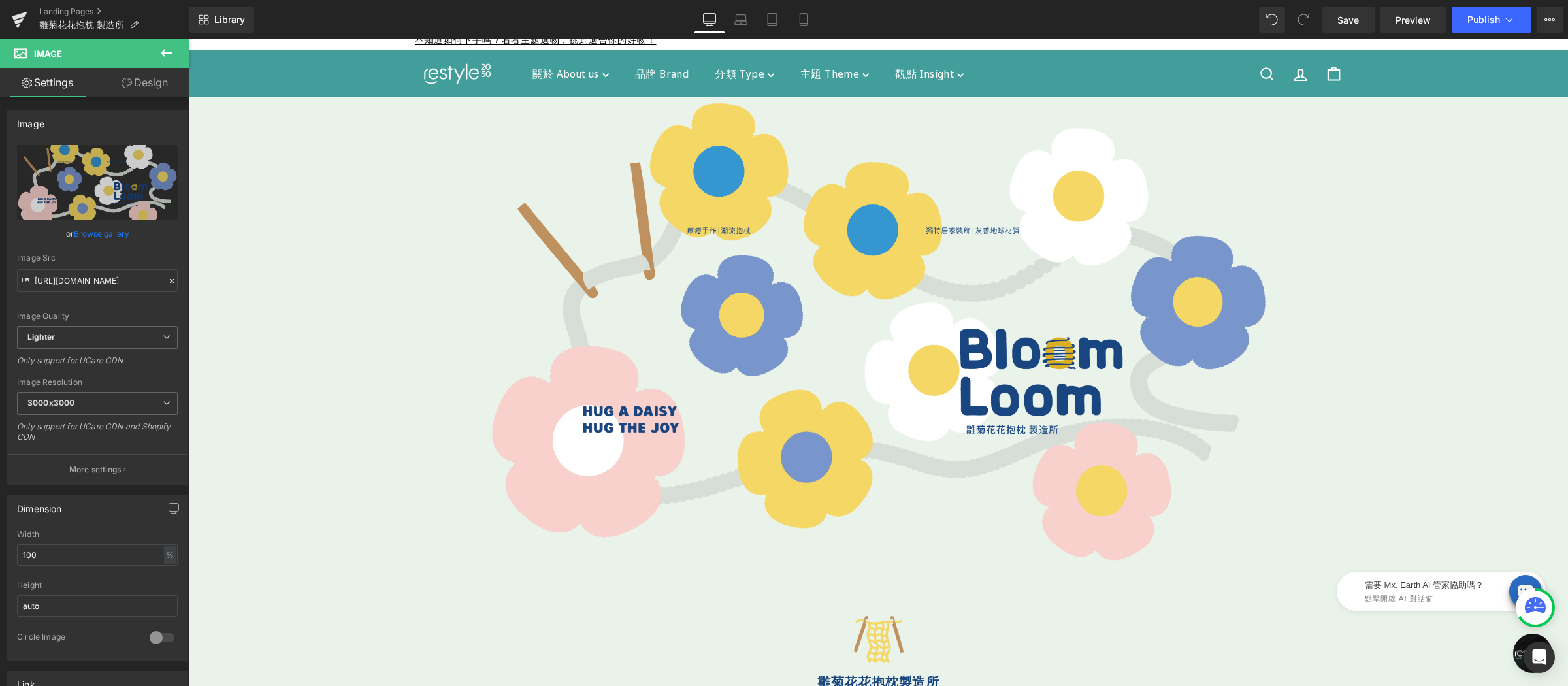
scroll to position [20, 0]
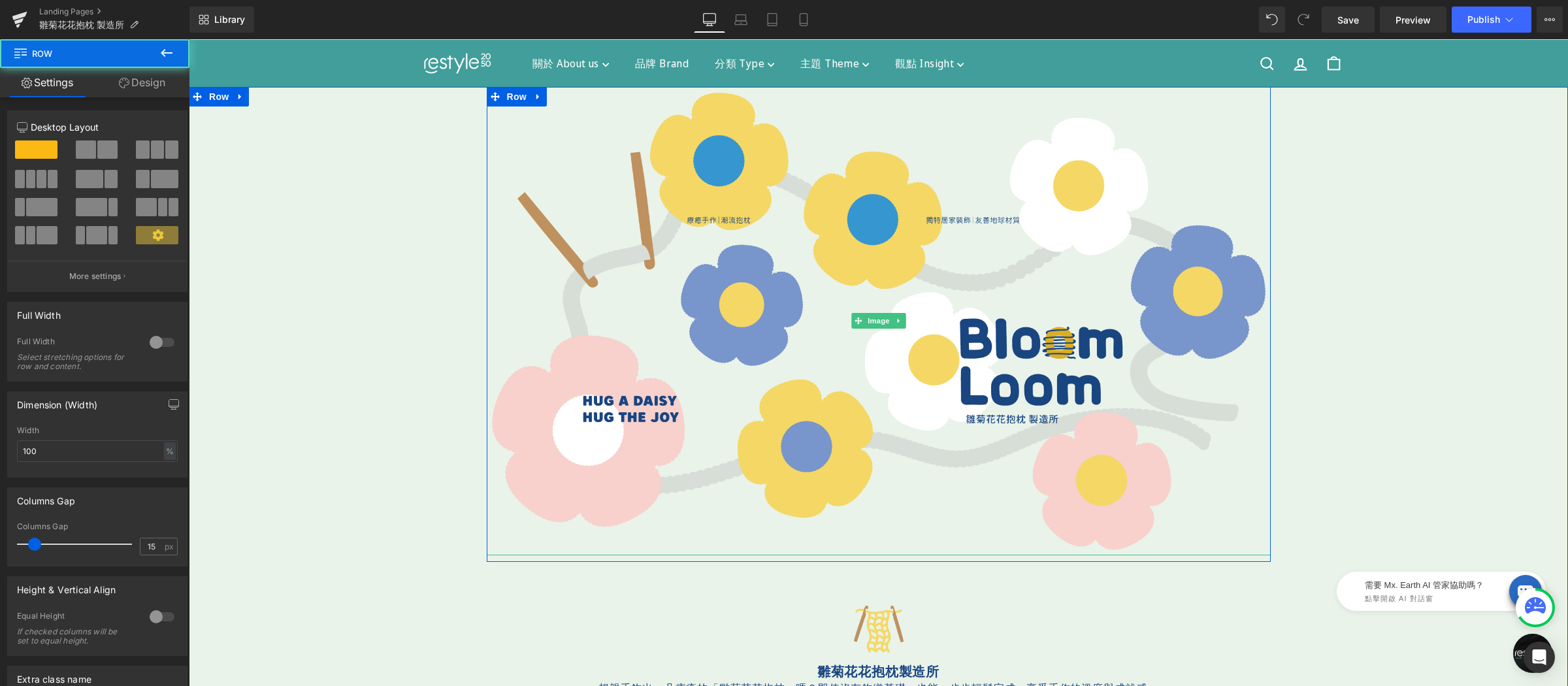
drag, startPoint x: 1129, startPoint y: 338, endPoint x: 466, endPoint y: 337, distance: 663.0
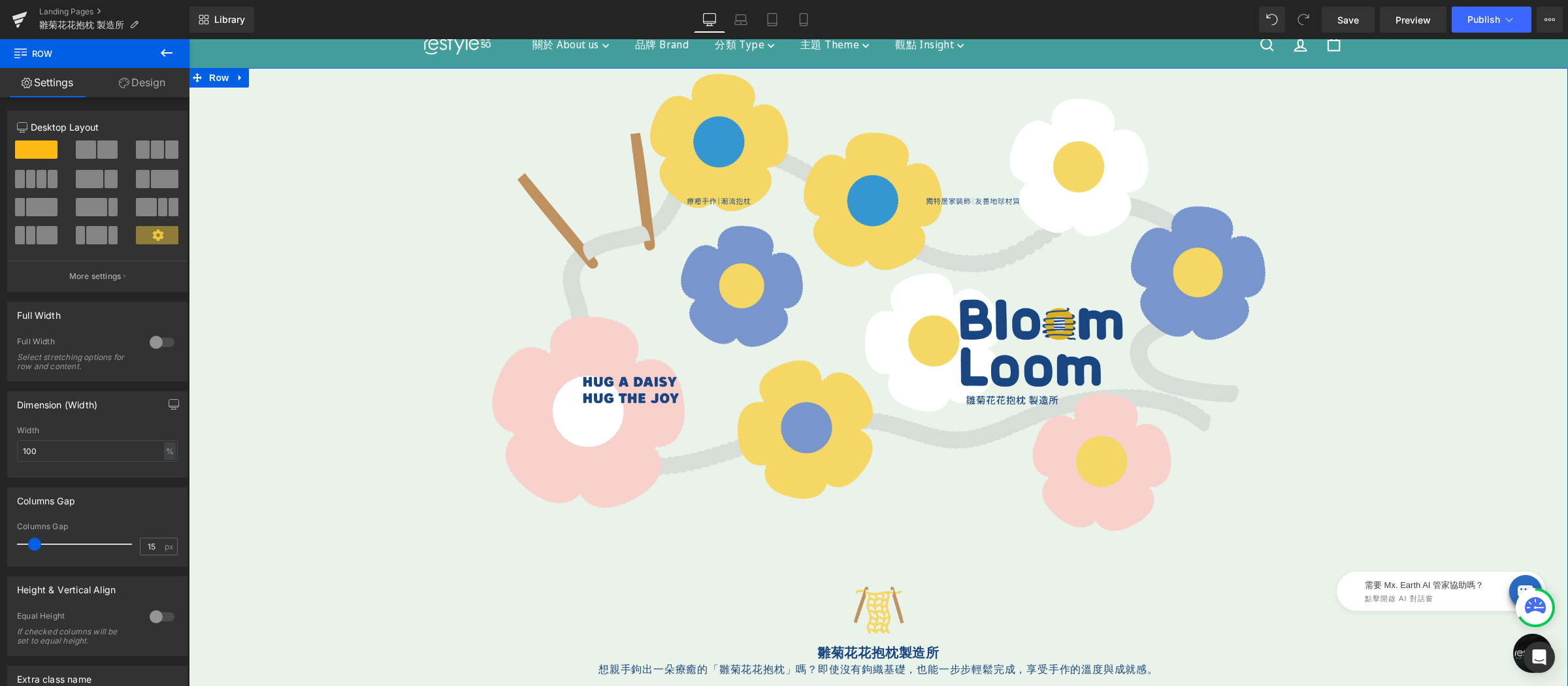
scroll to position [60, 0]
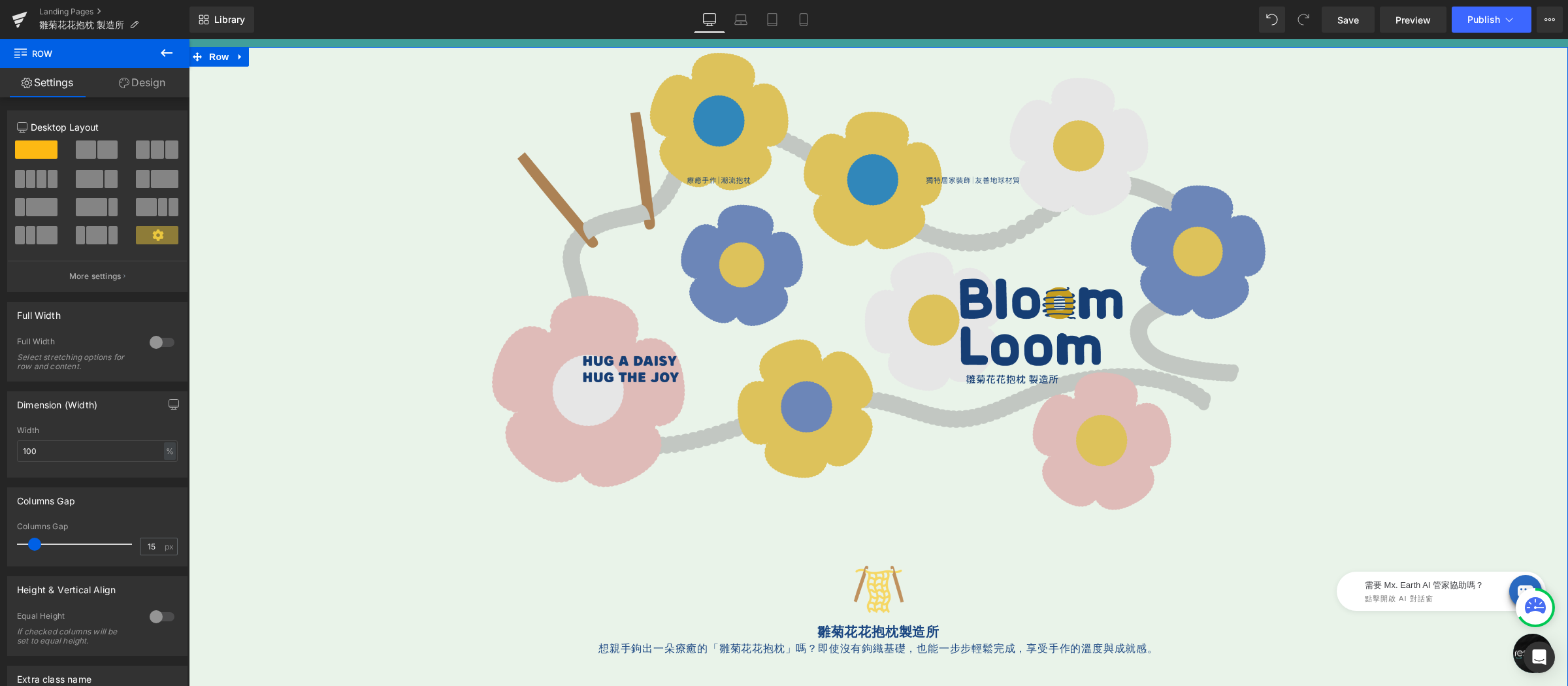
click at [819, 278] on img at bounding box center [878, 281] width 784 height 468
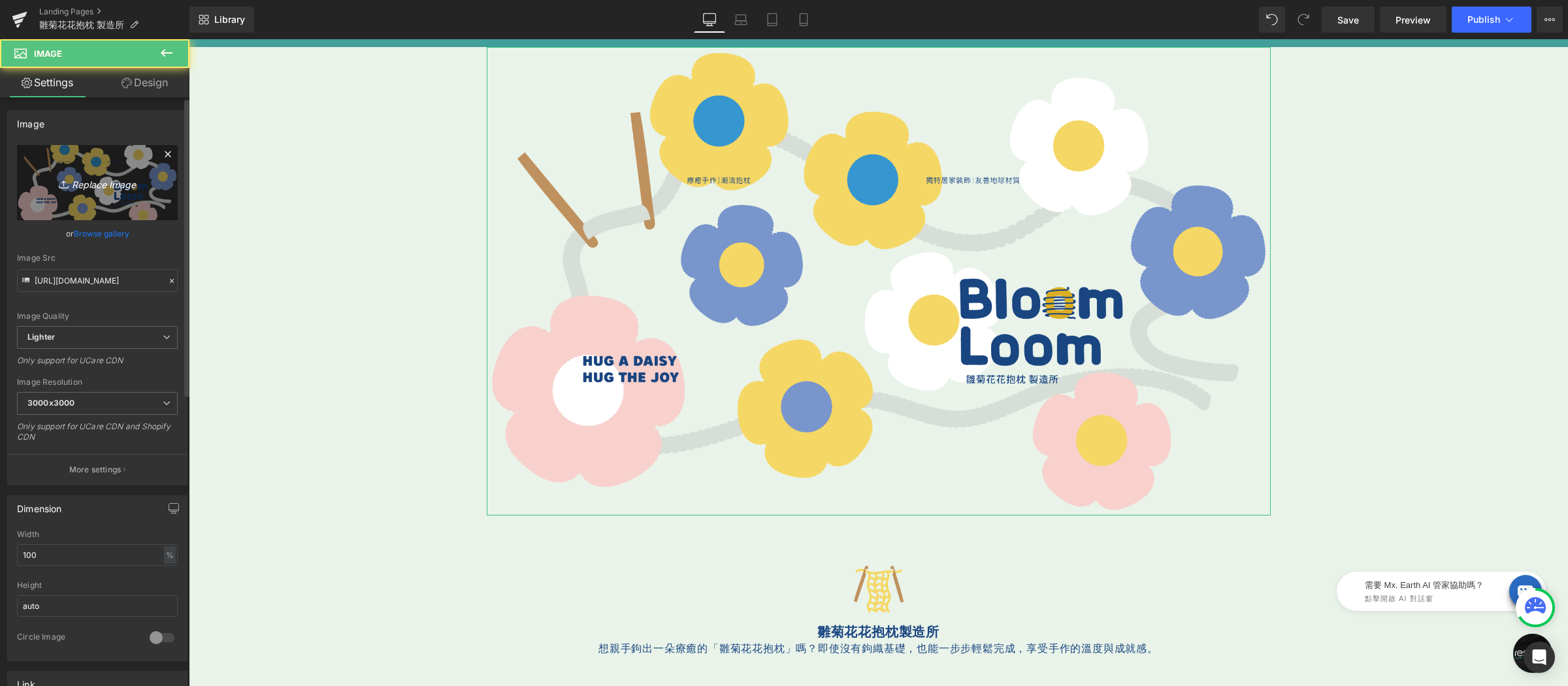
click at [98, 188] on icon "Replace Image" at bounding box center [97, 183] width 104 height 16
type input "C:\fakepath\小雛菊花花抱枕-2000x800.png"
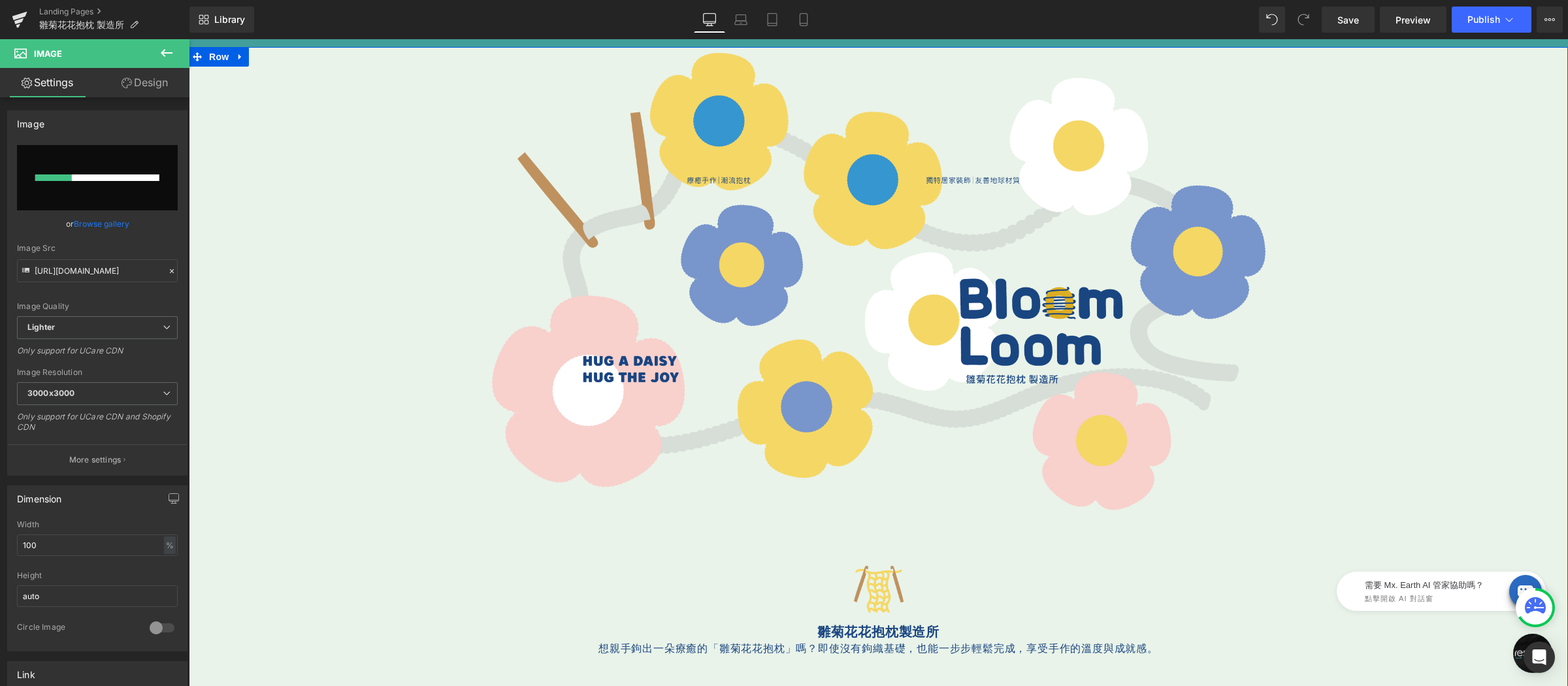
scroll to position [0, 0]
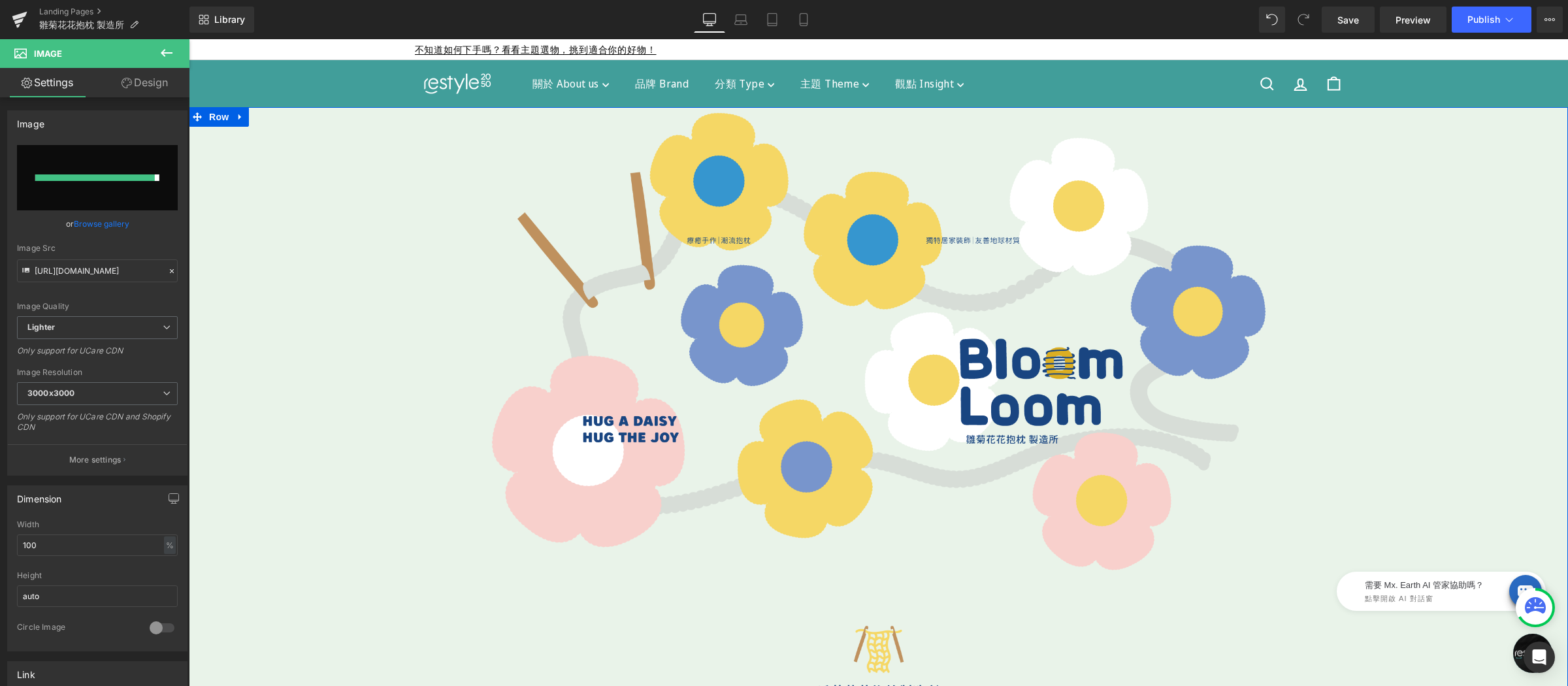
type input "https://ucarecdn.com/ff774a2b-c221-40a3-adbc-a94b98ca1ace/-/format/auto/-/previ…"
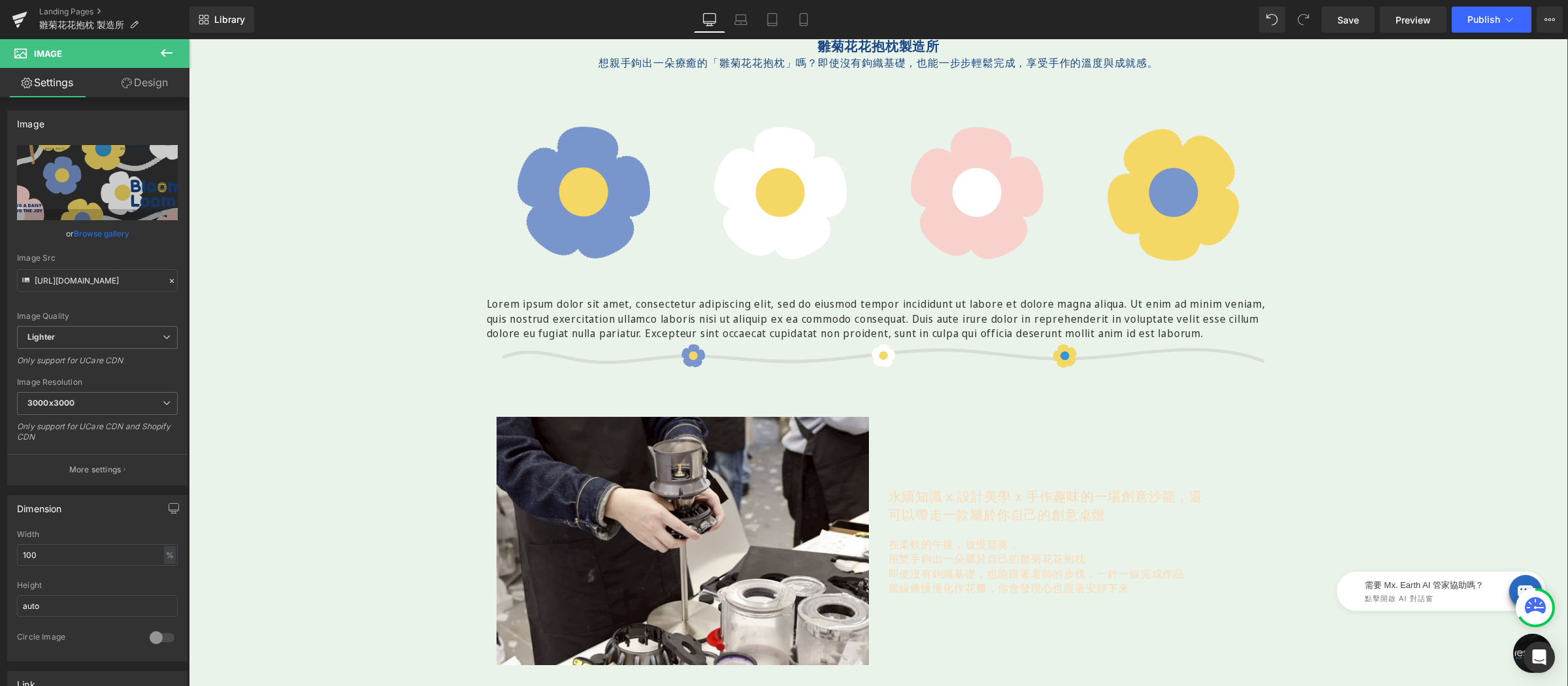
scroll to position [302, 0]
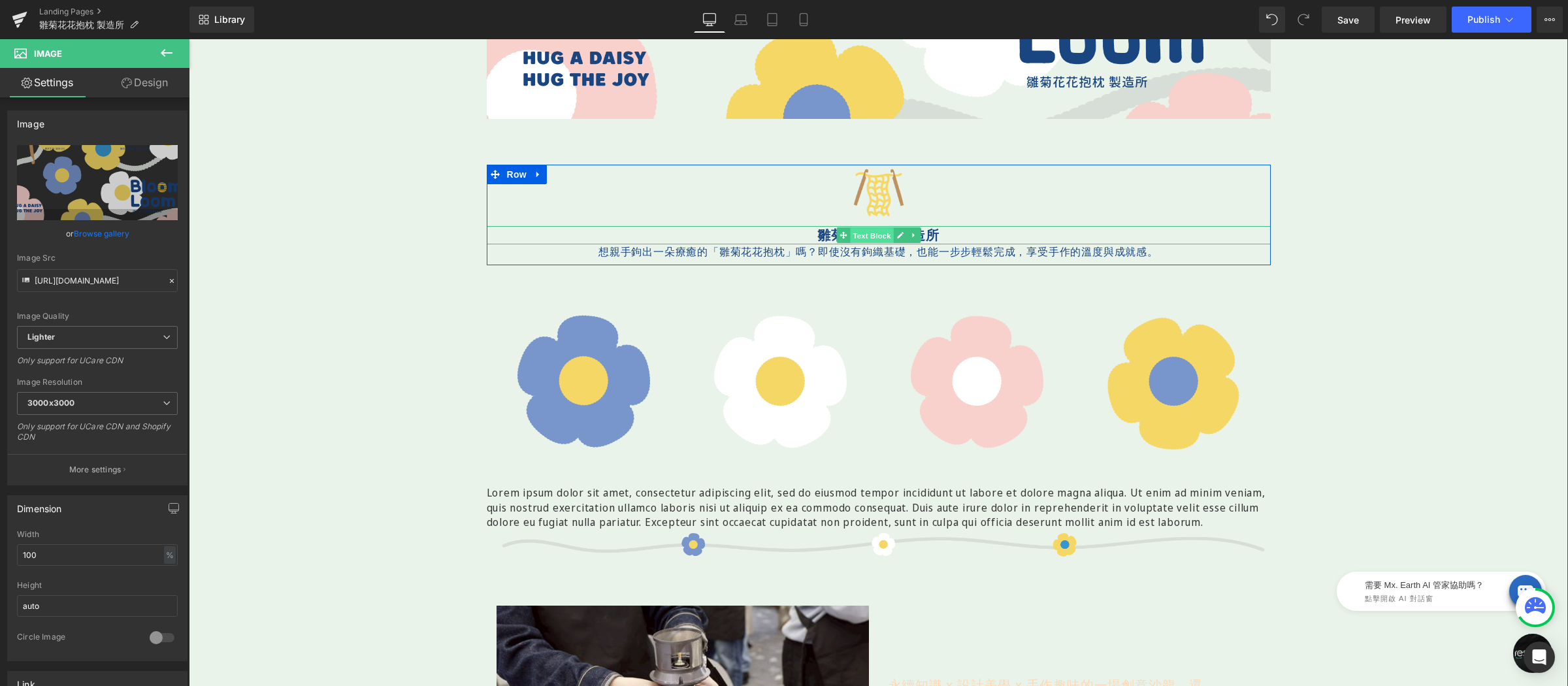
click at [853, 232] on div "雛菊花花抱枕製造所 Text Block" at bounding box center [878, 235] width 784 height 18
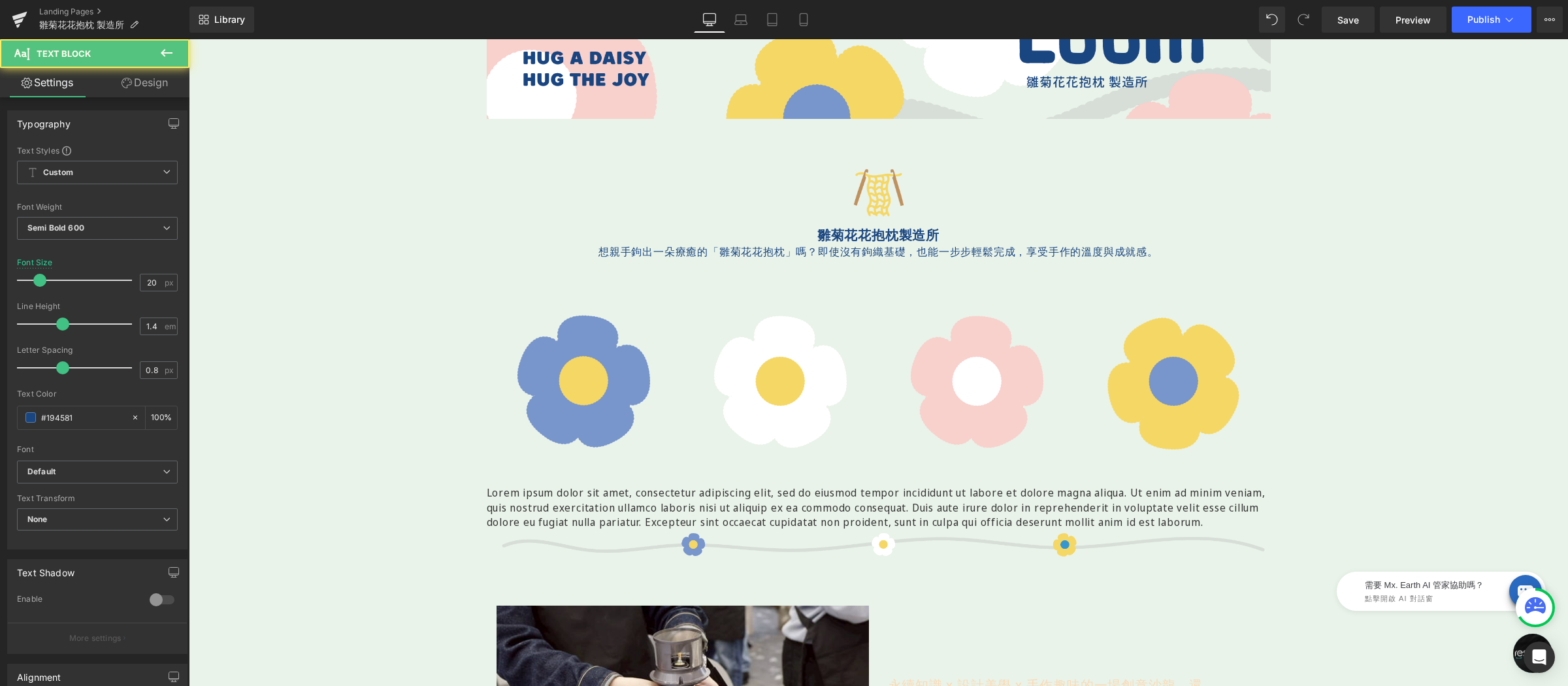
click at [138, 89] on link "Design" at bounding box center [145, 83] width 95 height 29
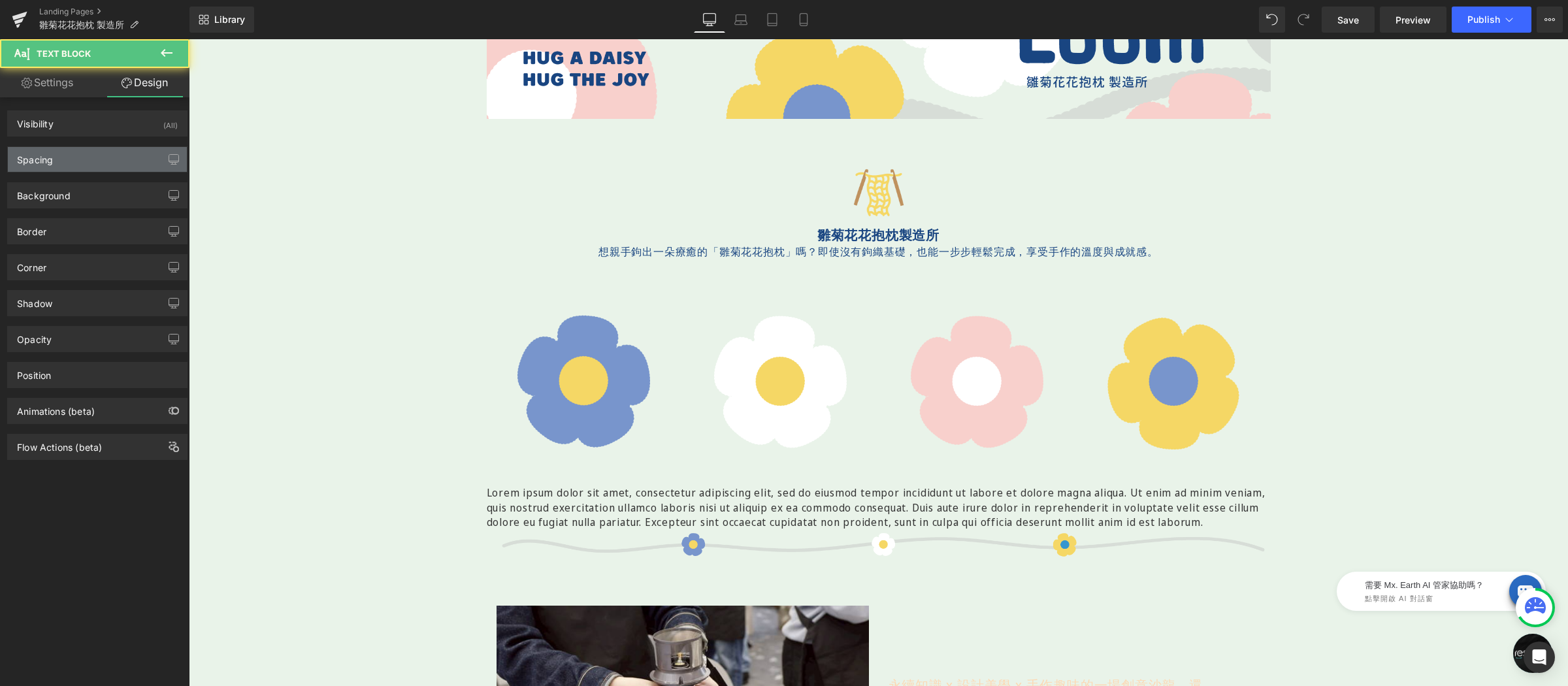
click at [65, 151] on div "Spacing" at bounding box center [97, 159] width 179 height 25
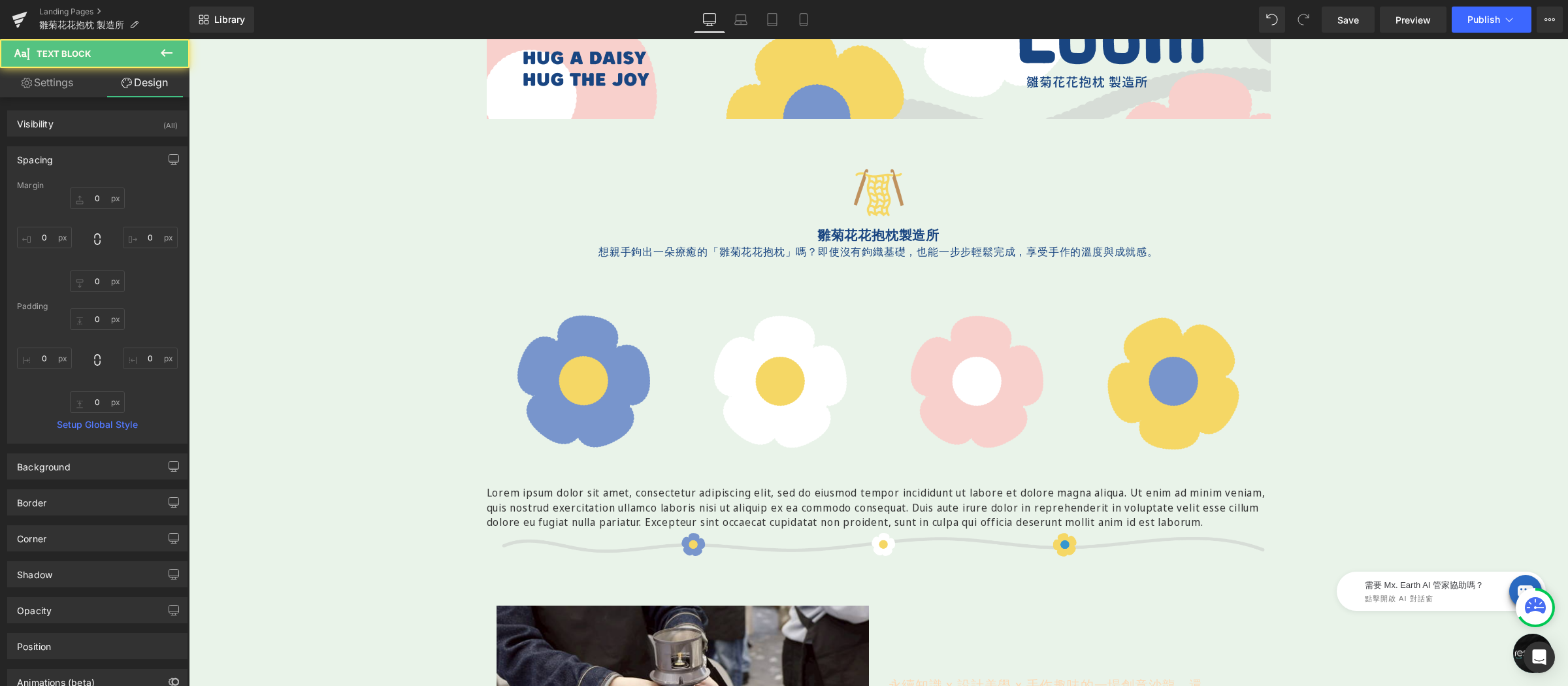
type input "0"
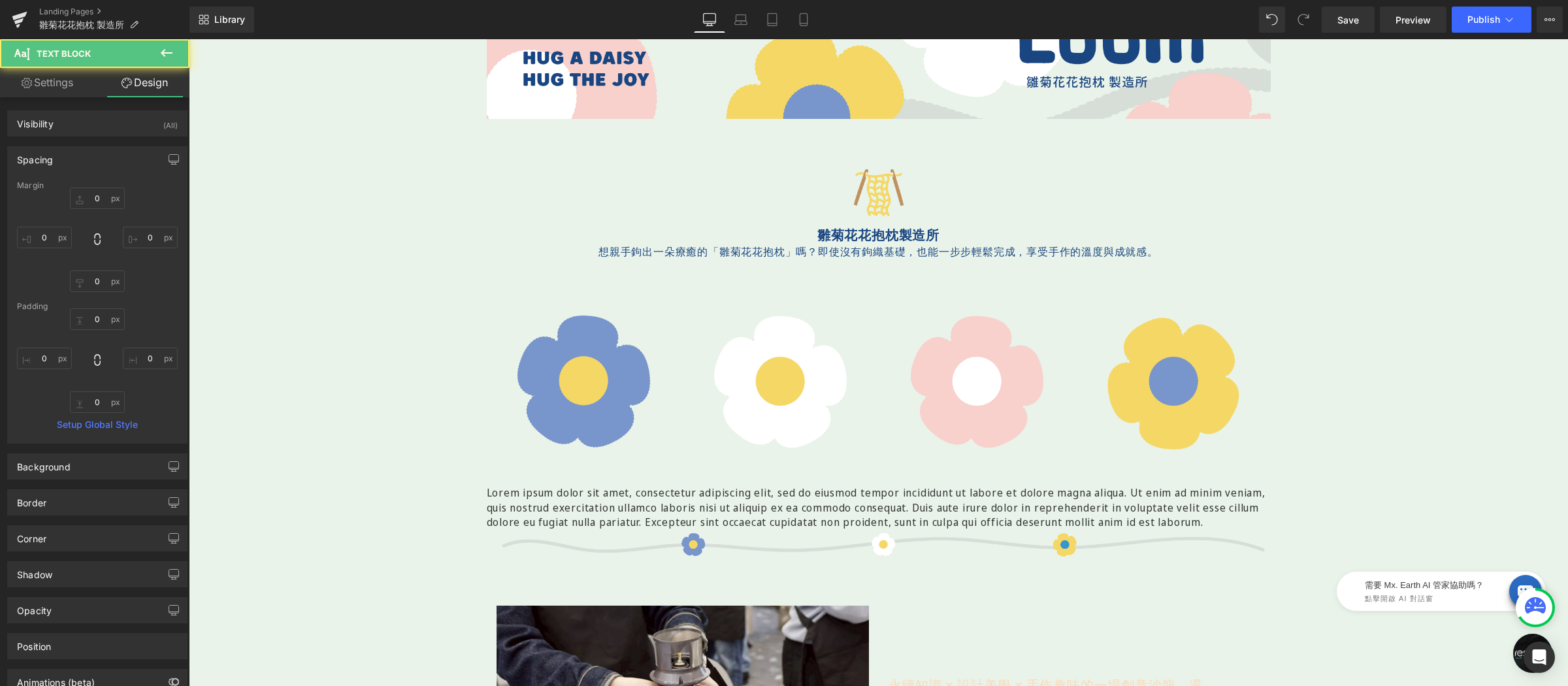
type input "0"
click at [102, 285] on input "0" at bounding box center [97, 281] width 55 height 22
type input "10"
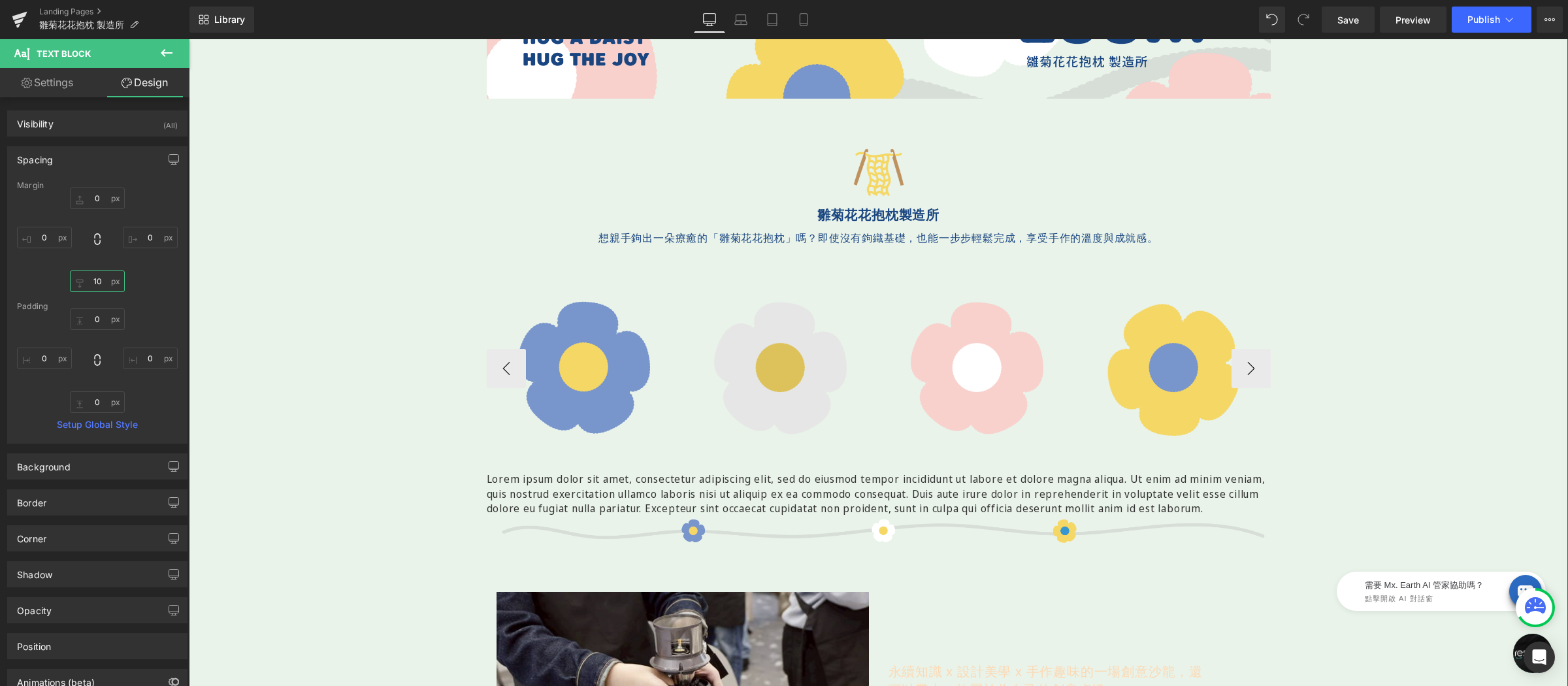
scroll to position [333, 0]
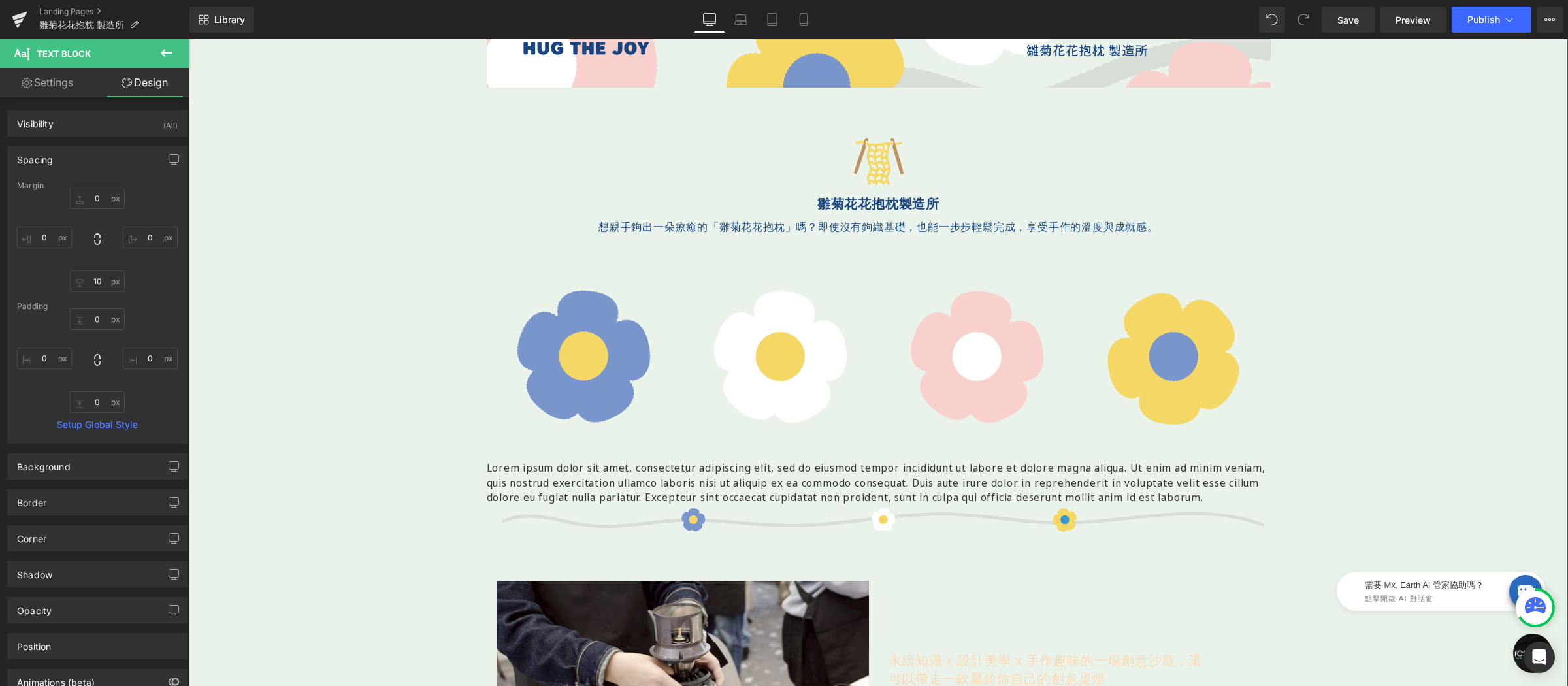
click at [775, 478] on p "Lorem ipsum dolor sit amet, consectetur adipiscing elit, sed do eiusmod tempor …" at bounding box center [878, 483] width 784 height 44
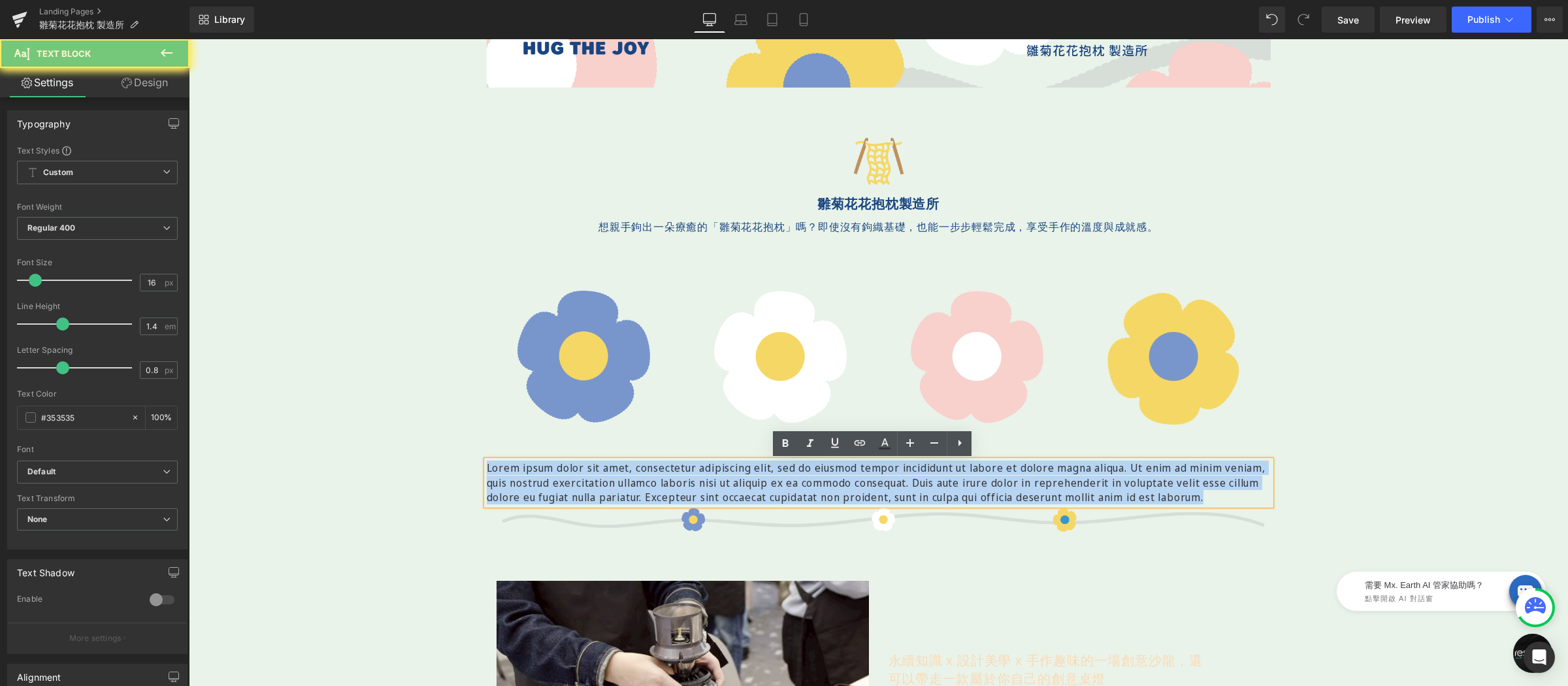
click at [775, 478] on p "Lorem ipsum dolor sit amet, consectetur adipiscing elit, sed do eiusmod tempor …" at bounding box center [878, 483] width 784 height 44
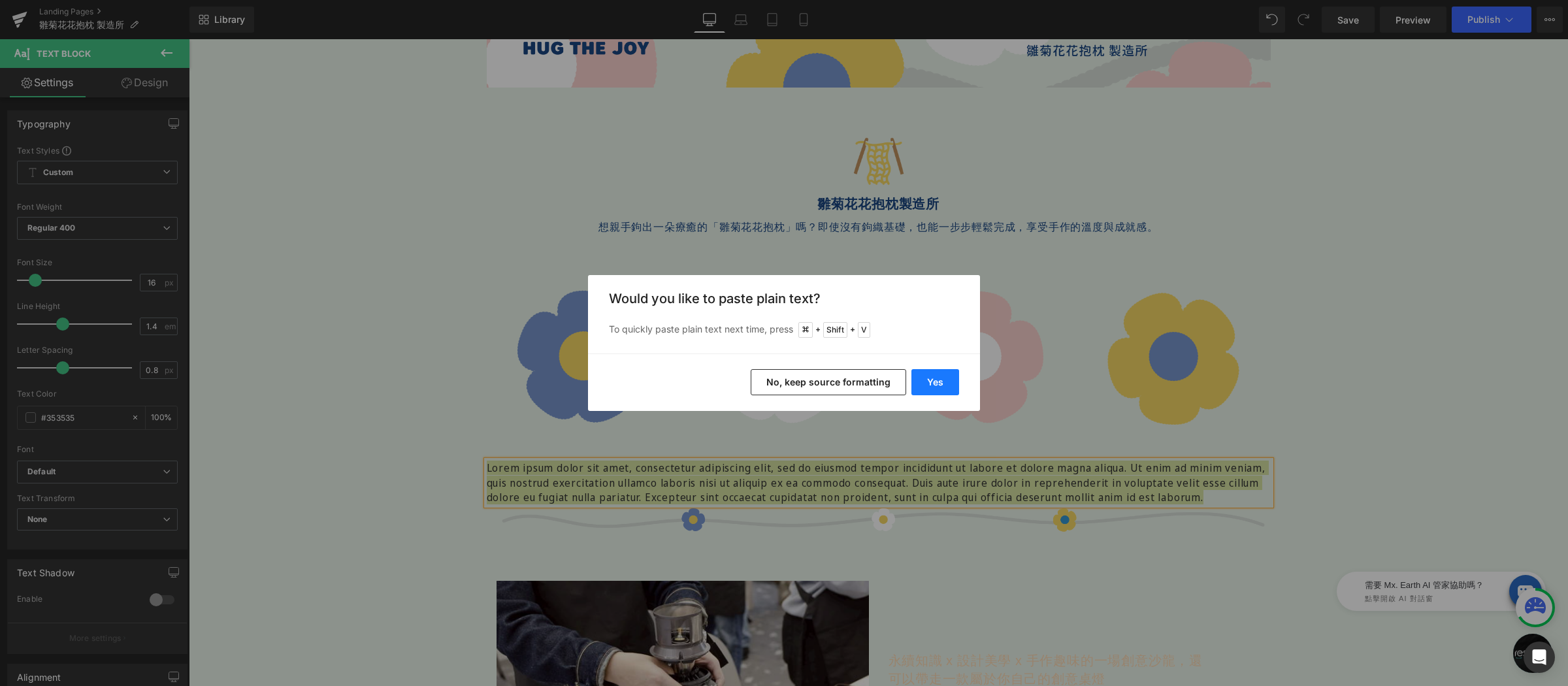
click at [941, 381] on button "Yes" at bounding box center [935, 382] width 47 height 26
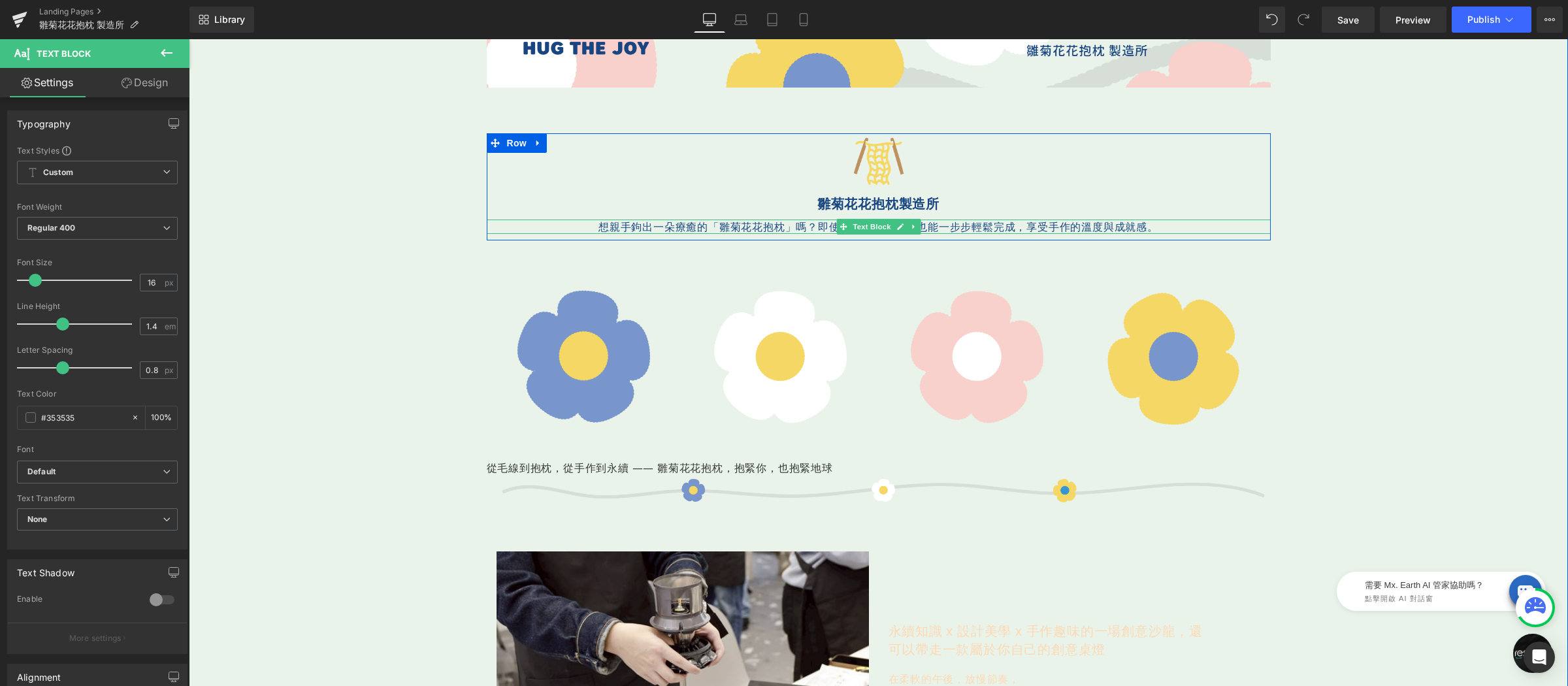
click at [723, 229] on p "想親手鉤出一朵療癒的「雛菊花花抱枕」嗎？ 即使沒有鉤織基礎，也能一步步輕鬆完成，享受手作的溫度與成就感。" at bounding box center [878, 227] width 784 height 15
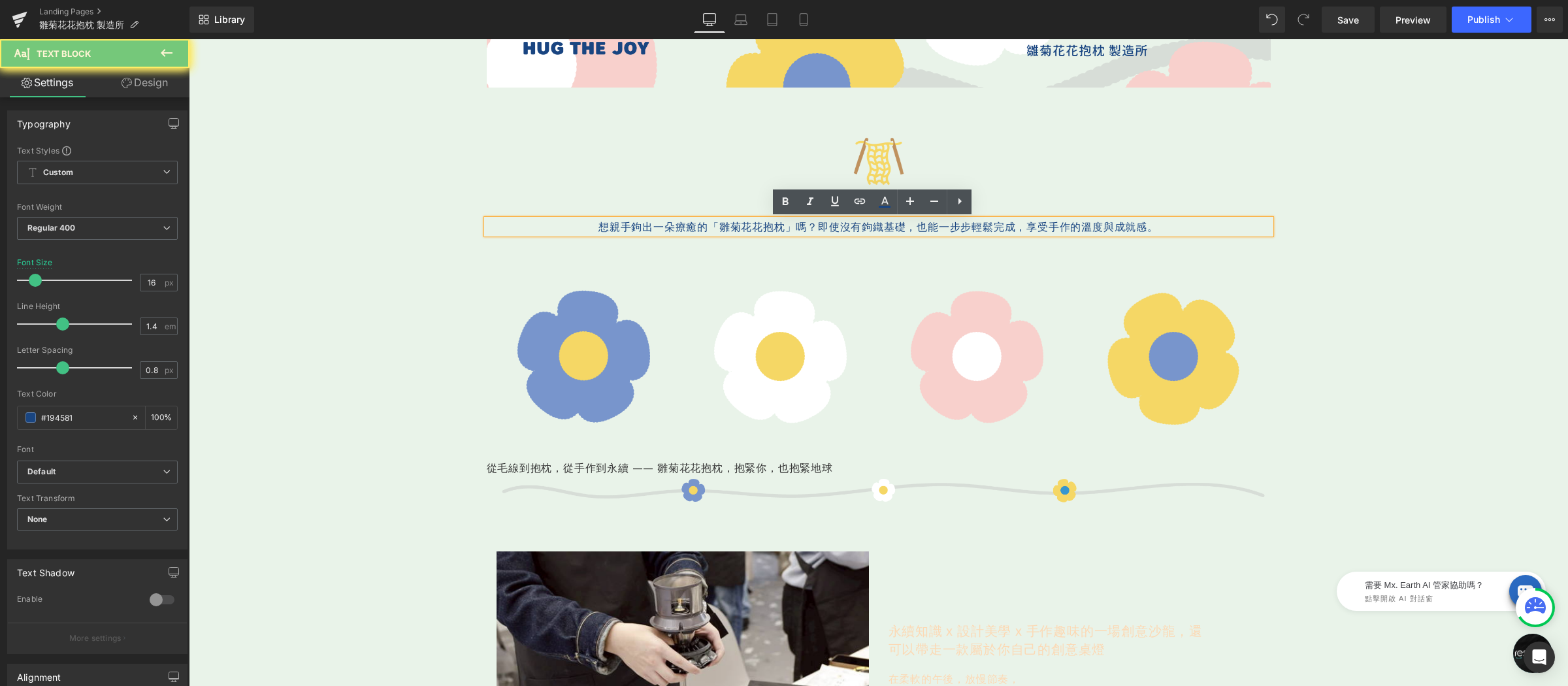
click at [723, 229] on p "想親手鉤出一朵療癒的「雛菊花花抱枕」嗎？ 即使沒有鉤織基礎，也能一步步輕鬆完成，享受手作的溫度與成就感。" at bounding box center [878, 227] width 784 height 15
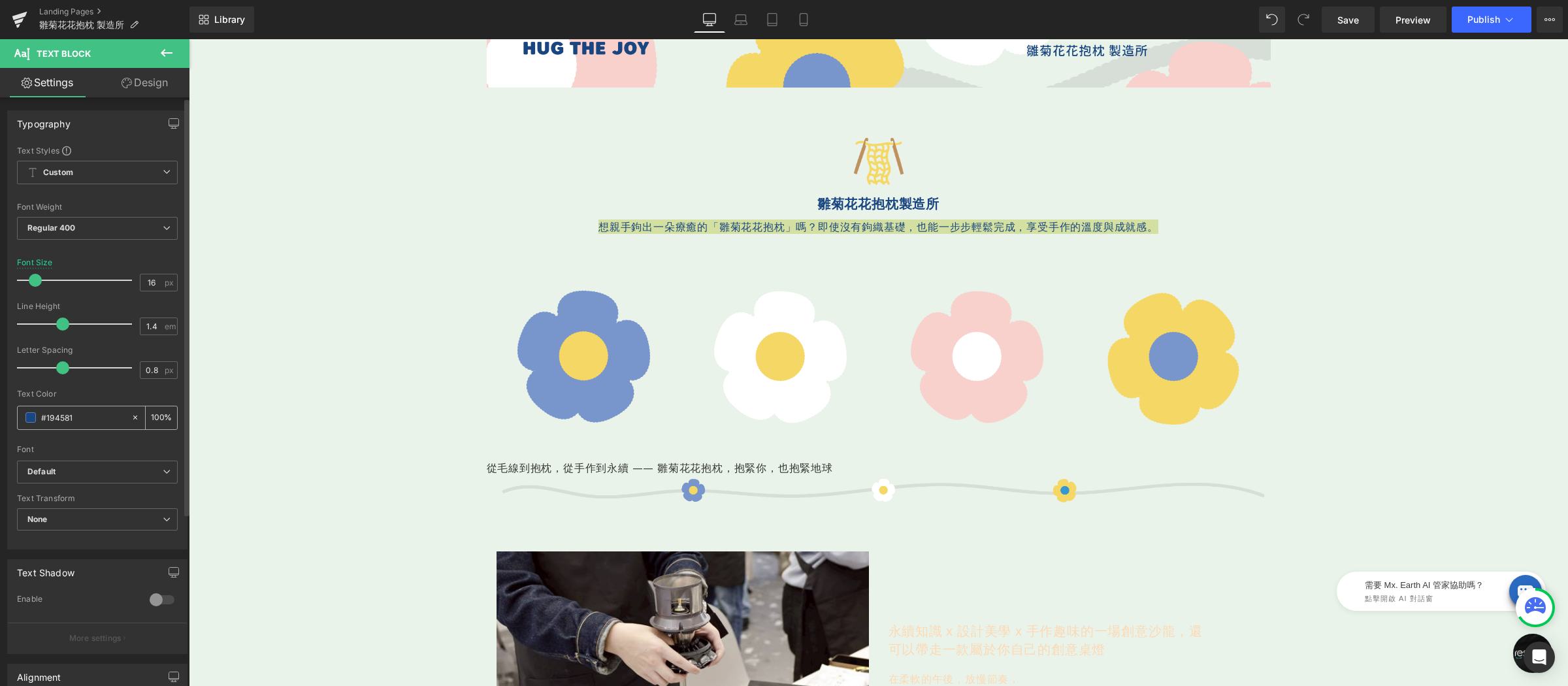
click at [87, 419] on input "#194581" at bounding box center [83, 418] width 83 height 15
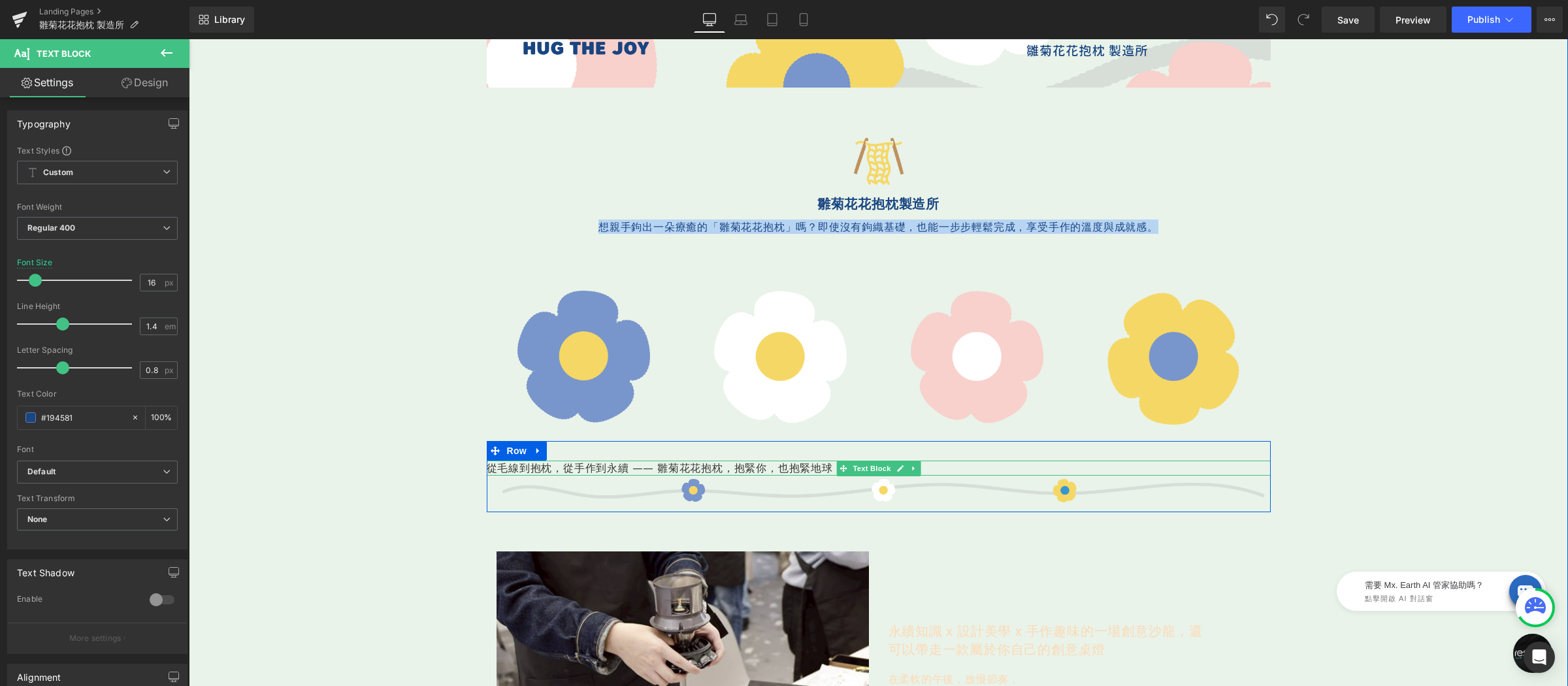
click at [518, 470] on p "從毛線到抱枕，從手作到永續 —— 雛菊花花抱枕，抱緊你，也抱緊地球" at bounding box center [878, 468] width 784 height 15
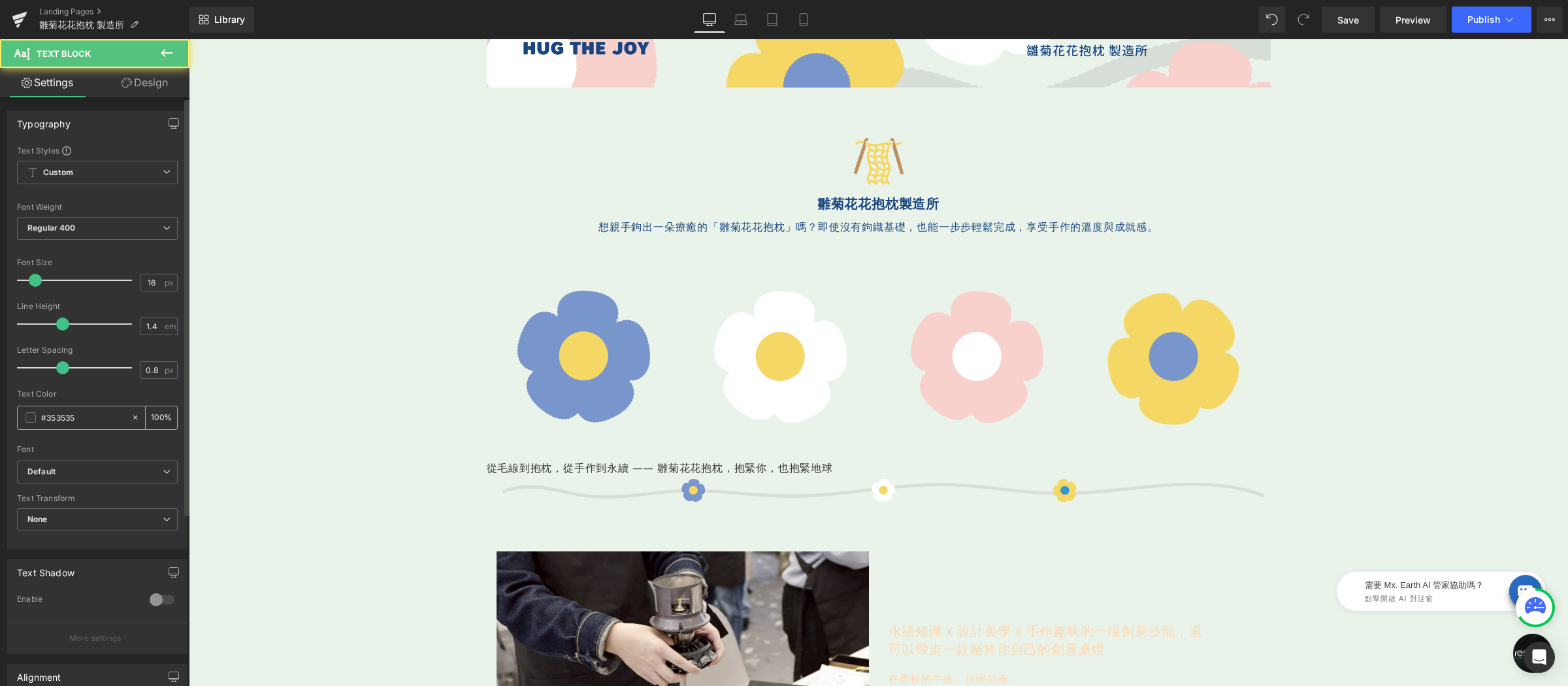
click at [99, 419] on input "#353535" at bounding box center [83, 418] width 83 height 15
type input "#194581"
click at [118, 397] on div "Text Color" at bounding box center [97, 394] width 161 height 9
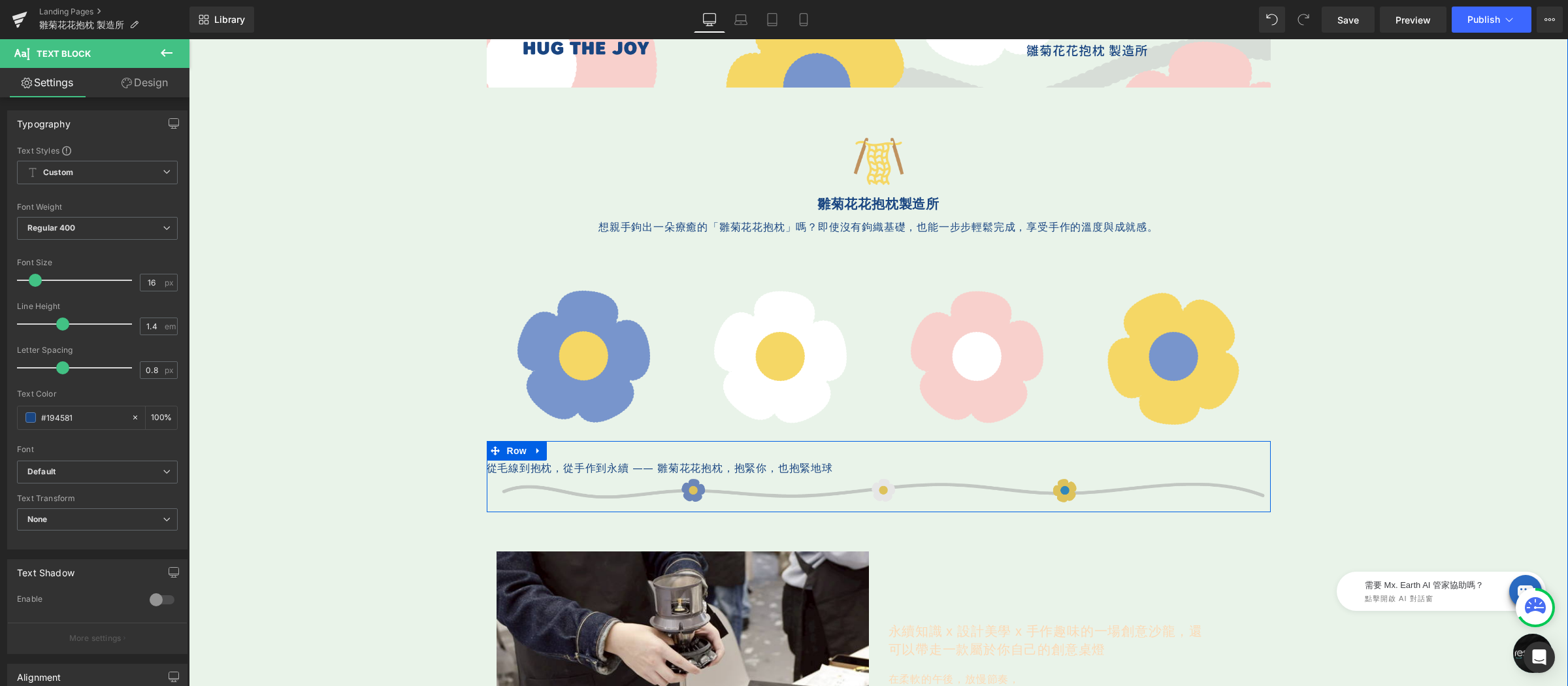
click at [188, 39] on div at bounding box center [188, 39] width 0 height 0
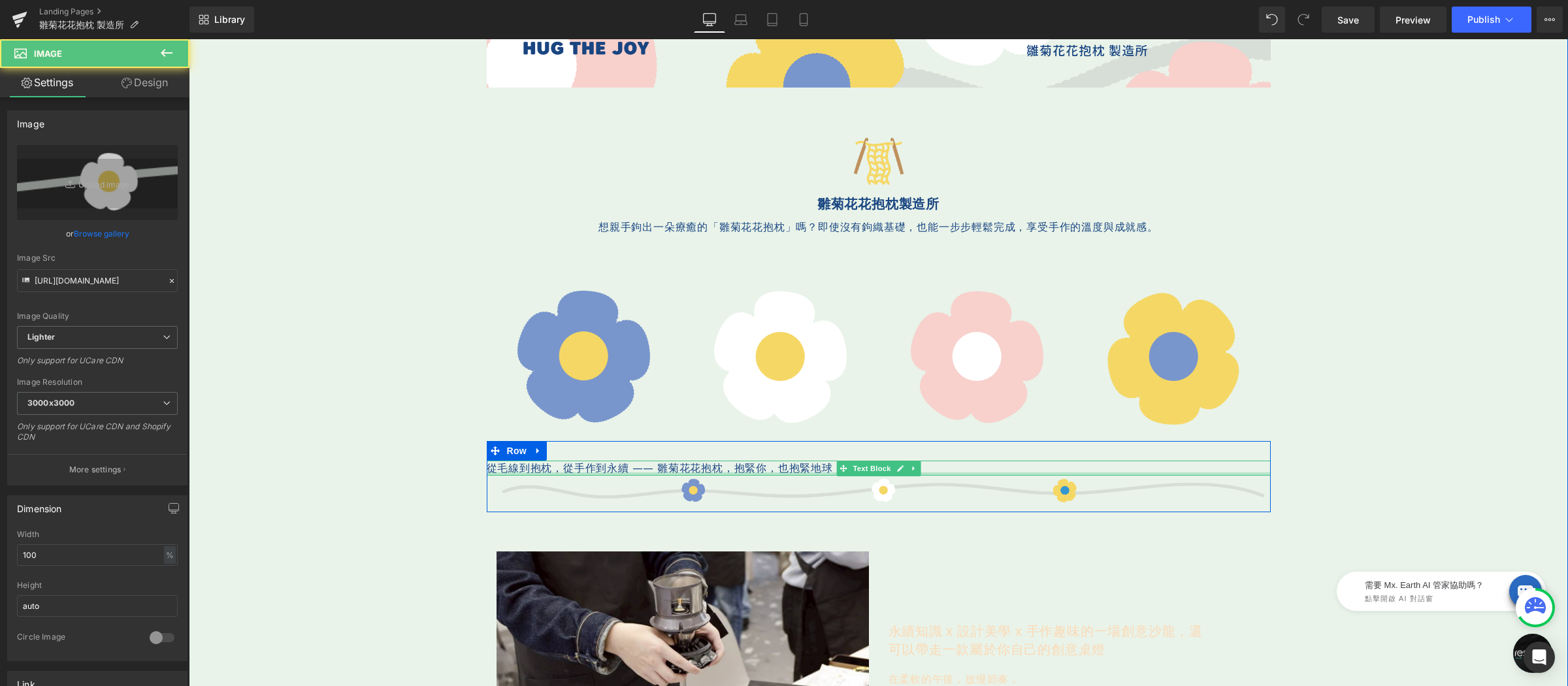
click at [519, 470] on p "從毛線到抱枕，從手作到永續 —— 雛菊花花抱枕，抱緊你，也抱緊地球" at bounding box center [878, 468] width 784 height 15
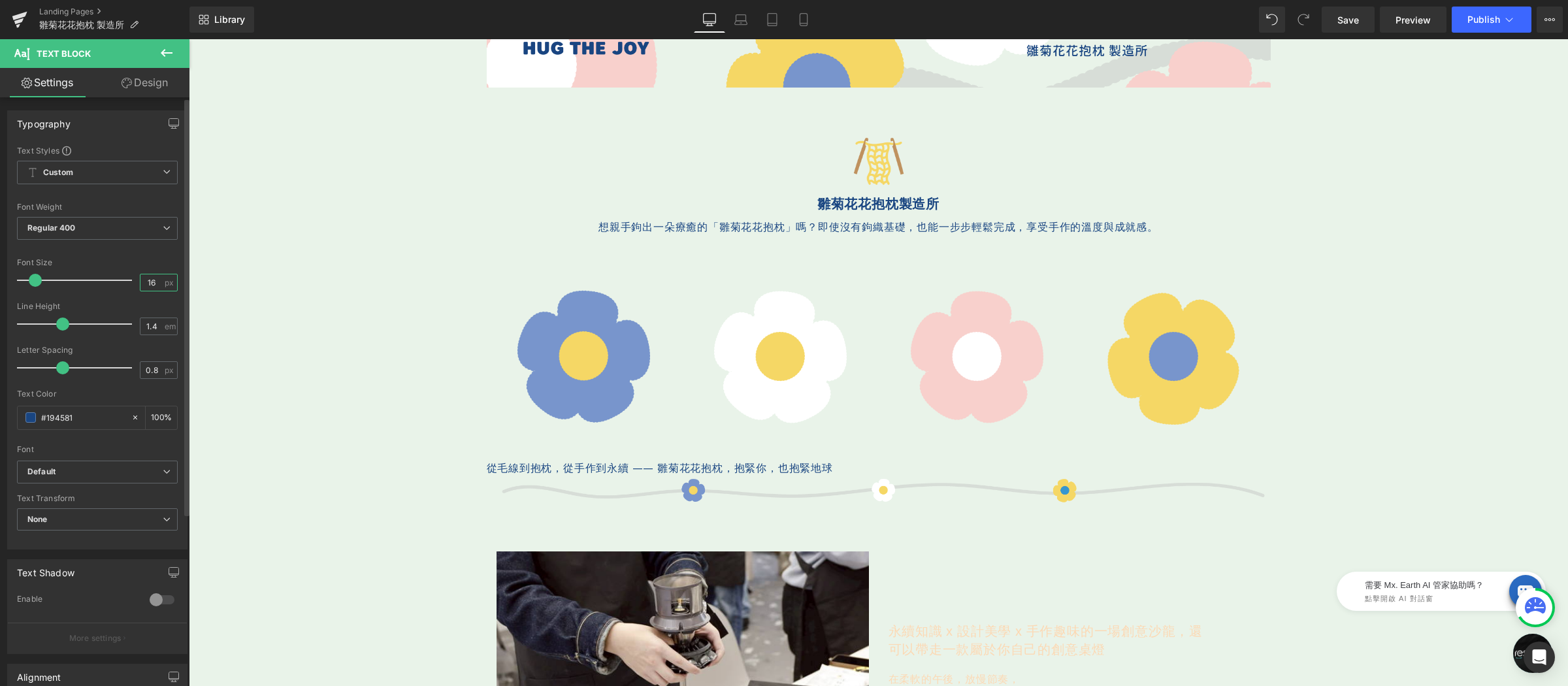
click at [157, 283] on input "16" at bounding box center [151, 283] width 23 height 16
type input "20"
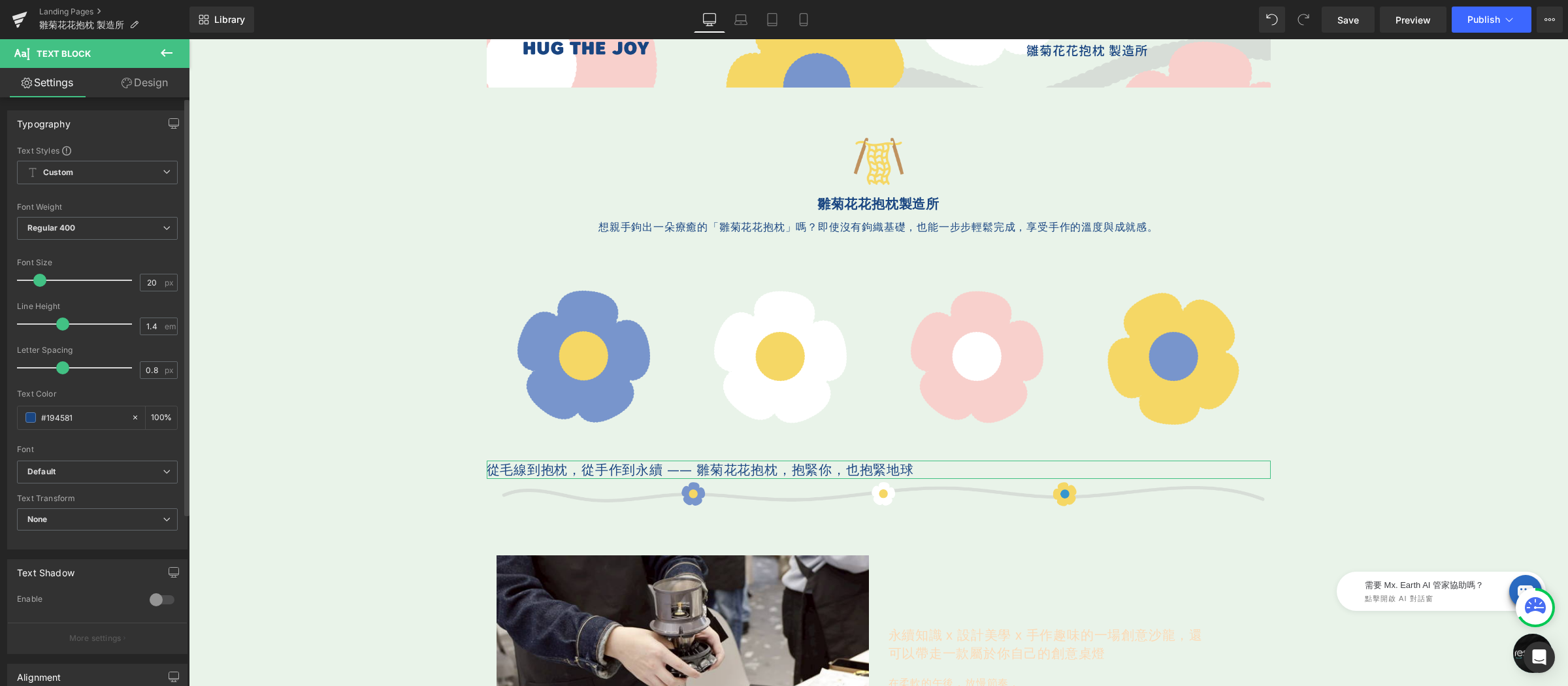
scroll to position [119, 0]
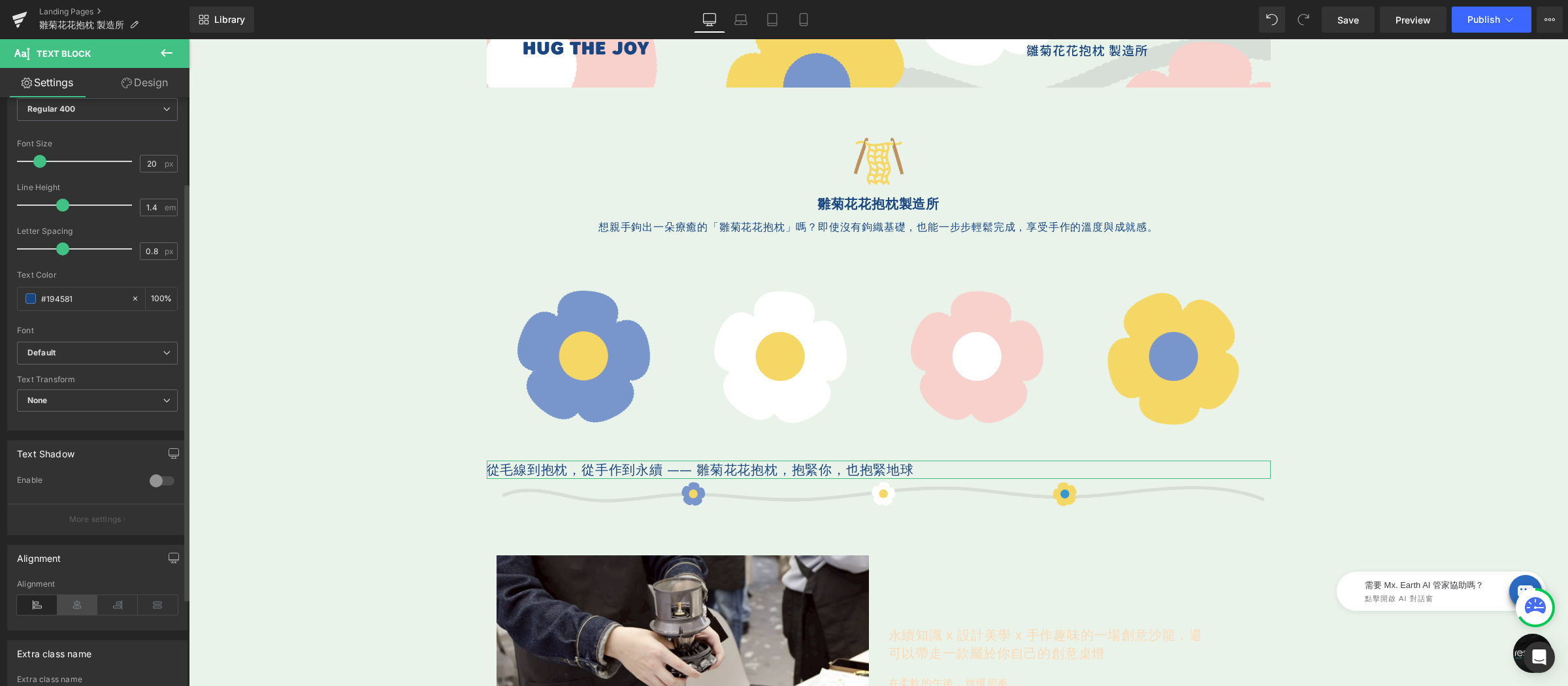
click at [75, 610] on icon at bounding box center [77, 605] width 40 height 20
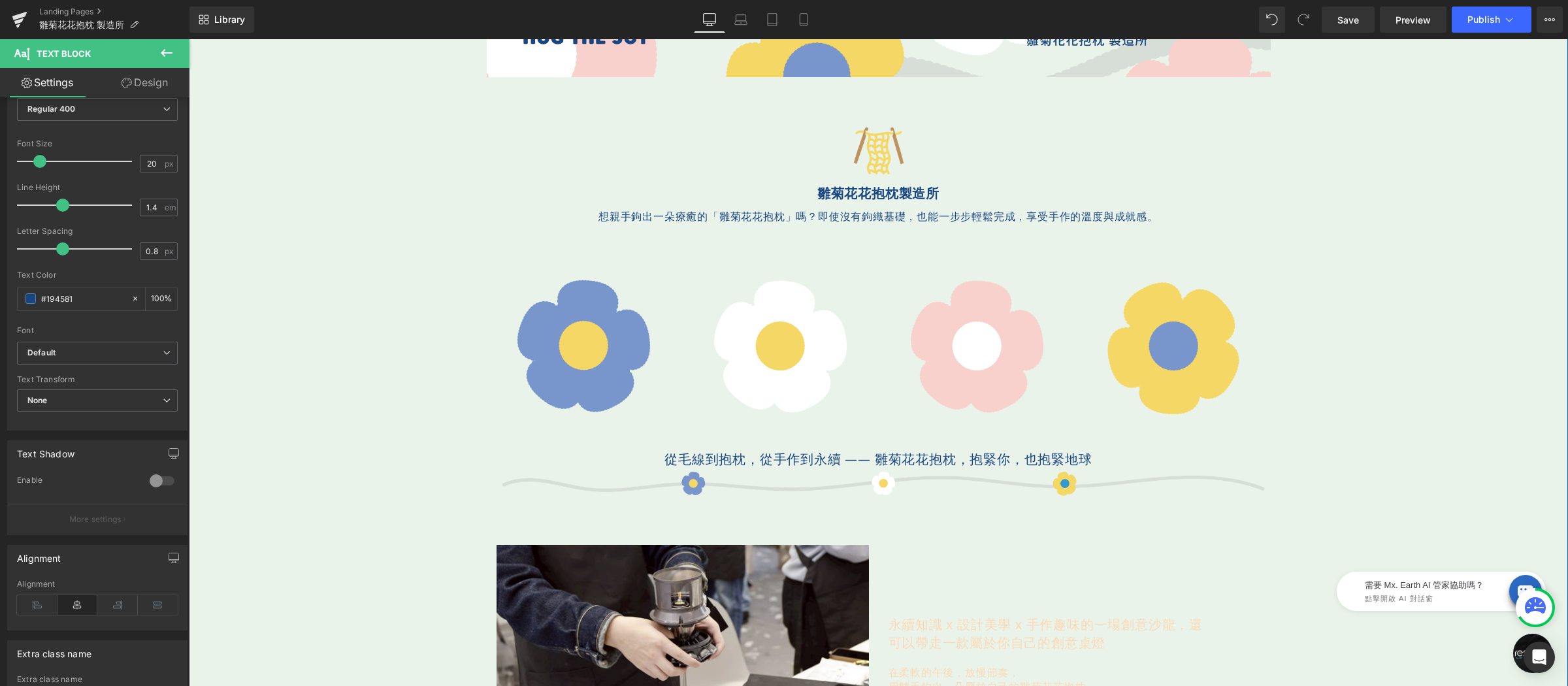
scroll to position [428, 0]
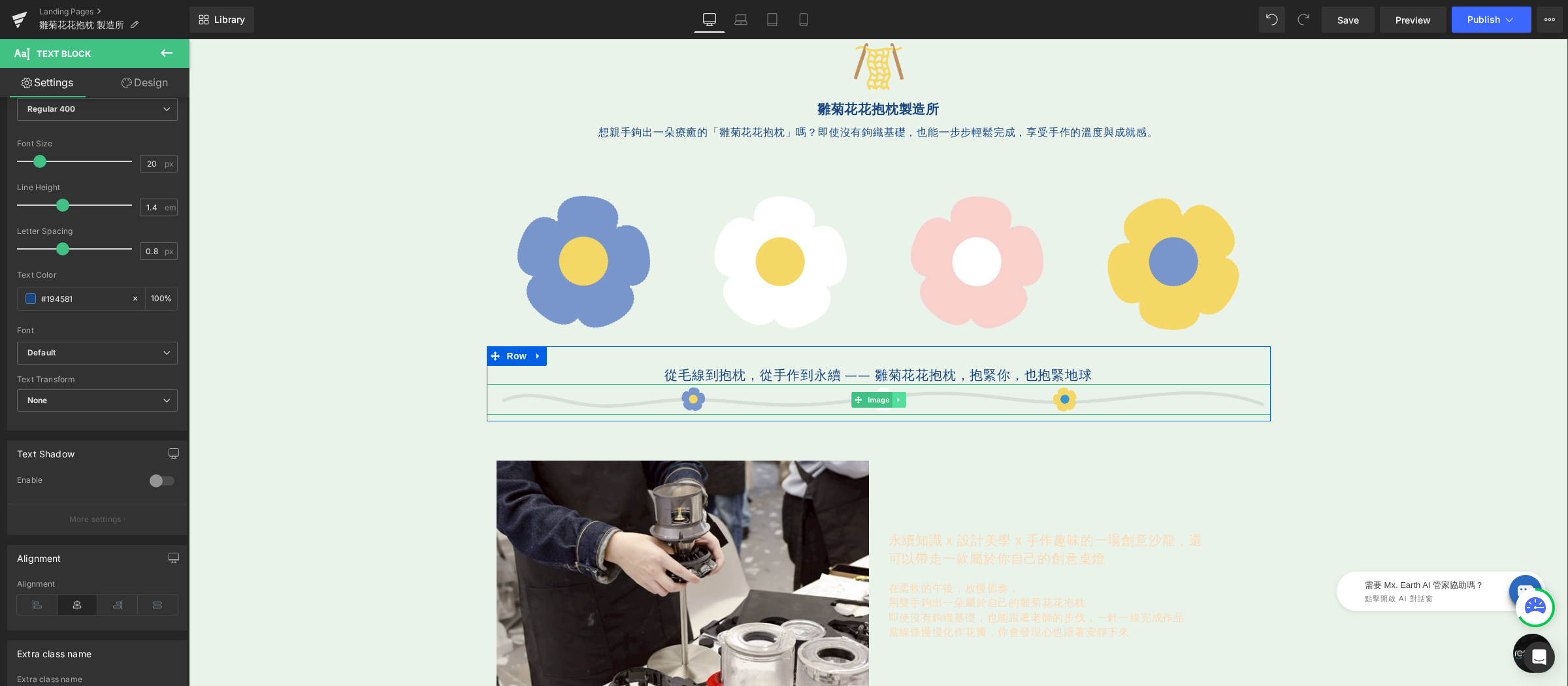
click at [892, 398] on link at bounding box center [898, 400] width 14 height 15
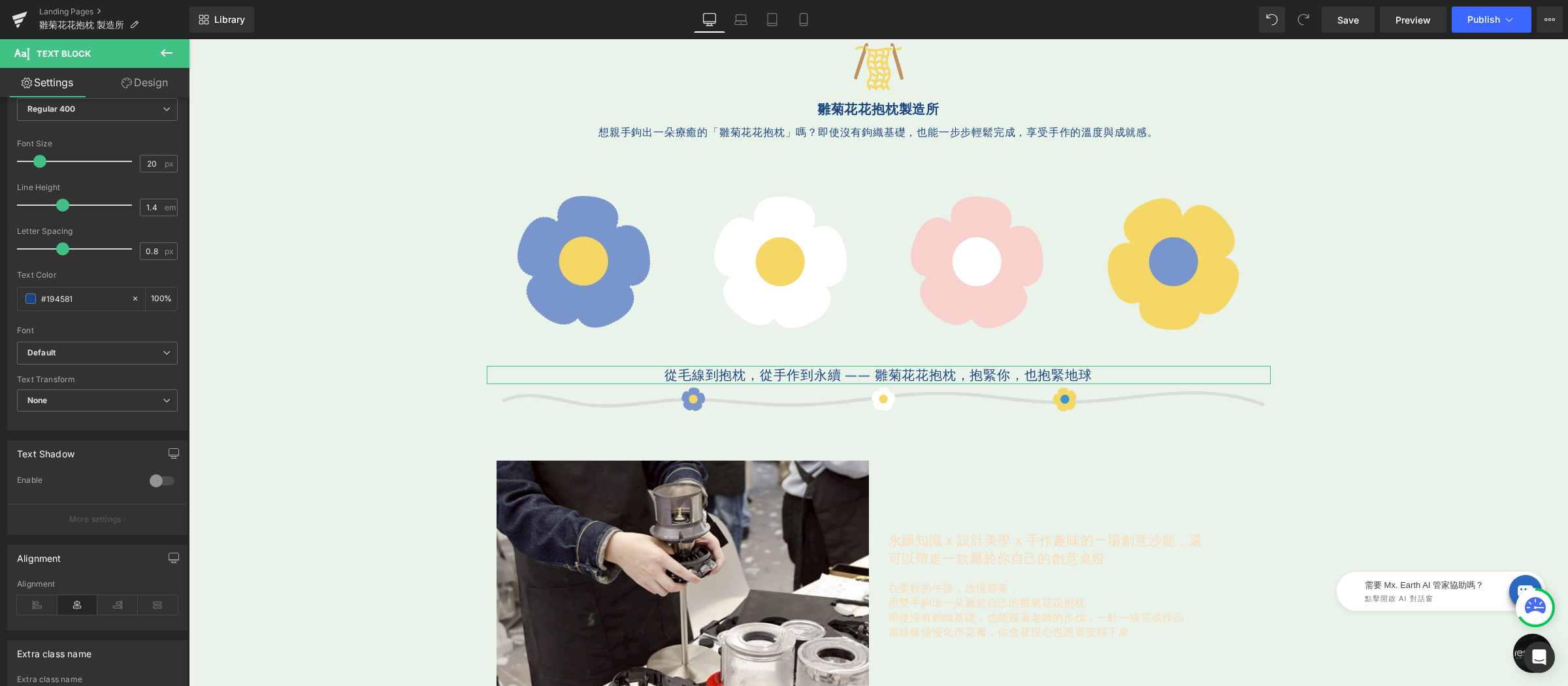
click at [162, 70] on link "Design" at bounding box center [145, 83] width 95 height 29
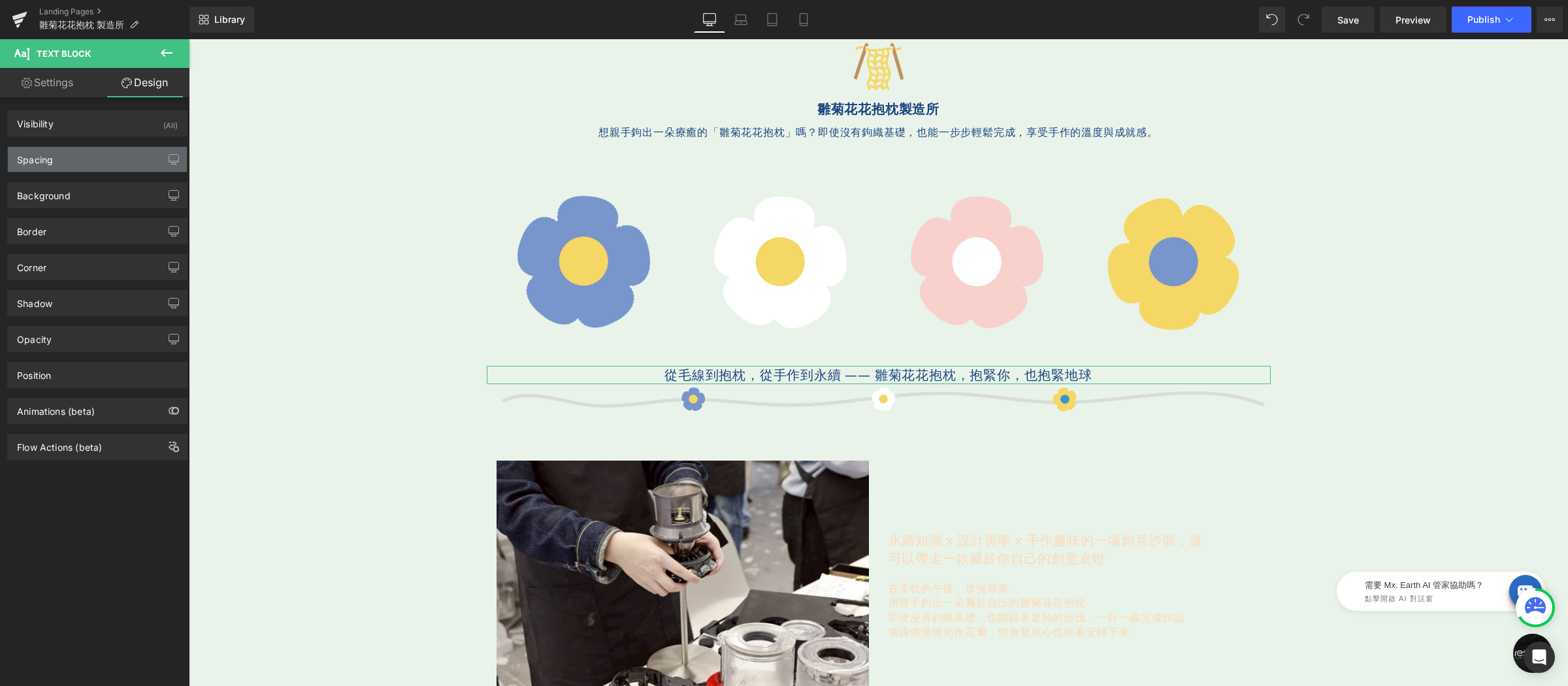
type input "0"
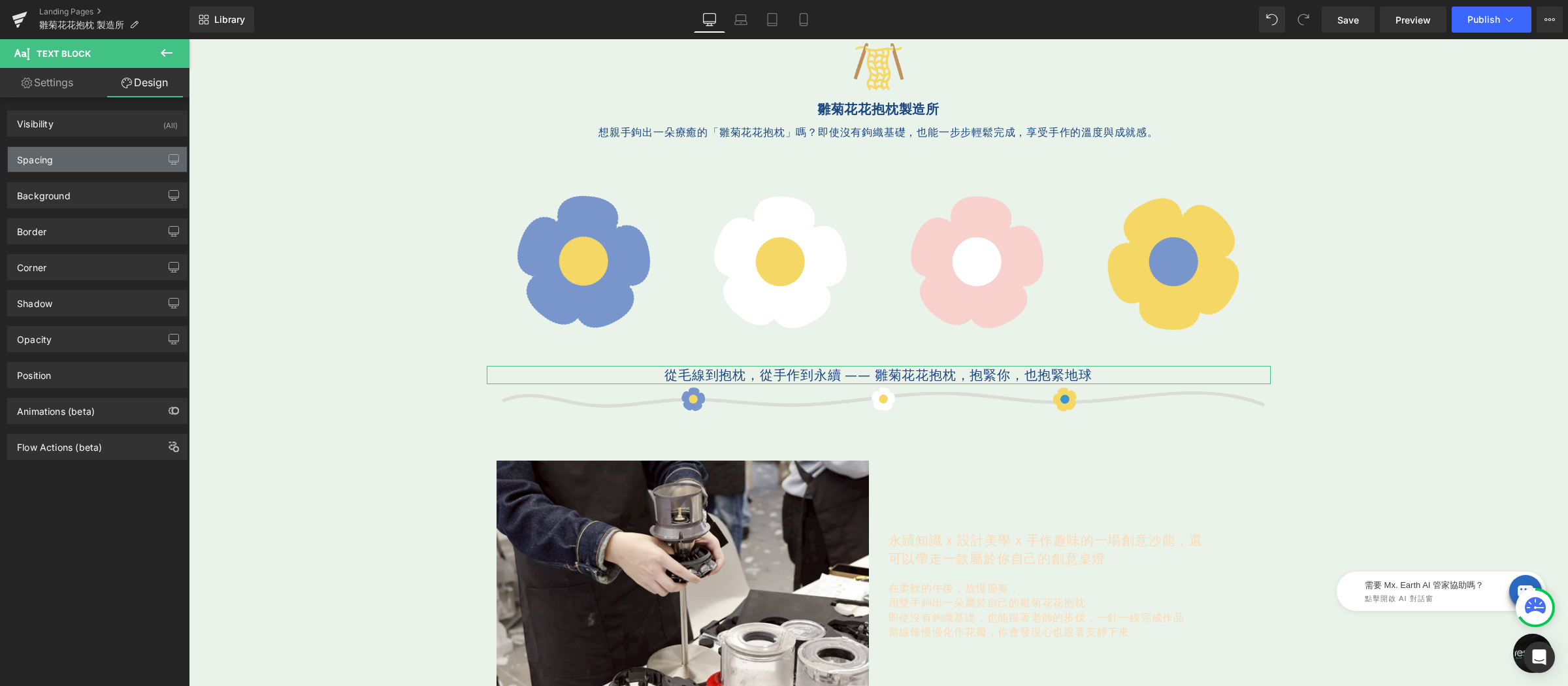
type input "0"
click at [98, 158] on div "Spacing" at bounding box center [97, 159] width 179 height 25
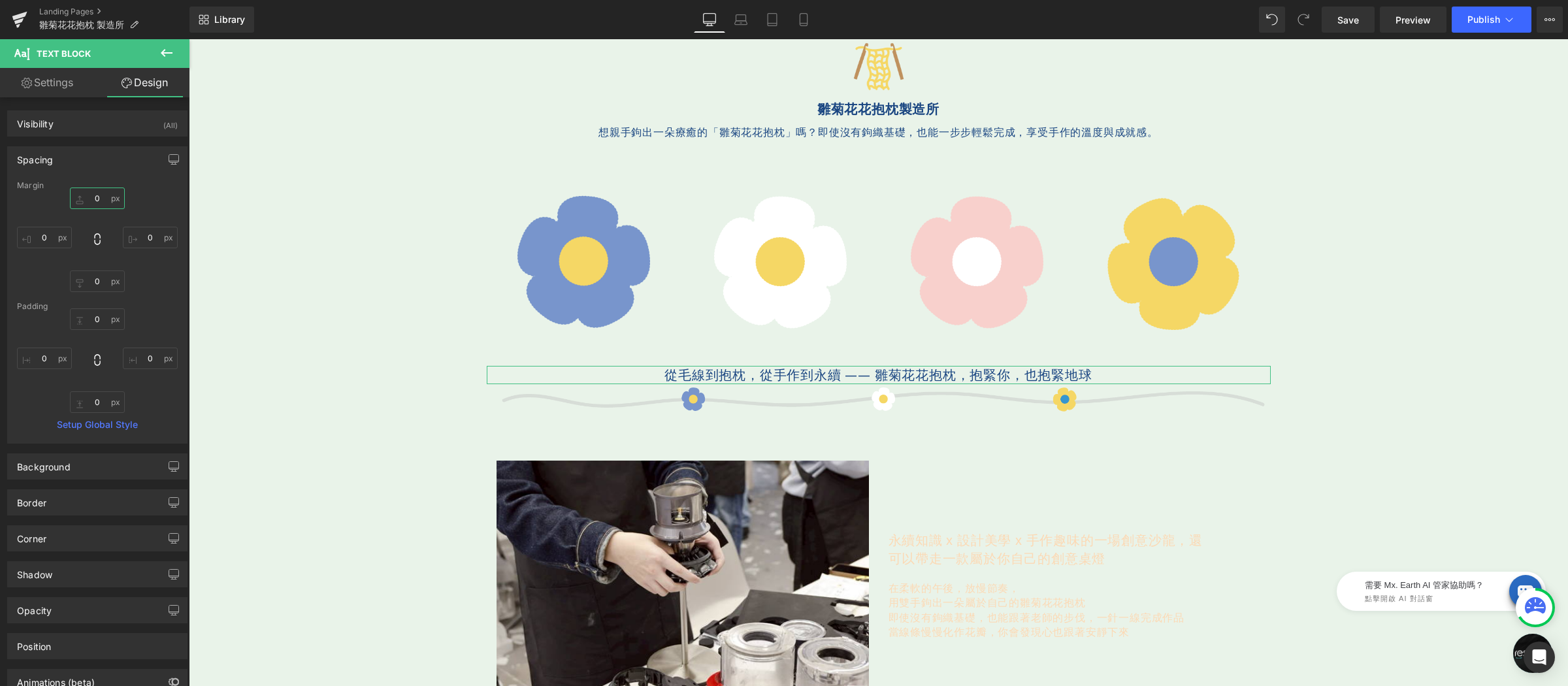
click at [102, 194] on input "0" at bounding box center [97, 199] width 55 height 22
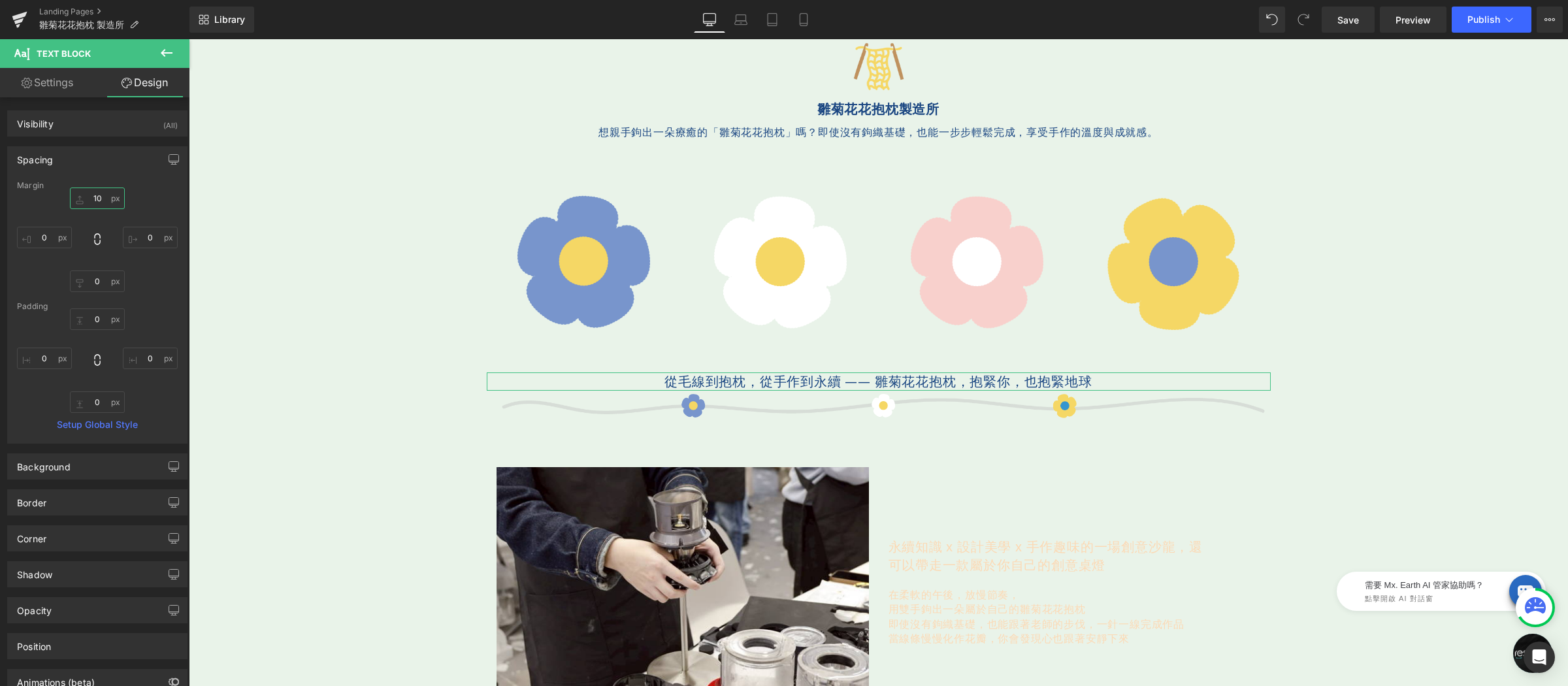
type input "1"
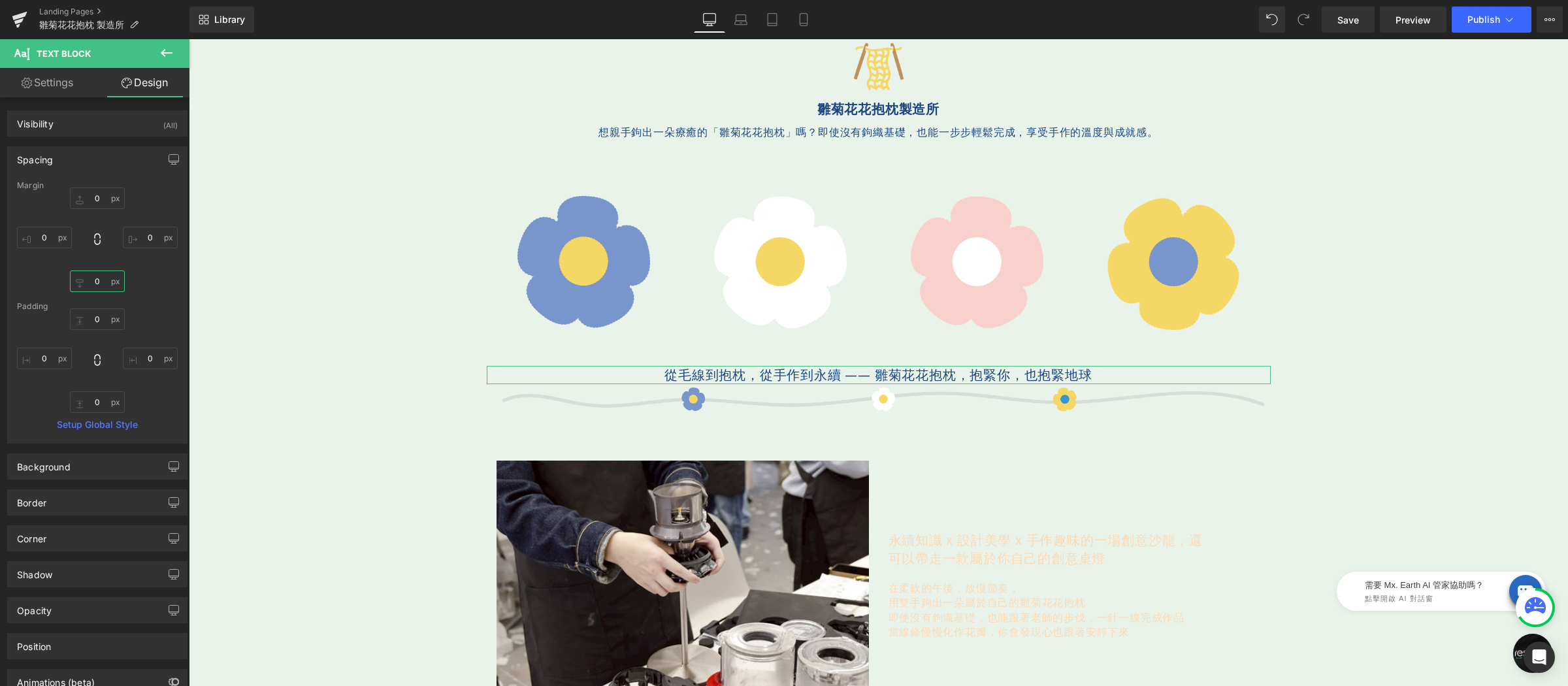
click at [105, 281] on input "0" at bounding box center [97, 281] width 55 height 22
type input "10"
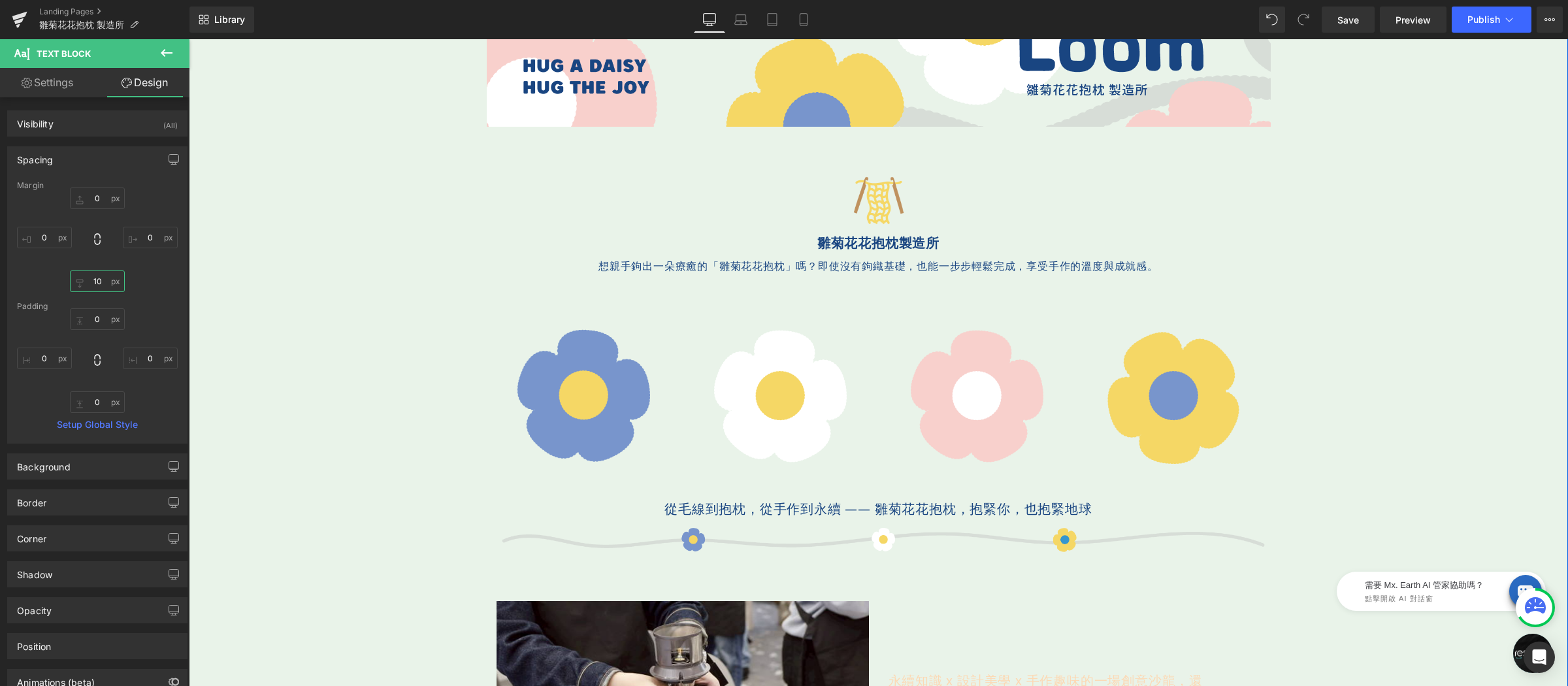
scroll to position [314, 0]
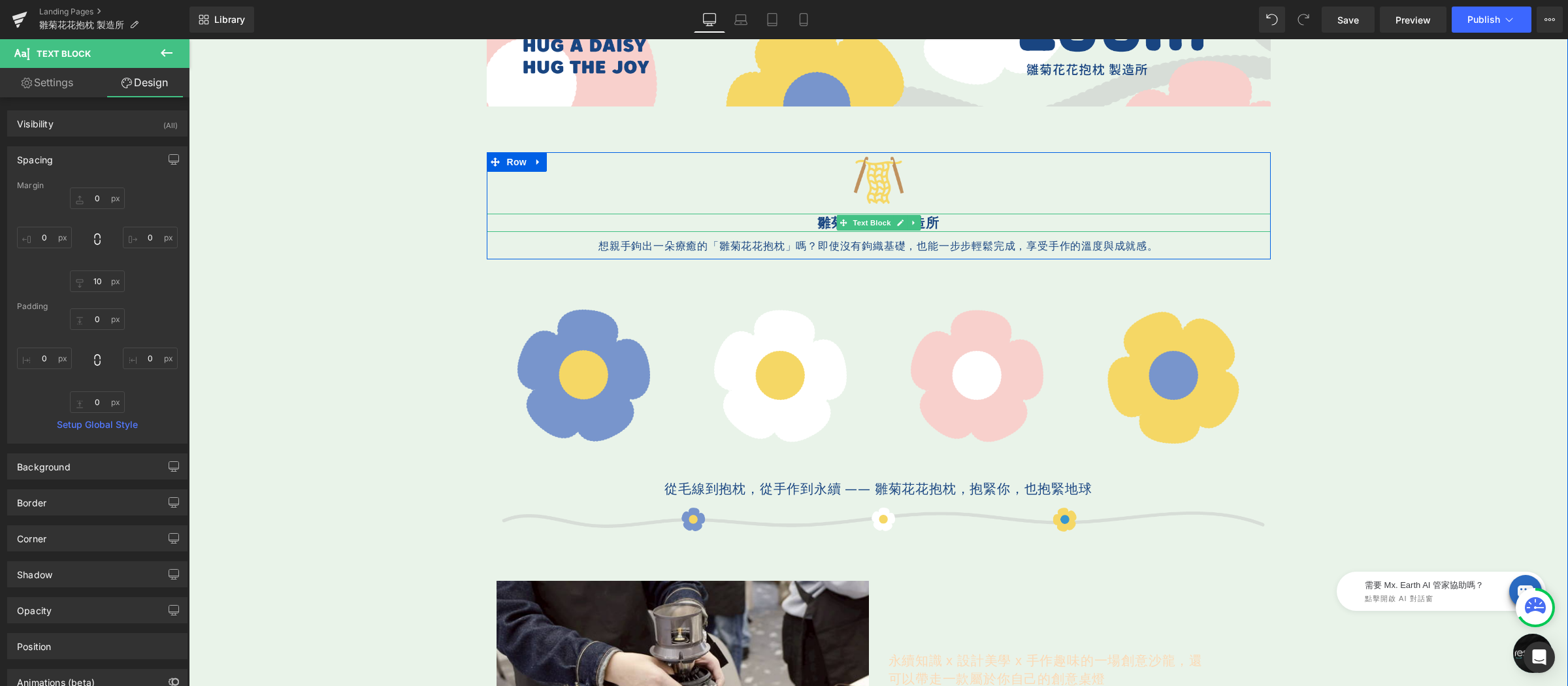
click at [797, 219] on p "雛菊花花抱枕製造所" at bounding box center [878, 222] width 784 height 18
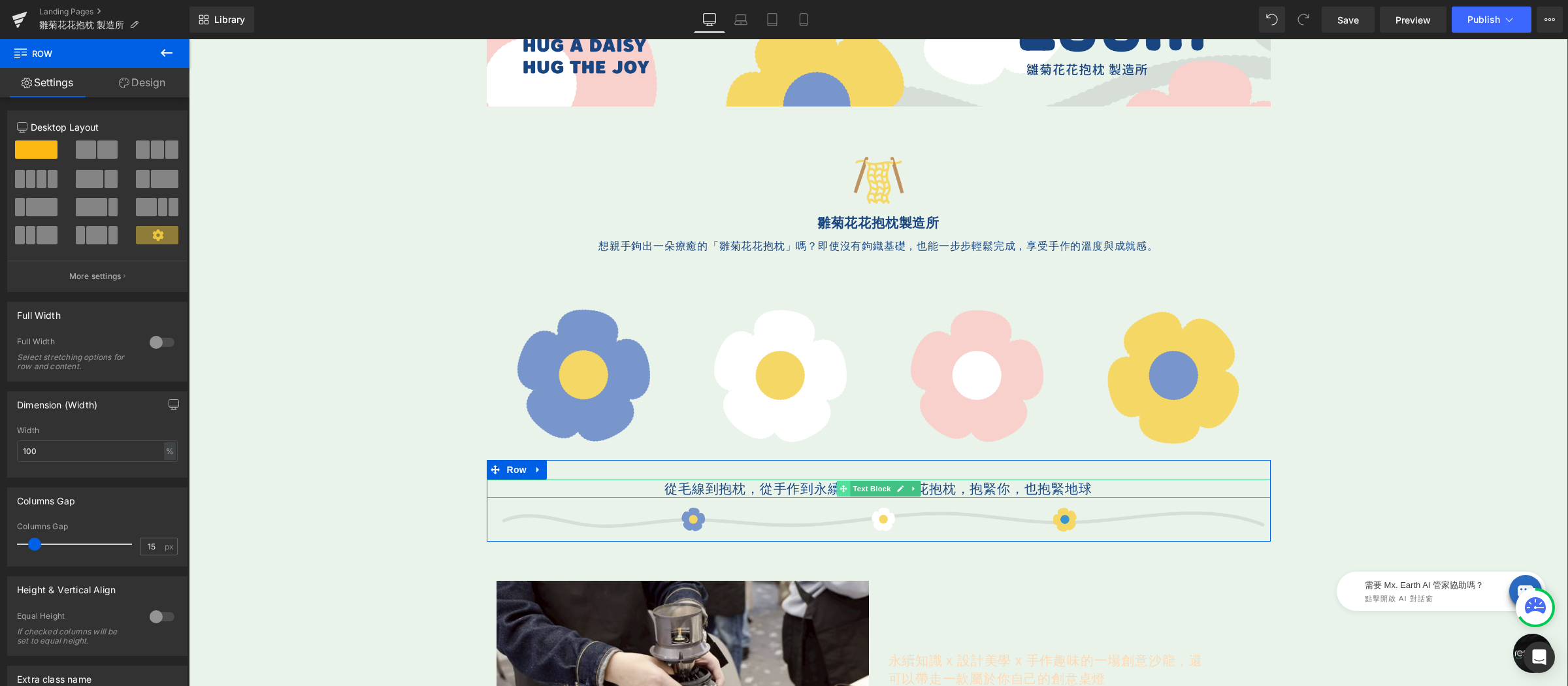
click at [842, 489] on span at bounding box center [843, 488] width 14 height 15
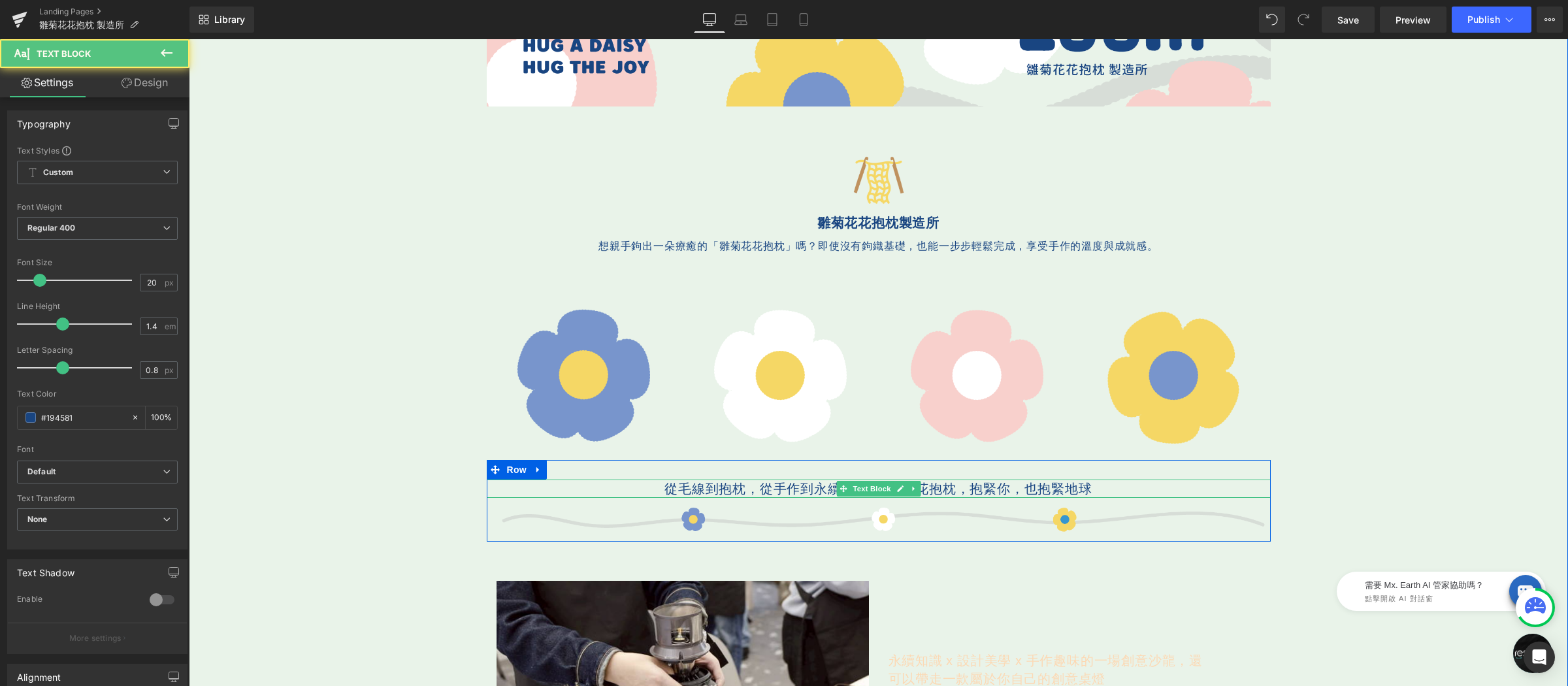
click at [776, 492] on p "從毛線到抱枕，從手作到永續 —— 雛菊花花抱枕，抱緊你，也抱緊地球" at bounding box center [878, 489] width 784 height 18
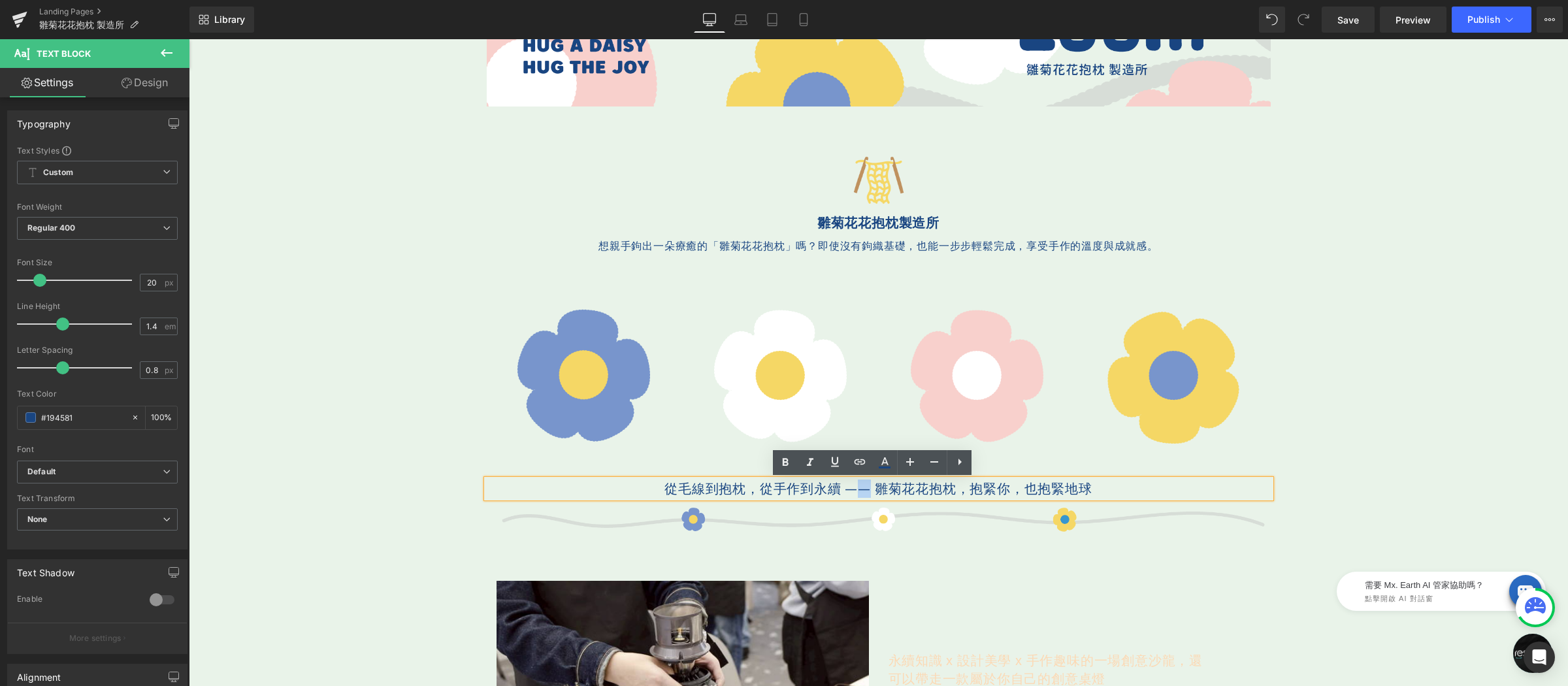
drag, startPoint x: 853, startPoint y: 489, endPoint x: 863, endPoint y: 489, distance: 10.0
click at [863, 489] on p "從毛線到抱枕，從手作到永續 —— 雛菊花花抱枕，抱緊你，也抱緊地球" at bounding box center [878, 489] width 784 height 18
drag, startPoint x: 1046, startPoint y: 500, endPoint x: 1139, endPoint y: 503, distance: 93.0
click at [1129, 498] on div "從毛線到抱枕，從手作到永續 — 雛菊花花抱枕，抱緊你，也抱緊地球" at bounding box center [878, 489] width 784 height 18
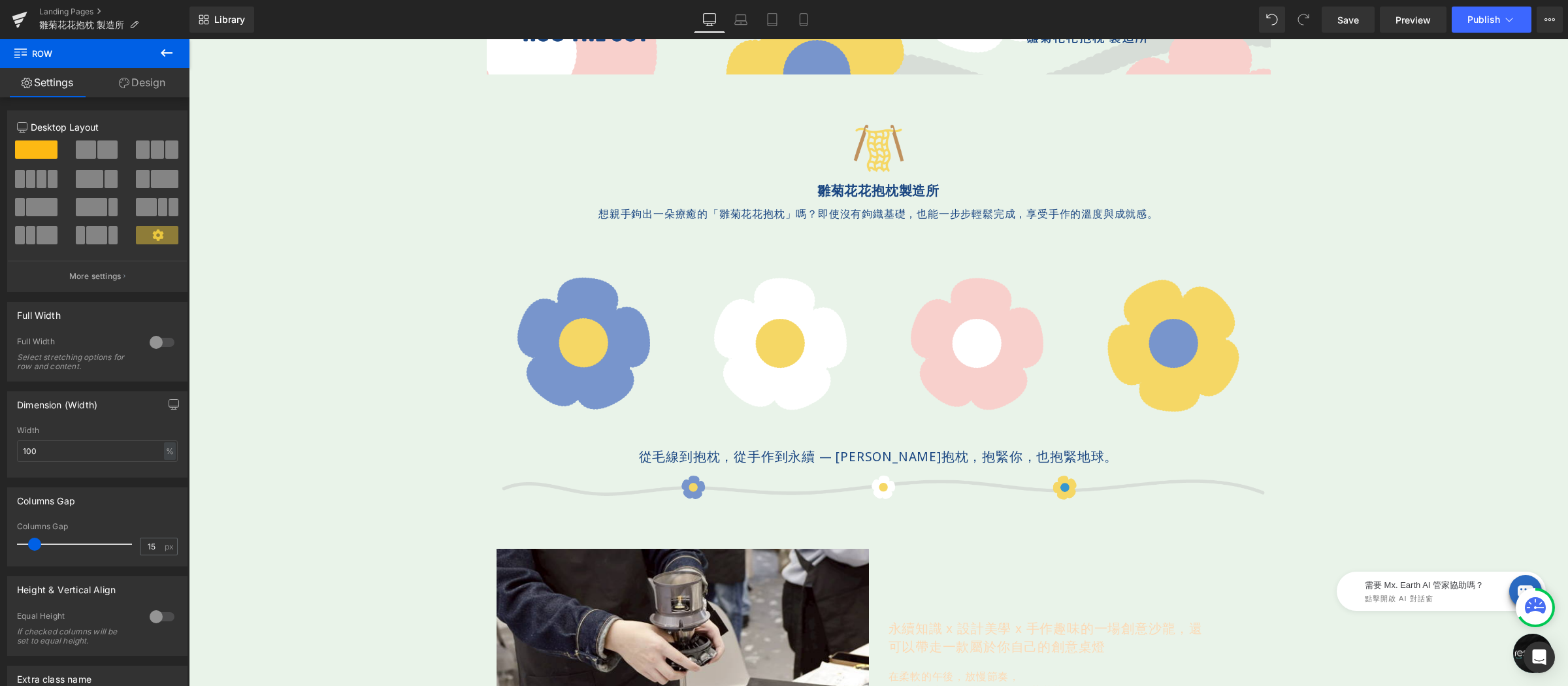
scroll to position [357, 0]
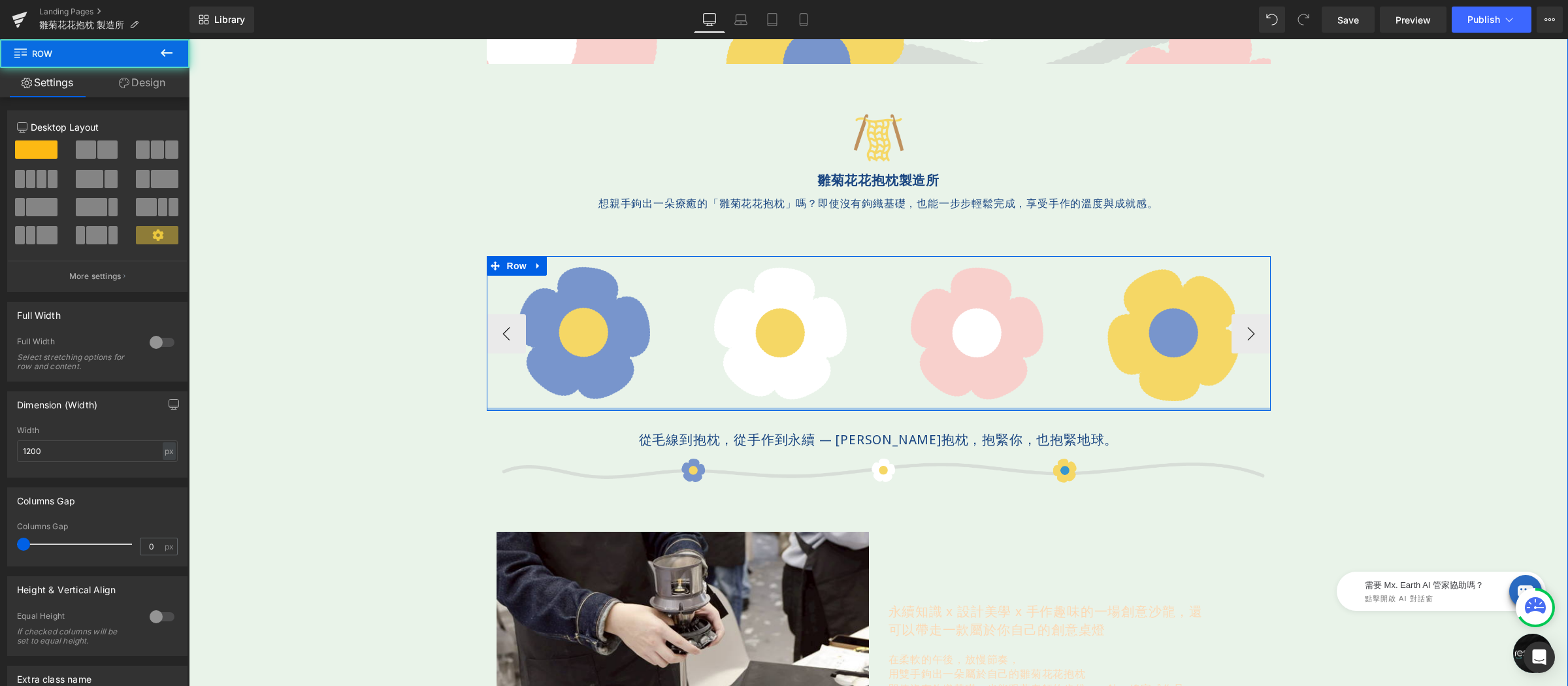
drag, startPoint x: 884, startPoint y: 395, endPoint x: 890, endPoint y: 332, distance: 63.3
click at [884, 395] on div "Image Image Image Image Image Image ‹" at bounding box center [878, 334] width 784 height 155
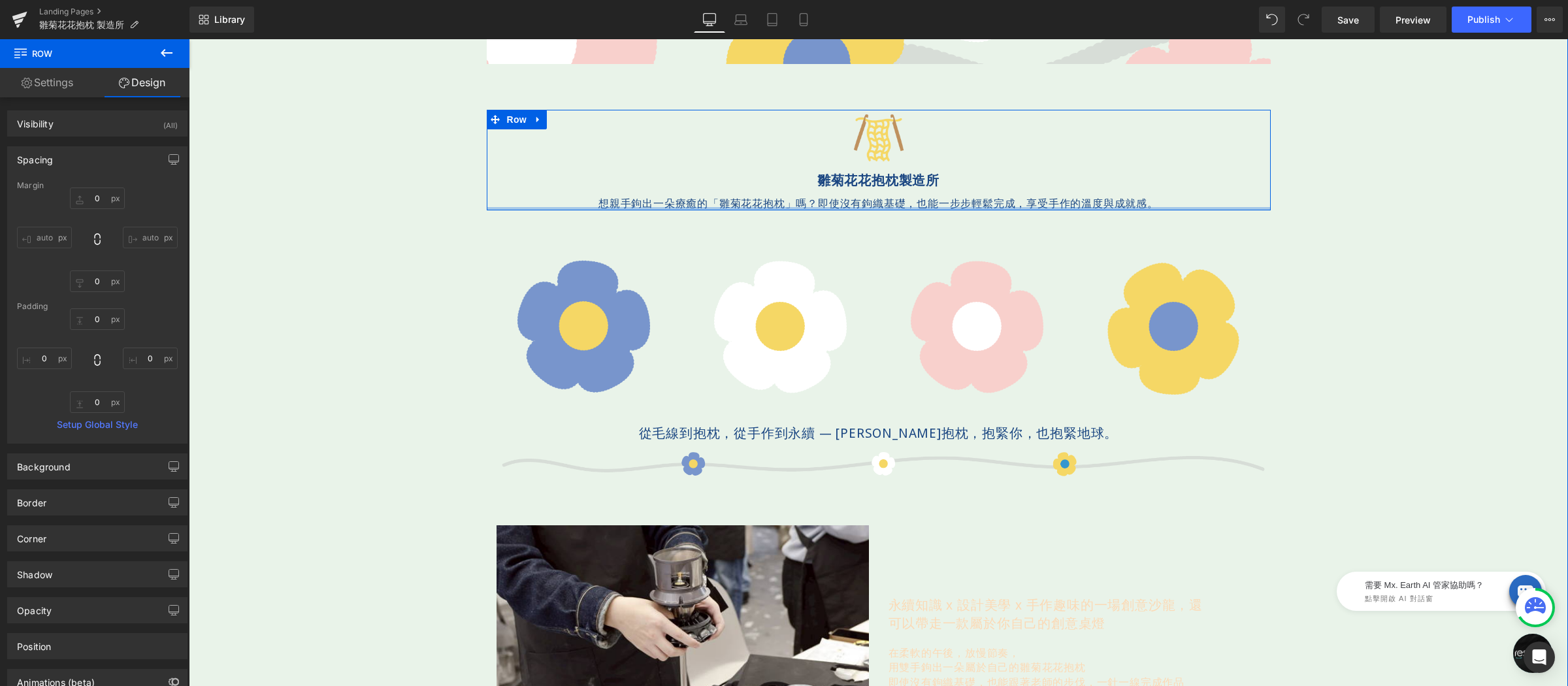
click at [878, 192] on div "Image 雛菊花花抱枕製造所 Text Block 想親手鉤出一朵療癒的「雛菊花花抱枕」嗎？ 即使沒有鉤織基礎，也能一步步輕鬆完成，享受手作的溫度與成就感。…" at bounding box center [878, 160] width 784 height 101
click at [508, 126] on span "Row" at bounding box center [517, 119] width 26 height 20
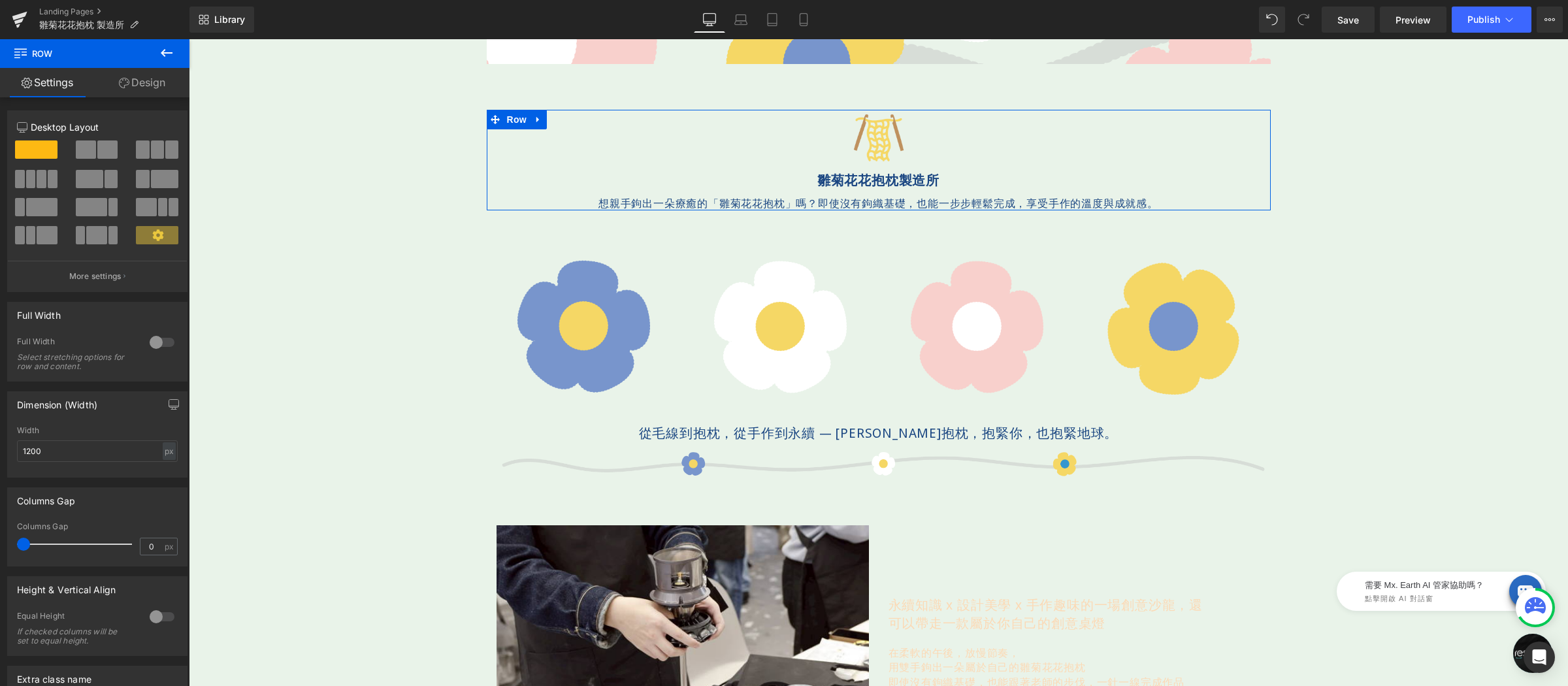
click at [155, 88] on link "Design" at bounding box center [142, 83] width 95 height 29
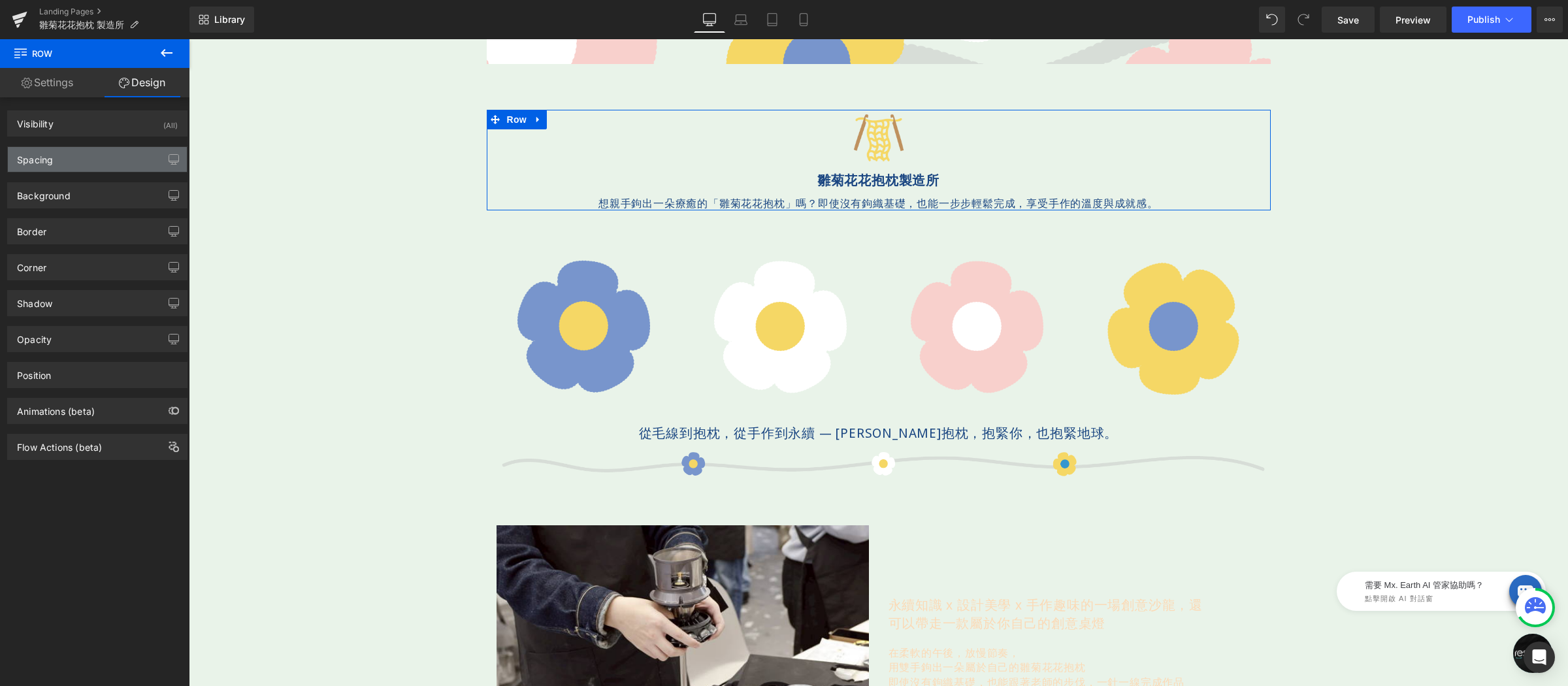
click at [104, 156] on div "Spacing" at bounding box center [97, 159] width 179 height 25
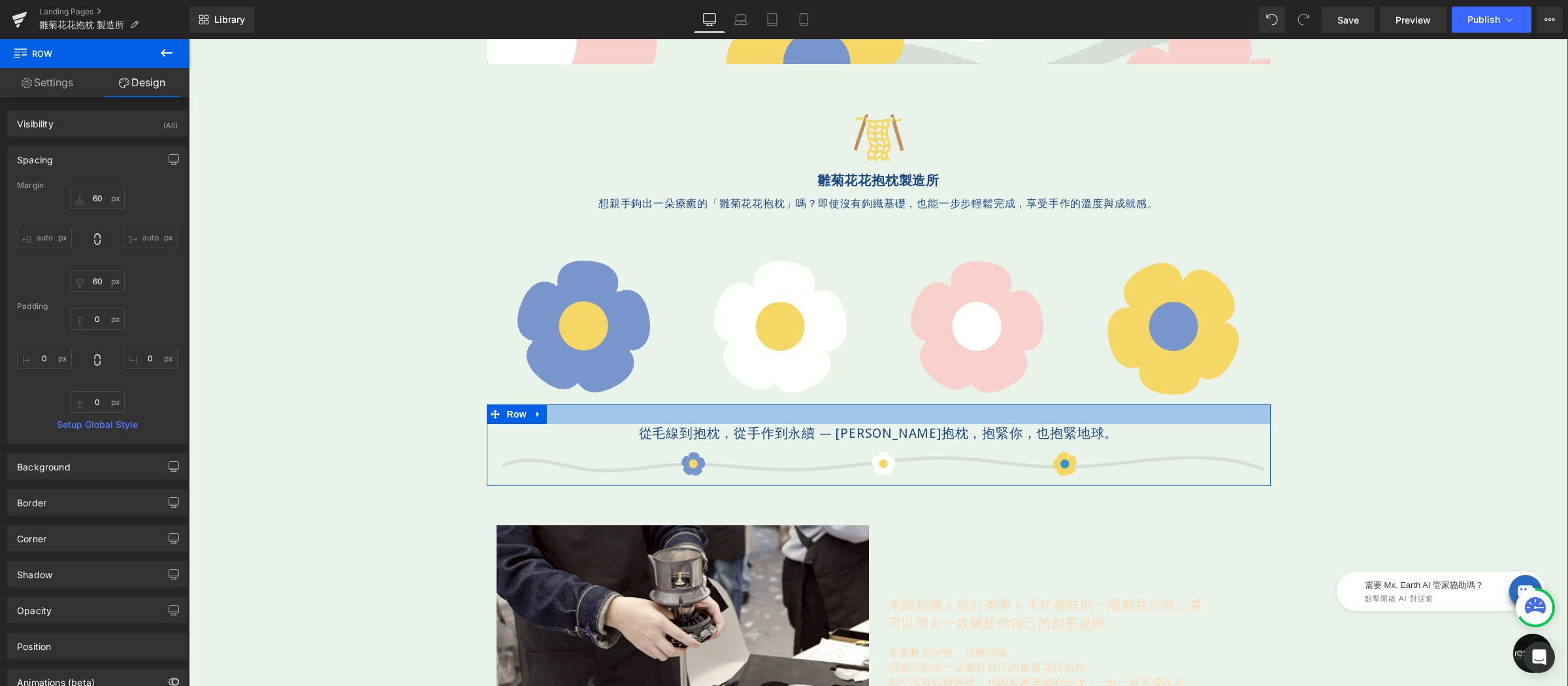
click at [572, 408] on div at bounding box center [878, 414] width 784 height 20
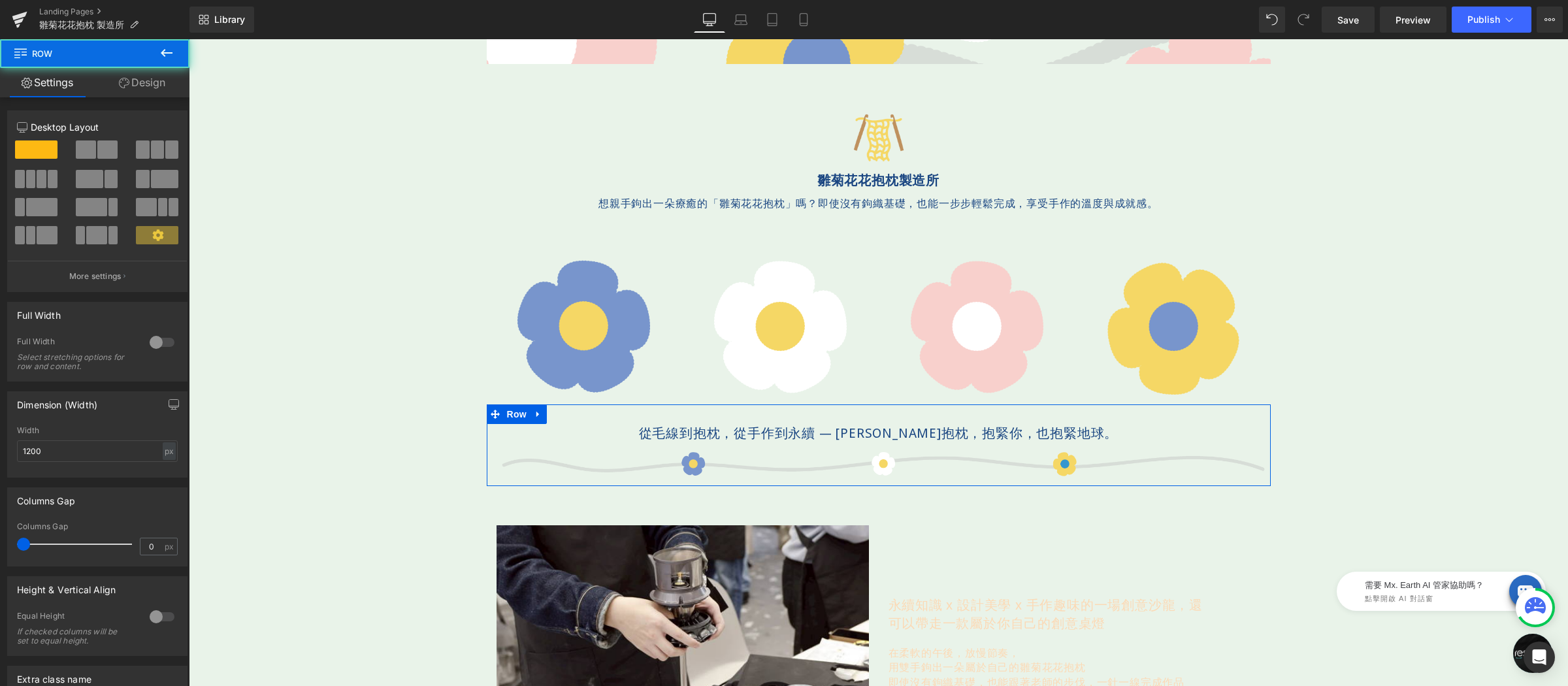
click at [148, 82] on link "Design" at bounding box center [142, 83] width 95 height 29
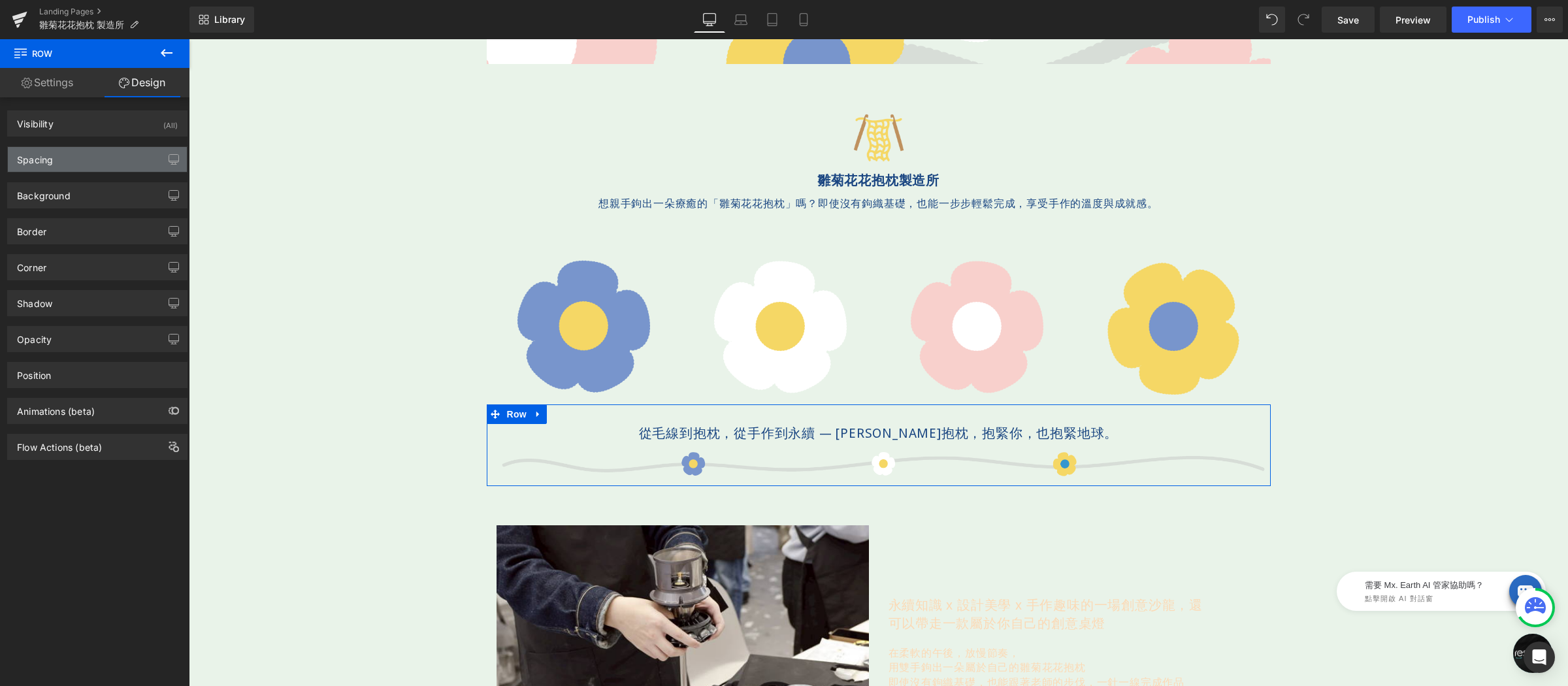
type input "0"
type input "30"
type input "0"
type input "10"
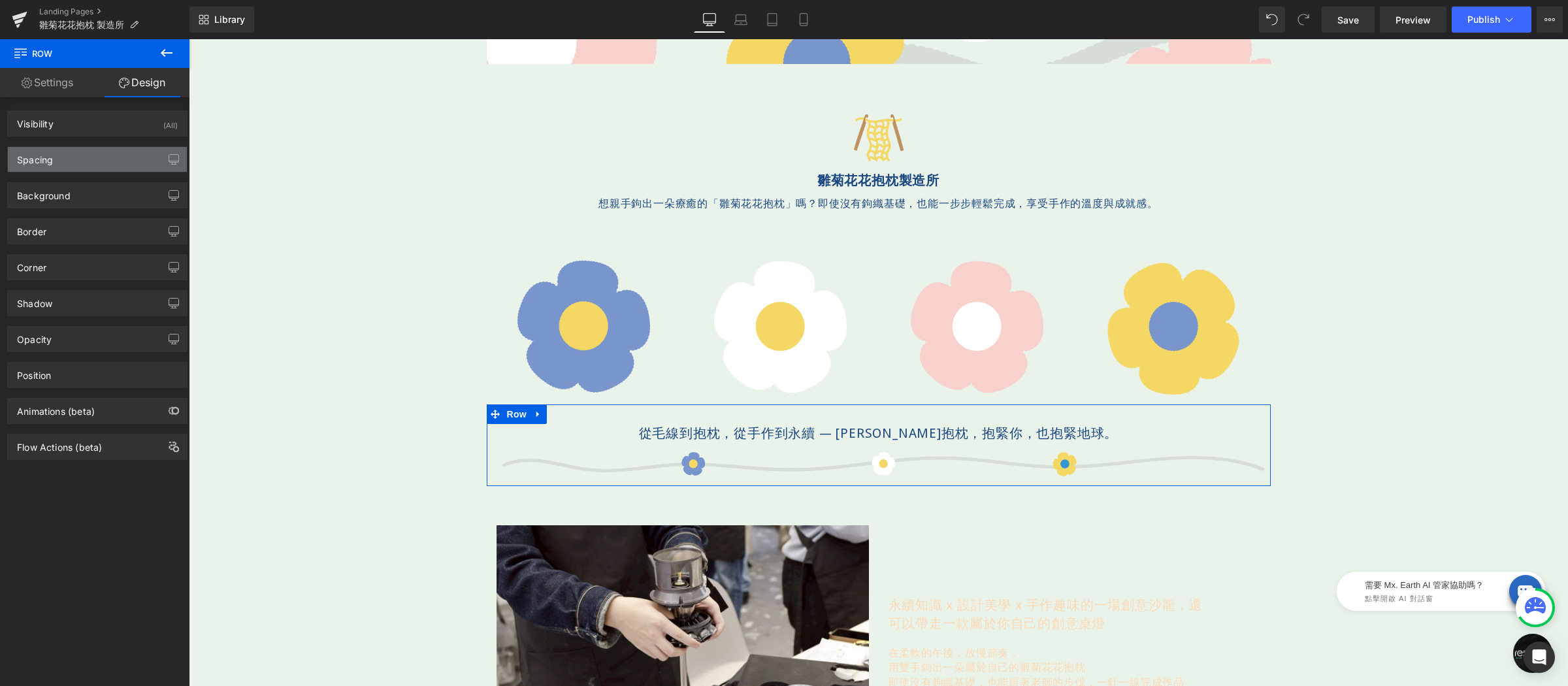
type input "0"
click at [93, 160] on div "Spacing" at bounding box center [97, 159] width 179 height 25
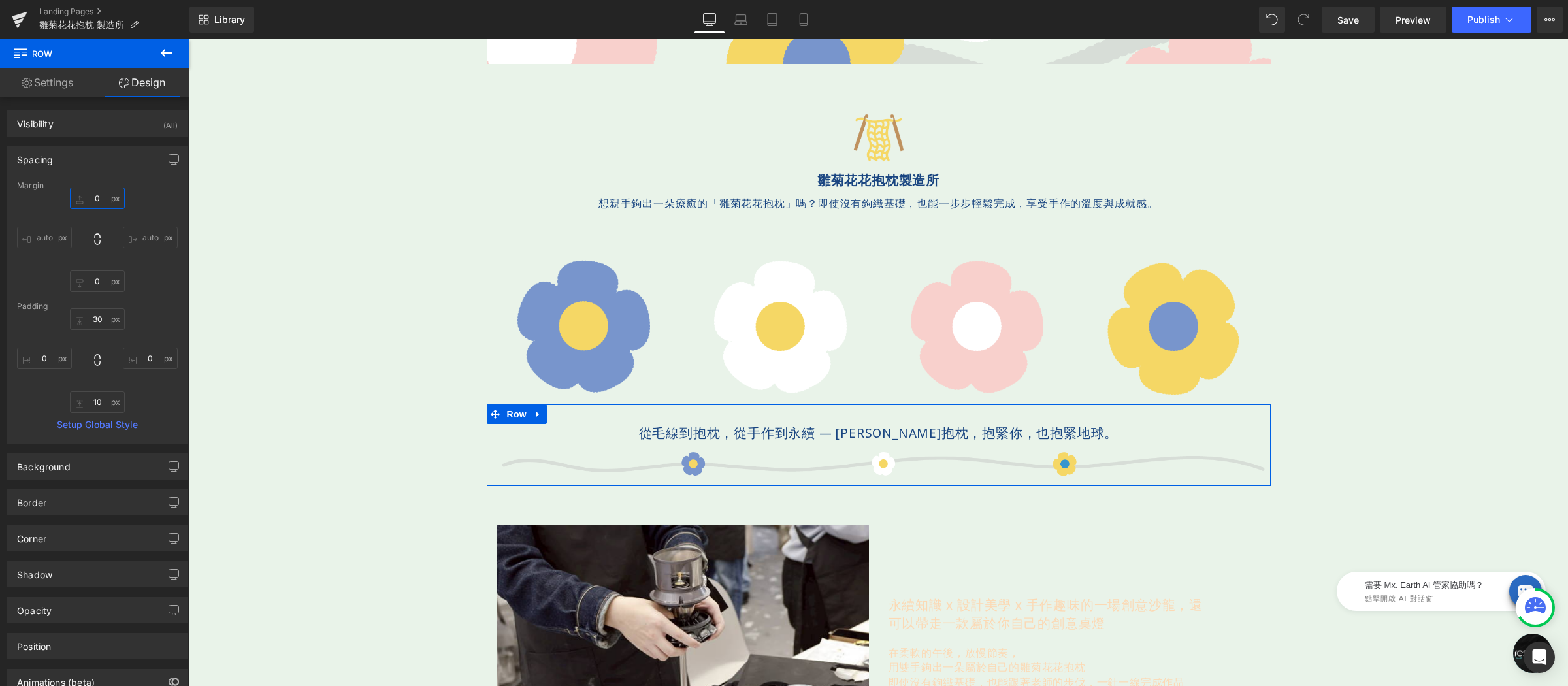
click at [109, 200] on input "0" at bounding box center [97, 199] width 55 height 22
click at [103, 314] on input "30" at bounding box center [97, 319] width 55 height 22
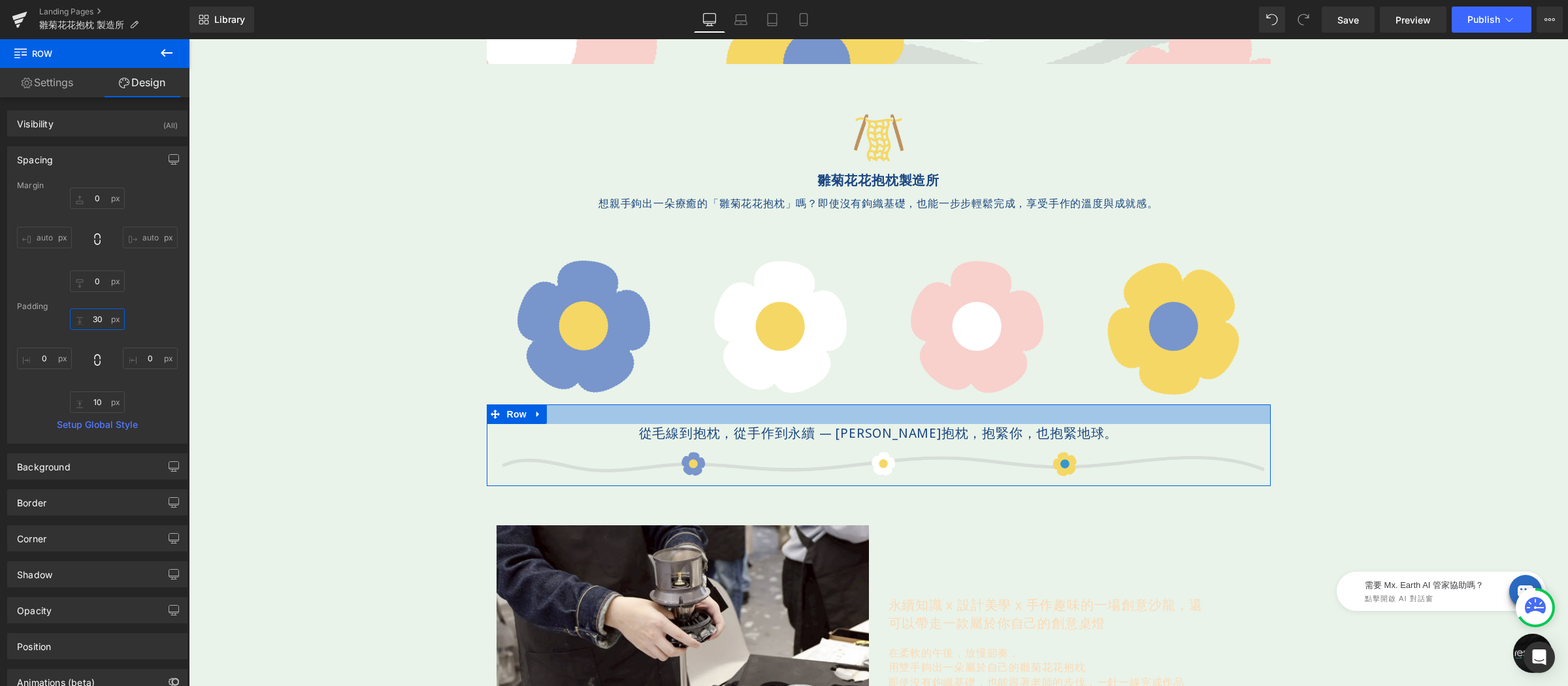
type input "3"
type input "６０"
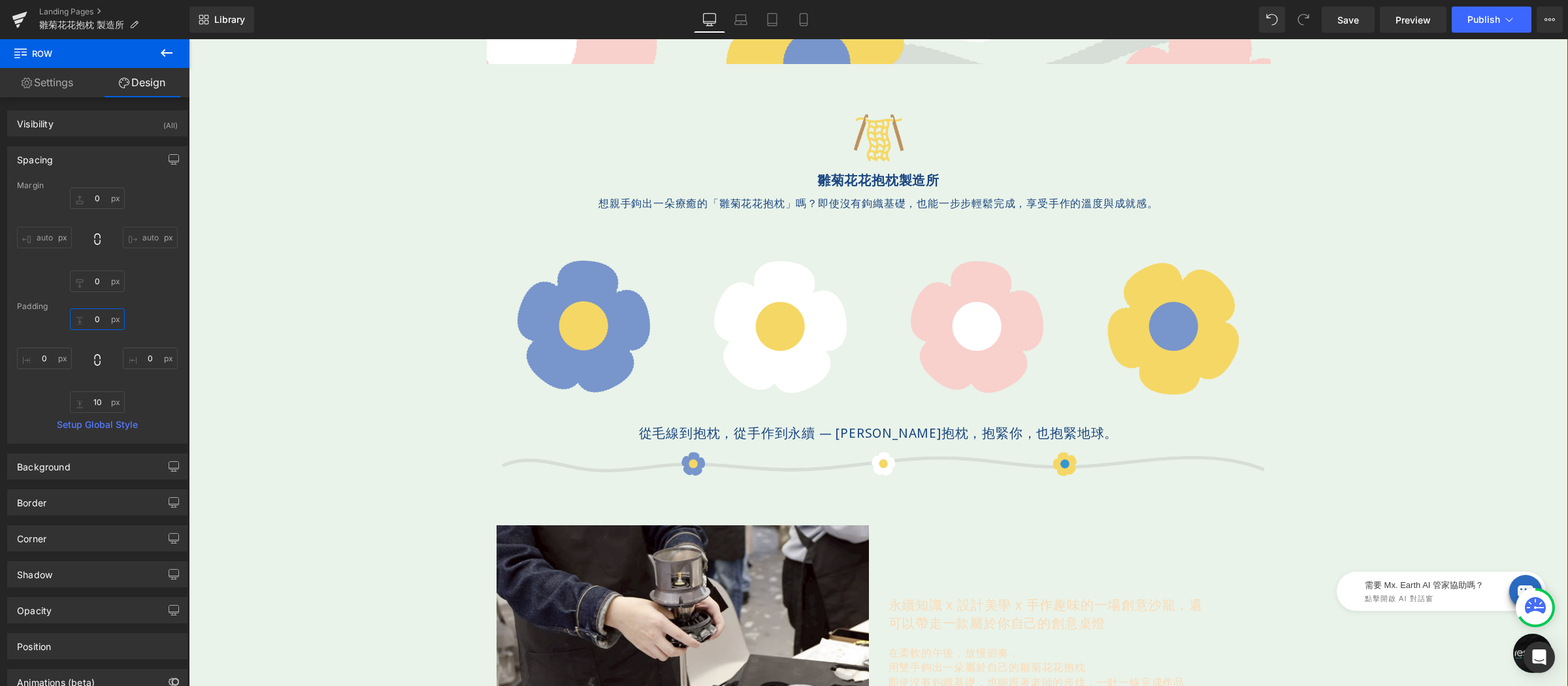
type input "６０"
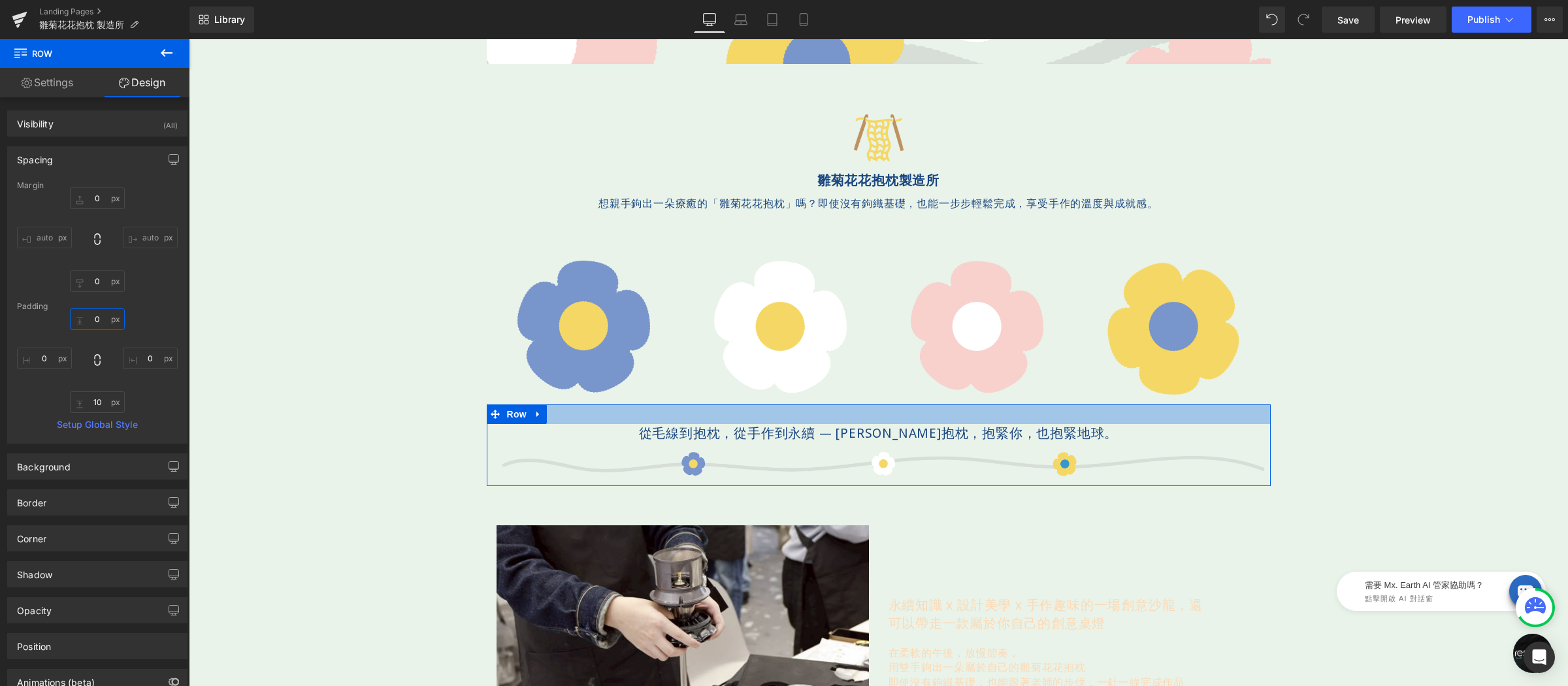
click at [107, 321] on input "text" at bounding box center [97, 319] width 55 height 22
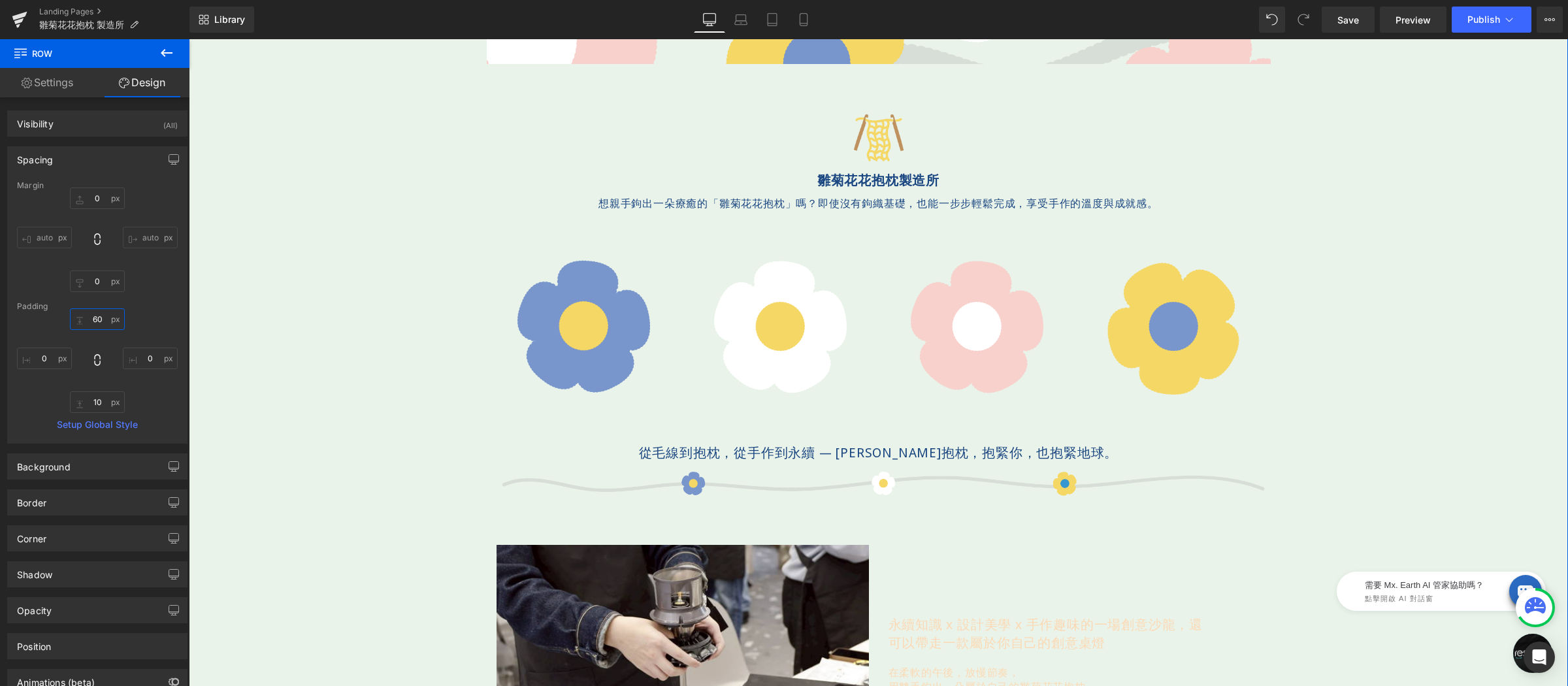
scroll to position [300, 0]
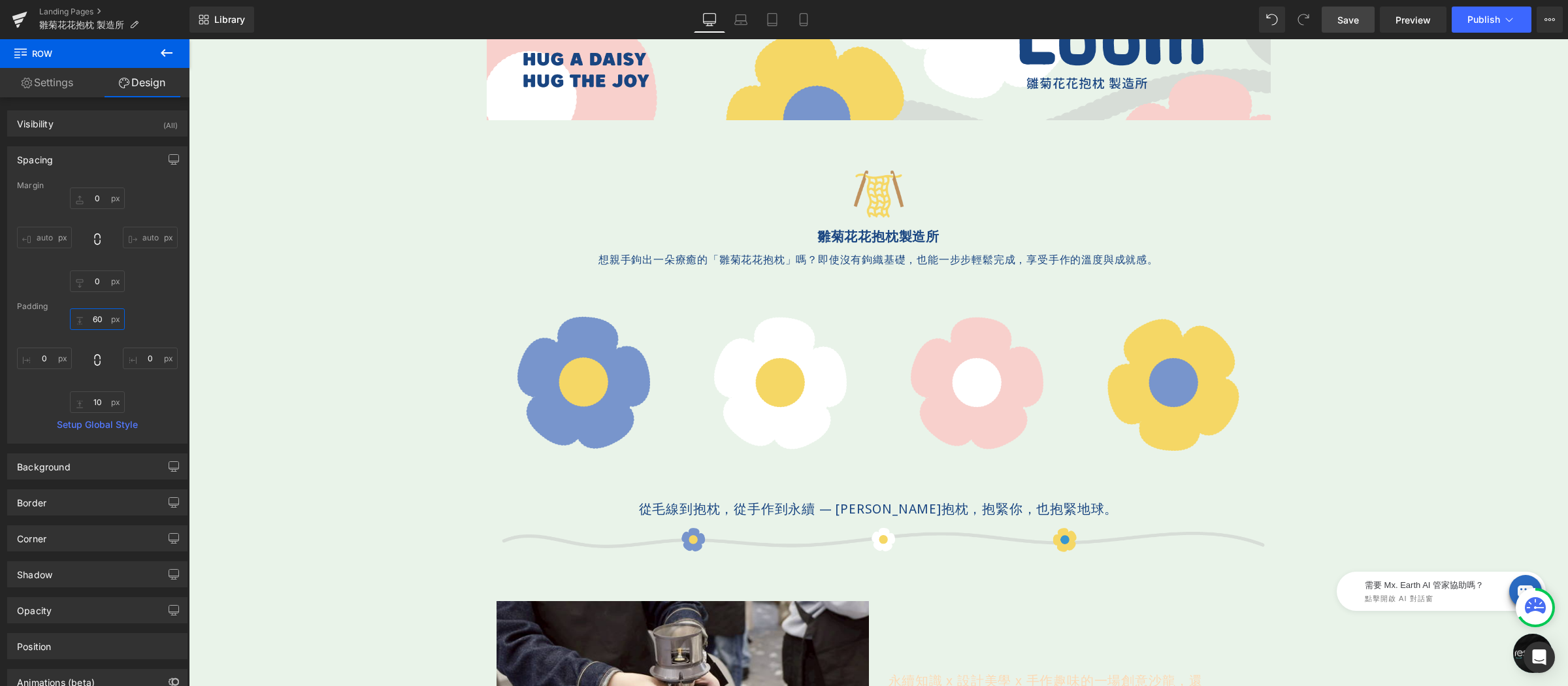
type input "60"
click at [1335, 12] on link "Save" at bounding box center [1347, 20] width 53 height 26
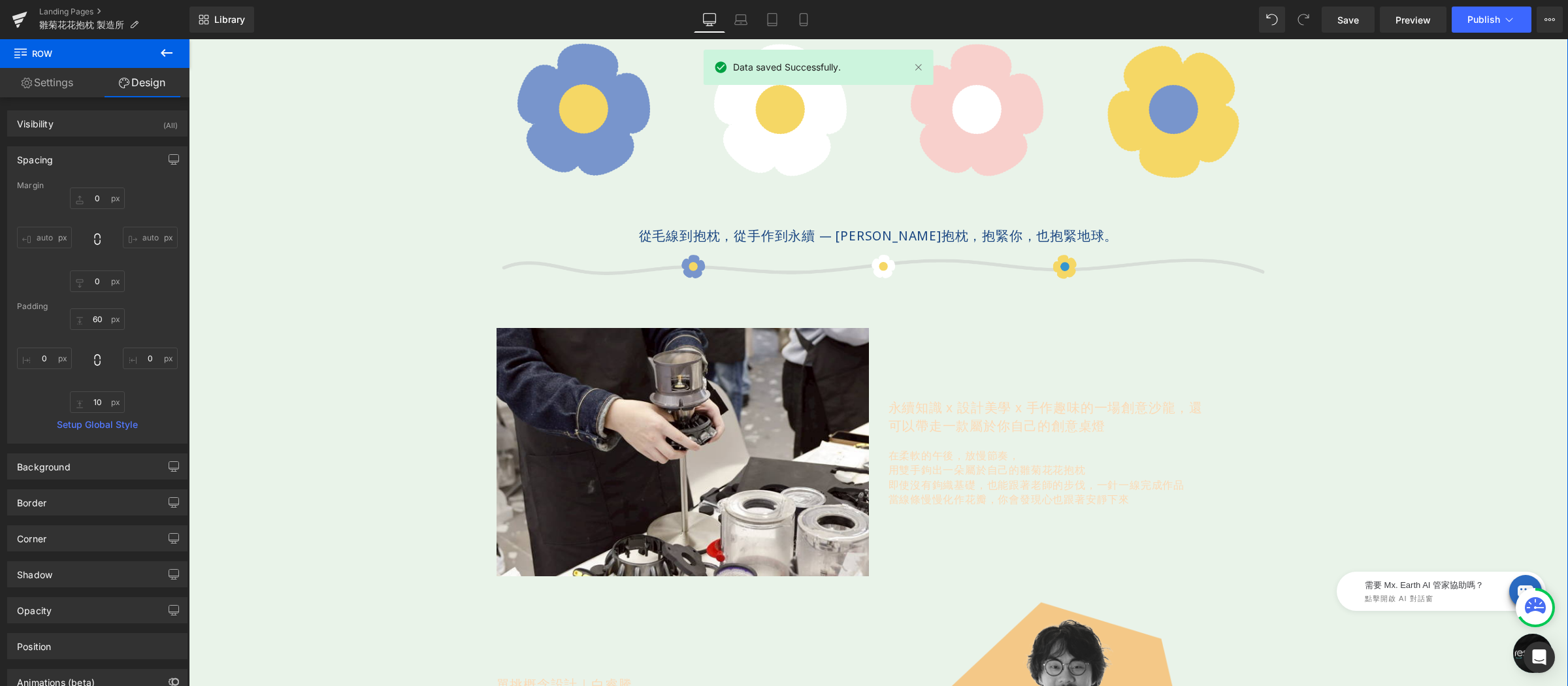
scroll to position [595, 0]
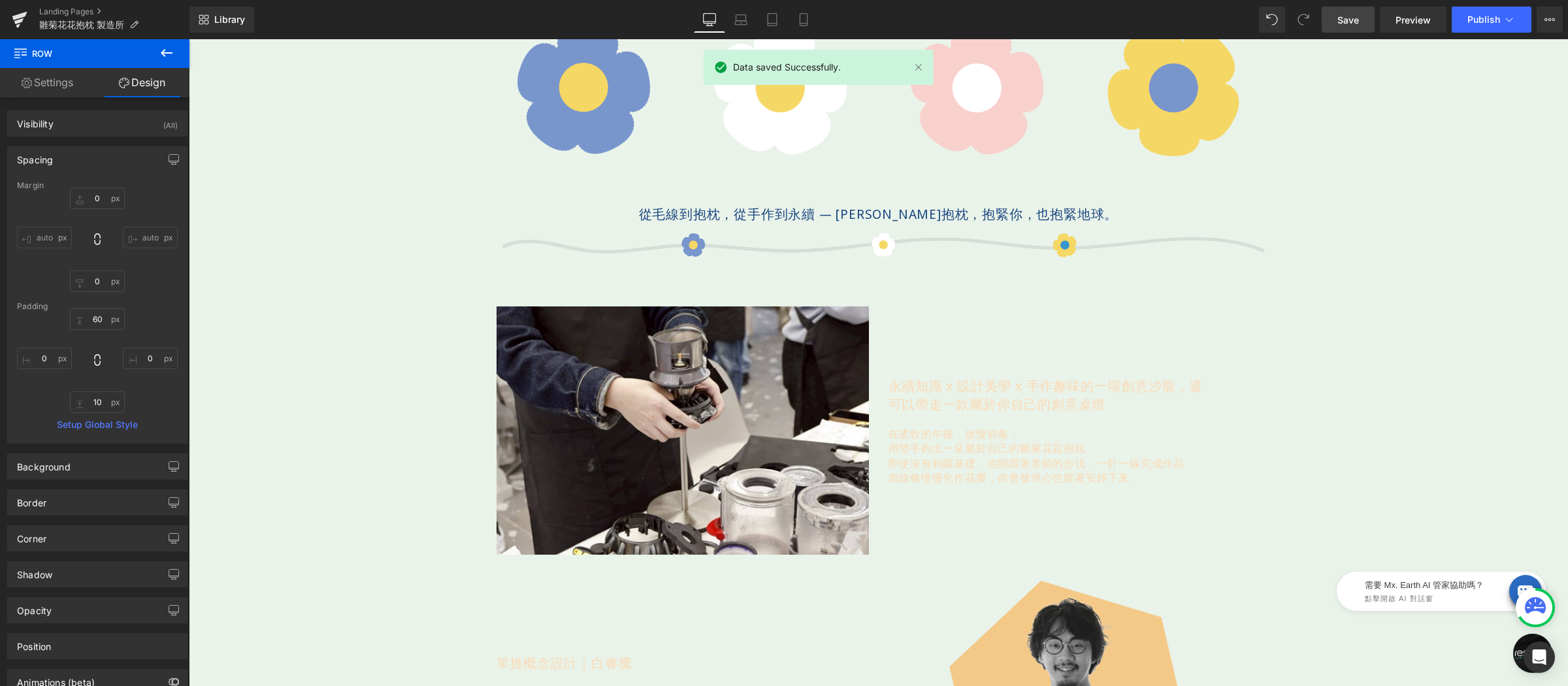
click at [1356, 22] on span "Save" at bounding box center [1348, 20] width 22 height 14
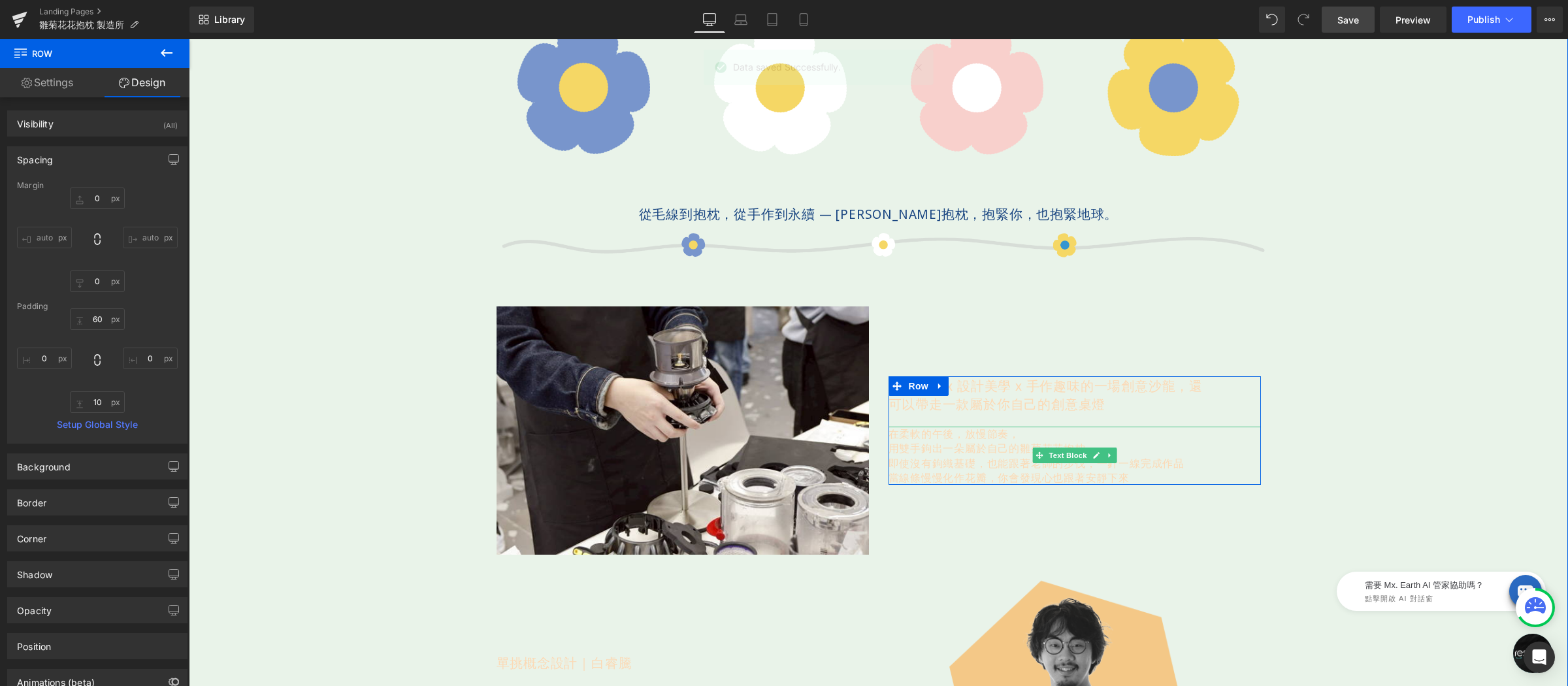
click at [938, 454] on p "用雙手鉤出一朵屬於自己的雛菊花花抱枕" at bounding box center [1074, 449] width 372 height 15
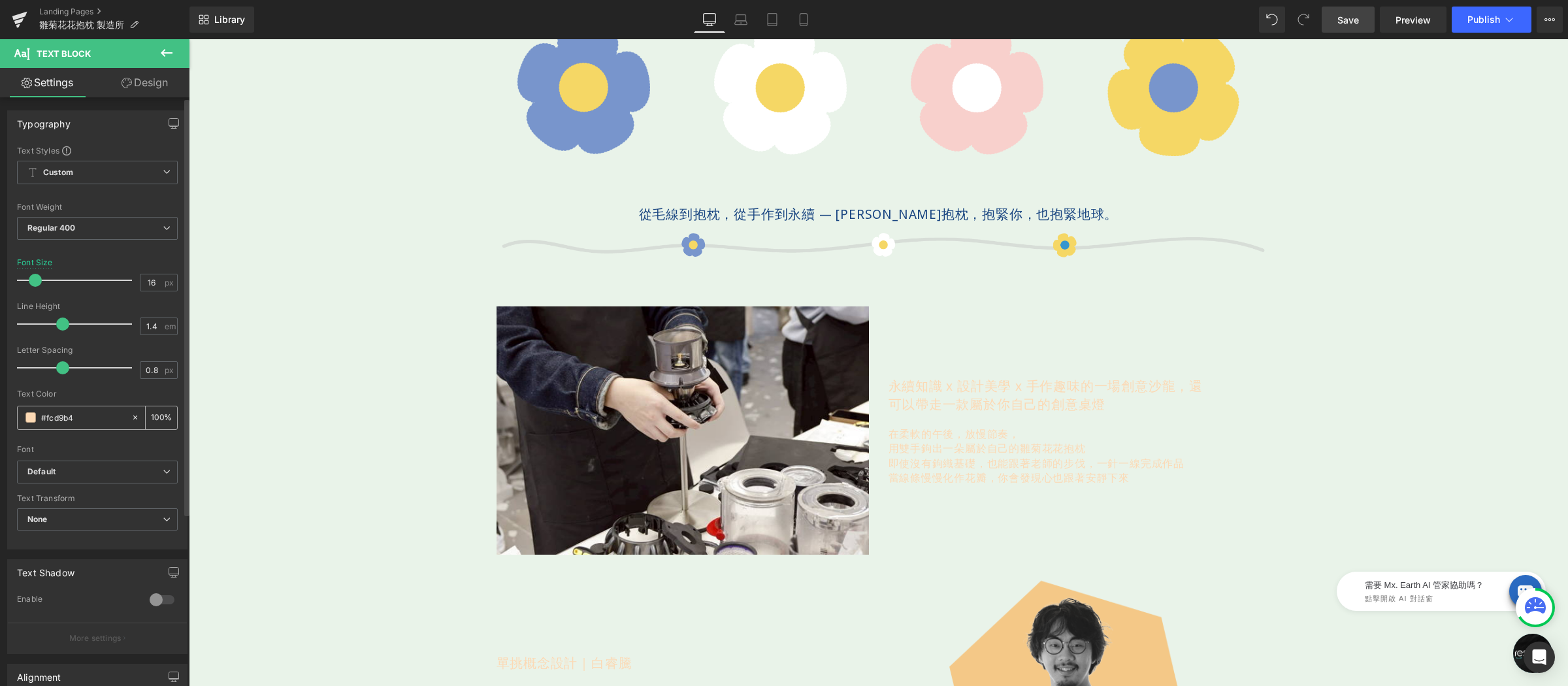
click at [74, 413] on input "#fcd9b4" at bounding box center [83, 418] width 83 height 15
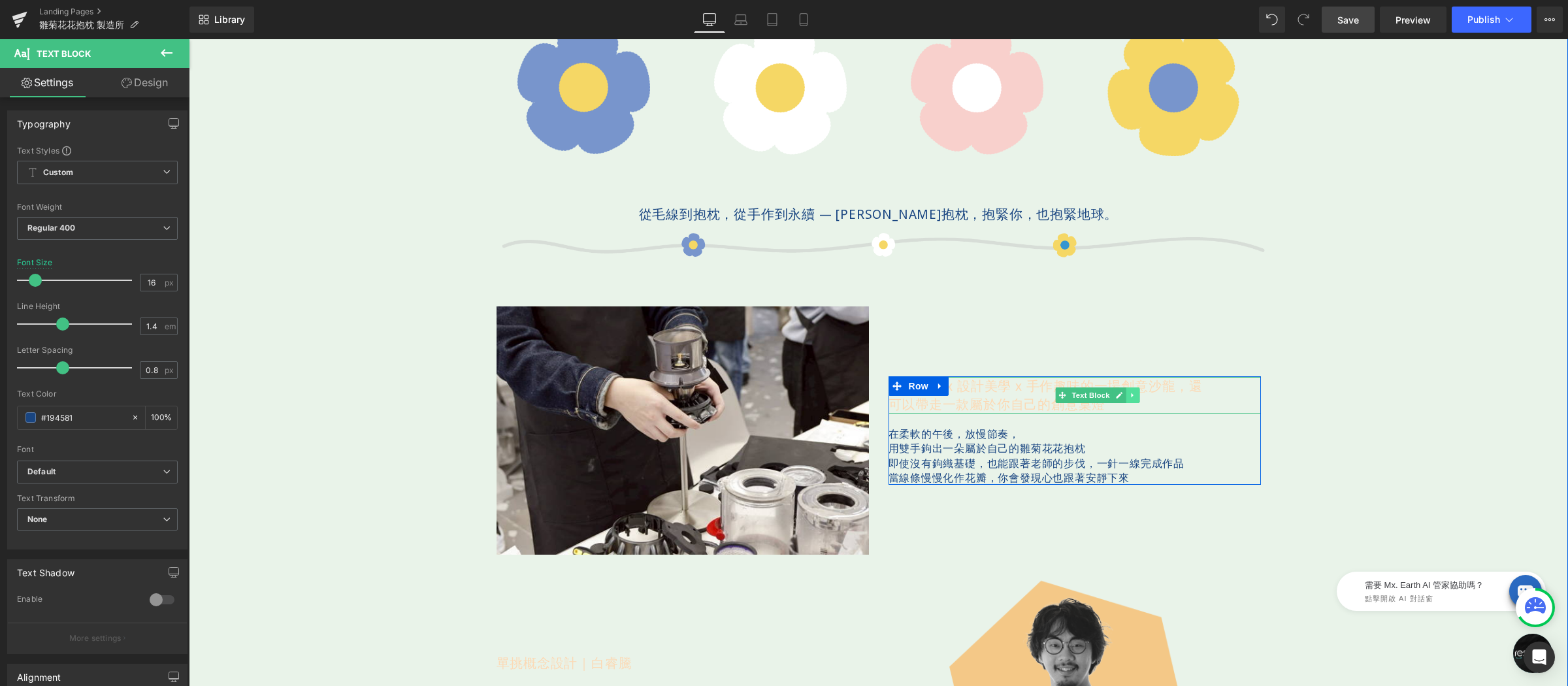
type input "#194581"
click at [1129, 394] on icon at bounding box center [1133, 395] width 7 height 8
click at [1136, 394] on icon at bounding box center [1139, 395] width 7 height 7
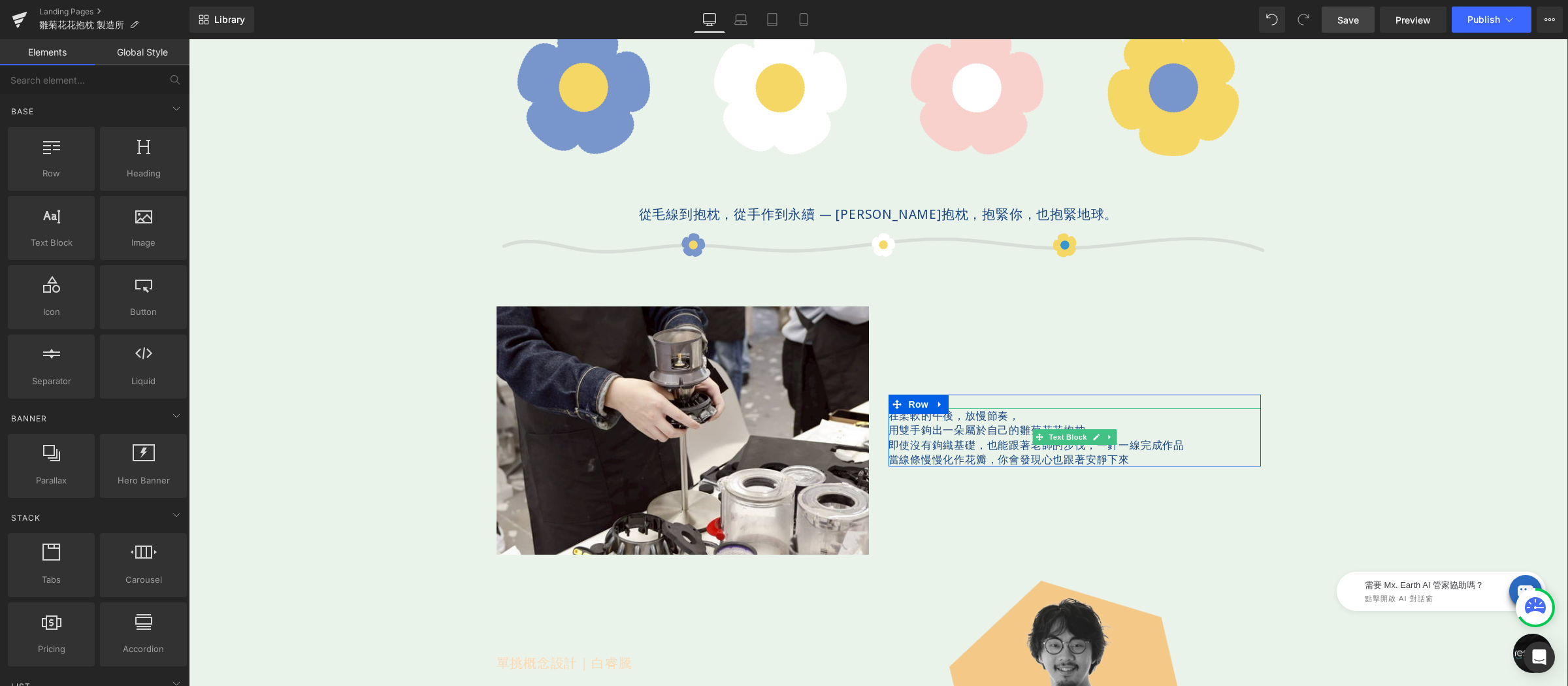
click at [969, 431] on p "用雙手鉤出一朵屬於自己的雛菊花花抱枕" at bounding box center [1074, 430] width 372 height 15
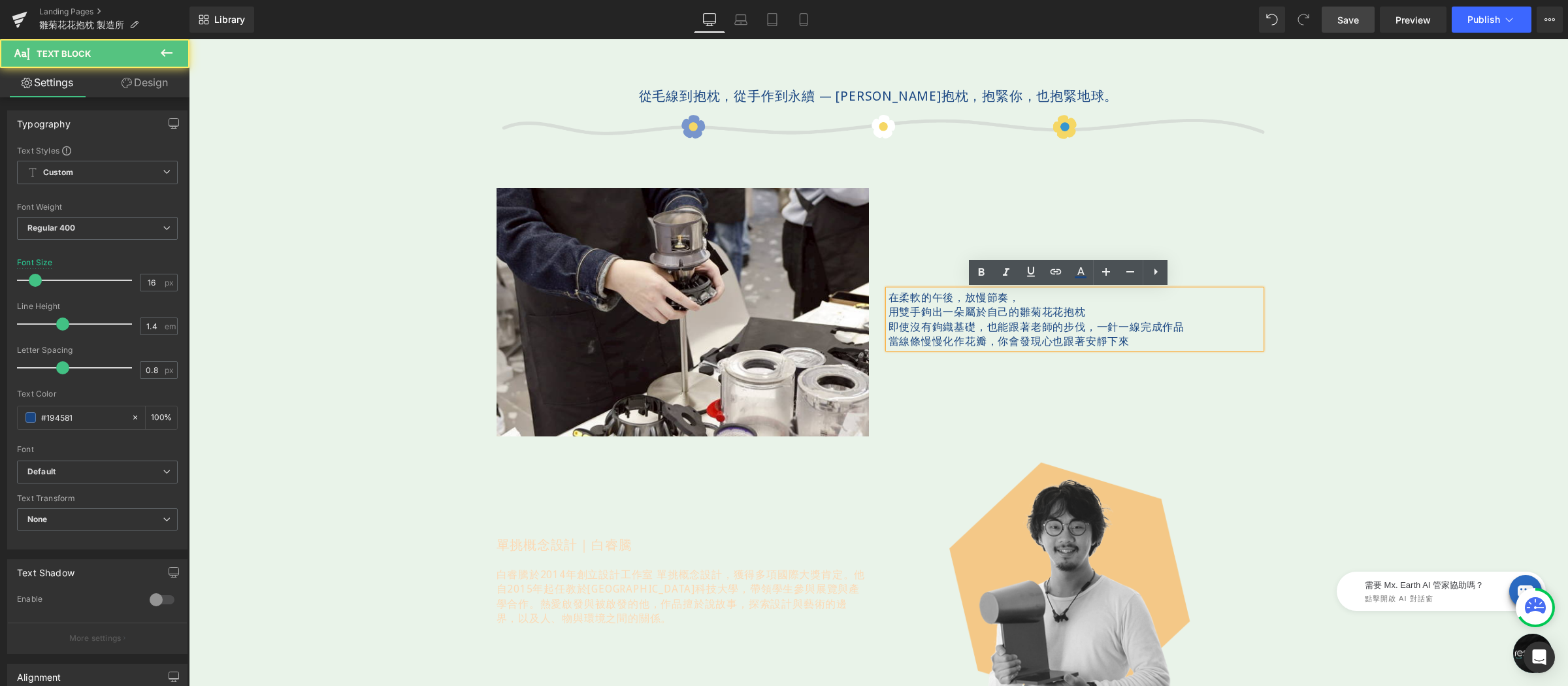
scroll to position [798, 0]
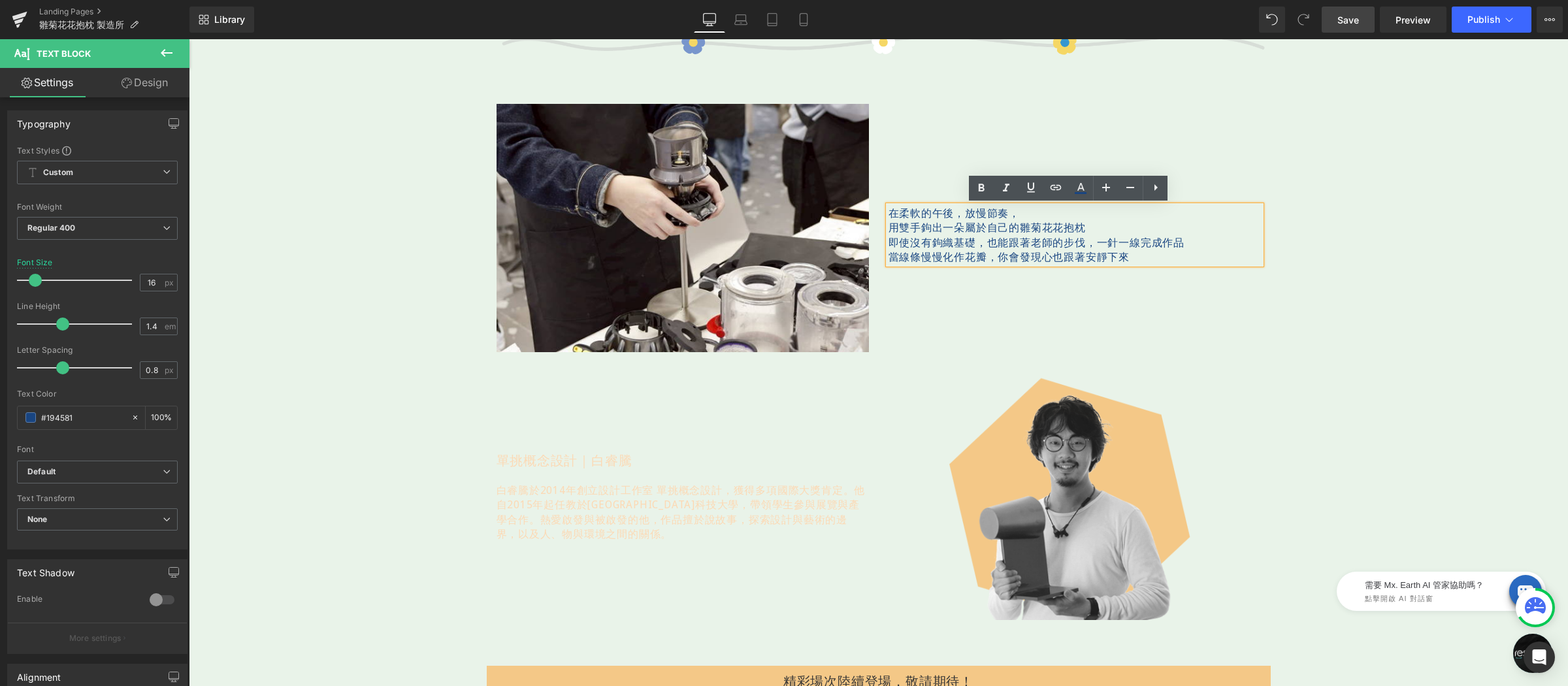
click at [928, 230] on p "用雙手鉤出一朵屬於自己的雛菊花花抱枕" at bounding box center [1074, 227] width 372 height 15
drag, startPoint x: 911, startPoint y: 225, endPoint x: 883, endPoint y: 229, distance: 28.3
click at [888, 229] on p "用雙手鉤出一朵屬於自己的雛菊花花抱枕" at bounding box center [1074, 227] width 372 height 15
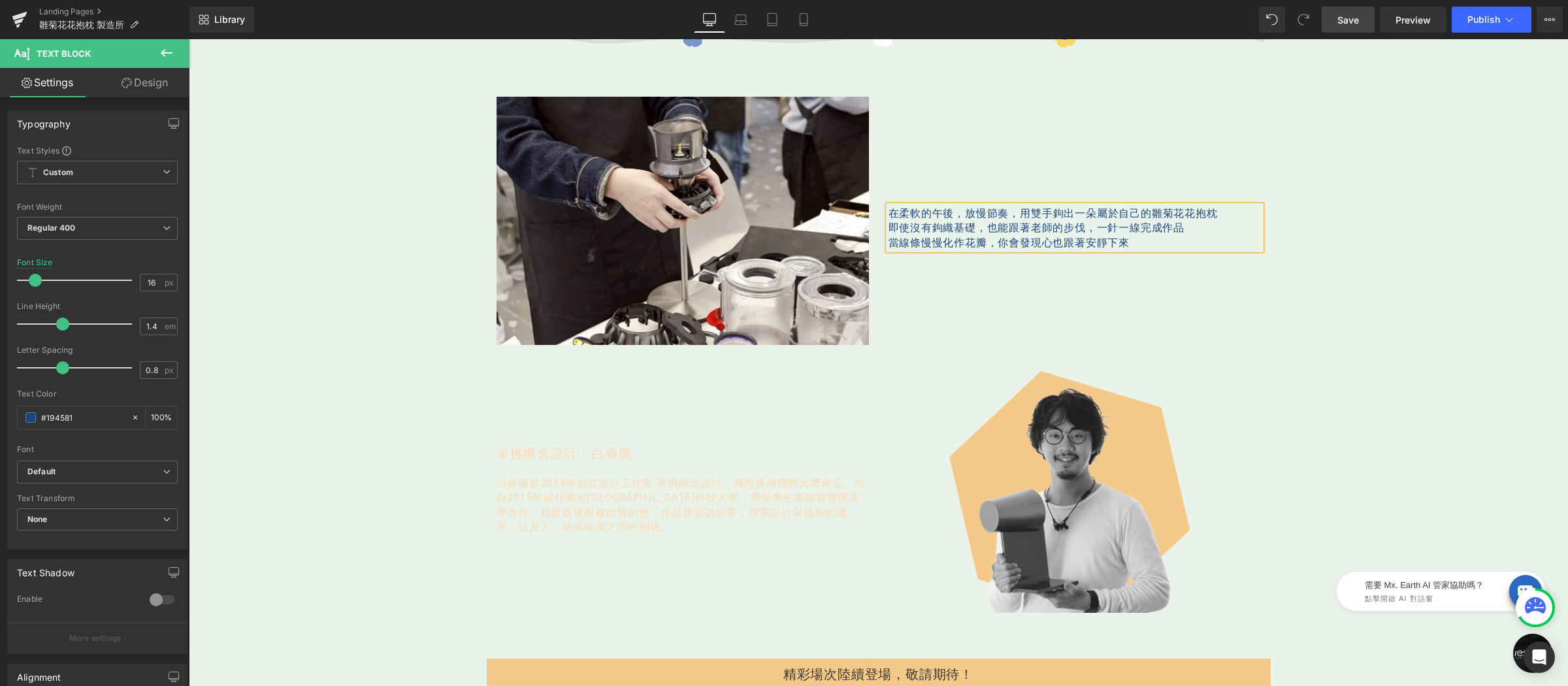
click at [888, 230] on p "即使沒有鉤織基礎，也能跟著老師的步伐，一針一線完成作品" at bounding box center [1074, 227] width 372 height 15
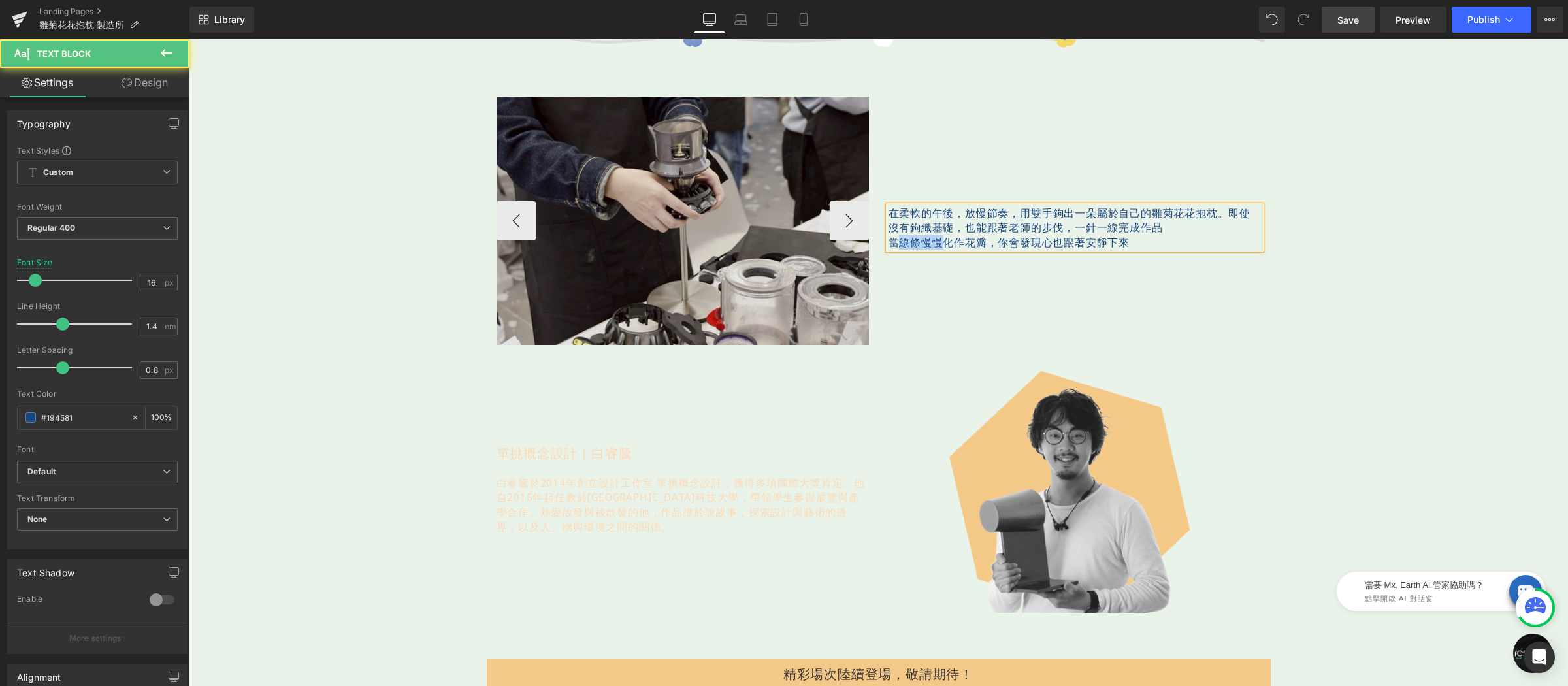
drag, startPoint x: 937, startPoint y: 242, endPoint x: 844, endPoint y: 249, distance: 93.3
click at [854, 248] on div "Image Image Image ‹ › Carousel 在柔軟的午後，放慢節奏， 用雙手鉤出一朵屬於自己的雛菊花花抱枕。 即使沒有鉤織基礎，也能跟著老師…" at bounding box center [878, 202] width 784 height 288
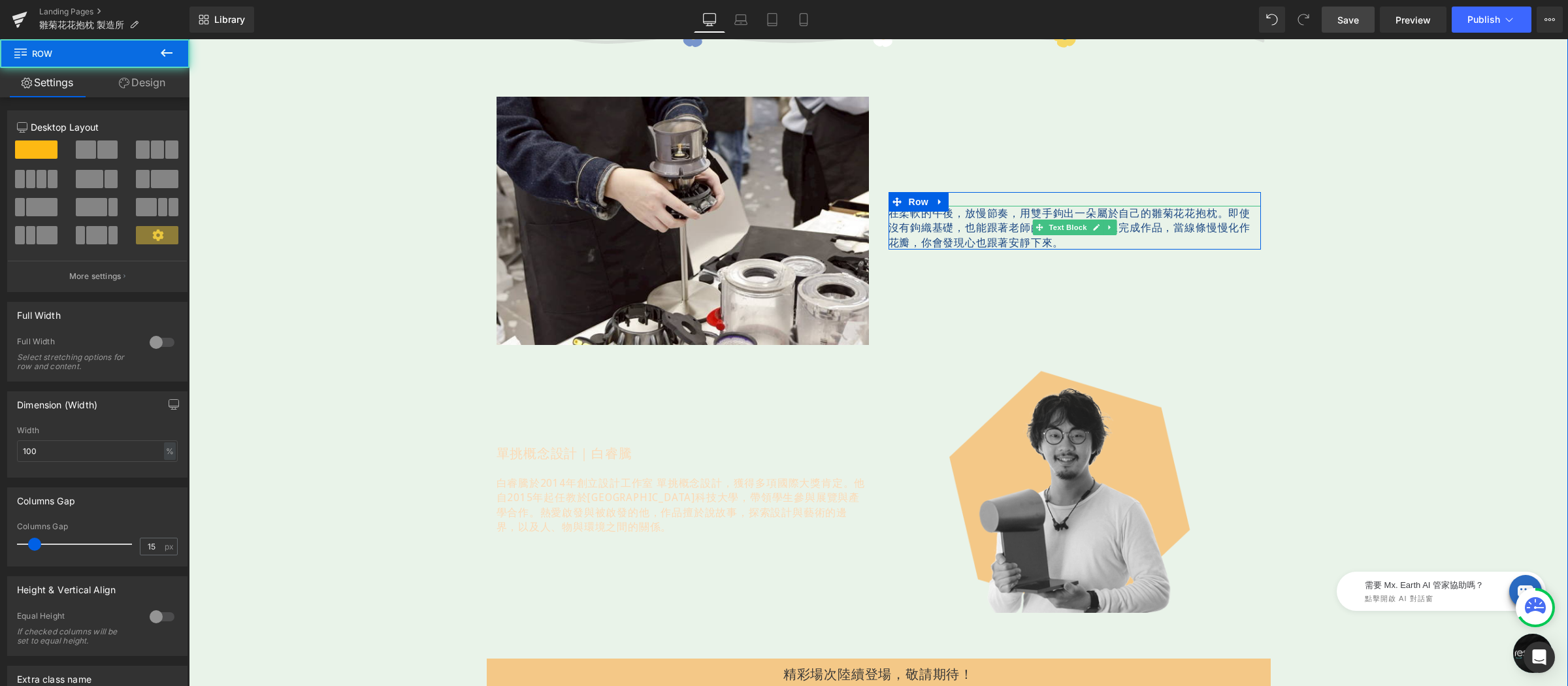
click at [1049, 242] on span "當線條慢慢化作花瓣，你會發現心也跟著安靜下來。" at bounding box center [1069, 234] width 362 height 28
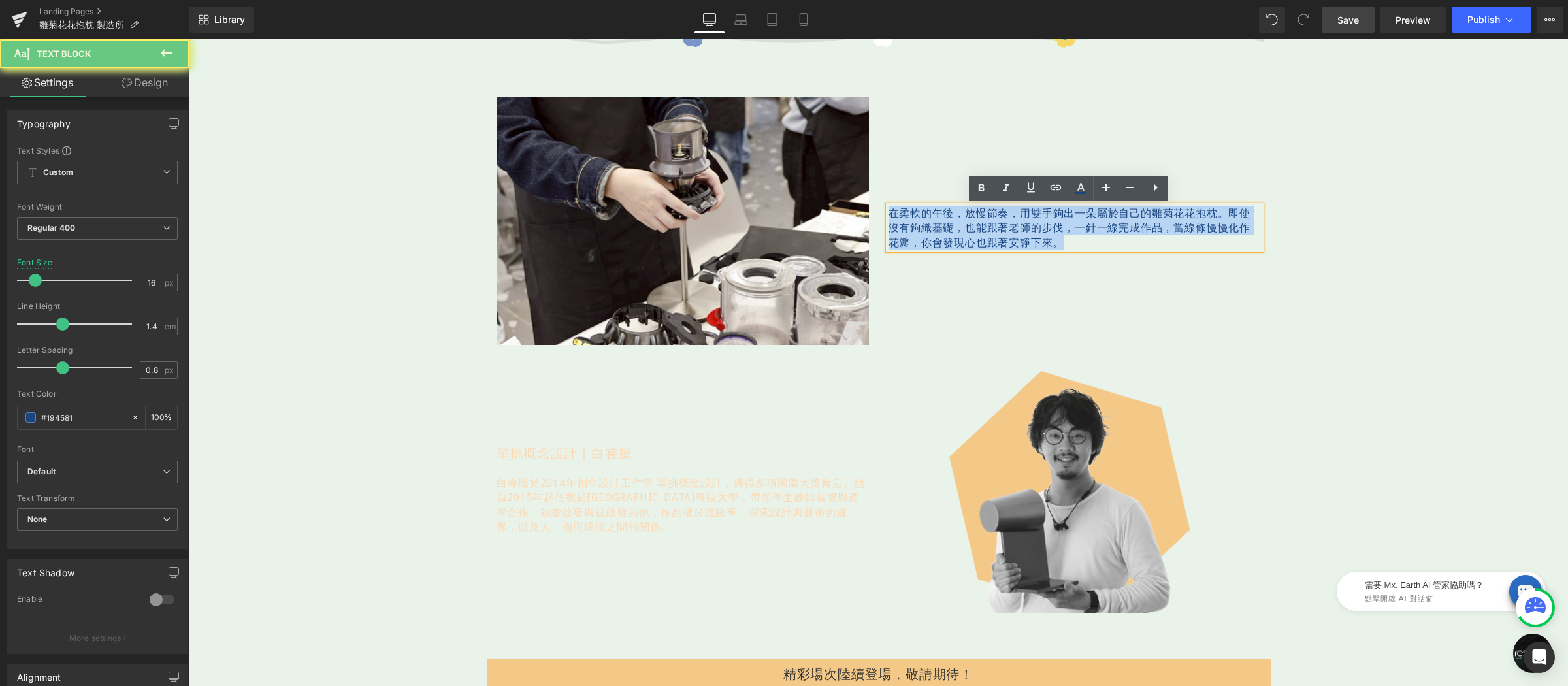
click at [1049, 242] on span "當線條慢慢化作花瓣，你會發現心也跟著安靜下來。" at bounding box center [1069, 234] width 362 height 28
copy p "在柔軟的午後，放慢節奏， 用雙手鉤出一朵屬於自己的雛菊花花抱枕。 即使沒有鉤織基礎，也能跟著老師的步伐，一針一線完成作品， 當線條慢慢化作花瓣，你會發現心也跟…"
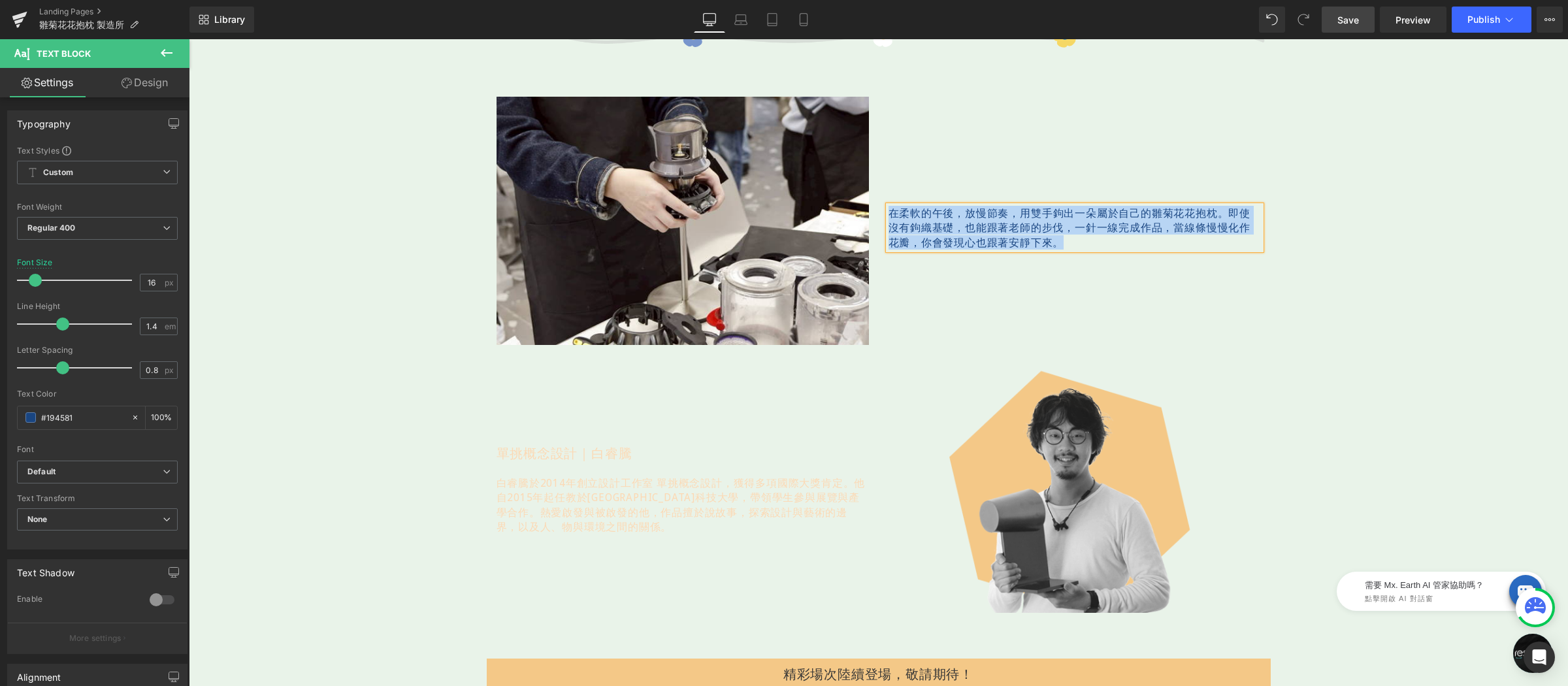
drag, startPoint x: 558, startPoint y: 464, endPoint x: 578, endPoint y: 452, distance: 23.3
click at [558, 464] on div "單挑概念設計｜白睿騰 Text Block 白睿騰於2014年創立設計工作室 單挑概念設計，獲得多項國際大獎肯定。他自2015年起任教於台南應用科技大學，帶領…" at bounding box center [683, 489] width 372 height 90
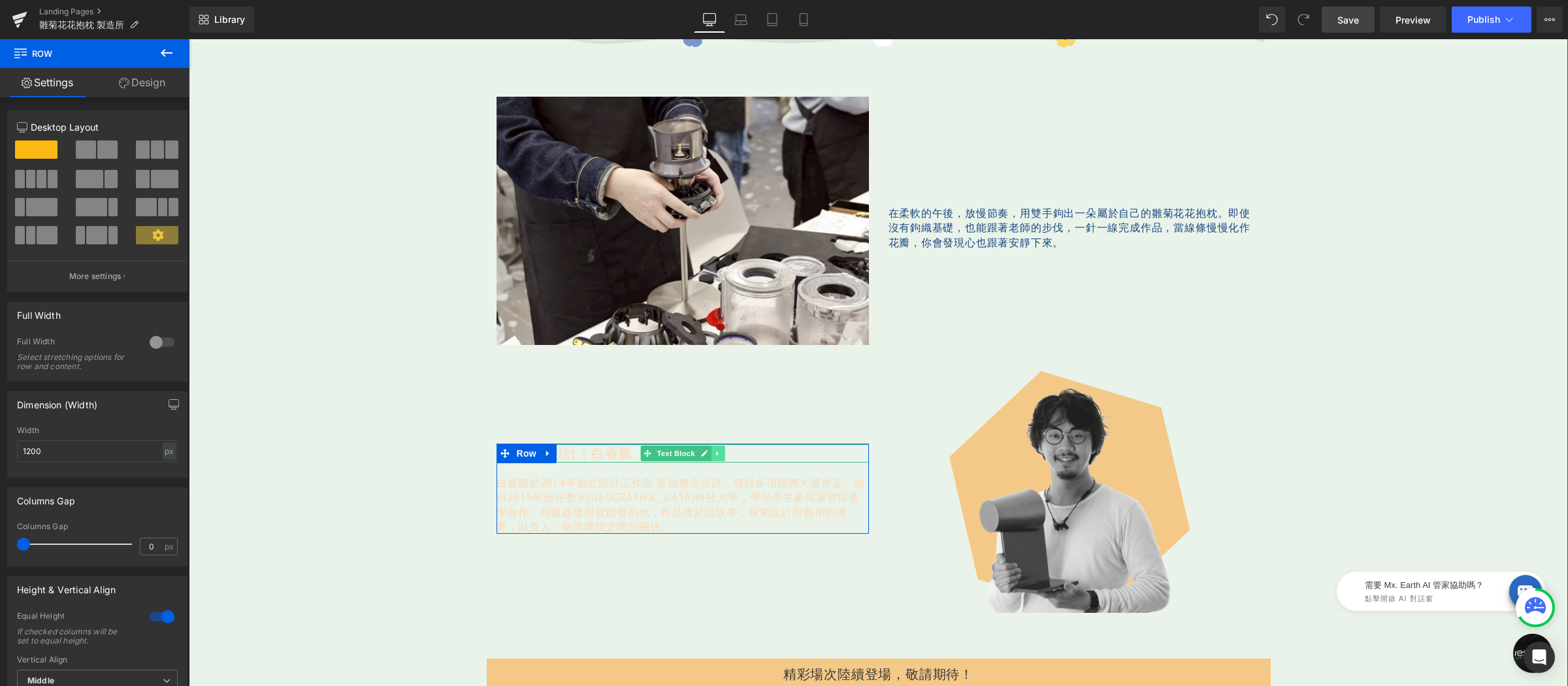
click at [716, 450] on link at bounding box center [717, 453] width 14 height 15
click at [707, 449] on icon at bounding box center [711, 453] width 7 height 8
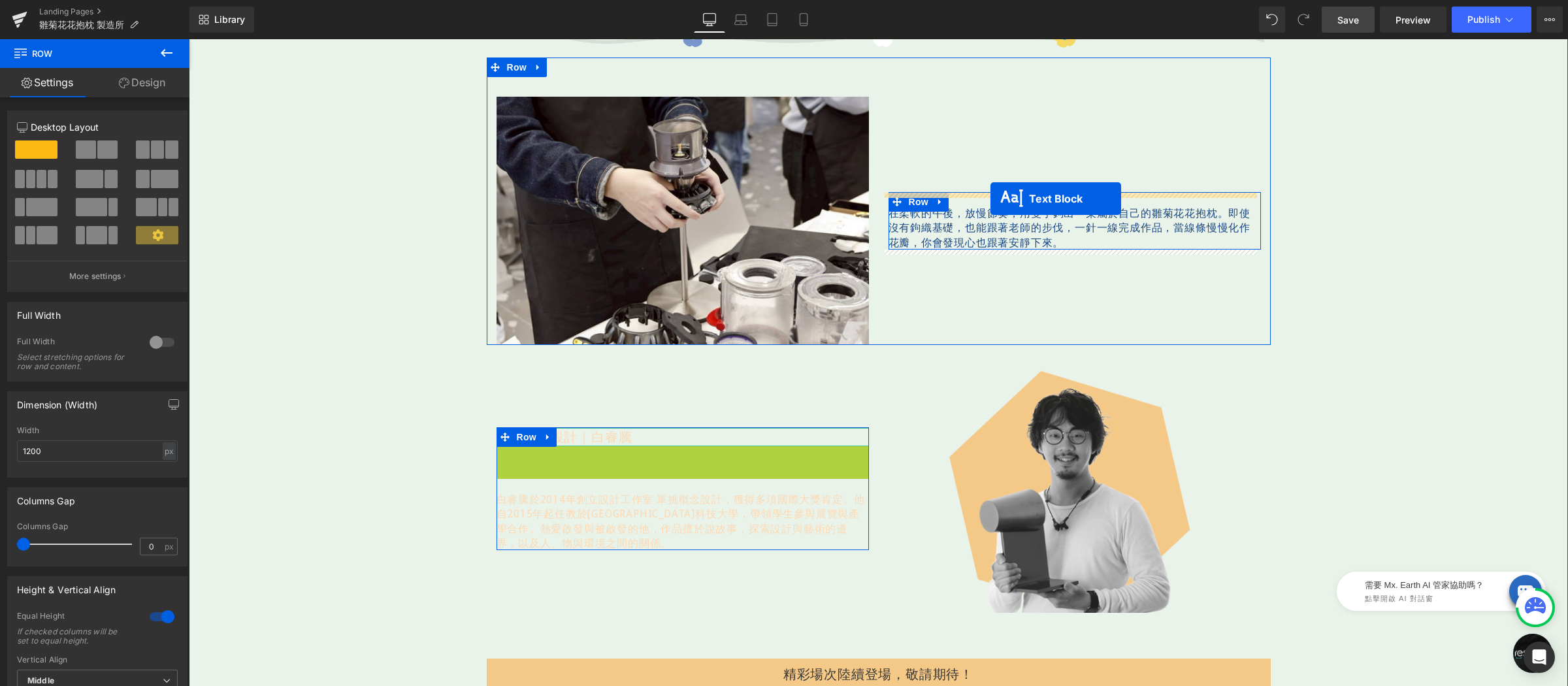
drag, startPoint x: 638, startPoint y: 462, endPoint x: 990, endPoint y: 199, distance: 439.4
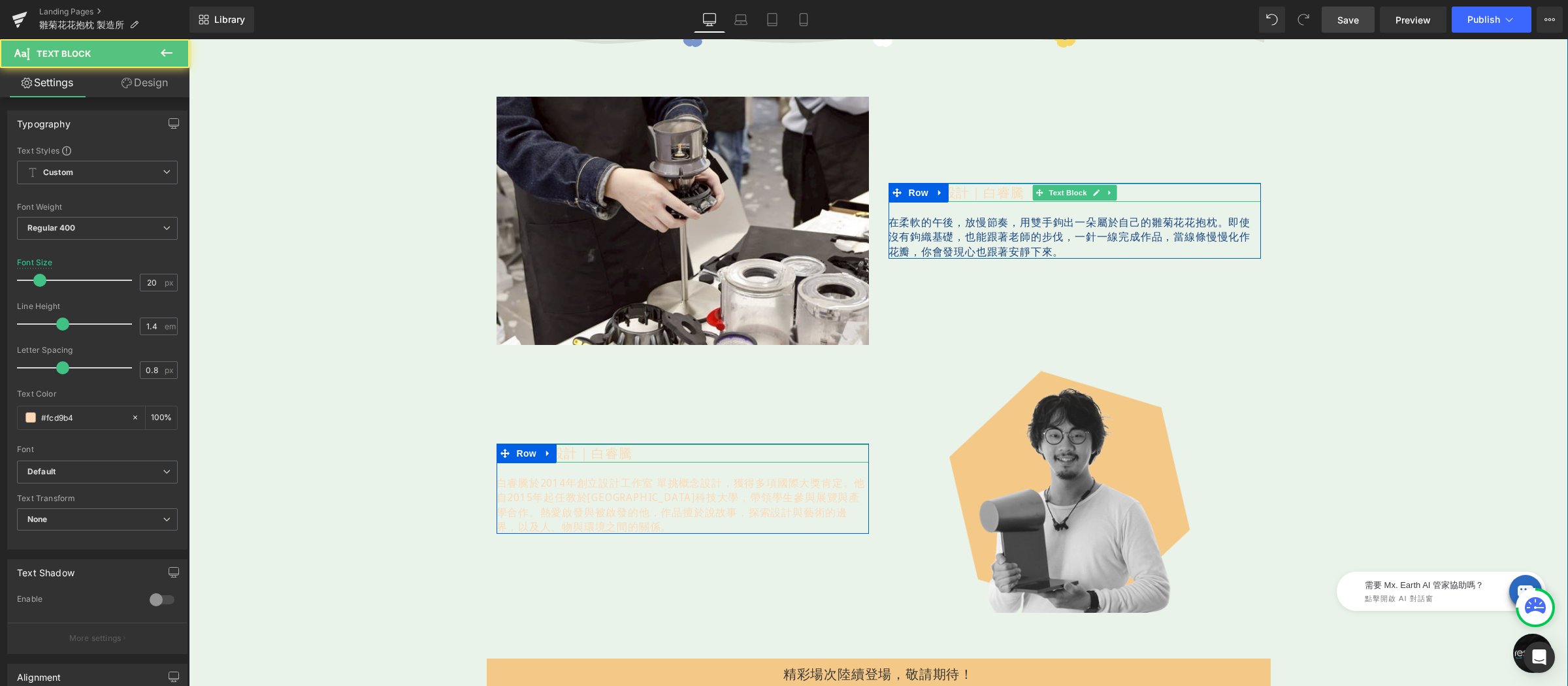
click at [980, 190] on p "單挑概念設計｜白睿騰" at bounding box center [1074, 192] width 372 height 18
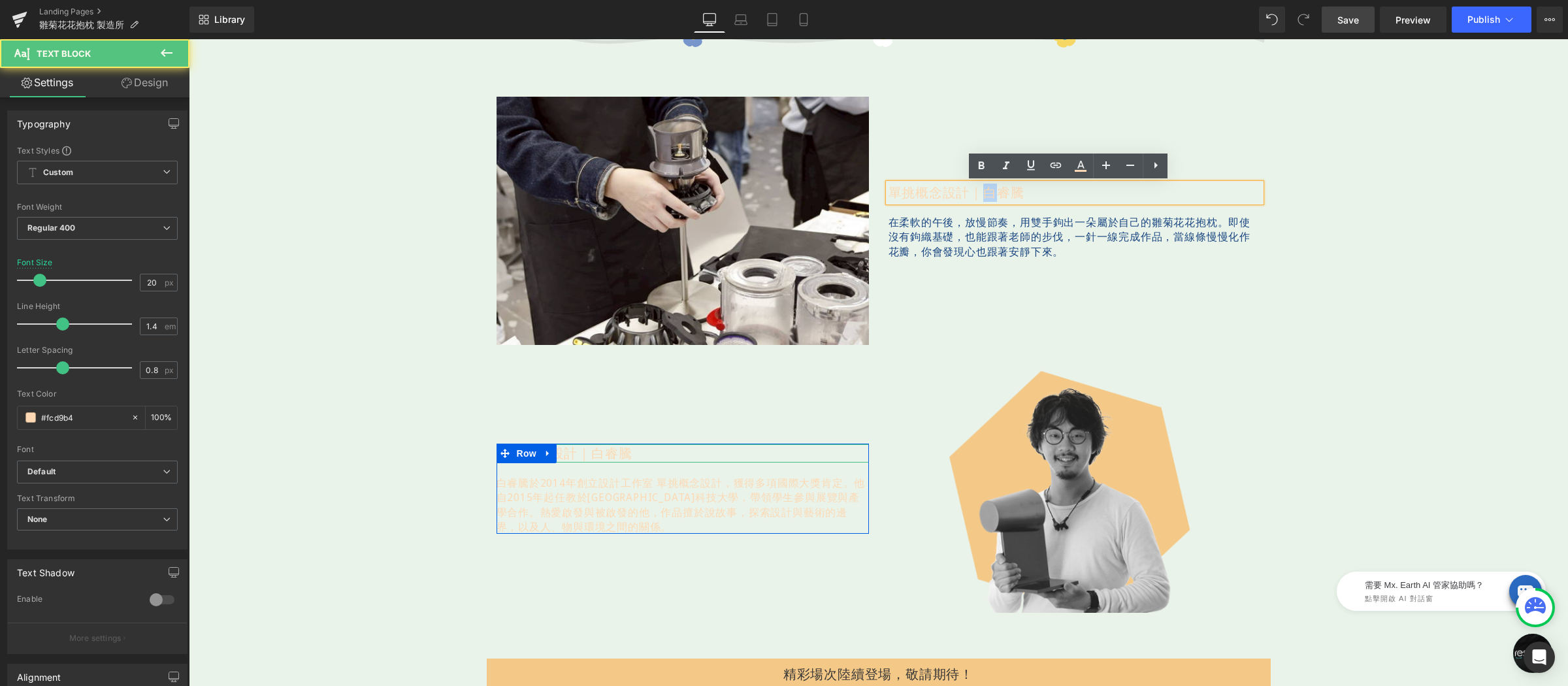
click at [980, 190] on p "單挑概念設計｜白睿騰" at bounding box center [1074, 192] width 372 height 18
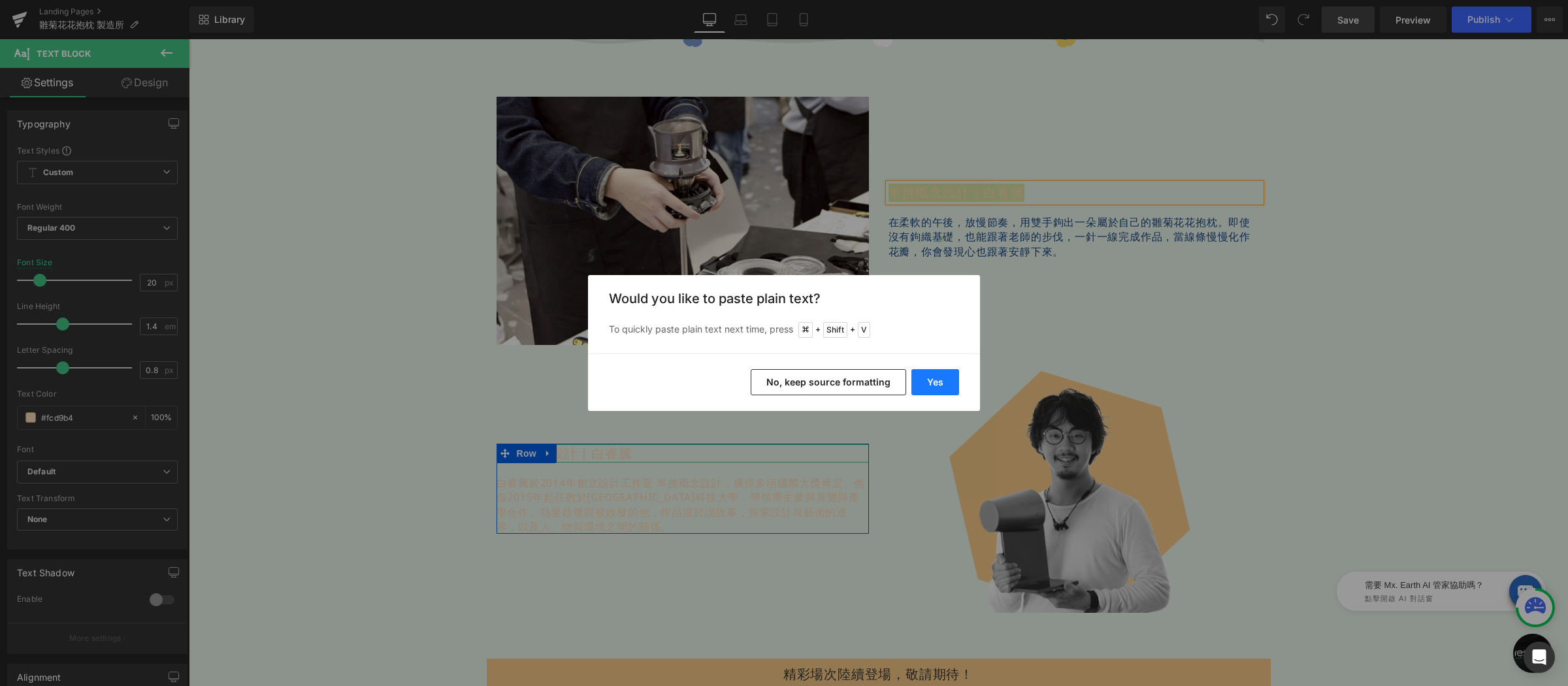
click at [935, 383] on button "Yes" at bounding box center [935, 382] width 47 height 26
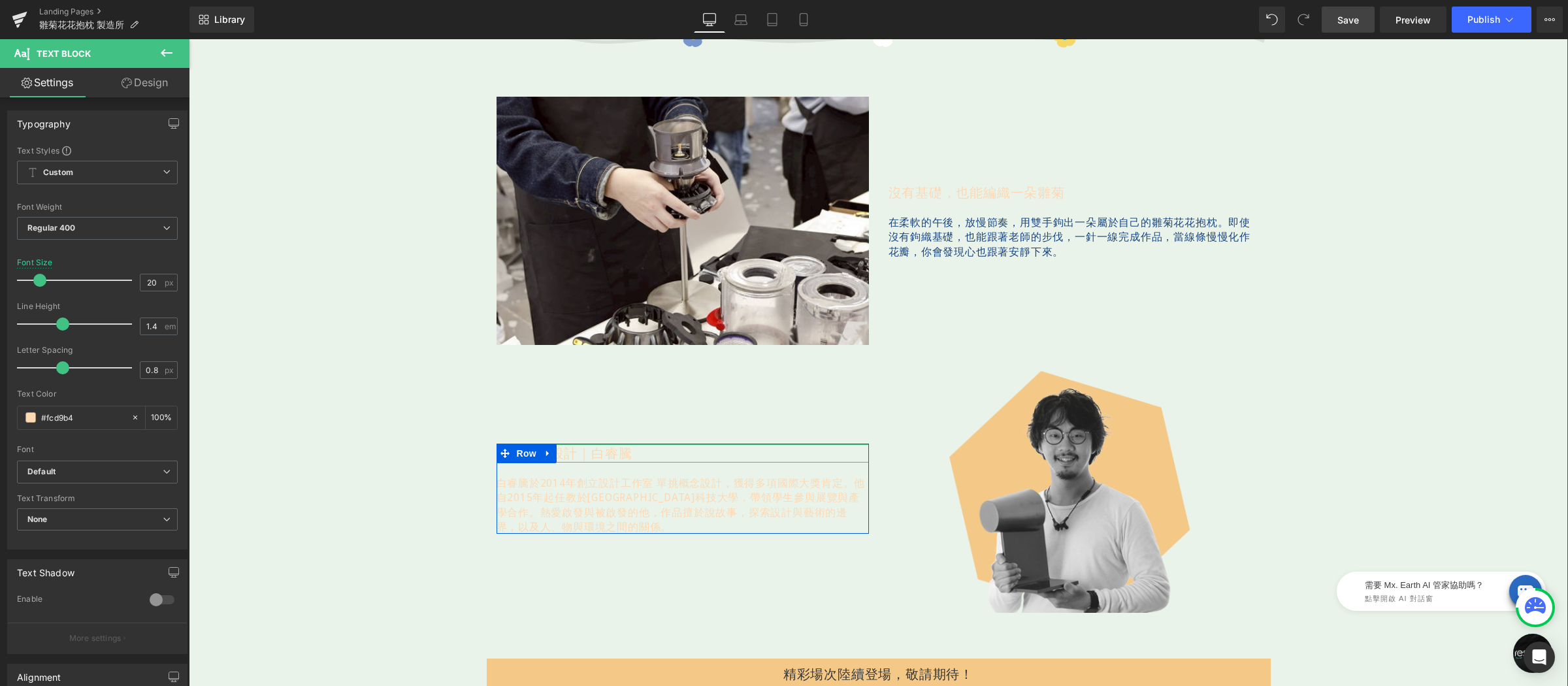
click at [188, 39] on div at bounding box center [188, 39] width 0 height 0
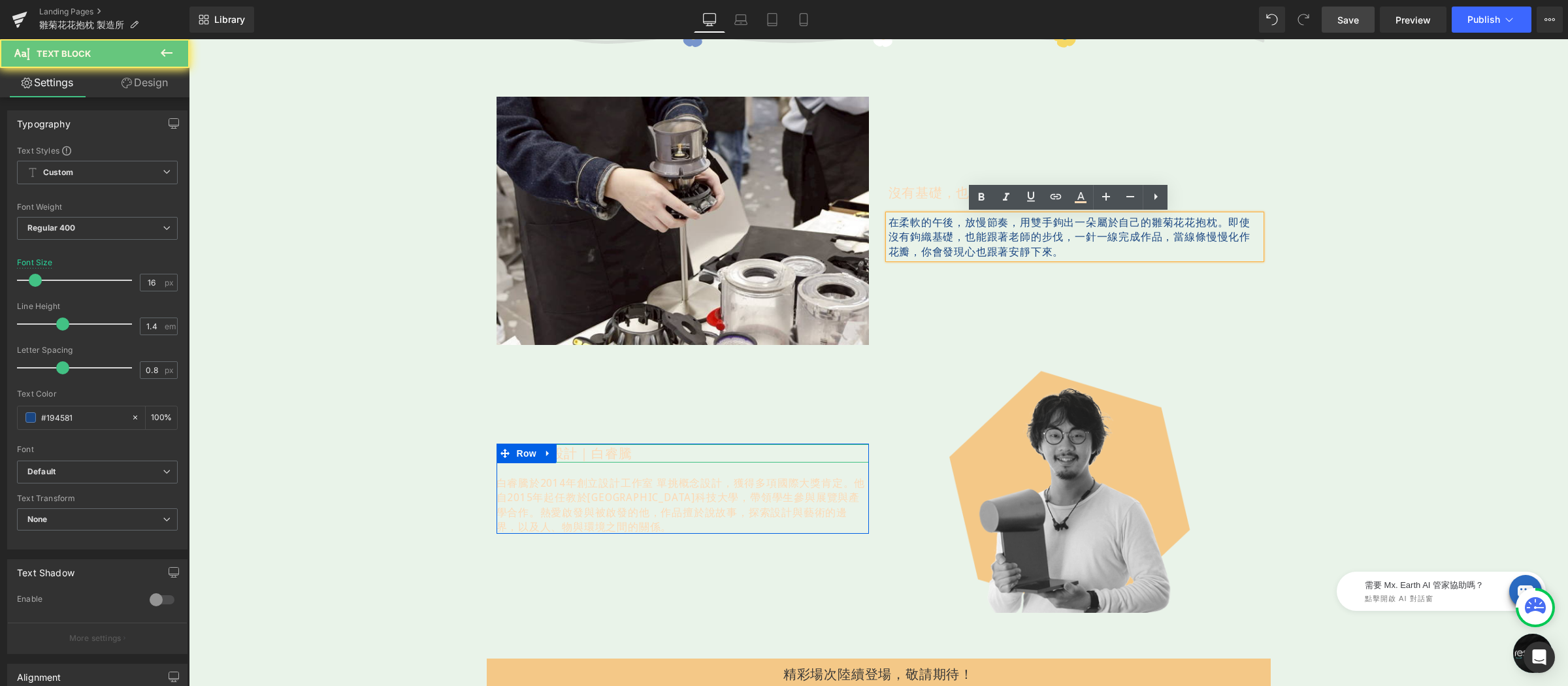
click at [915, 235] on span "即使沒有鉤織基礎，也能跟著老師的步伐，一針一線完成作品，" at bounding box center [1069, 229] width 362 height 28
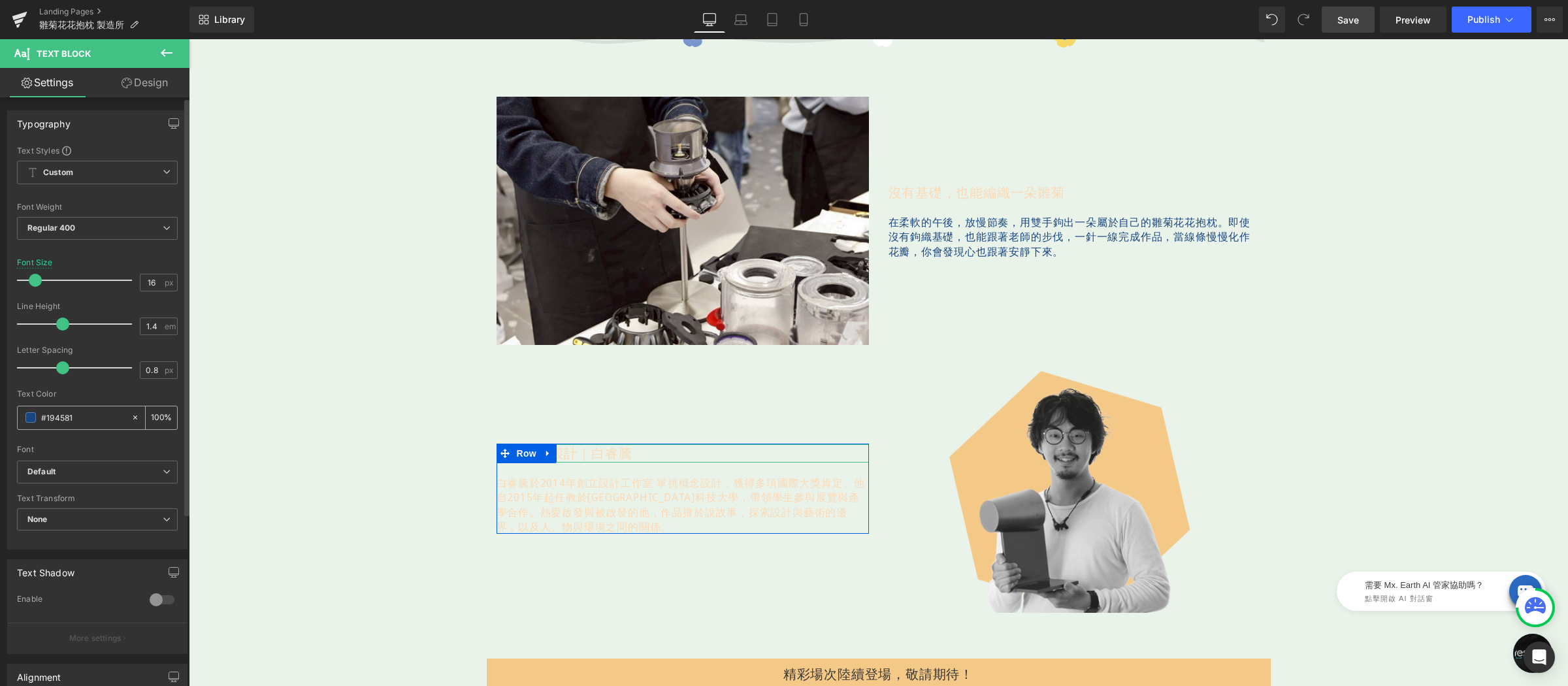
click at [94, 424] on input "#194581" at bounding box center [83, 418] width 83 height 15
click at [102, 409] on div "#194581" at bounding box center [74, 417] width 113 height 23
click at [96, 413] on input "#194581" at bounding box center [83, 418] width 83 height 15
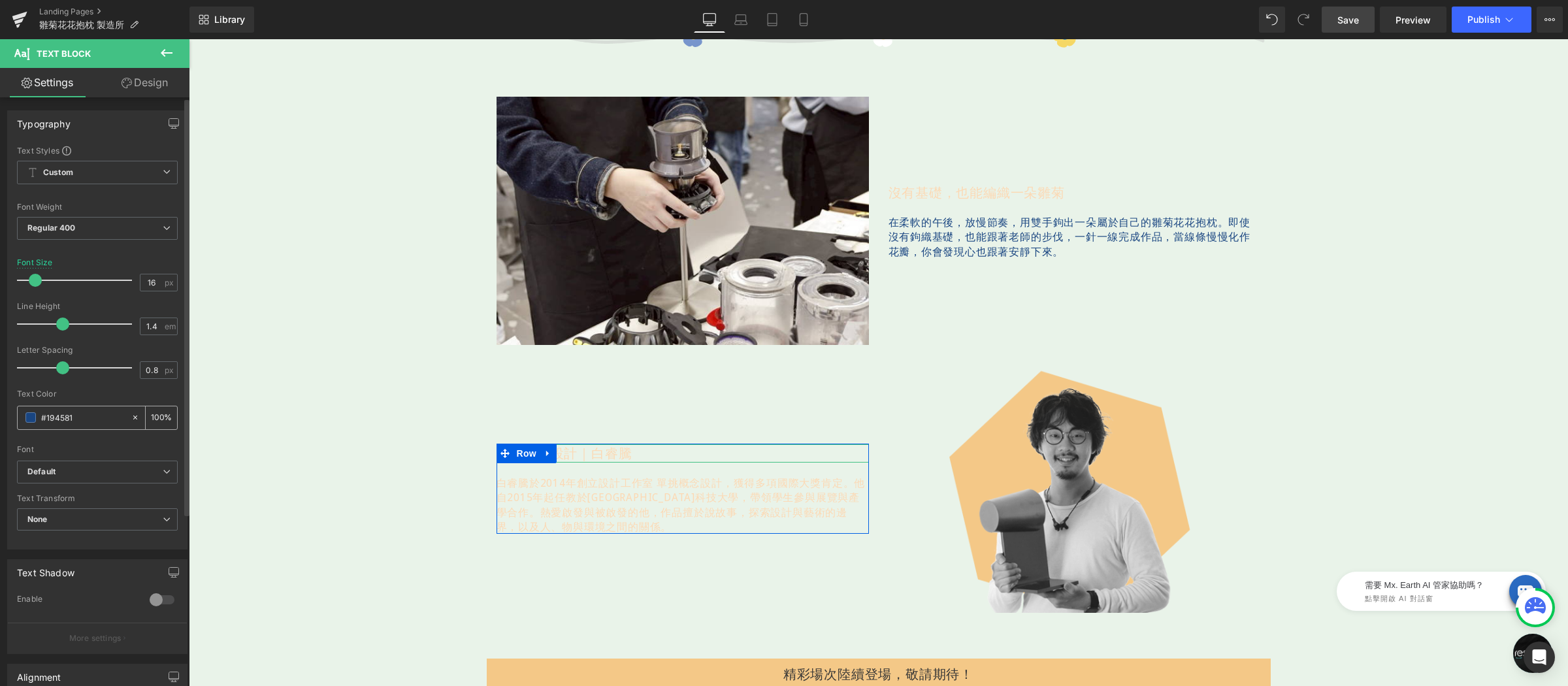
click at [96, 413] on input "#194581" at bounding box center [83, 418] width 83 height 15
drag, startPoint x: 921, startPoint y: 202, endPoint x: 1007, endPoint y: 190, distance: 86.8
click at [921, 202] on div "沒有基礎，也能編織一朵雛菊 Text Block 在柔軟的午後，放慢節奏， 用雙手鉤出一朵屬於自己的雛菊花花抱枕。 即使沒有鉤織基礎，也能跟著老師的步伐，一針…" at bounding box center [1074, 221] width 372 height 75
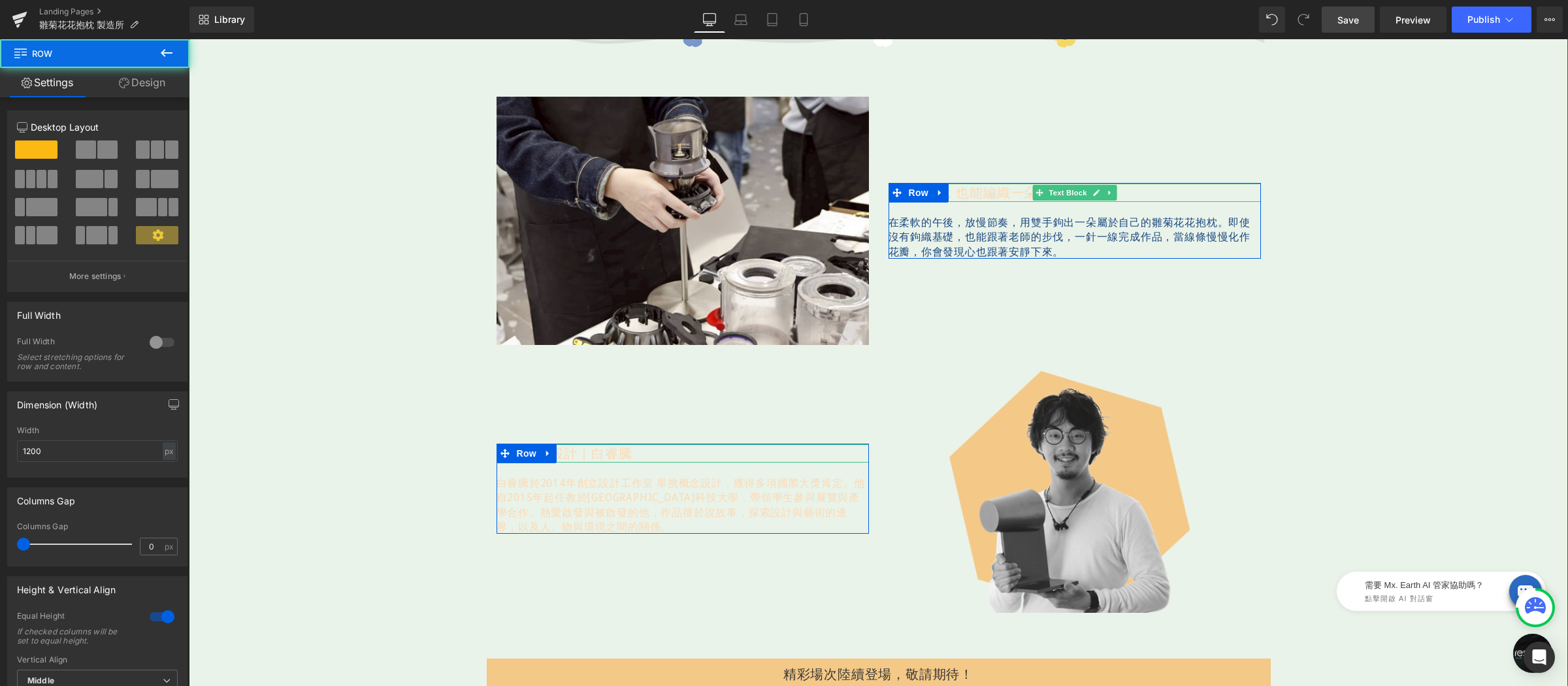
click at [975, 190] on p "沒有基礎，也能編織一朵雛菊" at bounding box center [1074, 192] width 372 height 18
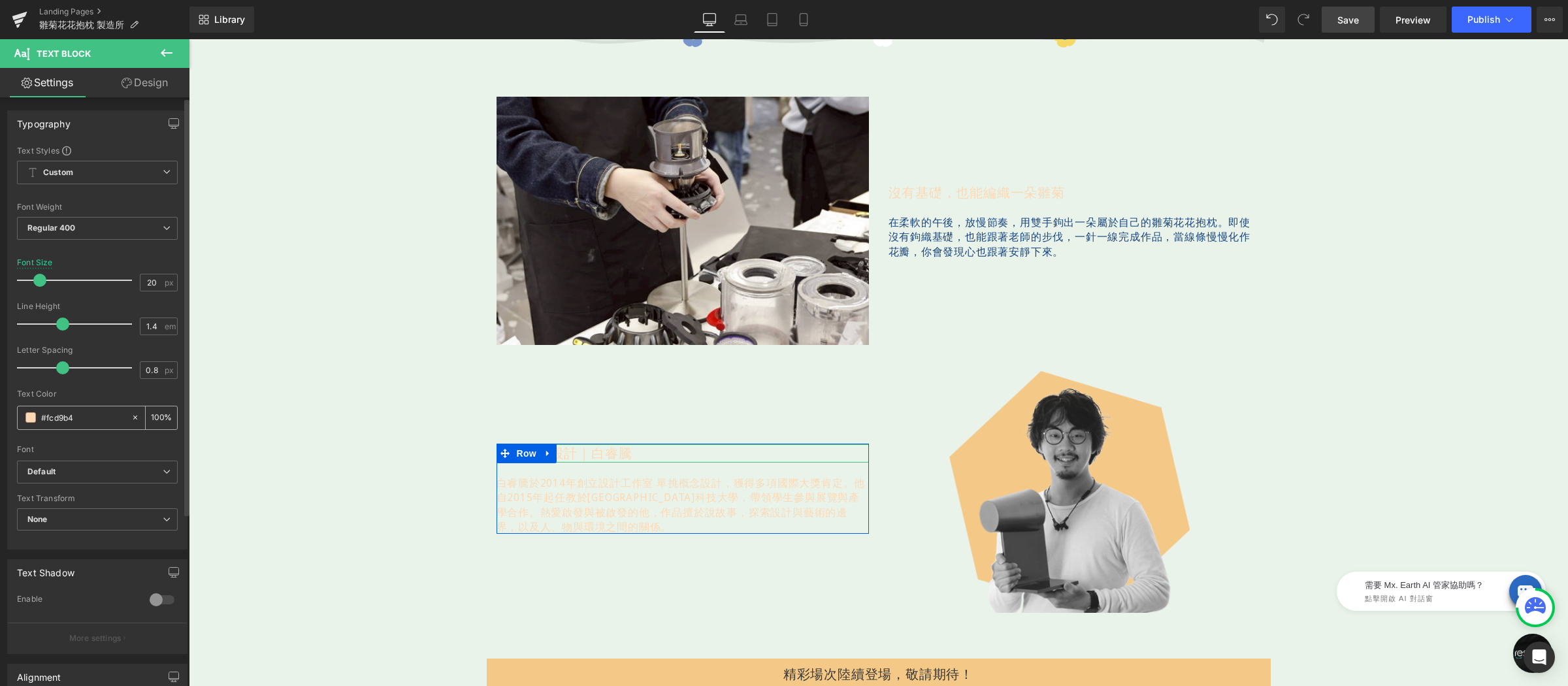
click at [90, 418] on input "#fcd9b4" at bounding box center [83, 418] width 83 height 15
type input "#194581"
click at [103, 389] on div "Text Color" at bounding box center [97, 394] width 161 height 9
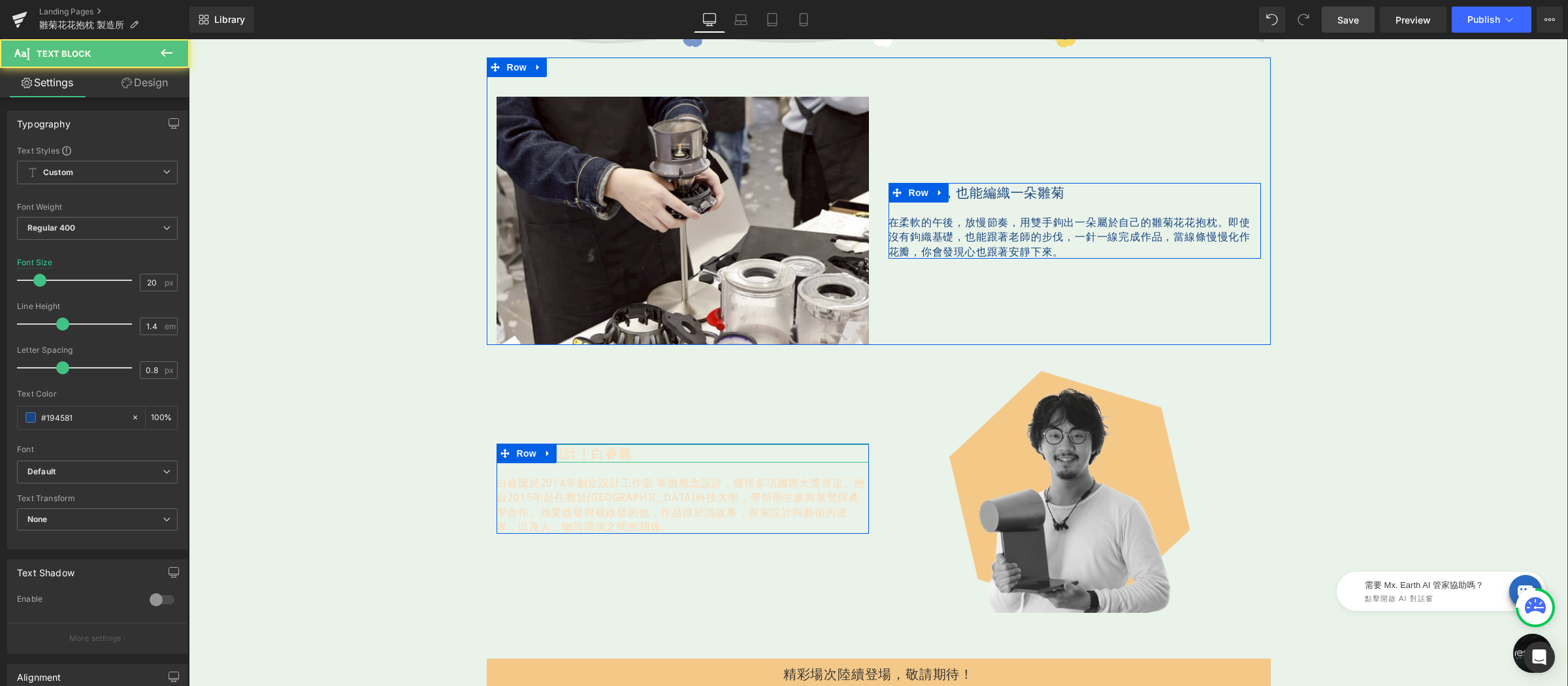
click at [1018, 191] on p "沒有基礎，也能編織一朵雛菊" at bounding box center [1074, 192] width 372 height 18
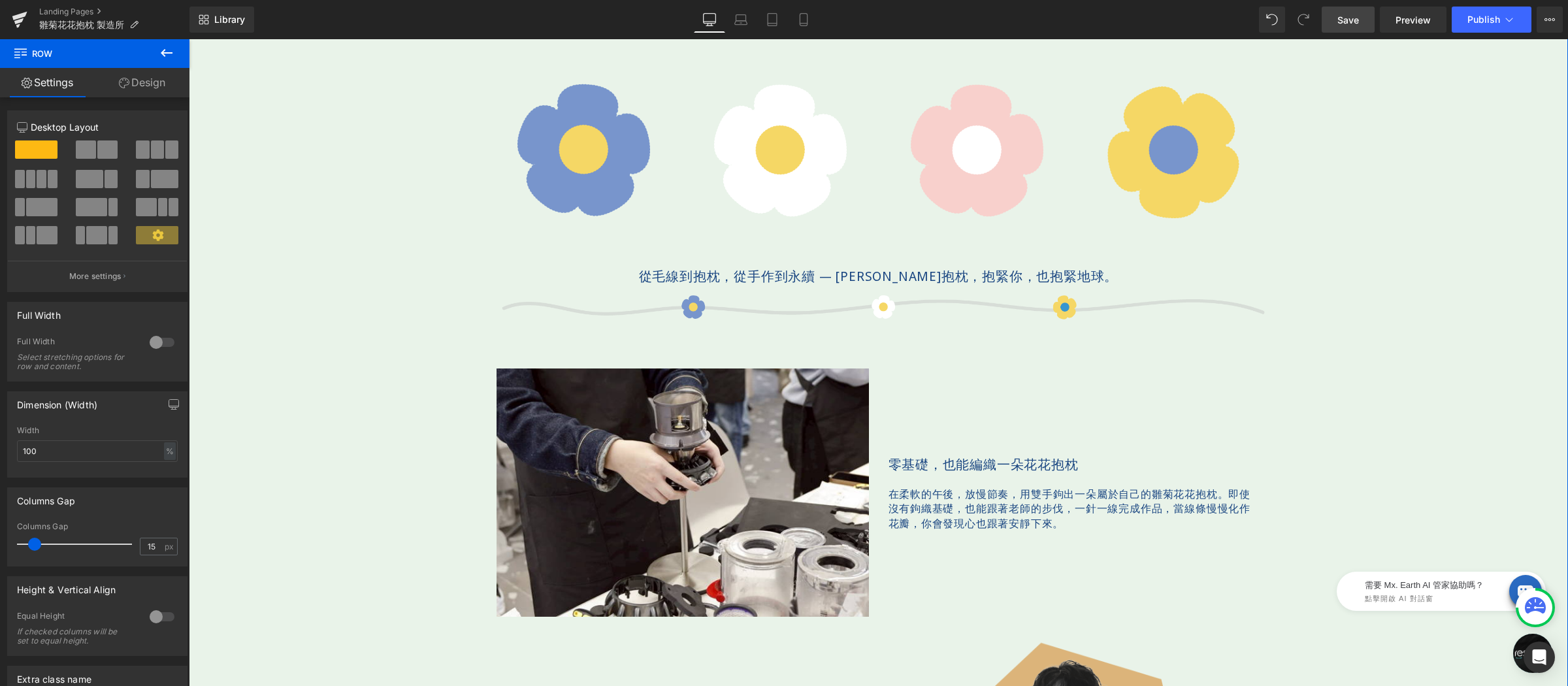
scroll to position [818, 0]
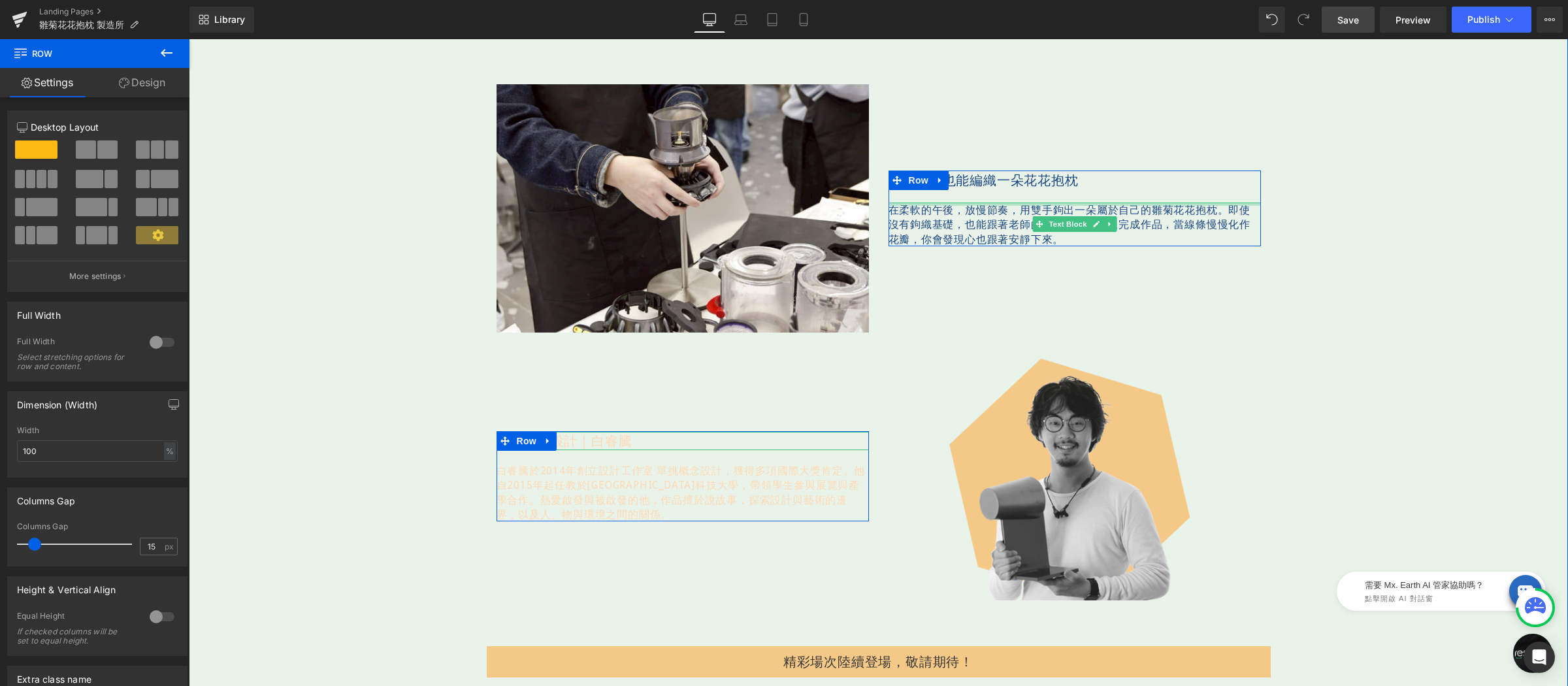
click at [979, 203] on div at bounding box center [1074, 204] width 372 height 3
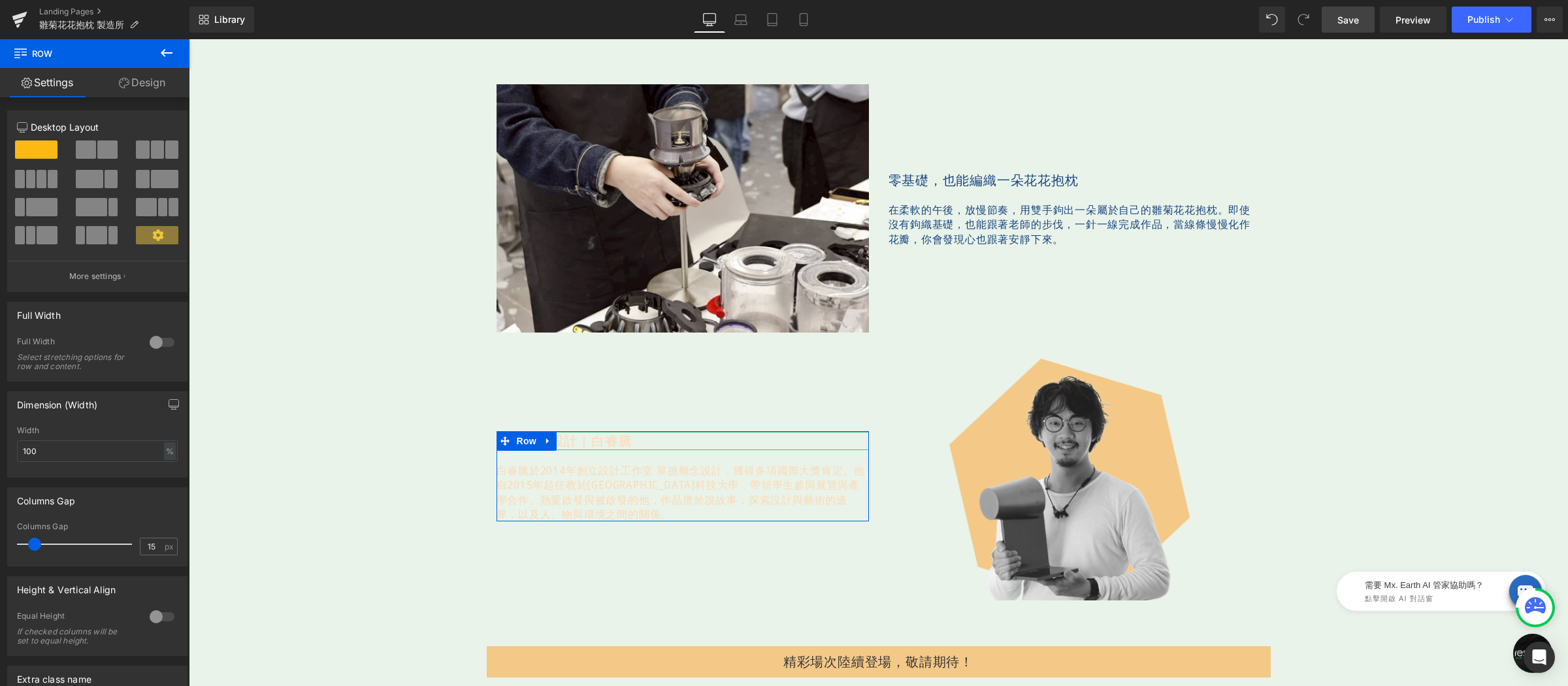
click at [1342, 18] on span "Save" at bounding box center [1348, 20] width 22 height 14
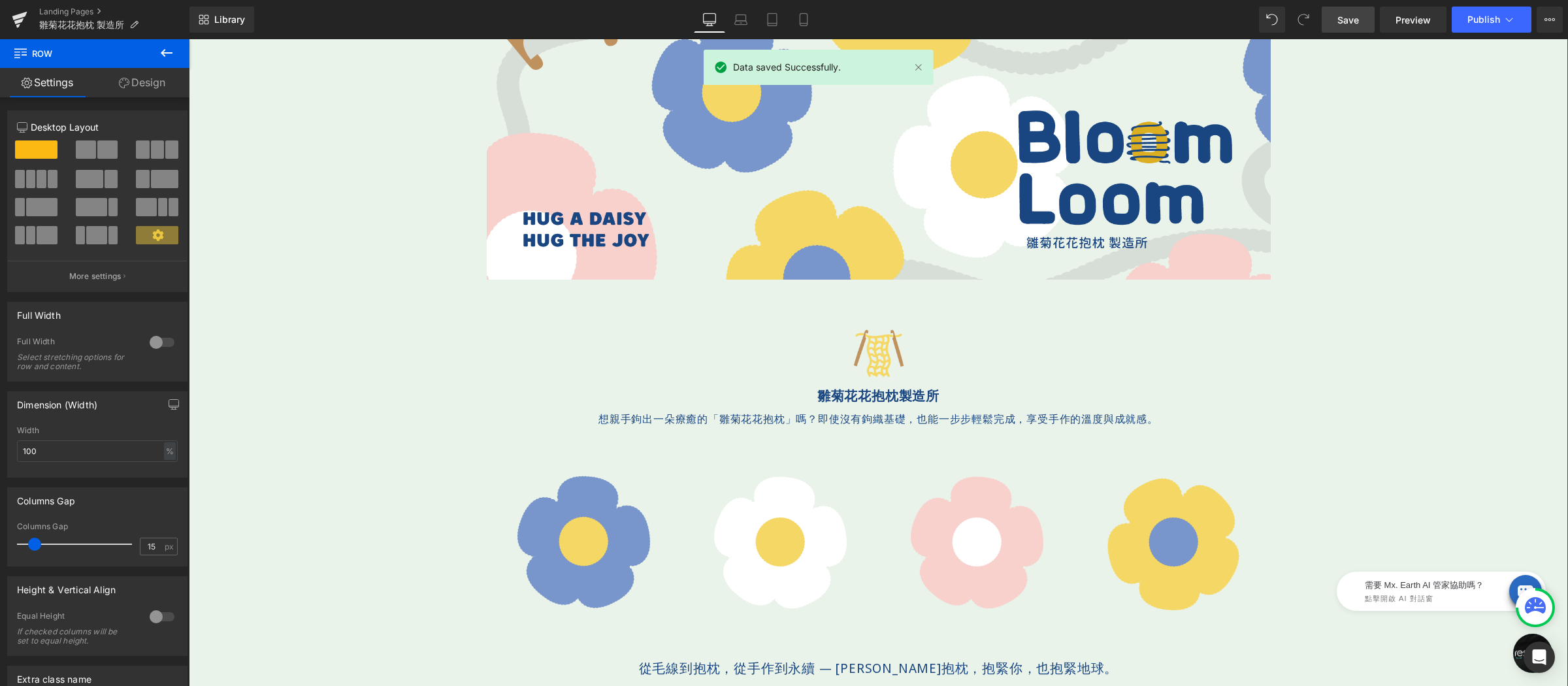
scroll to position [0, 0]
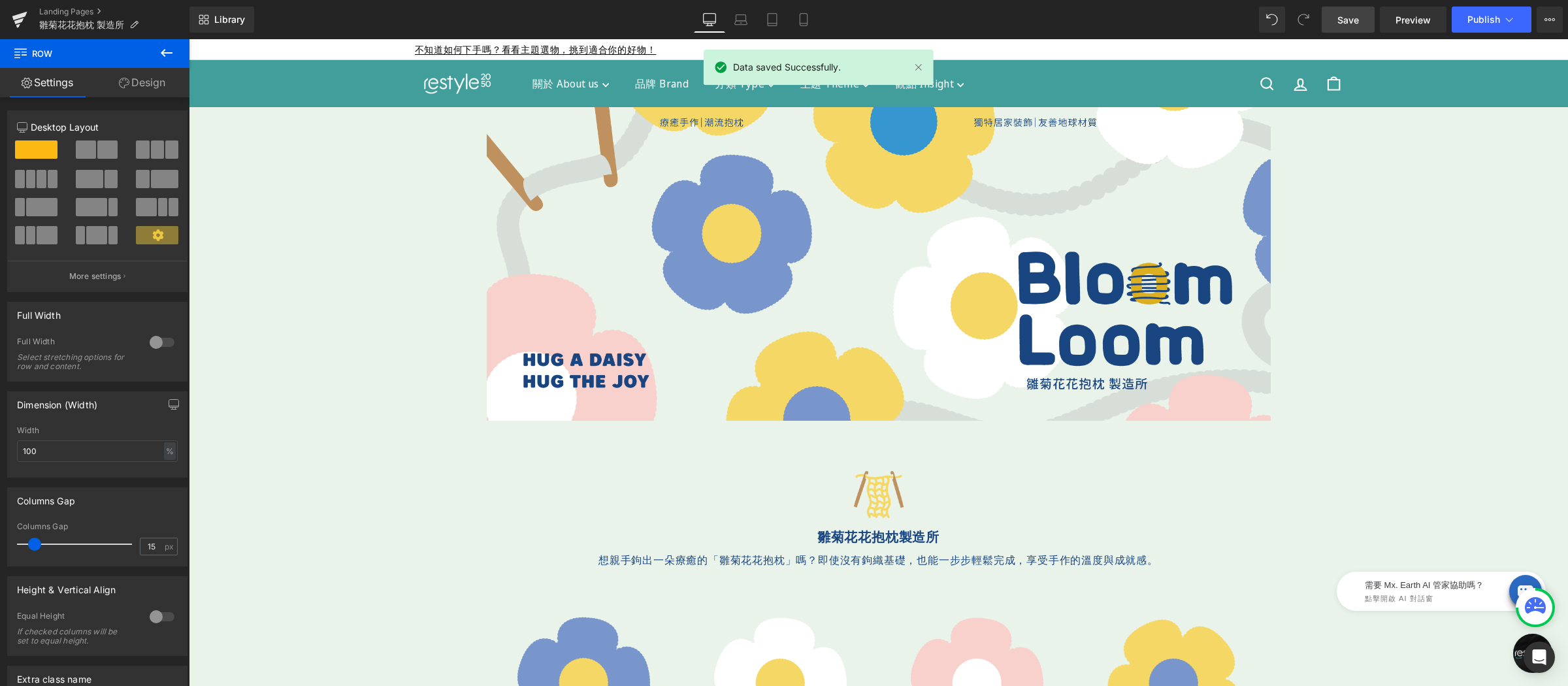
click at [1338, 26] on span "Save" at bounding box center [1348, 20] width 22 height 14
click at [1404, 18] on span "Preview" at bounding box center [1413, 20] width 35 height 14
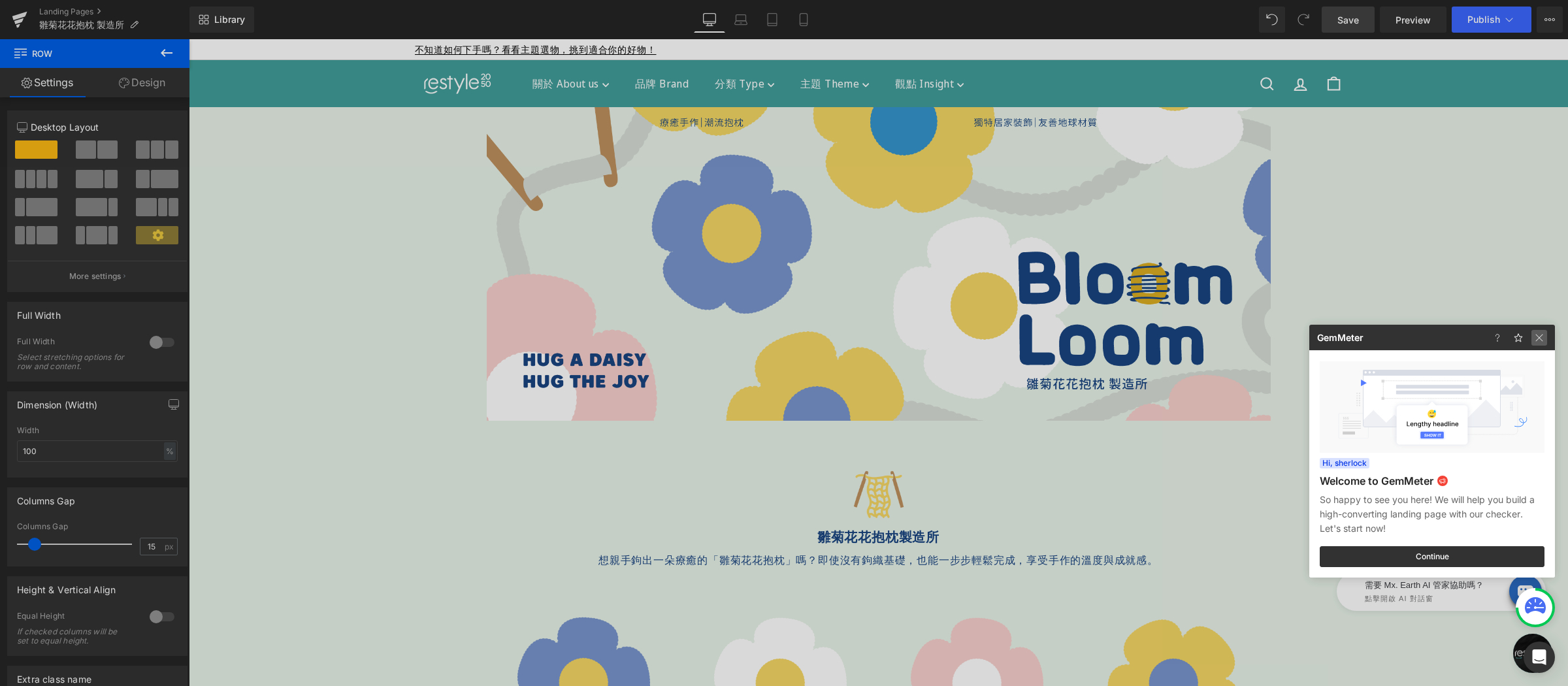
click at [1531, 335] on img at bounding box center [1539, 338] width 15 height 15
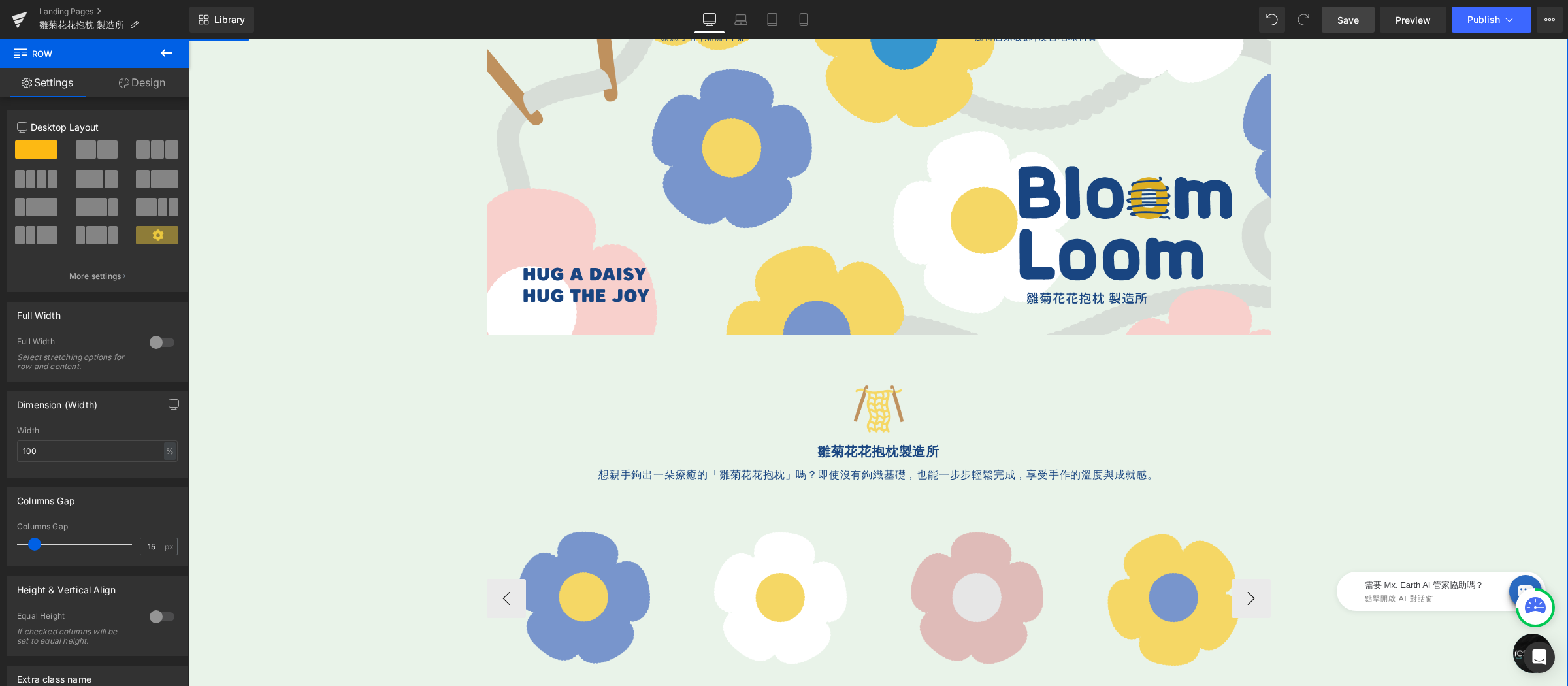
scroll to position [338, 0]
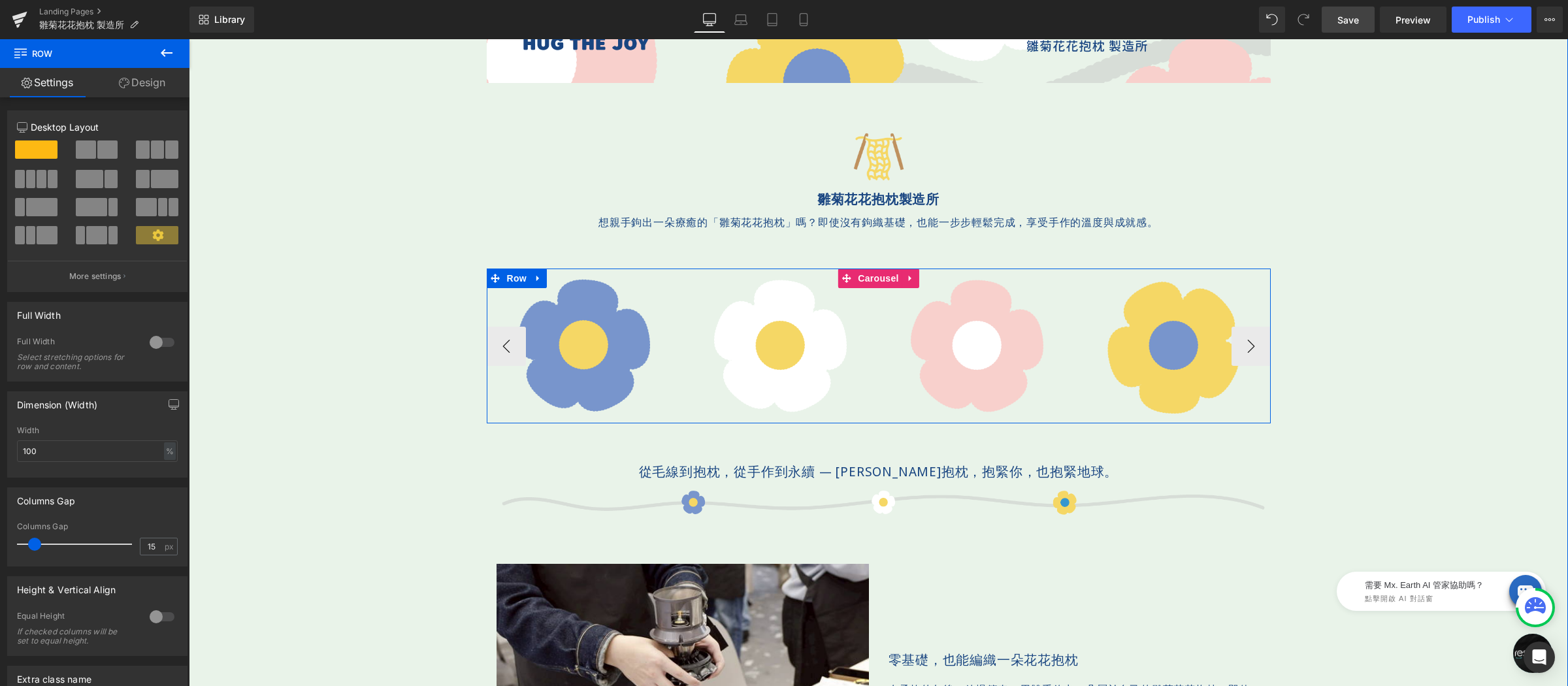
click at [872, 275] on div "Image Image Image Image Image Image" at bounding box center [878, 346] width 784 height 155
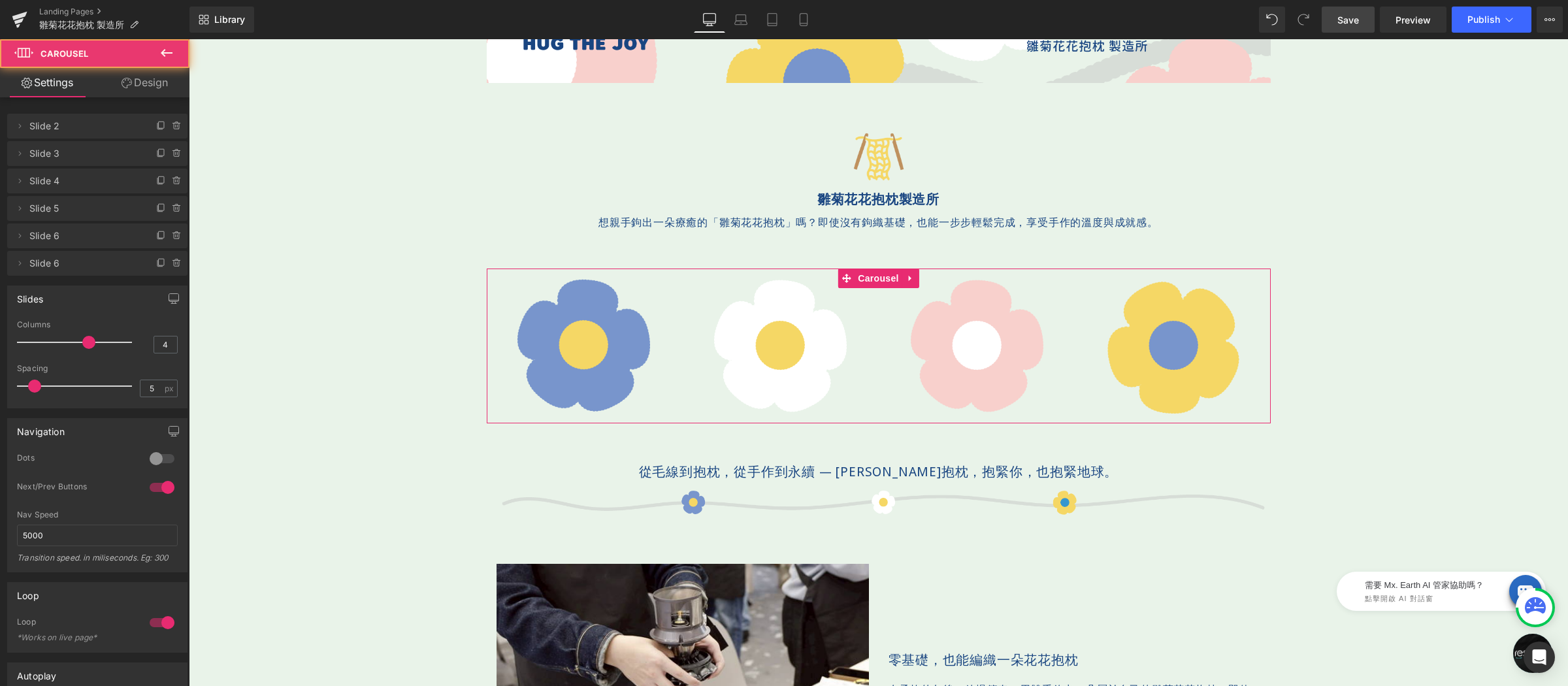
click at [156, 487] on div at bounding box center [161, 487] width 31 height 21
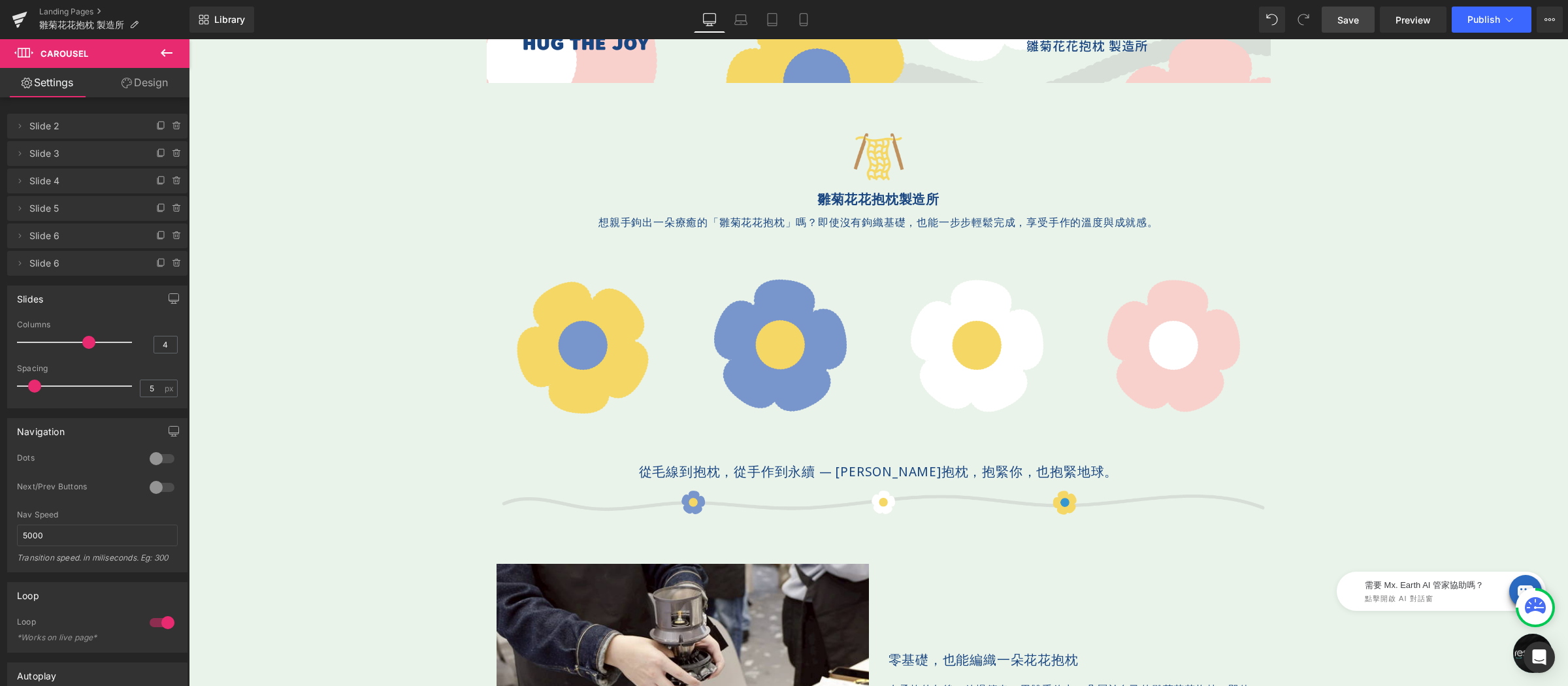
click at [1351, 20] on span "Save" at bounding box center [1348, 20] width 22 height 14
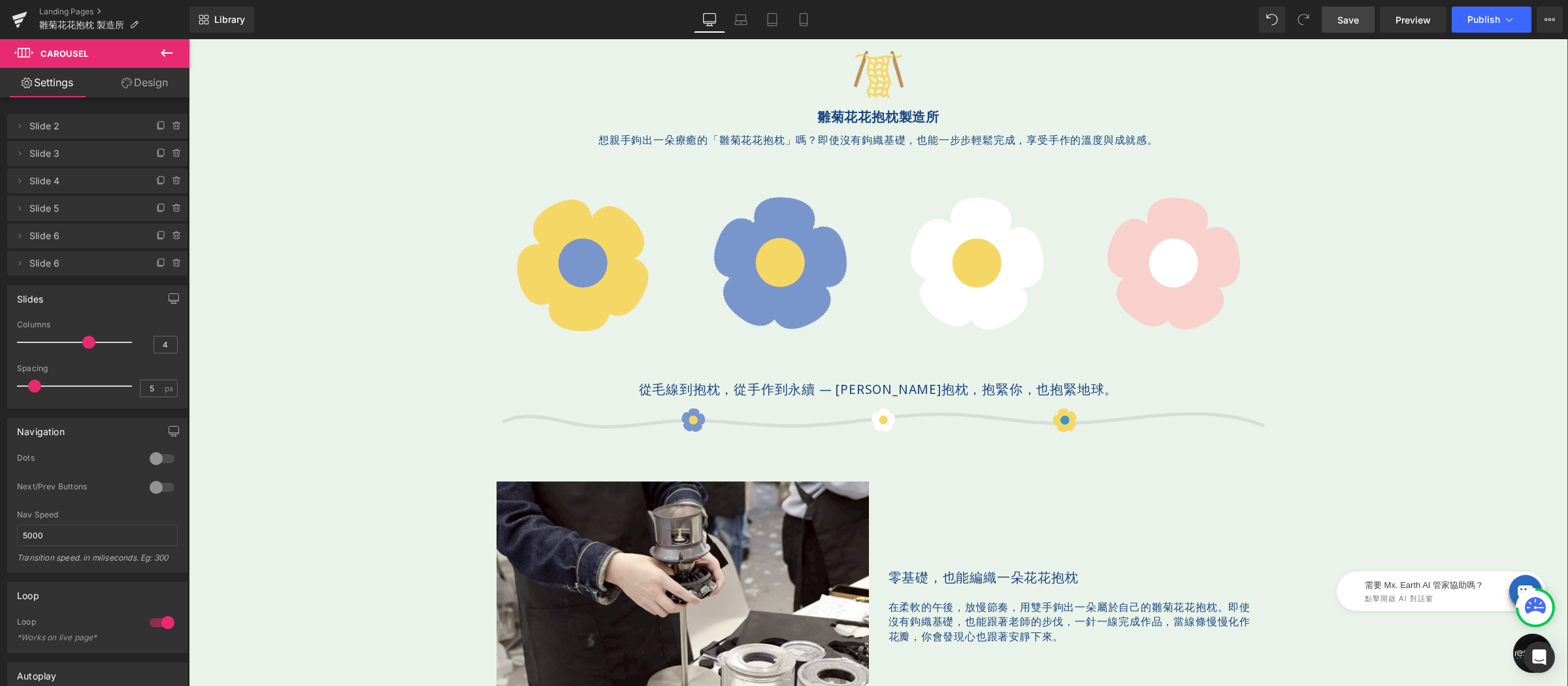
scroll to position [431, 0]
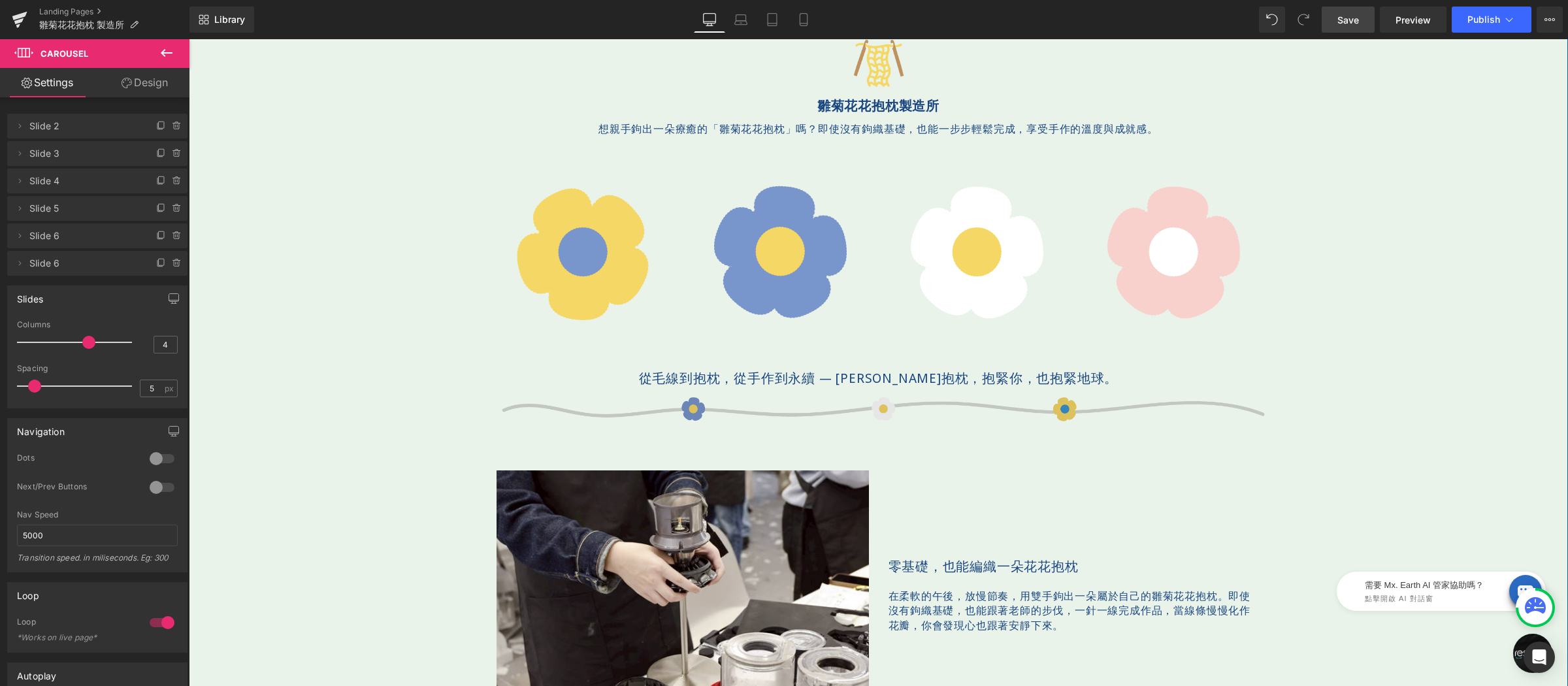
click at [569, 403] on img at bounding box center [878, 409] width 784 height 31
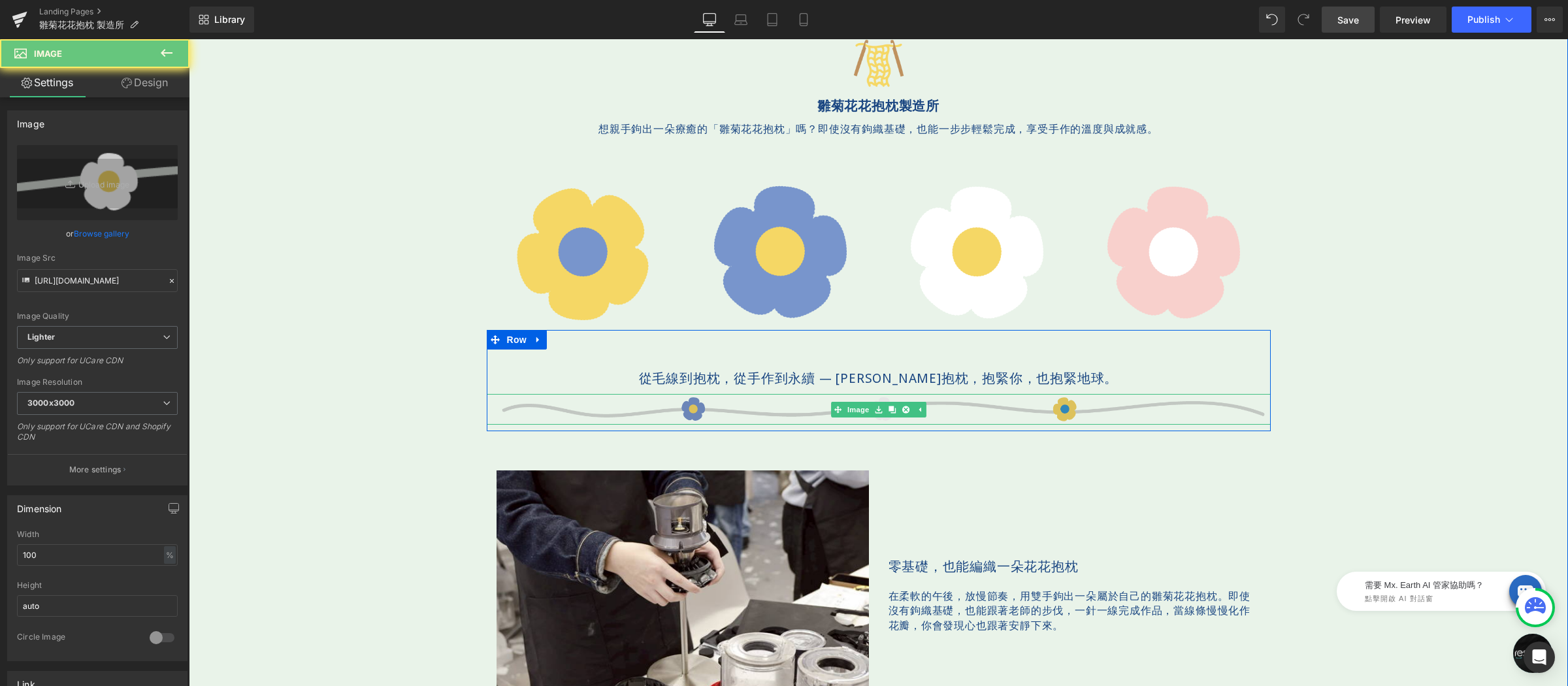
click at [531, 407] on img at bounding box center [878, 409] width 784 height 31
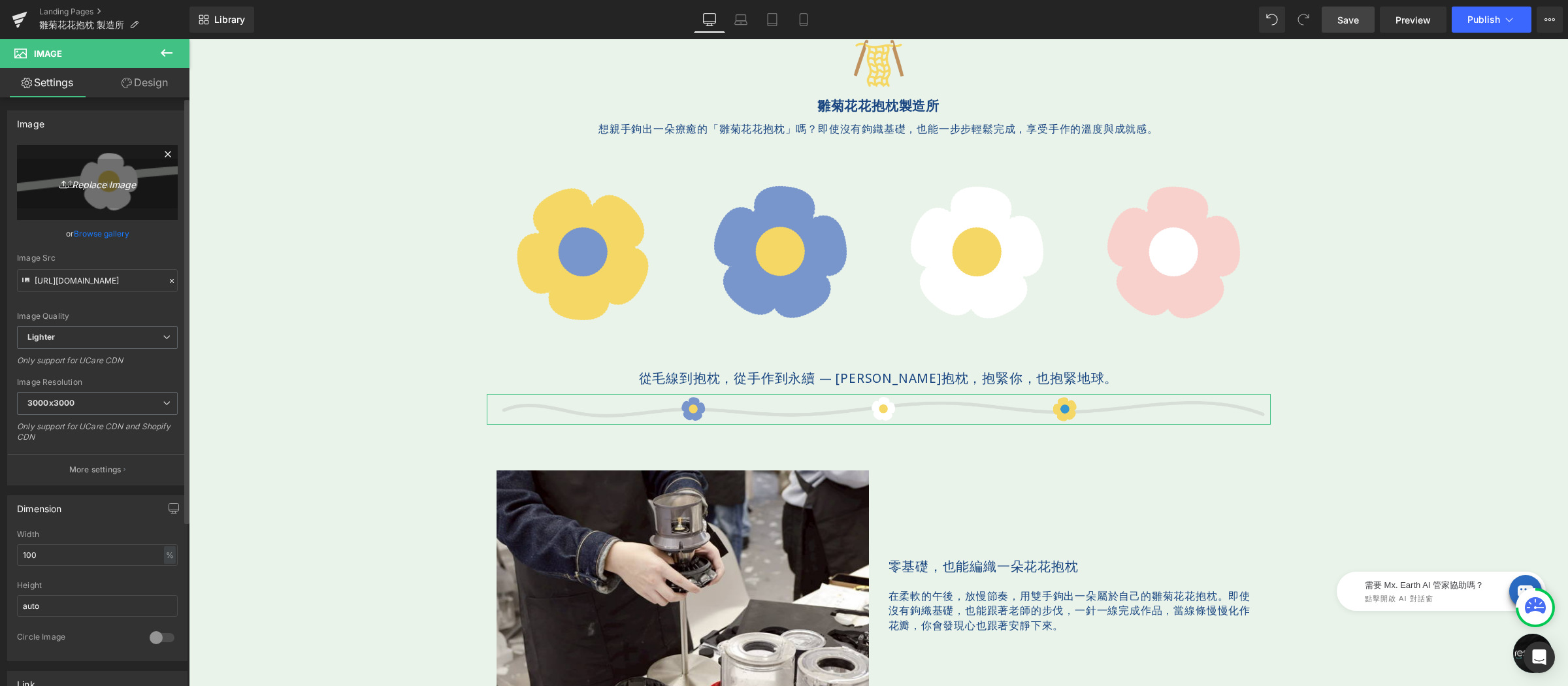
click at [134, 187] on icon "Replace Image" at bounding box center [97, 183] width 104 height 16
type input "C:\fakepath\分隔花-1920x175.png"
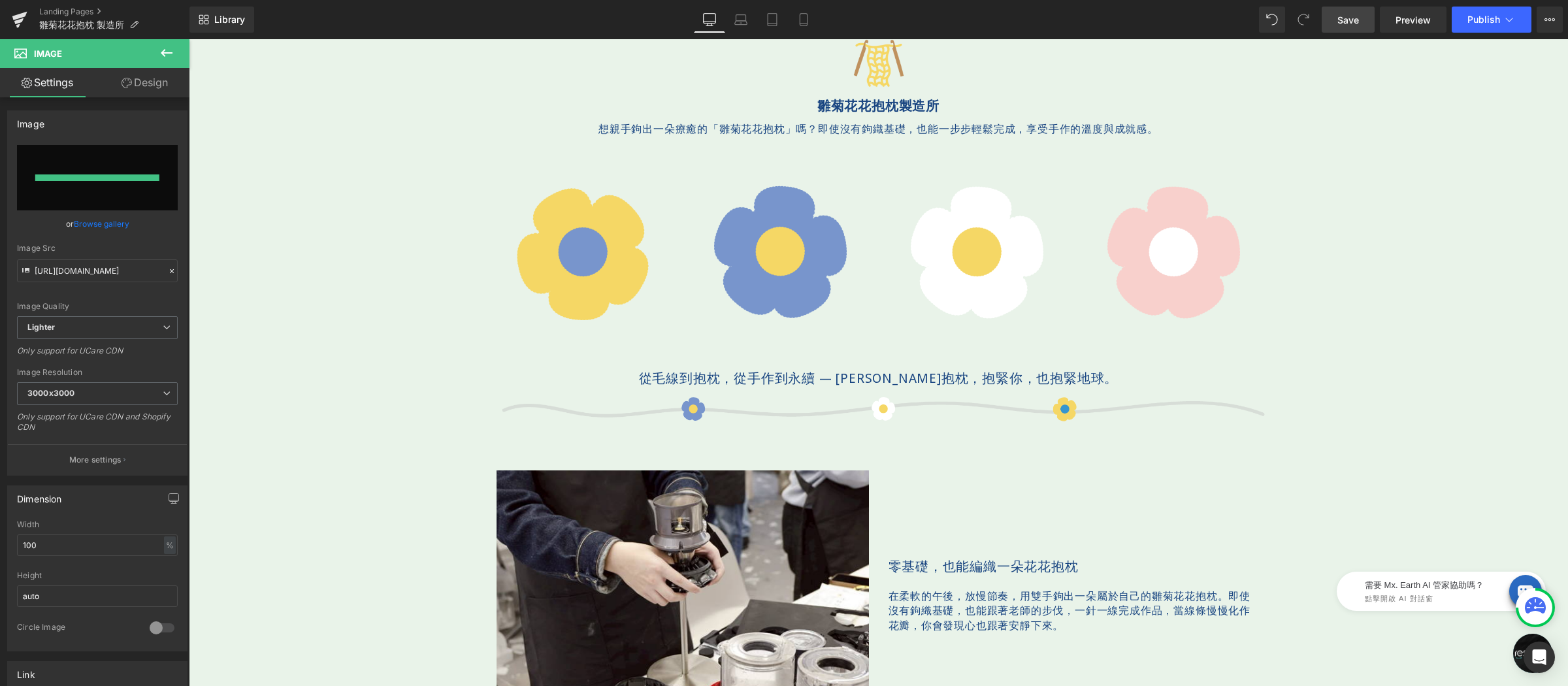
type input "https://ucarecdn.com/967e96ac-8d3e-413d-8108-94c748f72fb6/-/format/auto/-/previ…"
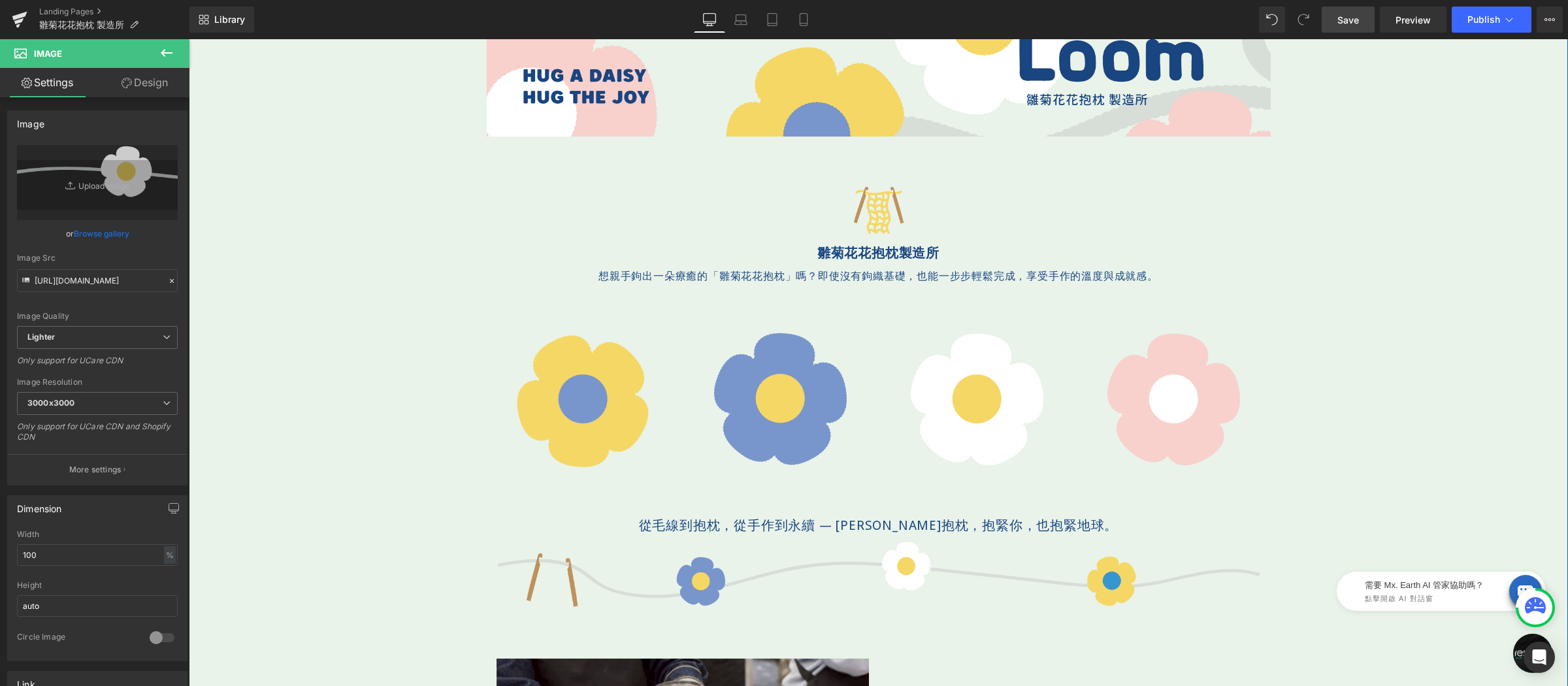
scroll to position [543, 0]
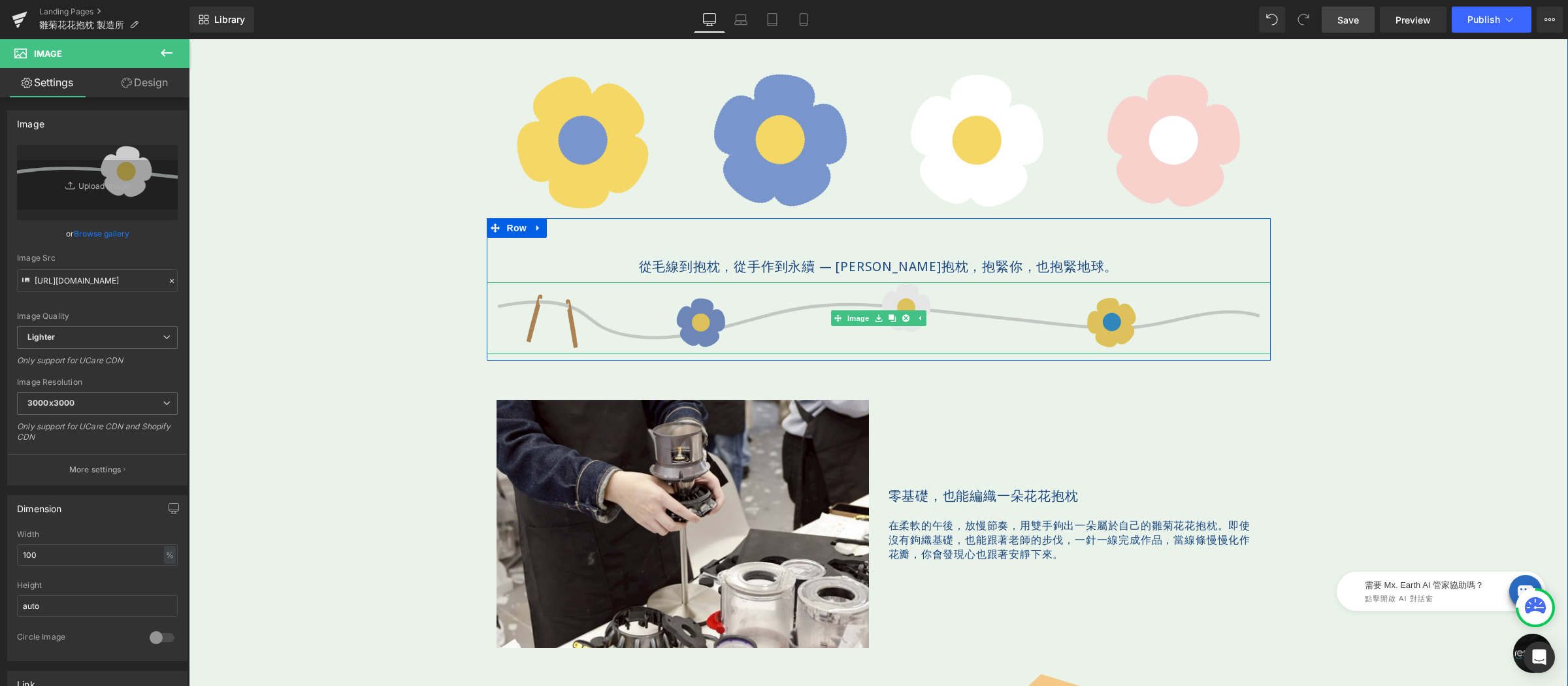
click at [564, 313] on img at bounding box center [878, 317] width 784 height 71
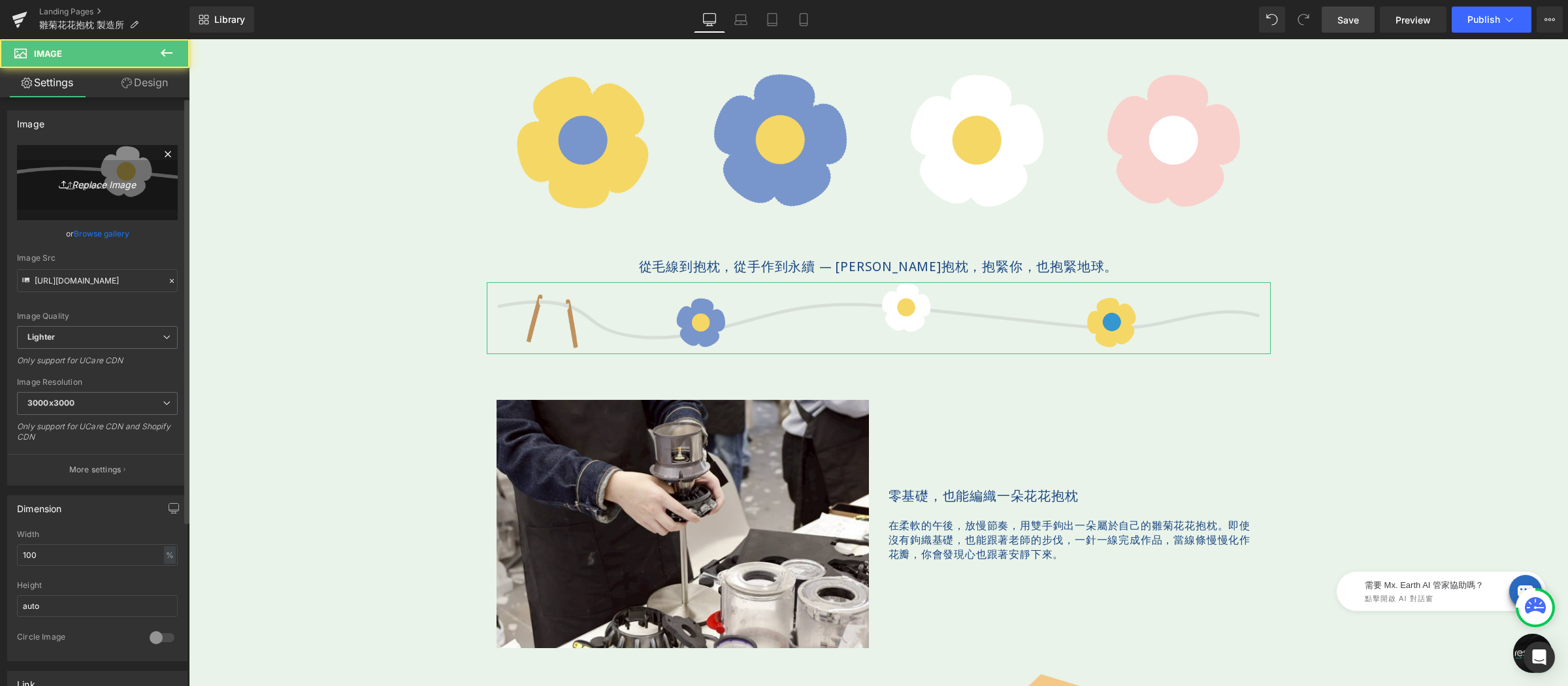
click at [122, 181] on icon "Replace Image" at bounding box center [97, 183] width 104 height 16
type input "C:\fakepath\分隔花-1920x75.png"
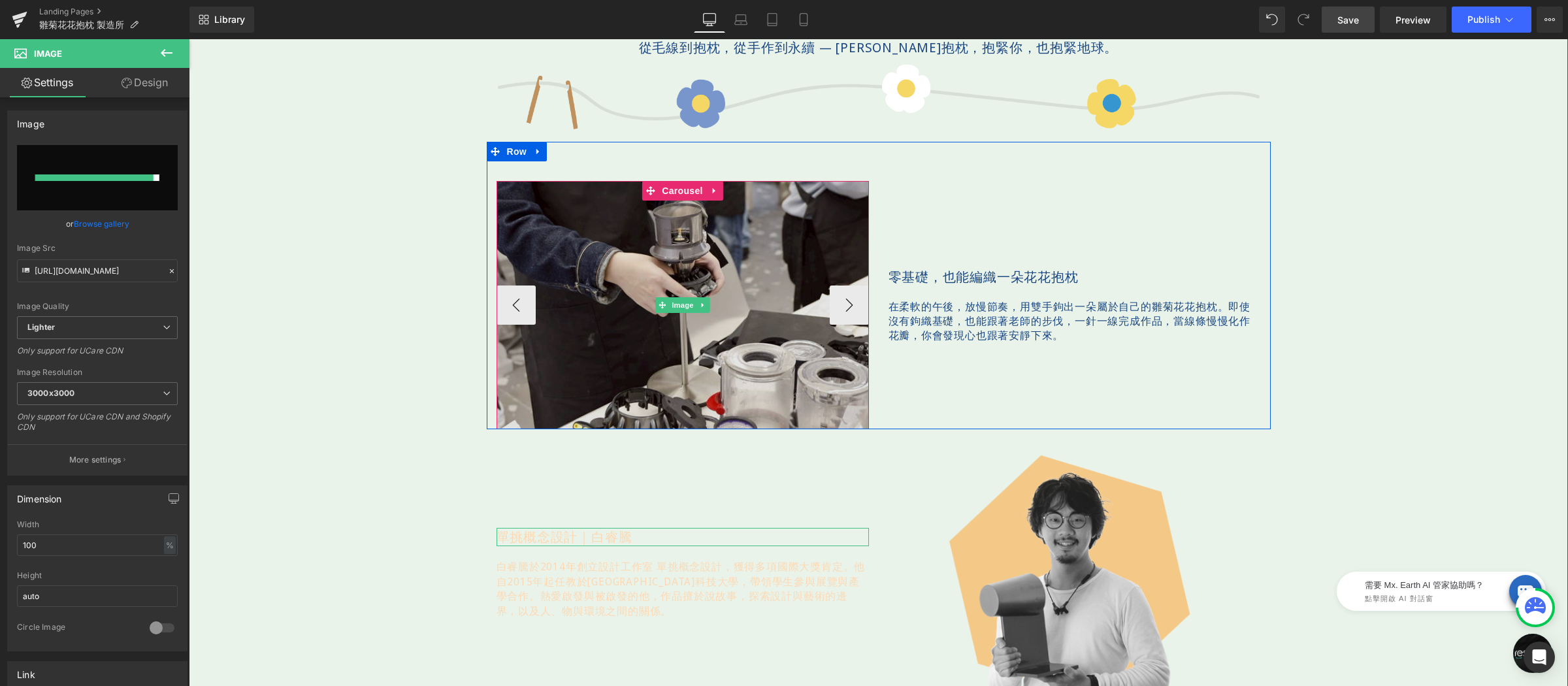
scroll to position [717, 0]
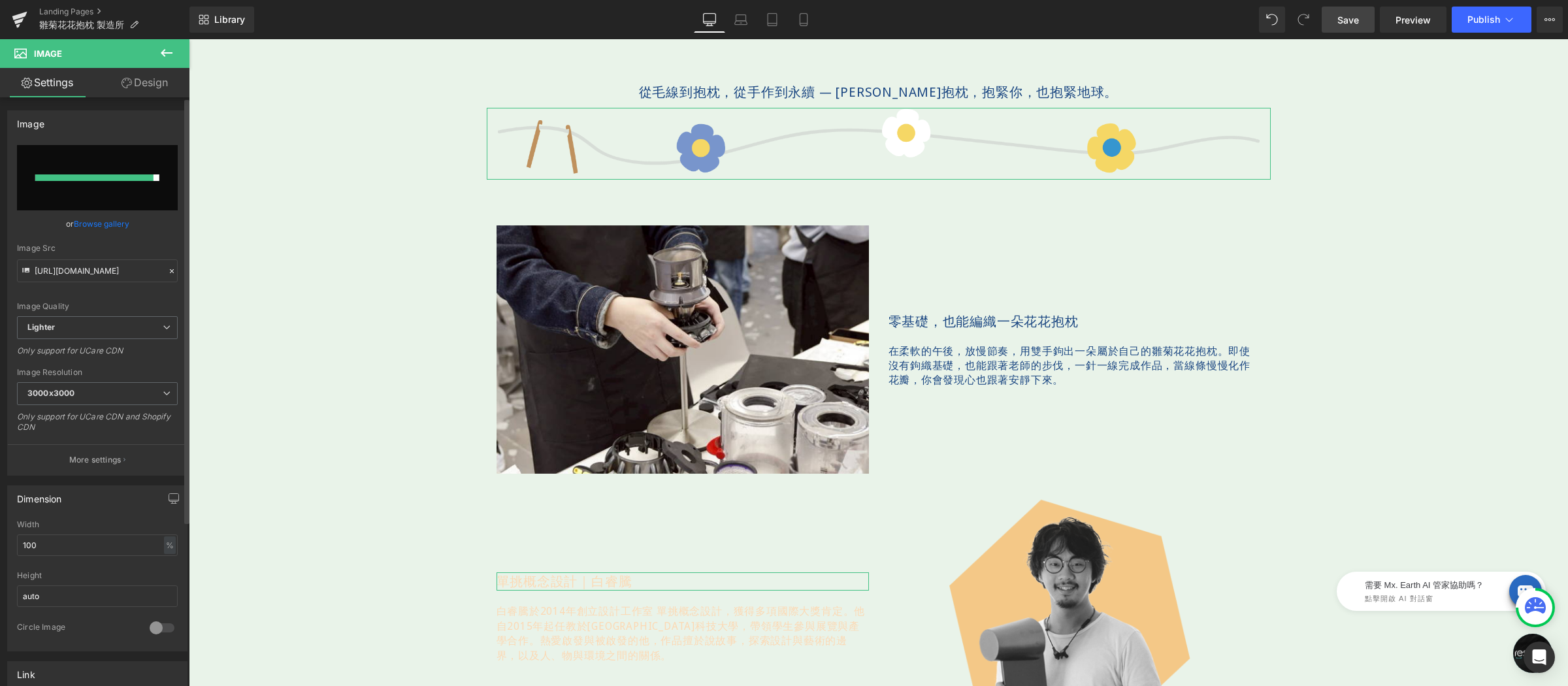
click at [137, 162] on input "file" at bounding box center [97, 178] width 161 height 65
click at [1348, 25] on span "Save" at bounding box center [1348, 20] width 22 height 14
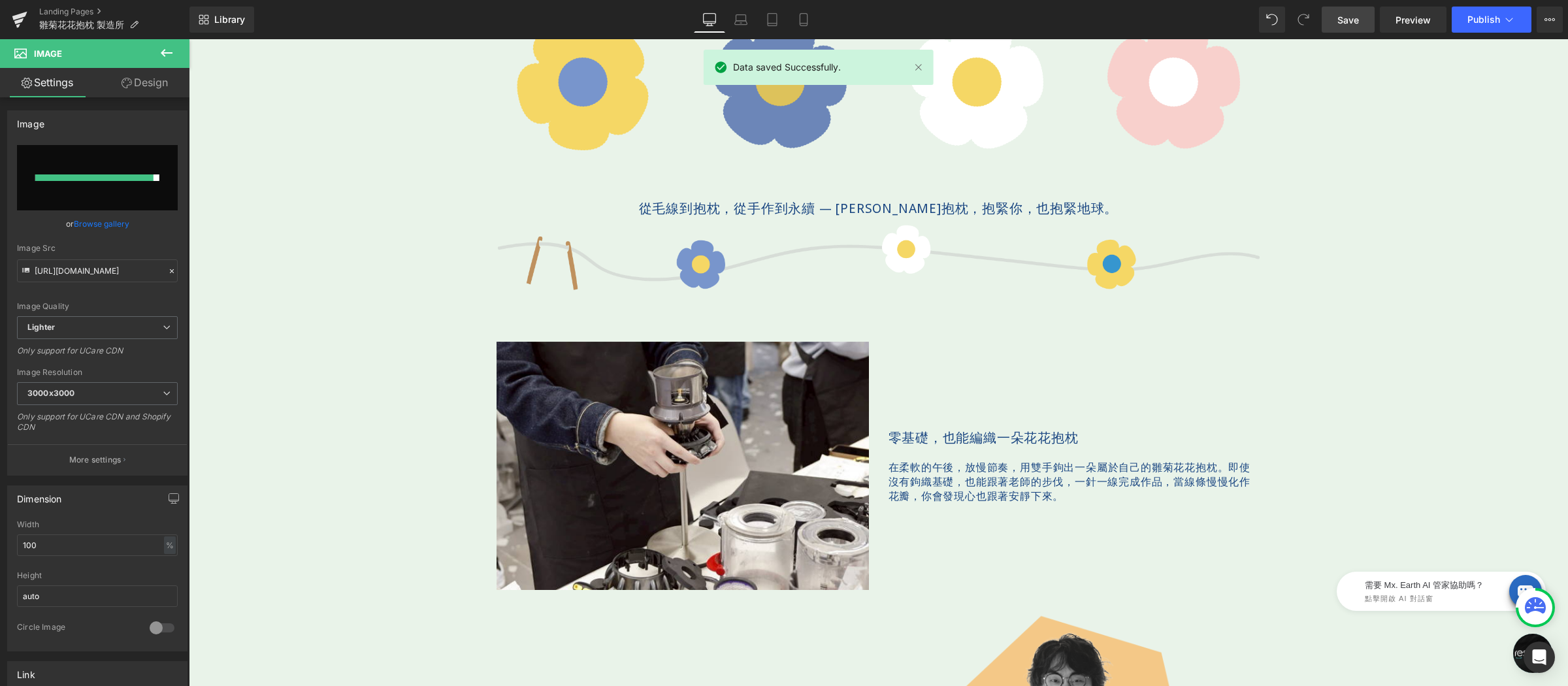
scroll to position [517, 0]
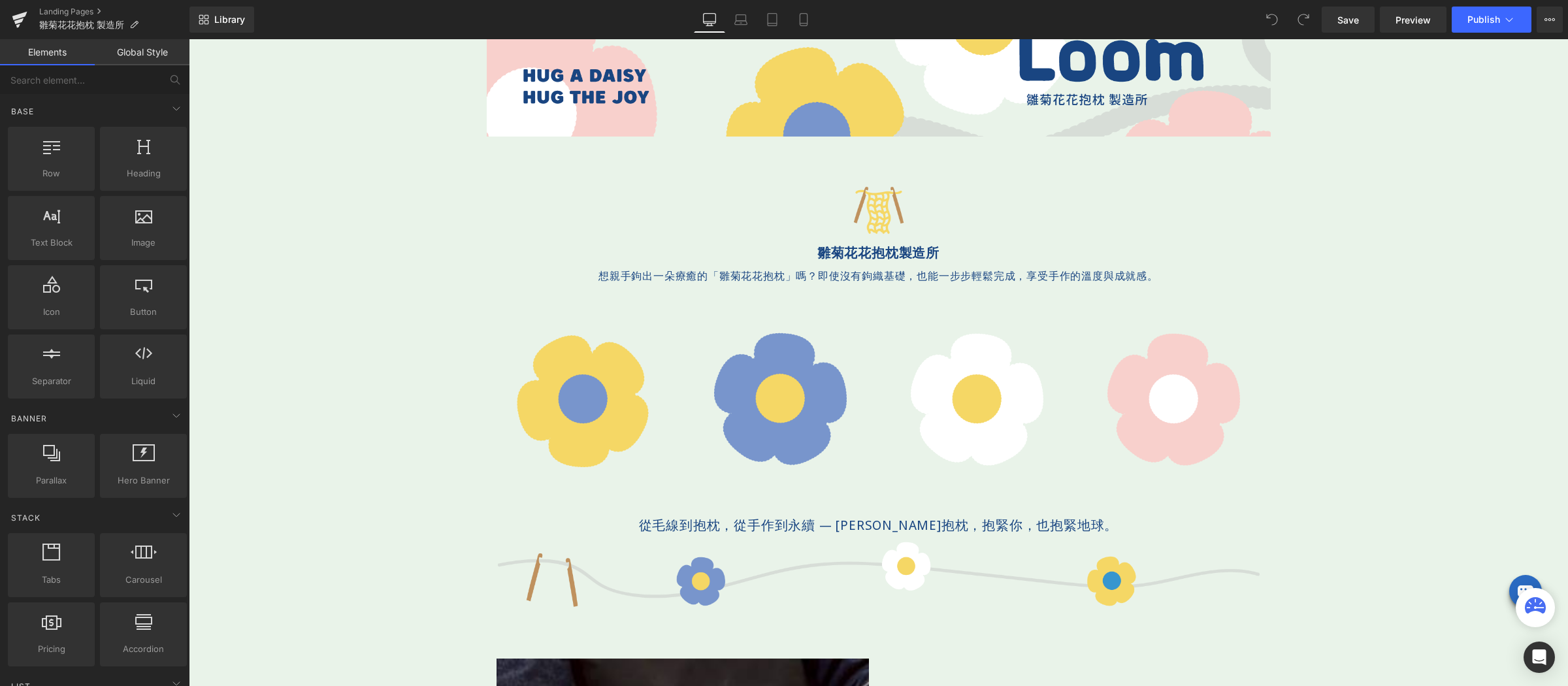
scroll to position [557, 0]
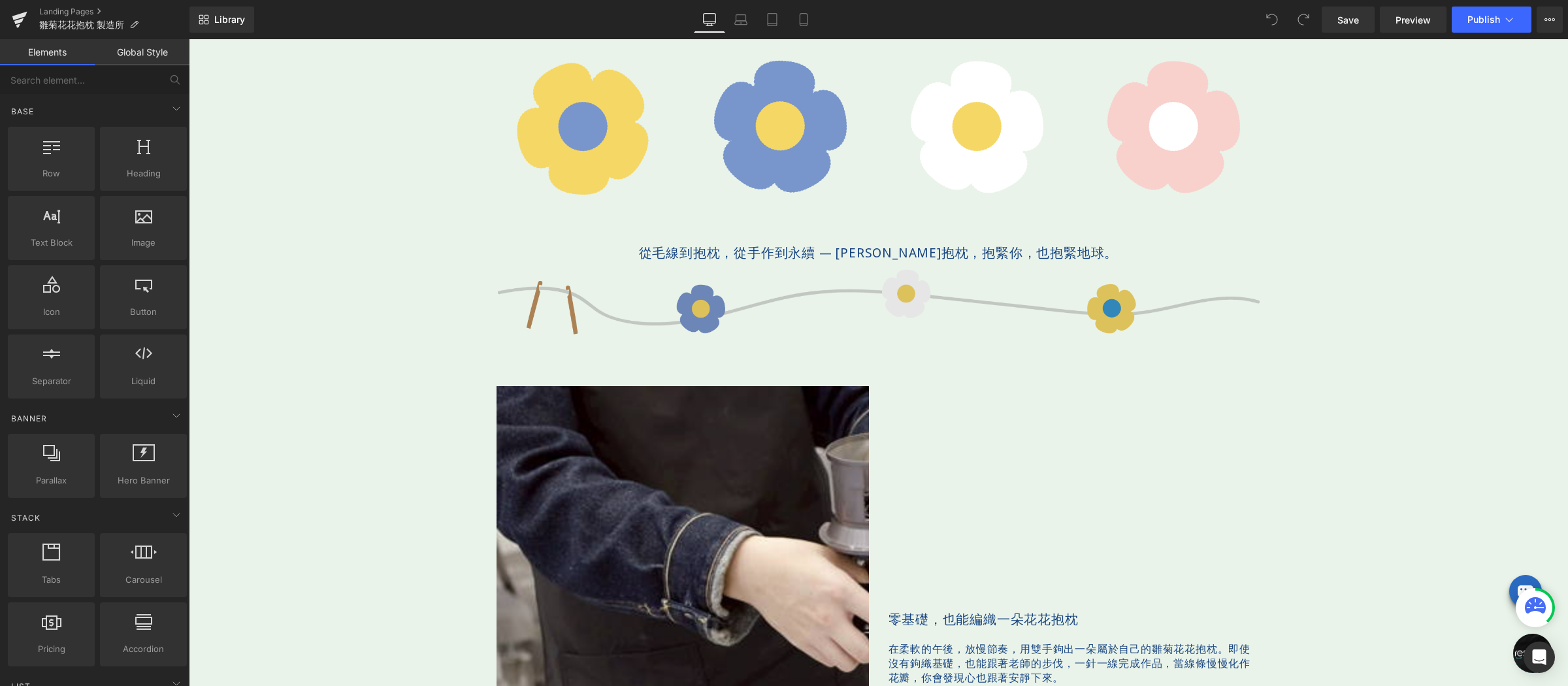
click at [760, 299] on img at bounding box center [878, 304] width 784 height 71
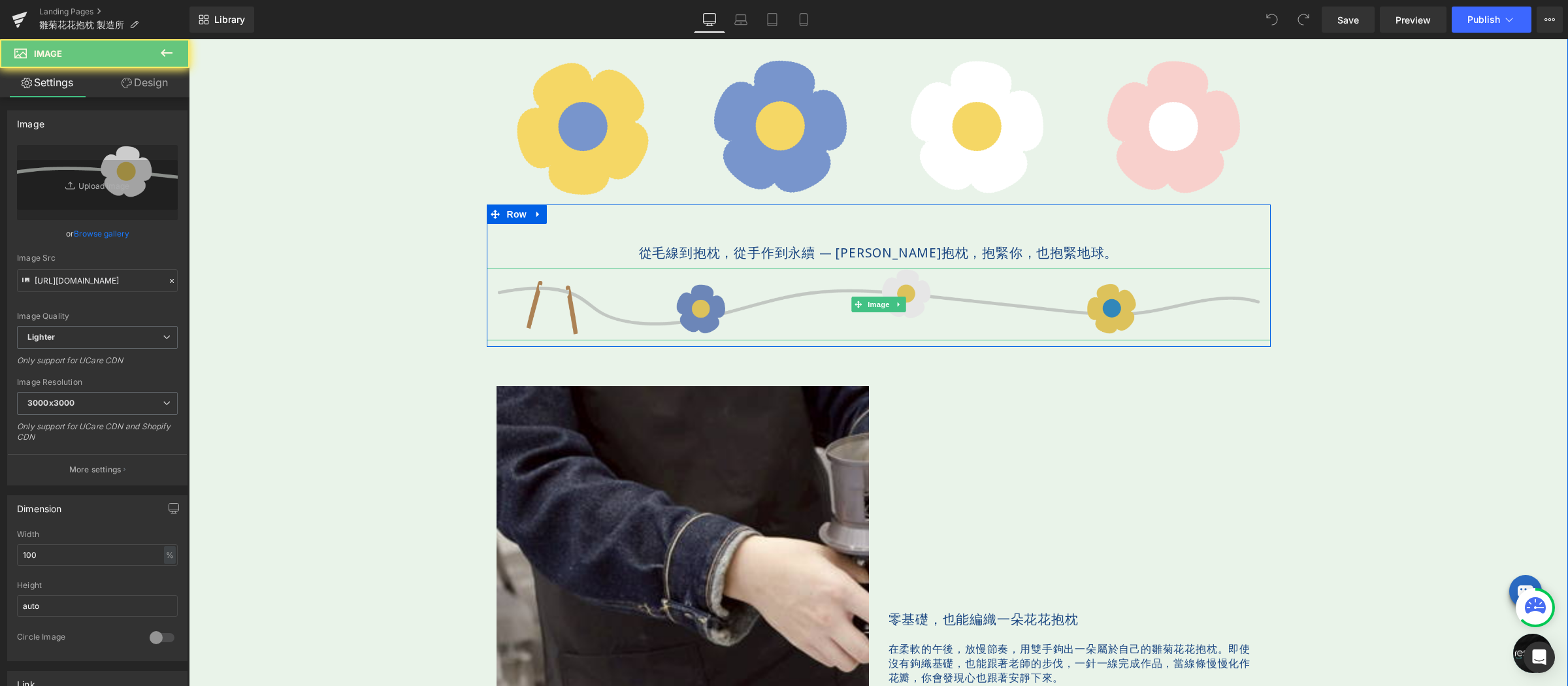
click at [760, 305] on img at bounding box center [878, 304] width 784 height 71
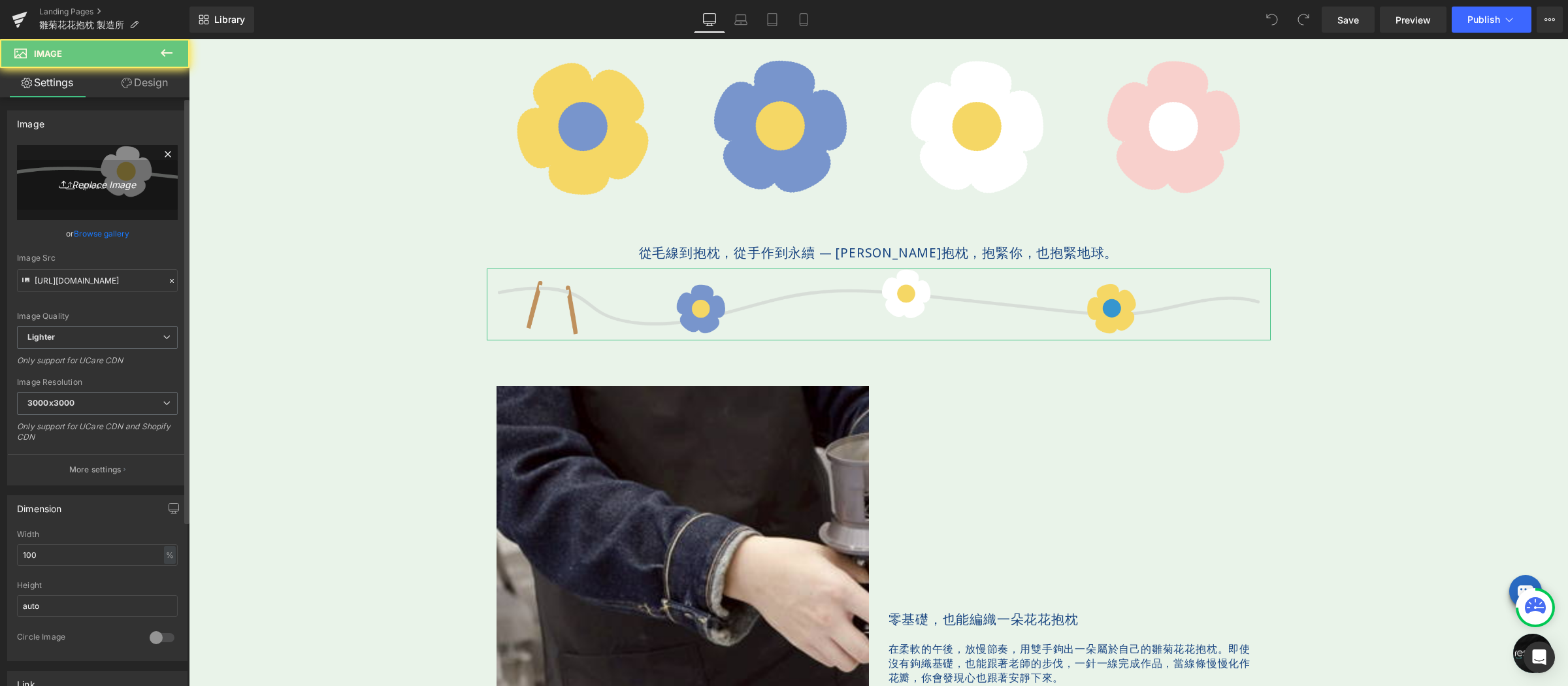
click at [135, 163] on link "Replace Image" at bounding box center [97, 183] width 161 height 75
type input "C:\fakepath\分隔花-1920x75.png"
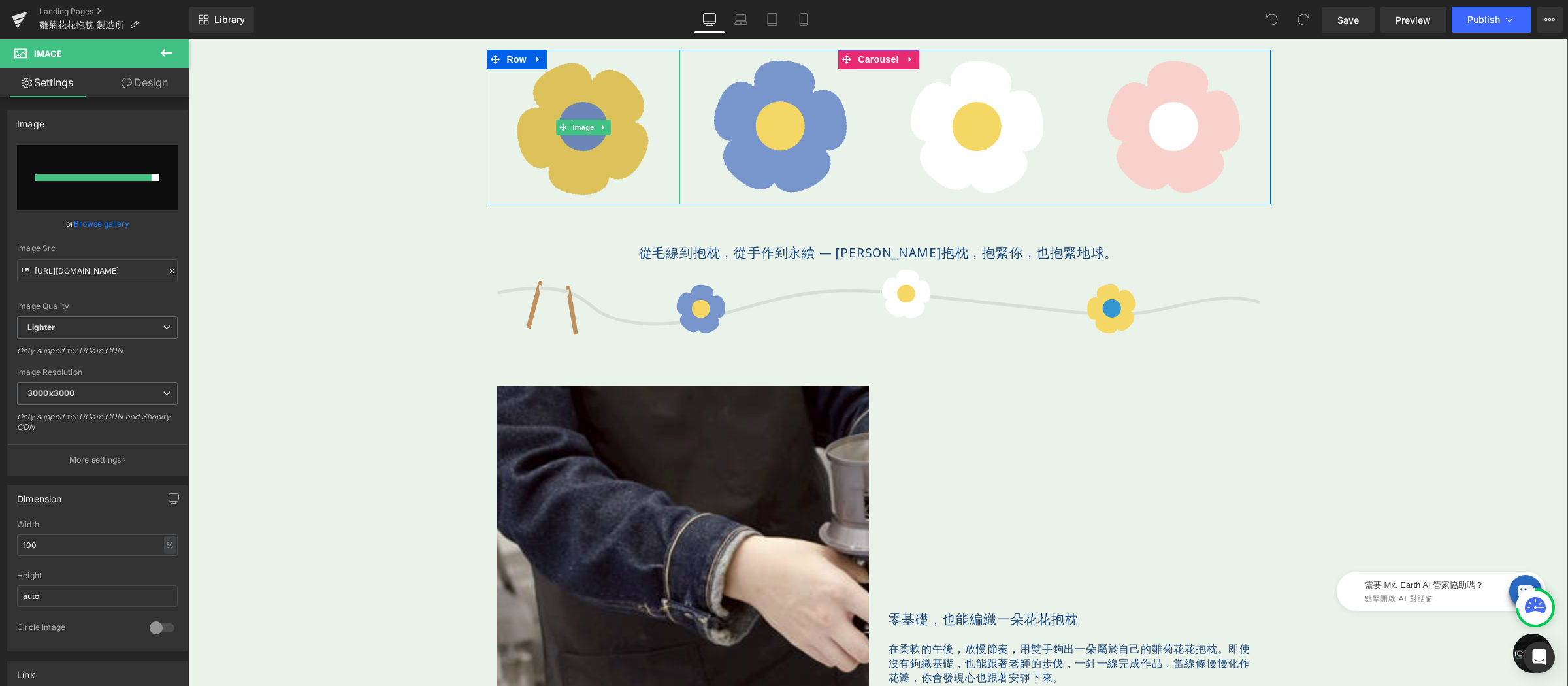
type input "https://ucarecdn.com/d0a42687-c1be-4885-9140-754f8f20477b/-/format/auto/-/previ…"
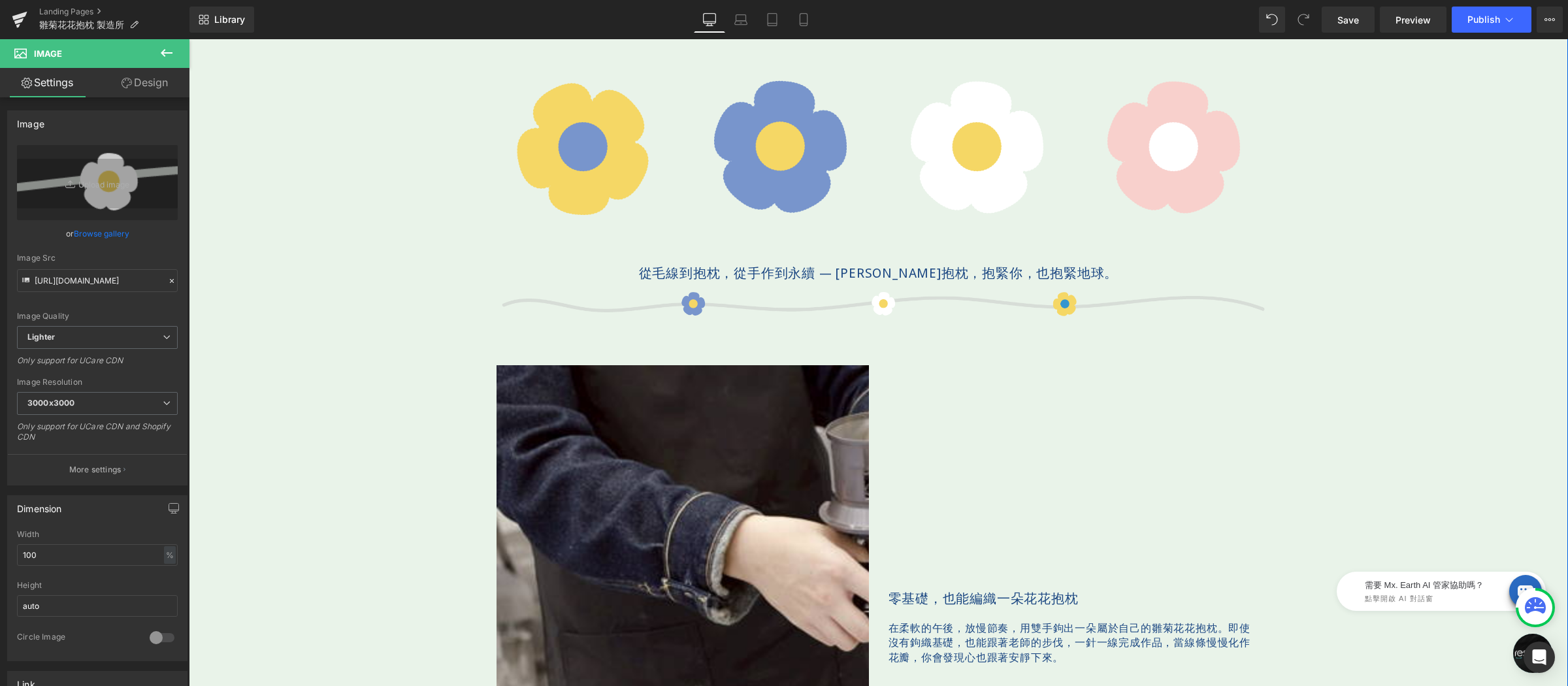
scroll to position [517, 0]
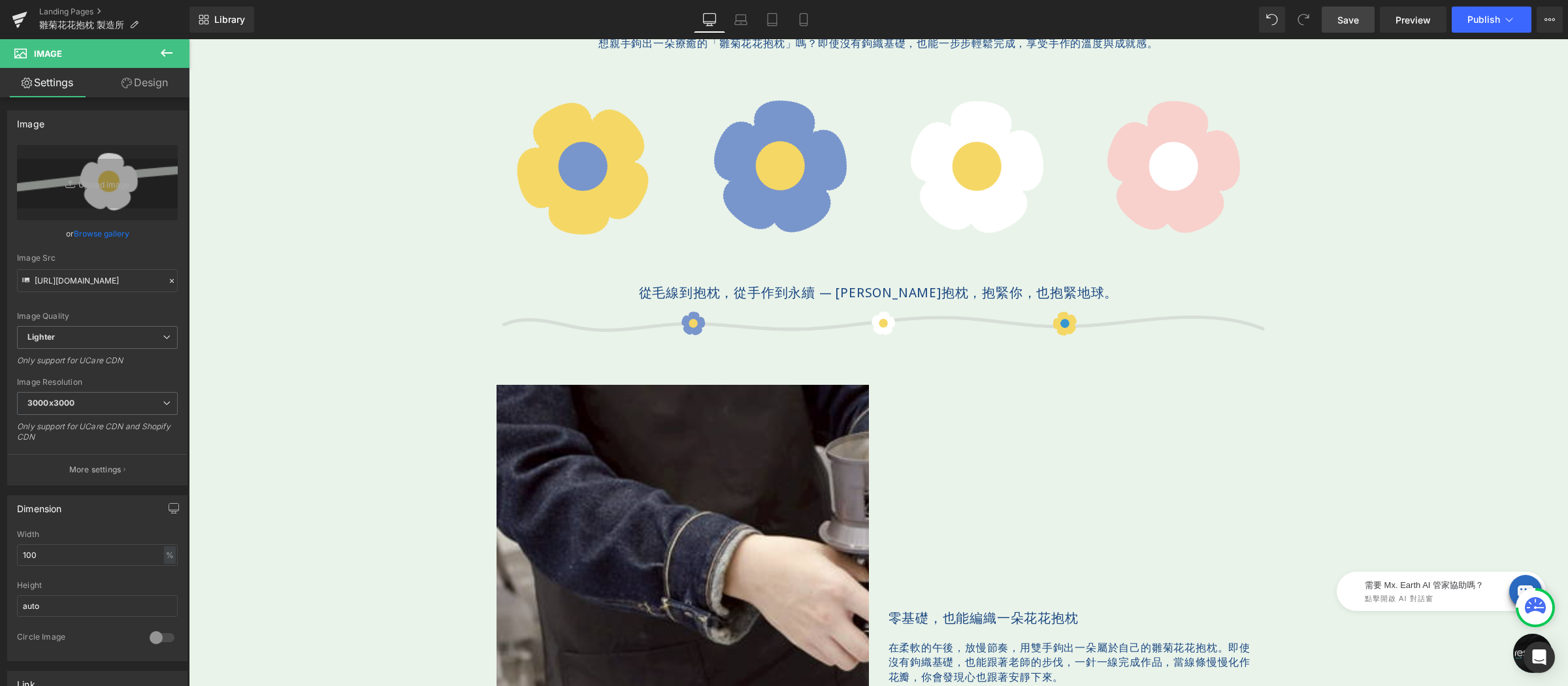
click at [1350, 9] on link "Save" at bounding box center [1347, 20] width 53 height 26
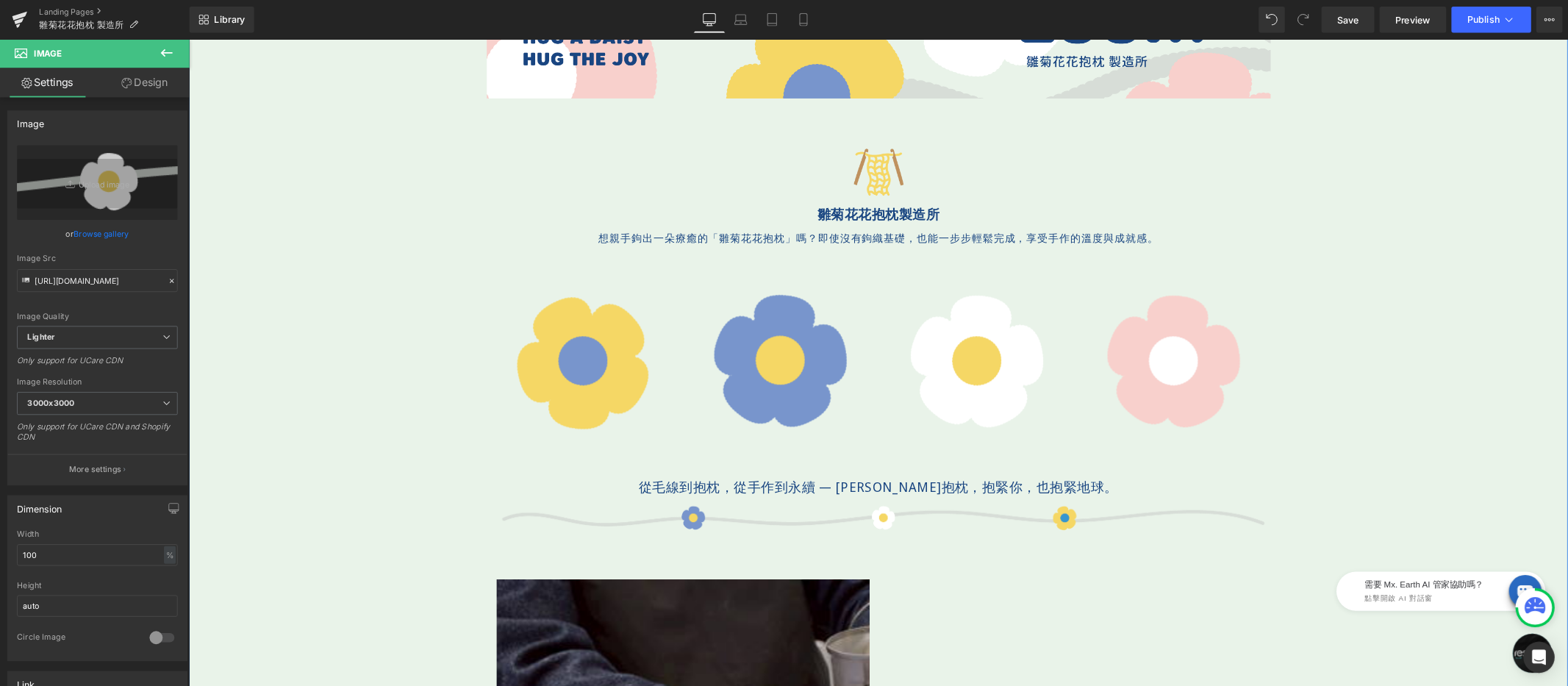
scroll to position [386, 0]
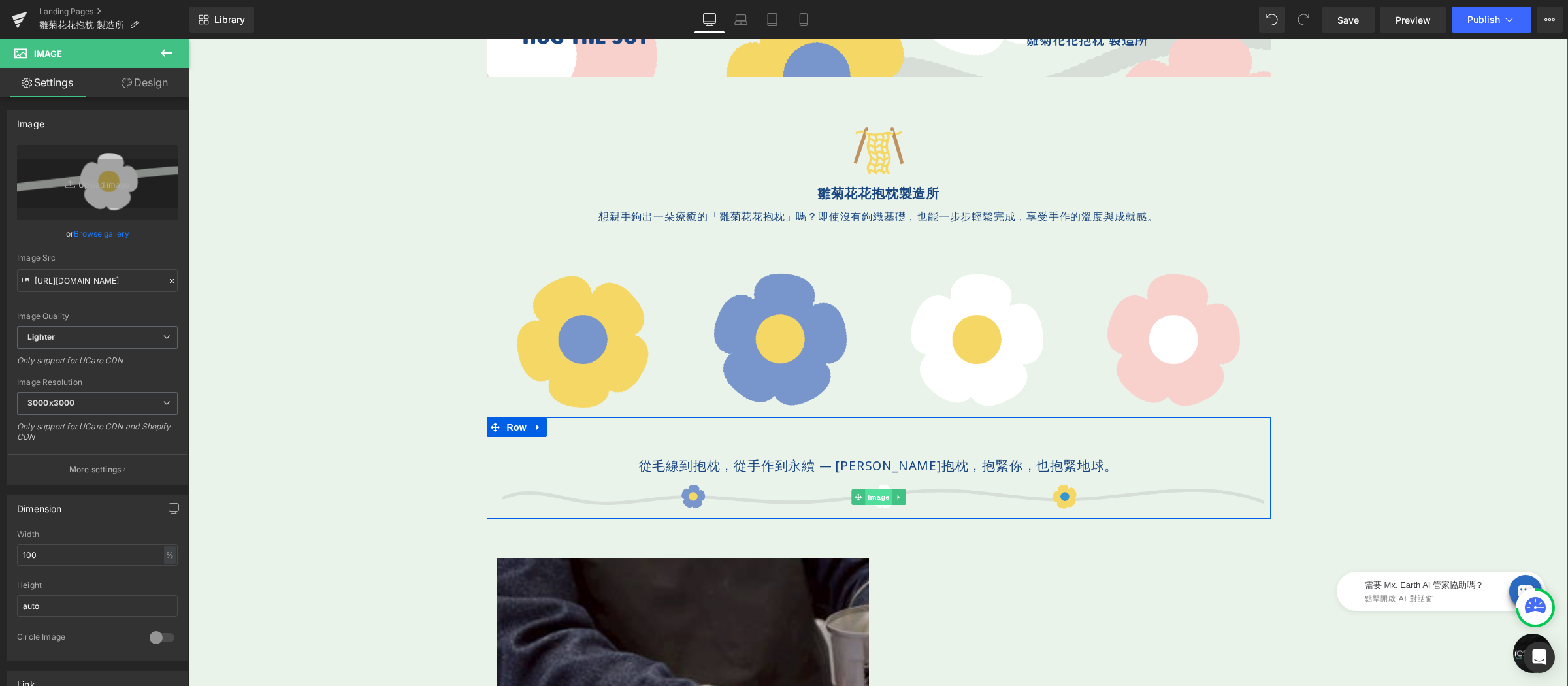
click at [874, 496] on div "Image" at bounding box center [878, 497] width 784 height 31
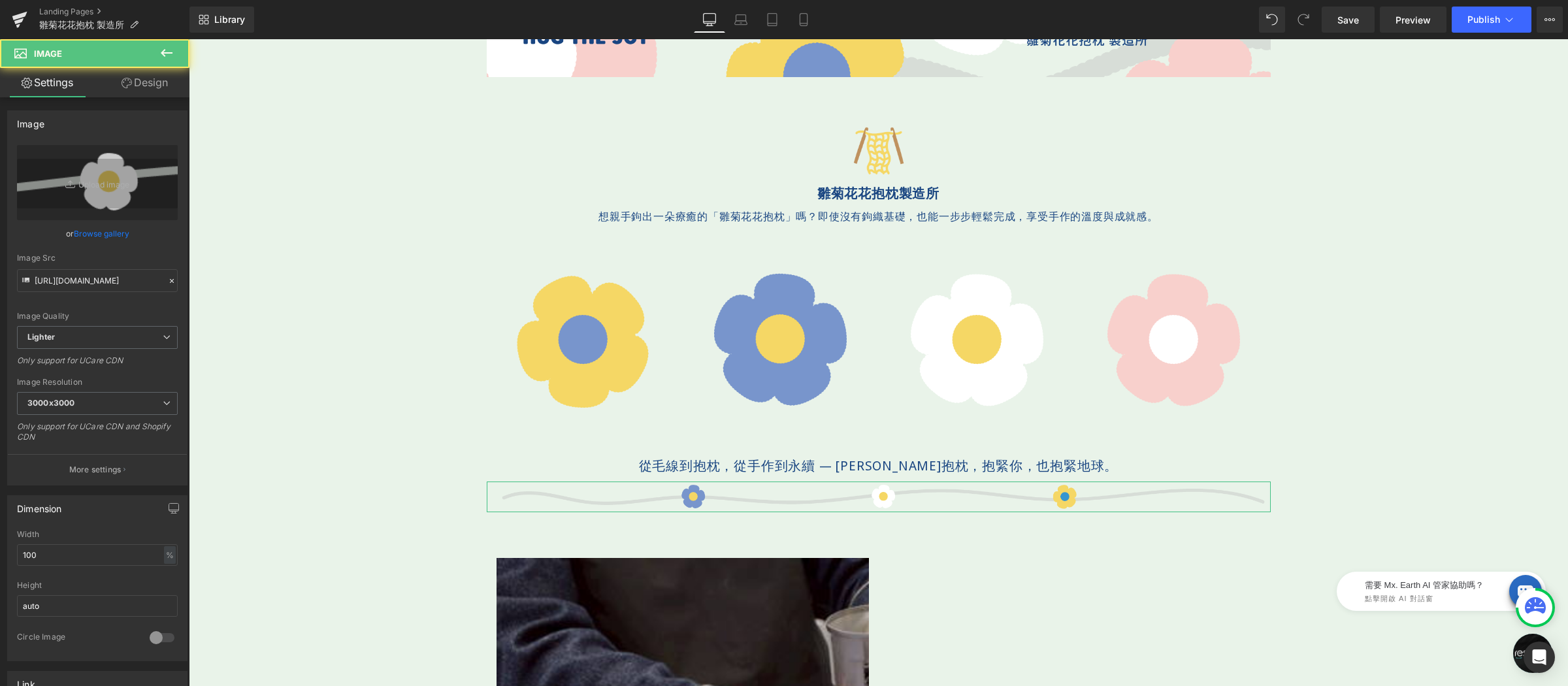
click at [168, 88] on link "Design" at bounding box center [145, 83] width 95 height 29
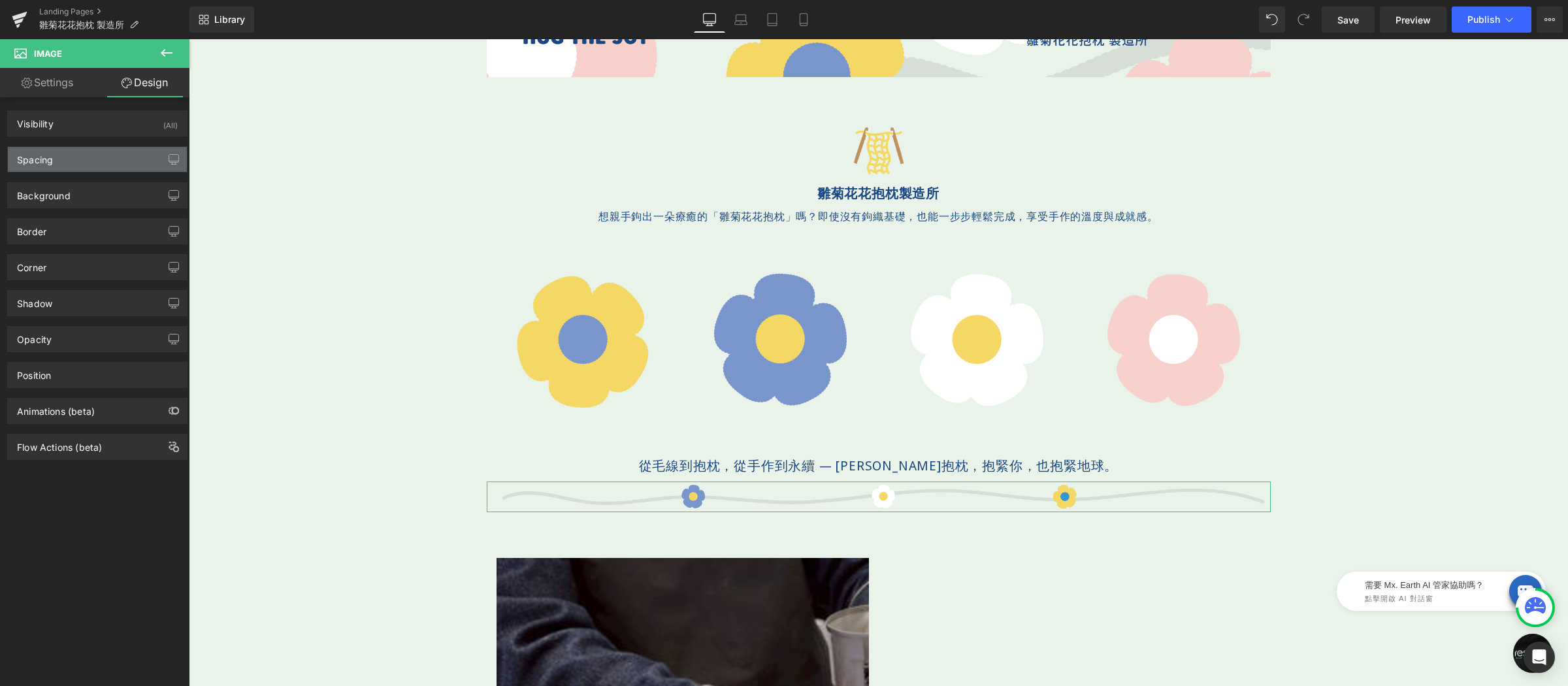
click at [112, 168] on div "Spacing" at bounding box center [97, 159] width 179 height 25
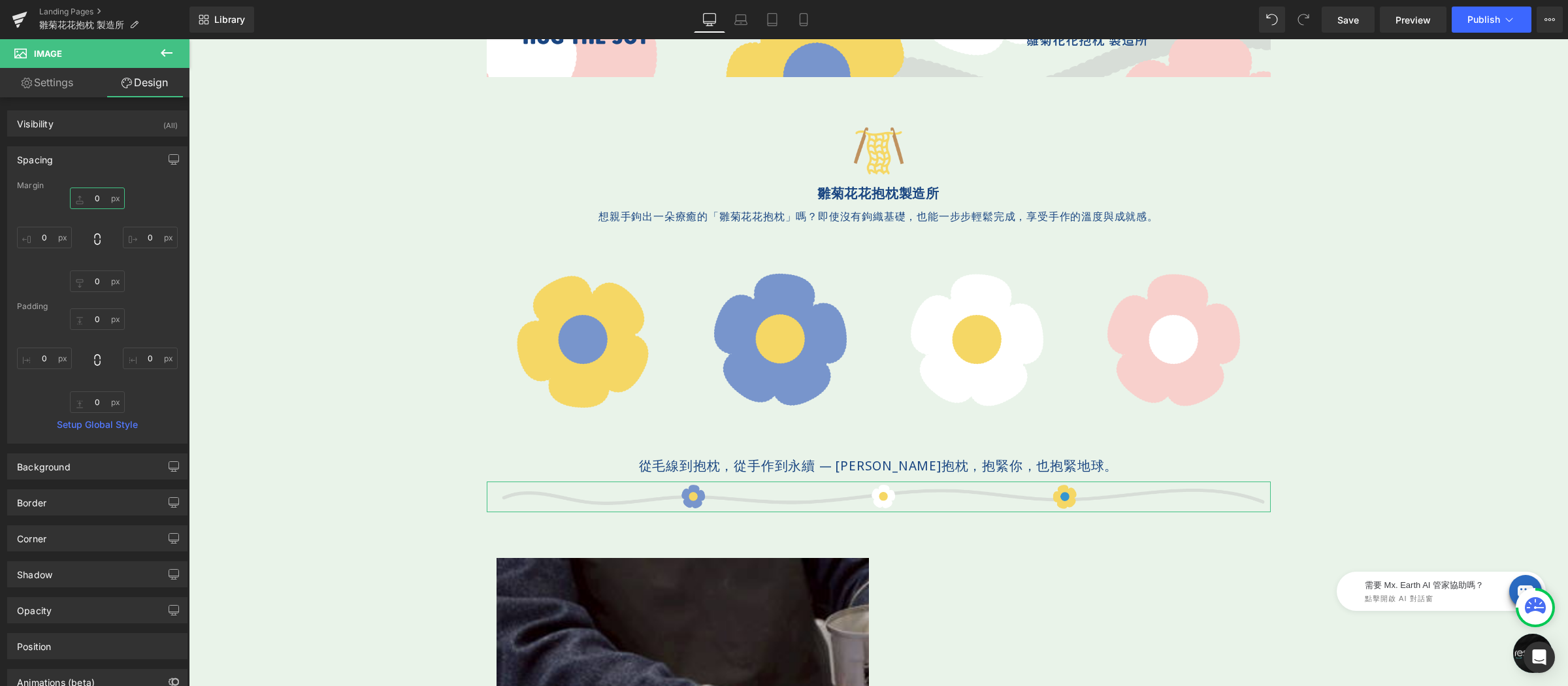
click at [114, 195] on input "0" at bounding box center [97, 199] width 55 height 22
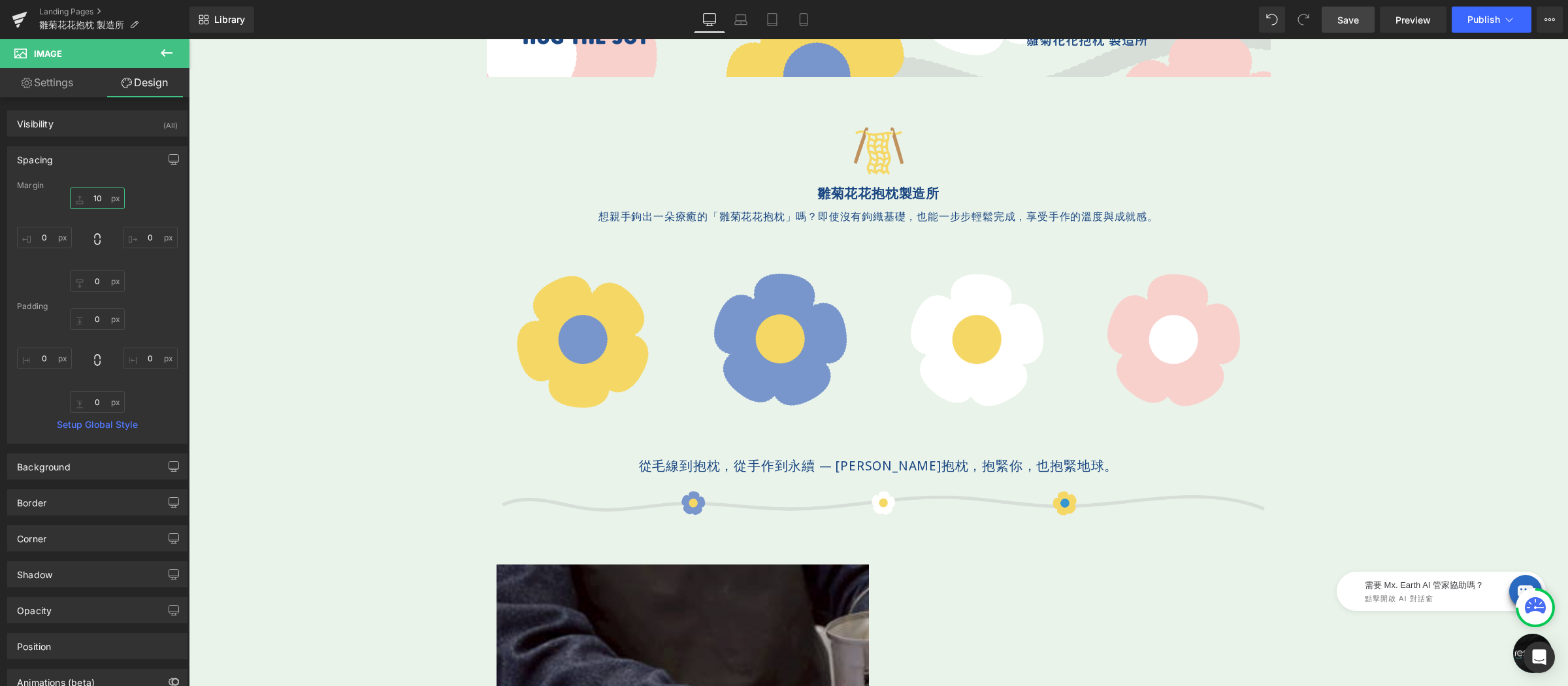
type input "10"
click at [1356, 18] on span "Save" at bounding box center [1348, 20] width 22 height 14
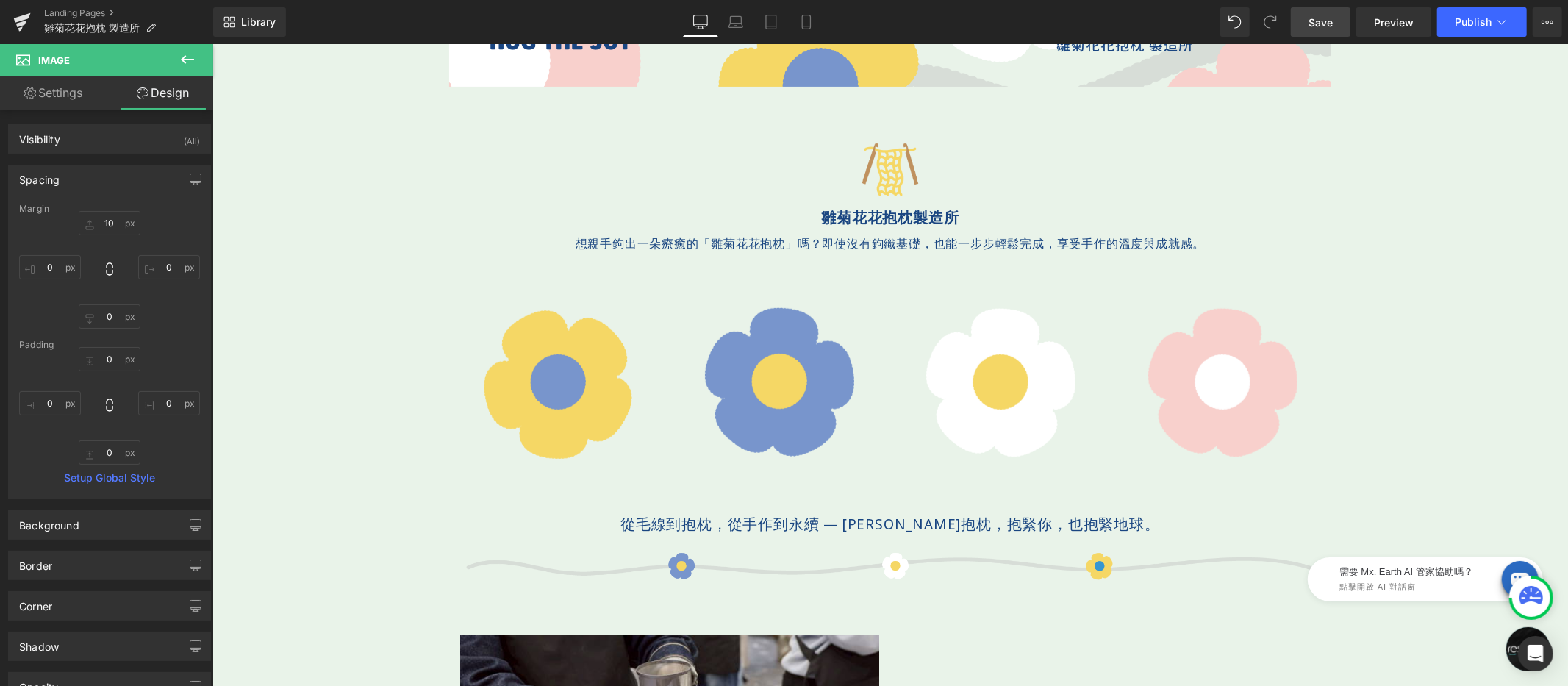
scroll to position [546, 0]
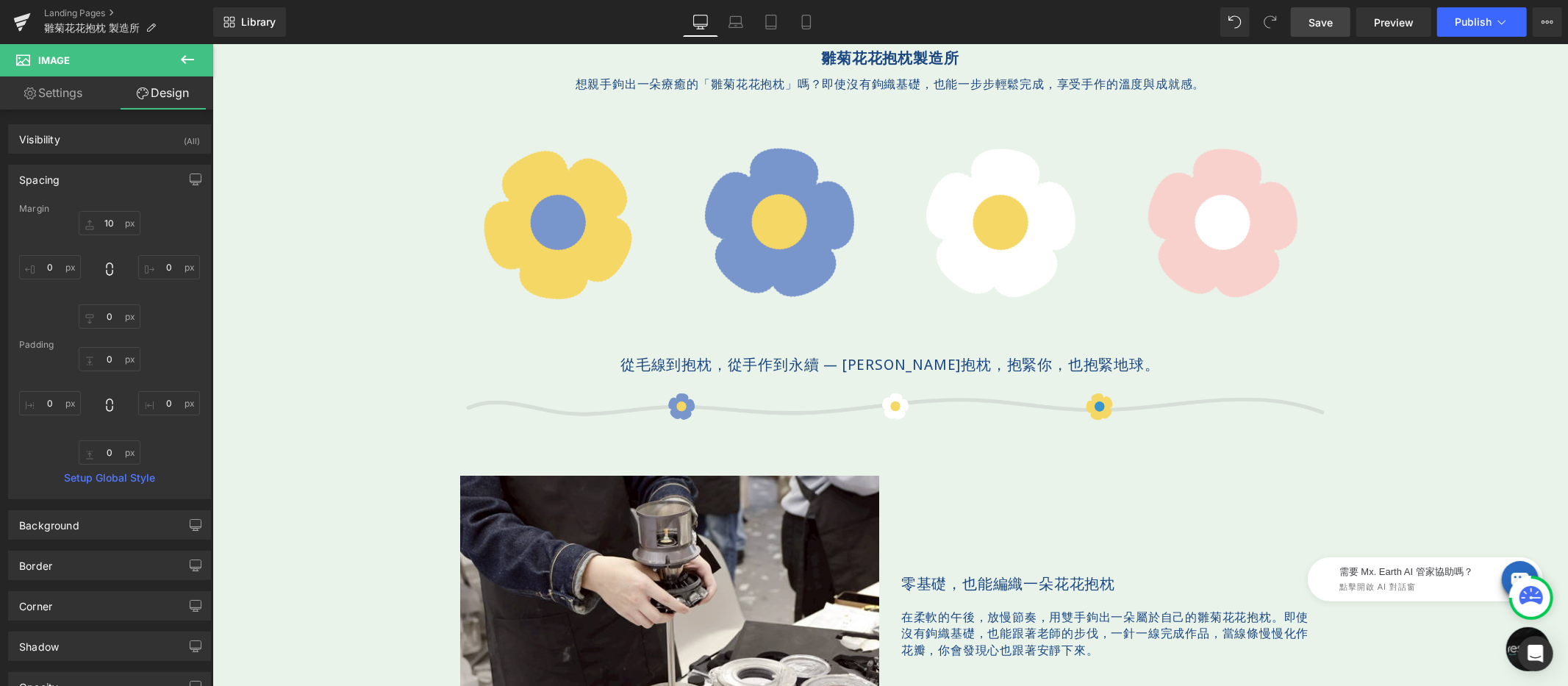
click at [1321, 21] on span "Save" at bounding box center [1321, 22] width 25 height 16
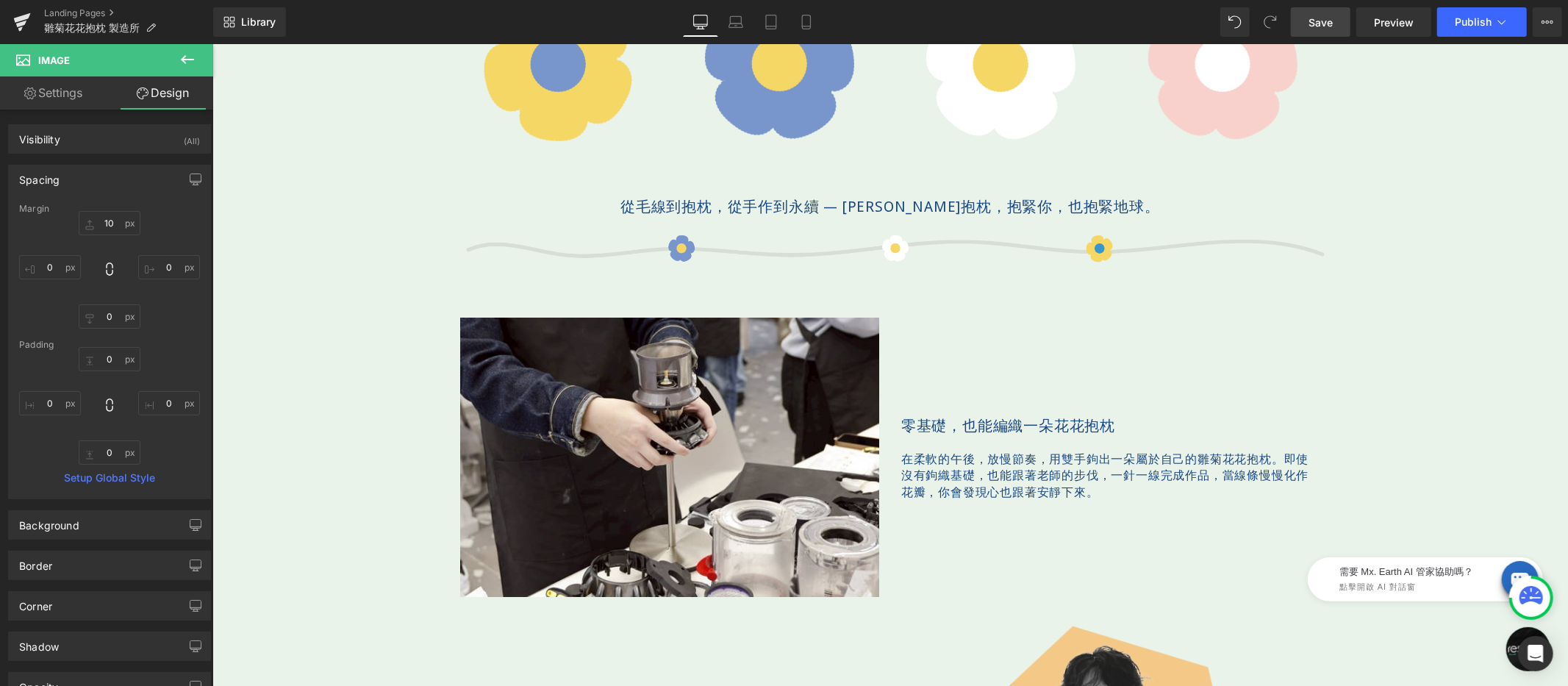
scroll to position [447, 0]
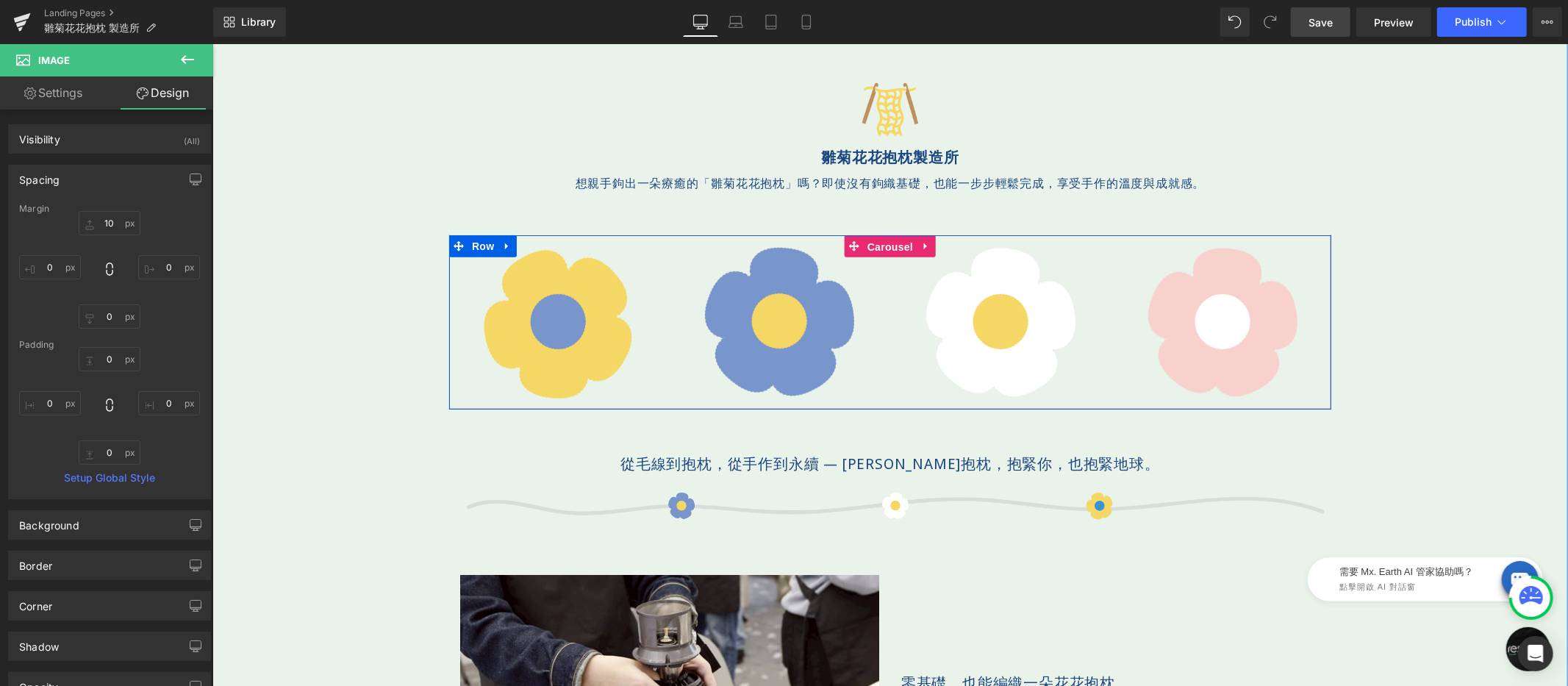
click at [883, 247] on div "Image Image Image Image Image Image" at bounding box center [889, 321] width 882 height 174
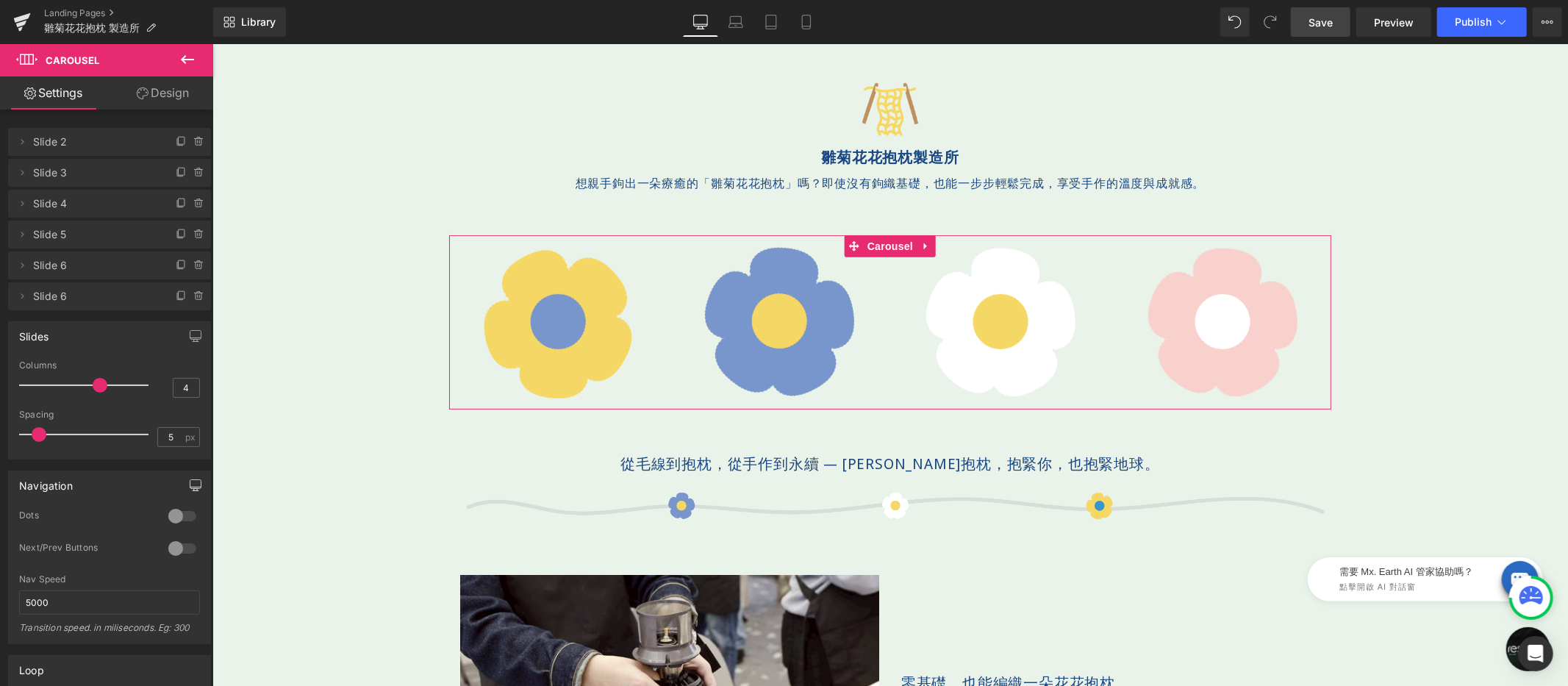
scroll to position [10, 0]
click at [181, 532] on div at bounding box center [182, 538] width 35 height 24
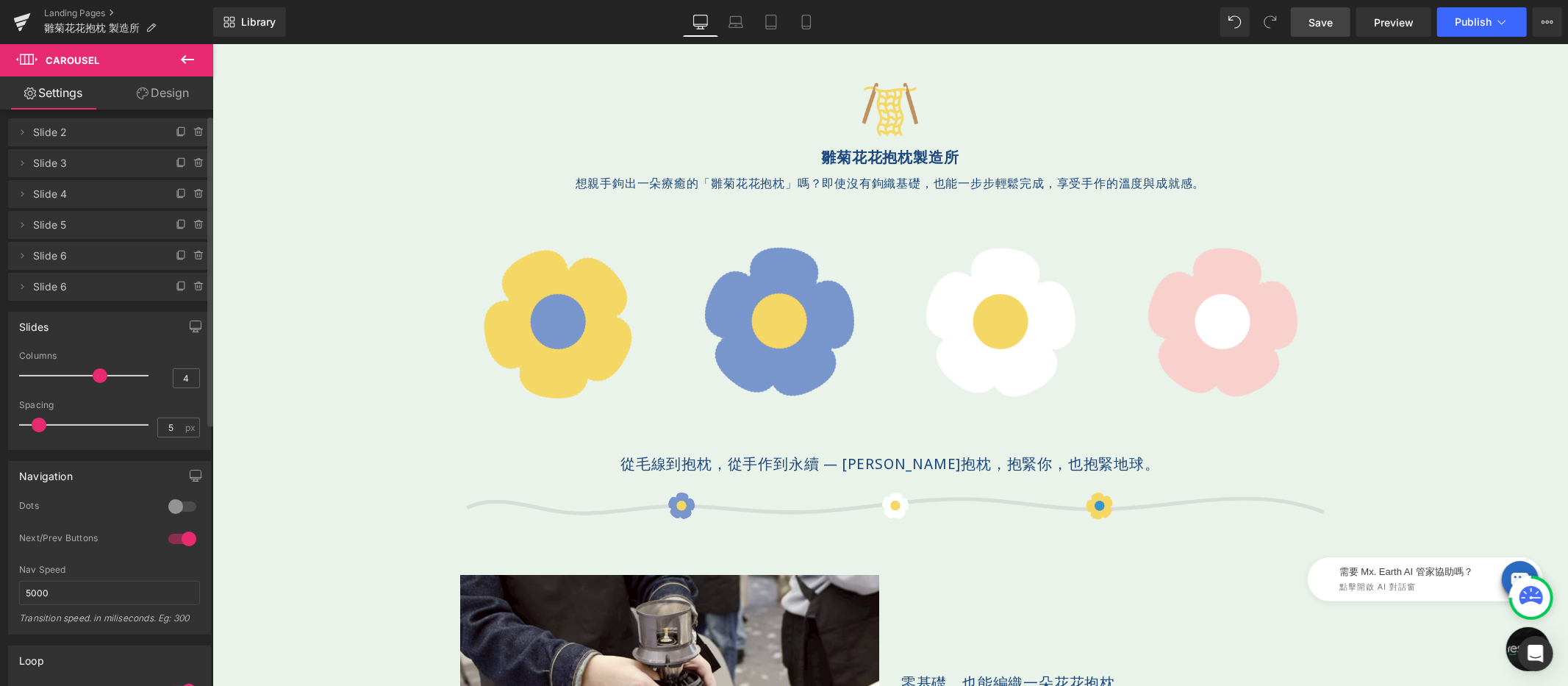
click at [176, 536] on div at bounding box center [182, 538] width 35 height 24
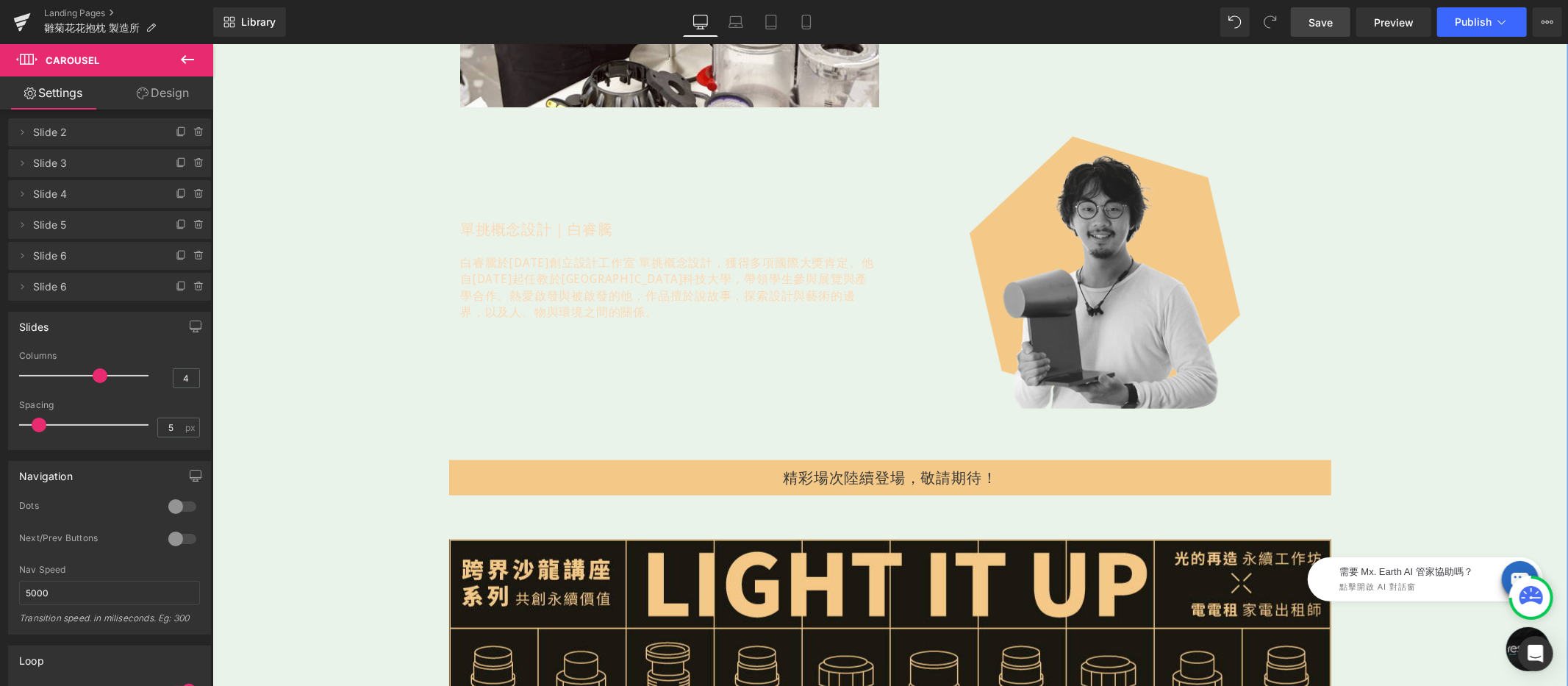
scroll to position [1023, 0]
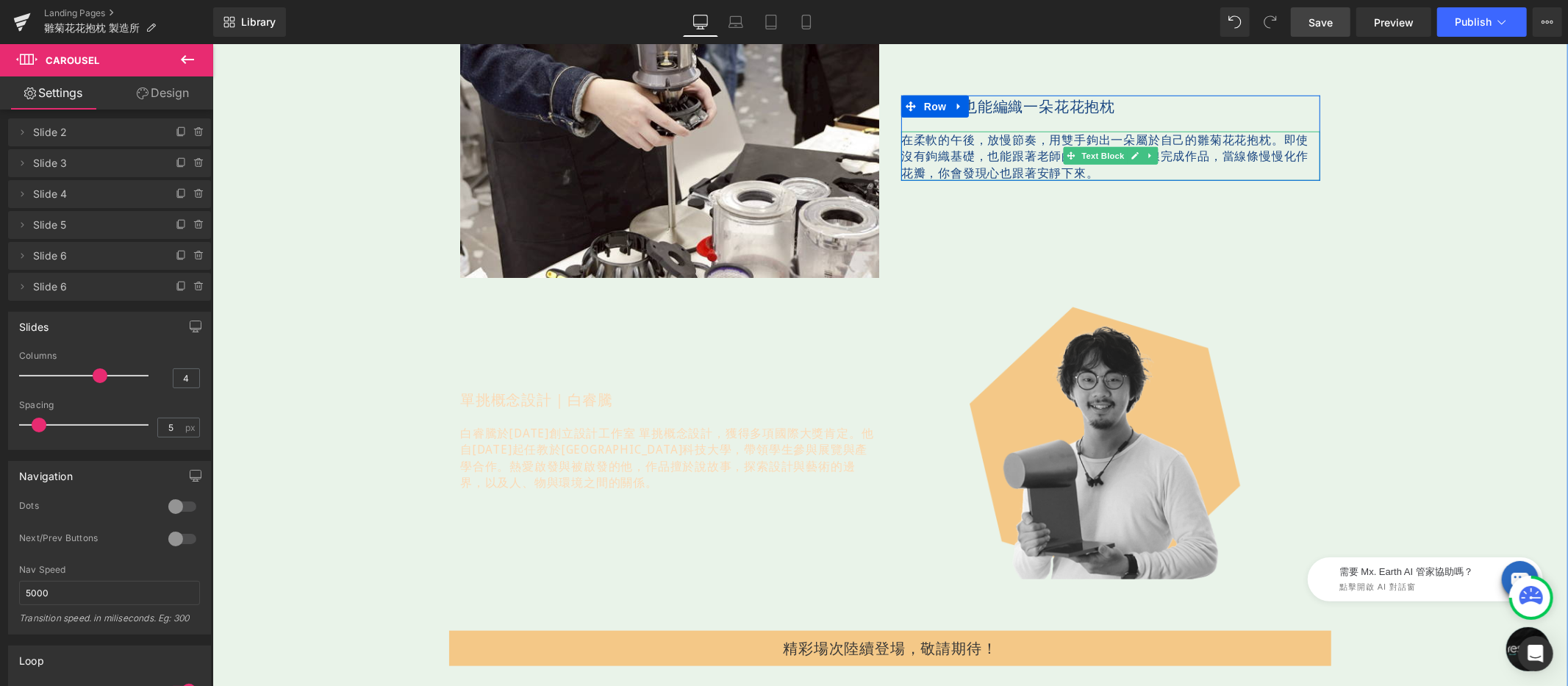
click at [1024, 145] on p "在柔軟的午後，放慢節奏， 用雙手鉤出一朵屬於自己的雛菊花花抱枕。 即使沒有鉤織基礎，也能跟著老師的步伐，一針一線完成作品， 當線條慢慢化作花瓣，你會發現心也跟…" at bounding box center [1110, 155] width 419 height 49
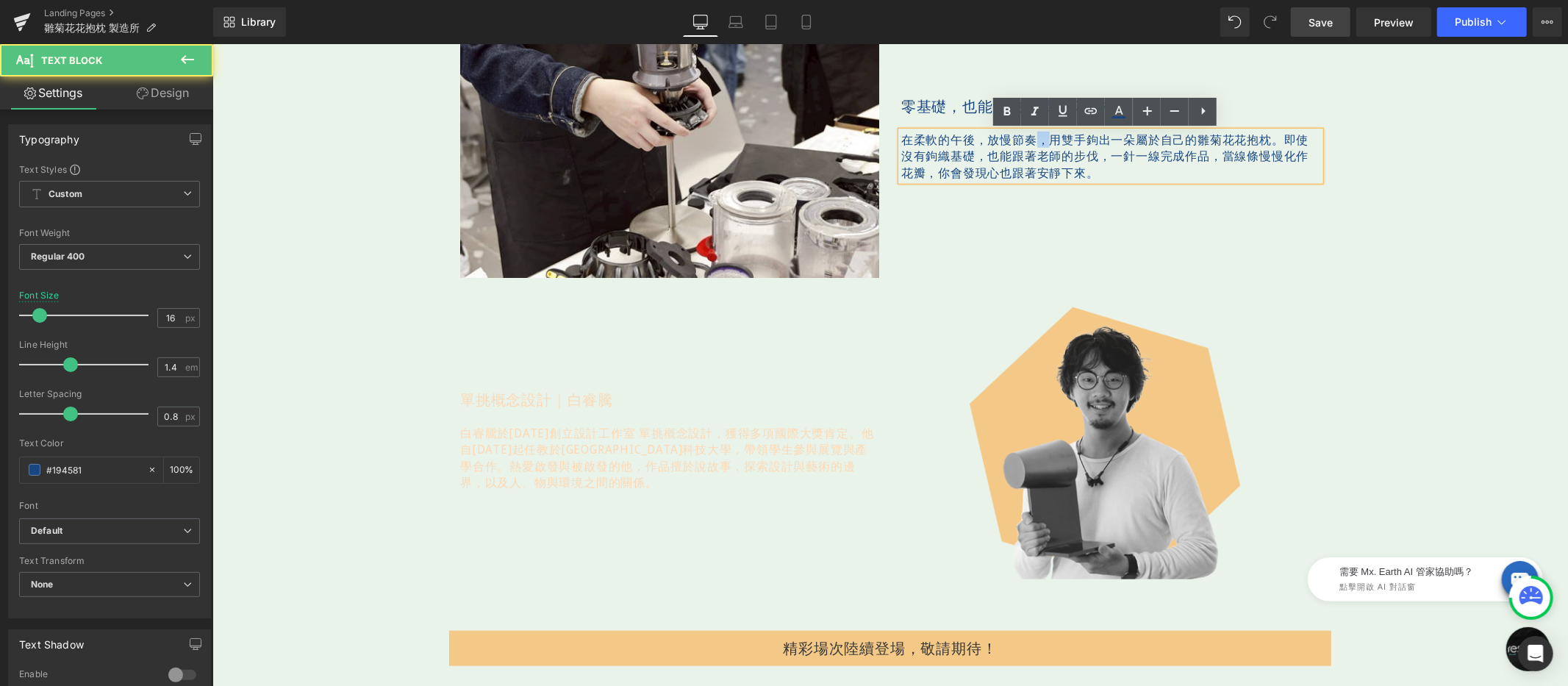
click at [1024, 145] on p "在柔軟的午後，放慢節奏， 用雙手鉤出一朵屬於自己的雛菊花花抱枕。 即使沒有鉤織基礎，也能跟著老師的步伐，一針一線完成作品， 當線條慢慢化作花瓣，你會發現心也跟…" at bounding box center [1110, 155] width 419 height 49
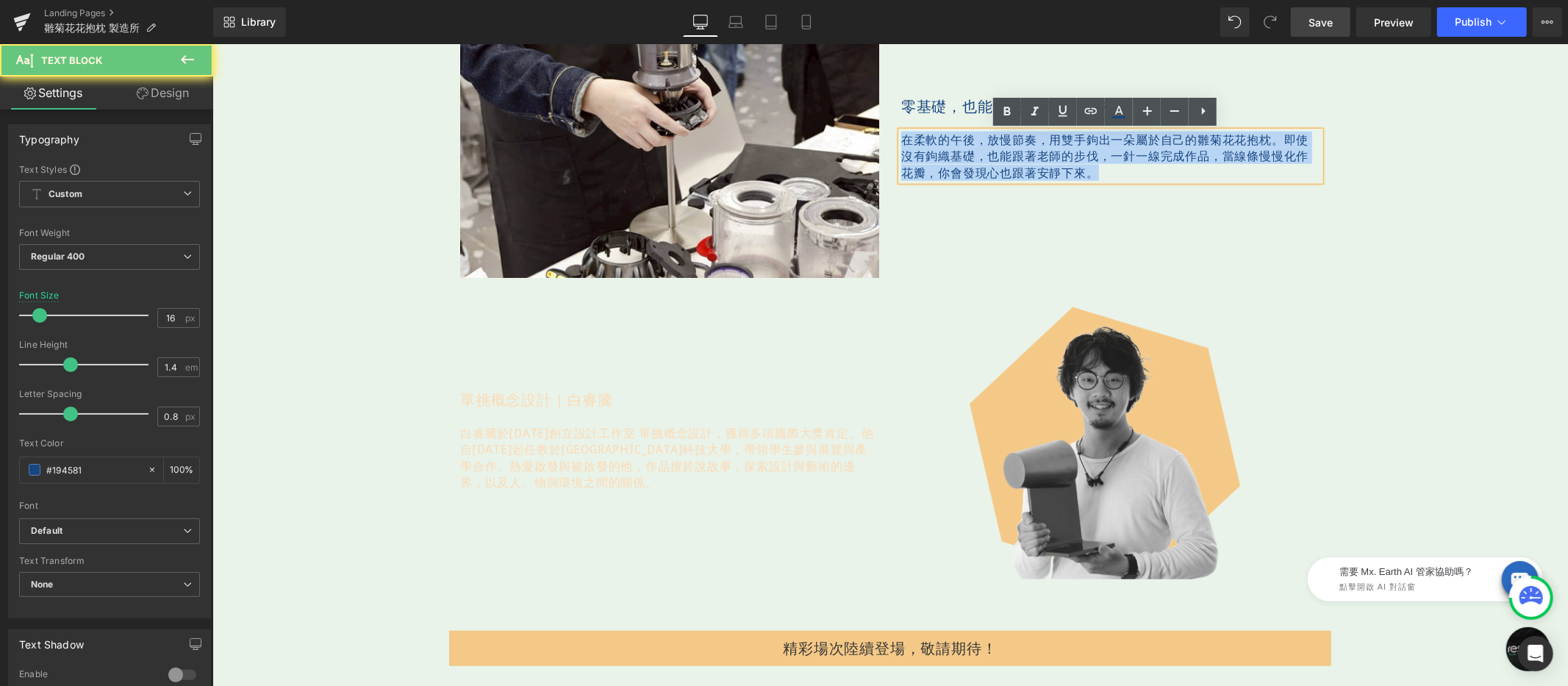
click at [1024, 145] on p "在柔軟的午後，放慢節奏， 用雙手鉤出一朵屬於自己的雛菊花花抱枕。 即使沒有鉤織基礎，也能跟著老師的步伐，一針一線完成作品， 當線條慢慢化作花瓣，你會發現心也跟…" at bounding box center [1110, 155] width 419 height 49
copy p "在柔軟的午後，放慢節奏， 用雙手鉤出一朵屬於自己的雛菊花花抱枕。 即使沒有鉤織基礎，也能跟著老師的步伐，一針一線完成作品， 當線條慢慢化作花瓣，你會發現心也跟…"
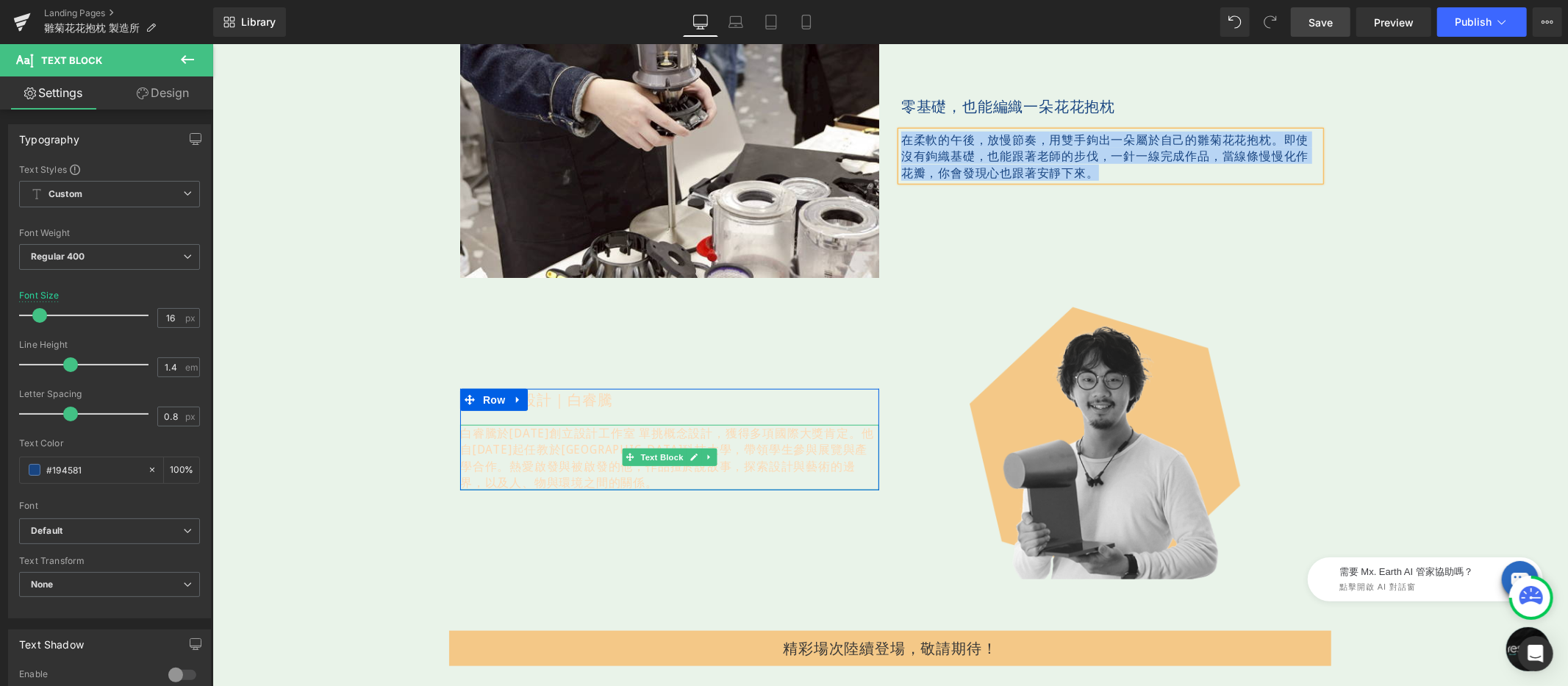
click at [587, 457] on p "白睿騰於2014年創立設計工作室 單挑概念設計，獲得多項國際大獎肯定。他自2015年起任教於[GEOGRAPHIC_DATA]科技大學，帶領學生參與展覽與產學…" at bounding box center [669, 457] width 419 height 66
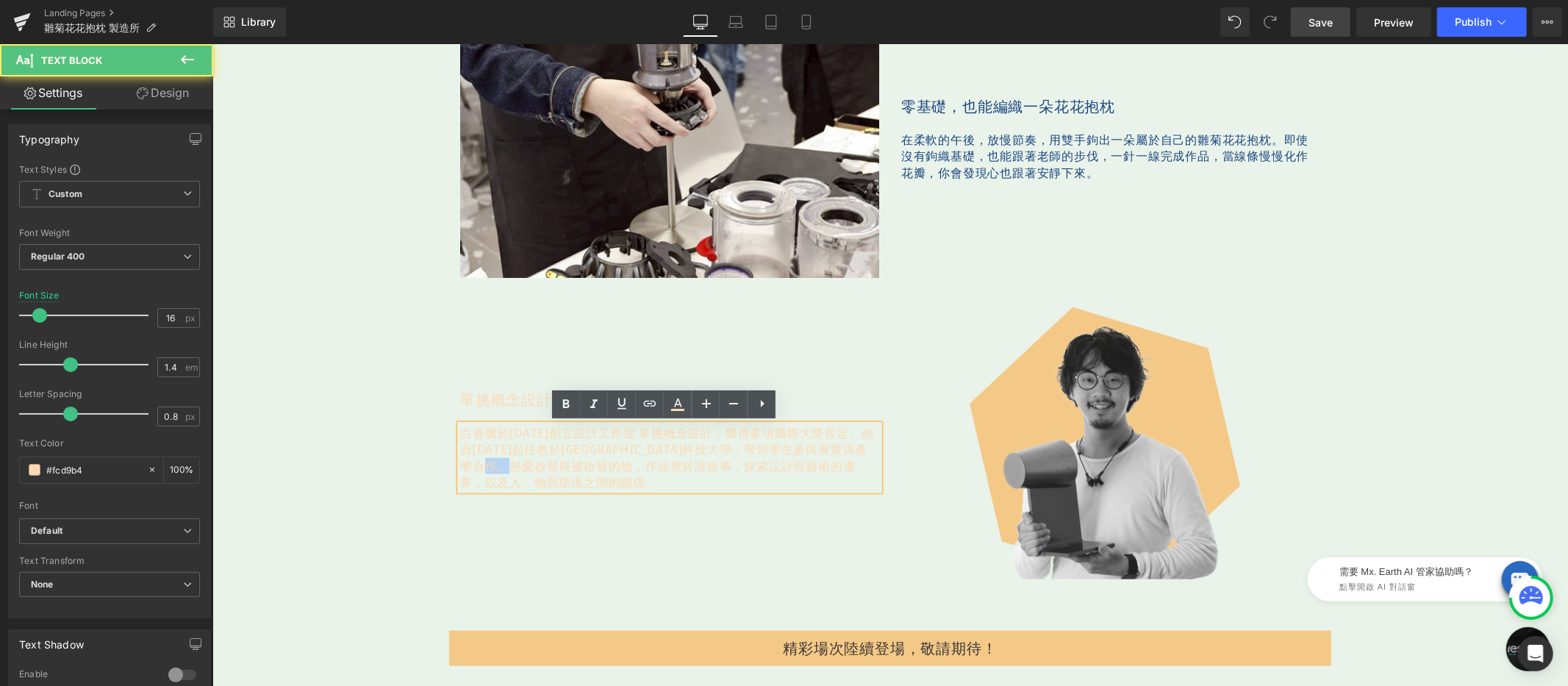
click at [587, 457] on p "白睿騰於2014年創立設計工作室 單挑概念設計，獲得多項國際大獎肯定。他自2015年起任教於[GEOGRAPHIC_DATA]科技大學，帶領學生參與展覽與產學…" at bounding box center [669, 457] width 419 height 66
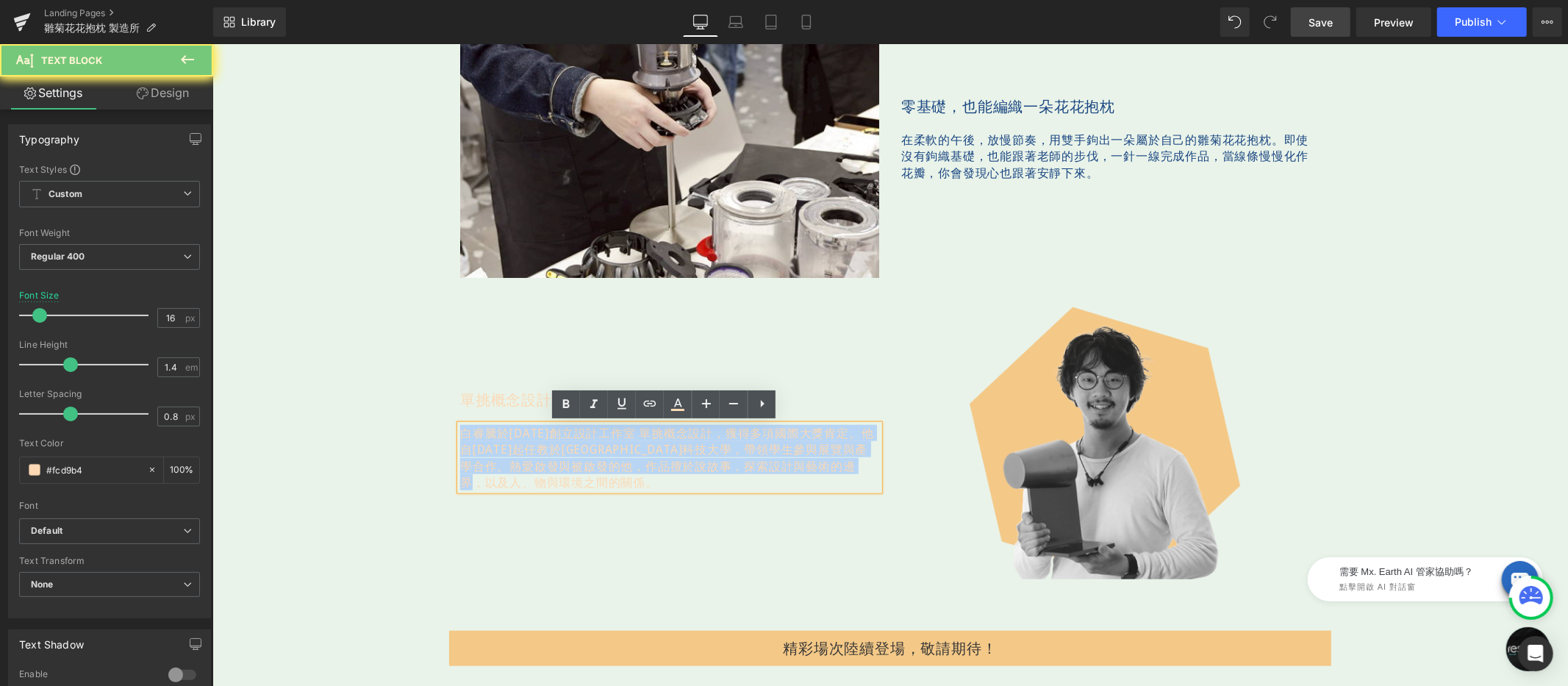
click at [587, 457] on p "白睿騰於2014年創立設計工作室 單挑概念設計，獲得多項國際大獎肯定。他自2015年起任教於[GEOGRAPHIC_DATA]科技大學，帶領學生參與展覽與產學…" at bounding box center [669, 457] width 419 height 66
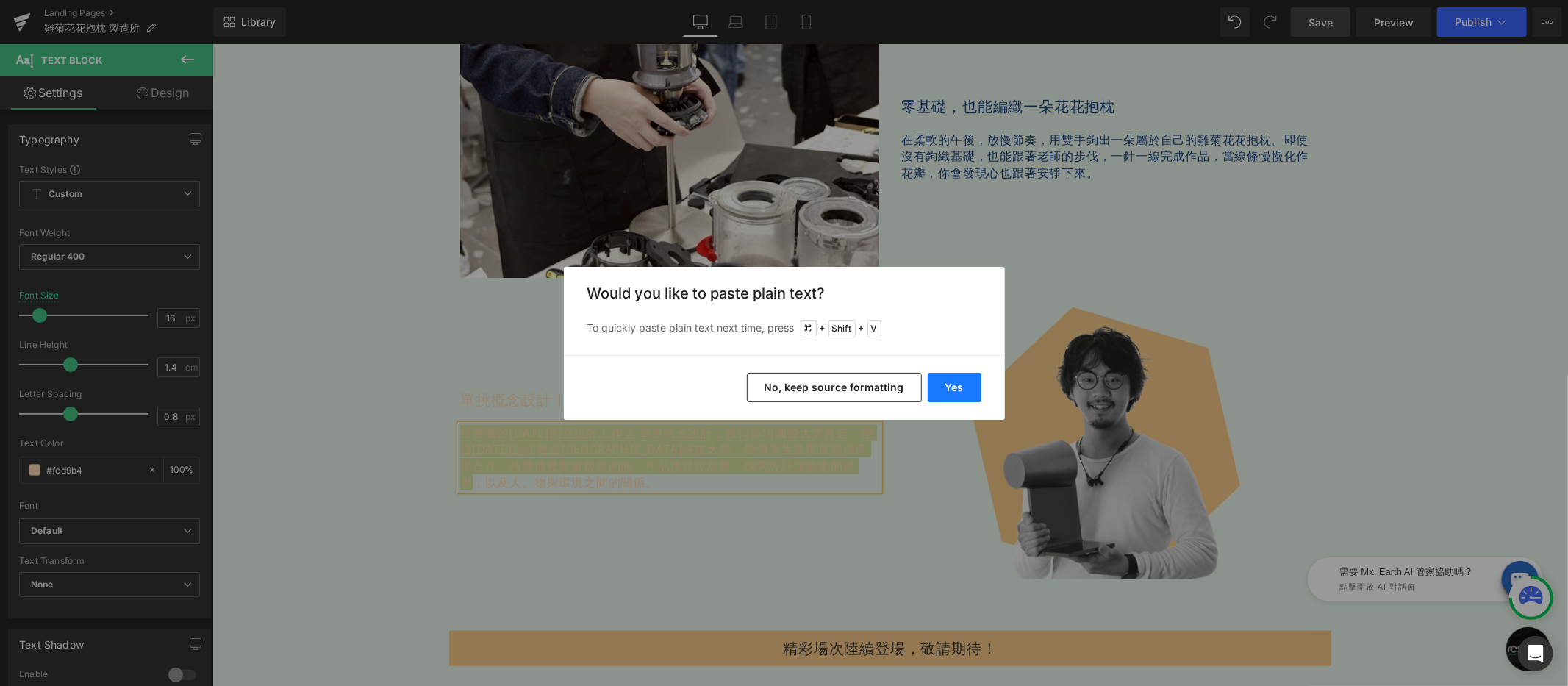
click at [0, 0] on button "Yes" at bounding box center [0, 0] width 0 height 0
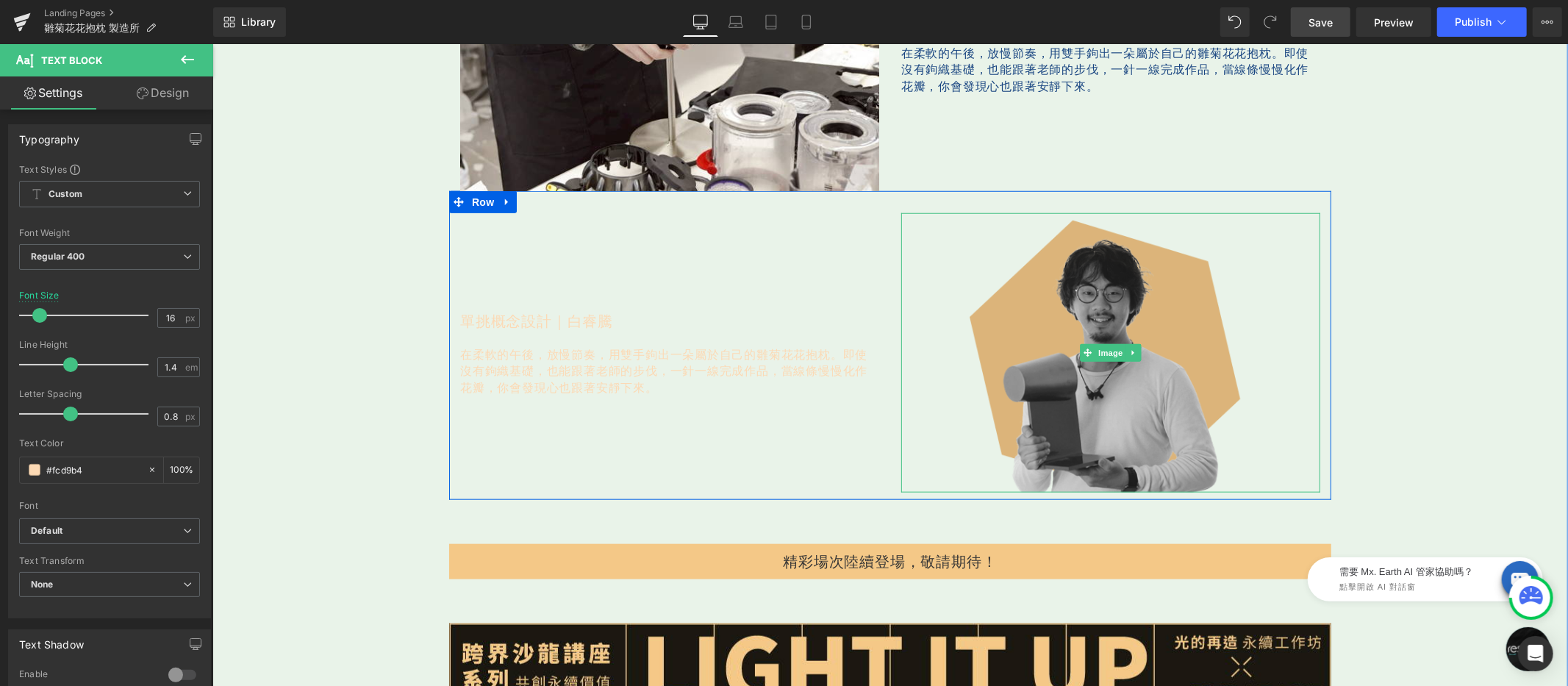
scroll to position [1120, 0]
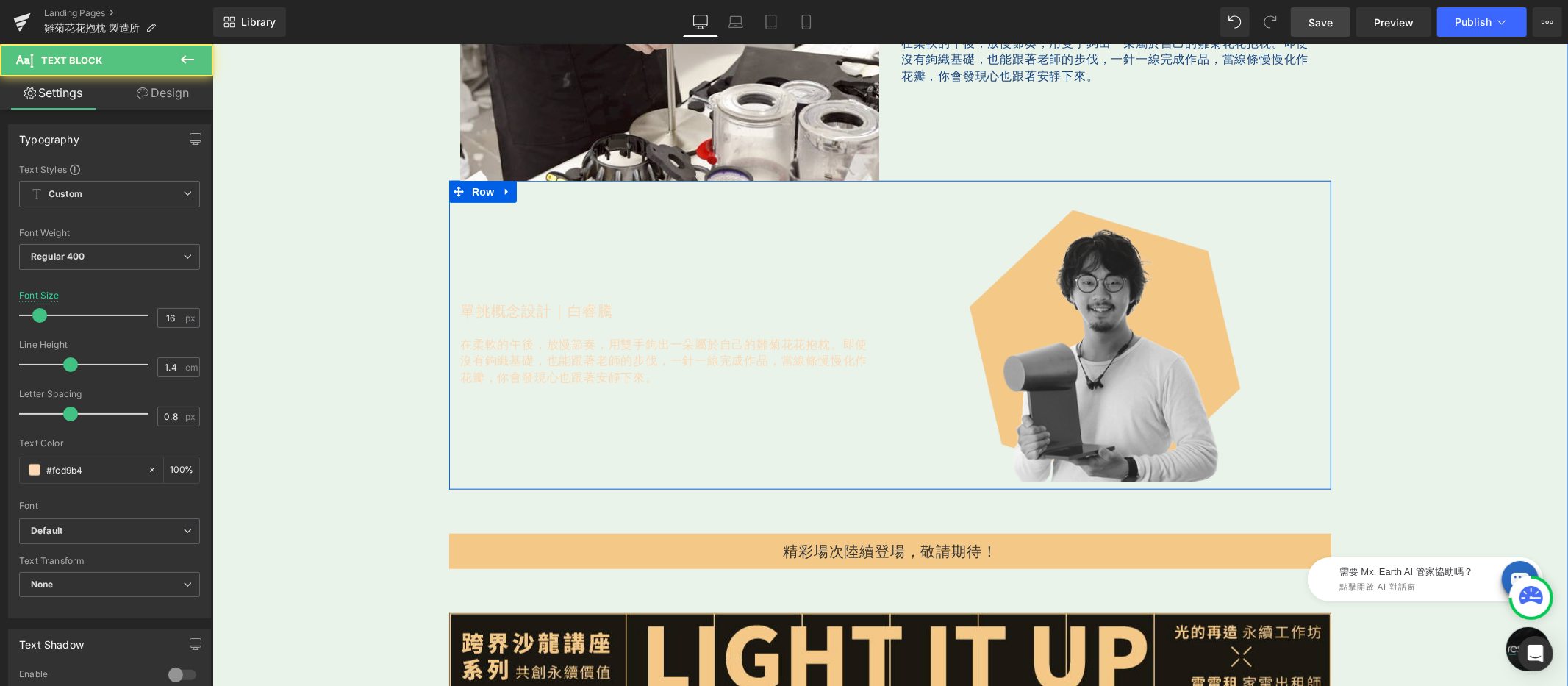
click at [524, 373] on p "在柔軟的午後，放慢節奏，用雙手鉤出一朵屬於自己的雛菊花花抱枕。即使沒有鉤織基礎，也能跟著老師的步伐，一針一線完成作品，當線條慢慢化作花瓣，你會發現心也跟著安靜…" at bounding box center [669, 360] width 419 height 49
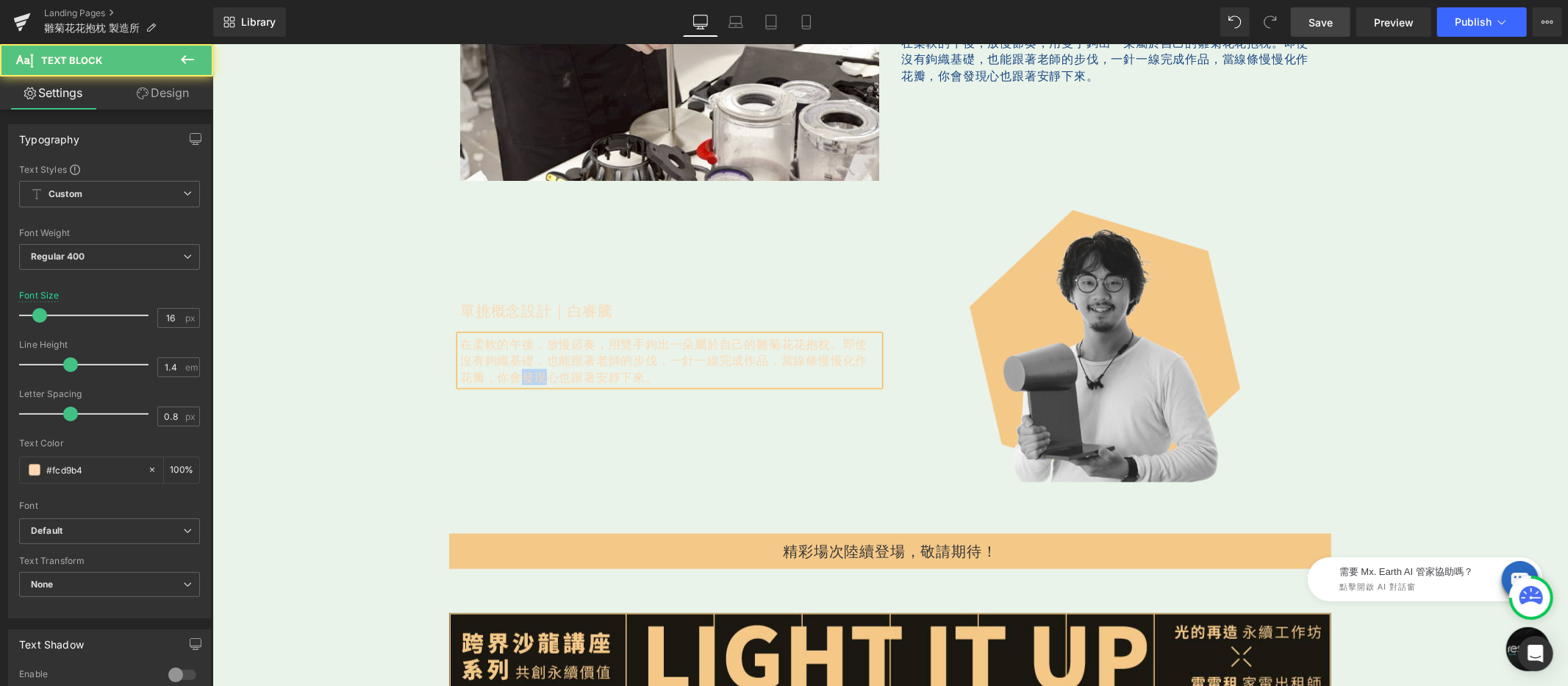
click at [524, 373] on p "在柔軟的午後，放慢節奏，用雙手鉤出一朵屬於自己的雛菊花花抱枕。即使沒有鉤織基礎，也能跟著老師的步伐，一針一線完成作品，當線條慢慢化作花瓣，你會發現心也跟著安靜…" at bounding box center [669, 360] width 419 height 49
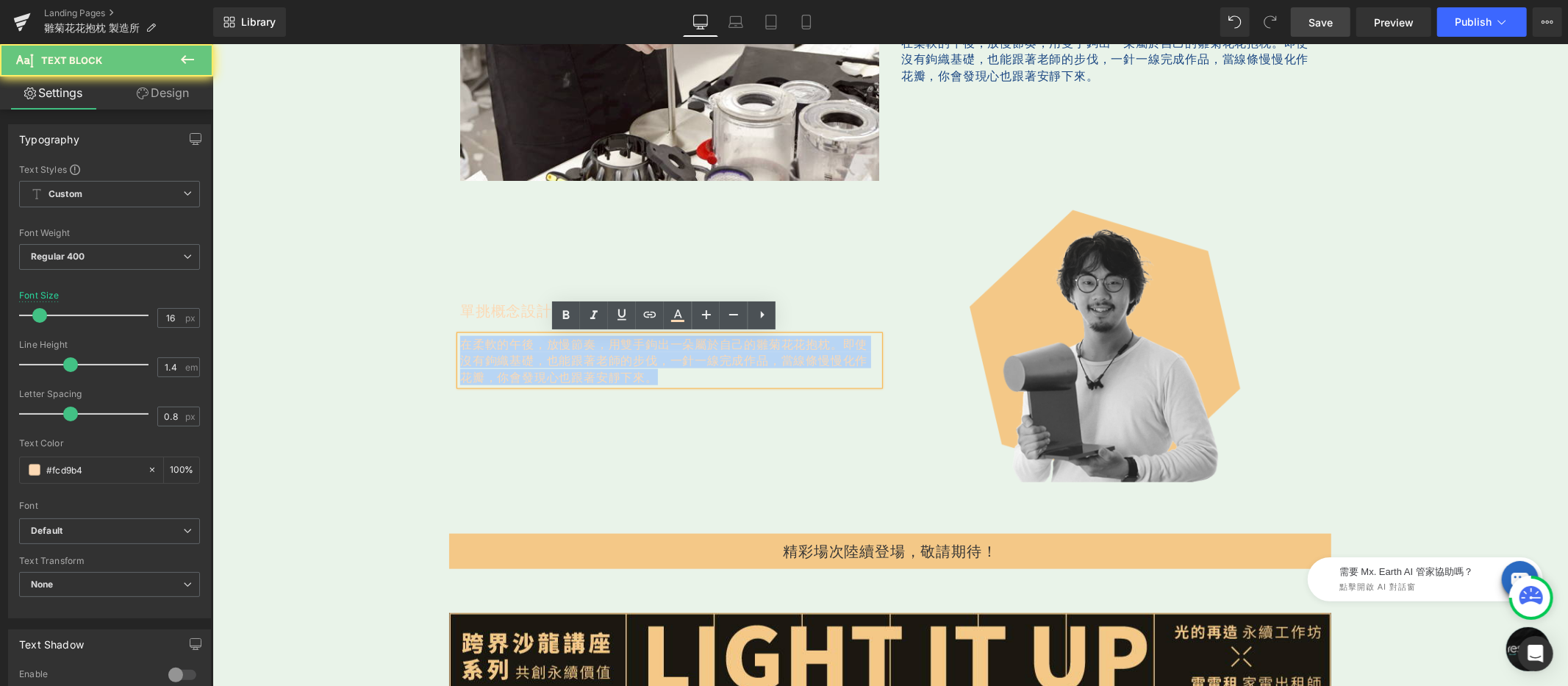
click at [524, 373] on p "在柔軟的午後，放慢節奏，用雙手鉤出一朵屬於自己的雛菊花花抱枕。即使沒有鉤織基礎，也能跟著老師的步伐，一針一線完成作品，當線條慢慢化作花瓣，你會發現心也跟著安靜…" at bounding box center [669, 360] width 419 height 49
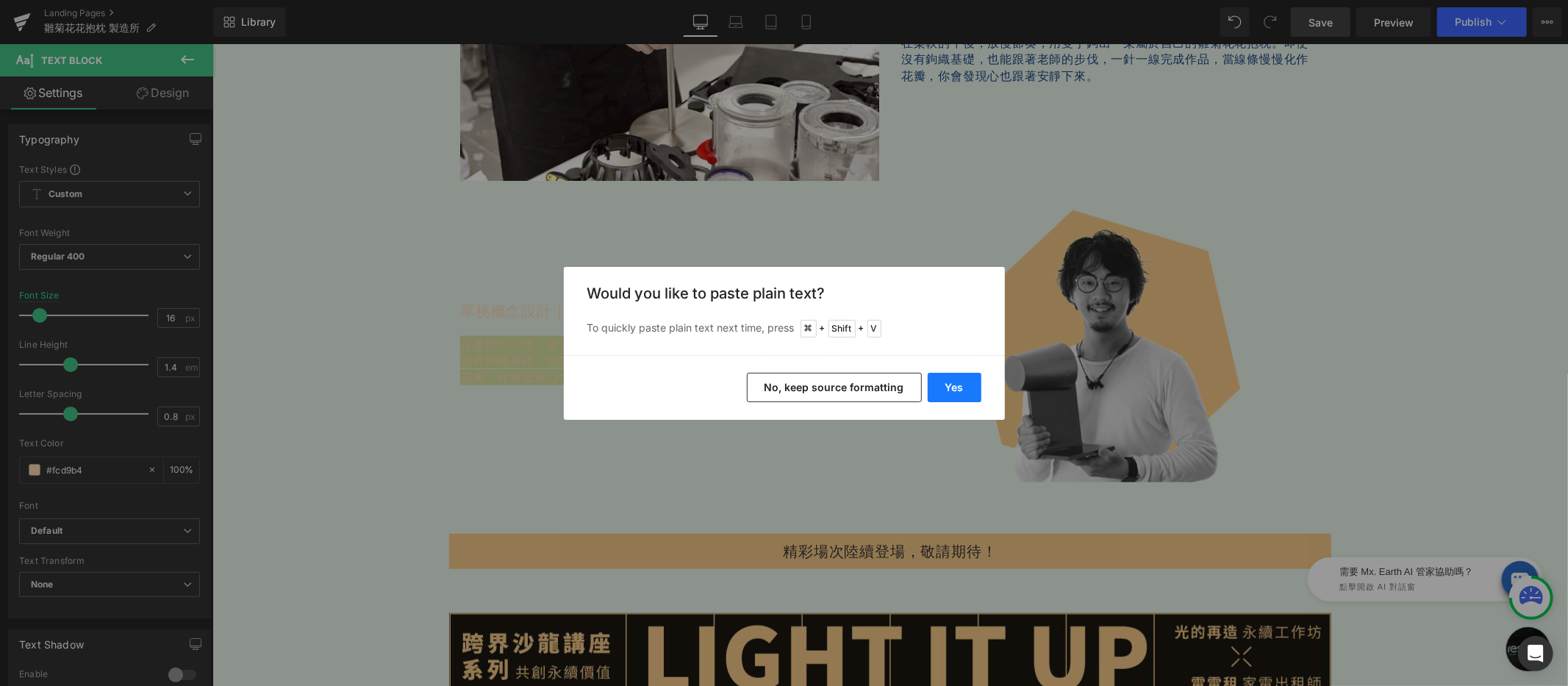
click at [0, 0] on button "Yes" at bounding box center [0, 0] width 0 height 0
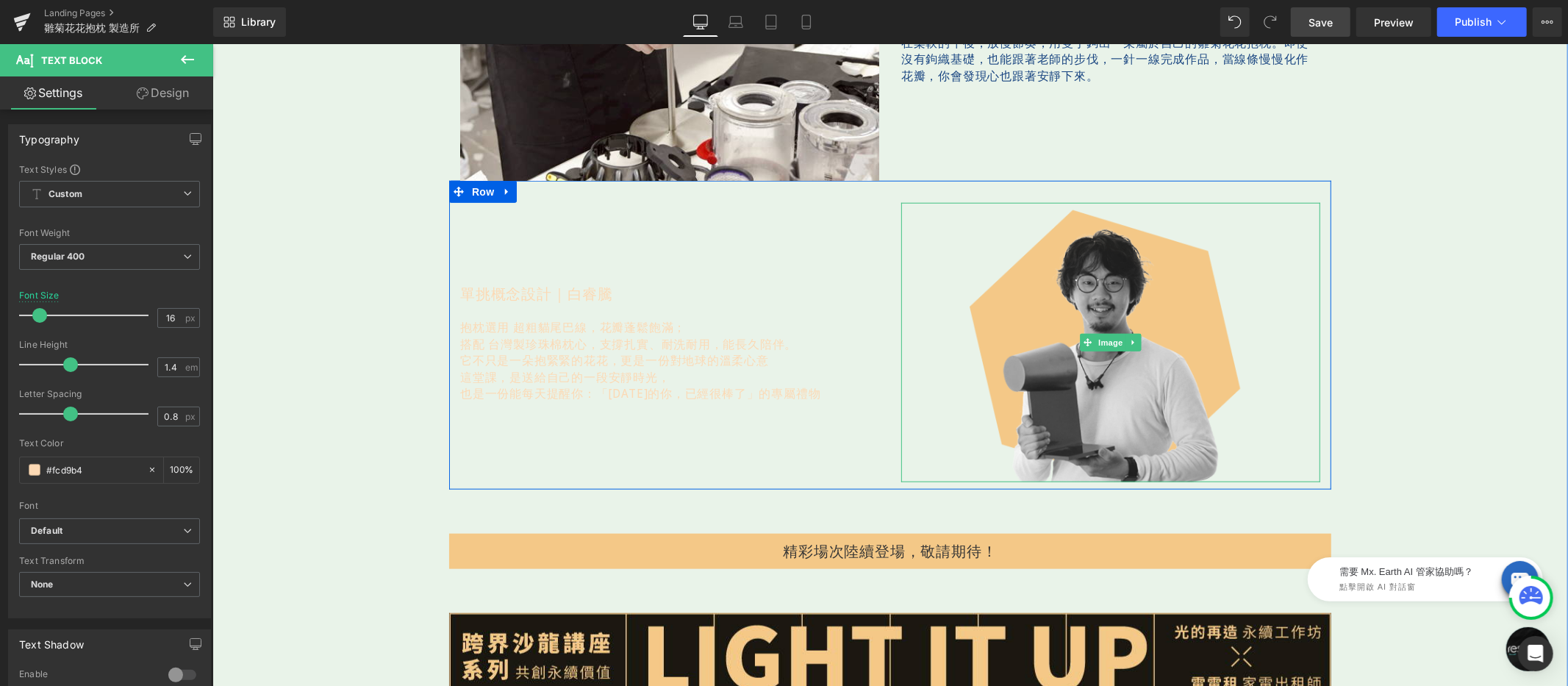
scroll to position [1060, 0]
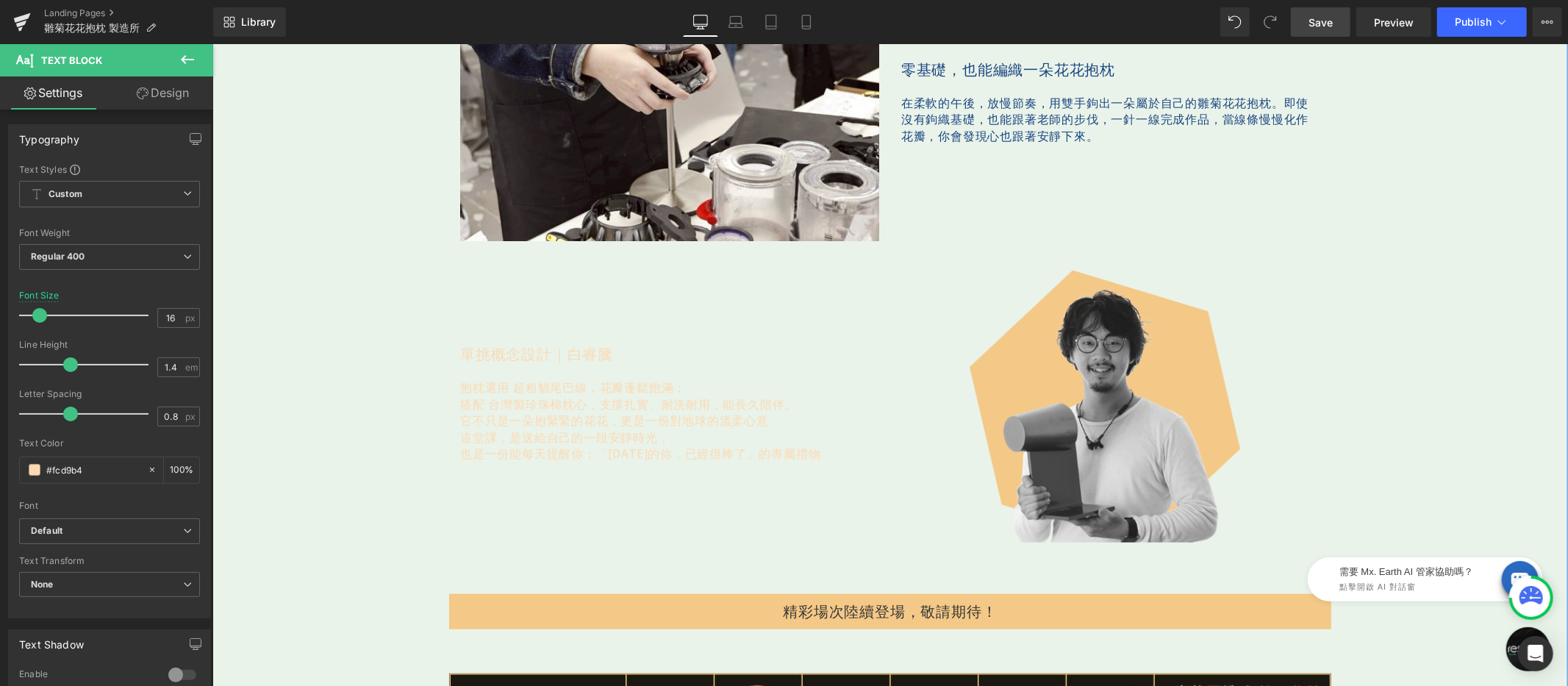
click at [956, 110] on span "即使沒有鉤織基礎，也能跟著老師的步伐，一針一線完成作品，" at bounding box center [1105, 109] width 408 height 32
click at [100, 471] on input "#194581" at bounding box center [93, 470] width 94 height 16
click at [526, 413] on p "它不只是一朵抱緊緊的花花，更是一份對地球的溫柔心意" at bounding box center [669, 420] width 419 height 16
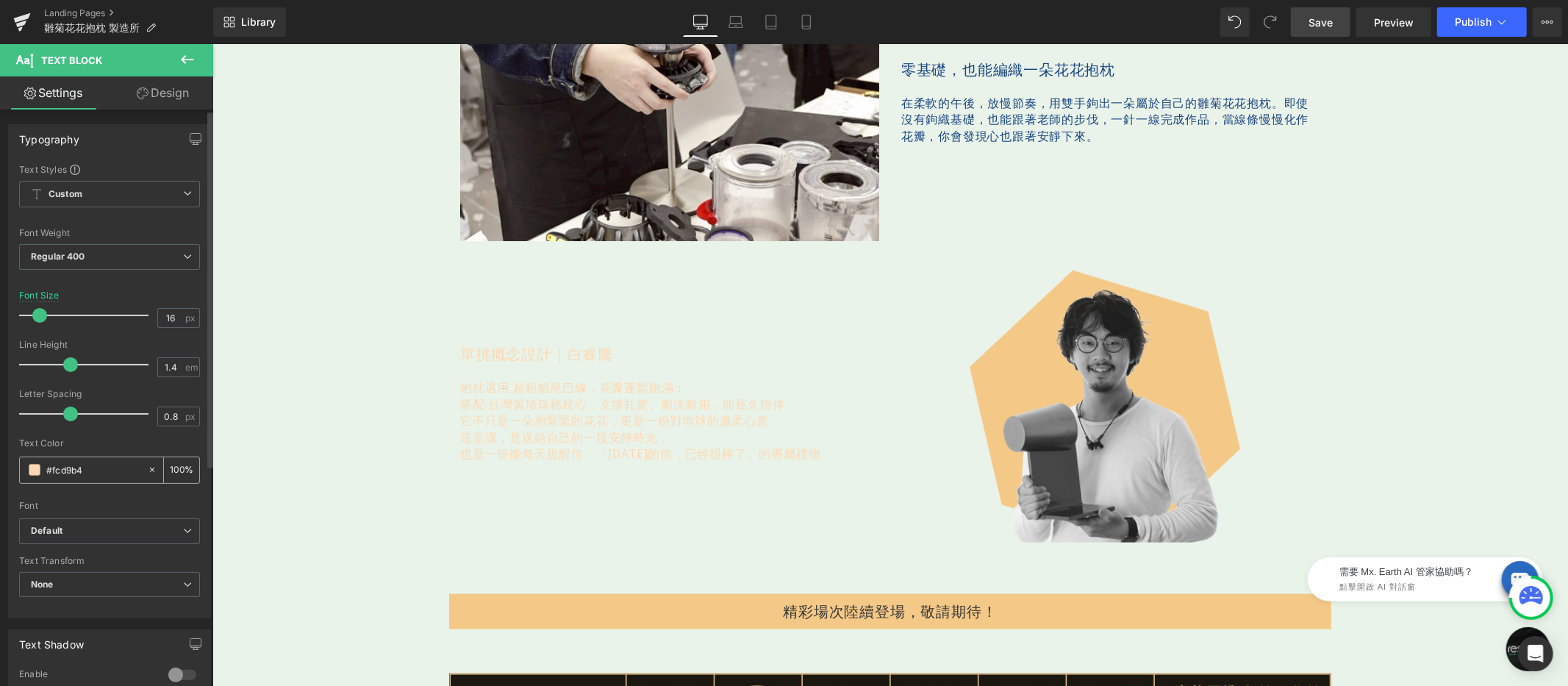
click at [87, 480] on div "#fcd9b4" at bounding box center [83, 469] width 127 height 25
click at [106, 464] on input "#fcd9b4" at bounding box center [93, 470] width 94 height 16
paste input "194581"
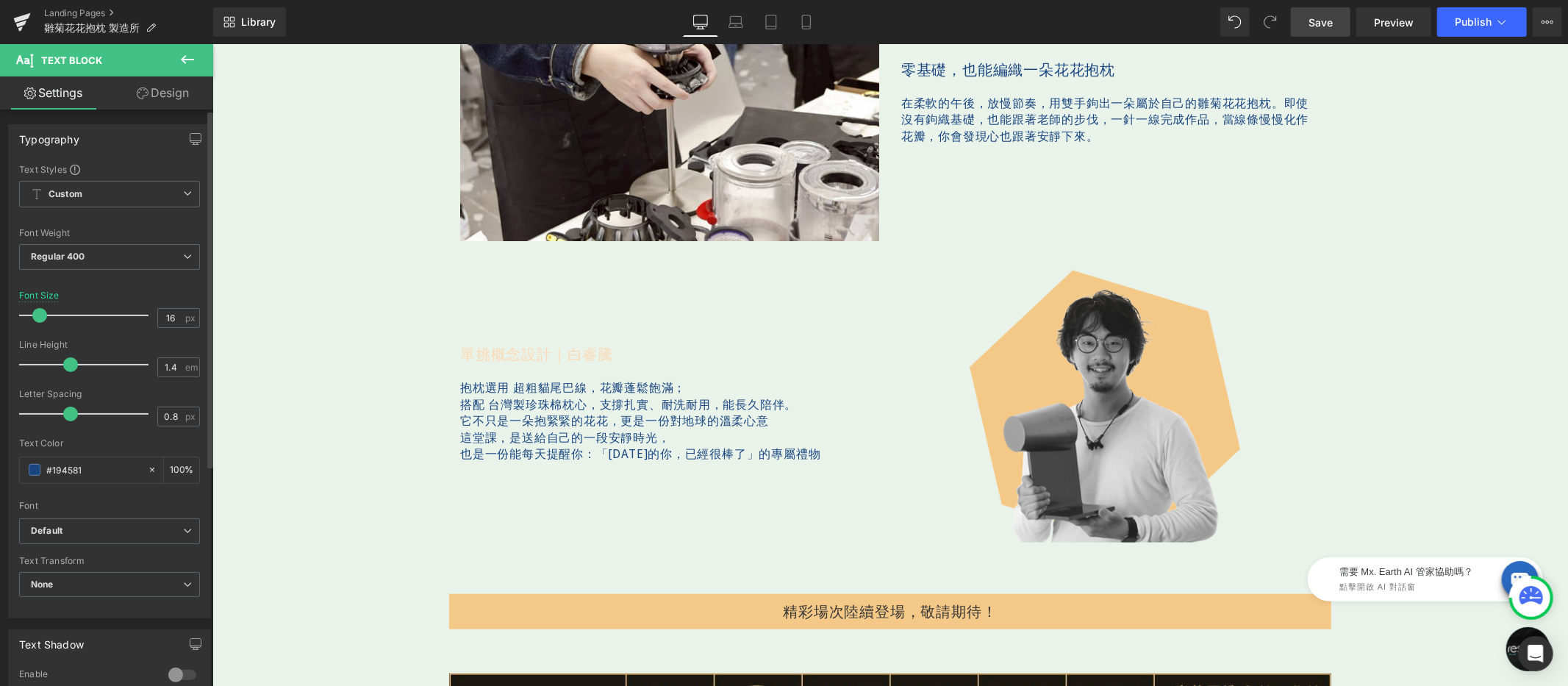
type input "#194581"
click at [115, 452] on div "Text Color #194581 100 %" at bounding box center [109, 469] width 181 height 62
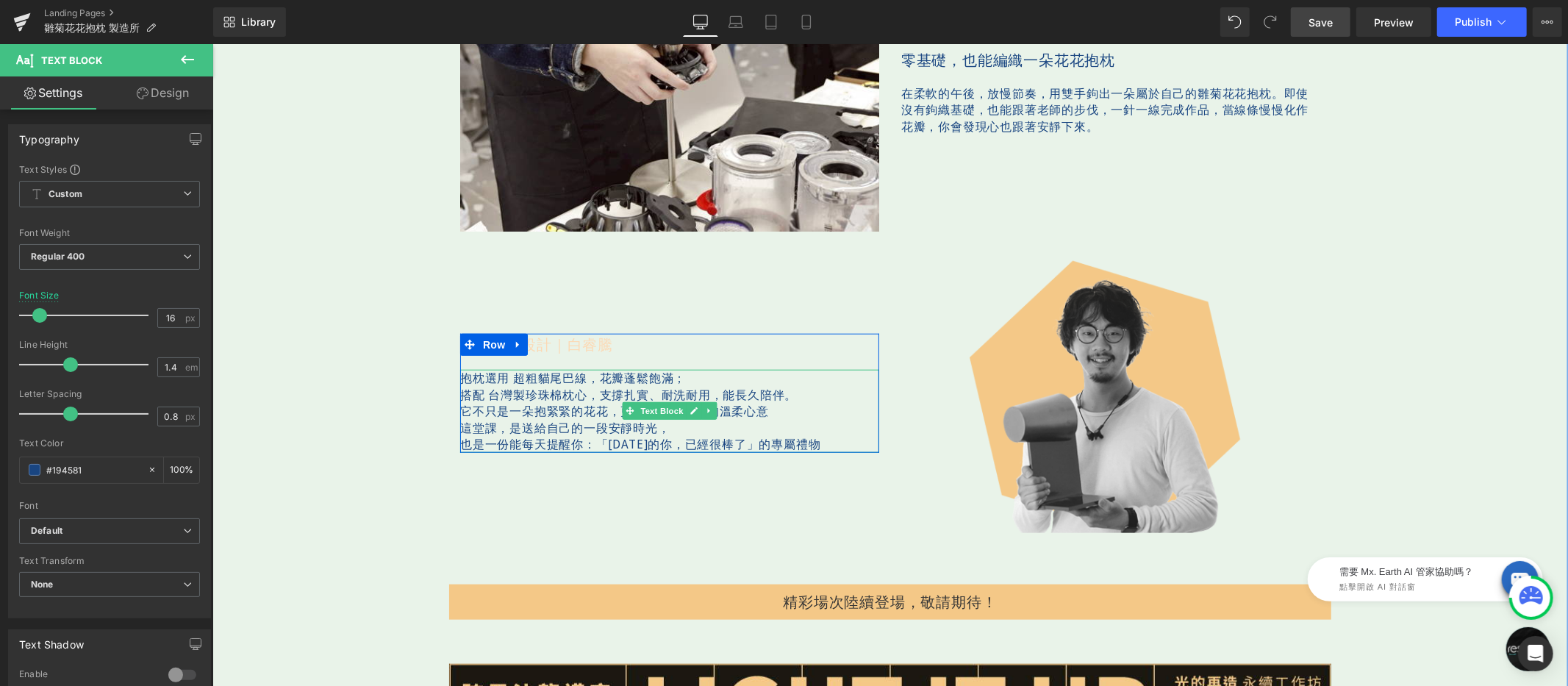
click at [493, 395] on p "搭配 台灣製珍珠棉枕心，支撐扎實、耐洗耐用，能長久陪伴。" at bounding box center [669, 394] width 419 height 16
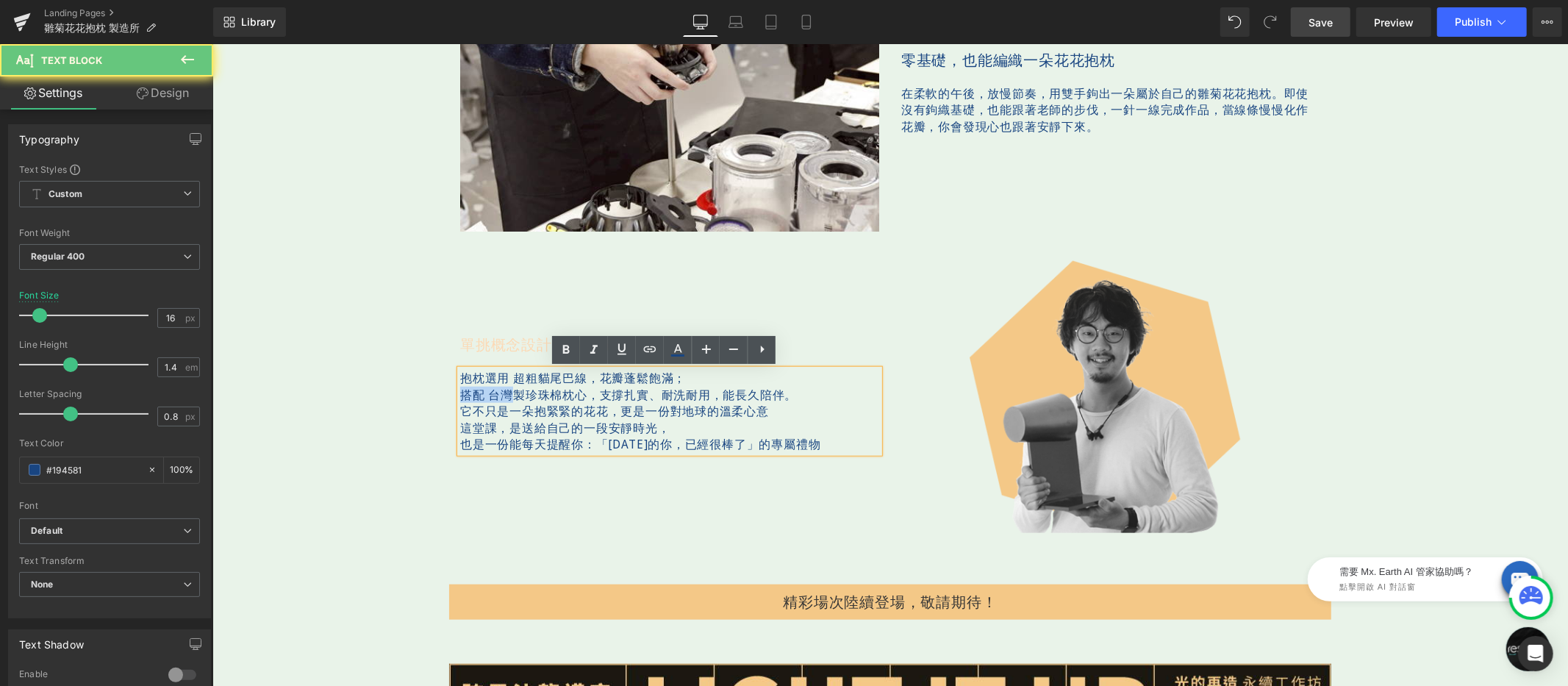
drag, startPoint x: 498, startPoint y: 391, endPoint x: 428, endPoint y: 397, distance: 70.3
click at [487, 389] on p "搭配 台灣製珍珠棉枕心，支撐扎實、耐洗耐用，能長久陪伴。" at bounding box center [669, 394] width 419 height 16
click at [459, 394] on p "搭配 台灣製珍珠棉枕心，支撐扎實、耐洗耐用，能長久陪伴。" at bounding box center [669, 394] width 419 height 16
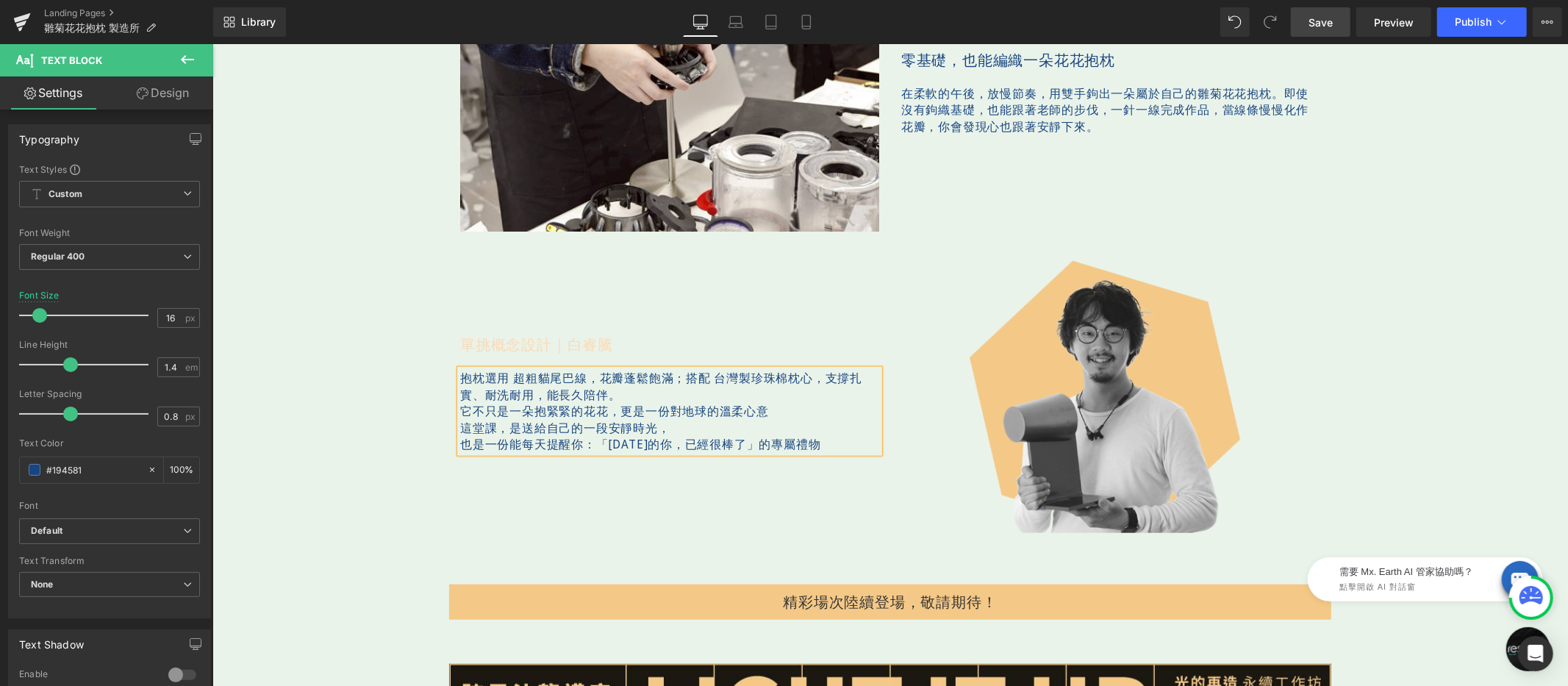
click at [459, 411] on div "抱枕選用 超粗貓尾巴線，花瓣蓬鬆飽滿； 搭配 台灣製珍珠棉枕心，支撐扎實、耐洗耐用，能長久陪伴。 它不只是一朵抱緊緊的花花，更是一份對地球的溫柔心意 這堂課，…" at bounding box center [669, 410] width 419 height 82
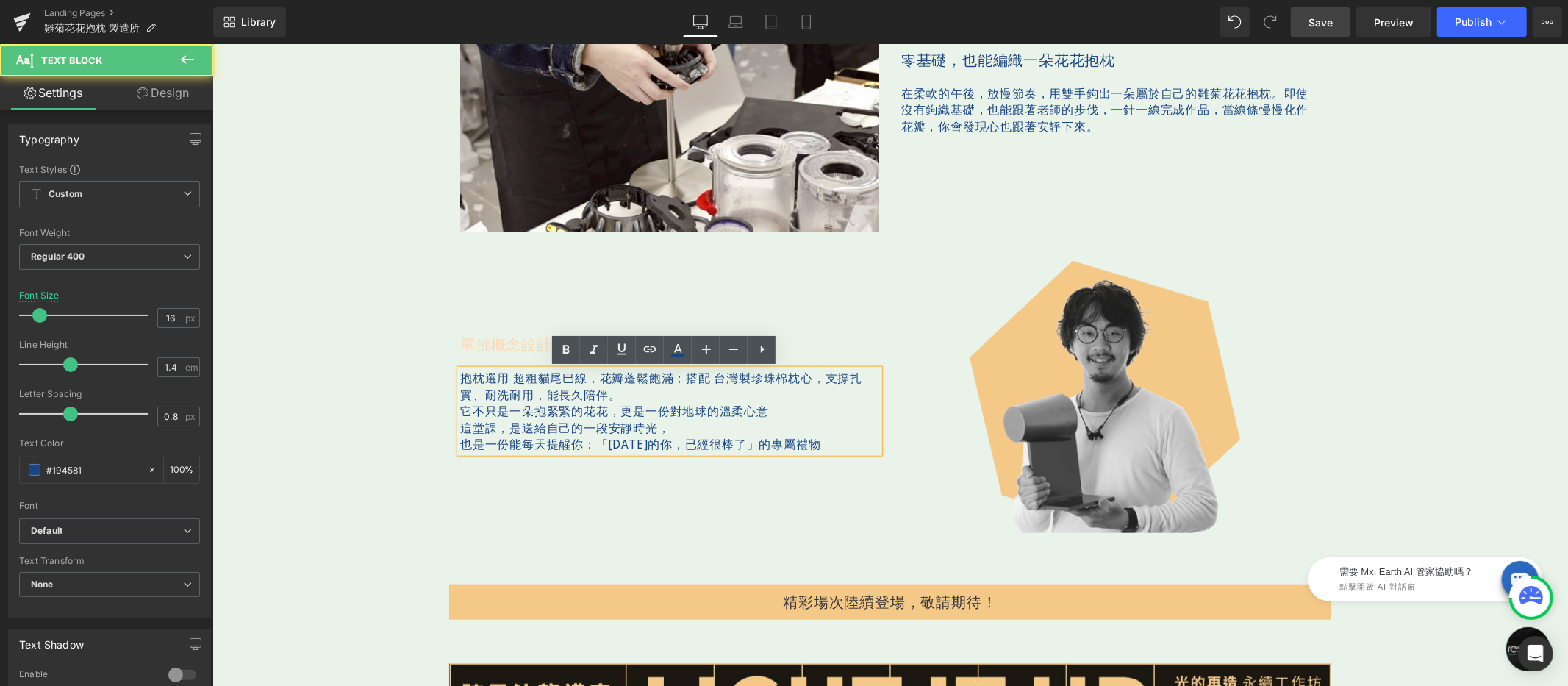
click at [459, 409] on p "它不只是一朵抱緊緊的花花，更是一份對地球的溫柔心意" at bounding box center [669, 410] width 419 height 16
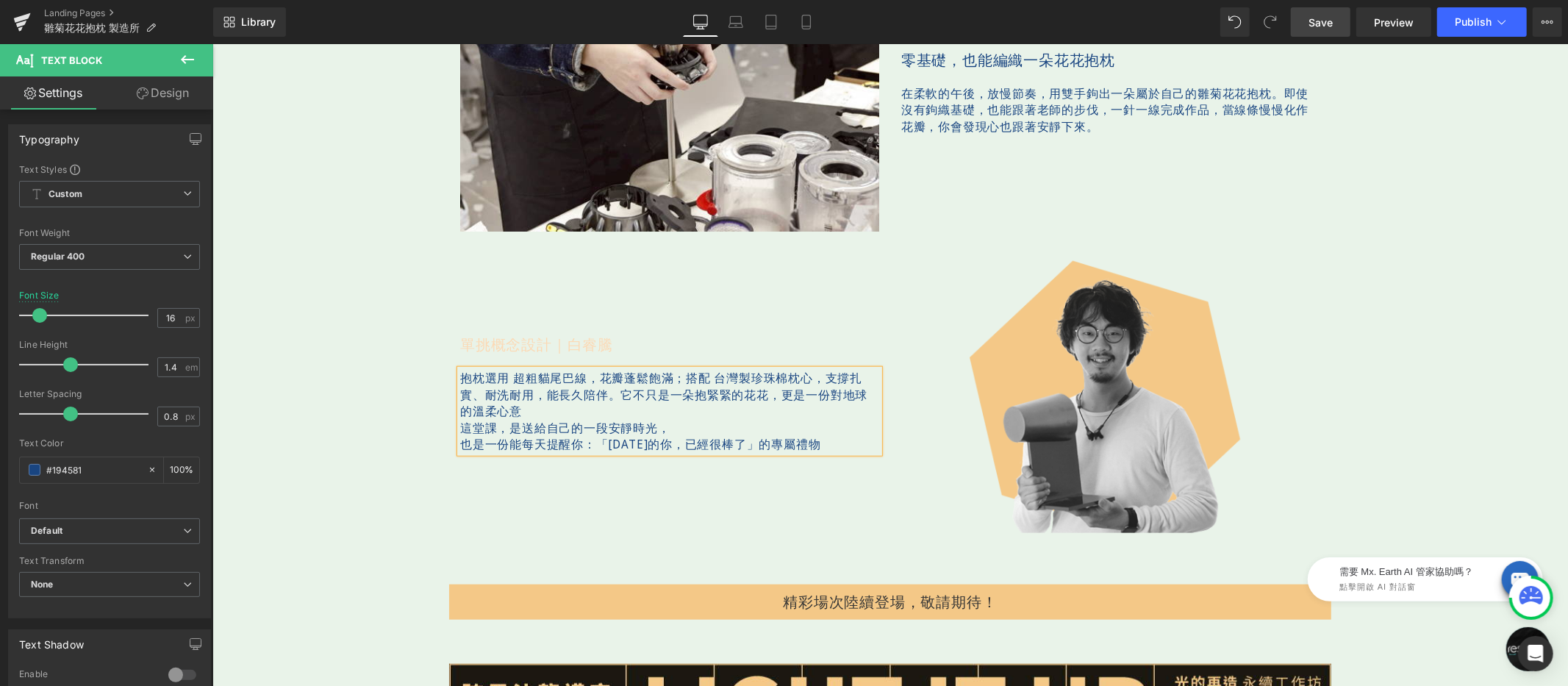
click at [459, 427] on p "這堂課，是送給自己的一段安靜時光，" at bounding box center [669, 427] width 419 height 16
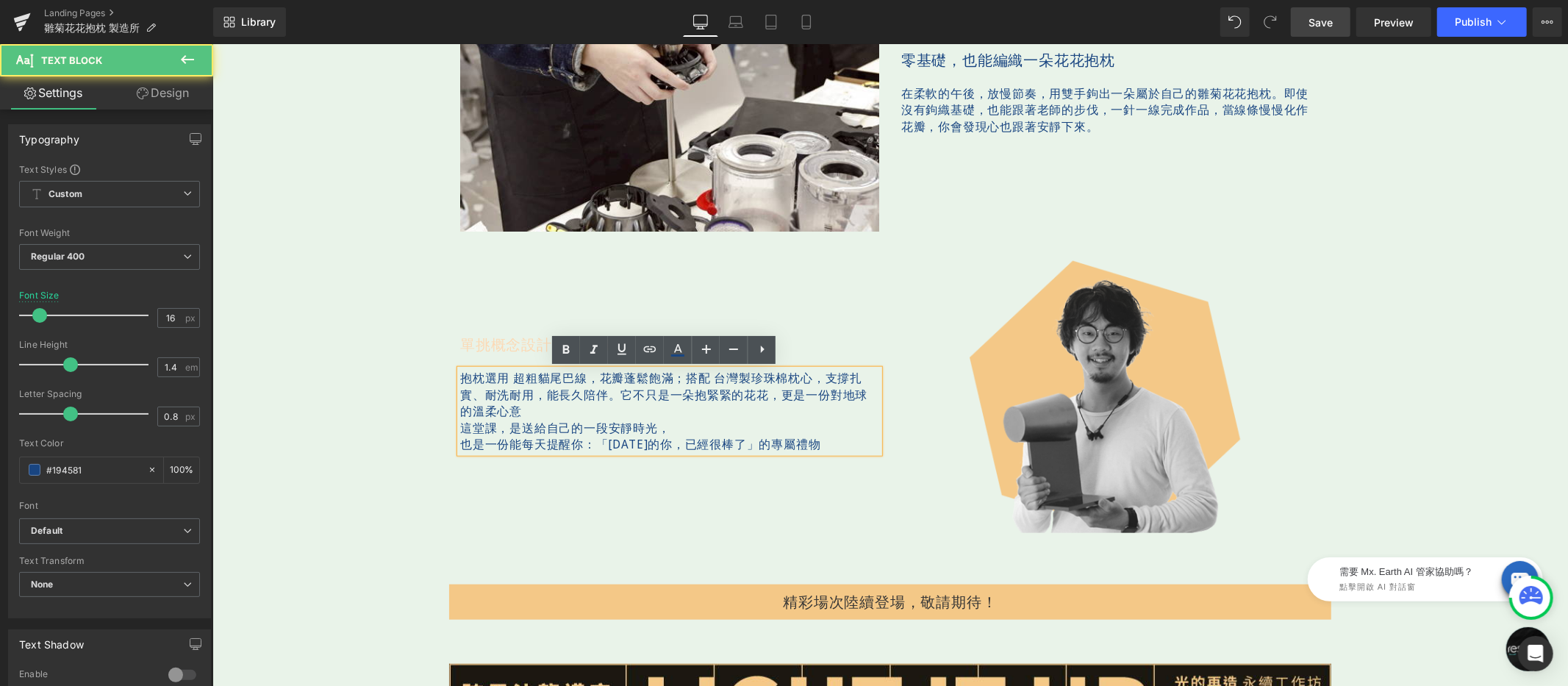
scroll to position [1077, 0]
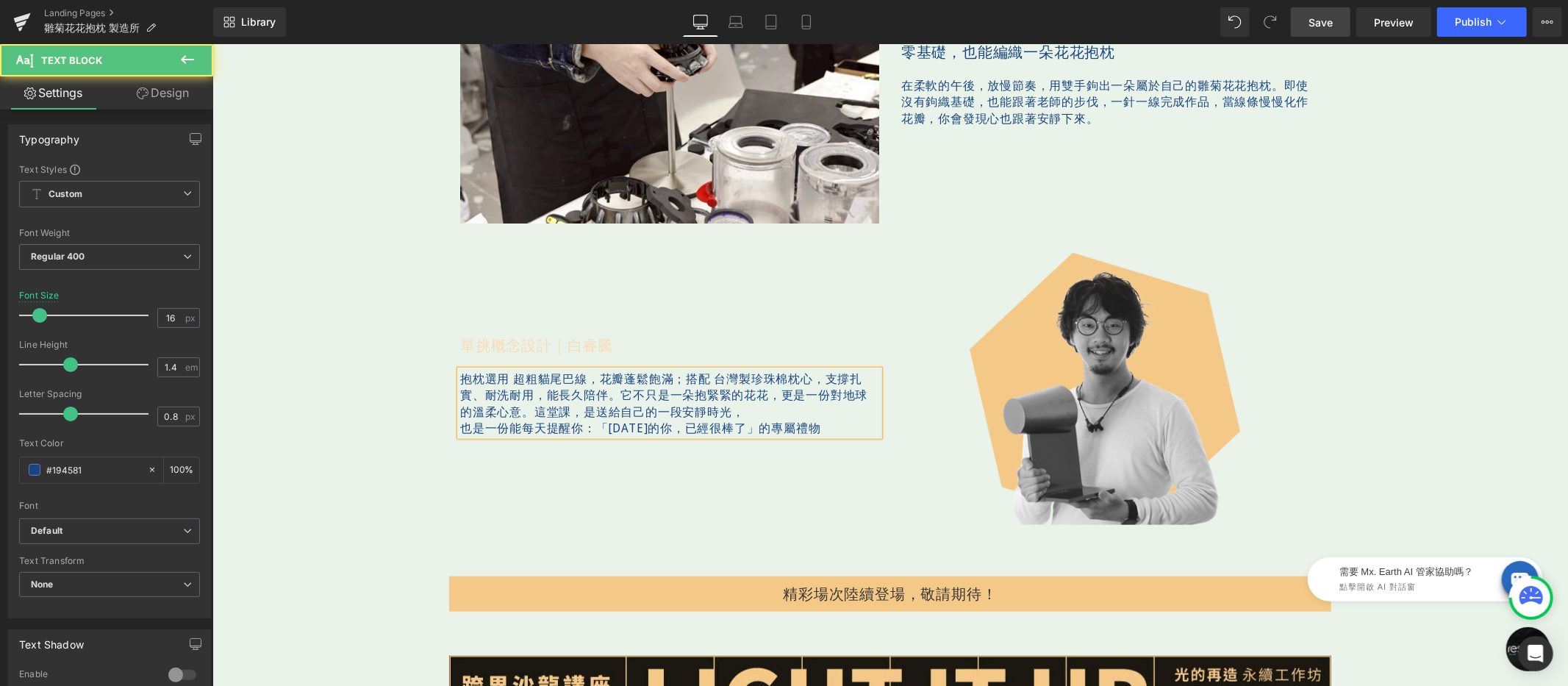
click at [459, 421] on p "也是一份能每天提醒你：「今天的你，已經很棒了」的專屬禮物" at bounding box center [669, 427] width 419 height 16
drag, startPoint x: 603, startPoint y: 427, endPoint x: 487, endPoint y: 429, distance: 116.0
click at [487, 429] on span "也是一份能每天提醒你：「今天的你，已經很棒了」的專屬禮物" at bounding box center [657, 418] width 395 height 32
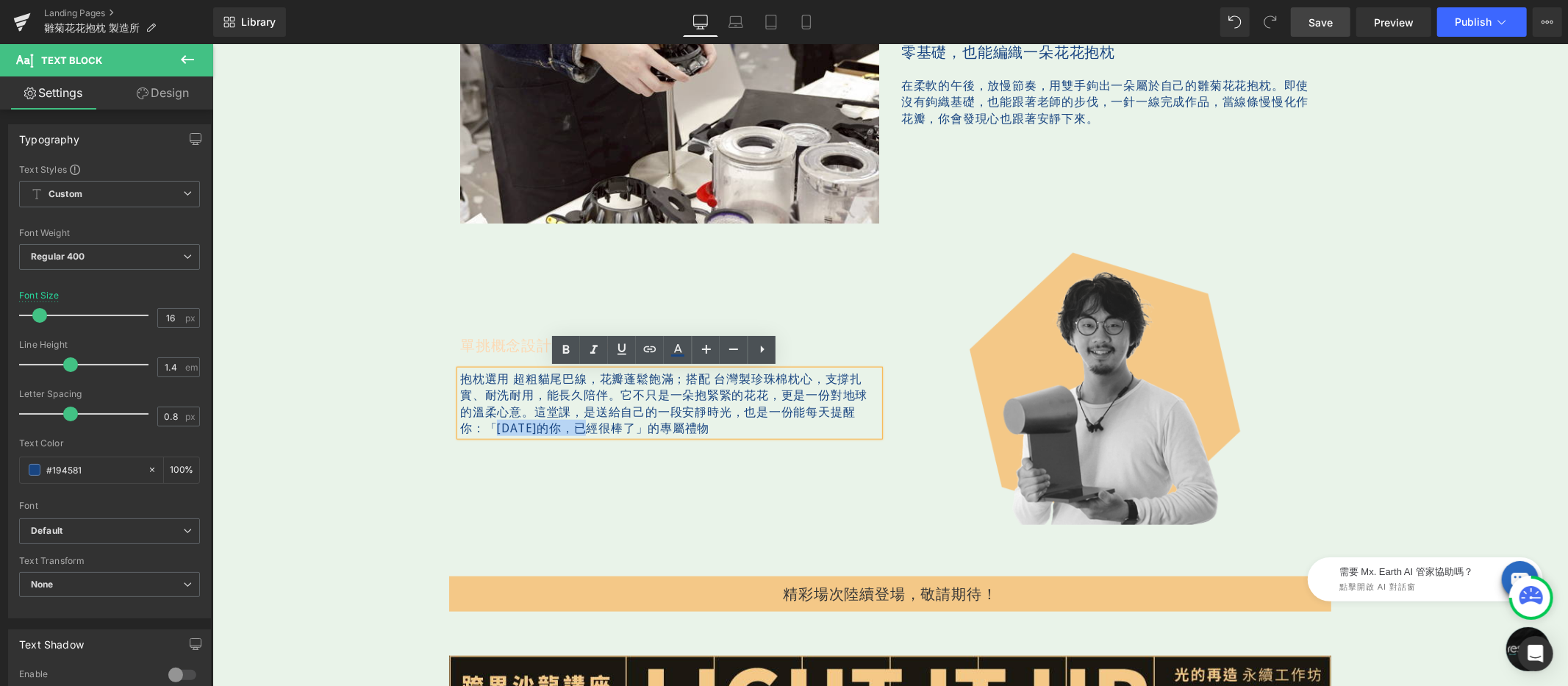
copy span "今天的你，已經很棒了"
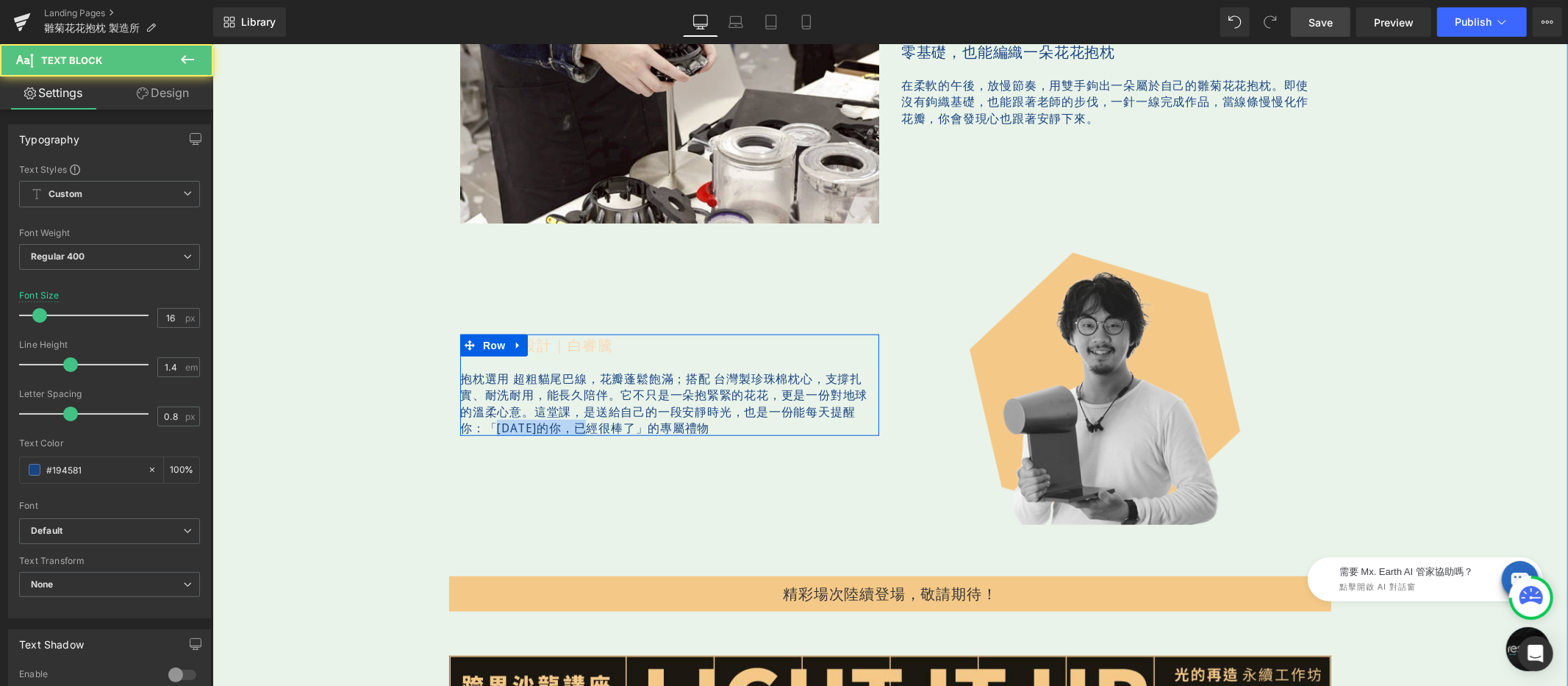
click at [606, 418] on span "也是一份能每天提醒你：「今天的你，已經很棒了」的專屬禮物" at bounding box center [657, 418] width 395 height 32
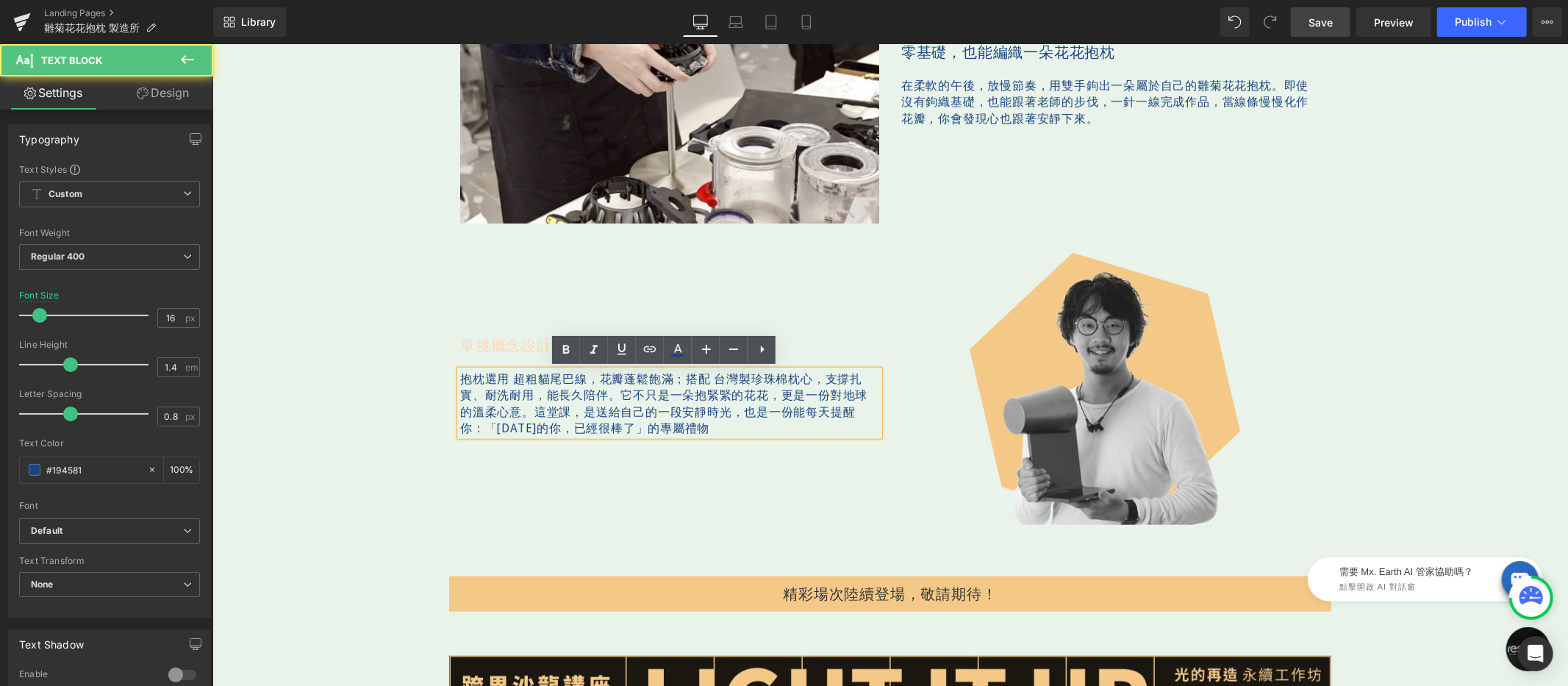
click at [736, 428] on p "抱枕選用 超粗貓尾巴線，花瓣蓬鬆飽滿； 搭配 台灣製珍珠棉枕心，支撐扎實、耐洗耐用，能長久陪伴。 它不只是一朵抱緊緊的花花，更是一份對地球的溫柔心意。 這堂課…" at bounding box center [669, 403] width 419 height 66
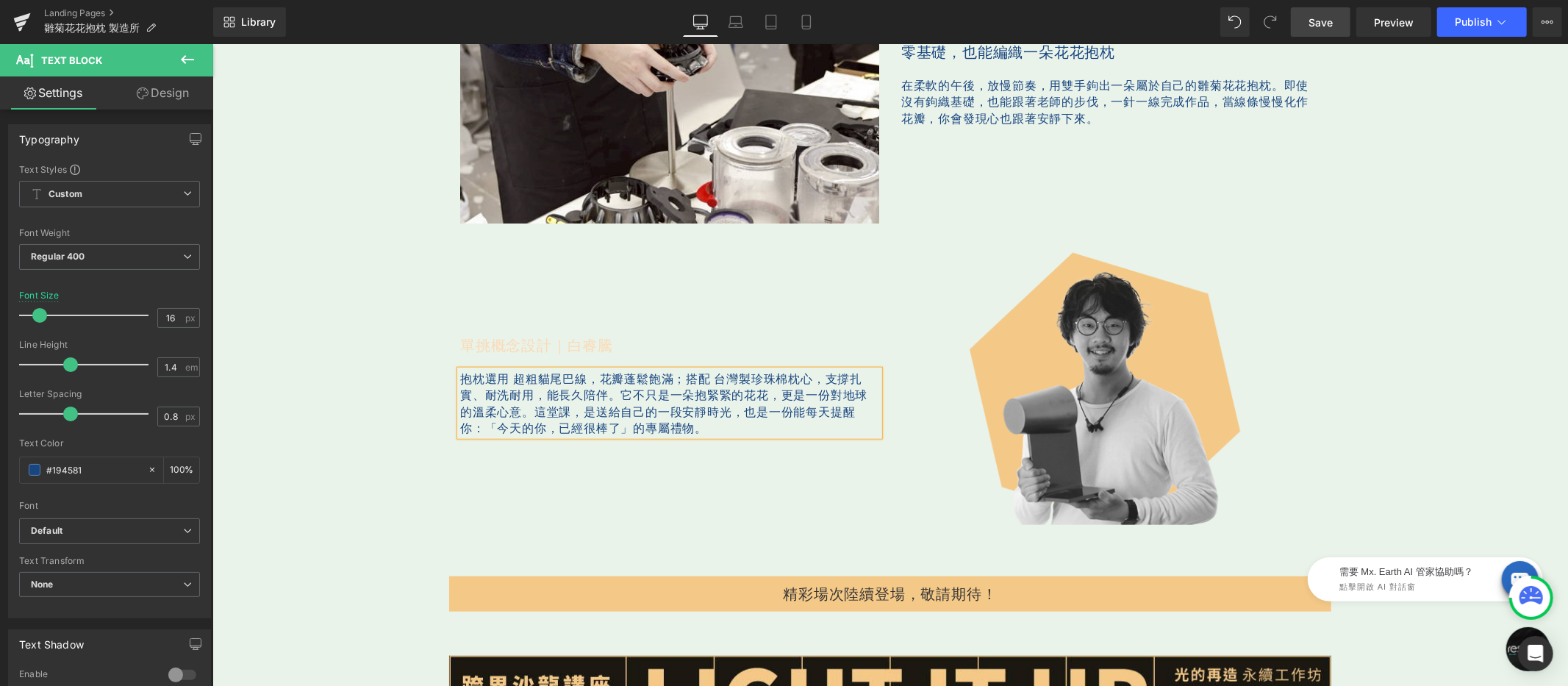
scroll to position [1068, 0]
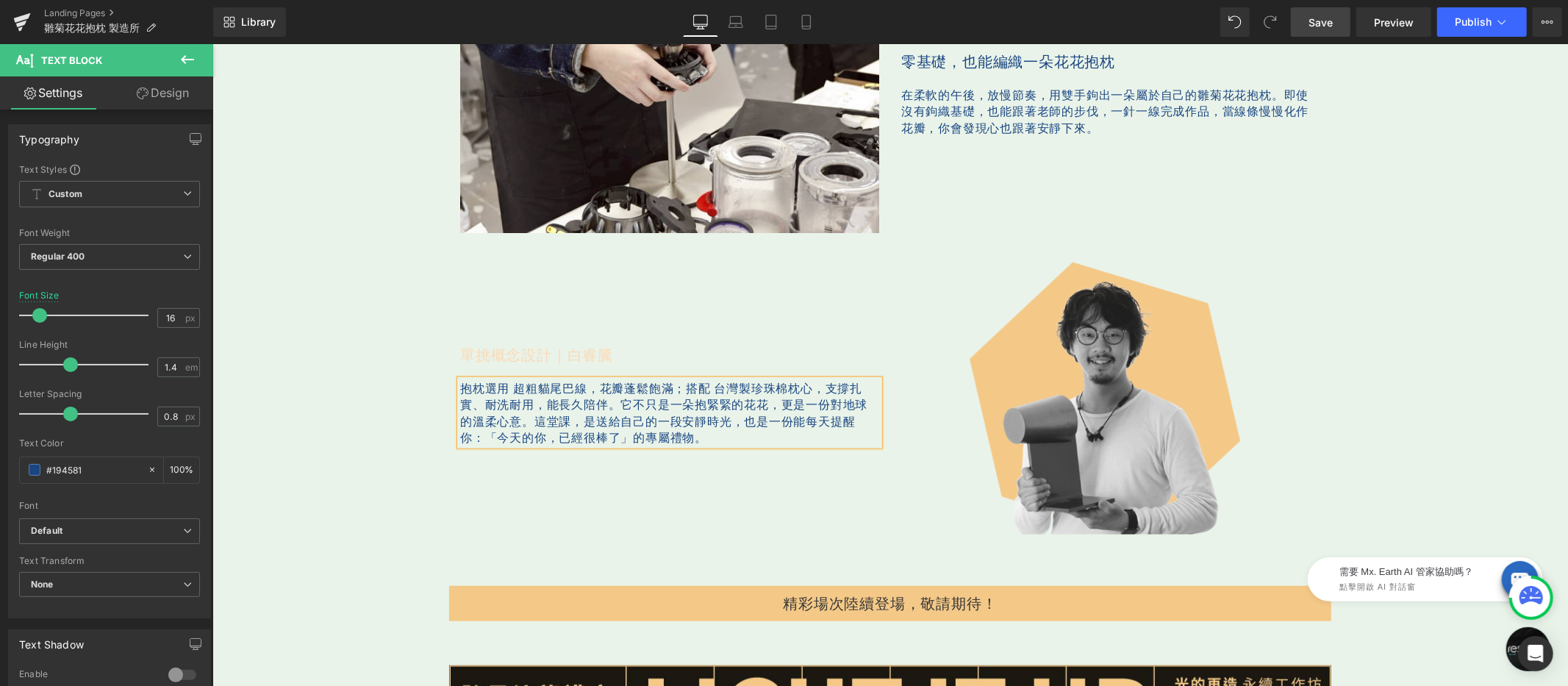
click at [459, 438] on span "也是一份能每天提醒你：「今天的你，已經很棒了」的專屬禮物。" at bounding box center [657, 428] width 395 height 32
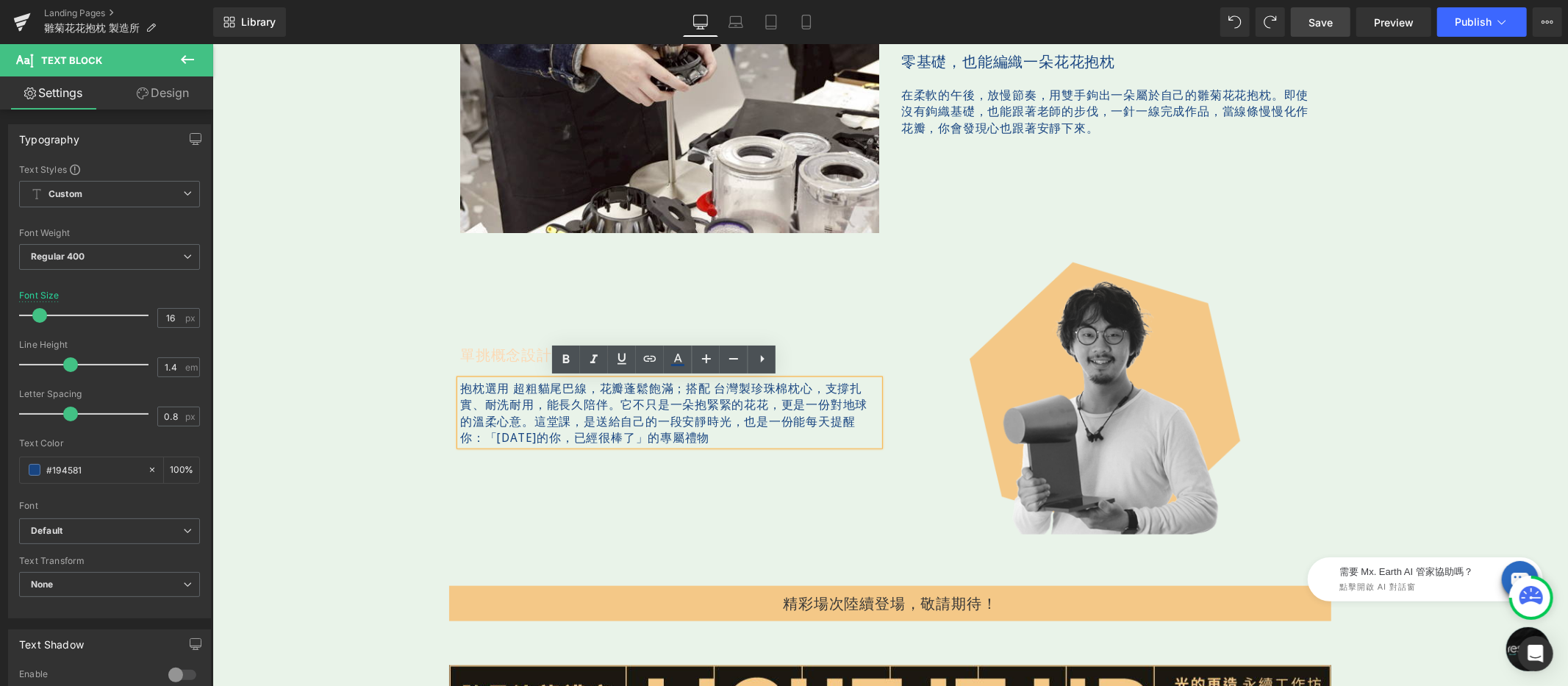
click at [697, 414] on span "這堂課，是送給自己的一段安靜時光，" at bounding box center [639, 421] width 210 height 16
click at [693, 435] on p "抱枕選用 超粗貓尾巴線，花瓣蓬鬆飽滿； 搭配 台灣製珍珠棉枕心，支撐扎實、耐洗耐用，能長久陪伴。 它不只是一朵抱緊緊的花花，更是一份對地球的溫柔心意。 這堂課…" at bounding box center [669, 412] width 419 height 66
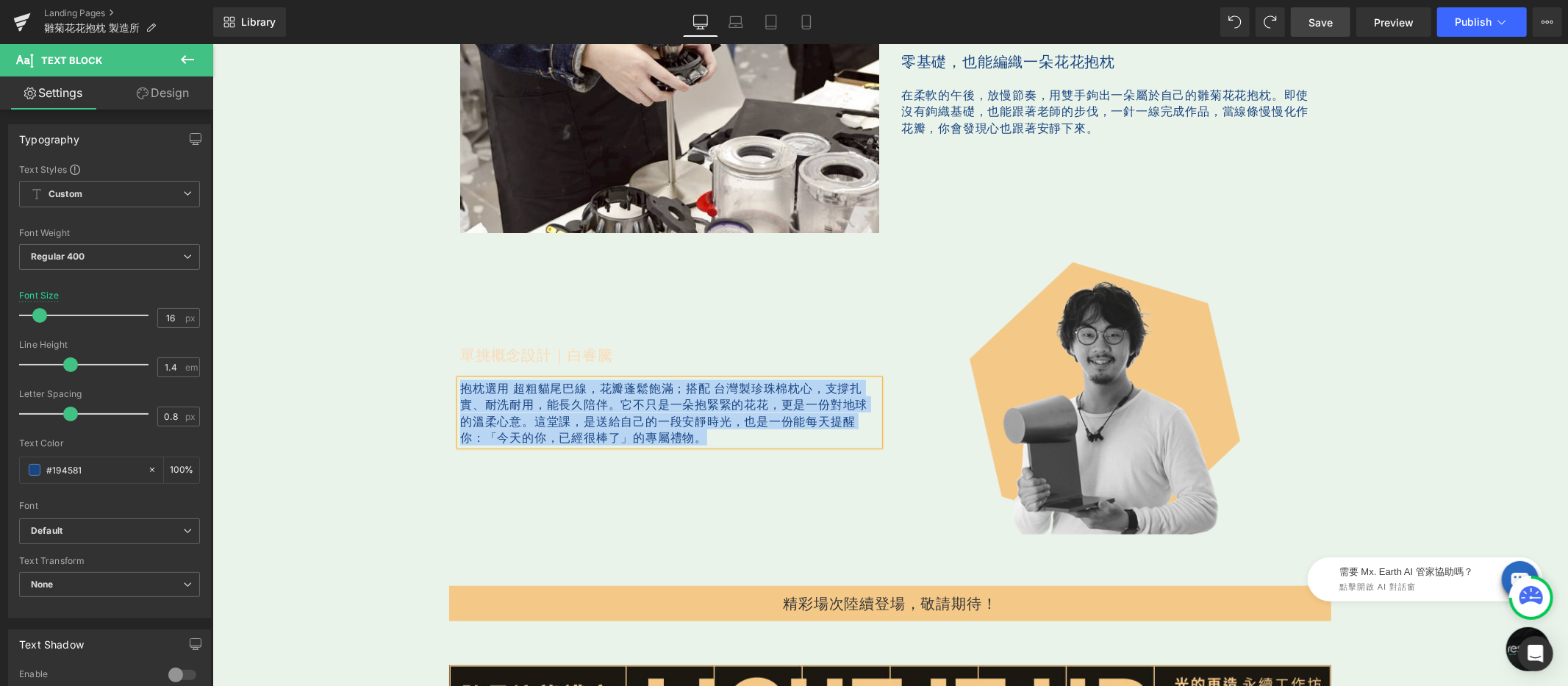
copy p "抱枕選用 超粗貓尾巴線，花瓣蓬鬆飽滿； 搭配 台灣製珍珠棉枕心，支撐扎實、耐洗耐用，能長久陪伴。 它不只是一朵抱緊緊的花花，更是一份對地球的溫柔心意。 這堂課…"
click at [508, 348] on link at bounding box center [512, 353] width 16 height 17
click at [212, 44] on link at bounding box center [212, 44] width 0 height 0
click at [511, 348] on link at bounding box center [519, 353] width 16 height 17
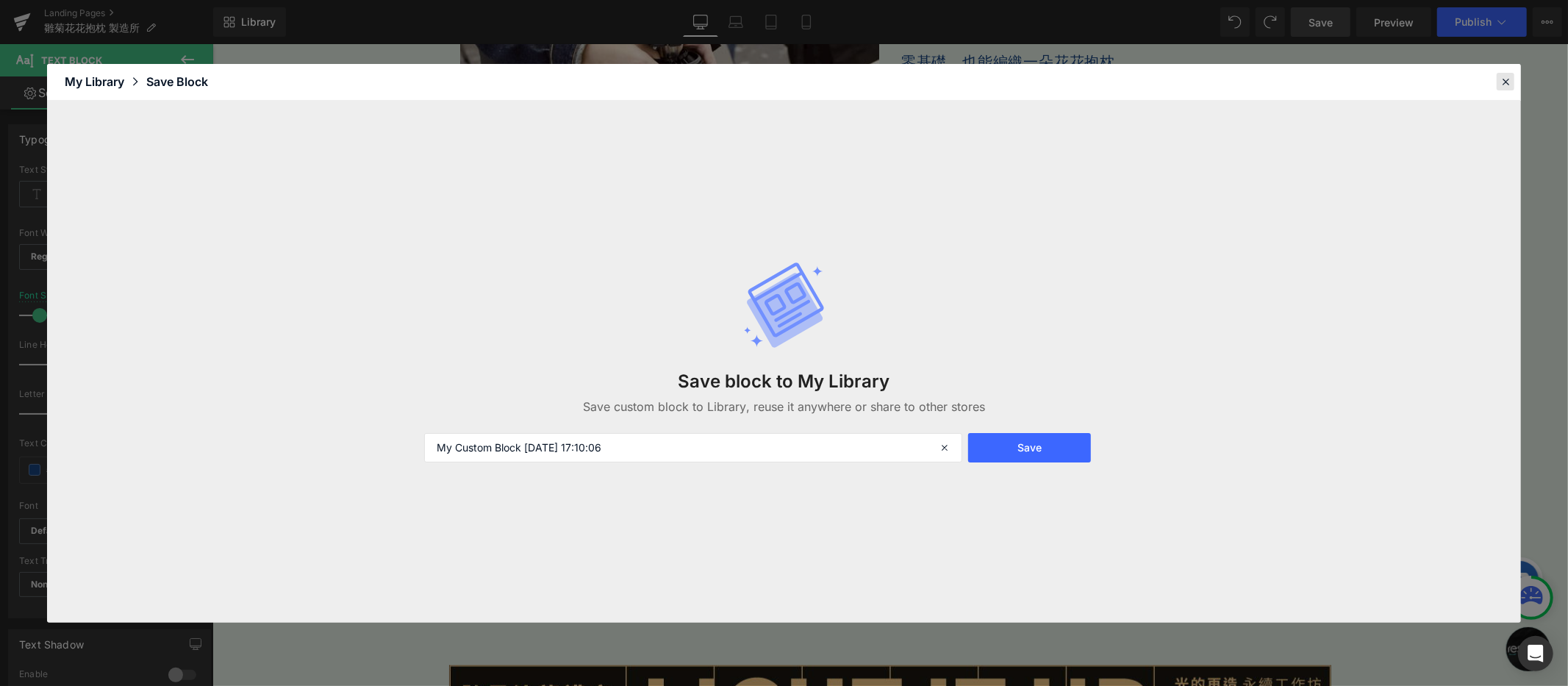
click at [1509, 76] on icon at bounding box center [1506, 81] width 13 height 13
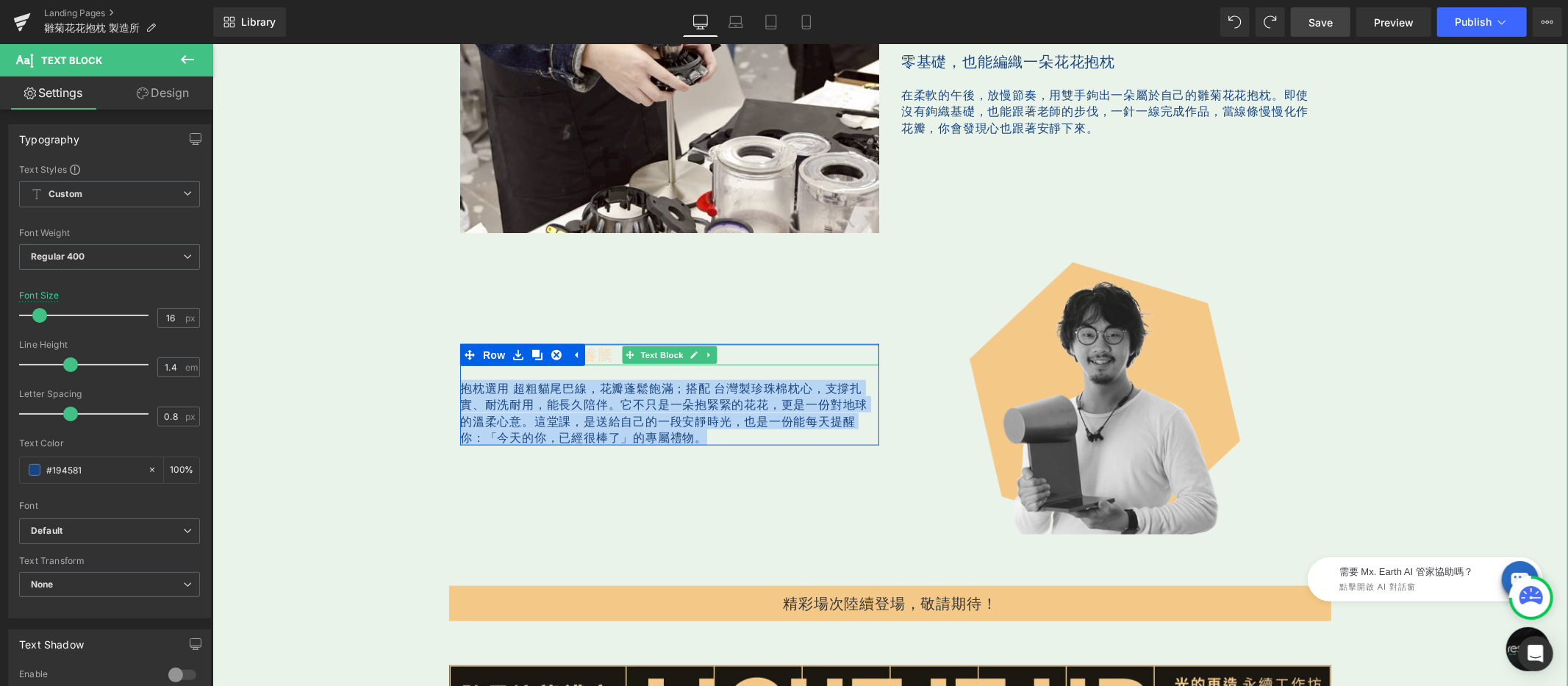
click at [604, 352] on p "單挑概念設計｜白睿騰" at bounding box center [669, 354] width 419 height 21
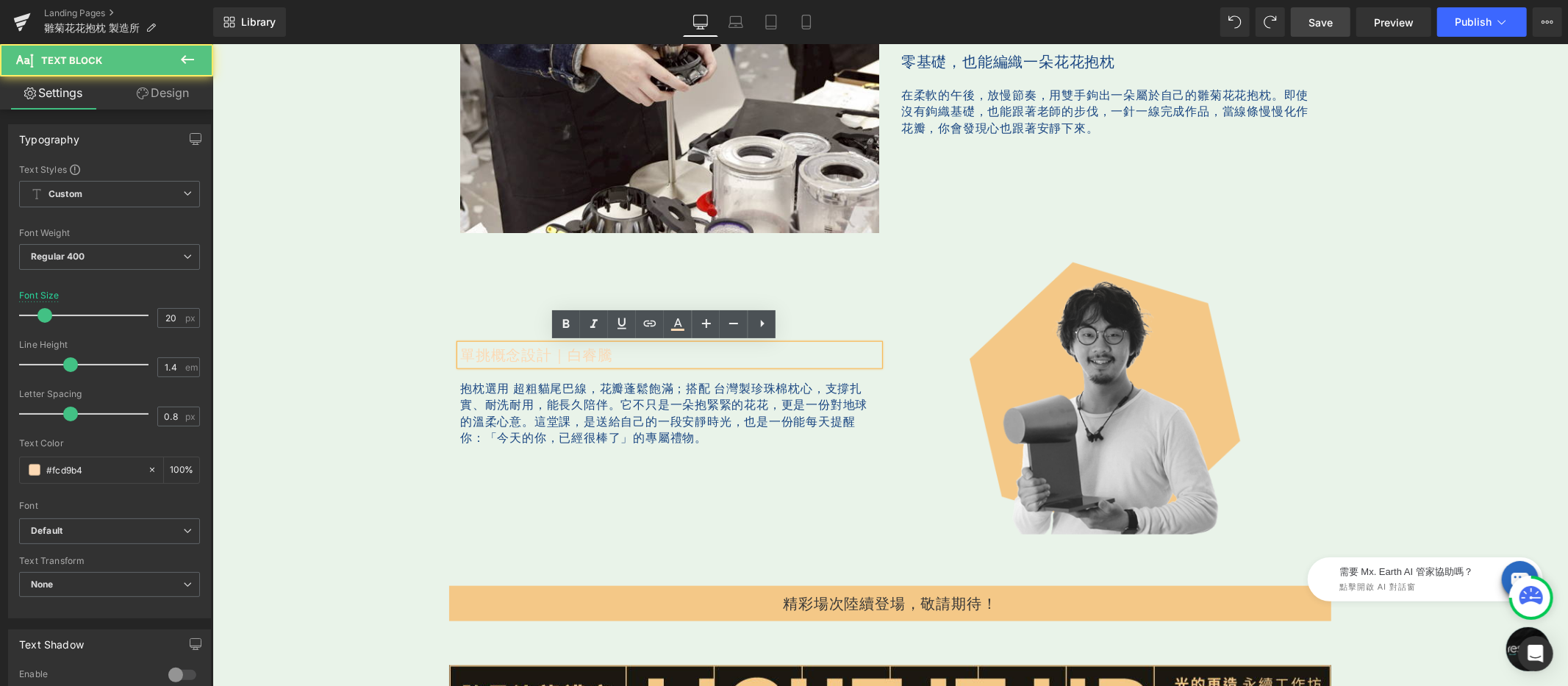
click at [604, 352] on p "單挑概念設計｜白睿騰" at bounding box center [669, 354] width 419 height 21
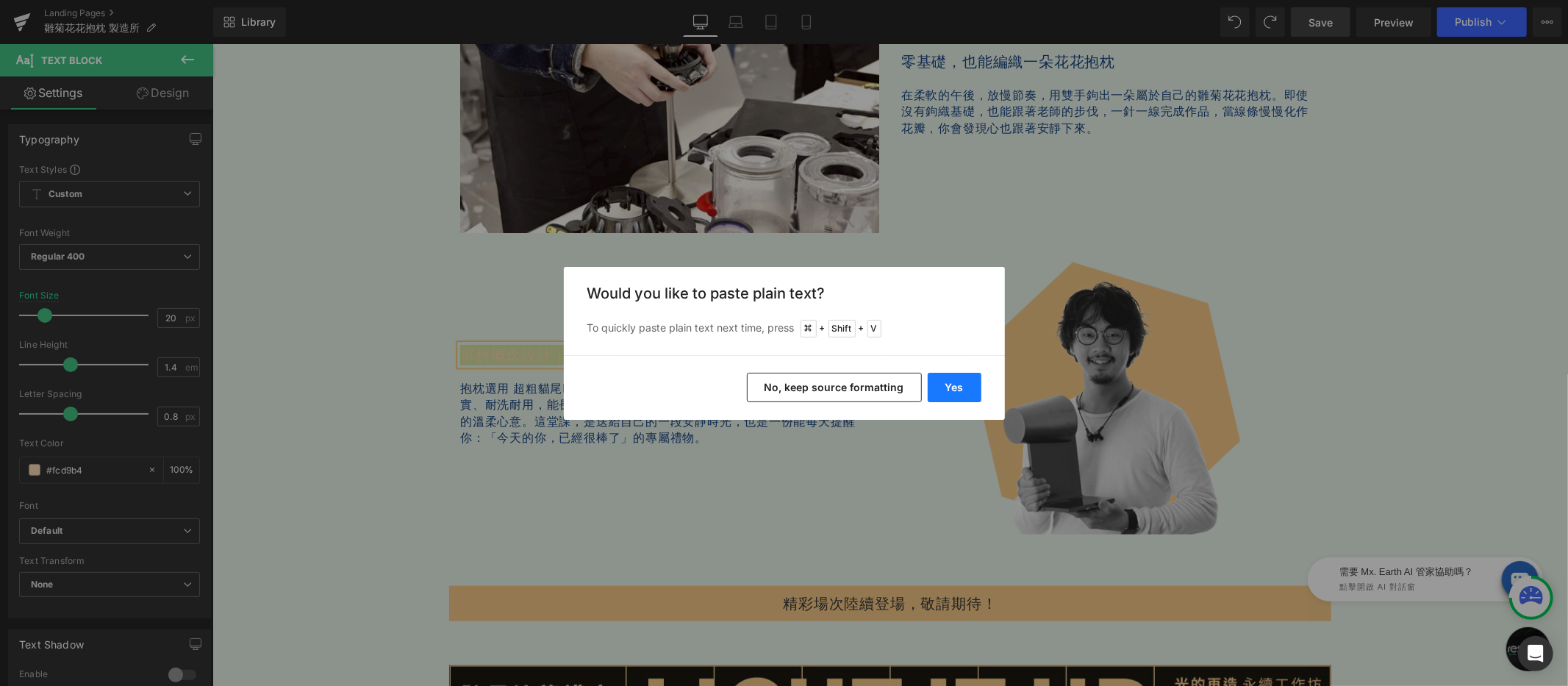
drag, startPoint x: 947, startPoint y: 382, endPoint x: 632, endPoint y: 330, distance: 319.3
click at [947, 382] on button "Yes" at bounding box center [954, 387] width 53 height 30
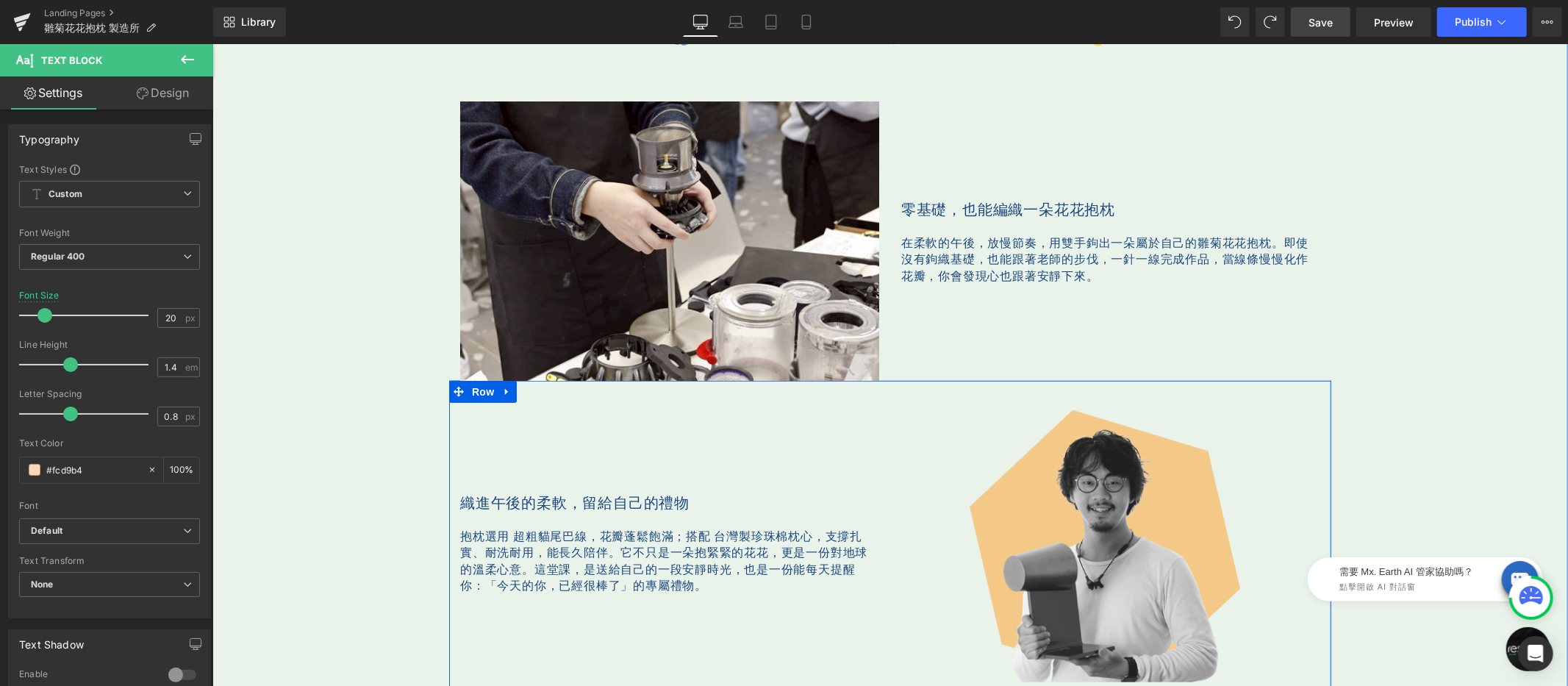
scroll to position [983, 0]
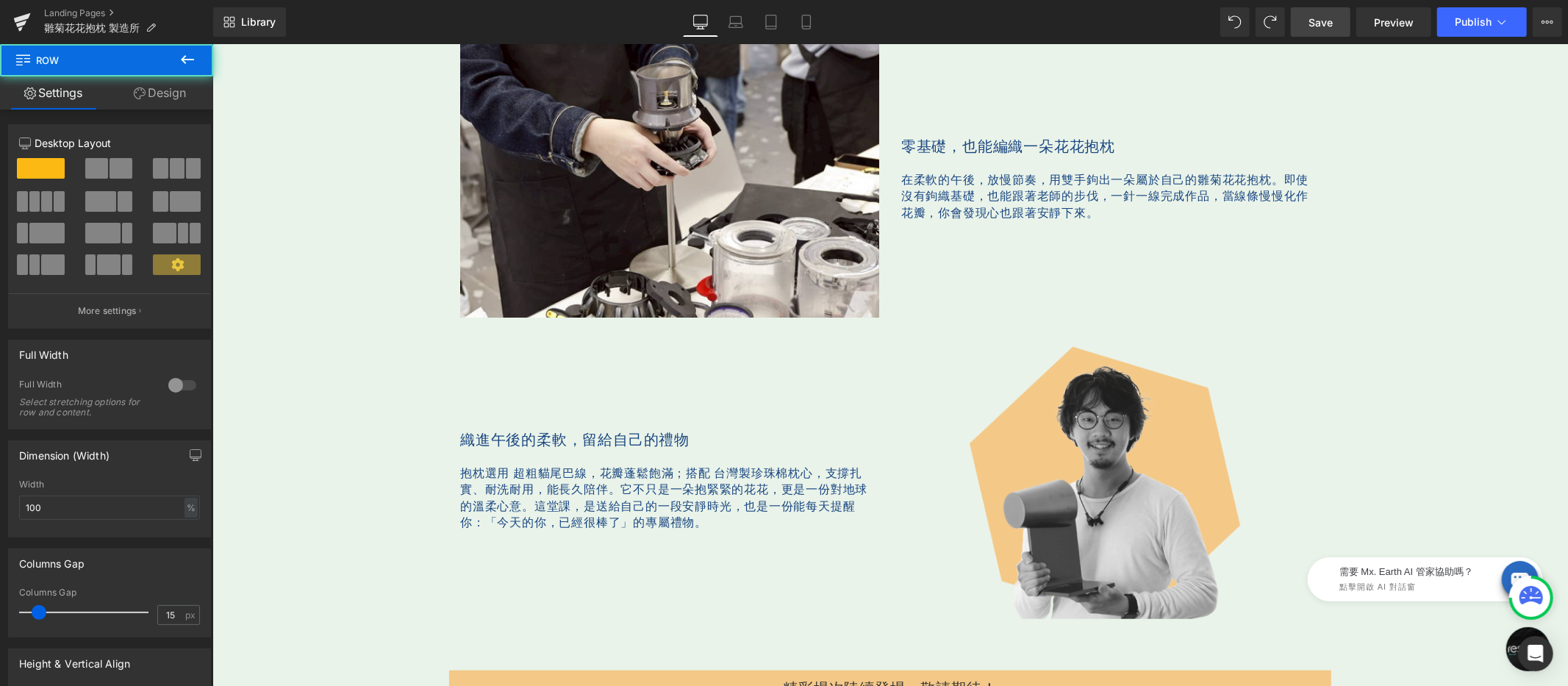
click at [1317, 23] on span "Save" at bounding box center [1321, 22] width 25 height 16
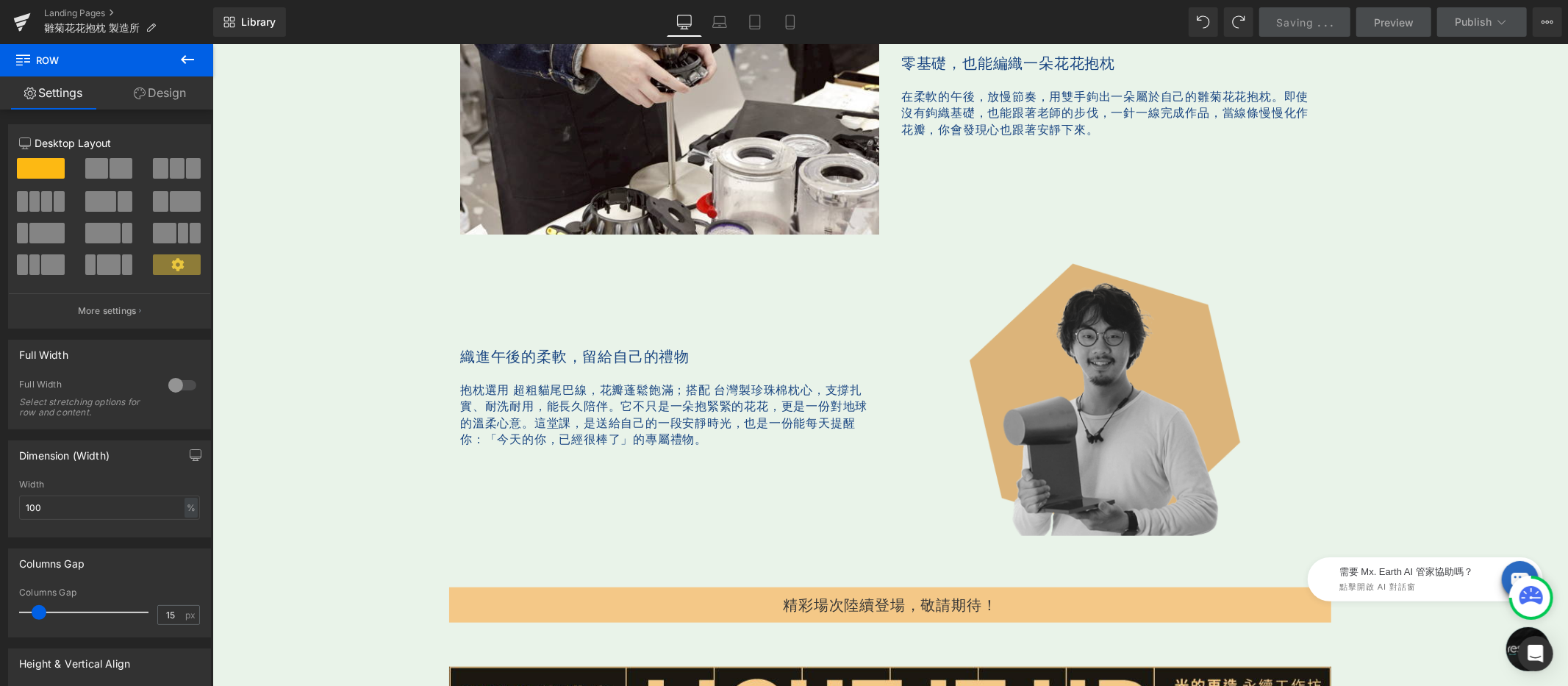
scroll to position [1423, 0]
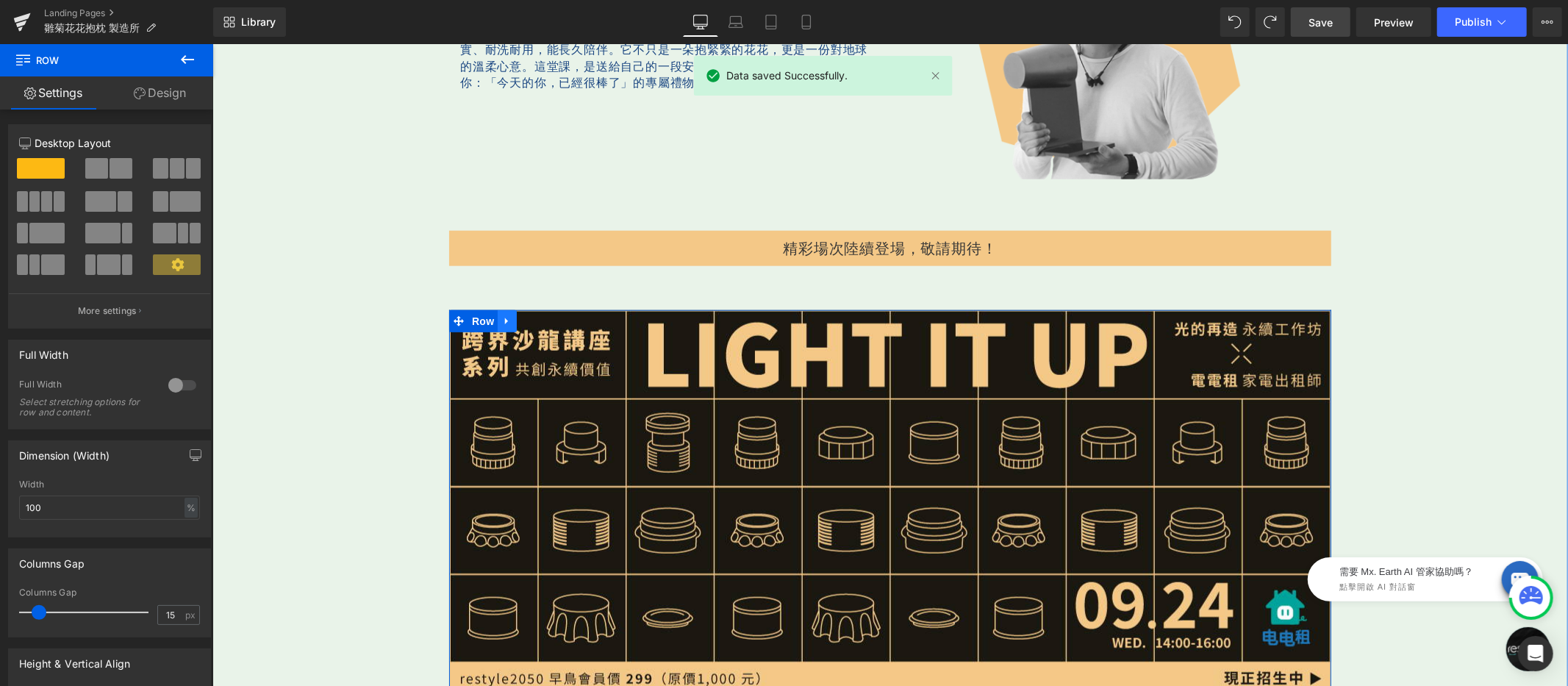
click at [501, 317] on icon at bounding box center [506, 320] width 11 height 11
click at [535, 320] on link at bounding box center [544, 320] width 19 height 22
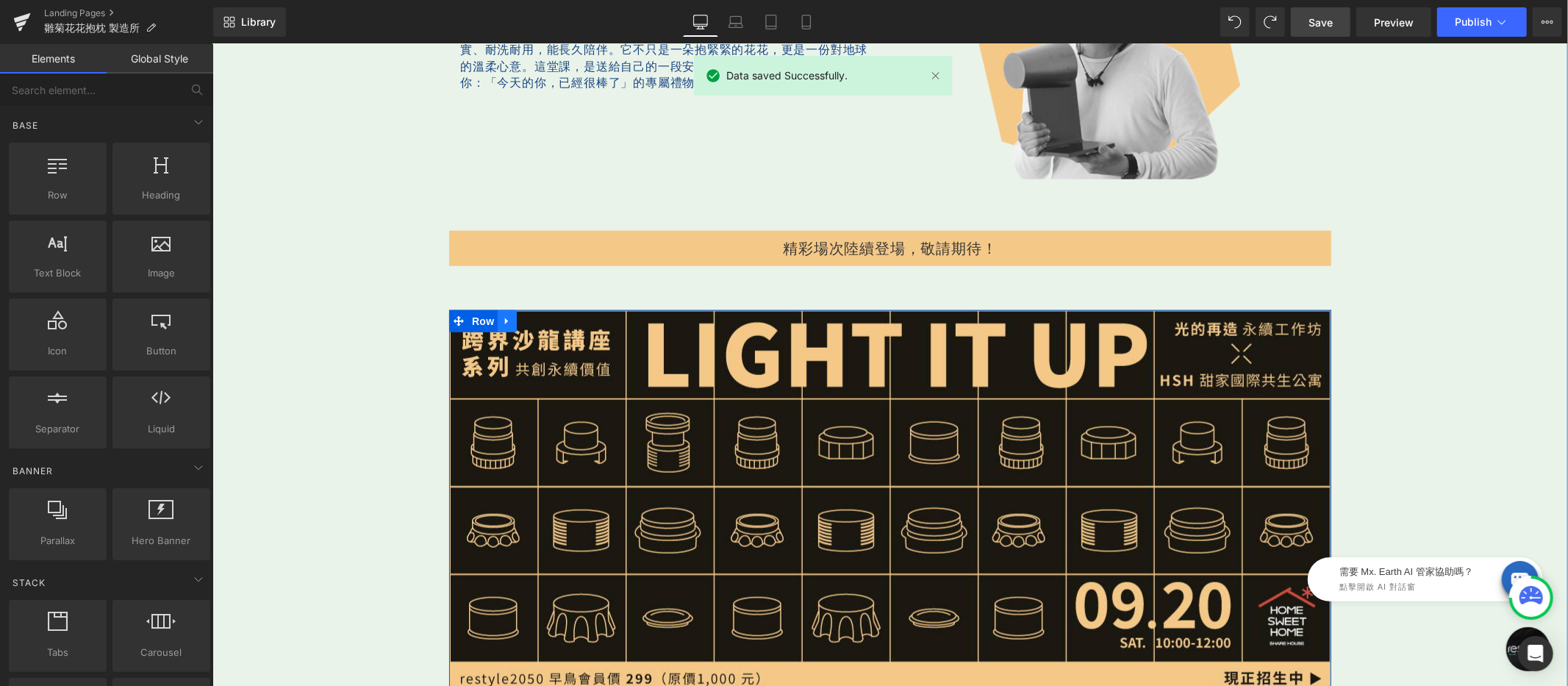
click at [501, 318] on icon at bounding box center [506, 320] width 11 height 11
click at [540, 320] on icon at bounding box center [545, 320] width 11 height 11
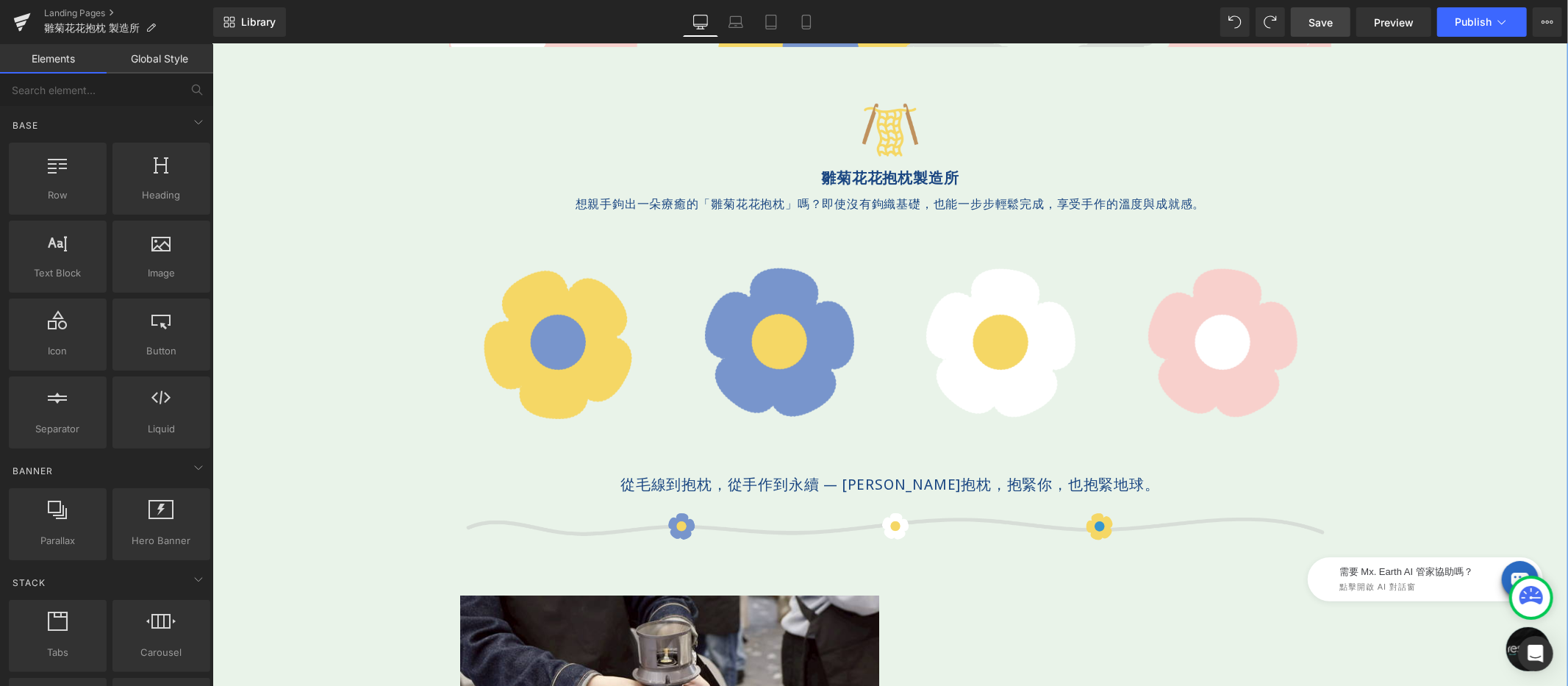
scroll to position [939, 0]
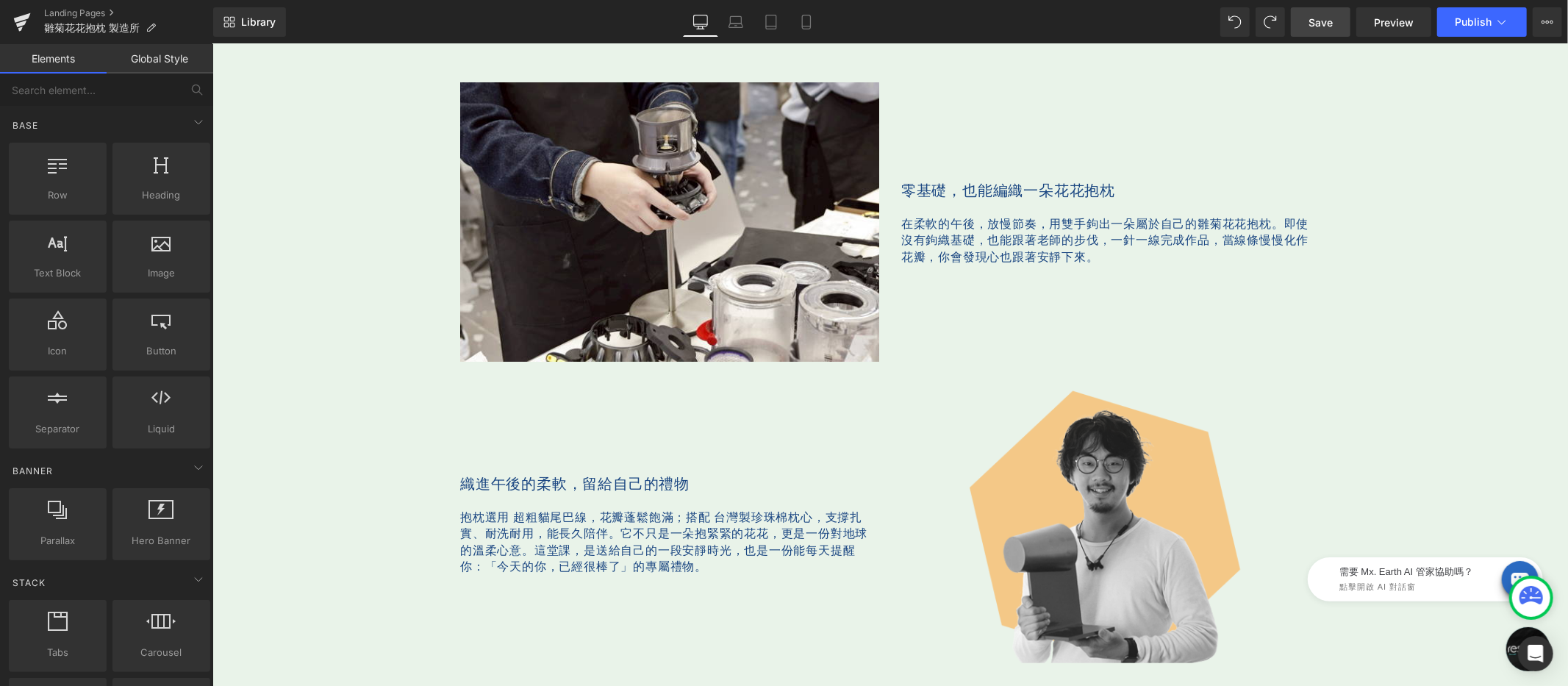
click at [1326, 19] on span "Save" at bounding box center [1321, 22] width 25 height 16
click at [1330, 19] on span "Save" at bounding box center [1321, 22] width 25 height 16
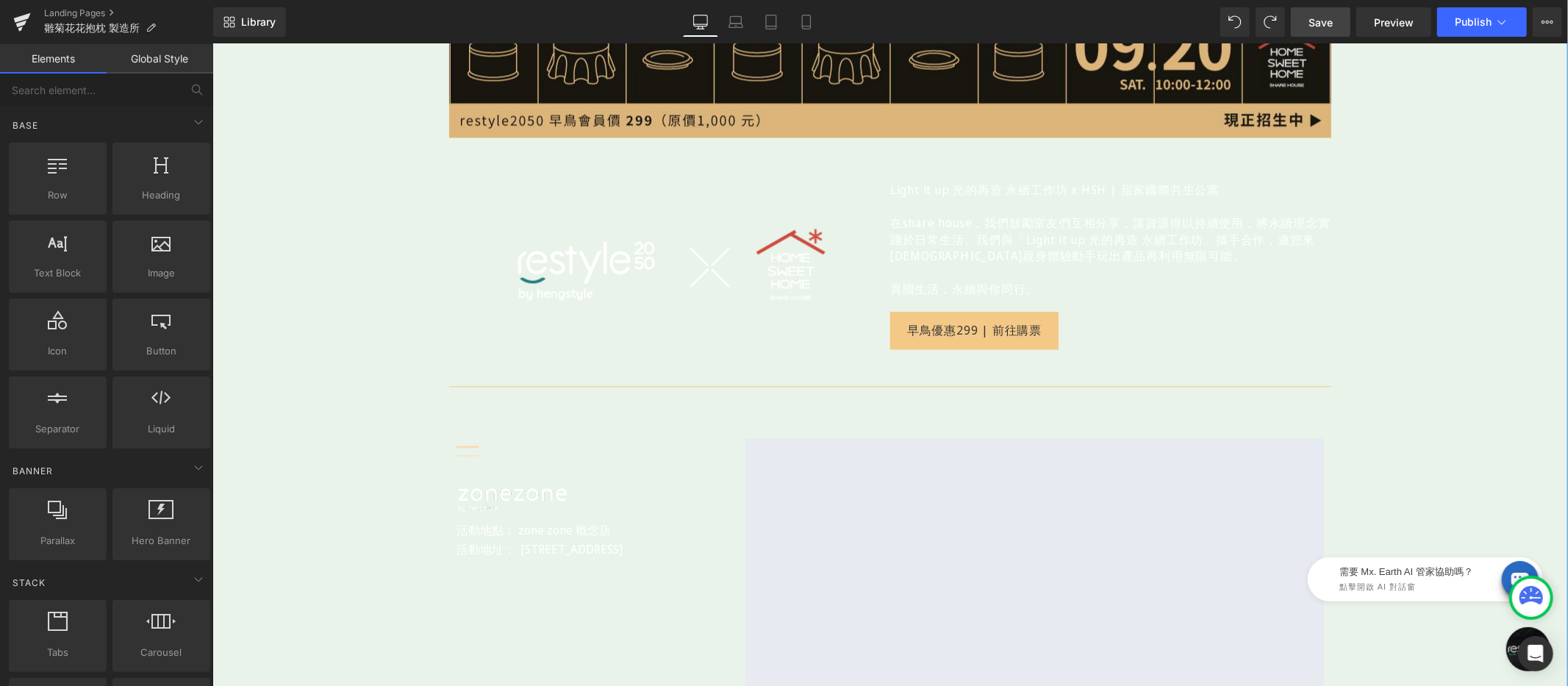
scroll to position [2889, 0]
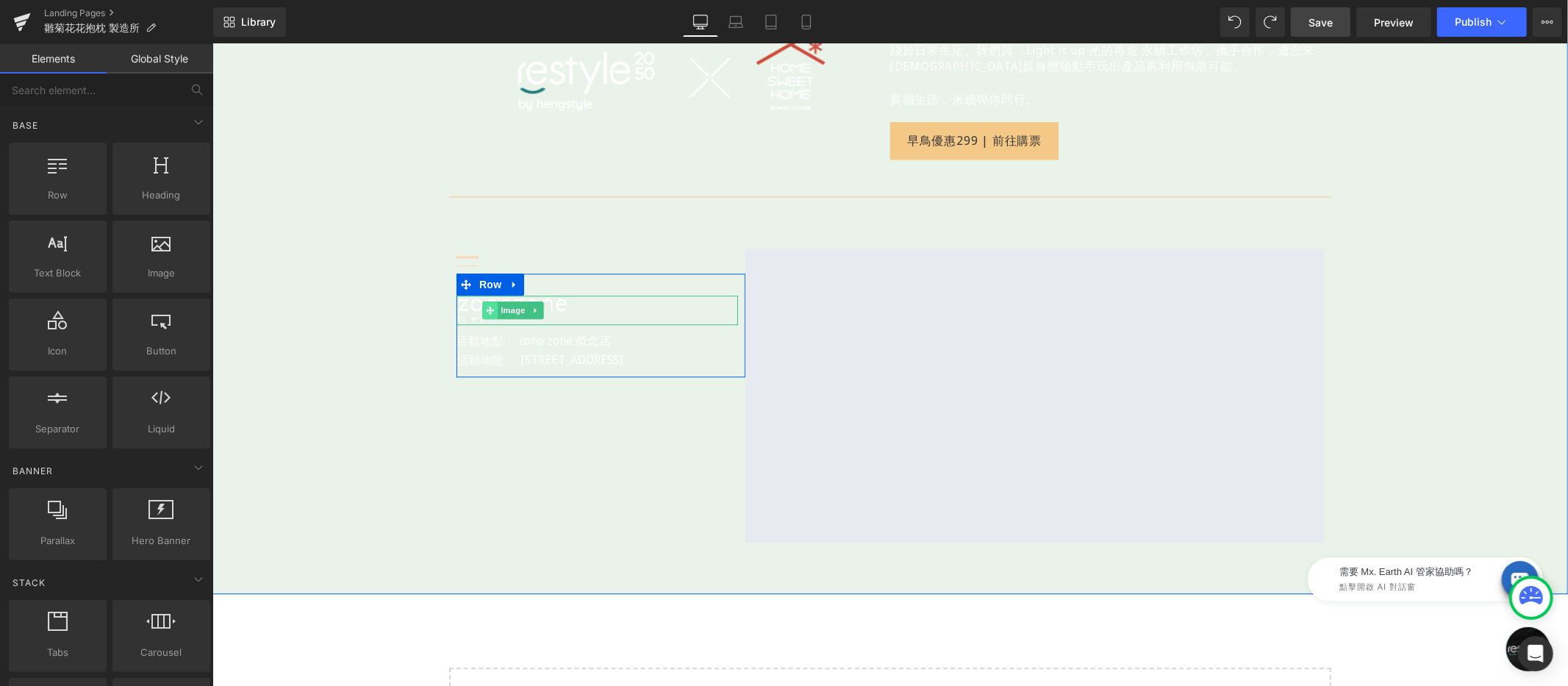
click at [485, 305] on icon at bounding box center [489, 309] width 8 height 9
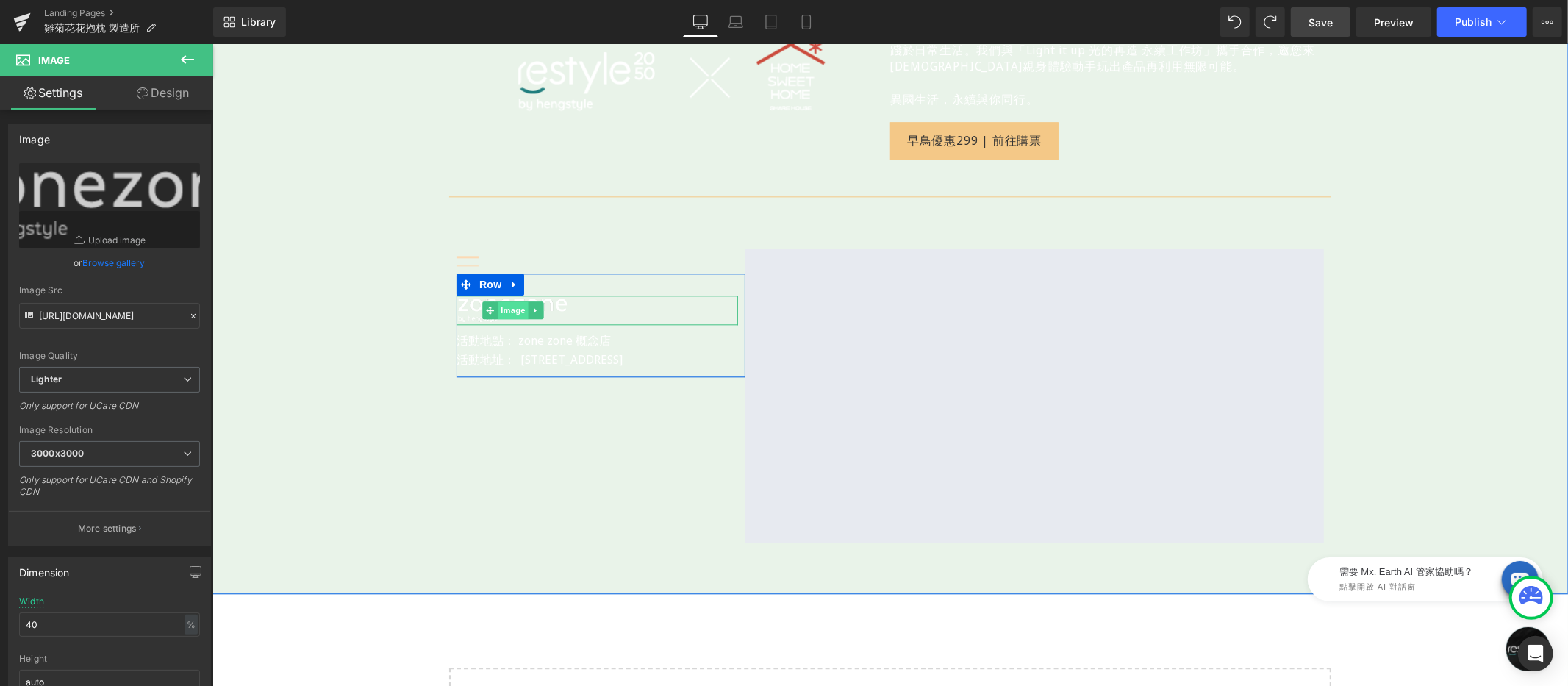
click at [495, 295] on div "Image" at bounding box center [597, 310] width 282 height 30
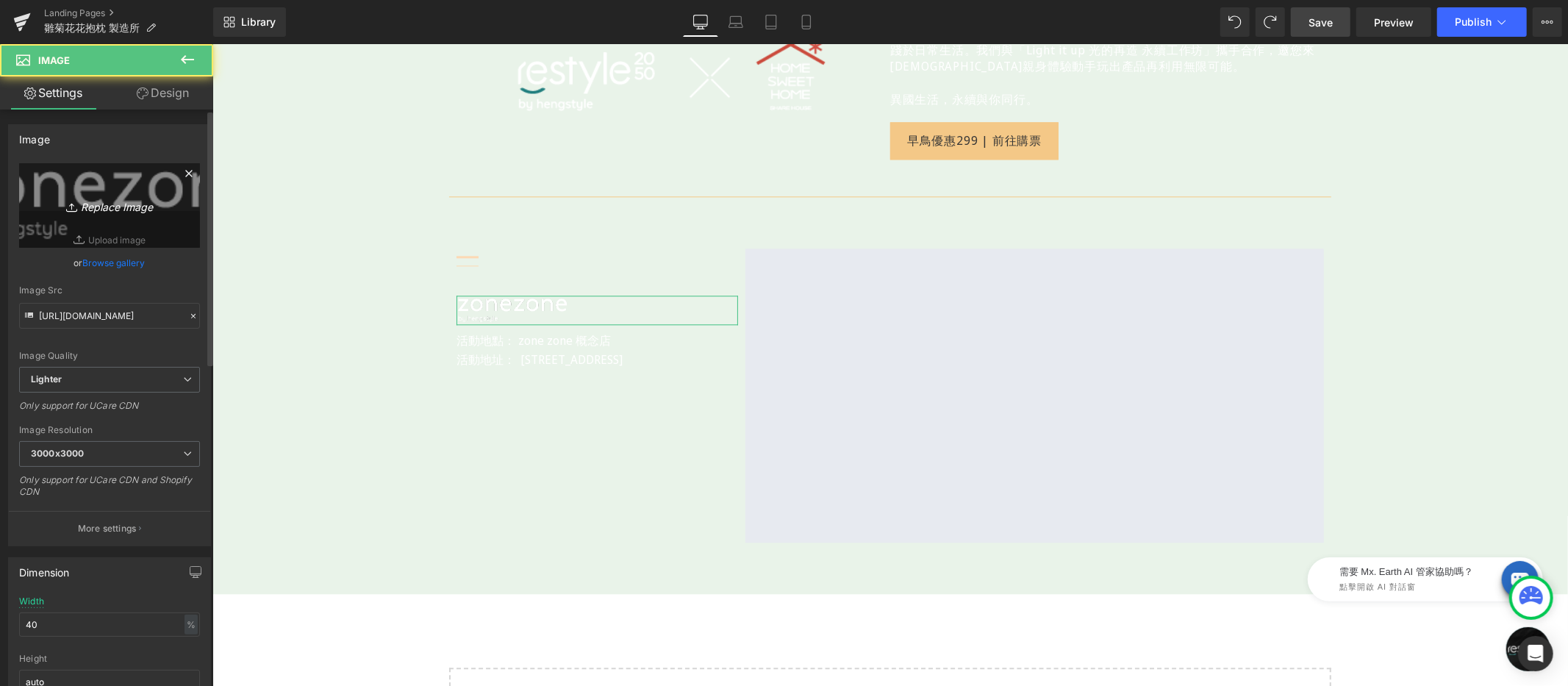
click at [146, 199] on icon "Replace Image" at bounding box center [109, 205] width 118 height 18
type input "C:\fakepath\zonezone-by-hengstyle-logo&pattern.png"
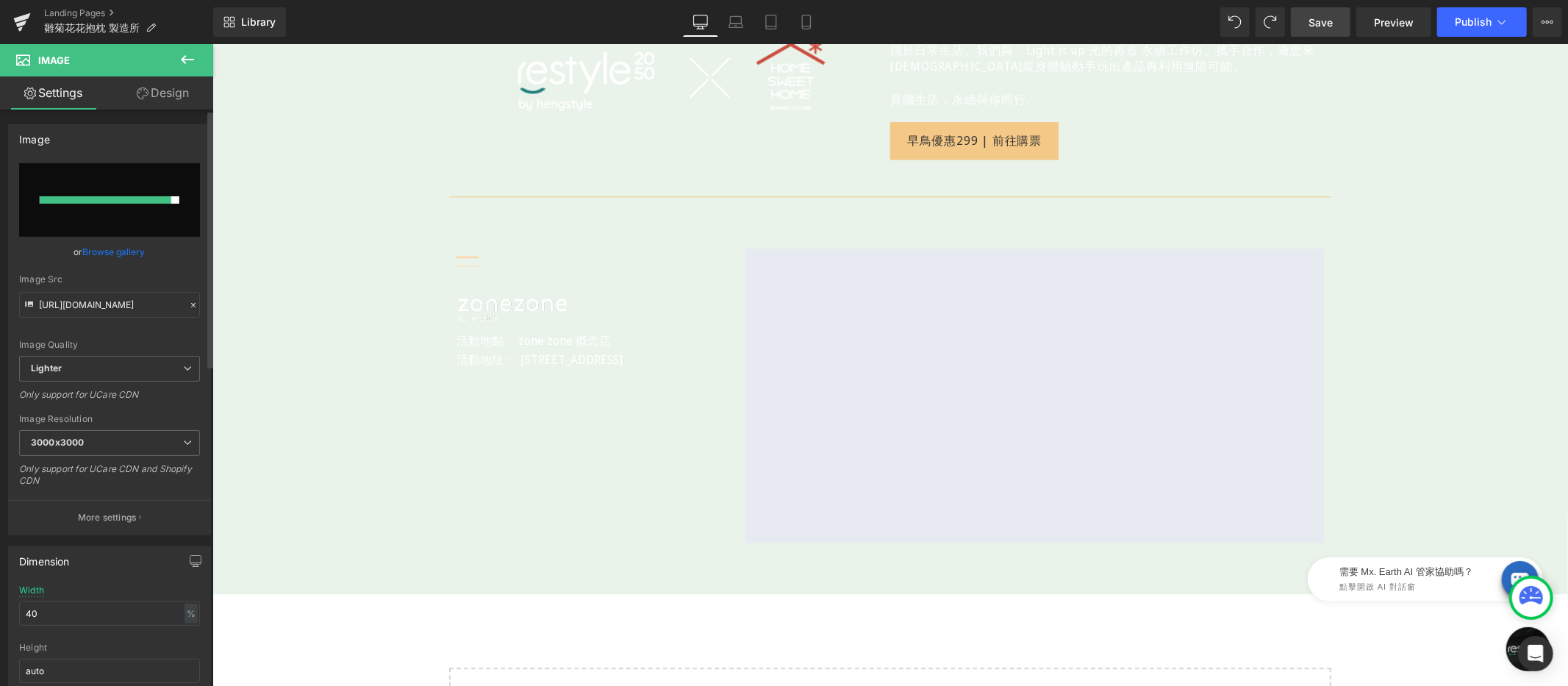
type input "https://ucarecdn.com/5f7087b6-77f3-4270-a089-6d22277aed2e/-/format/auto/-/previ…"
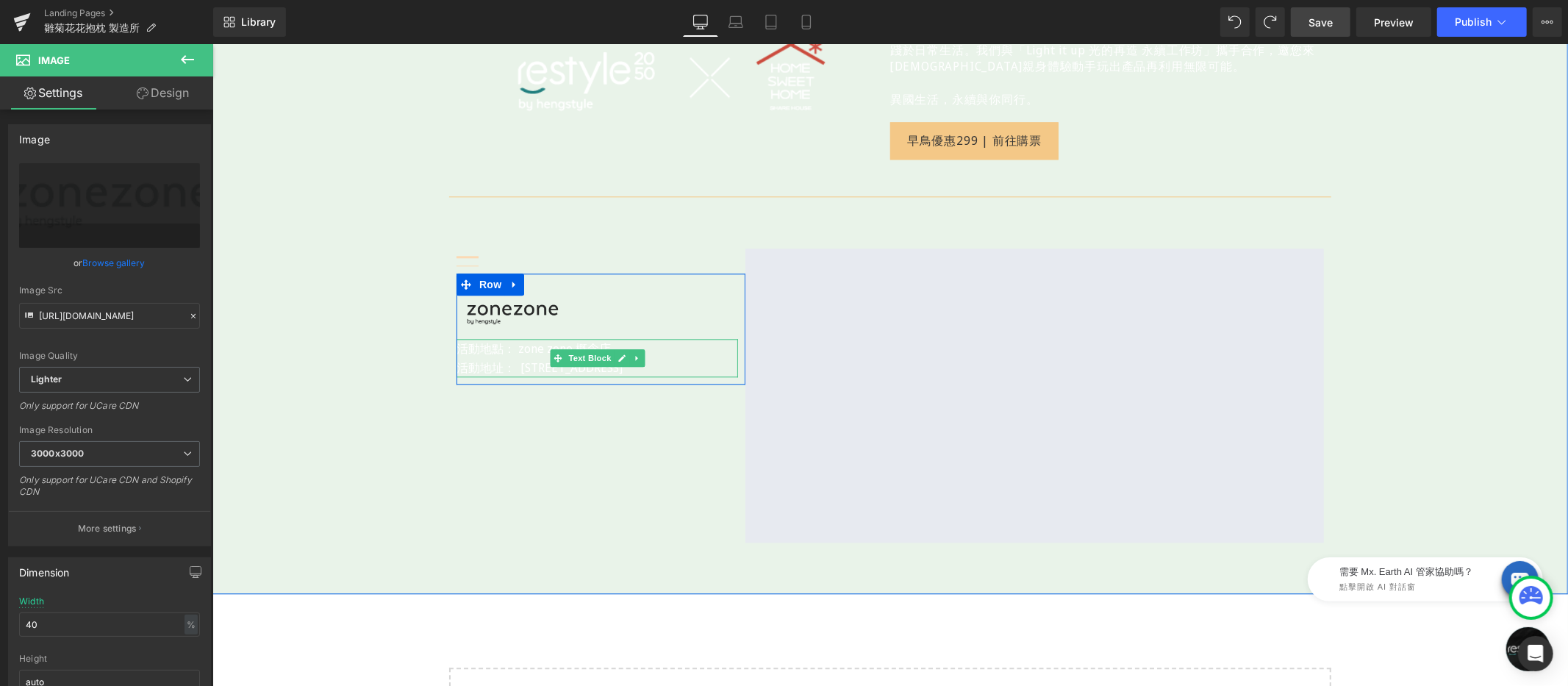
click at [491, 357] on p "活動地址： [STREET_ADDRESS]" at bounding box center [597, 366] width 282 height 19
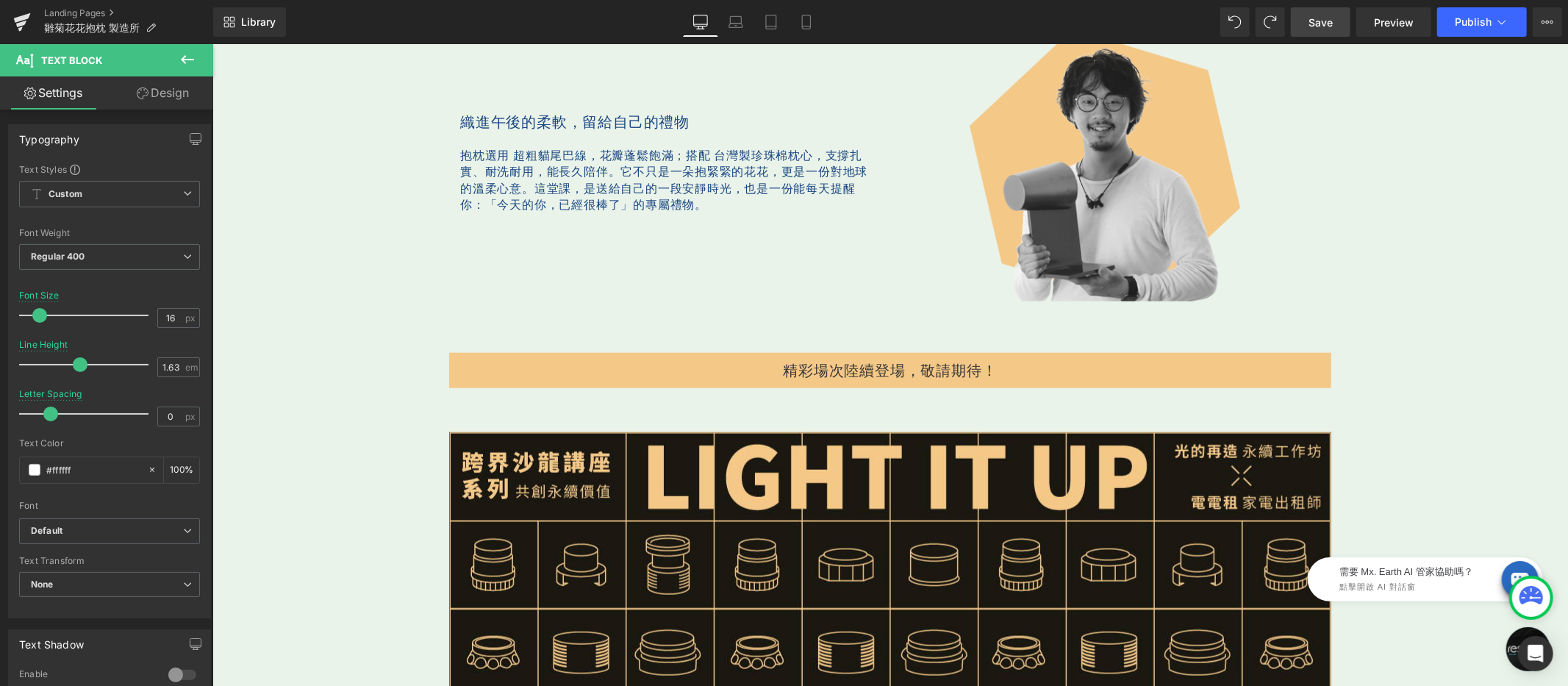
scroll to position [1148, 0]
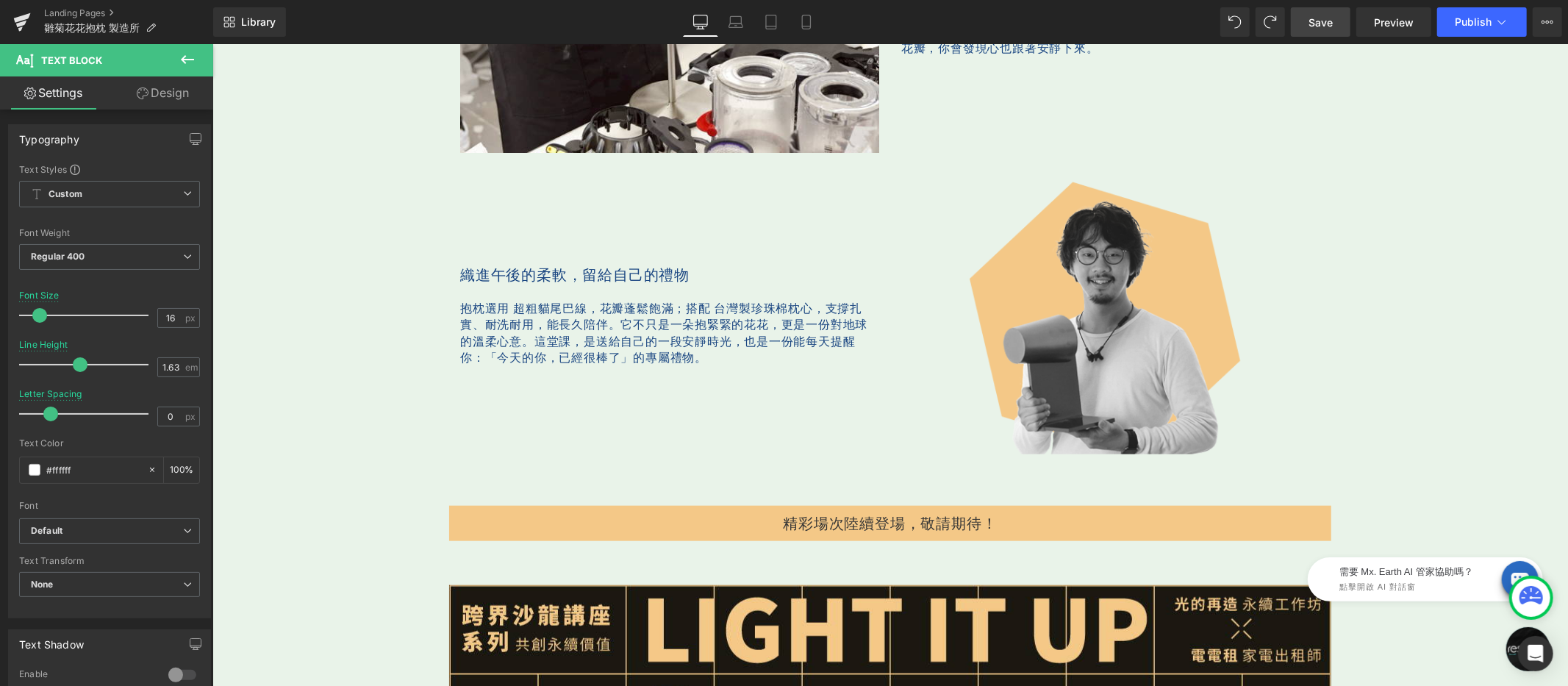
click at [495, 336] on span "它不只是一朵抱緊緊的花花，更是一份對地球的溫柔心意。" at bounding box center [663, 331] width 408 height 32
click at [102, 471] on input "#194581" at bounding box center [93, 470] width 94 height 16
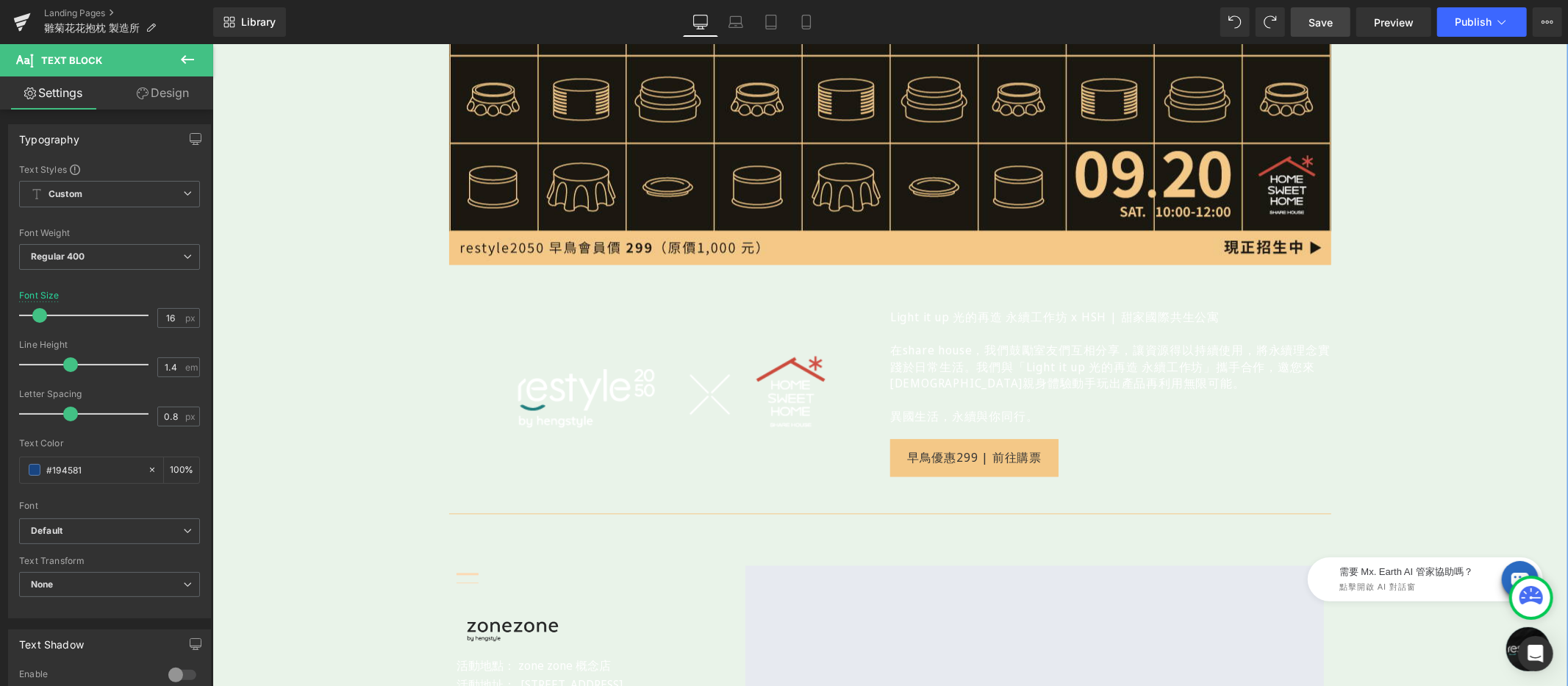
scroll to position [2741, 0]
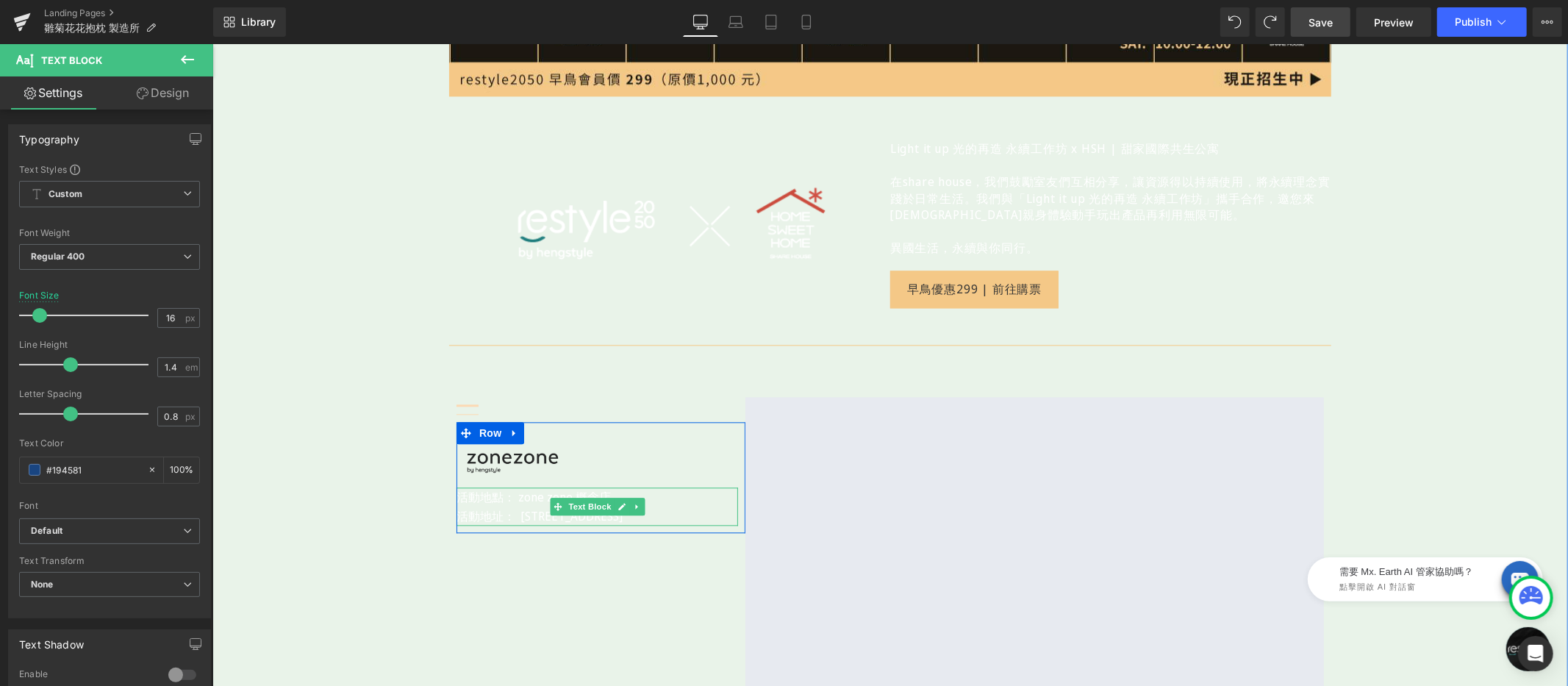
click at [485, 486] on p "活動地點： zone zone 概念店" at bounding box center [597, 495] width 282 height 19
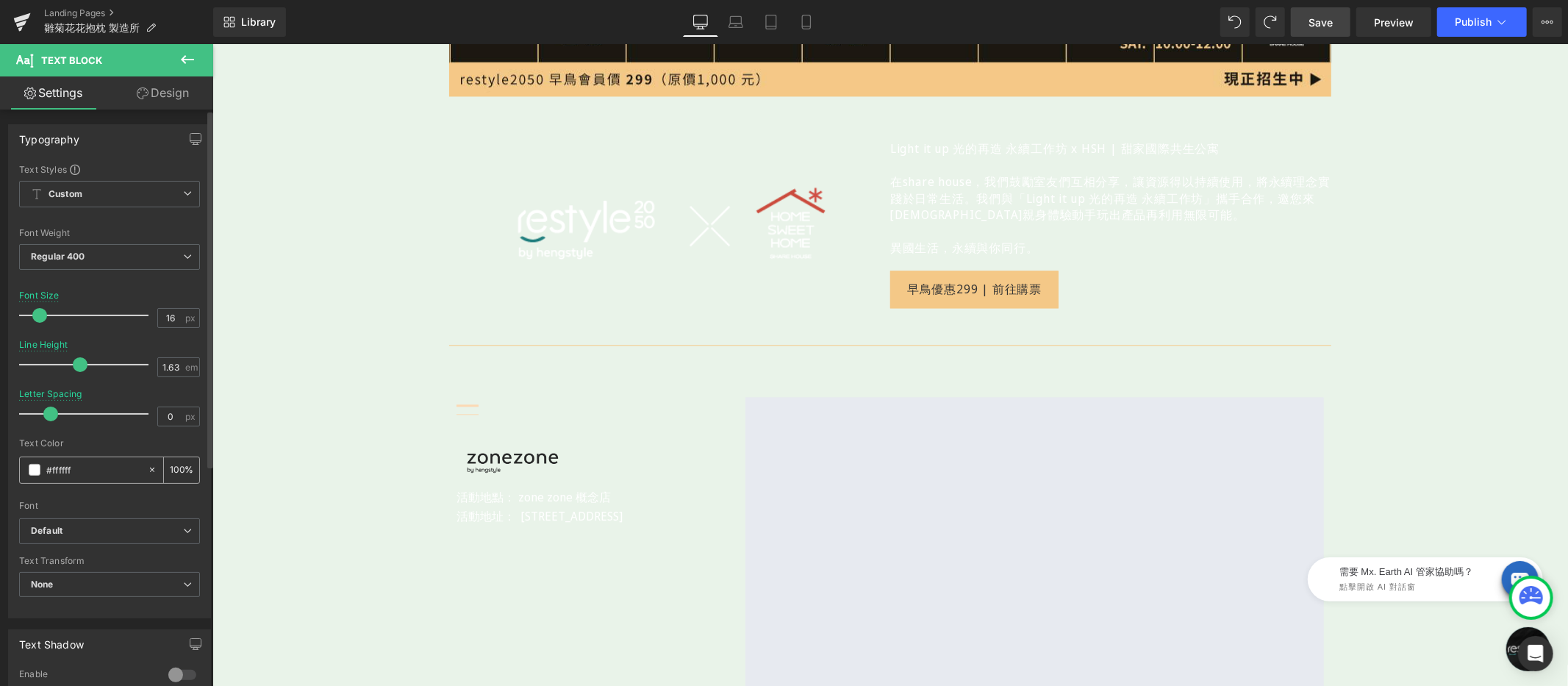
click at [104, 472] on input "#ffffff" at bounding box center [93, 470] width 94 height 16
type input "#194581"
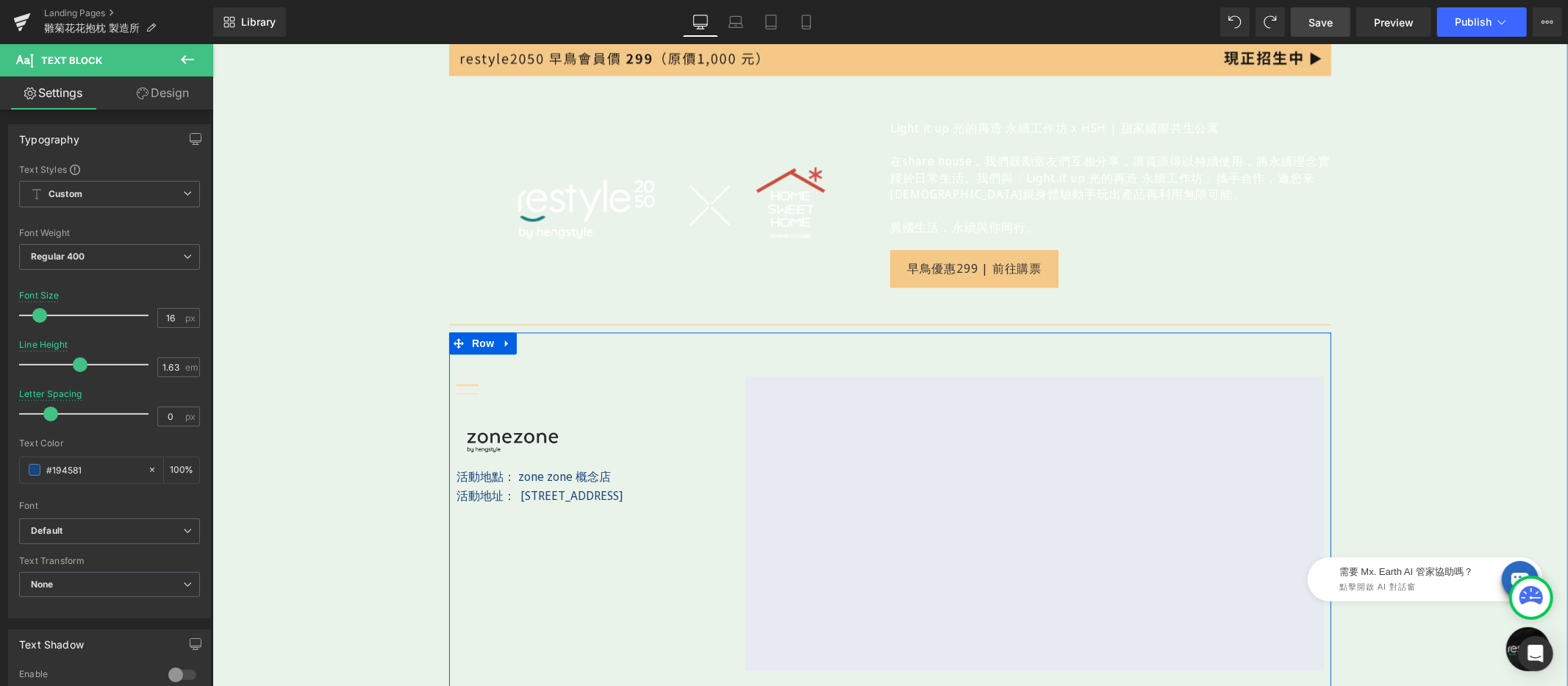
scroll to position [2773, 0]
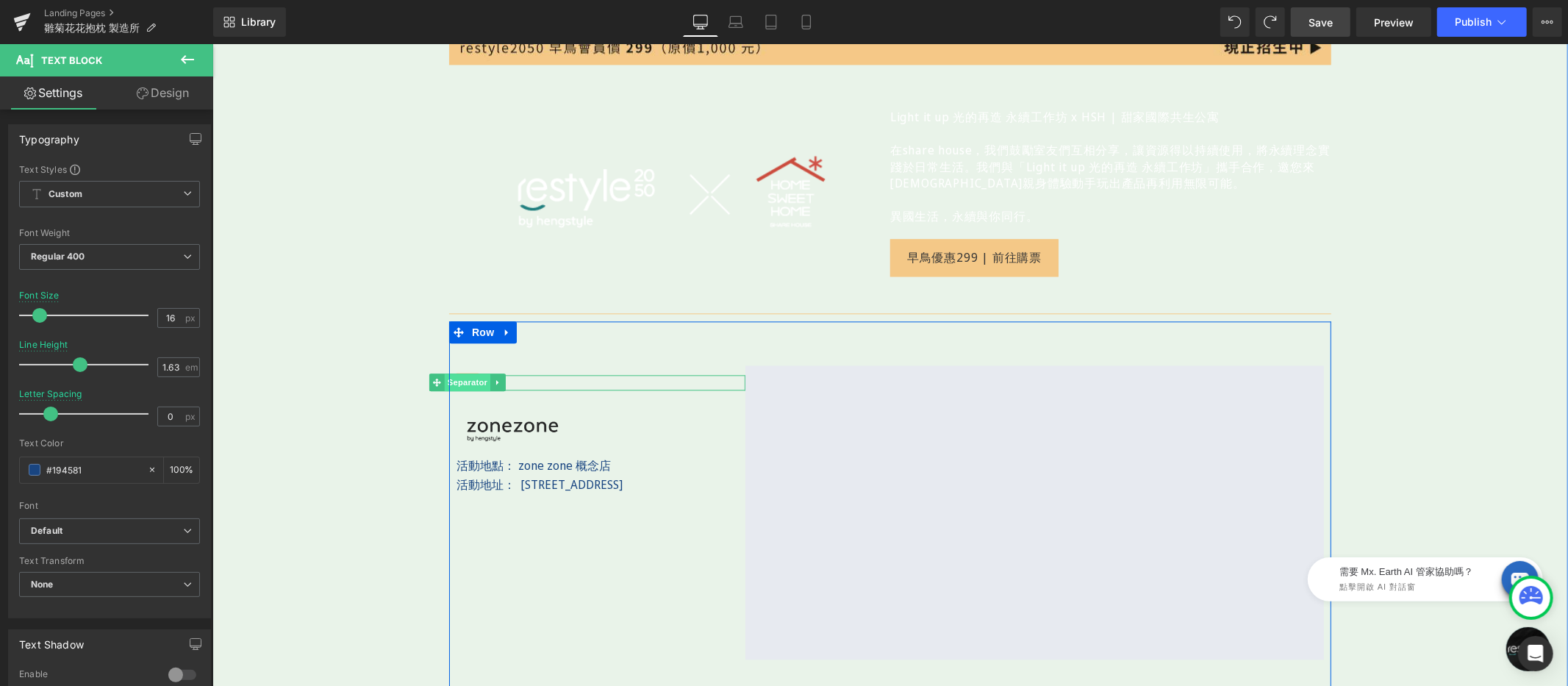
click at [467, 374] on div "Separator" at bounding box center [601, 381] width 289 height 16
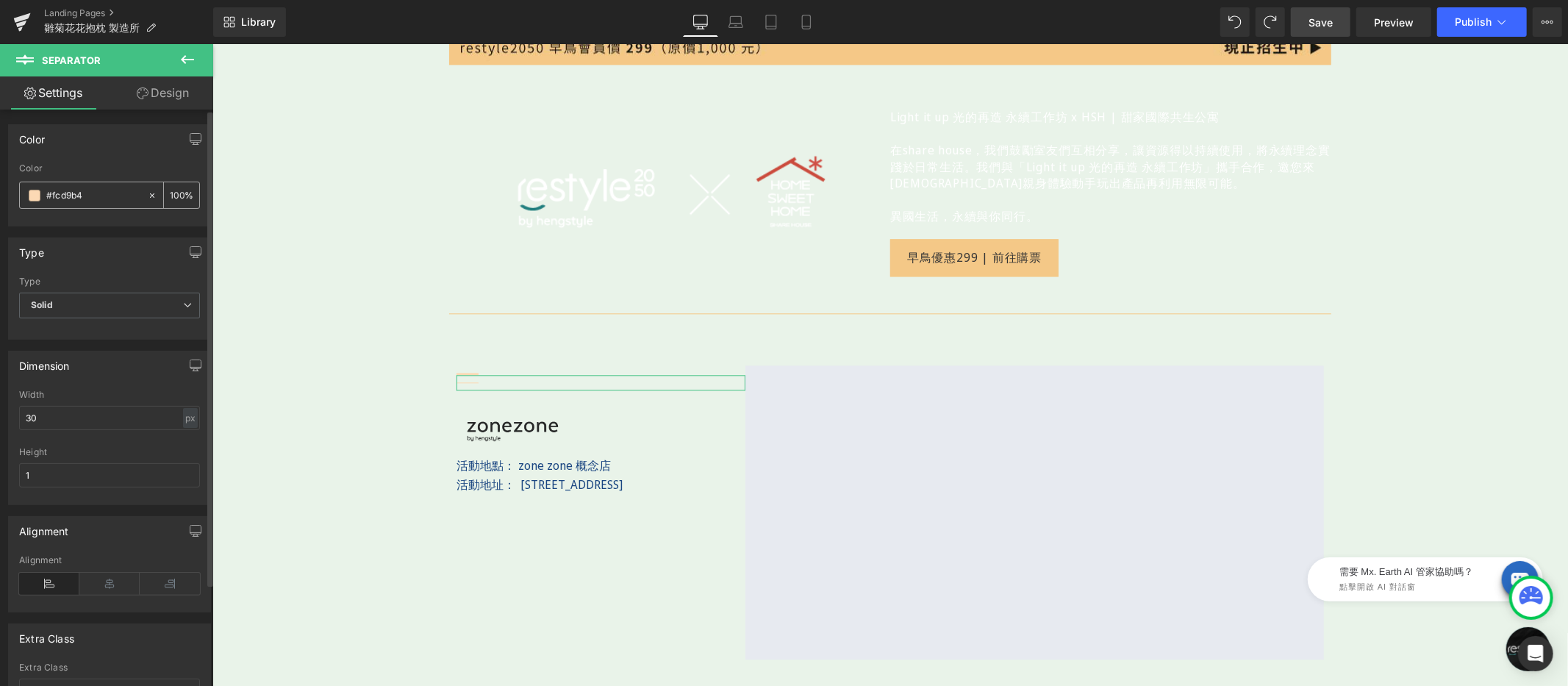
click at [120, 198] on input "#fcd9b4" at bounding box center [93, 196] width 94 height 16
paste input "194581"
type input "#194581"
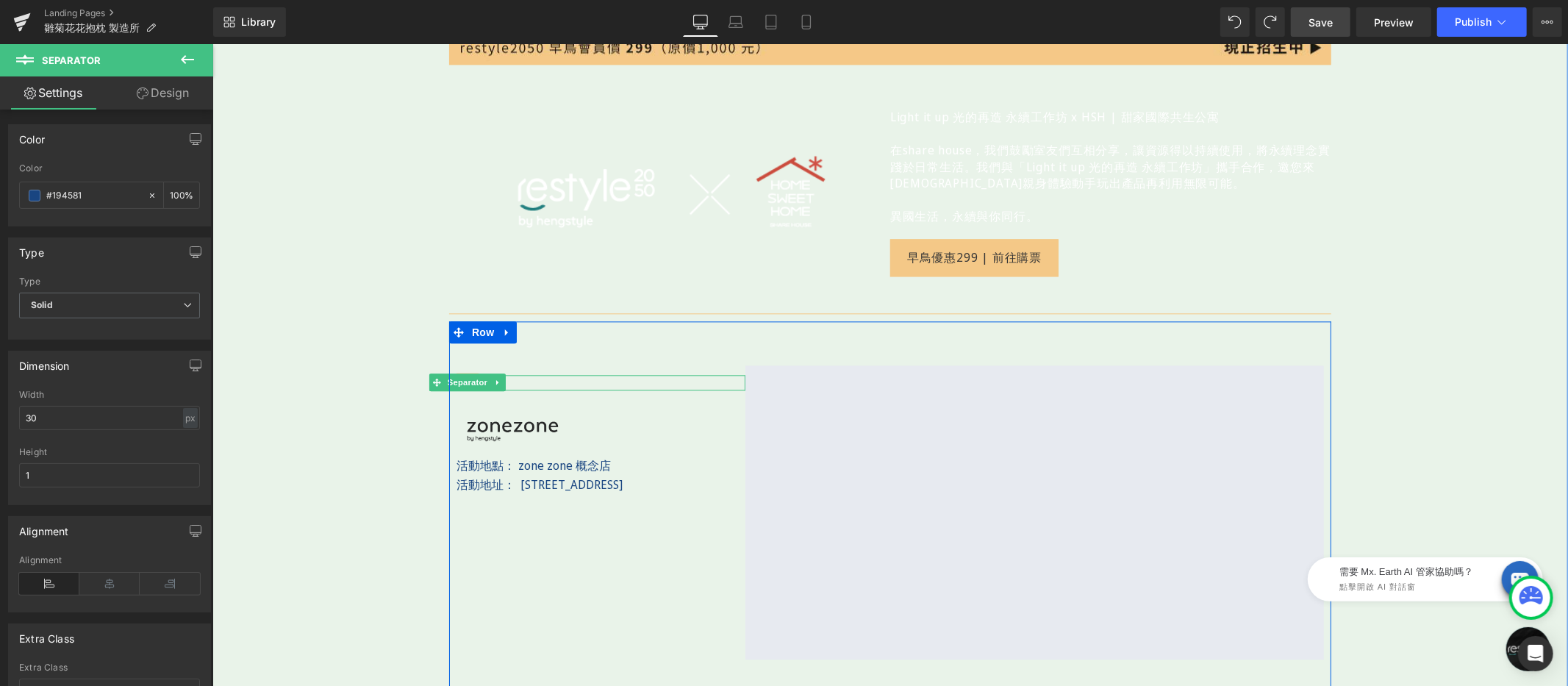
click at [467, 374] on div "Separator" at bounding box center [601, 381] width 289 height 16
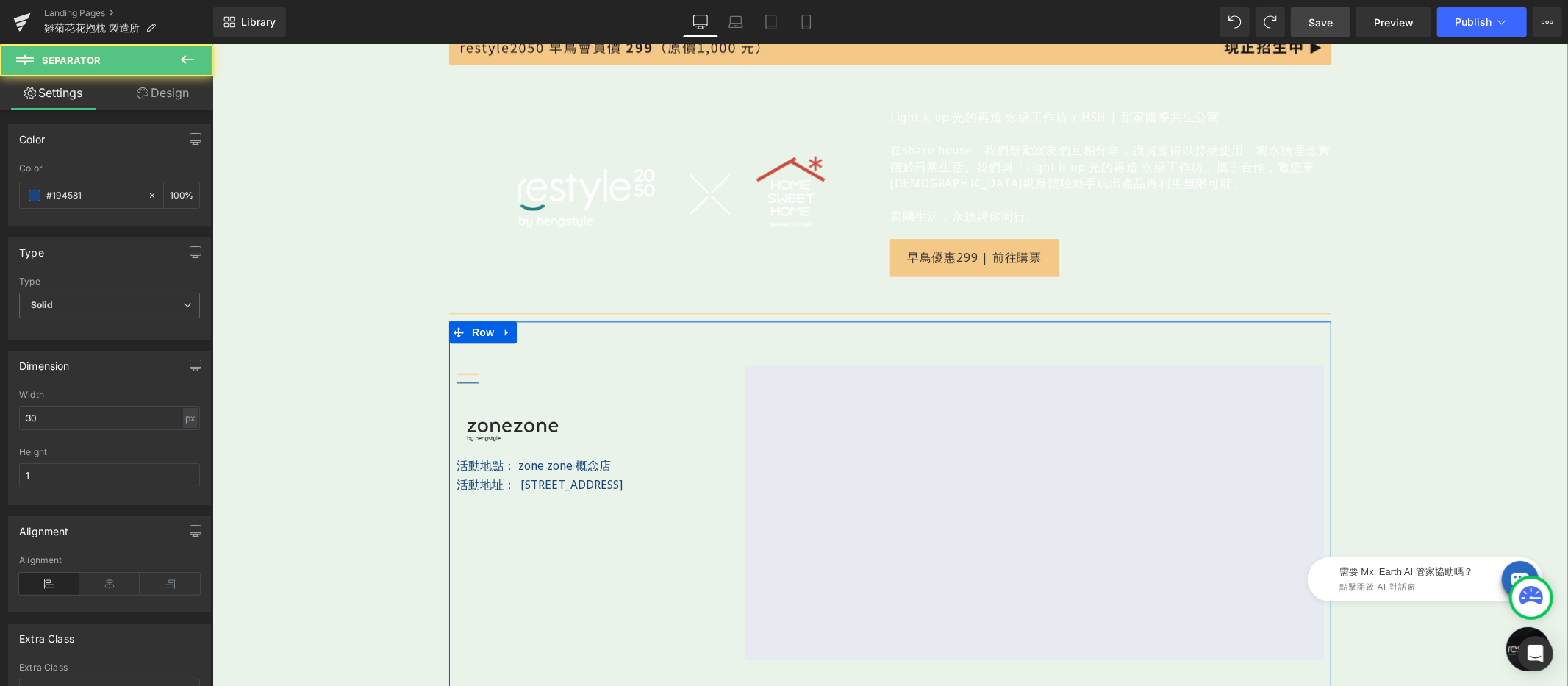
click at [540, 341] on div "Separator Separator Image 活動地點： zone zone 概念店 活動地址： 台北市內湖區洲子街 82 號 1F Text Bloc…" at bounding box center [889, 511] width 882 height 382
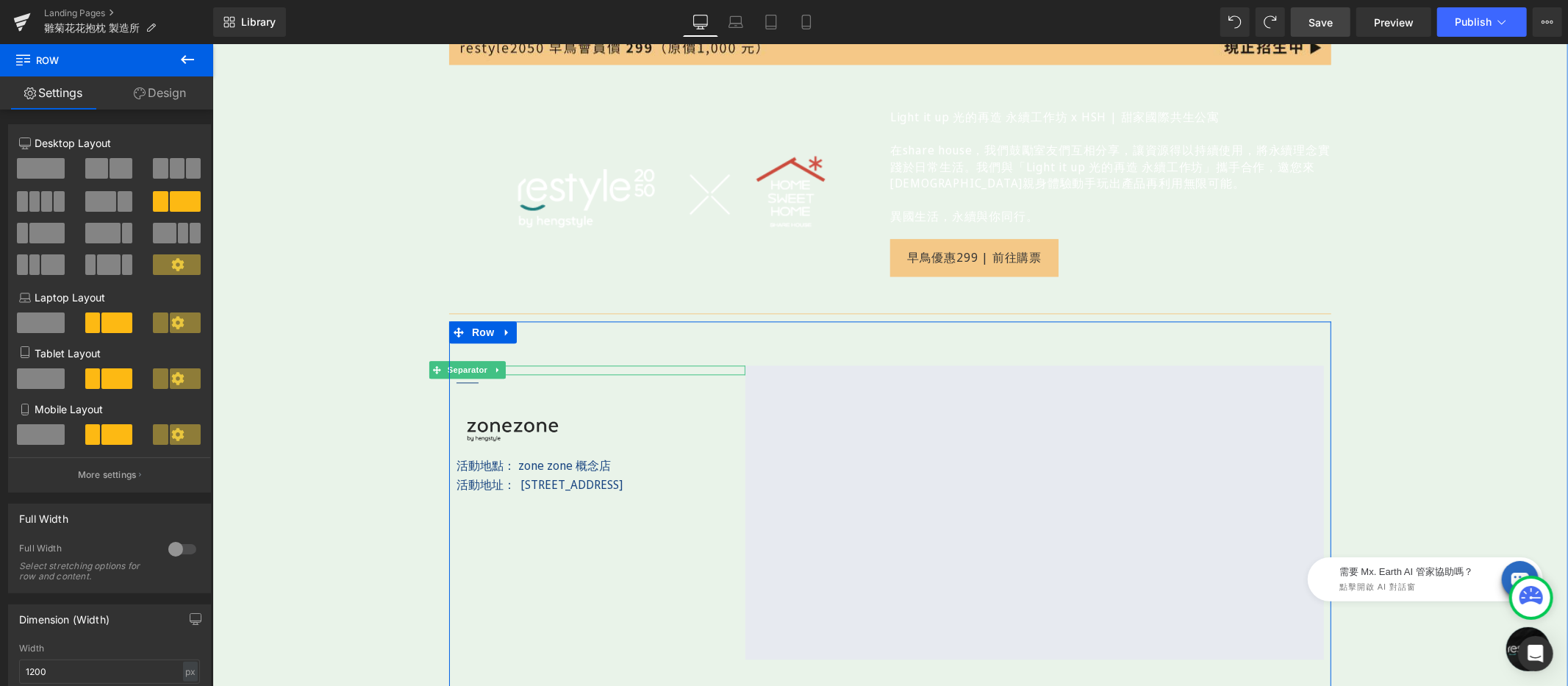
click at [512, 365] on div at bounding box center [601, 370] width 289 height 10
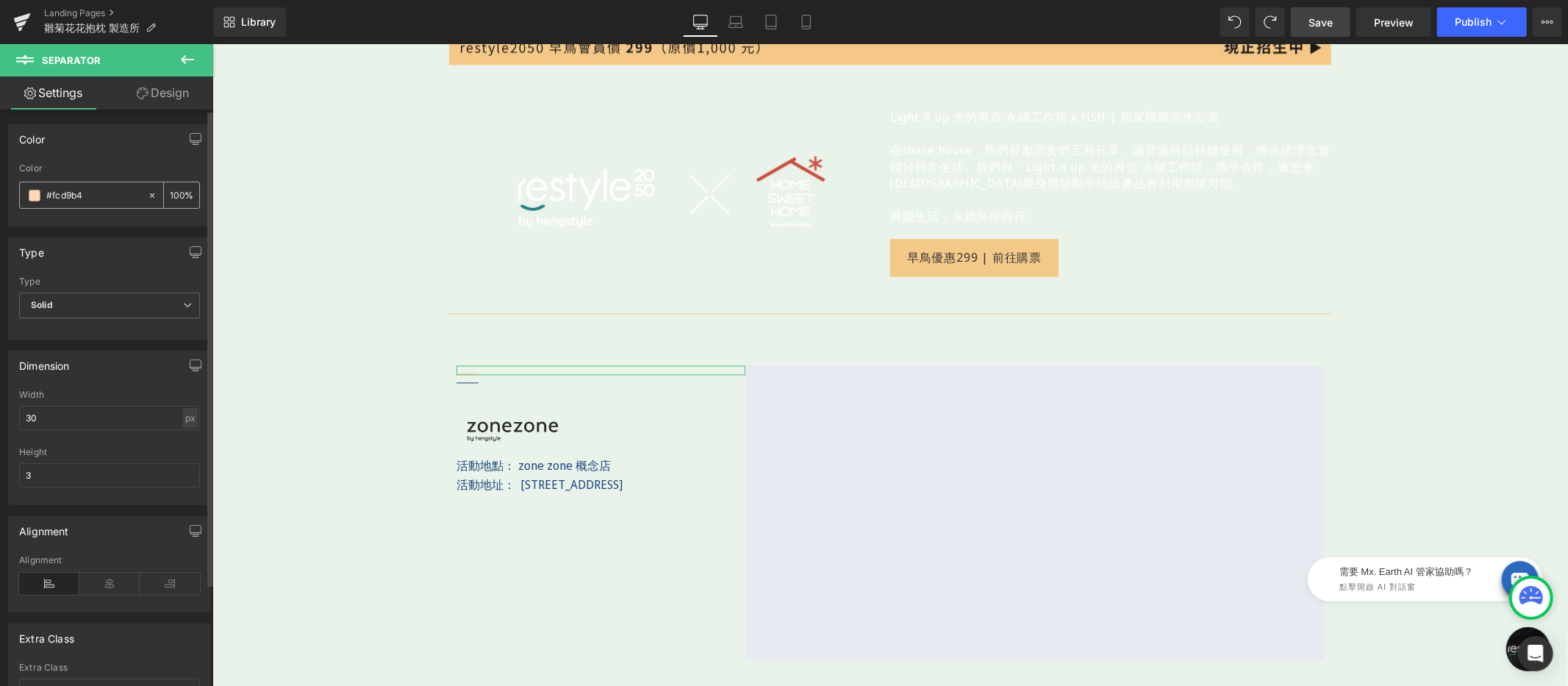
click at [101, 199] on input "#fcd9b4" at bounding box center [93, 196] width 94 height 16
paste input "194581"
type input "#194581"
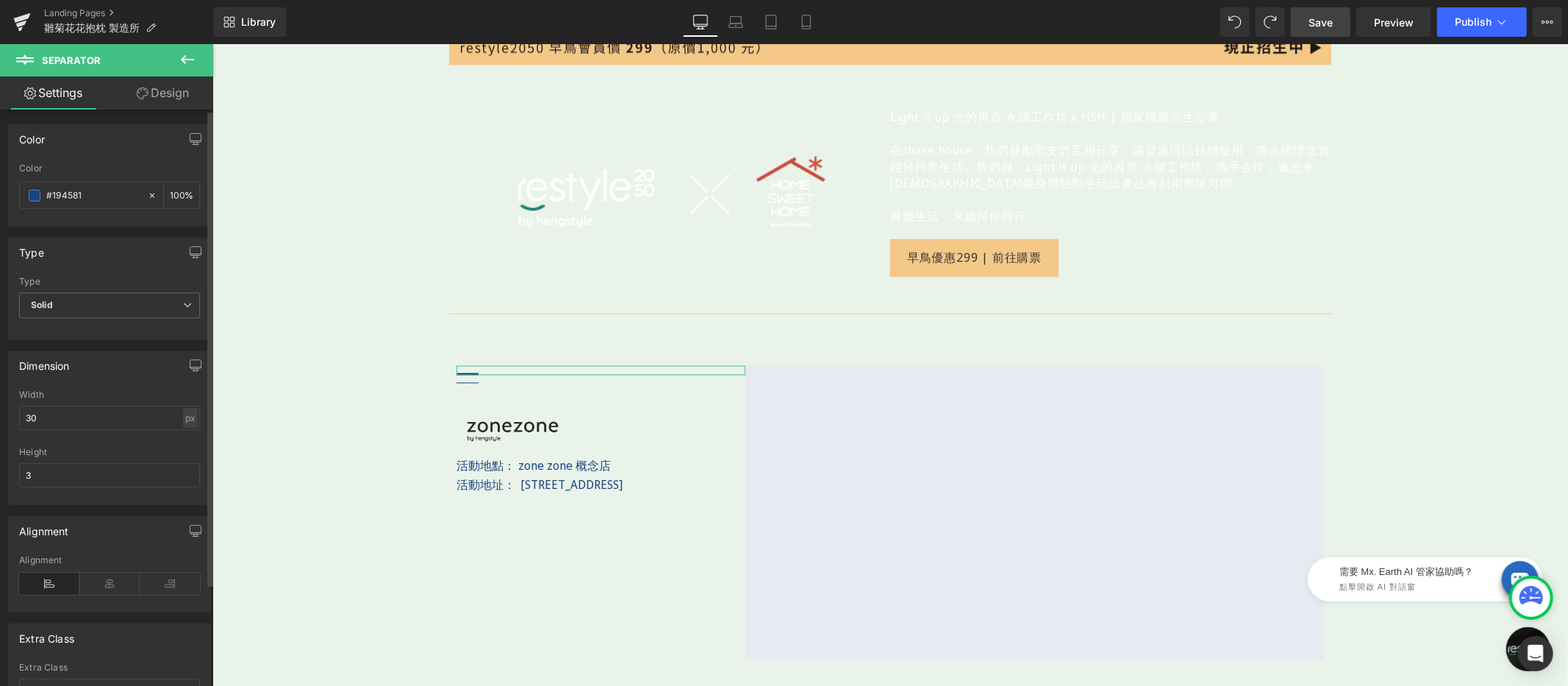
click at [96, 245] on div "Type" at bounding box center [109, 252] width 201 height 28
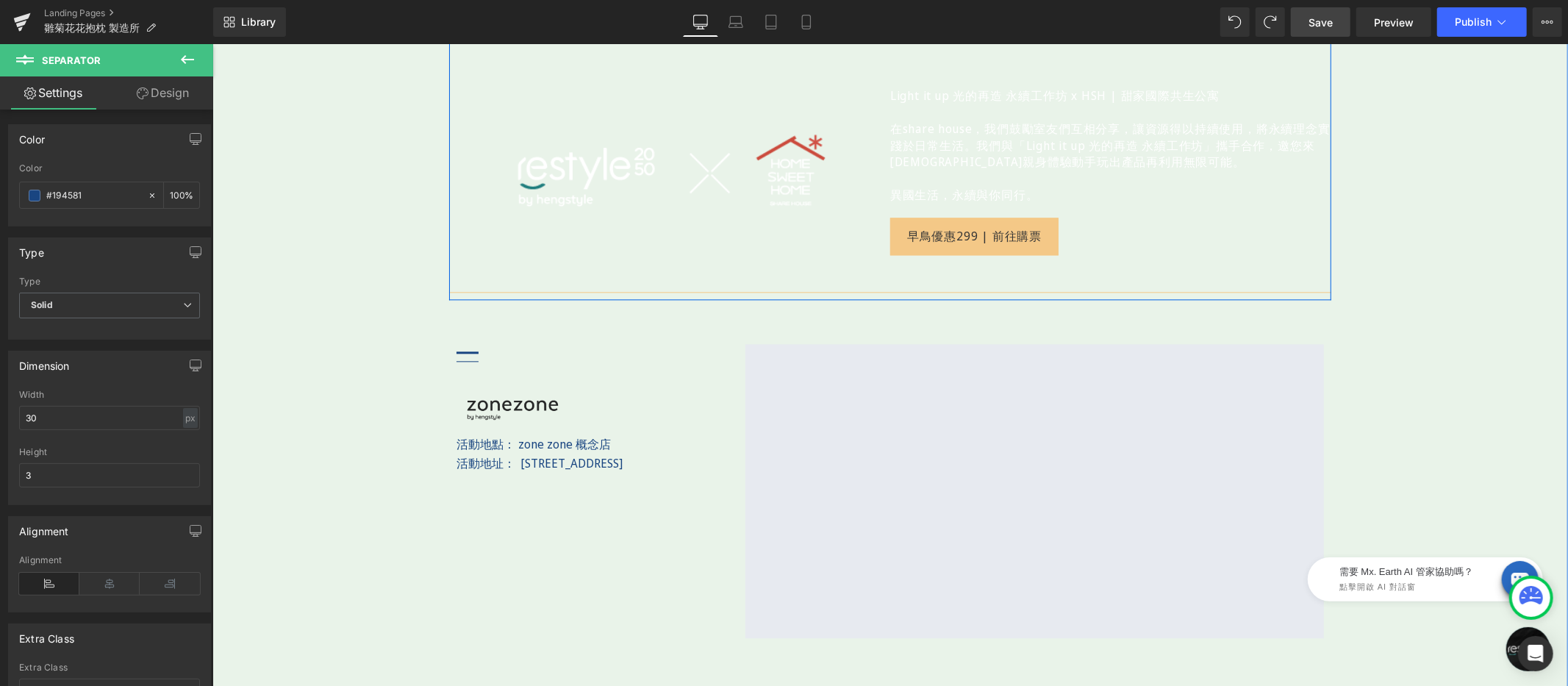
scroll to position [2815, 0]
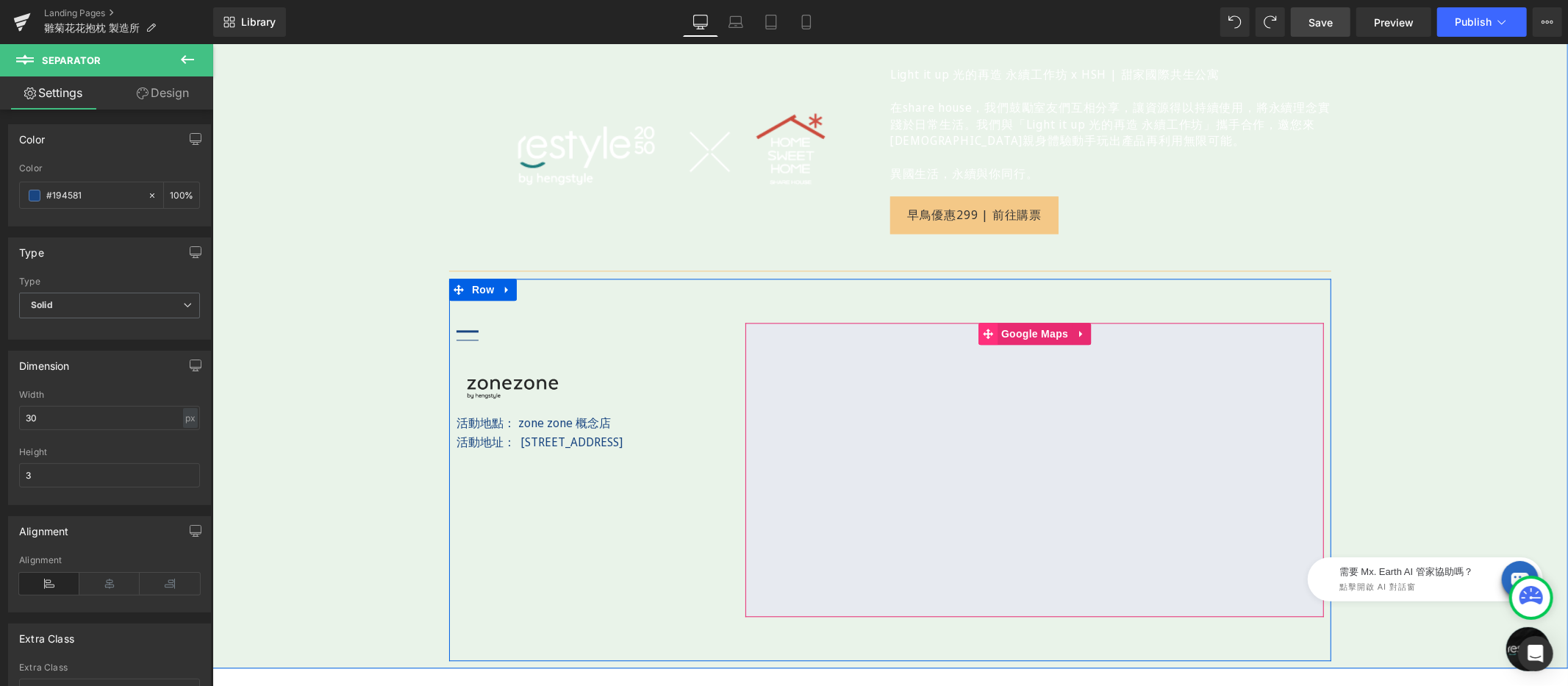
click at [986, 322] on span at bounding box center [987, 333] width 19 height 22
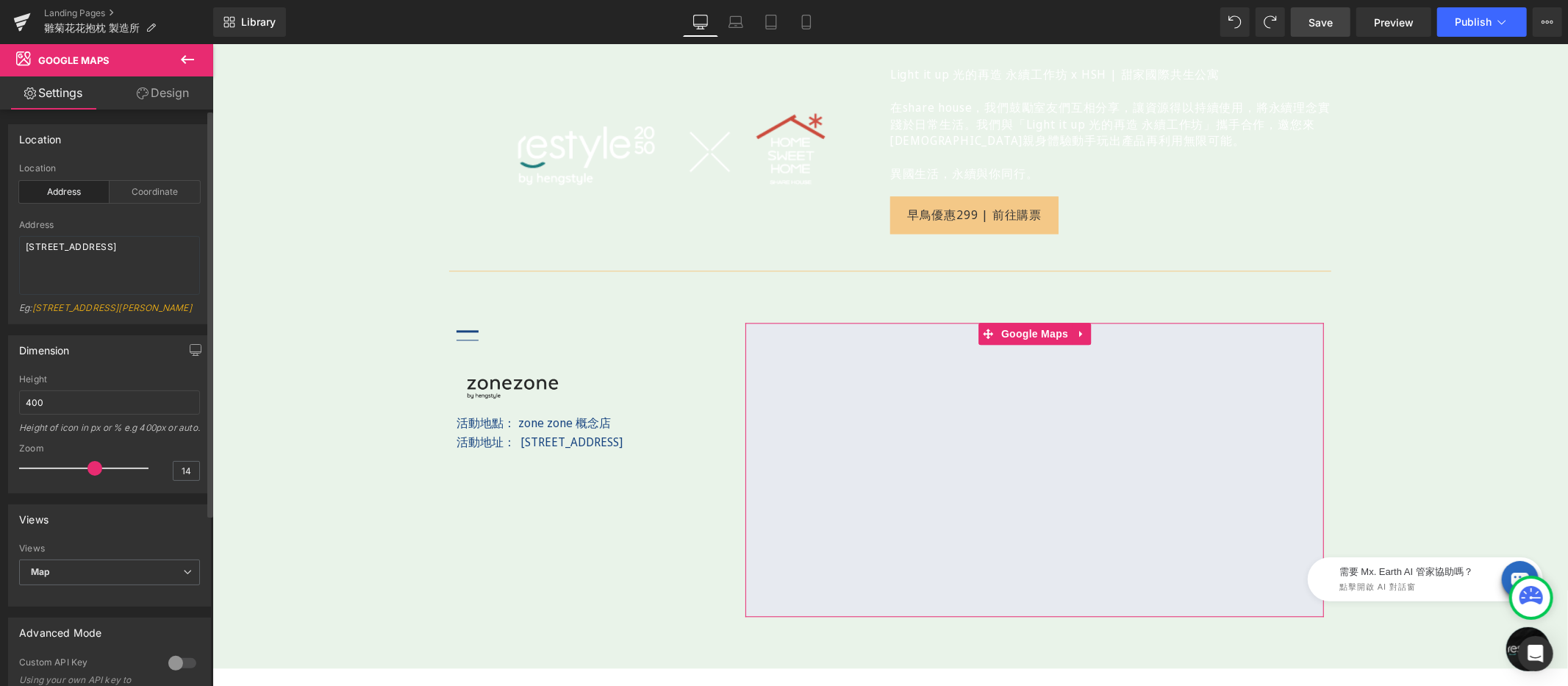
click at [150, 203] on div "Location Address Coordinate" at bounding box center [109, 191] width 181 height 57
click at [150, 199] on div "Coordinate" at bounding box center [154, 191] width 90 height 22
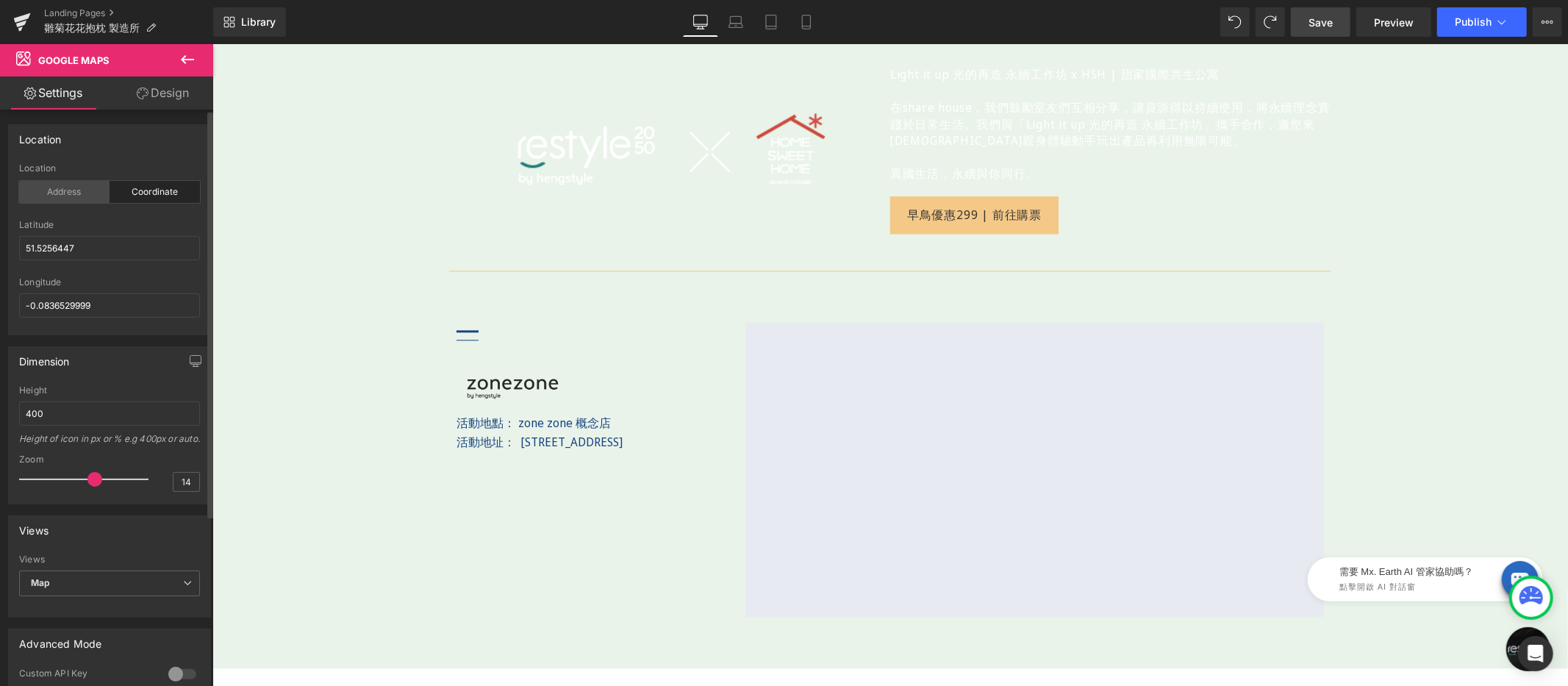
click at [37, 192] on div "Address" at bounding box center [64, 191] width 90 height 22
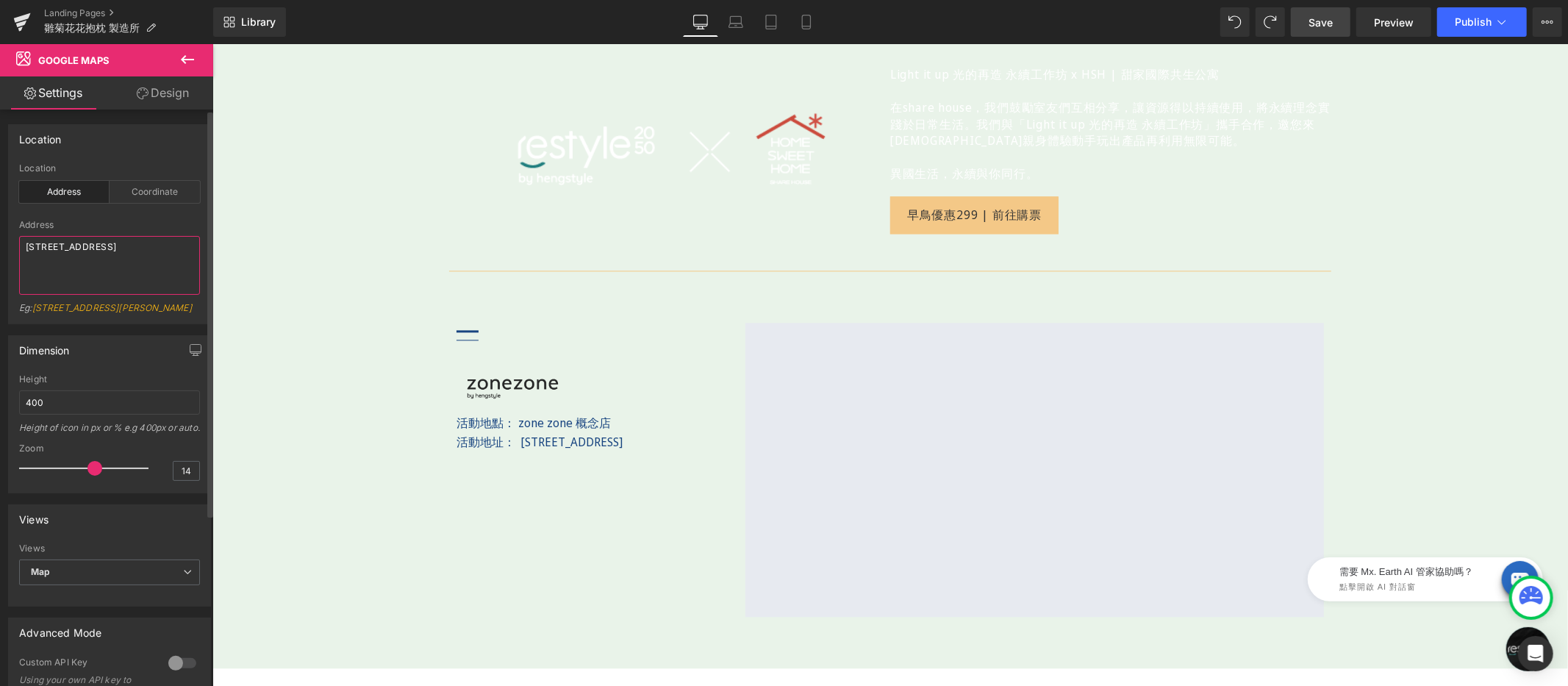
click at [150, 246] on textarea "台北市內湖區洲子街82號1樓" at bounding box center [109, 265] width 181 height 59
click at [498, 369] on div "Image" at bounding box center [597, 388] width 282 height 38
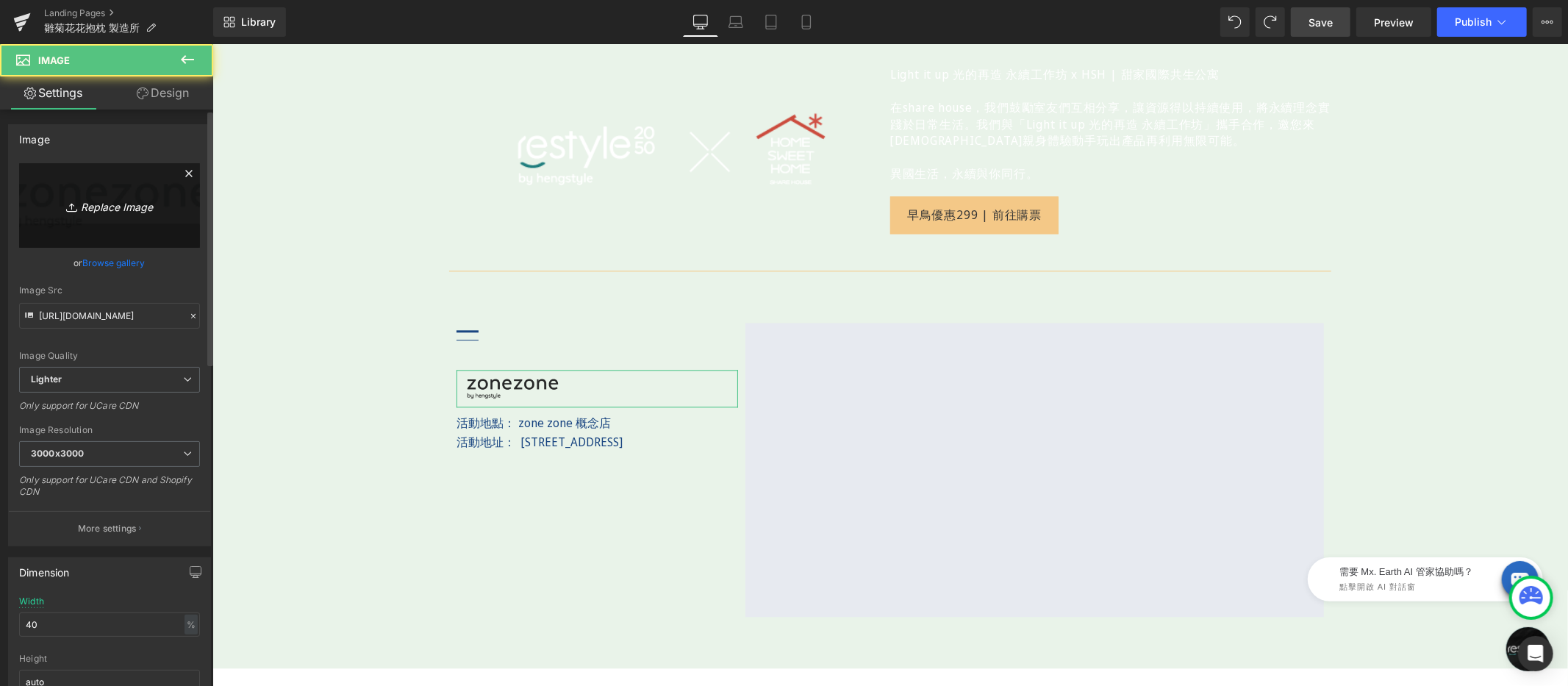
click at [118, 197] on icon "Replace Image" at bounding box center [109, 205] width 118 height 18
type input "C:\fakepath\zonezone-by-hengstyle-200.png"
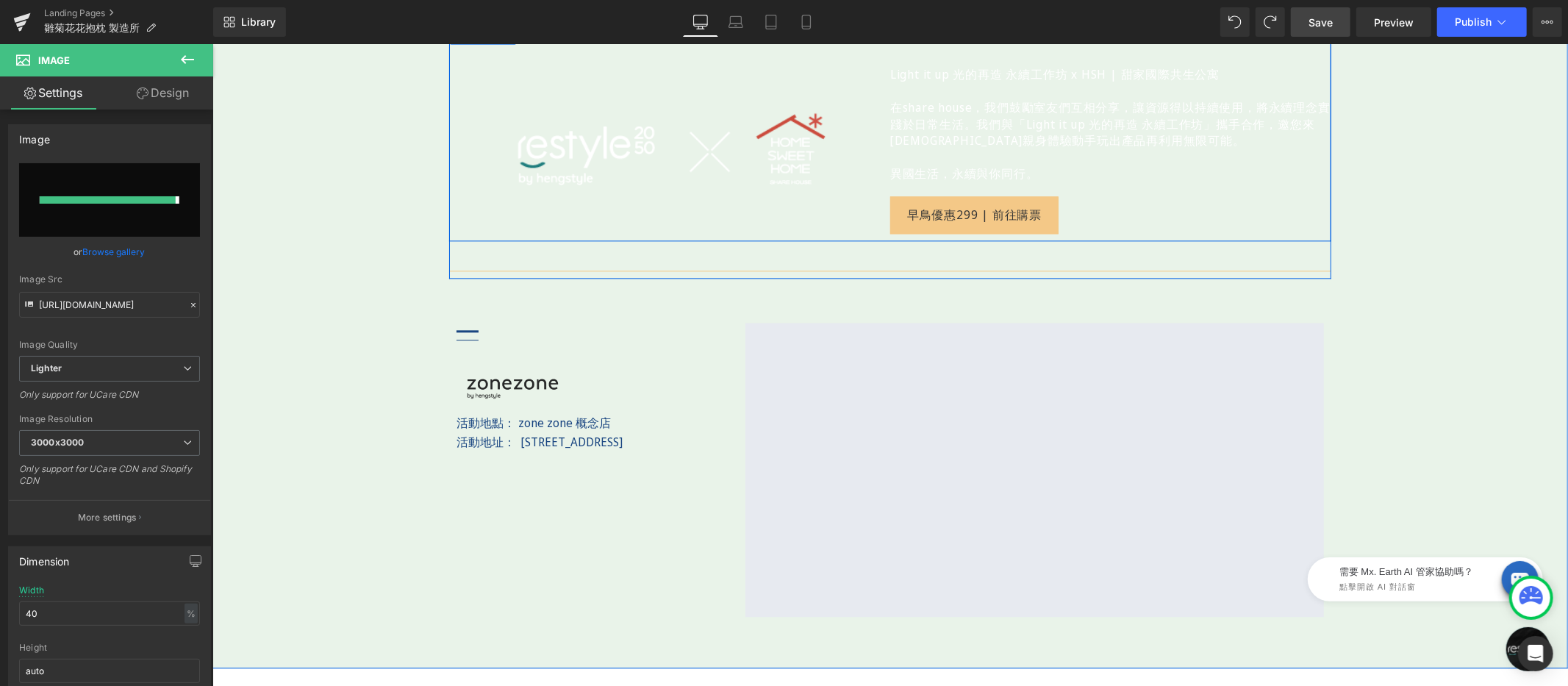
type input "https://ucarecdn.com/232e3cac-149d-43b4-88db-3a52439102bf/-/format/auto/-/previ…"
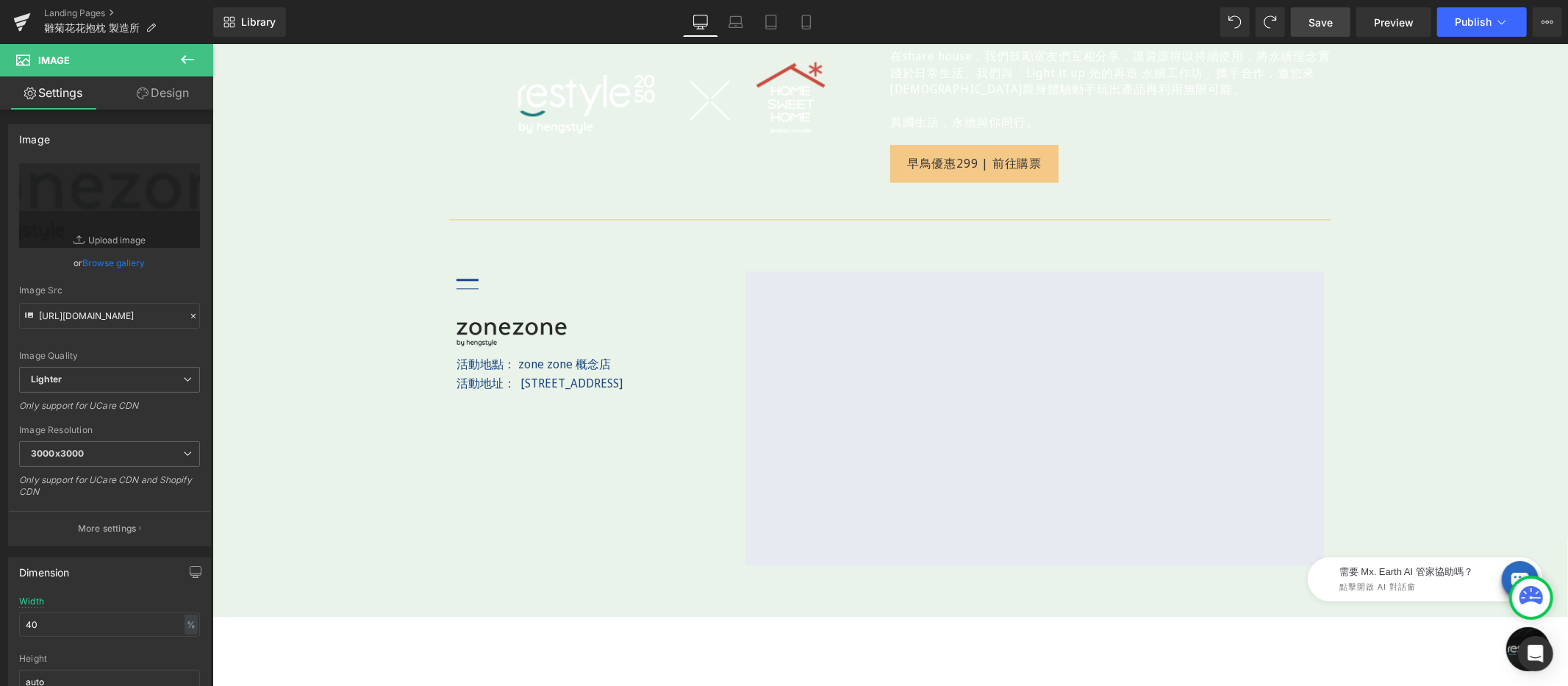
scroll to position [2877, 0]
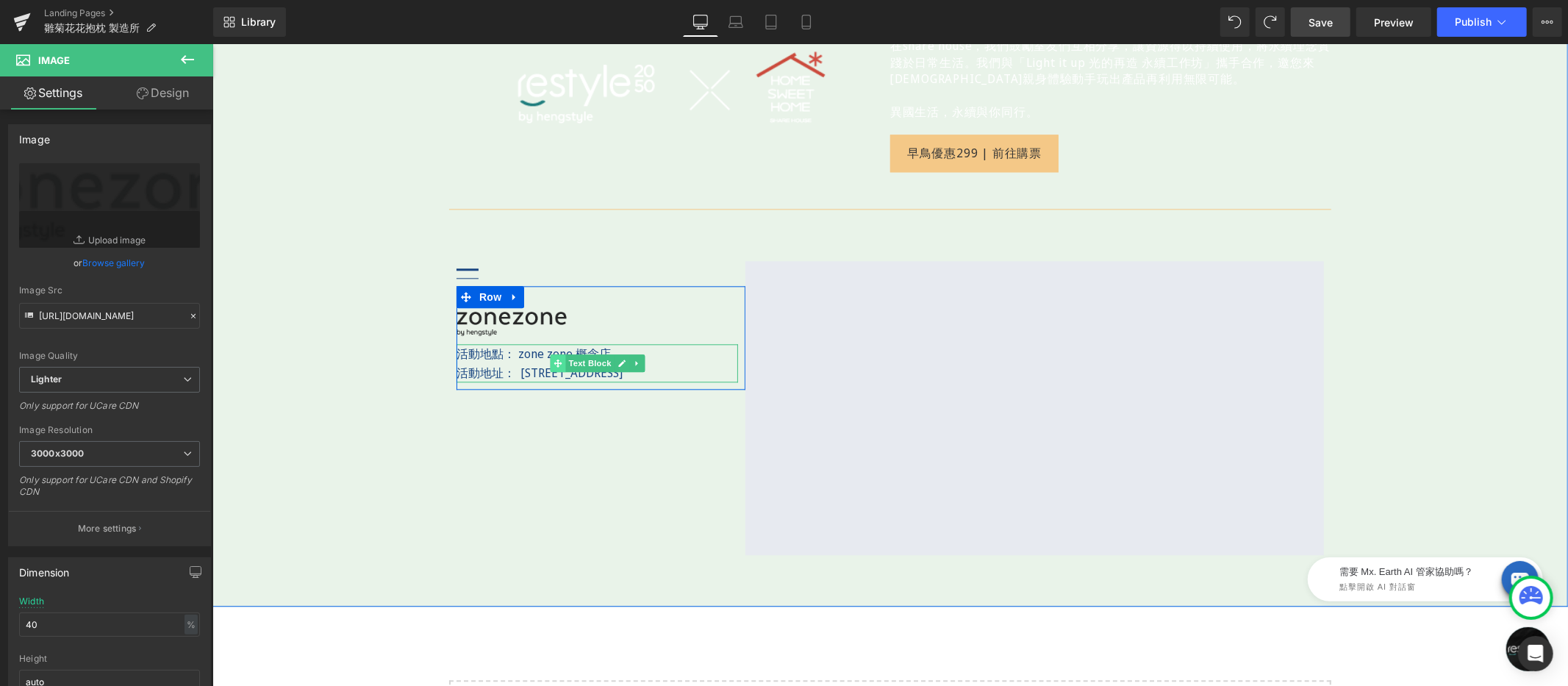
click at [555, 358] on icon at bounding box center [557, 362] width 8 height 8
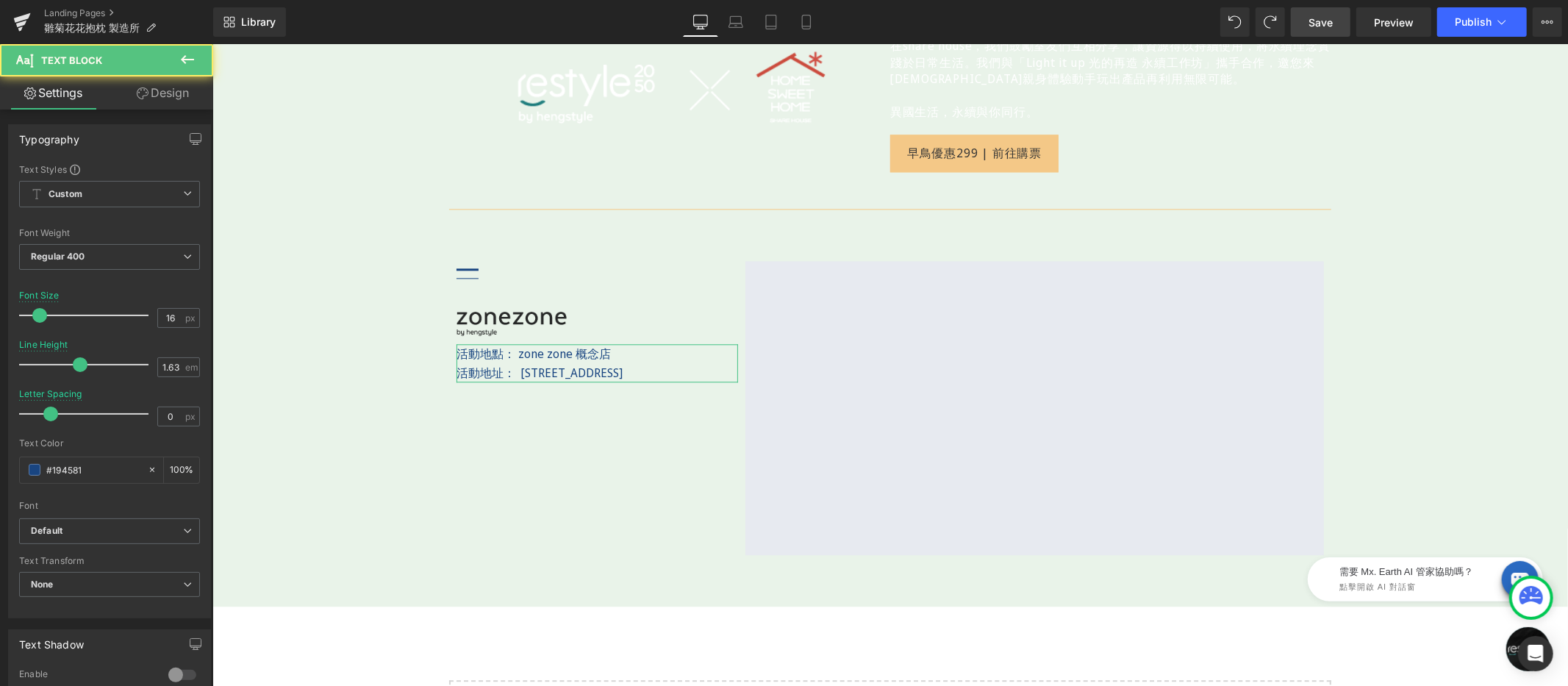
click at [158, 92] on link "Design" at bounding box center [163, 93] width 107 height 33
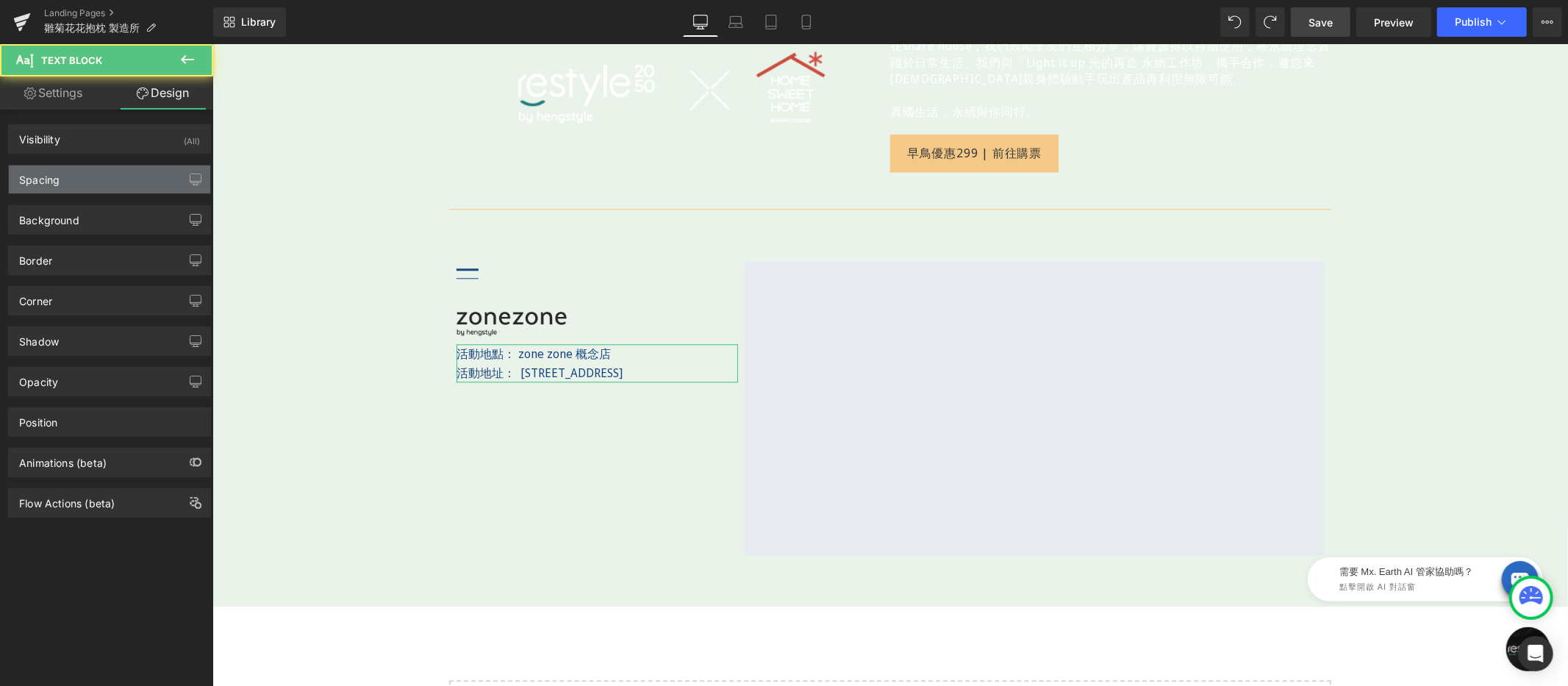
click at [102, 173] on div "Spacing" at bounding box center [109, 179] width 201 height 28
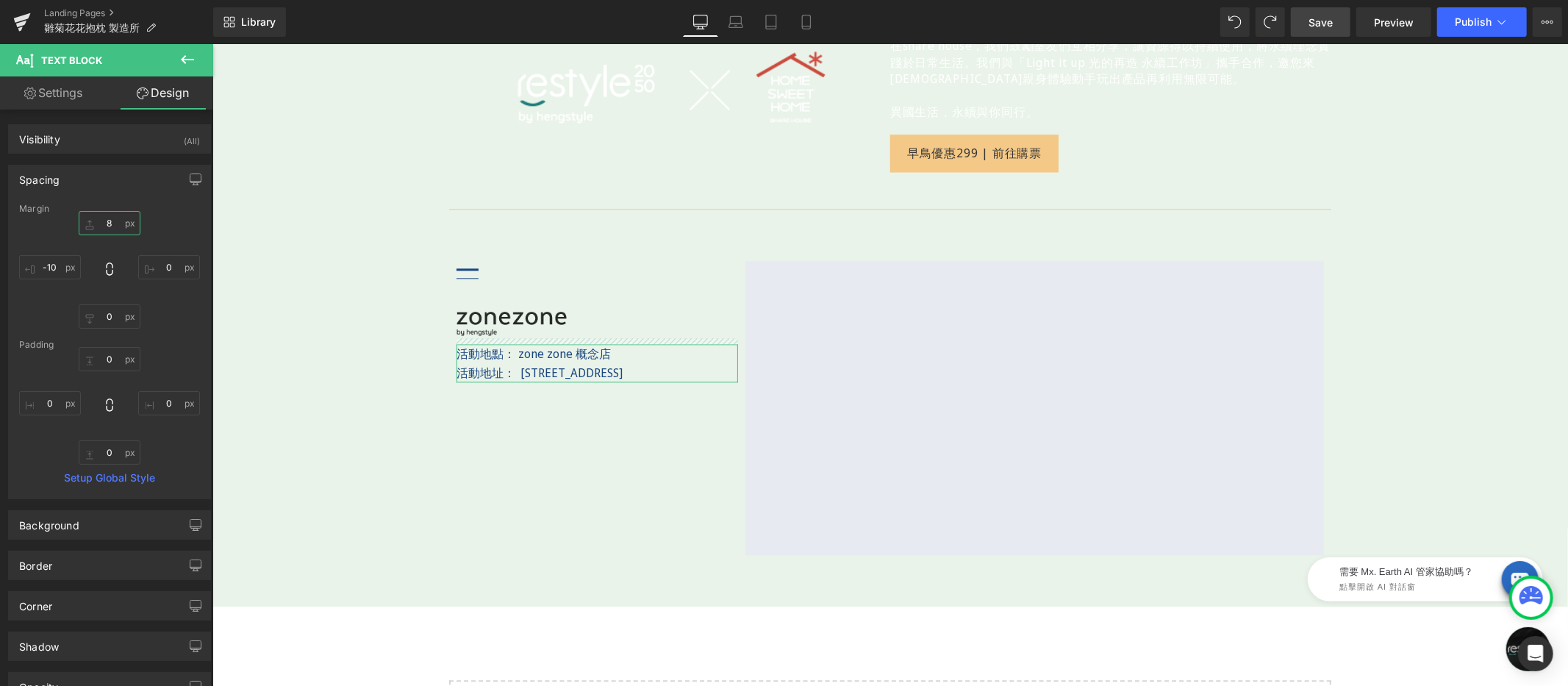
click at [113, 223] on input "8" at bounding box center [109, 223] width 62 height 25
type input "4"
type input "１"
type input "１５"
type input "１"
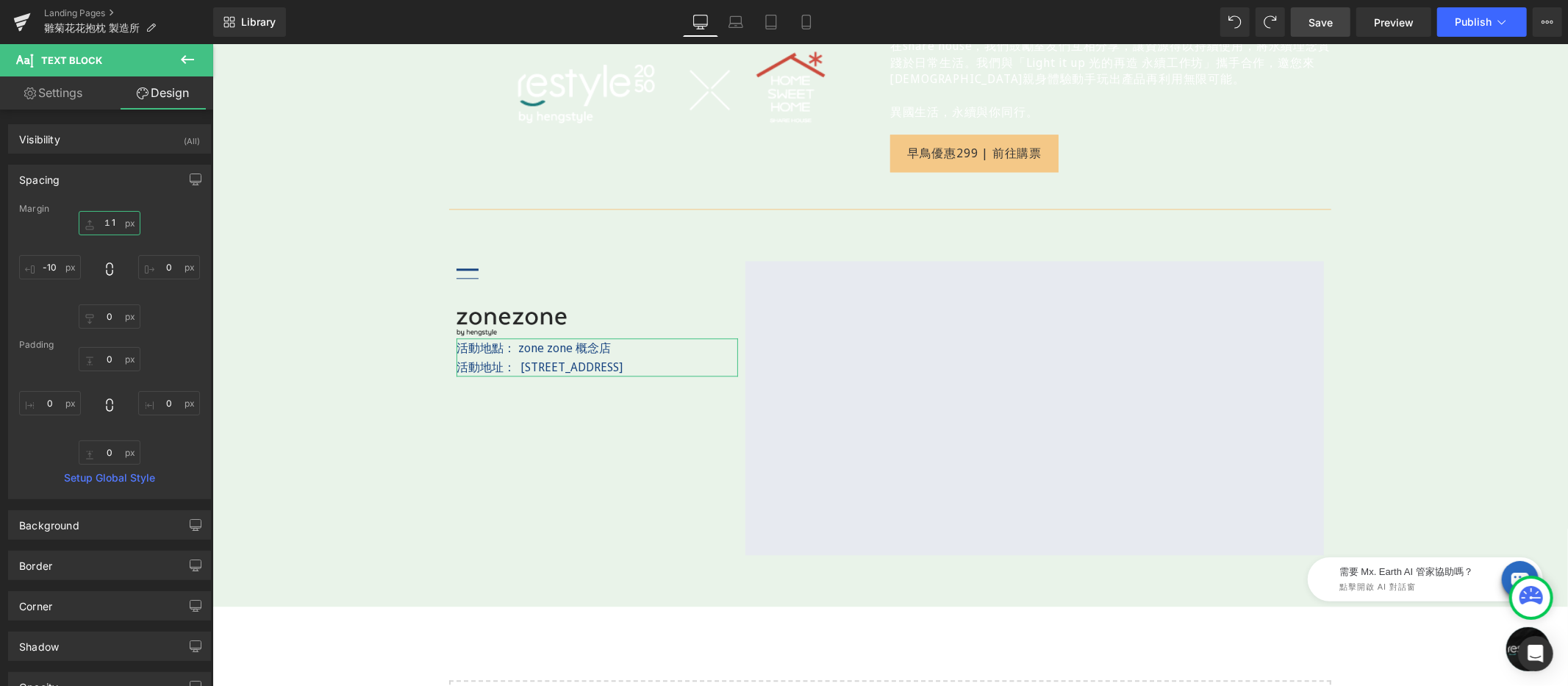
type input "１15"
type input "15"
click at [1317, 23] on span "Save" at bounding box center [1321, 22] width 25 height 16
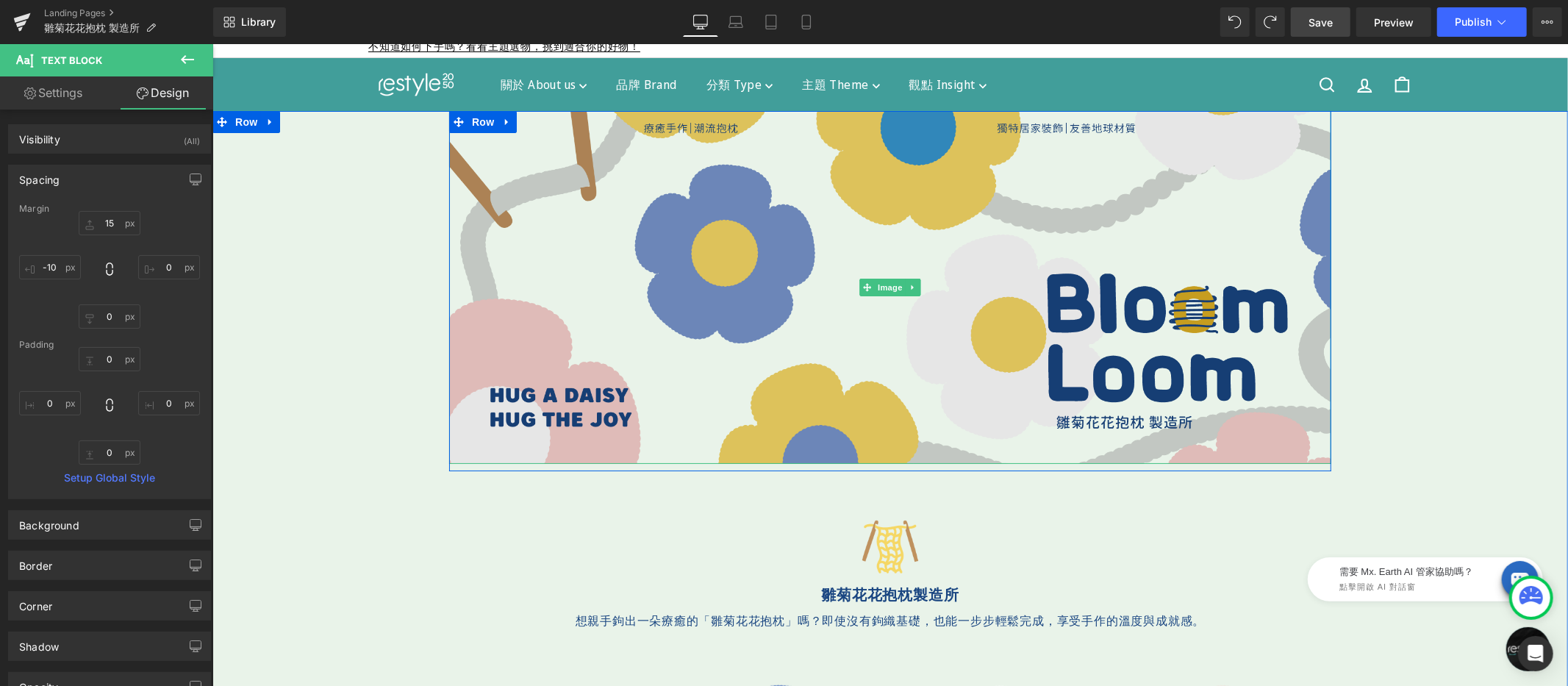
scroll to position [20, 0]
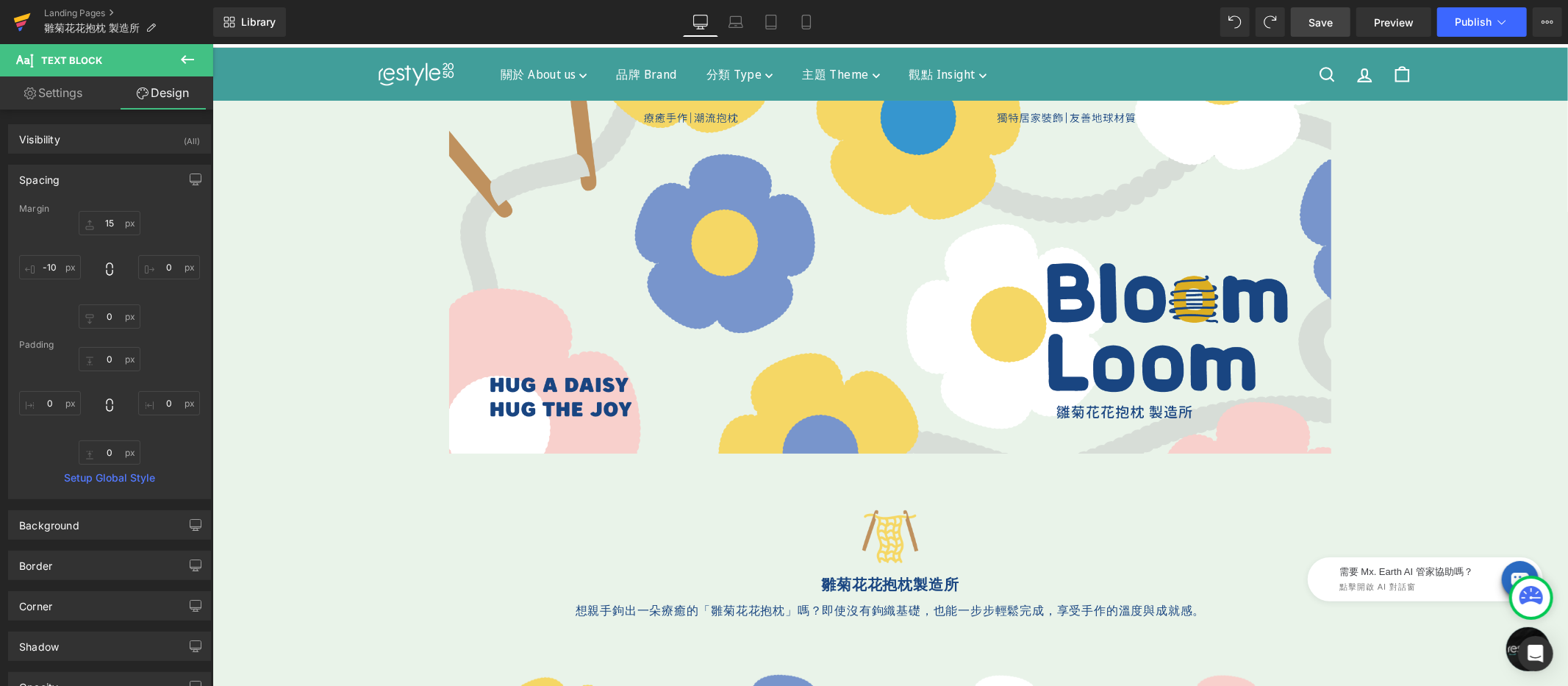
click at [16, 22] on icon at bounding box center [22, 18] width 17 height 10
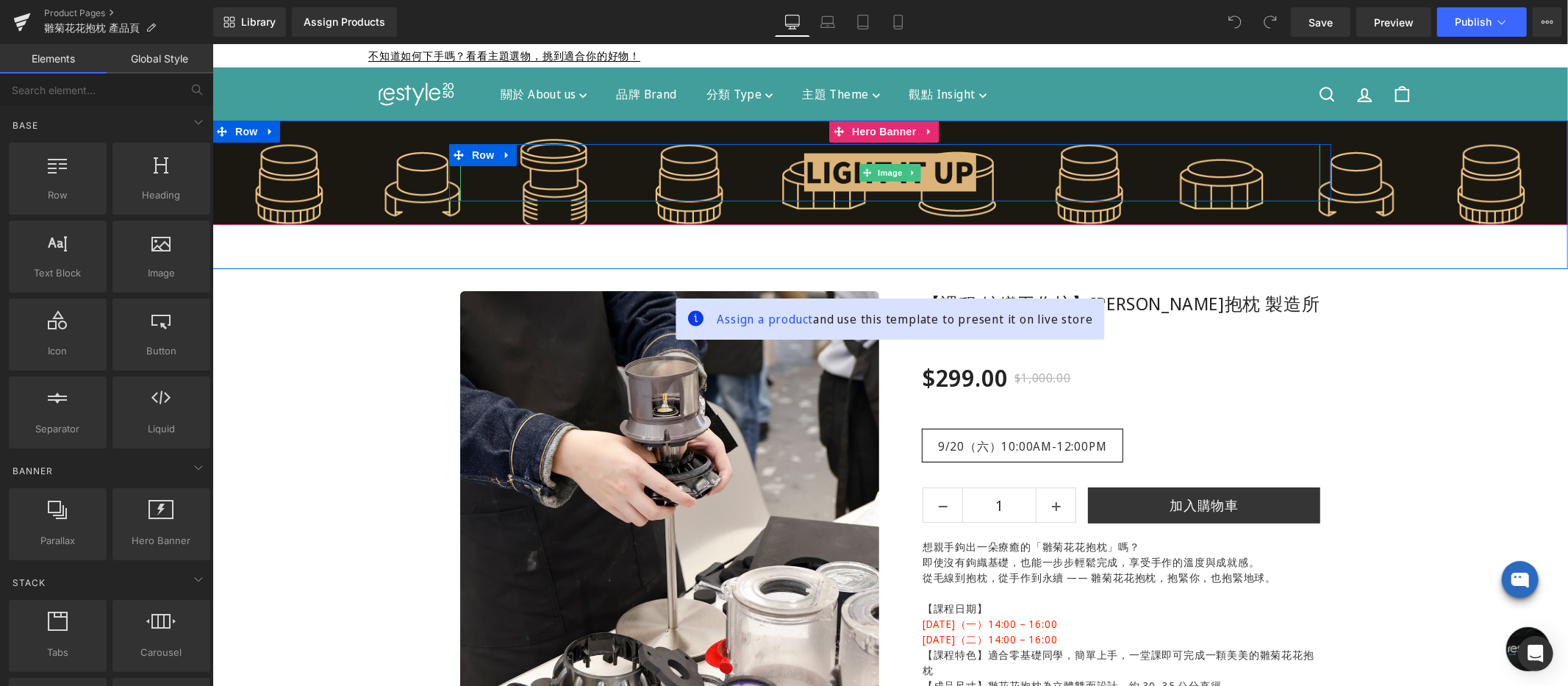
click at [883, 157] on img at bounding box center [889, 172] width 172 height 58
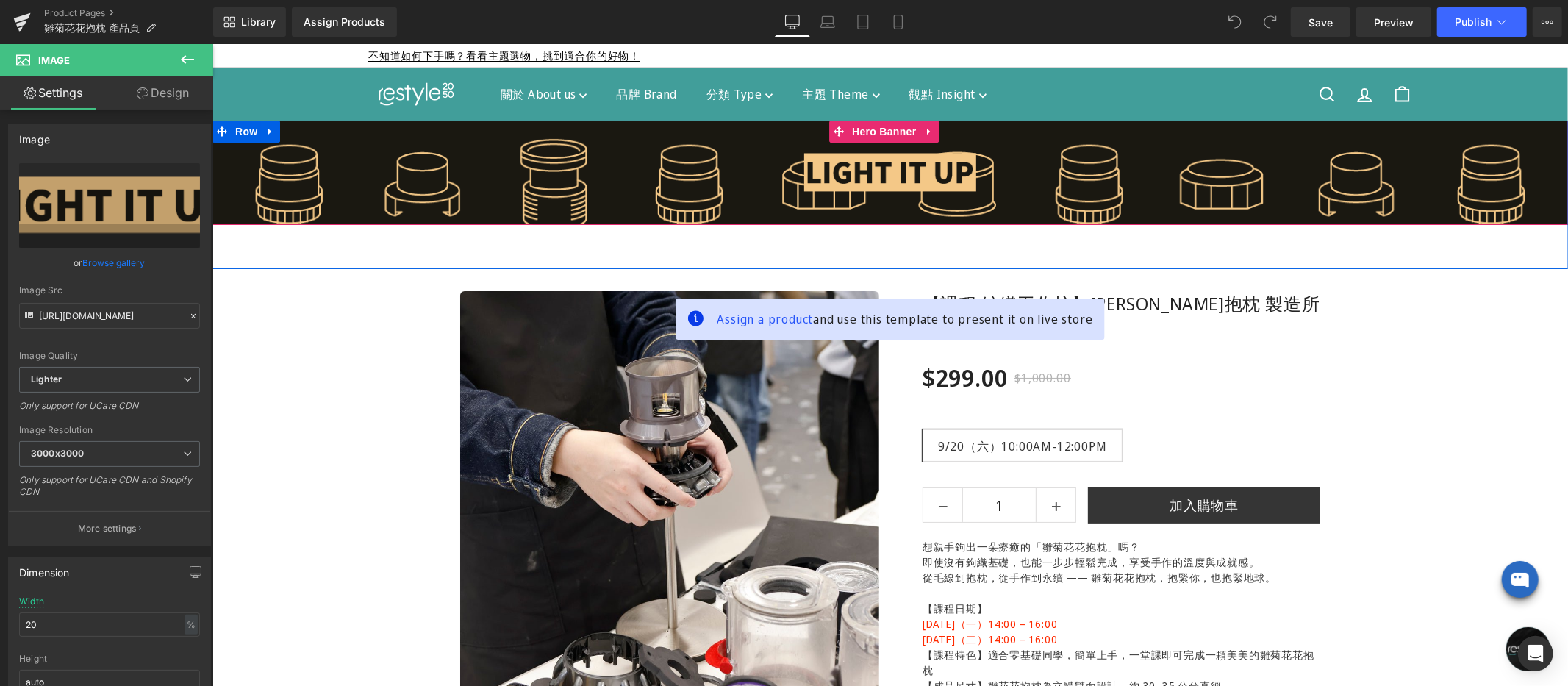
drag, startPoint x: 892, startPoint y: 134, endPoint x: 795, endPoint y: 145, distance: 97.6
click at [892, 134] on link "Hero Banner" at bounding box center [874, 131] width 90 height 22
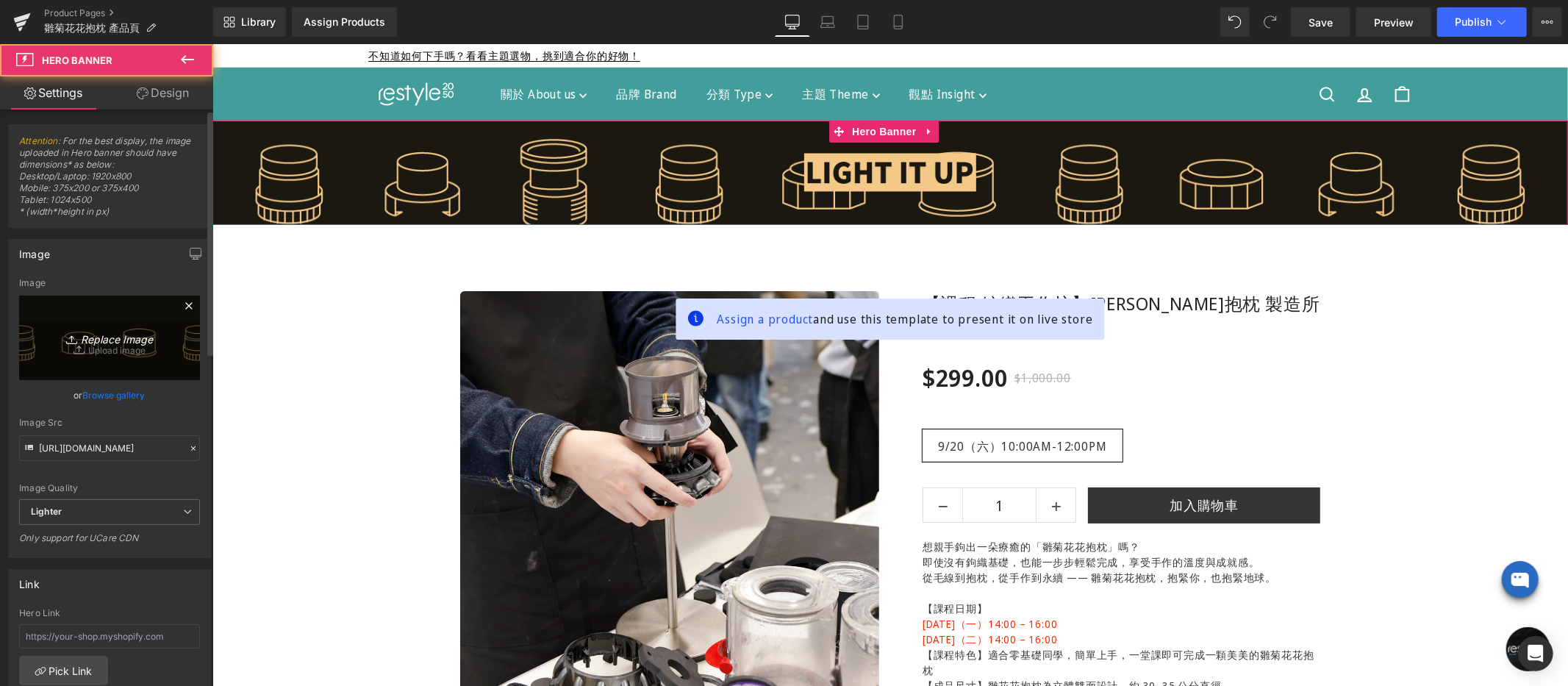
click at [90, 319] on link "Replace Image" at bounding box center [109, 338] width 181 height 85
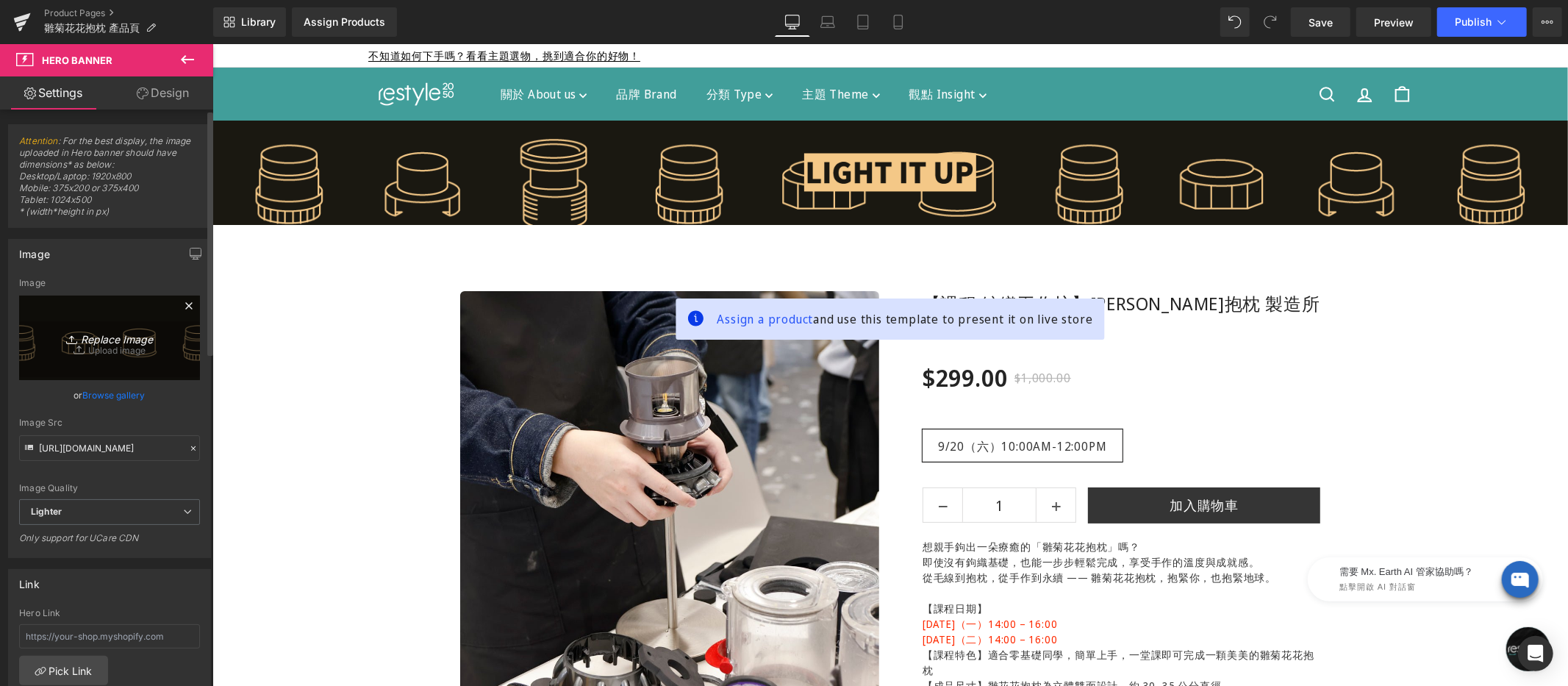
type input "C:\fakepath\bloom-loom-tpbn-1920x270.jpg"
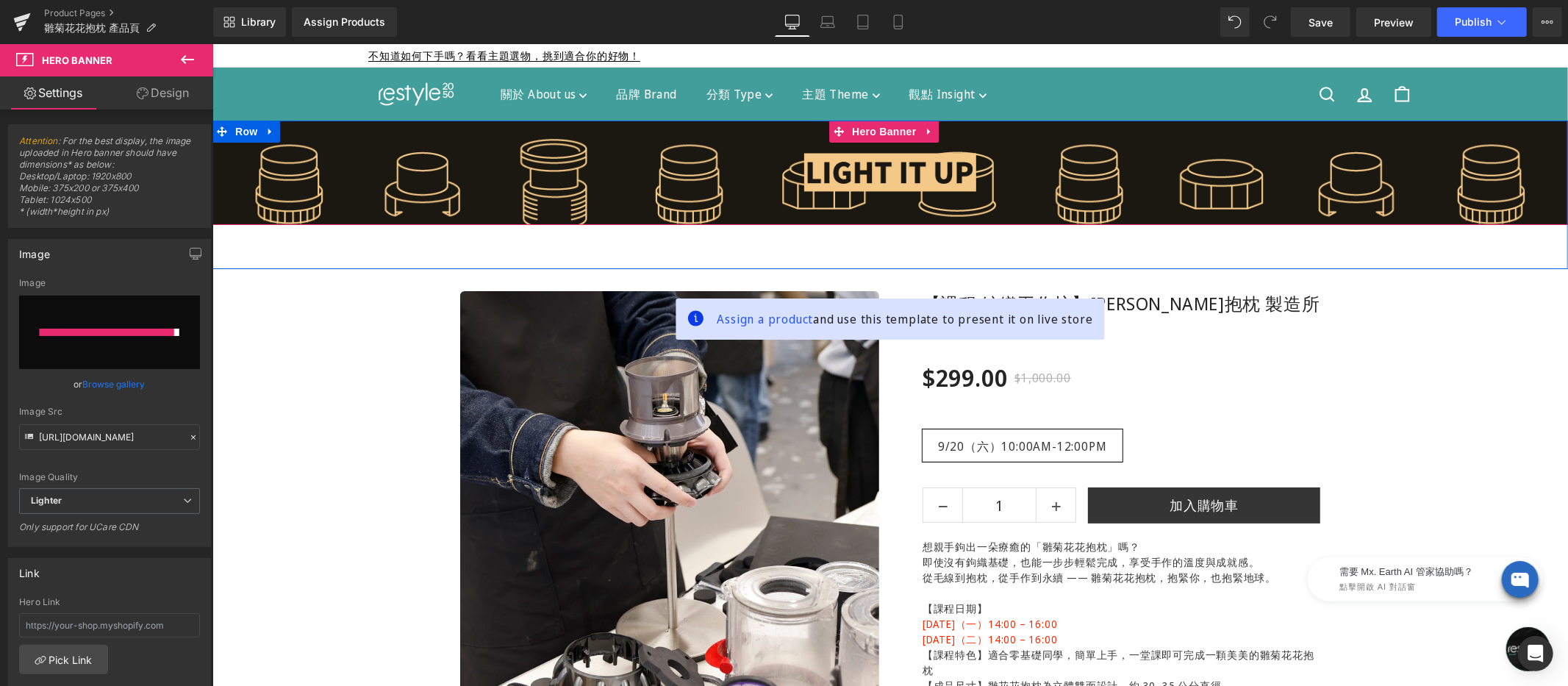
type input "[URL][DOMAIN_NAME]"
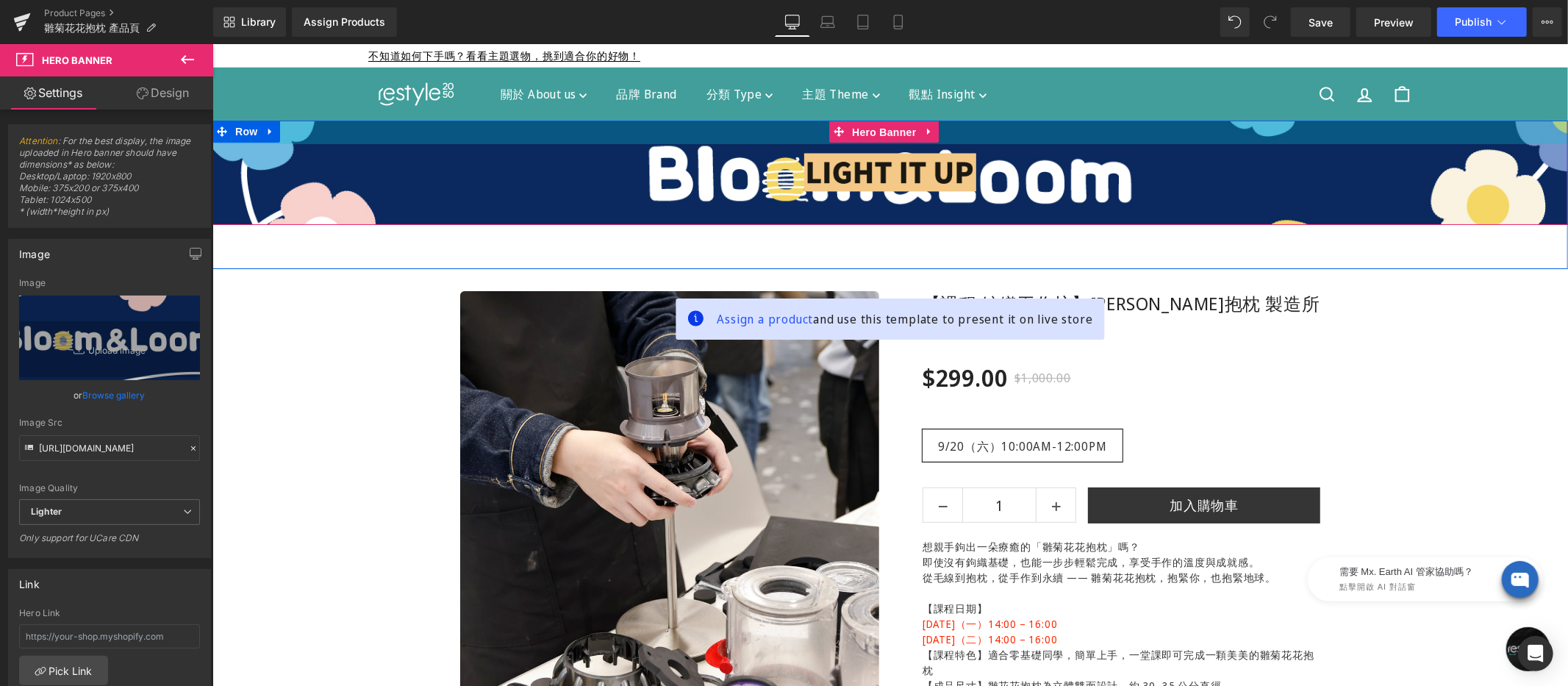
click at [854, 131] on div "Image Row Hero Banner 32px 32px" at bounding box center [889, 172] width 1355 height 104
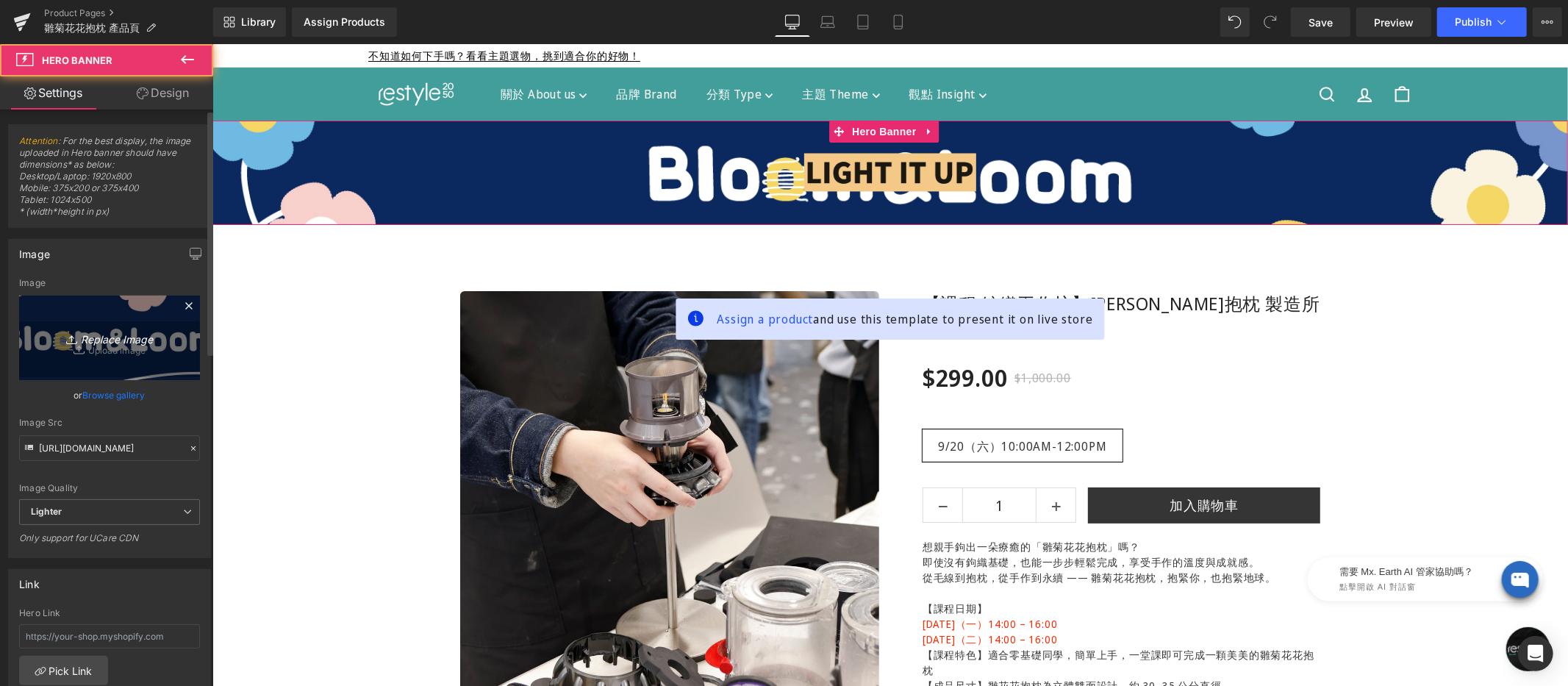
click at [156, 329] on icon "Replace Image" at bounding box center [109, 338] width 118 height 18
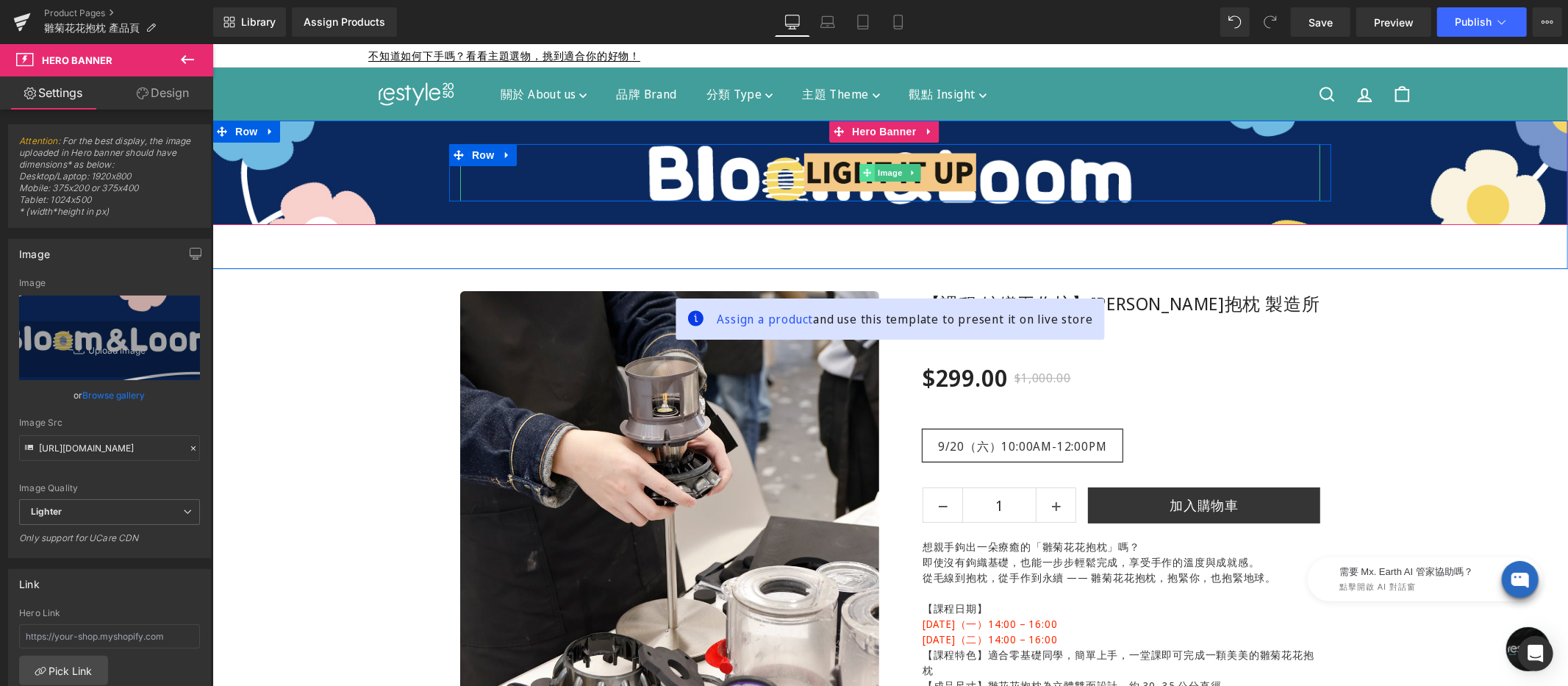
click at [865, 163] on span at bounding box center [866, 172] width 16 height 17
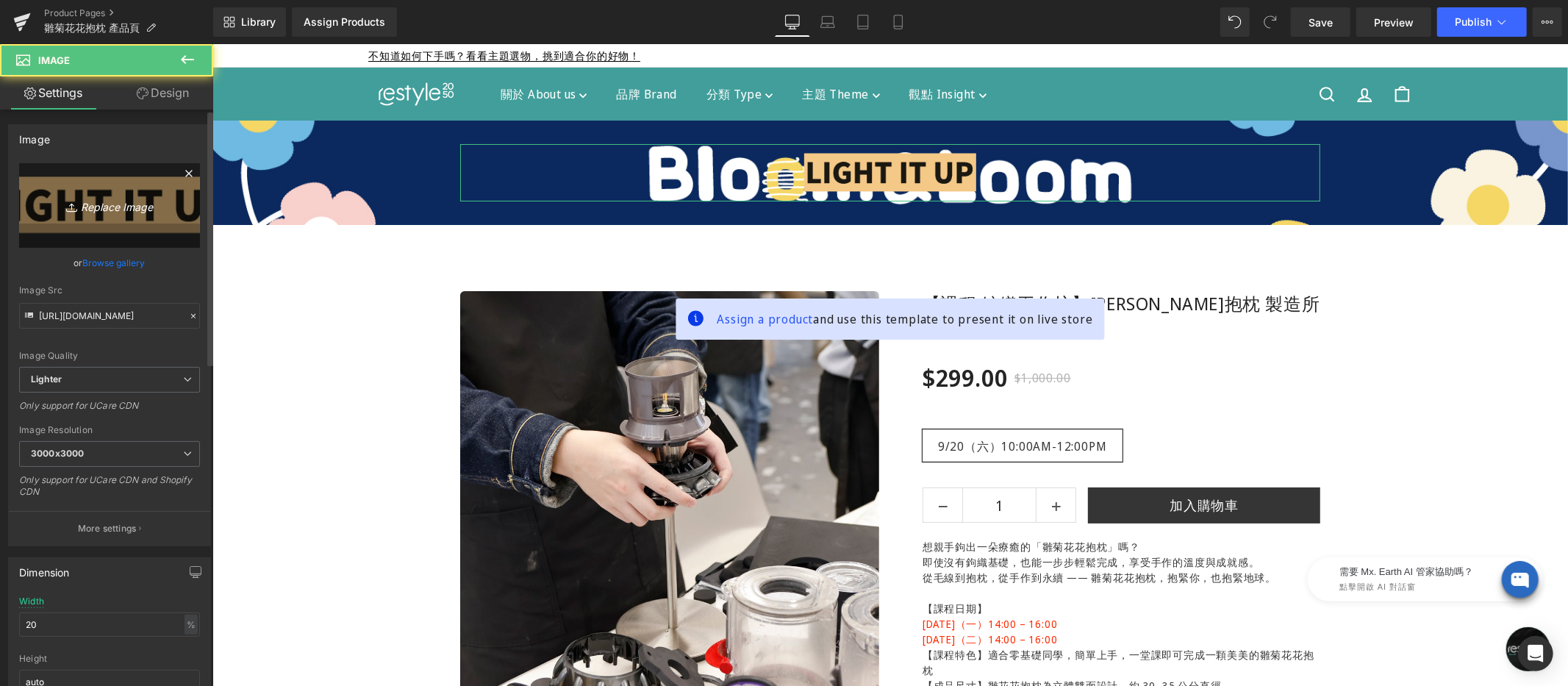
click at [88, 206] on icon "Replace Image" at bounding box center [109, 205] width 118 height 18
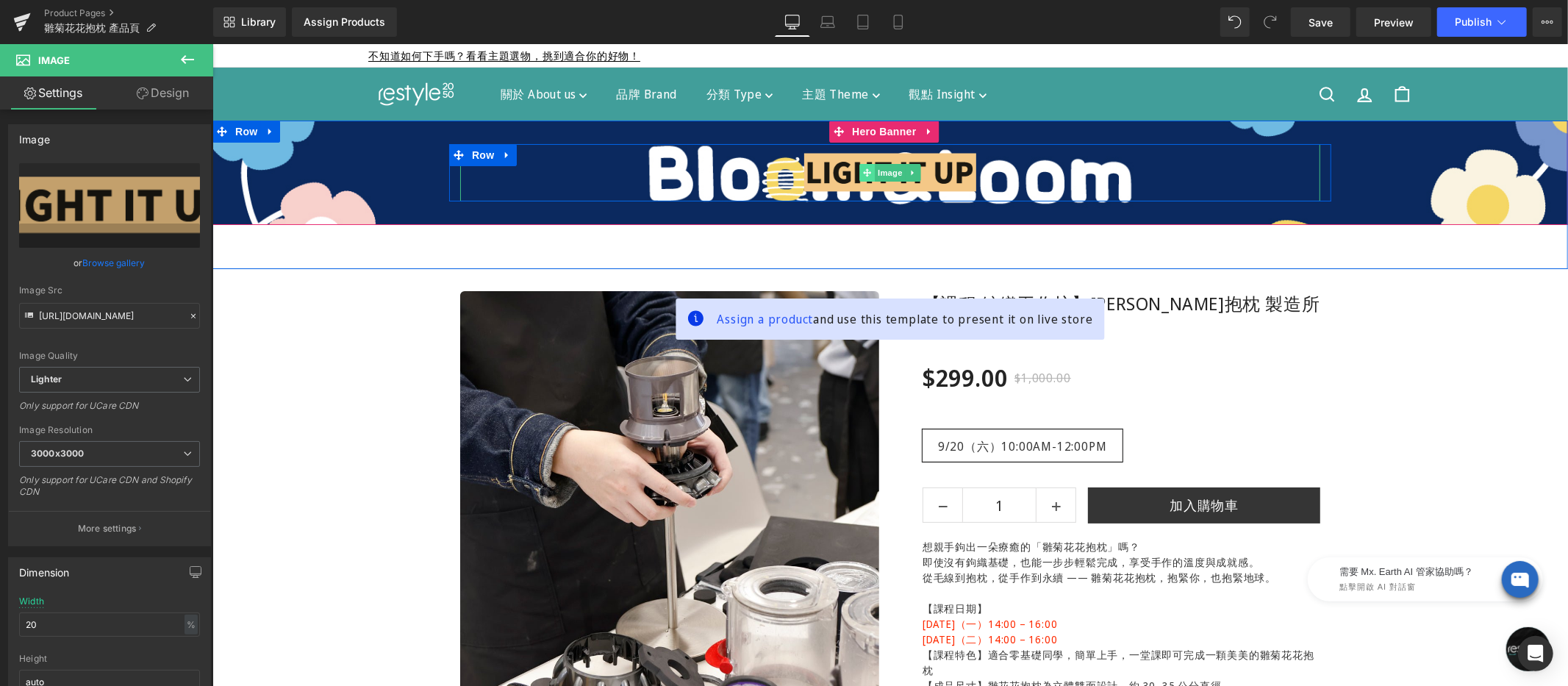
click at [864, 164] on span at bounding box center [866, 172] width 16 height 17
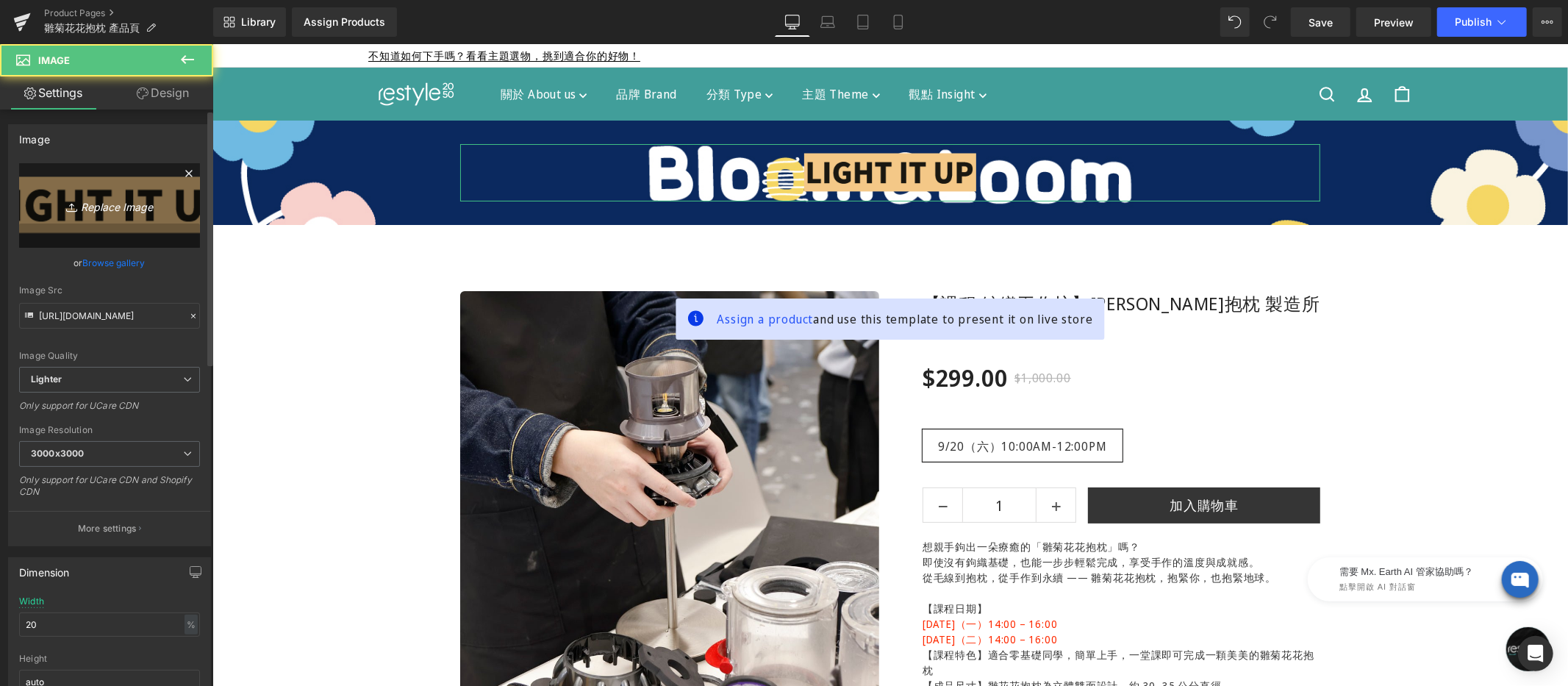
click at [101, 200] on icon "Replace Image" at bounding box center [109, 205] width 118 height 18
type input "C:\fakepath\bloom-loom-500x100.png"
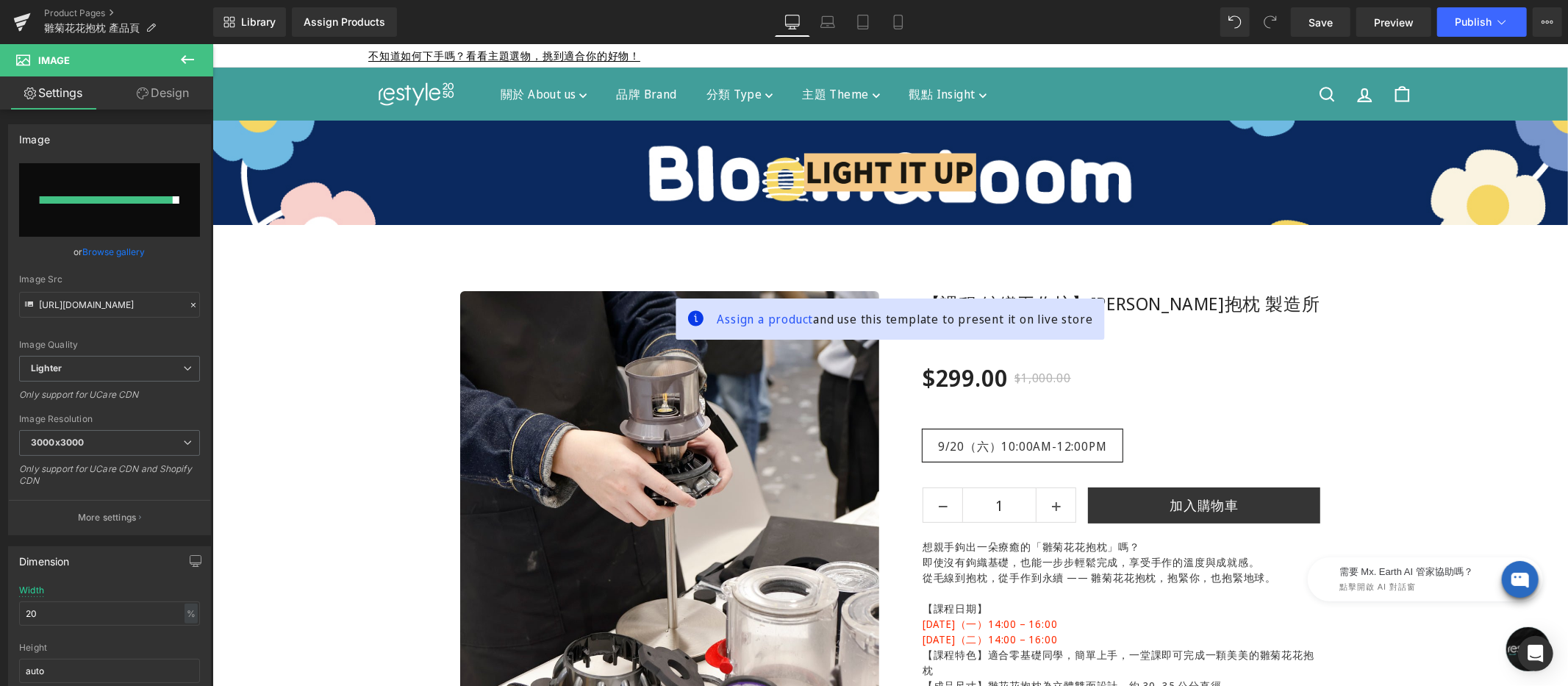
scroll to position [10, 0]
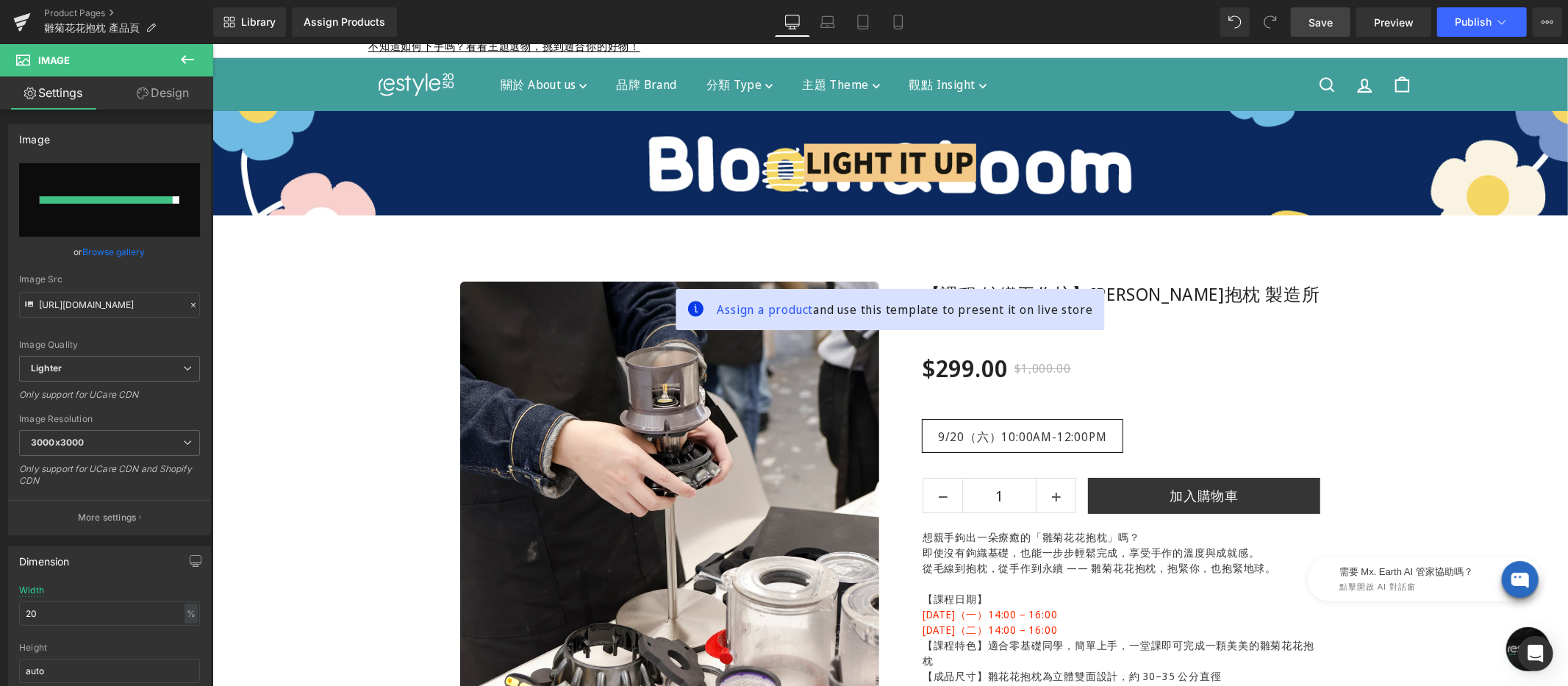
click at [1321, 18] on span "Save" at bounding box center [1321, 22] width 25 height 16
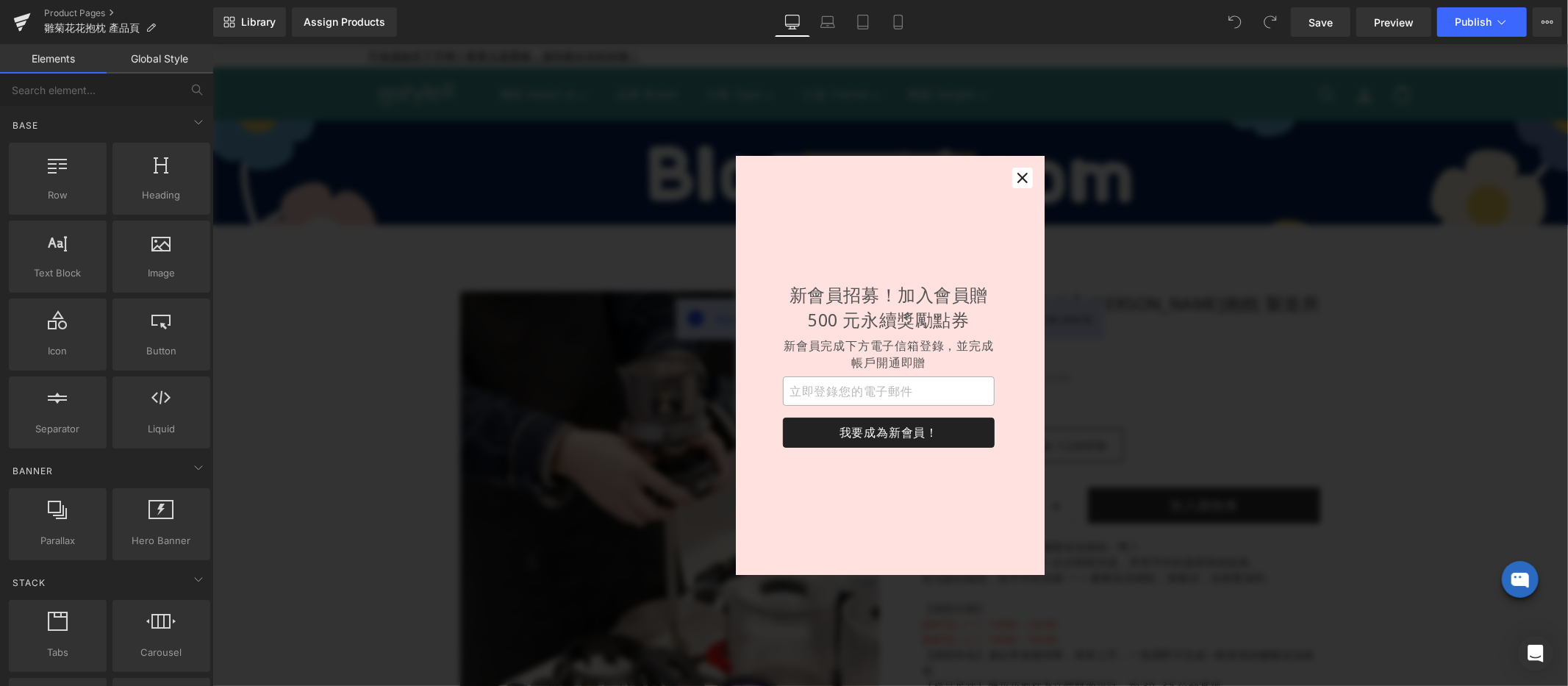
click at [825, 164] on div "新會員招募！加入會員贈 500 元永續獎勵點券 新會員完成下方電子信箱登錄，並完成帳戶開通即贈 我要成為新會員！" at bounding box center [889, 365] width 309 height 419
click at [1015, 178] on icon "button" at bounding box center [1022, 177] width 15 height 15
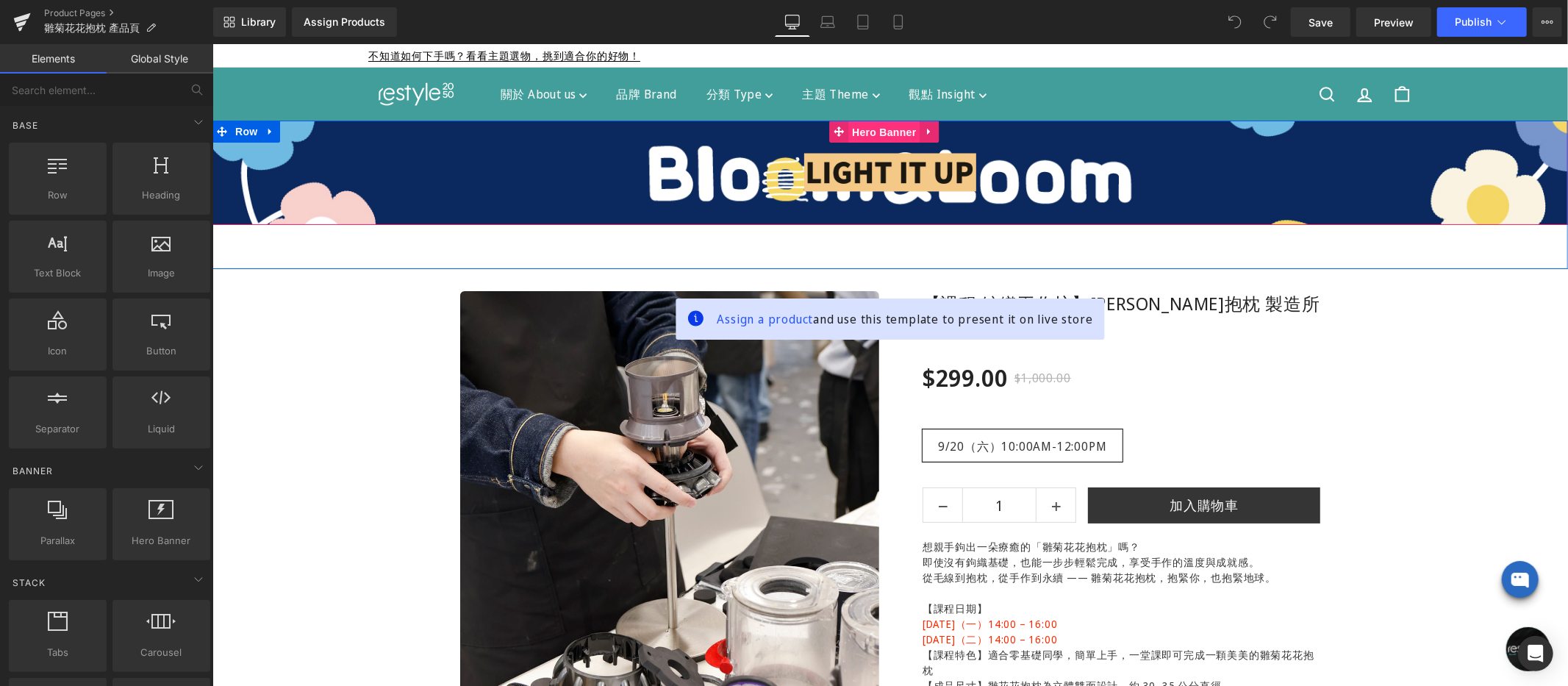
click at [865, 127] on div "Image Row Hero Banner" at bounding box center [889, 172] width 1355 height 104
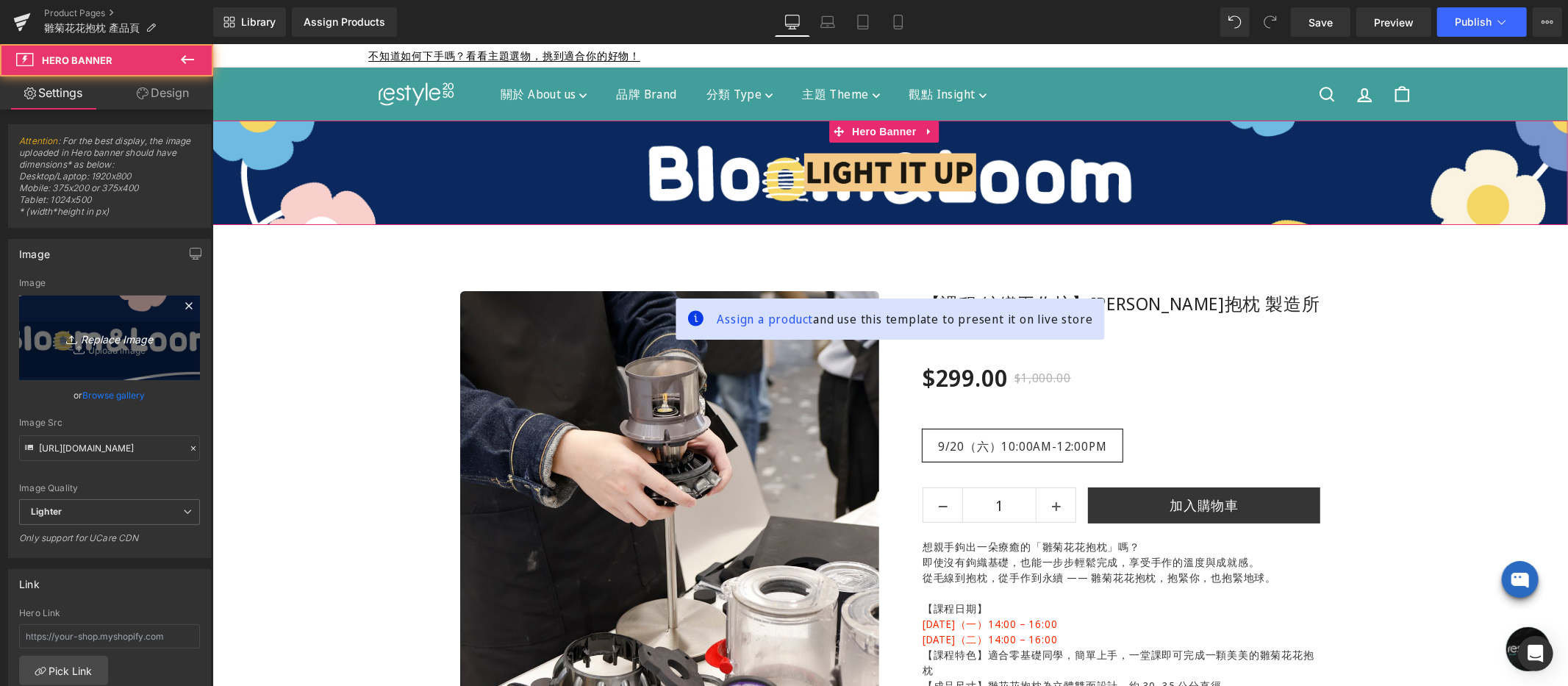
click at [88, 343] on icon "Replace Image" at bounding box center [109, 338] width 118 height 18
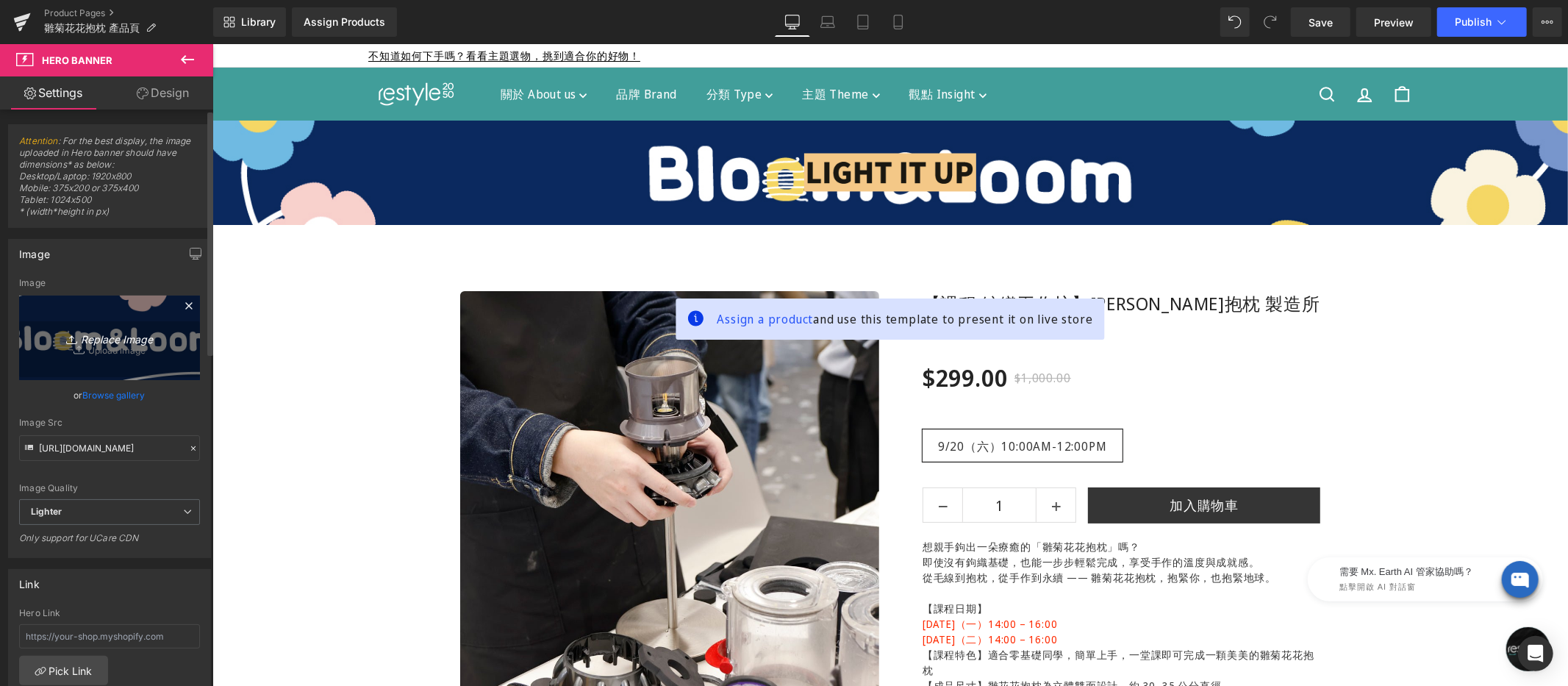
type input "C:\fakepath\bloom-loom-tpbn-1920x270.jpg"
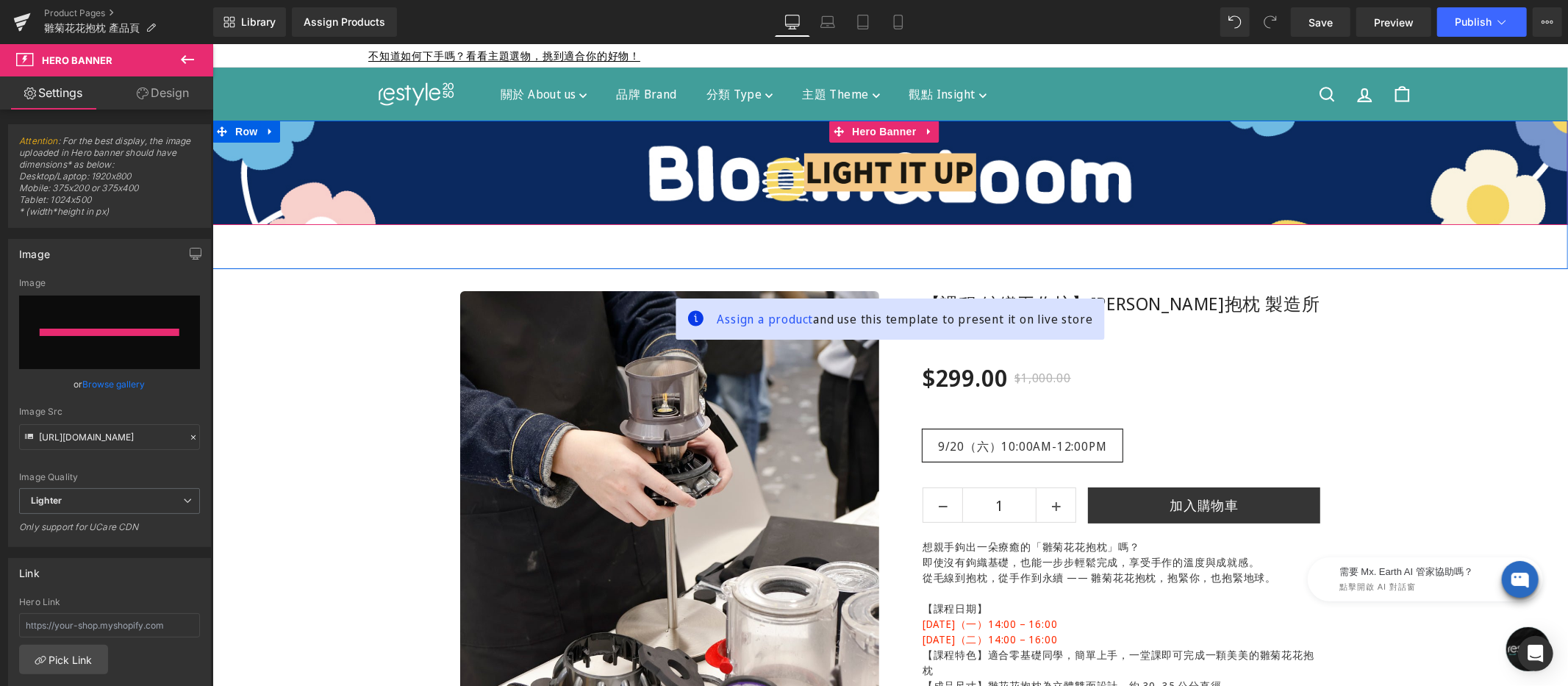
type input "[URL][DOMAIN_NAME]"
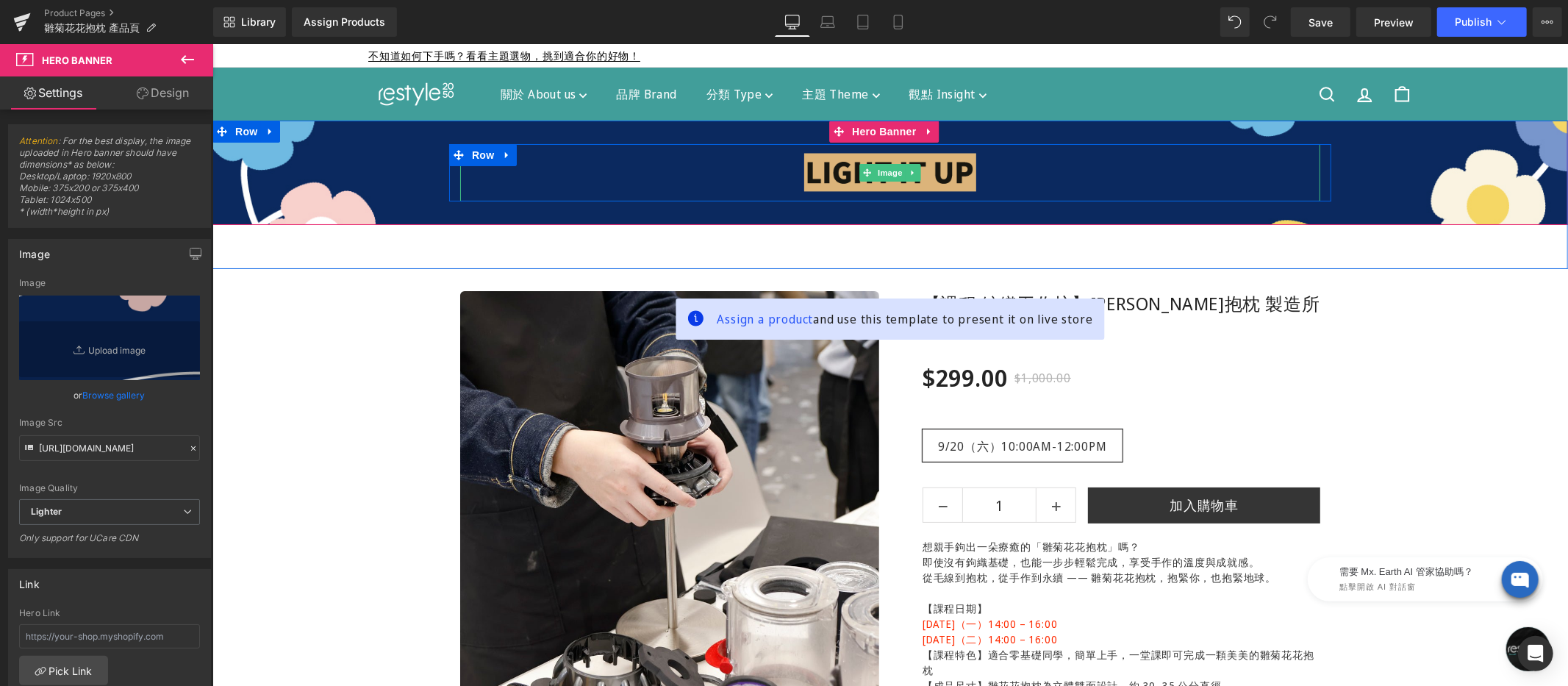
click at [874, 160] on img at bounding box center [889, 172] width 172 height 58
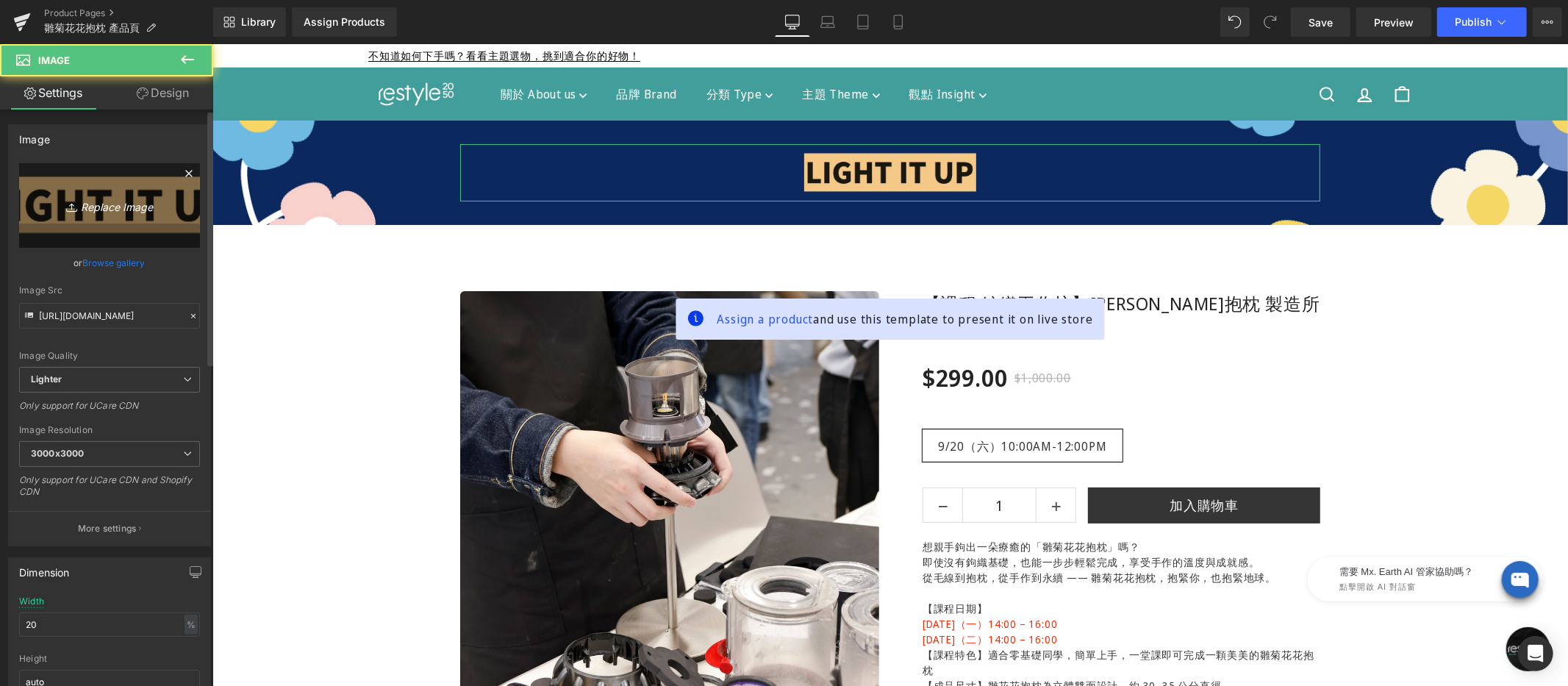
click at [109, 205] on icon "Replace Image" at bounding box center [109, 205] width 118 height 18
type input "C:\fakepath\bloom-loom-500x100.png"
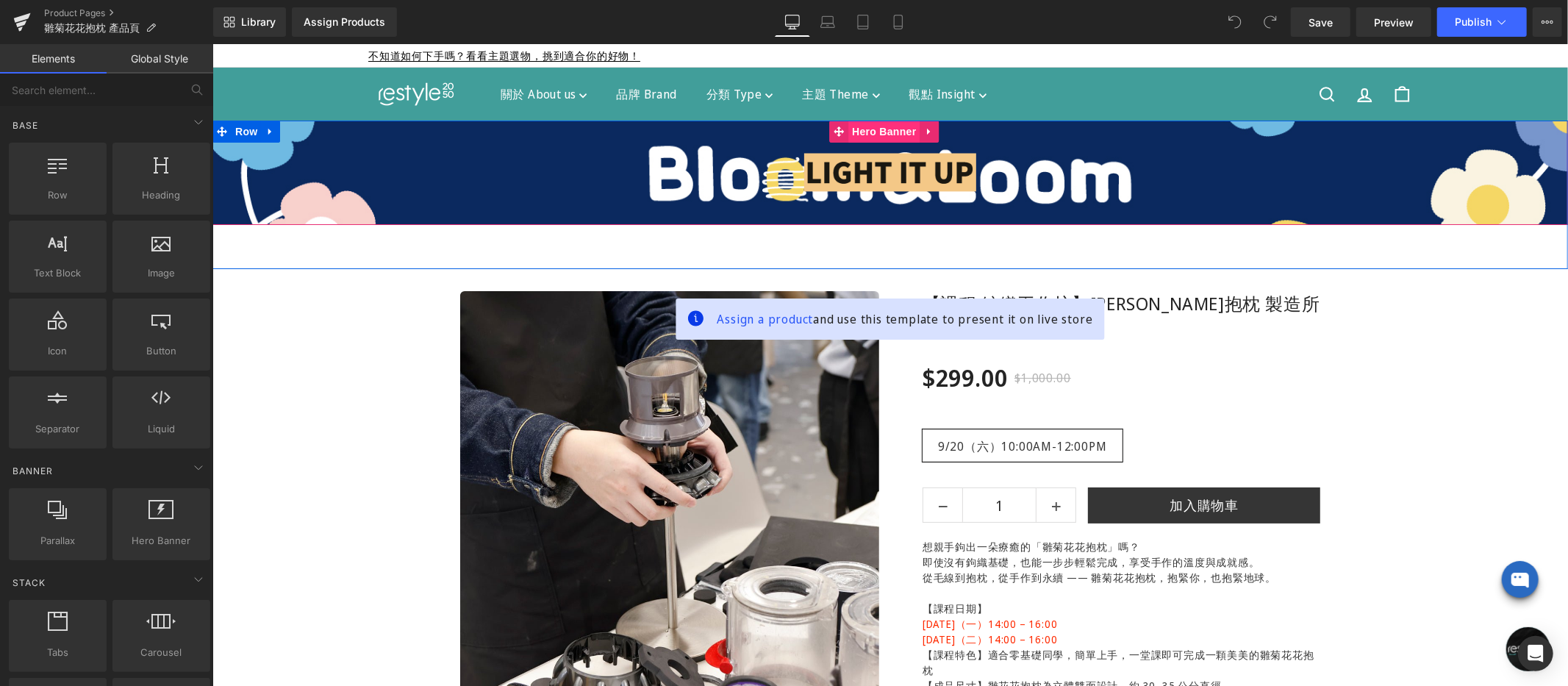
drag, startPoint x: 860, startPoint y: 130, endPoint x: 848, endPoint y: 127, distance: 12.4
click at [860, 130] on div "Image Row Hero Banner" at bounding box center [889, 172] width 1355 height 104
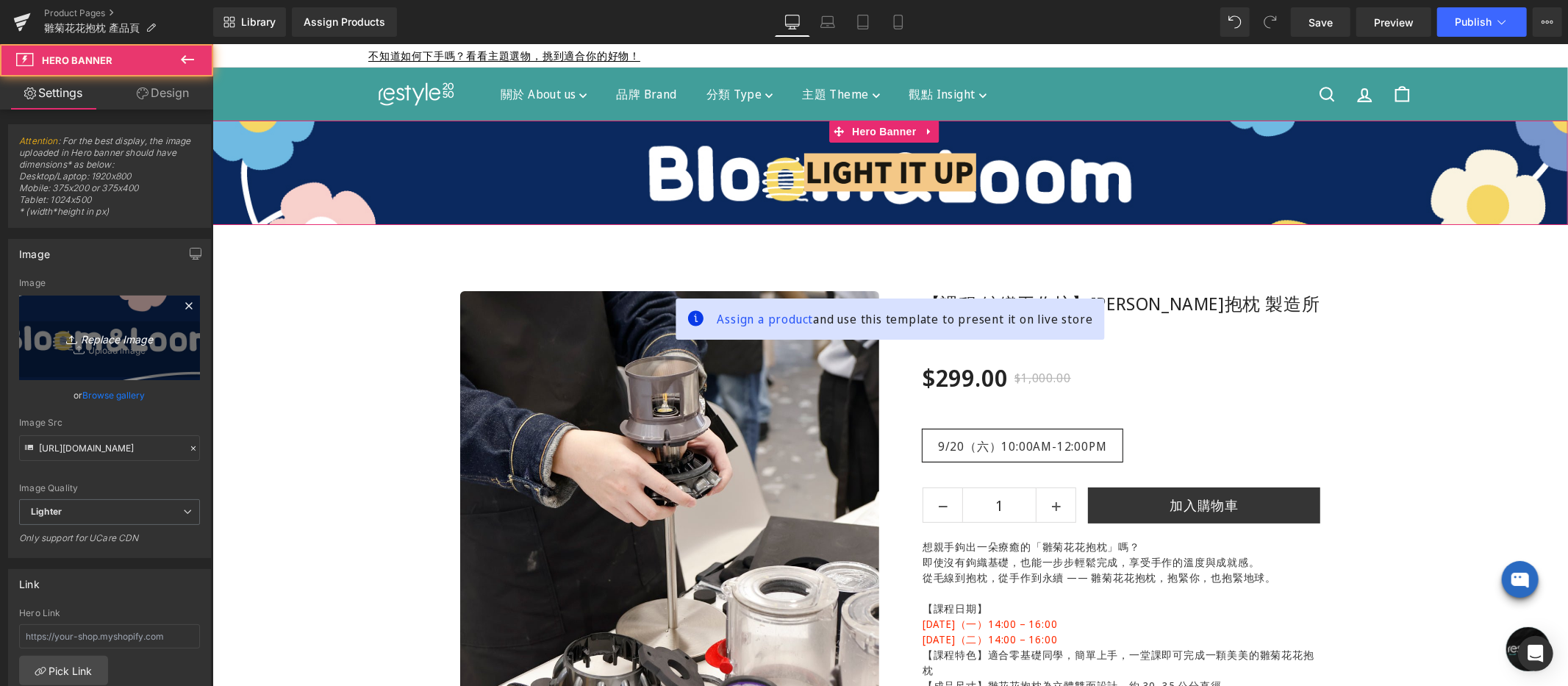
click at [87, 330] on icon "Replace Image" at bounding box center [109, 338] width 118 height 18
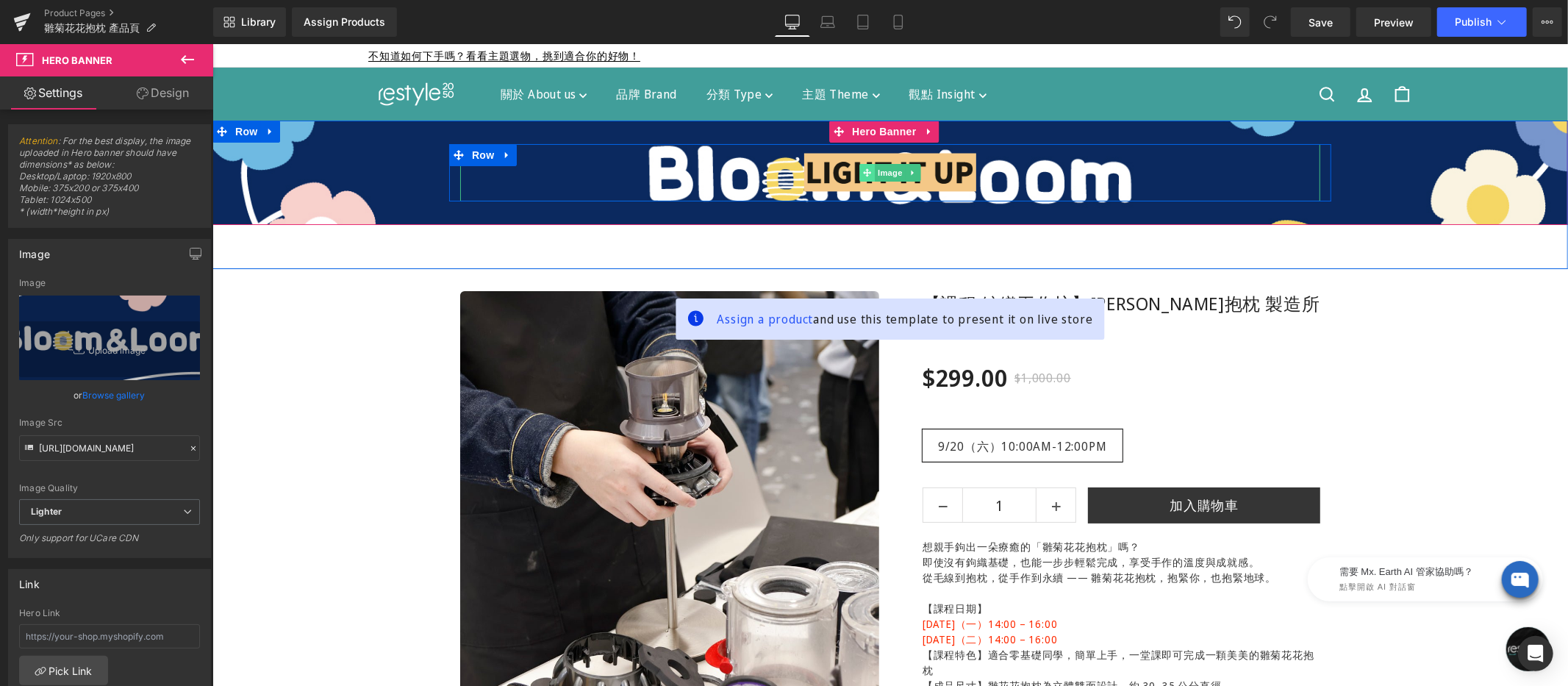
click at [866, 163] on span at bounding box center [866, 172] width 16 height 17
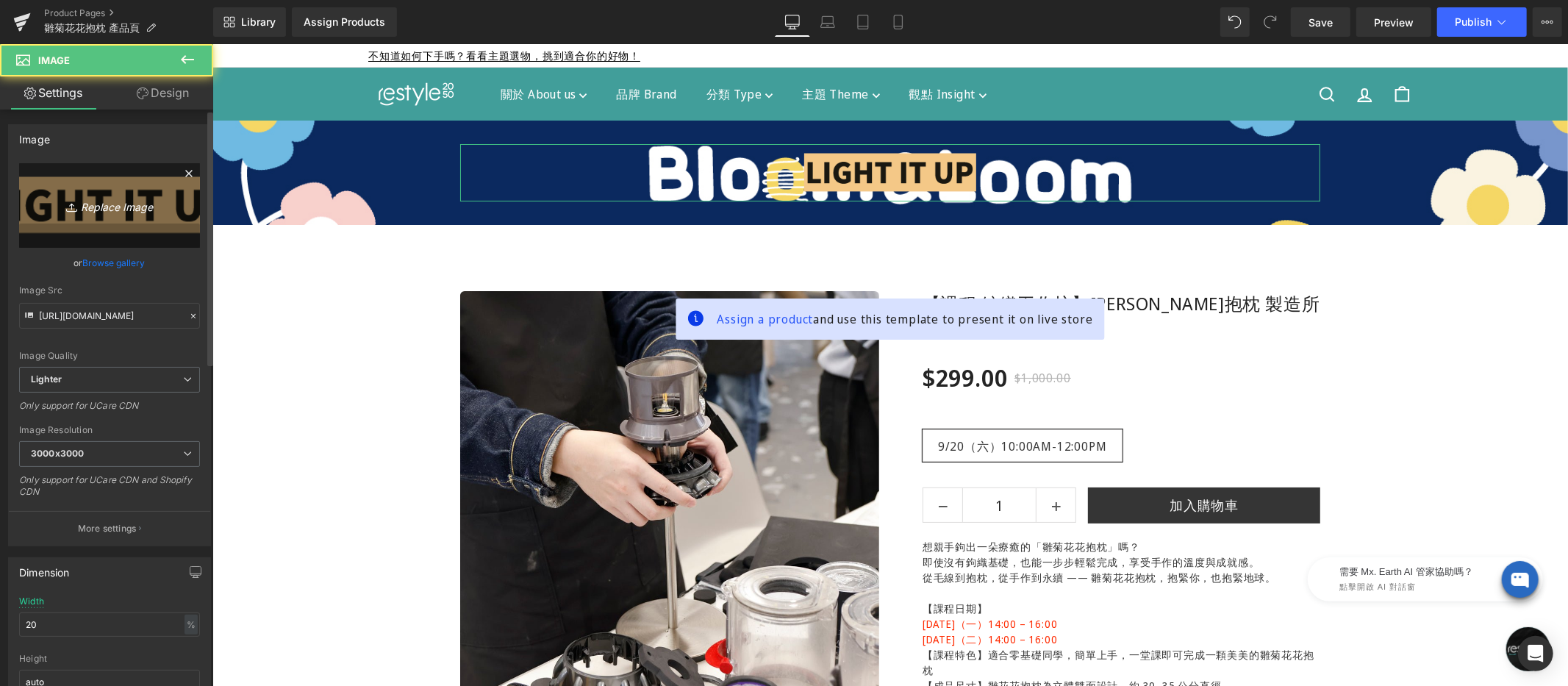
click at [113, 186] on link "Replace Image" at bounding box center [109, 205] width 181 height 85
type input "C:\fakepath\bloom-loom-500x100.png"
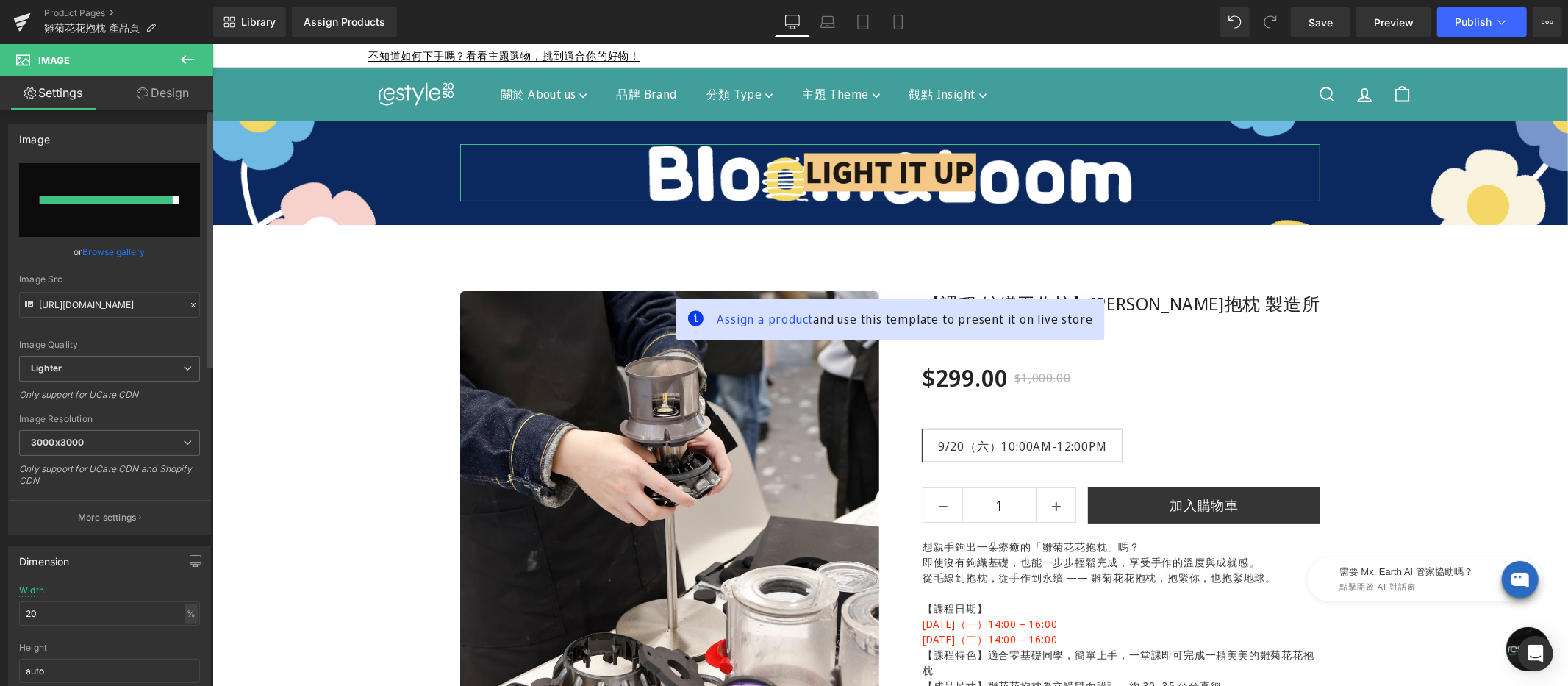
click at [105, 254] on link "Browse gallery" at bounding box center [114, 251] width 62 height 25
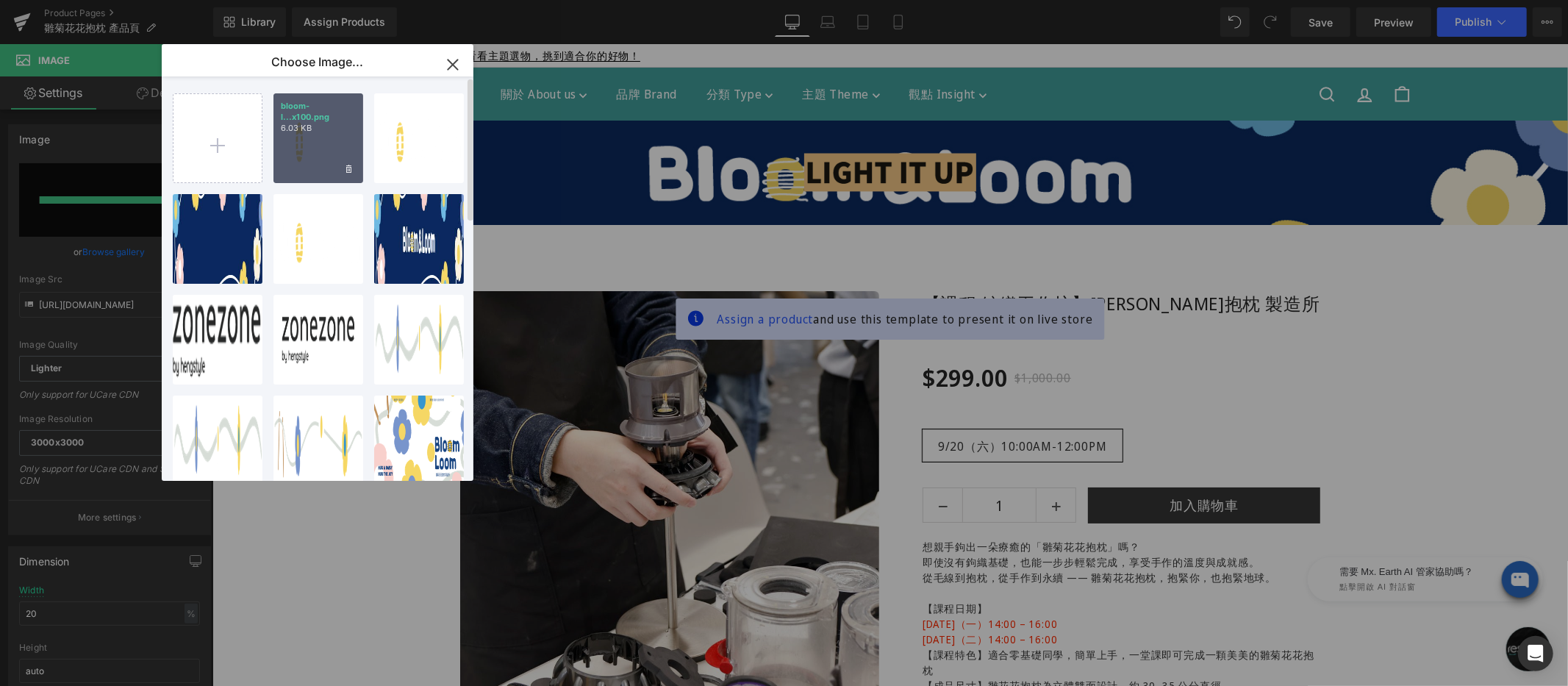
click at [324, 144] on div "bloom-l...x100.png 6.03 KB" at bounding box center [318, 138] width 90 height 90
type input "[URL][DOMAIN_NAME]"
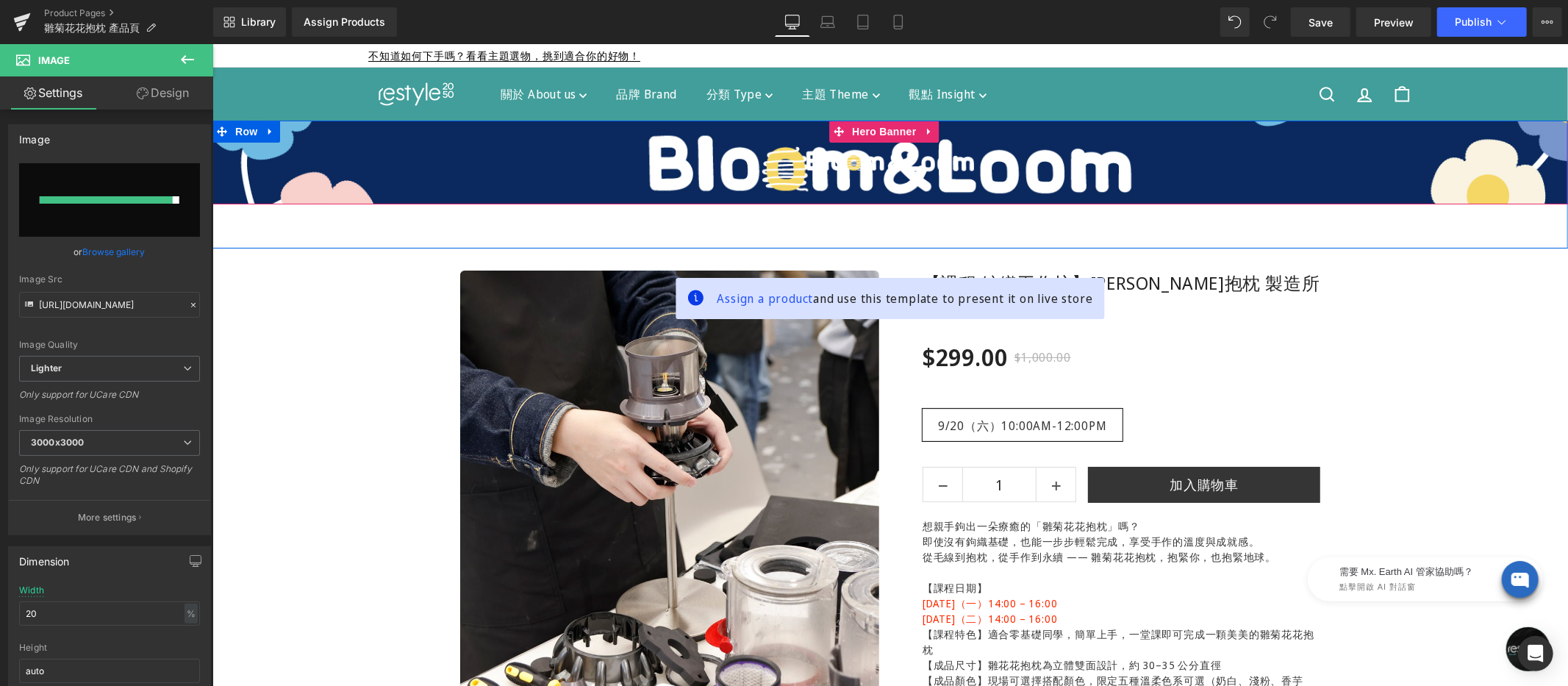
click at [800, 163] on span "Image Row" at bounding box center [889, 161] width 1355 height 37
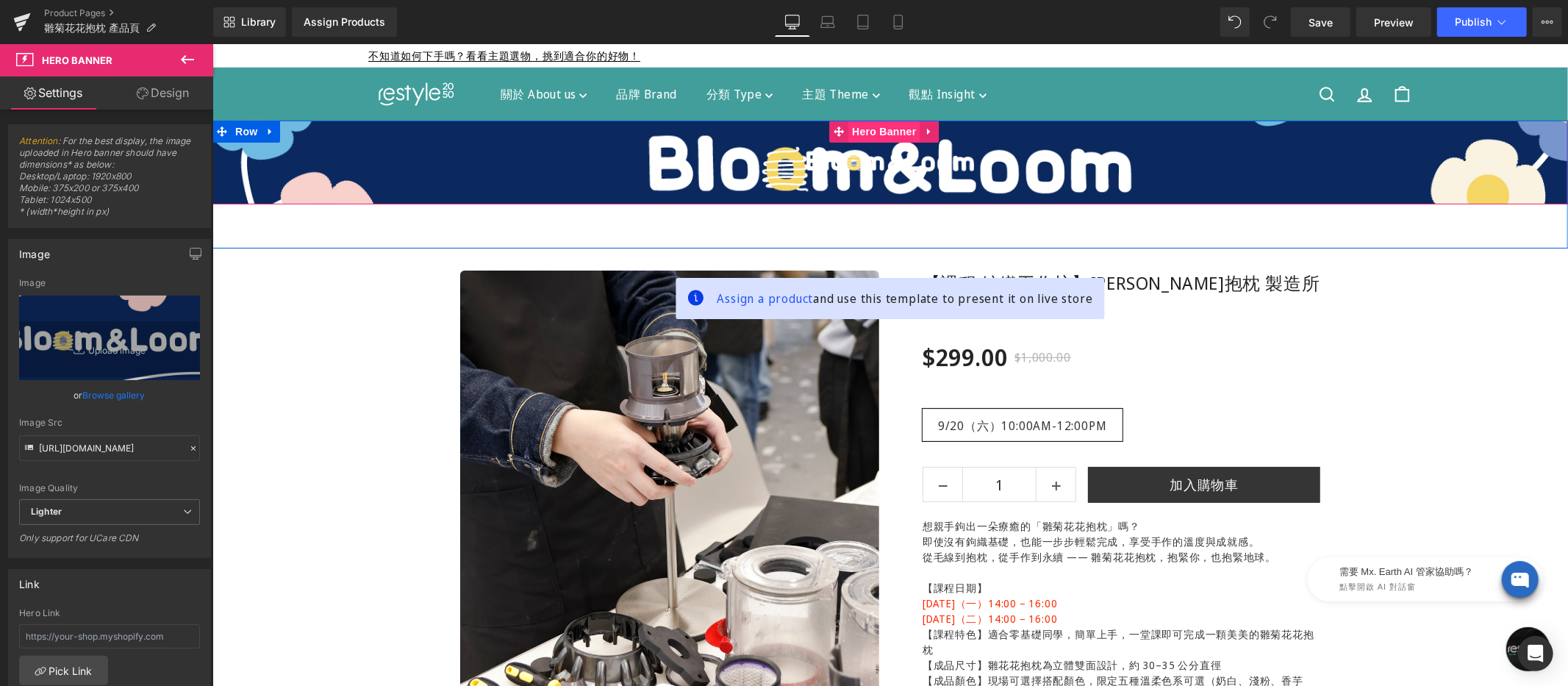
click at [863, 128] on div "Image Row Hero Banner" at bounding box center [889, 162] width 1355 height 84
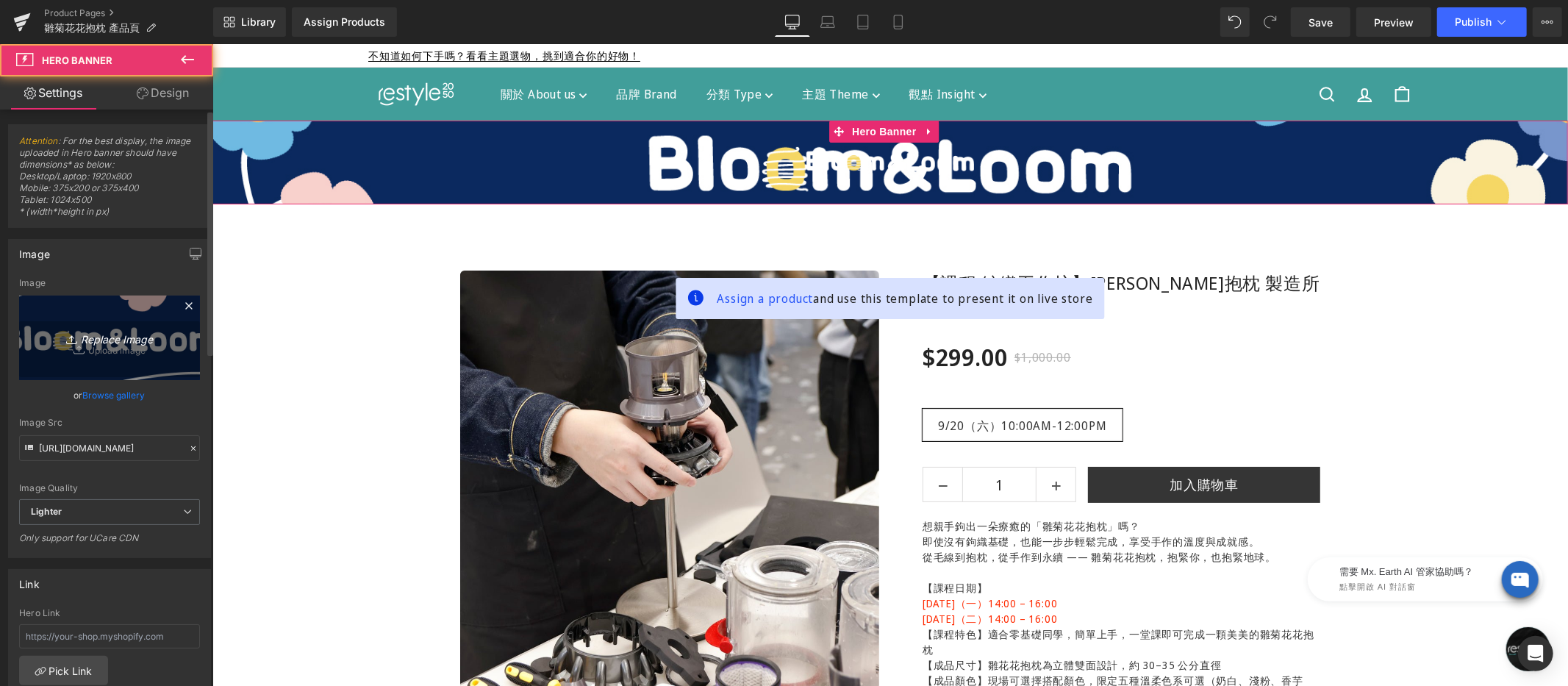
click at [115, 335] on icon "Replace Image" at bounding box center [109, 338] width 118 height 18
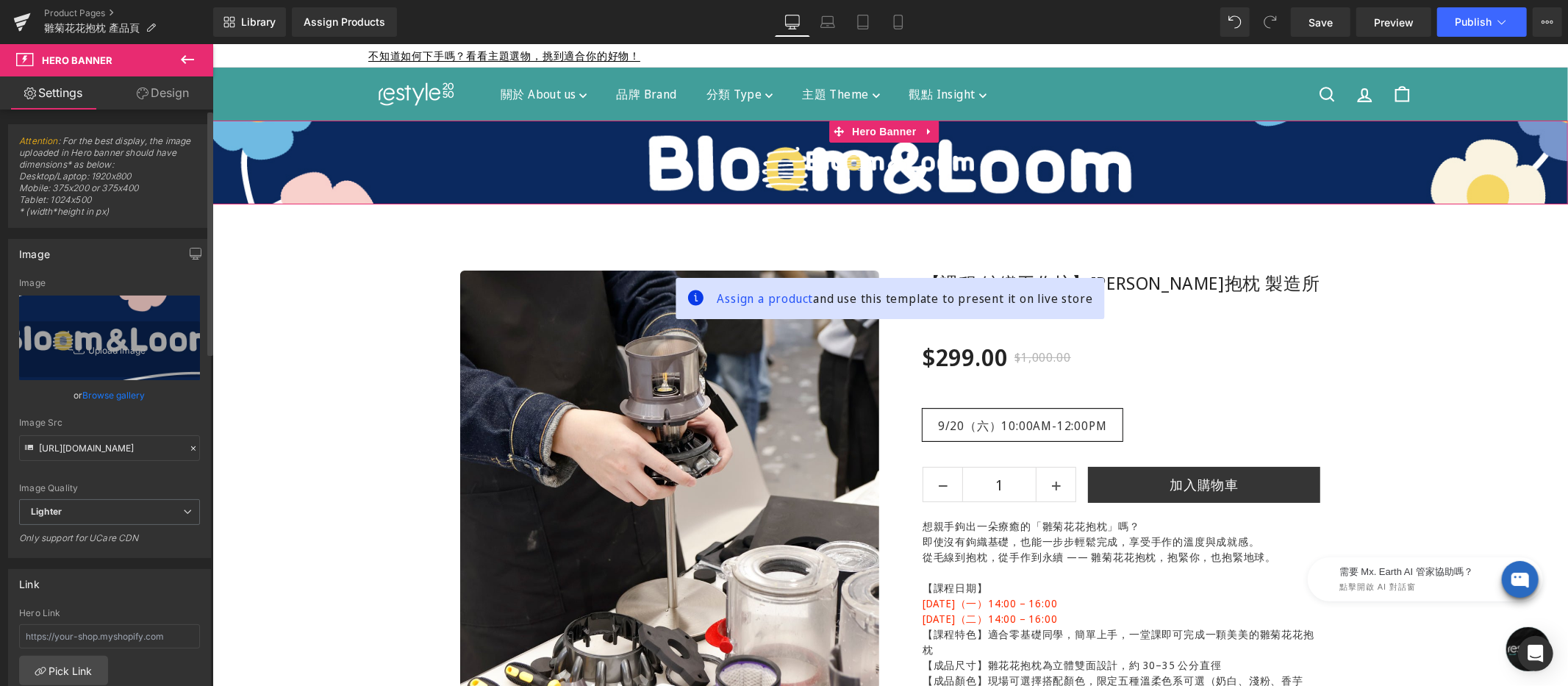
click at [115, 400] on link "Browse gallery" at bounding box center [114, 394] width 62 height 25
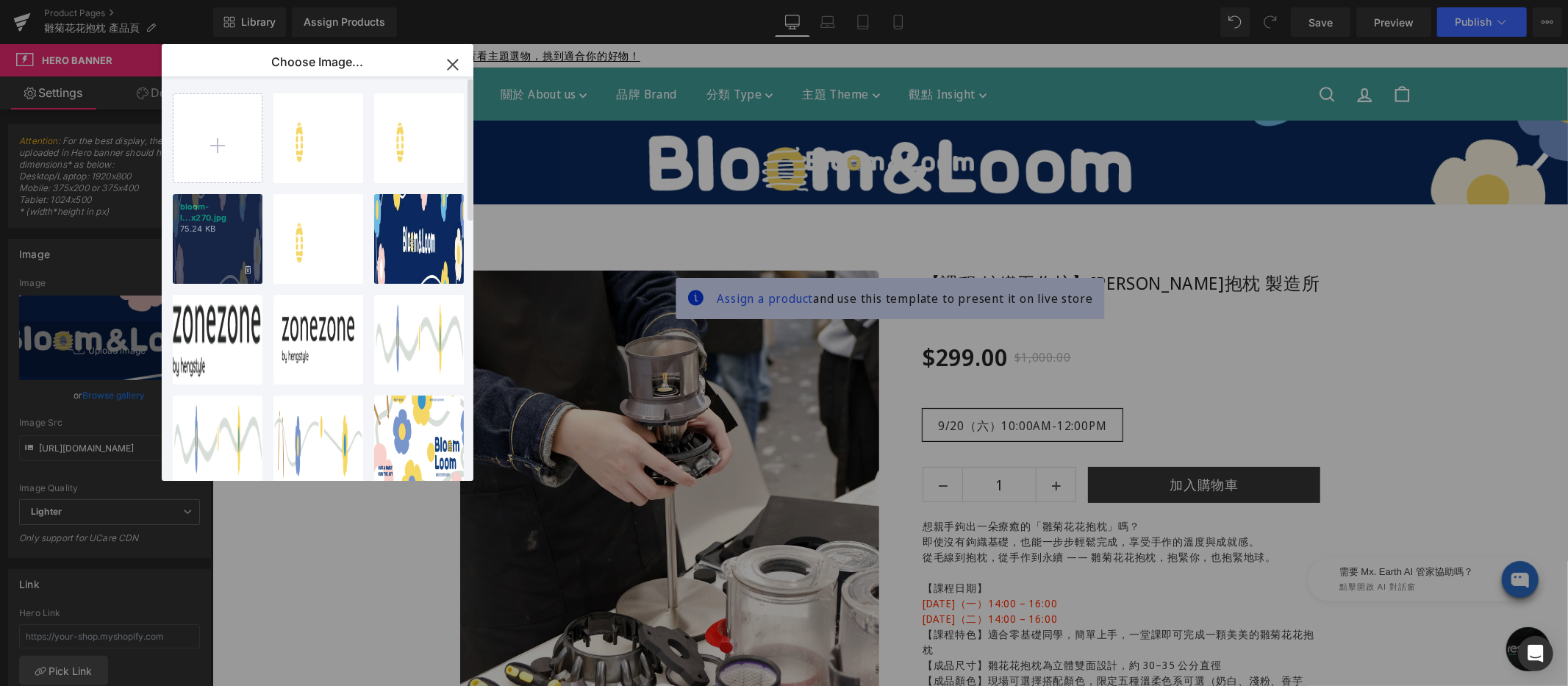
click at [206, 254] on div "bloom-l...x270.jpg 75.24 KB" at bounding box center [217, 238] width 90 height 90
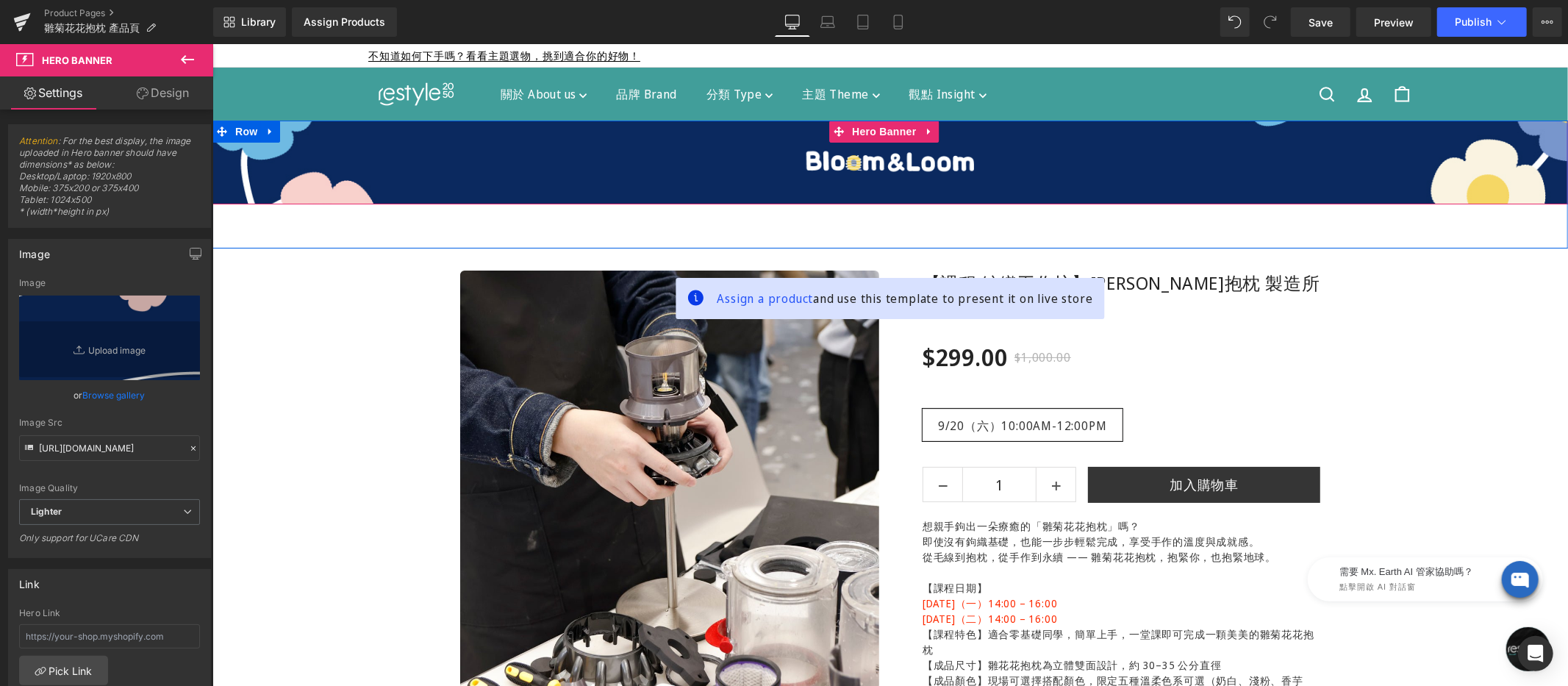
click at [867, 167] on span "Image Row" at bounding box center [889, 161] width 1355 height 37
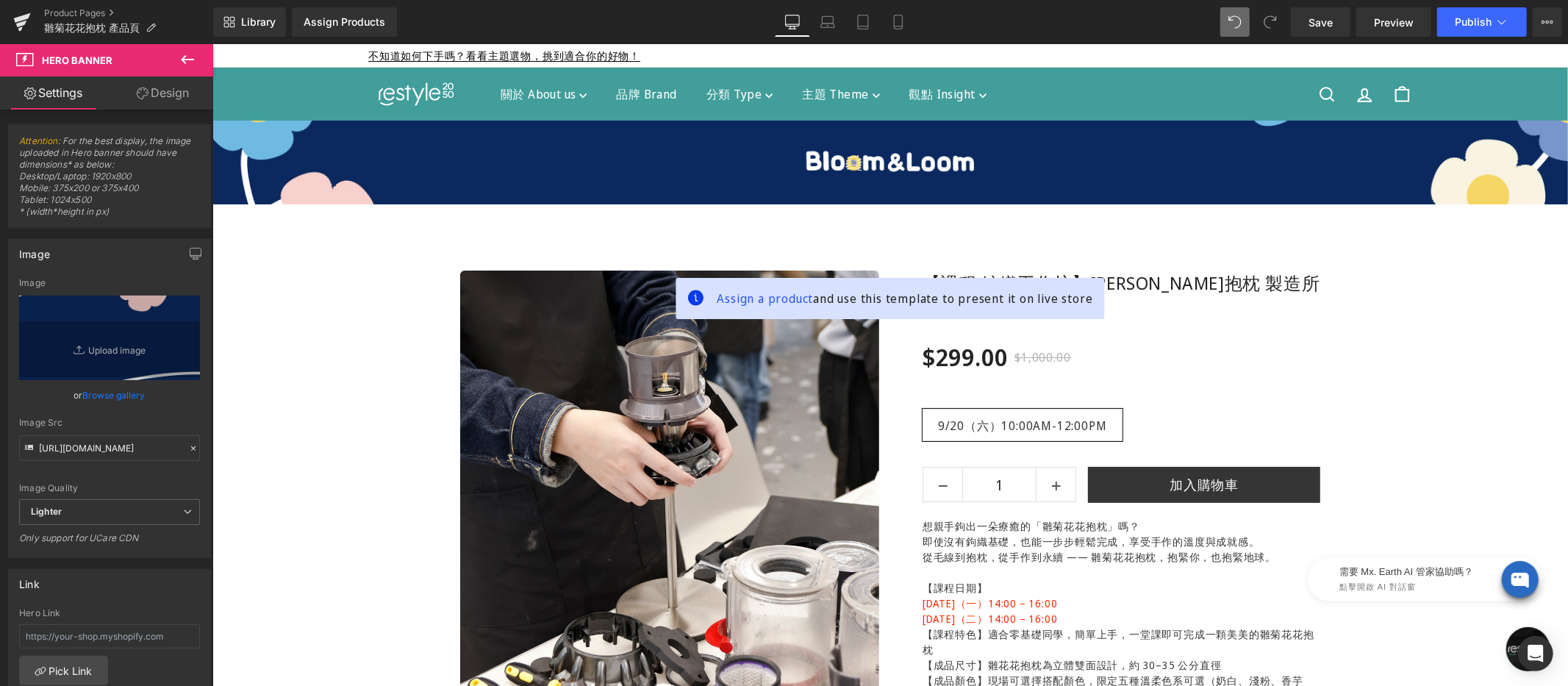
type input "[URL][DOMAIN_NAME]"
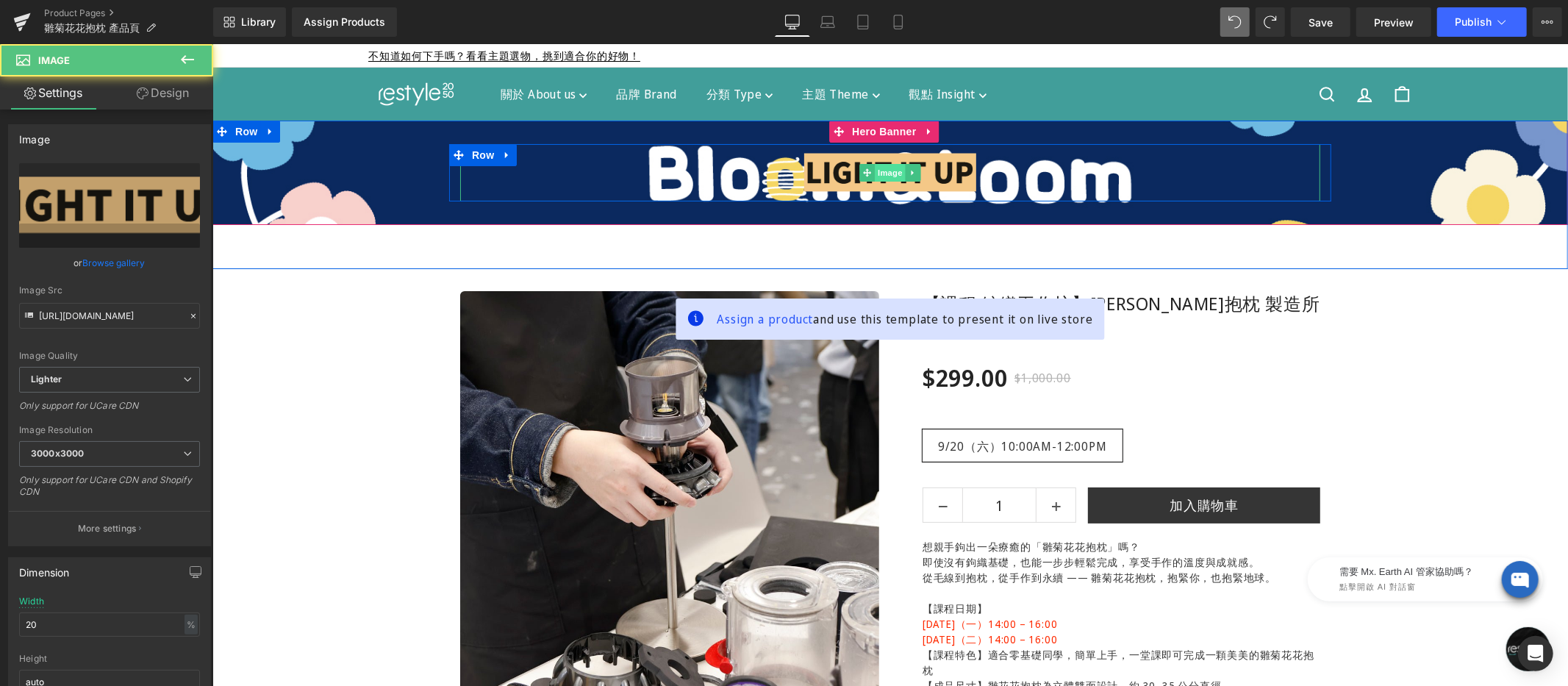
click at [874, 169] on span "Image" at bounding box center [889, 172] width 31 height 17
click at [882, 172] on div "Image" at bounding box center [889, 172] width 860 height 58
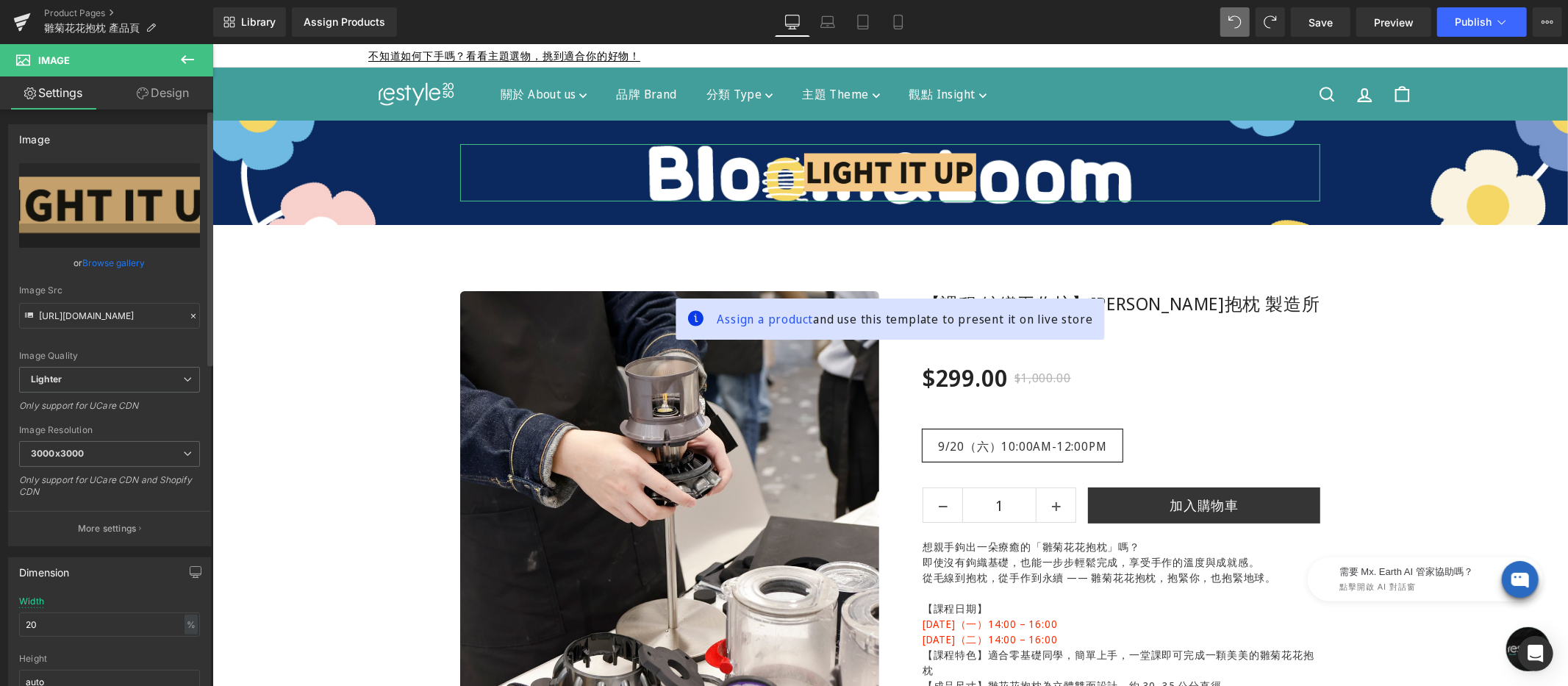
click at [87, 265] on link "Browse gallery" at bounding box center [114, 262] width 62 height 25
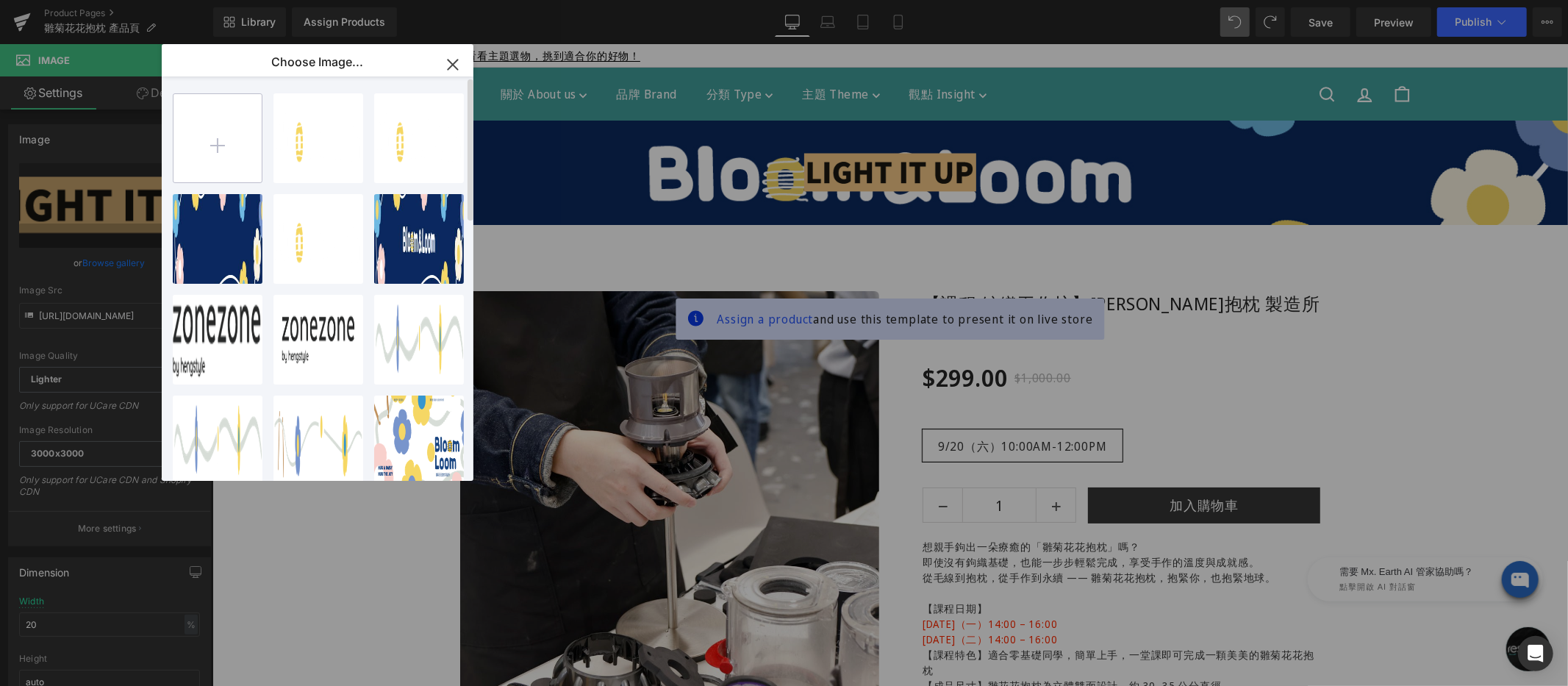
click at [208, 153] on input "file" at bounding box center [217, 137] width 88 height 88
type input "C:\fakepath\bloom-loom-500x100-2.png"
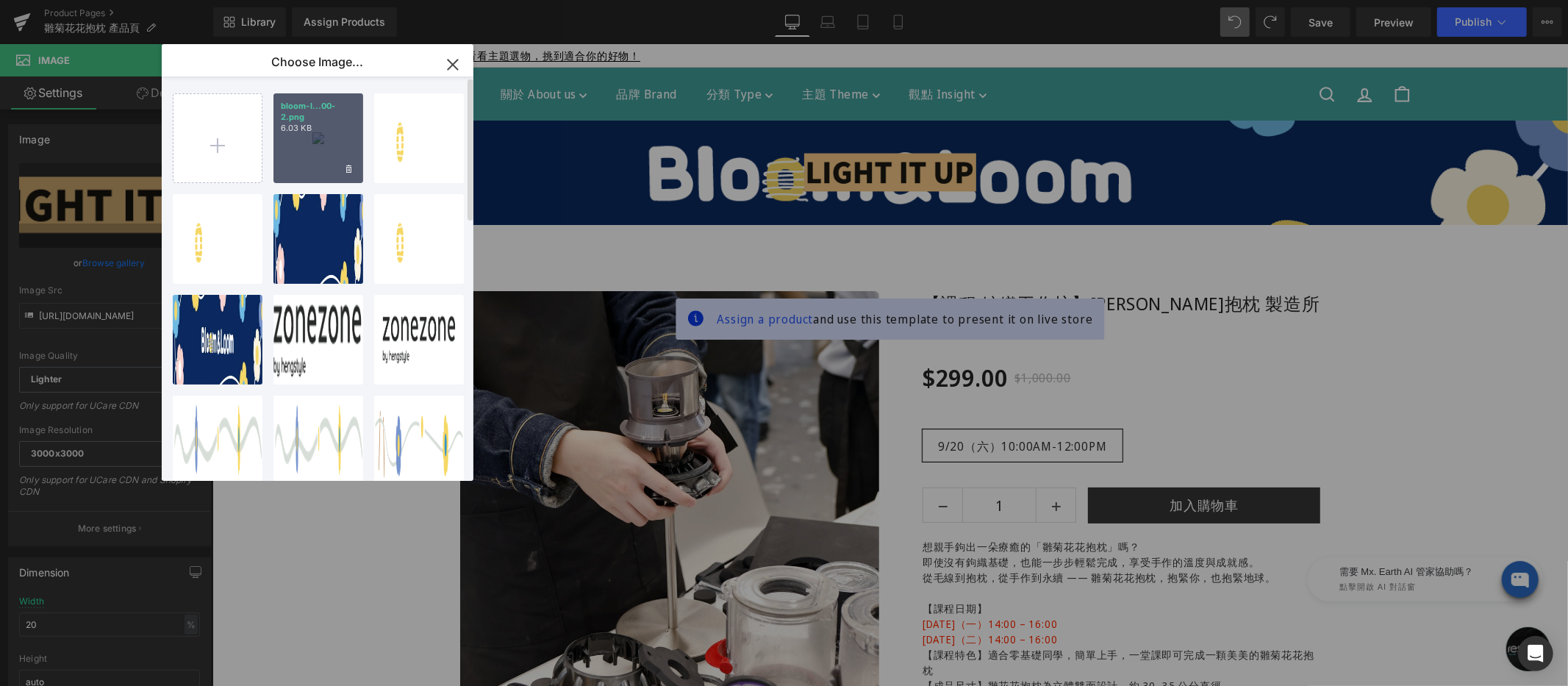
click at [320, 150] on div "bloom-l...00-2.png 6.03 KB" at bounding box center [318, 138] width 90 height 90
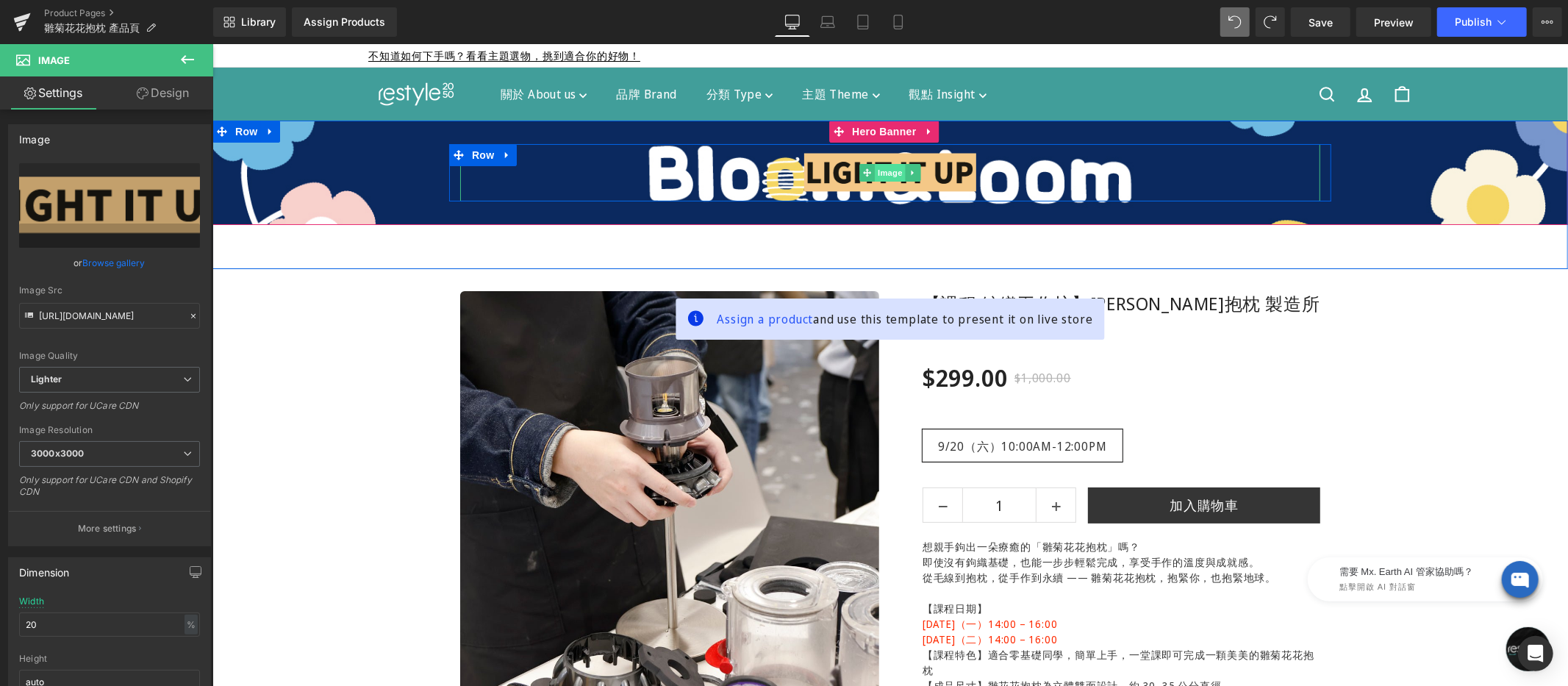
click at [874, 173] on div "Image" at bounding box center [889, 172] width 860 height 58
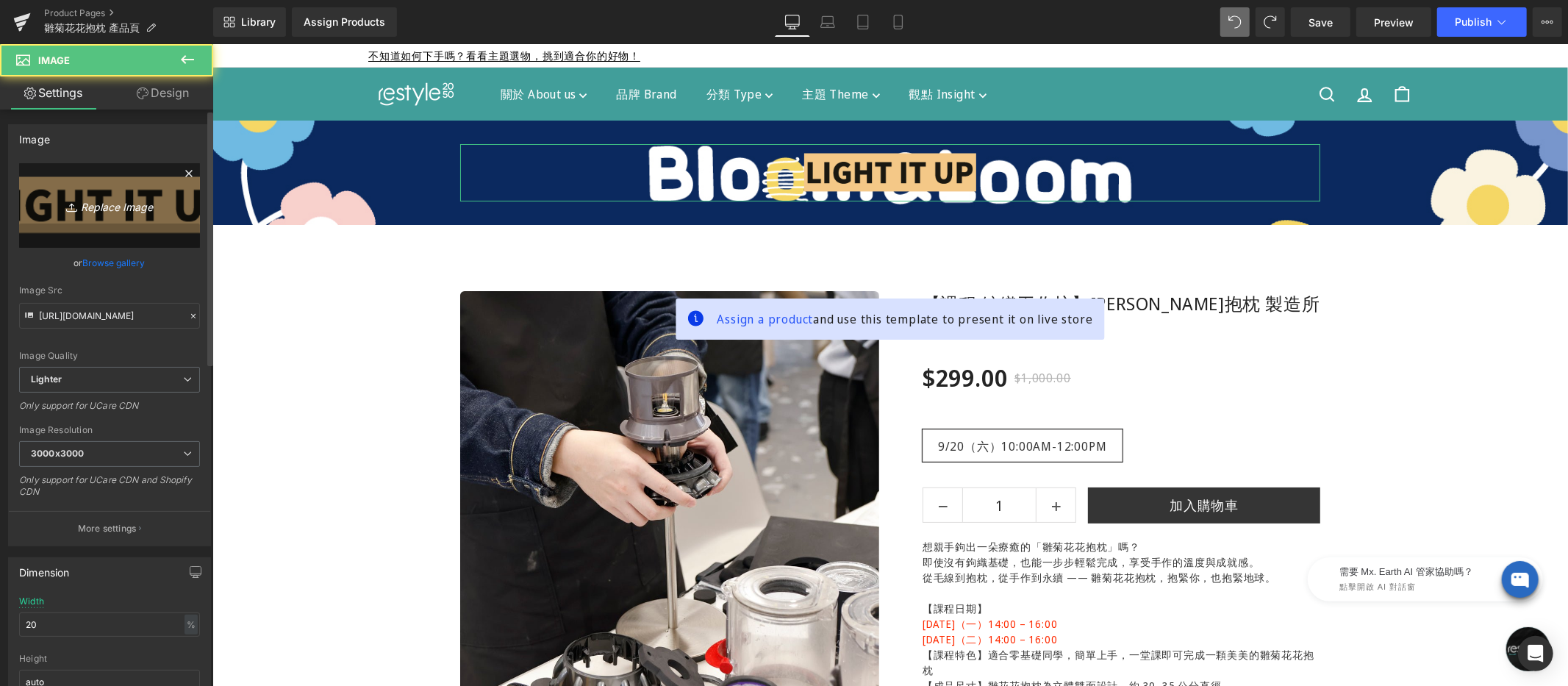
click at [107, 203] on icon "Replace Image" at bounding box center [109, 205] width 118 height 18
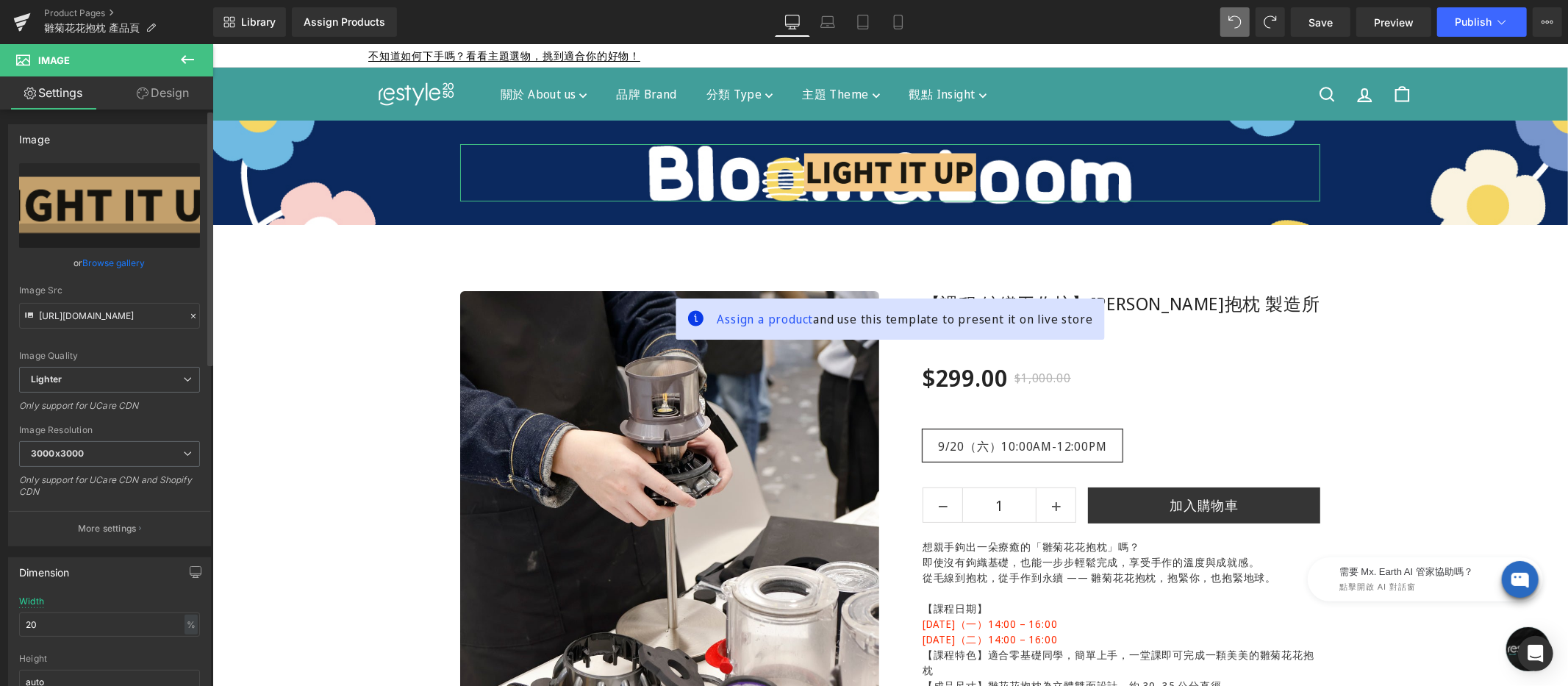
click at [115, 268] on link "Browse gallery" at bounding box center [114, 262] width 62 height 25
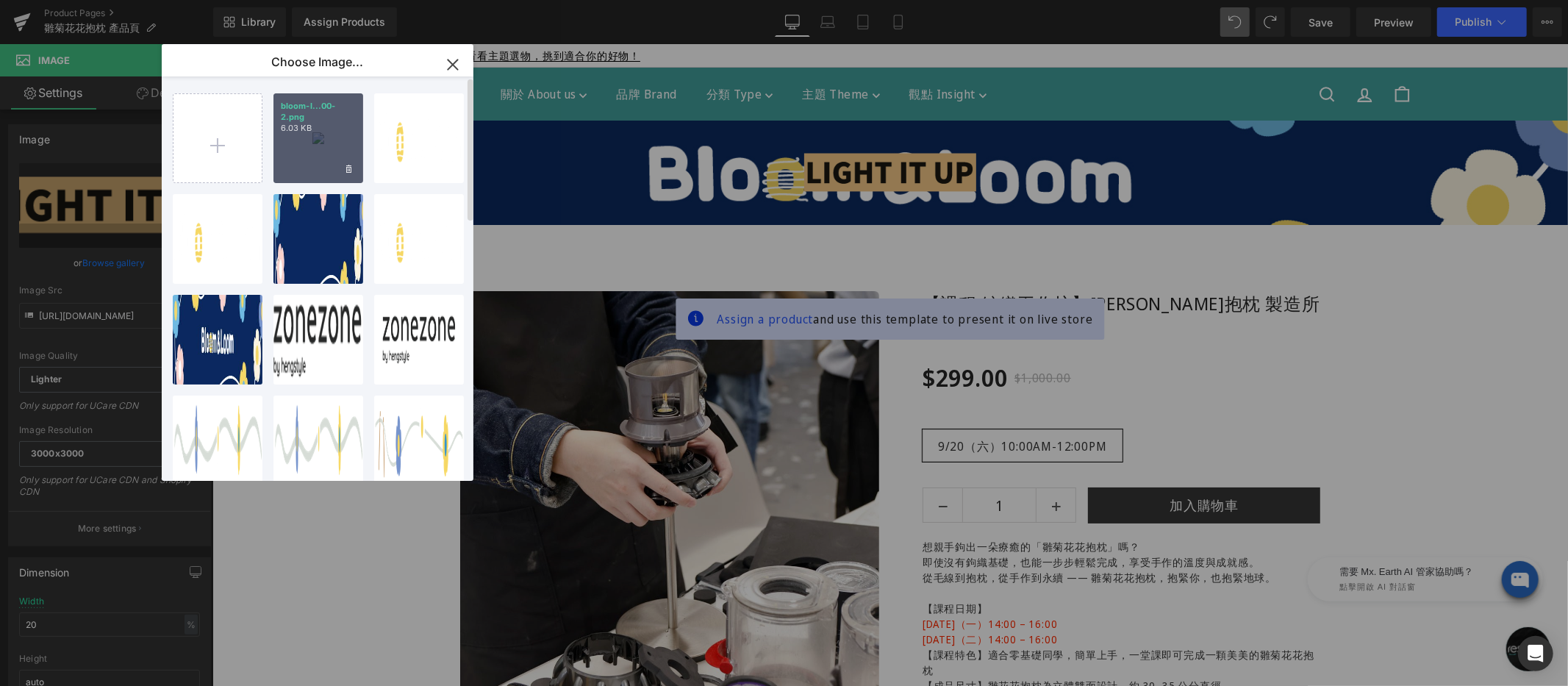
click at [311, 138] on div "bloom-l...00-2.png 6.03 KB" at bounding box center [318, 138] width 90 height 90
type input "[URL][DOMAIN_NAME]"
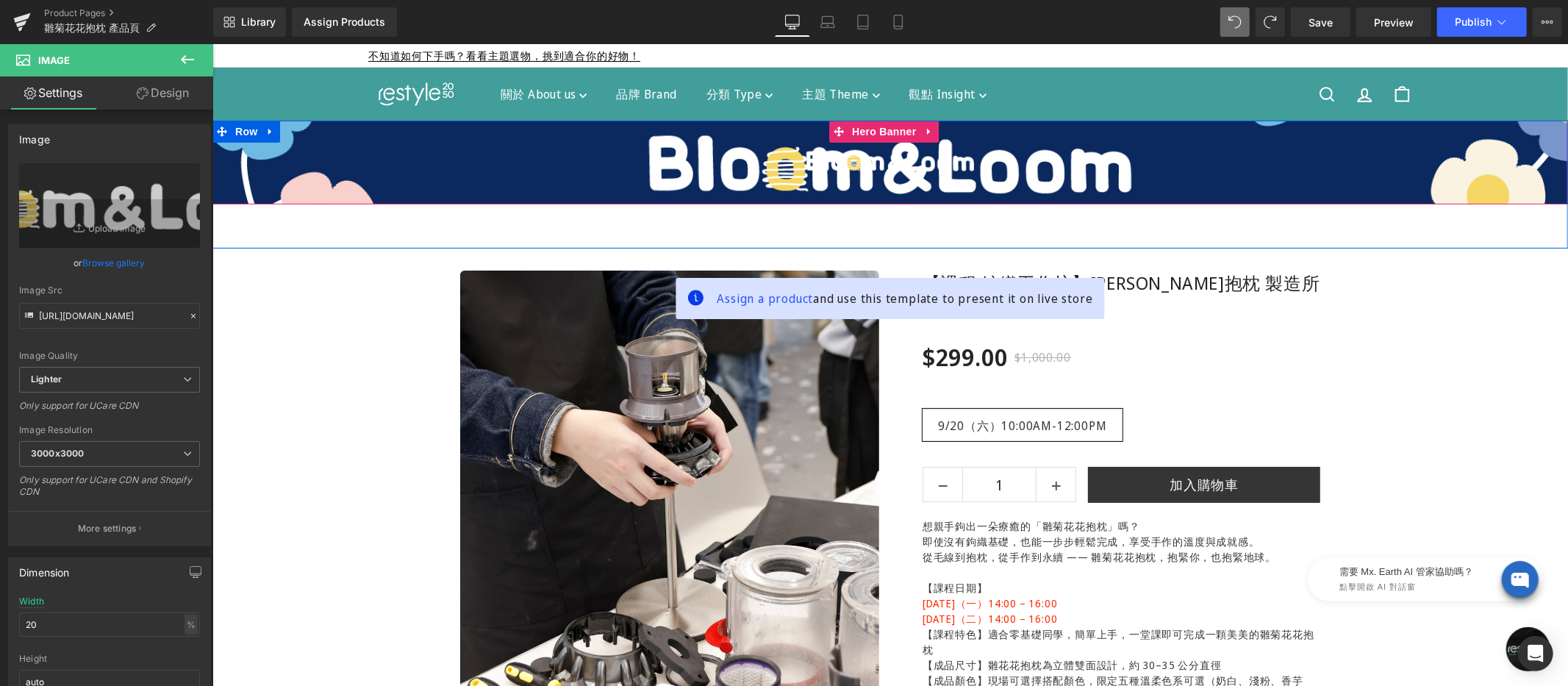
click at [861, 130] on div "Image Row Hero Banner 32px 32px" at bounding box center [889, 162] width 1355 height 84
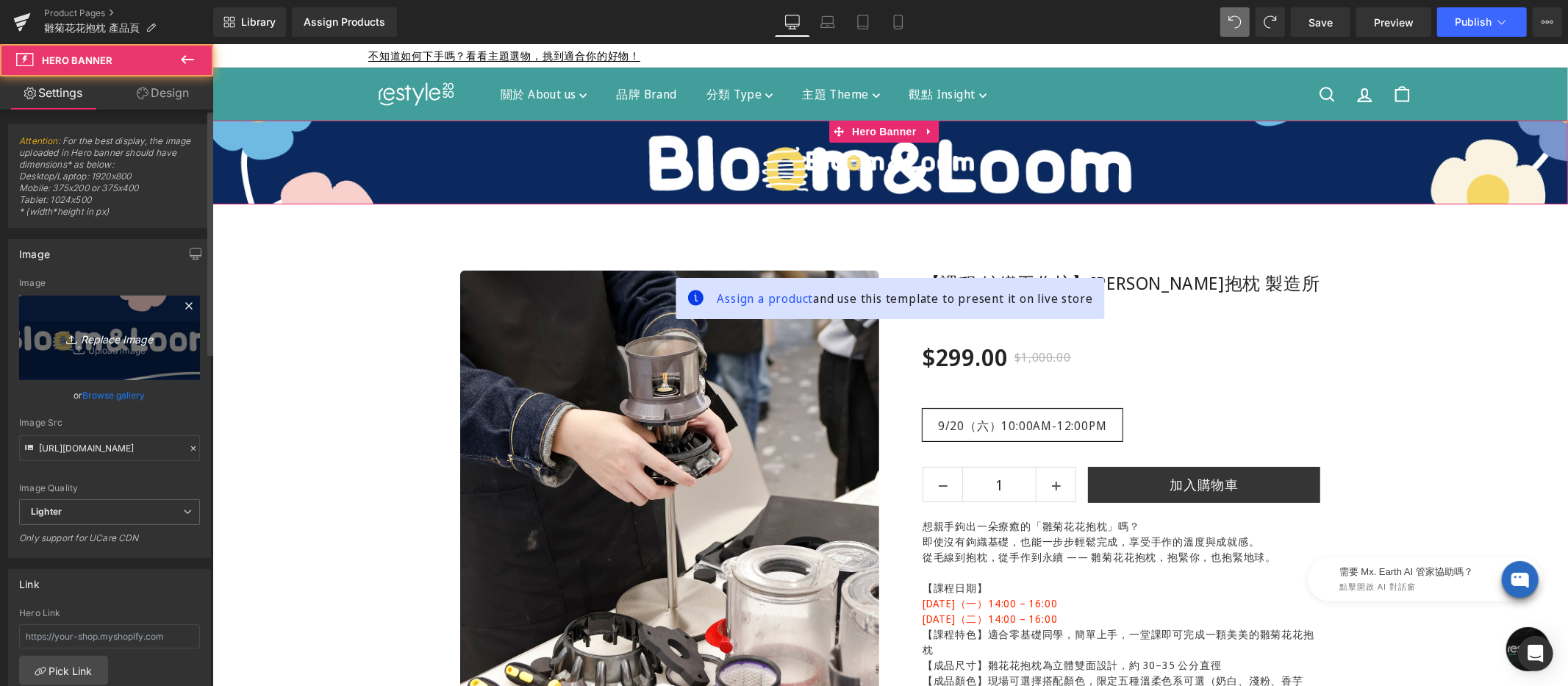
click at [73, 303] on link "Replace Image" at bounding box center [109, 338] width 181 height 85
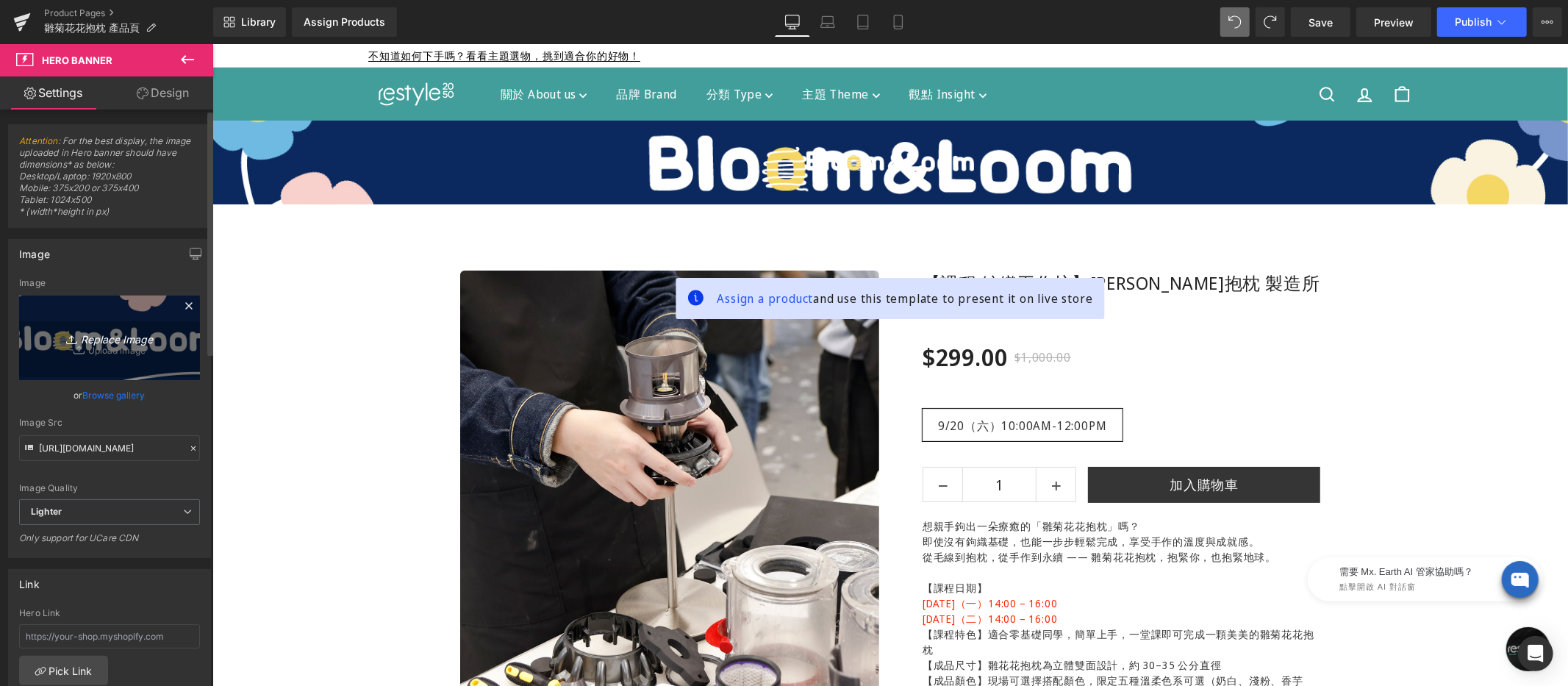
type input "C:\fakepath\bloom-loom-tpbn-1920x270.jpg"
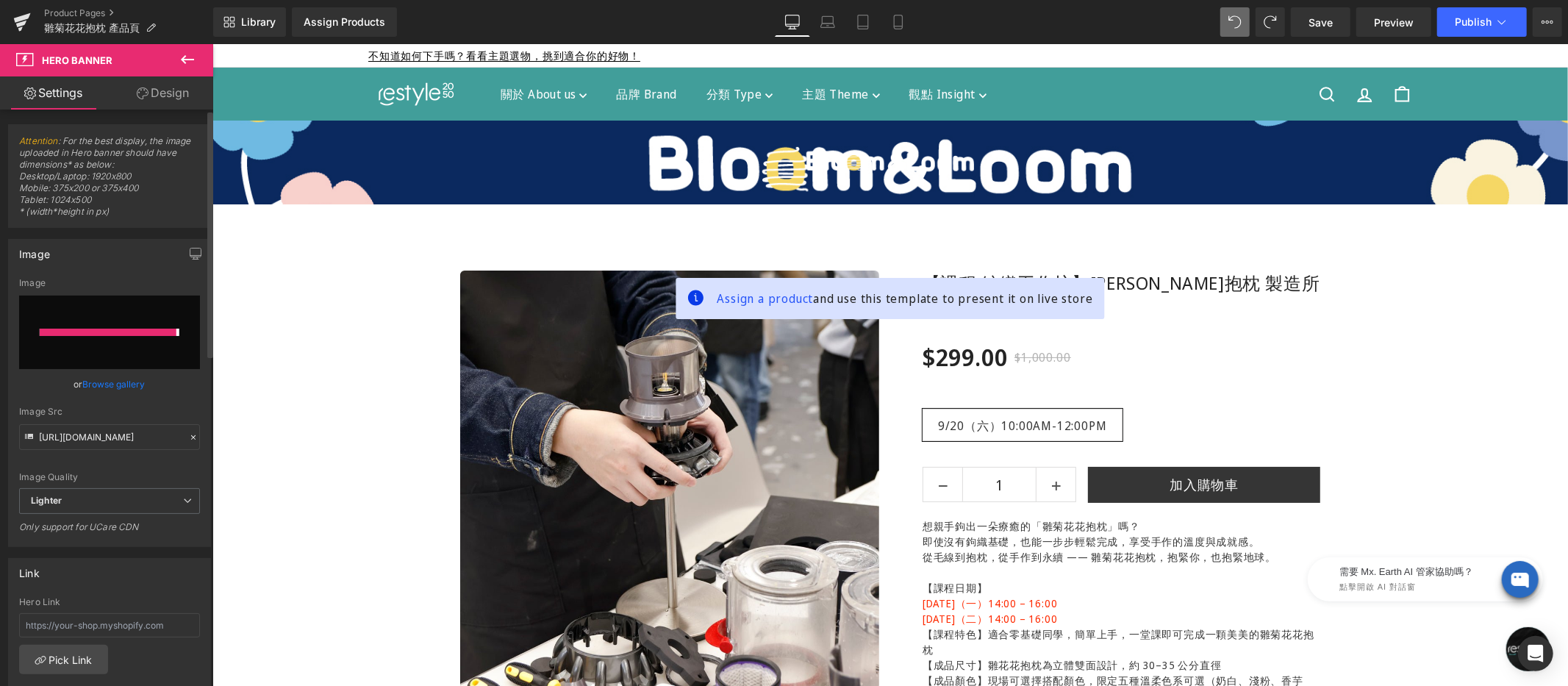
type input "[URL][DOMAIN_NAME]"
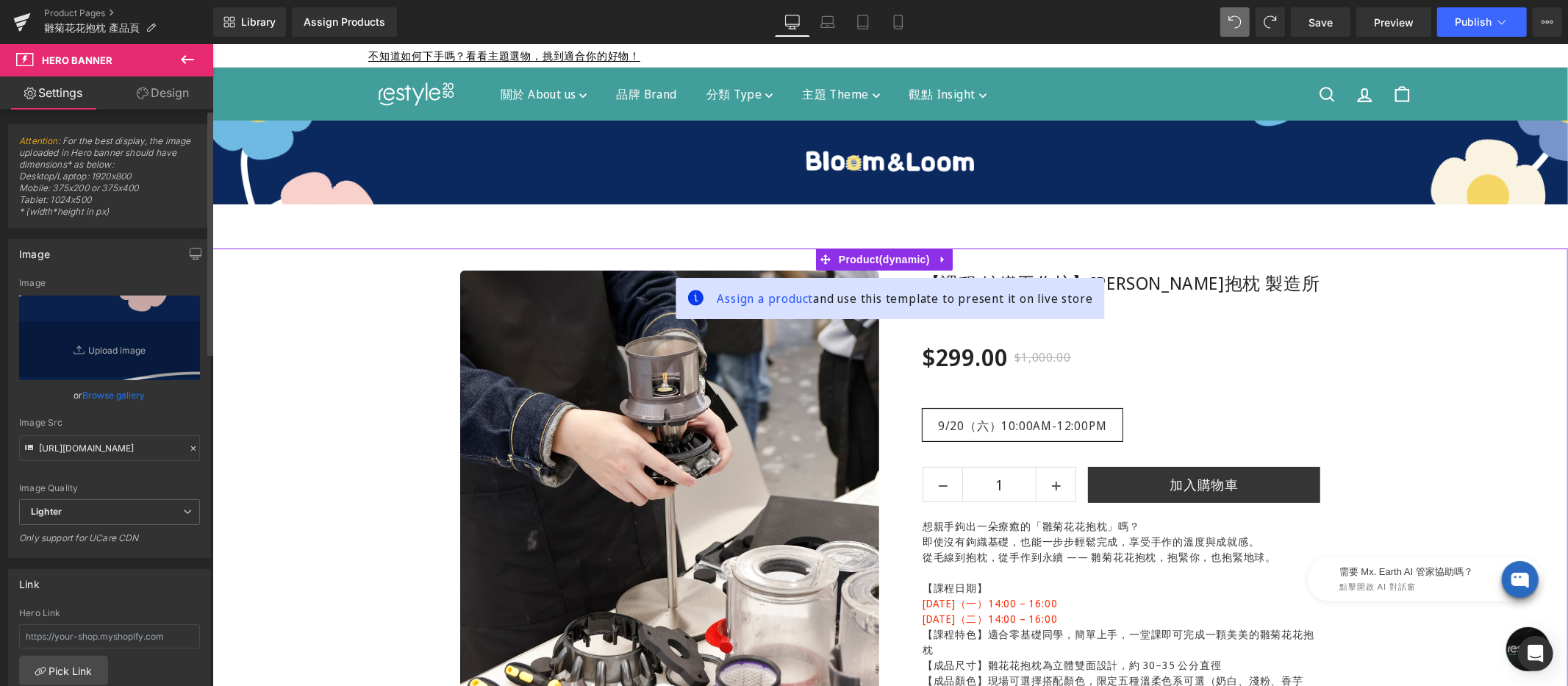
scroll to position [19, 0]
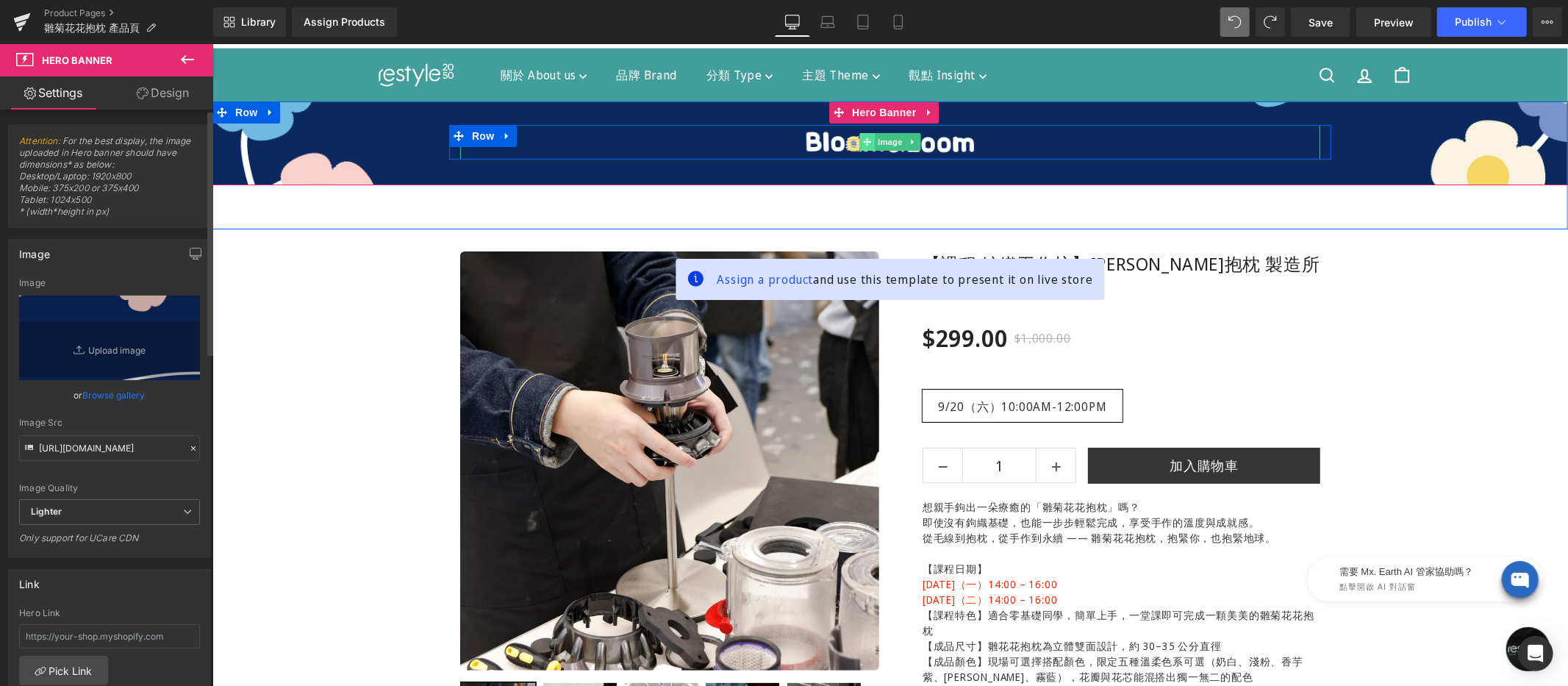
click at [859, 136] on span at bounding box center [866, 140] width 16 height 17
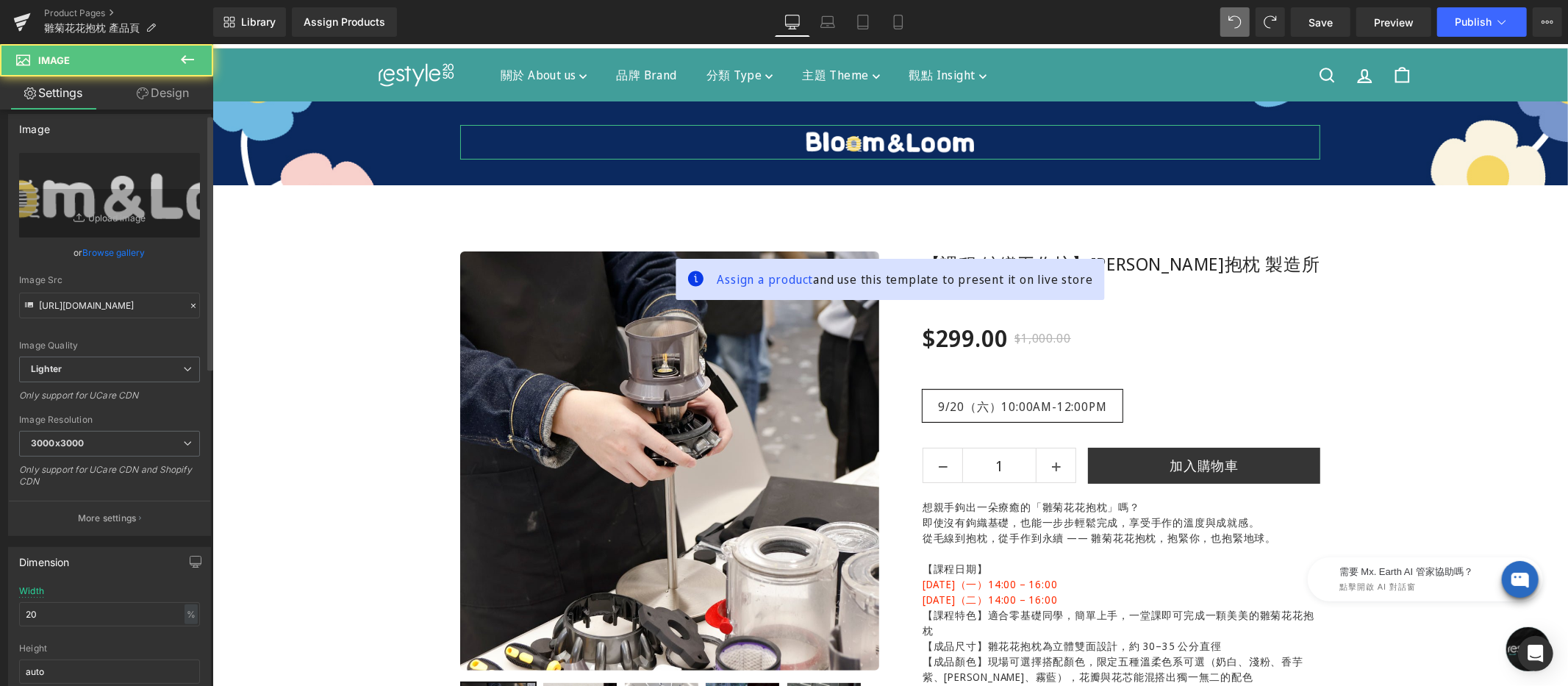
scroll to position [31, 0]
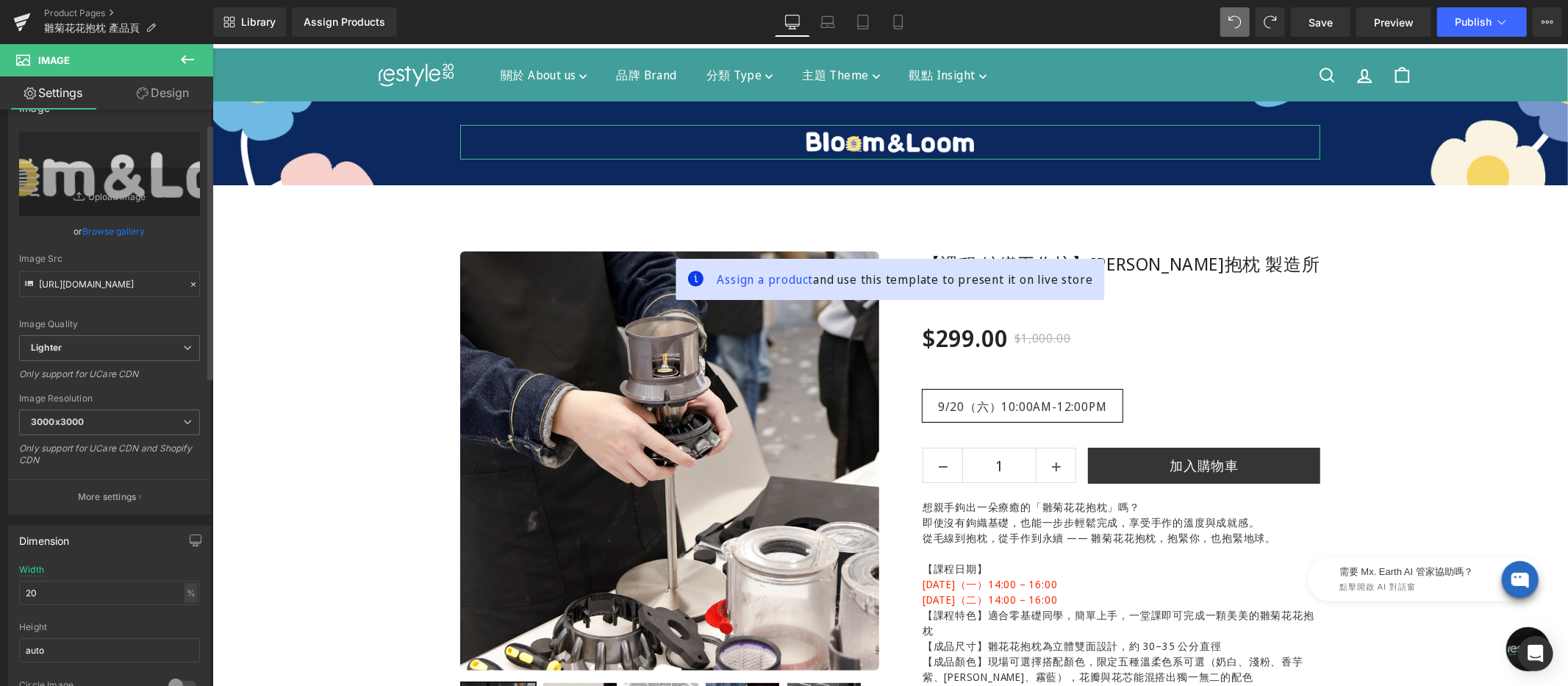
click at [88, 577] on div "Width 20 % % px" at bounding box center [109, 593] width 181 height 58
click at [81, 590] on input "20" at bounding box center [109, 593] width 181 height 25
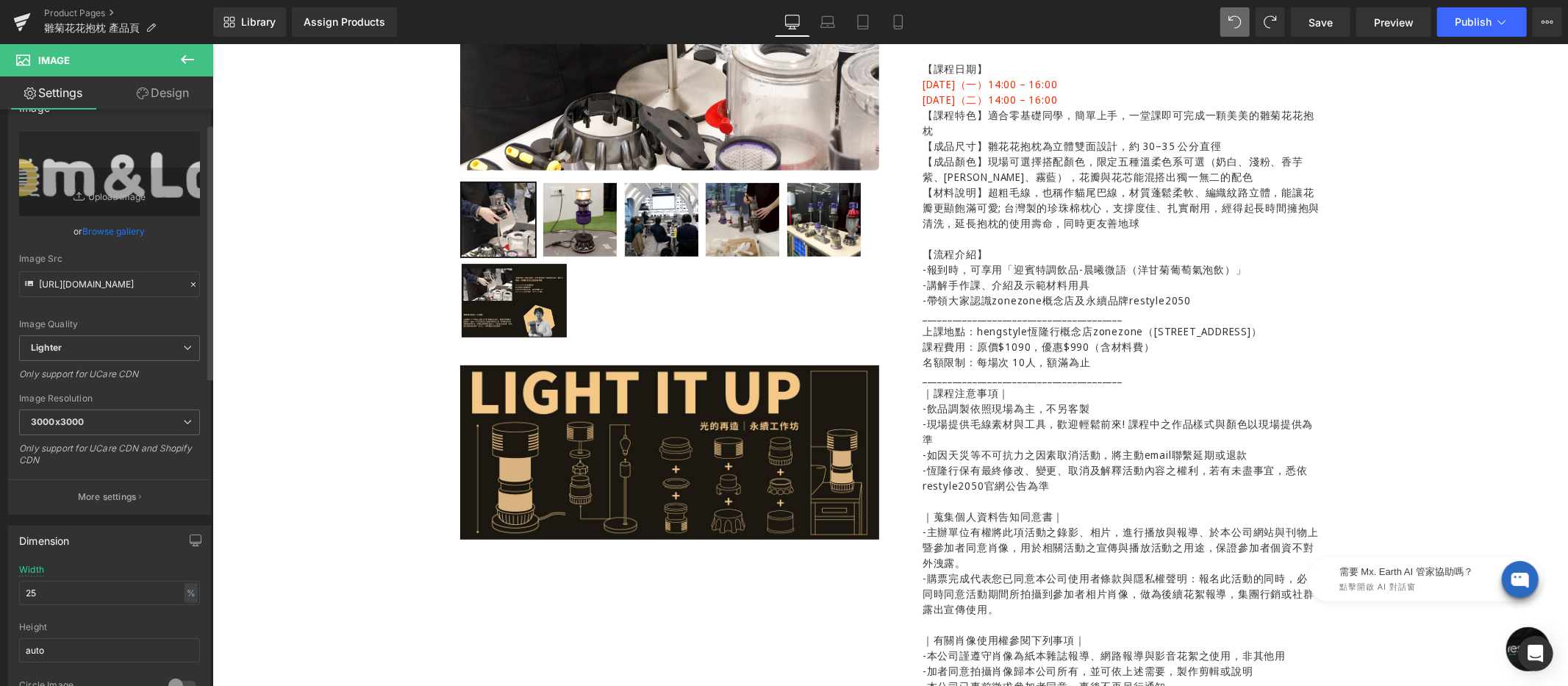
scroll to position [799, 0]
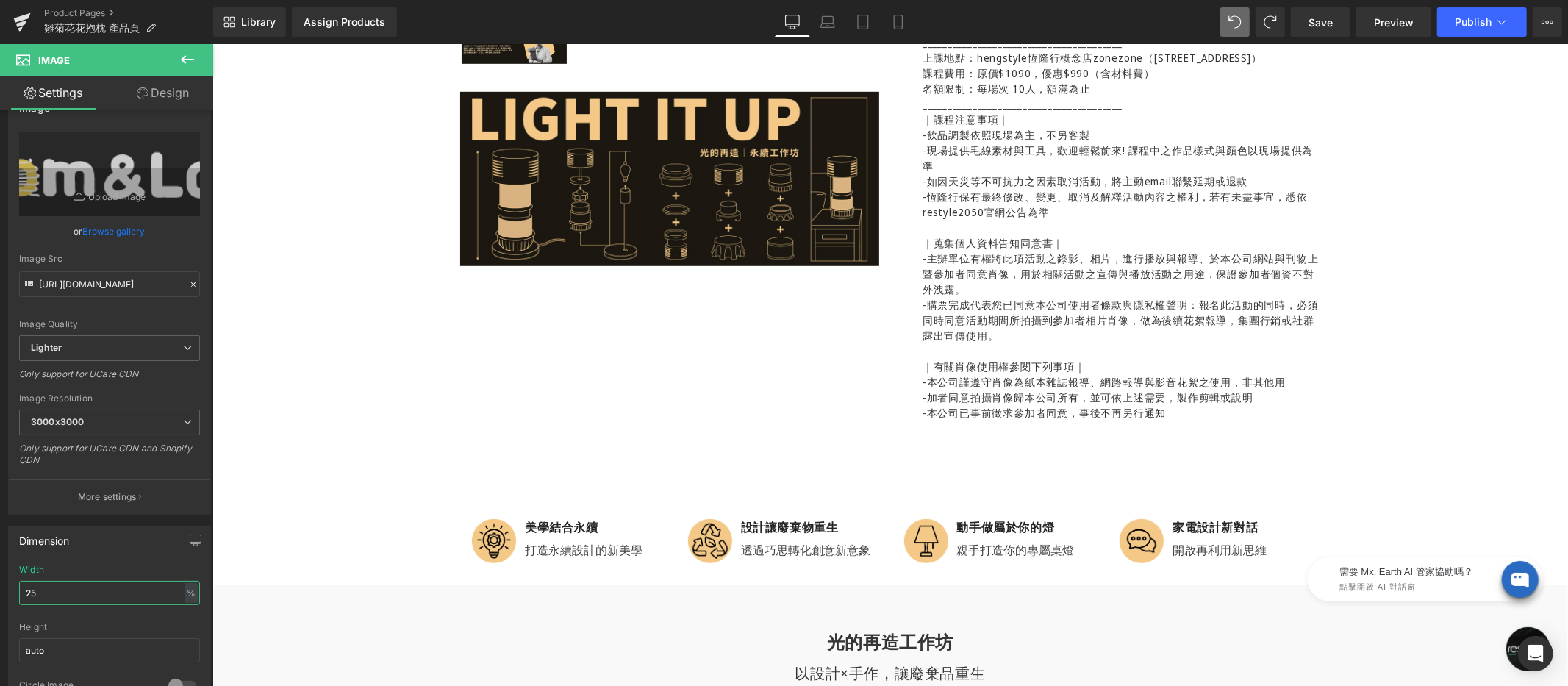
type input "25說他"
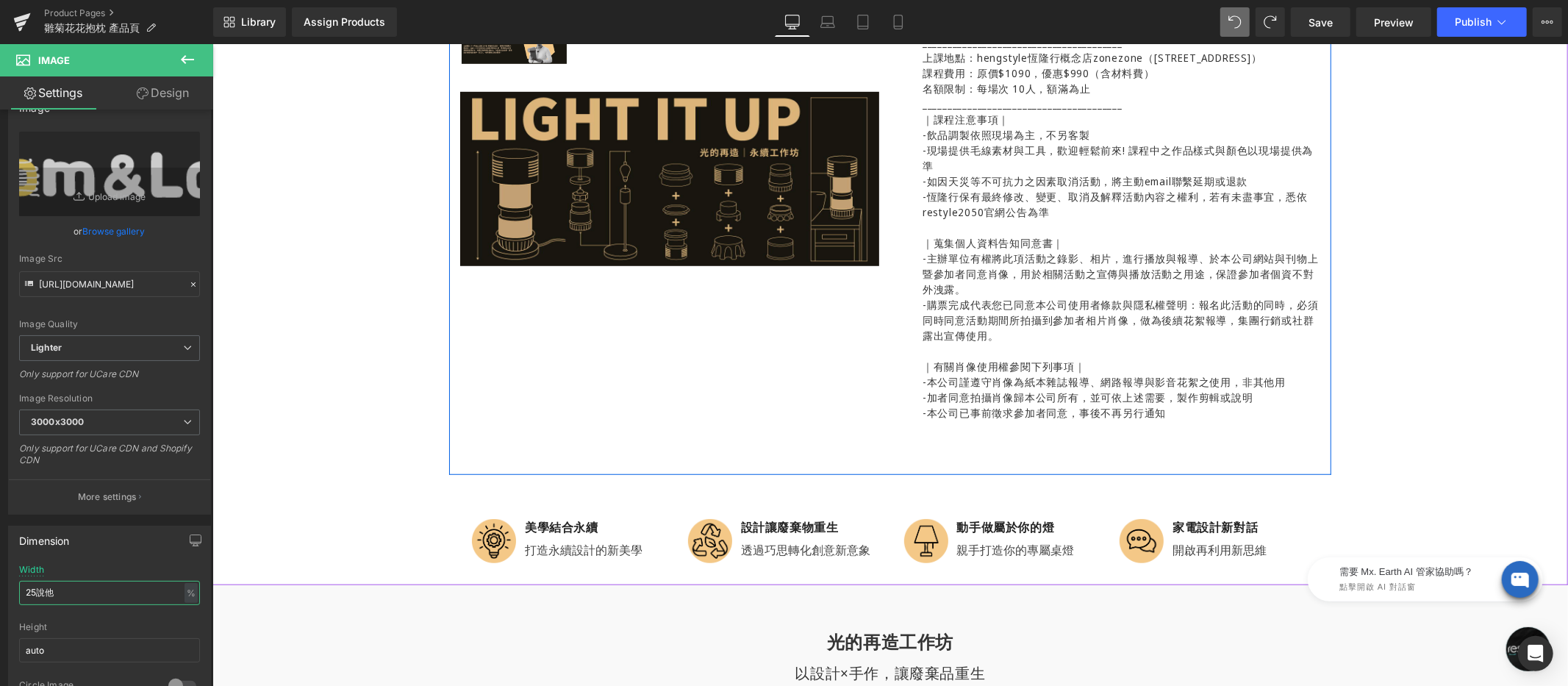
scroll to position [512, 0]
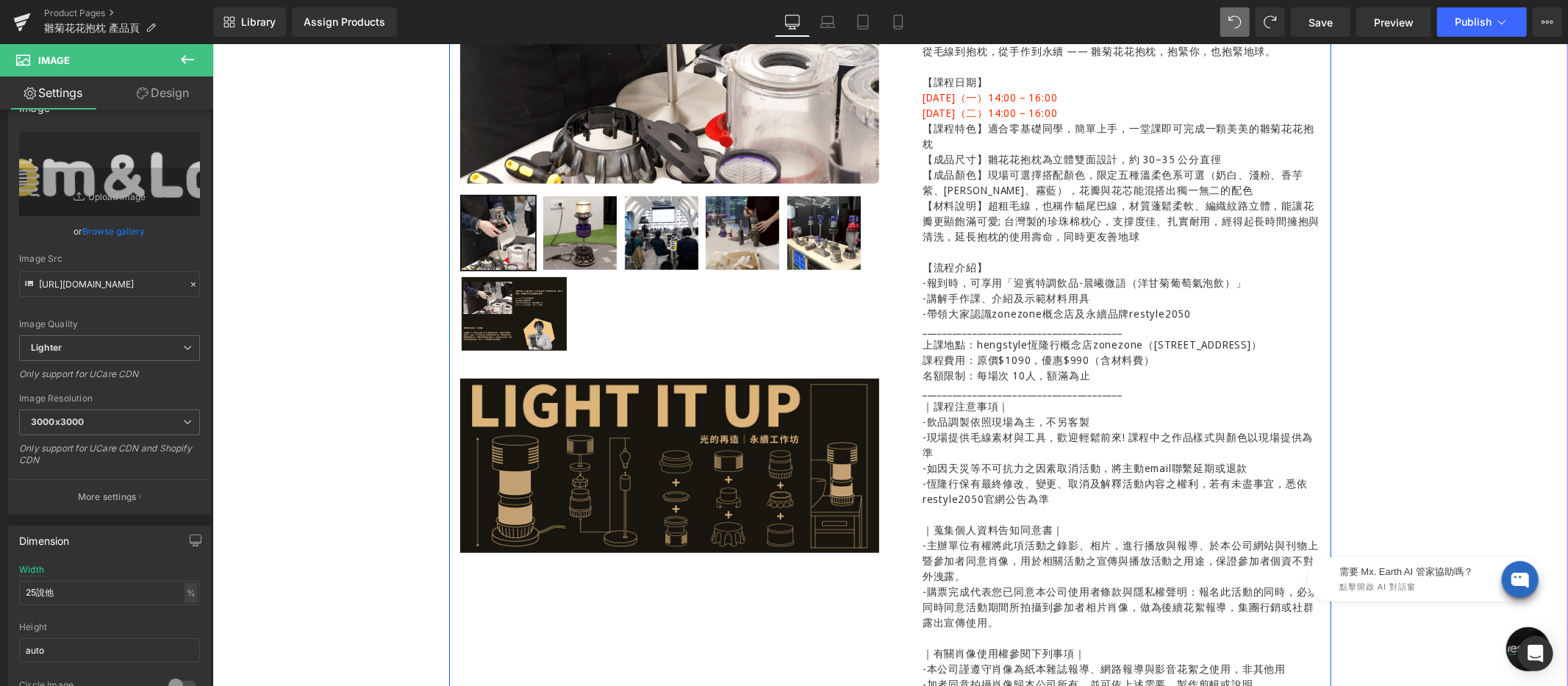
click at [573, 412] on img at bounding box center [669, 465] width 419 height 175
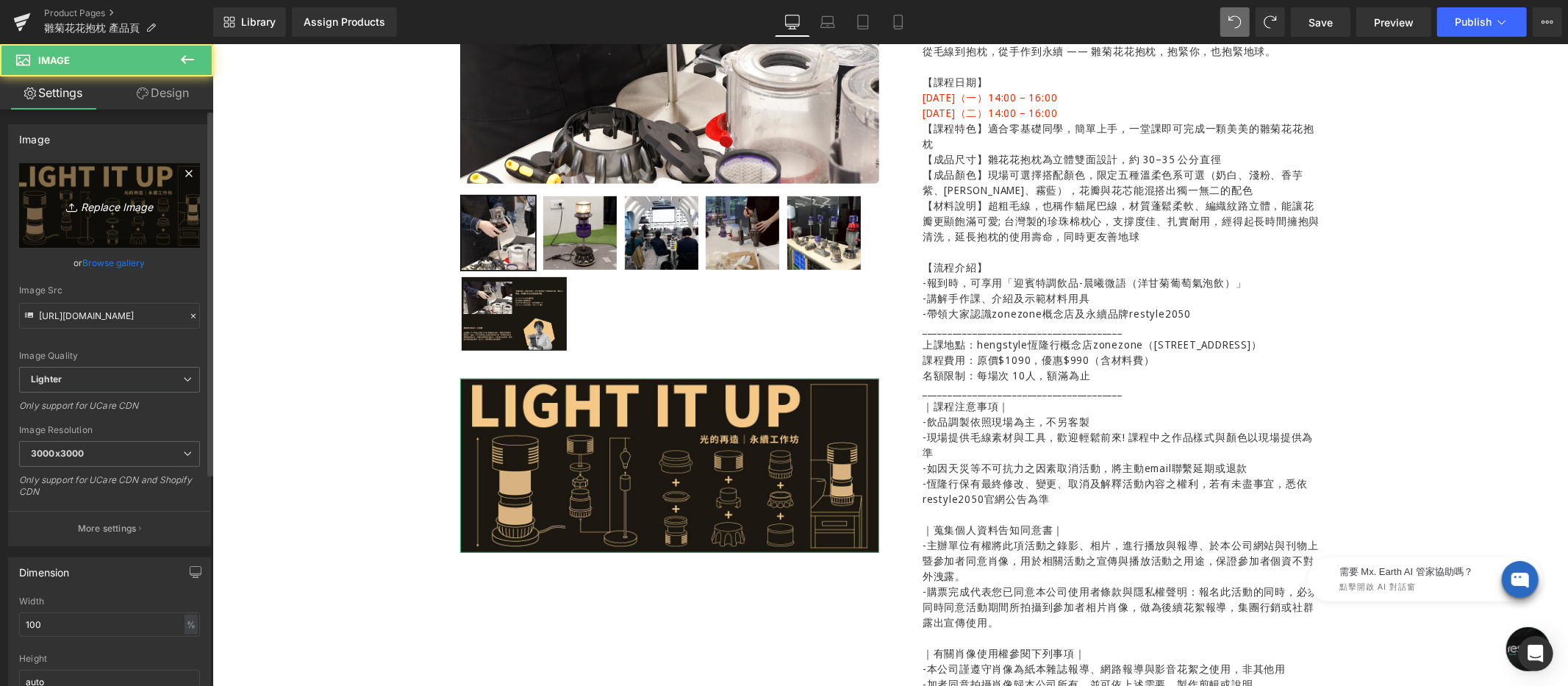
click at [115, 189] on link "Replace Image" at bounding box center [109, 205] width 181 height 85
type input "C:\fakepath\小雛菊花花抱枕-800x320.png"
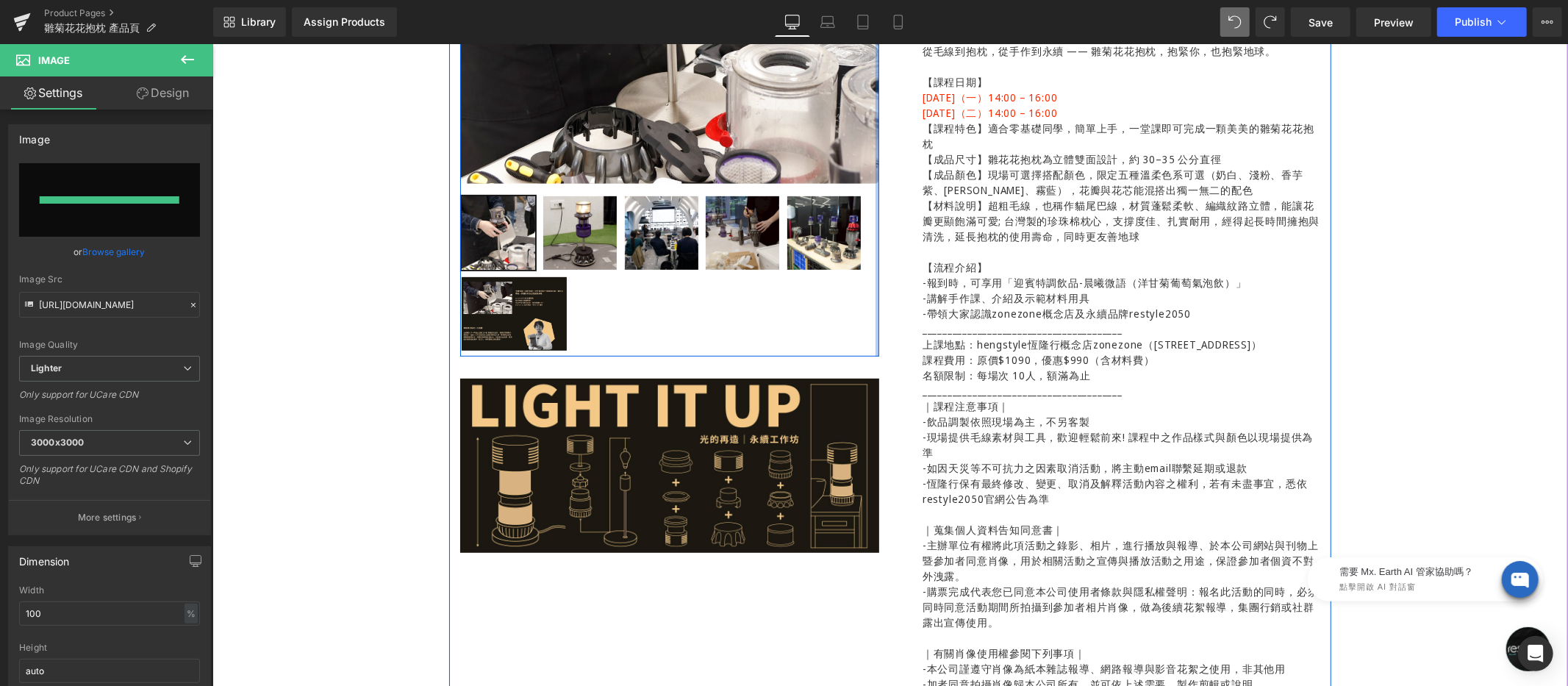
type input "[URL][DOMAIN_NAME]"
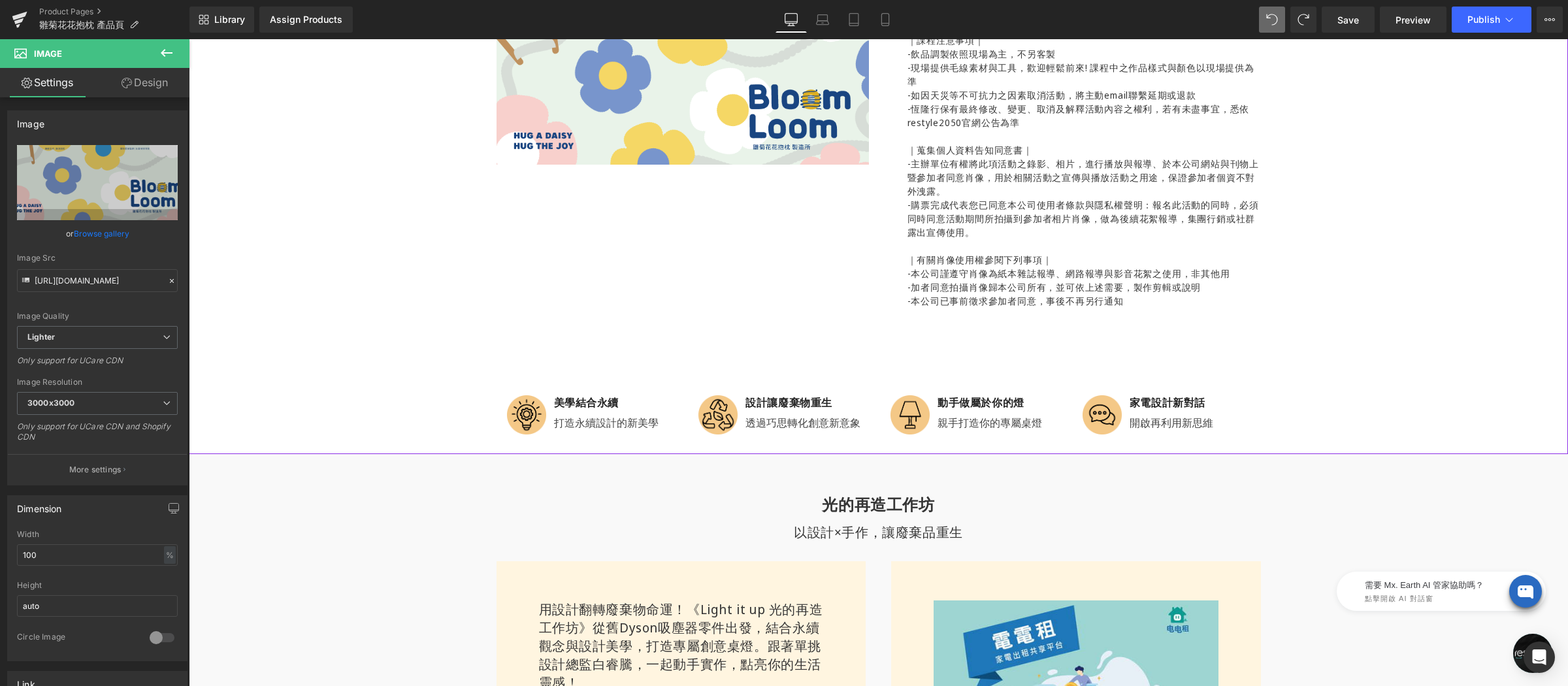
scroll to position [766, 0]
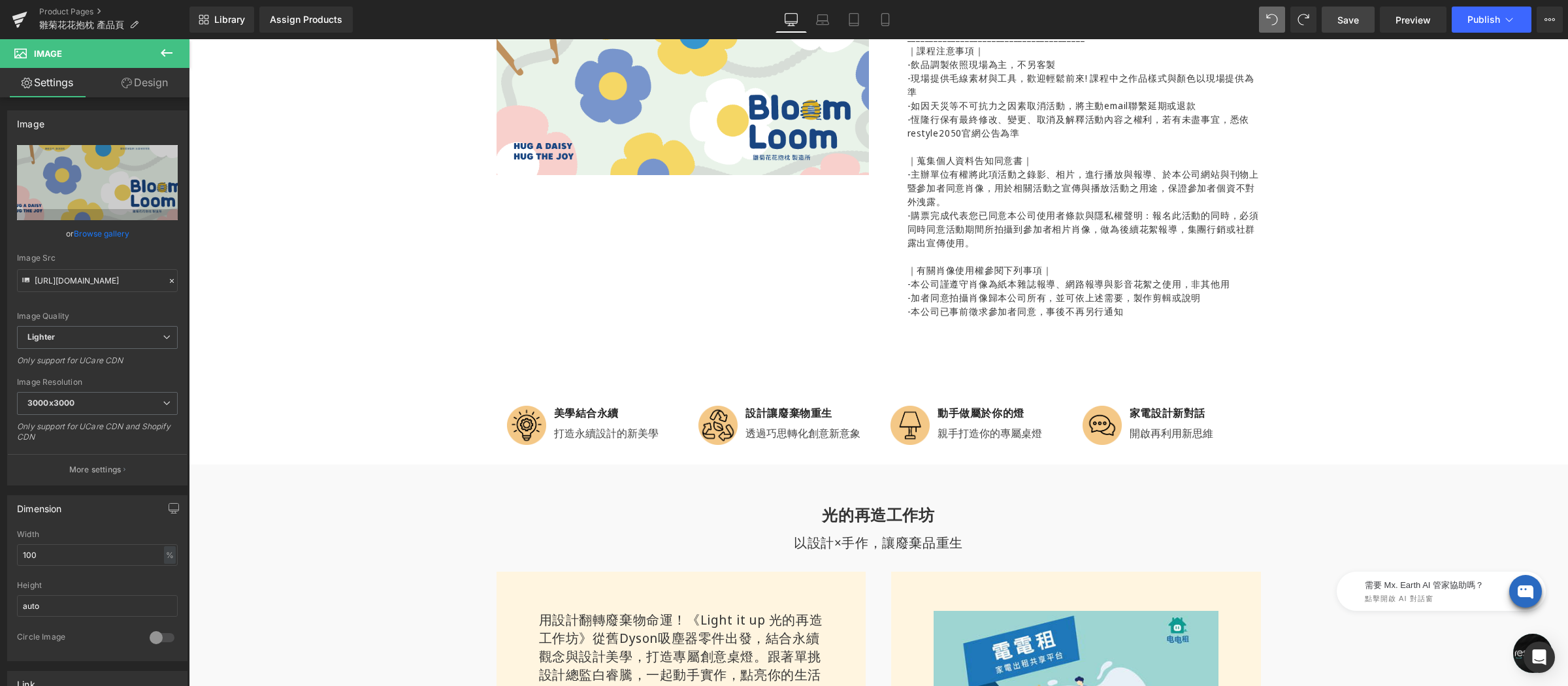
click at [1340, 20] on span "Save" at bounding box center [1348, 20] width 22 height 14
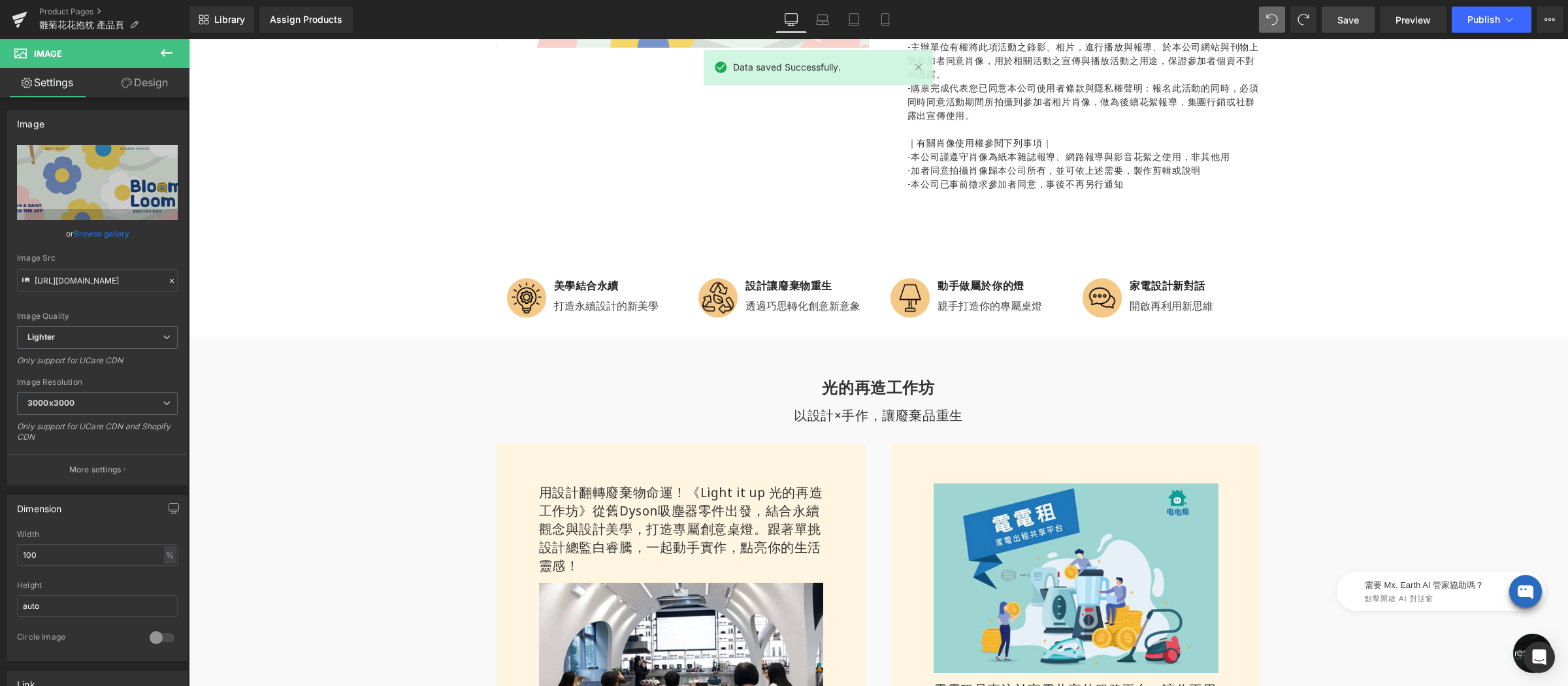
scroll to position [0, 0]
